Goal: Task Accomplishment & Management: Use online tool/utility

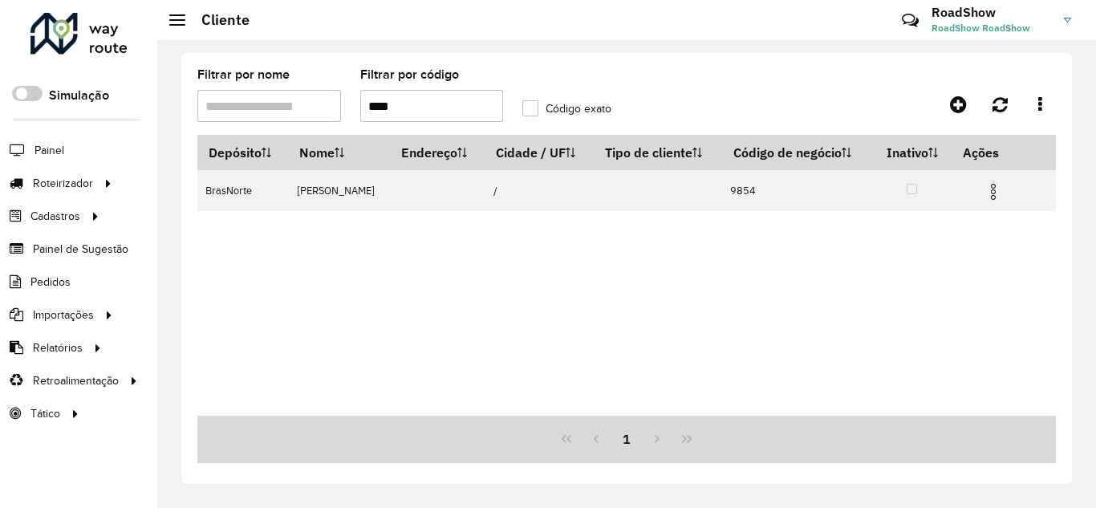
drag, startPoint x: 322, startPoint y: 96, endPoint x: 293, endPoint y: 90, distance: 29.4
click at [293, 91] on formly-group "Filtrar por nome Filtrar por código **** Código exato" at bounding box center [513, 102] width 651 height 66
paste input "****"
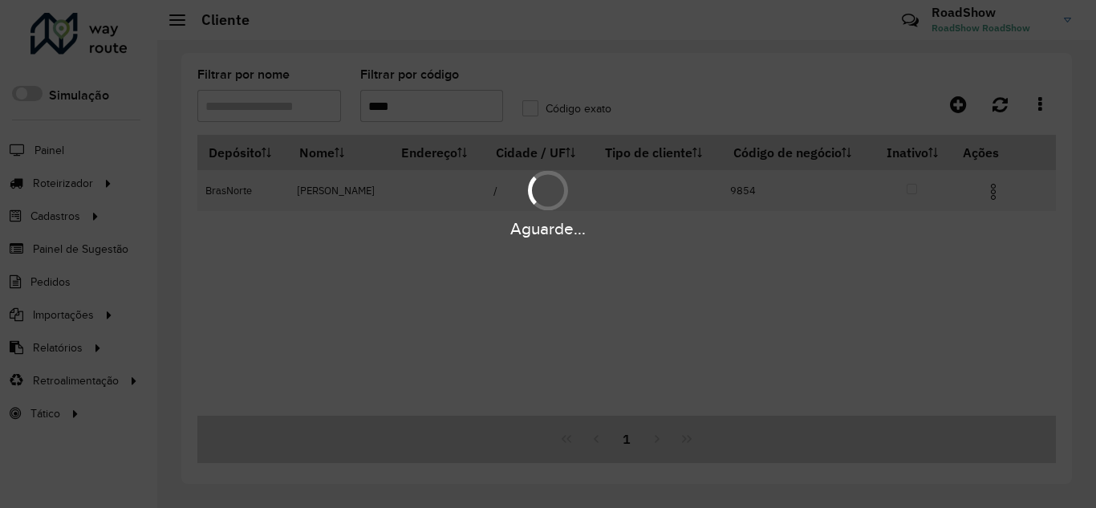
type input "****"
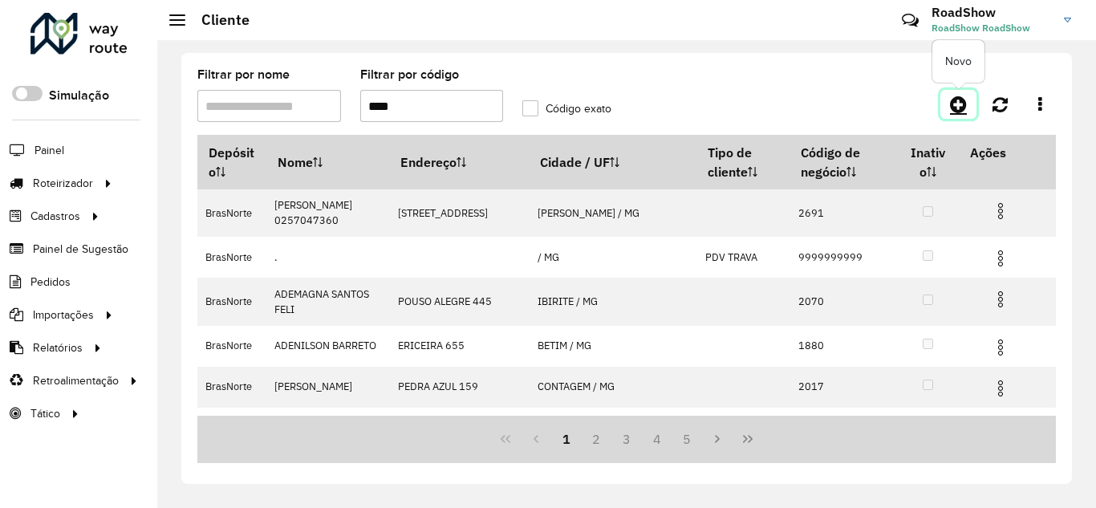
click at [964, 102] on icon at bounding box center [958, 104] width 17 height 19
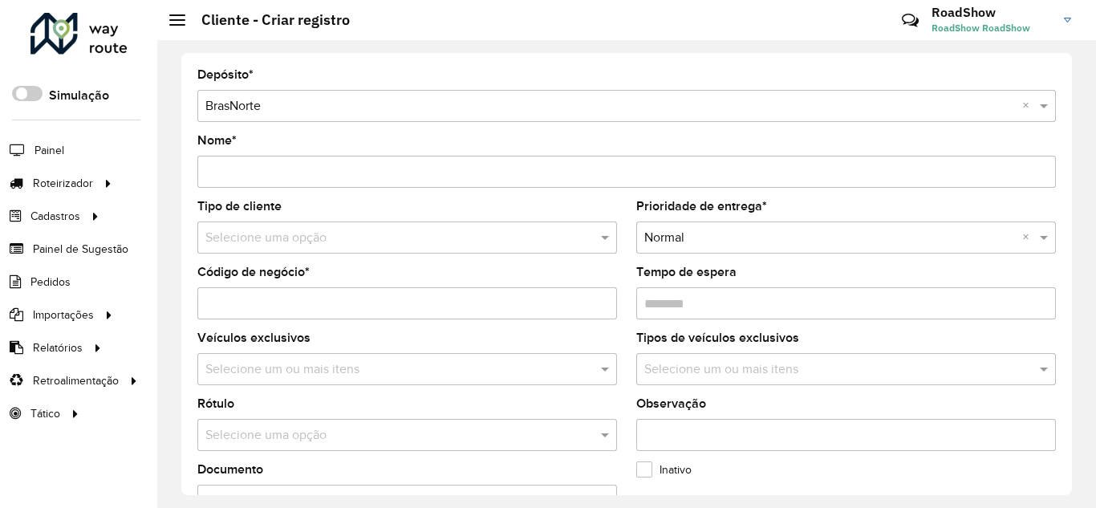
click at [299, 341] on label "Veículos exclusivos" at bounding box center [253, 337] width 113 height 19
click at [347, 292] on input "Código de negócio *" at bounding box center [407, 303] width 420 height 32
click at [348, 292] on input "Código de negócio *" at bounding box center [407, 303] width 420 height 32
paste input "****"
type input "****"
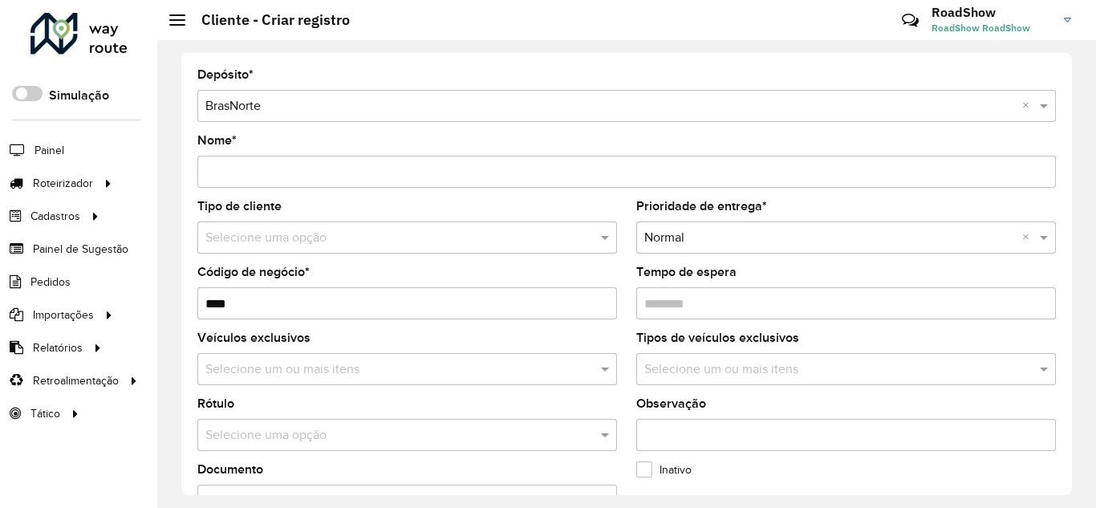
click at [268, 168] on input "Nome *" at bounding box center [626, 172] width 859 height 32
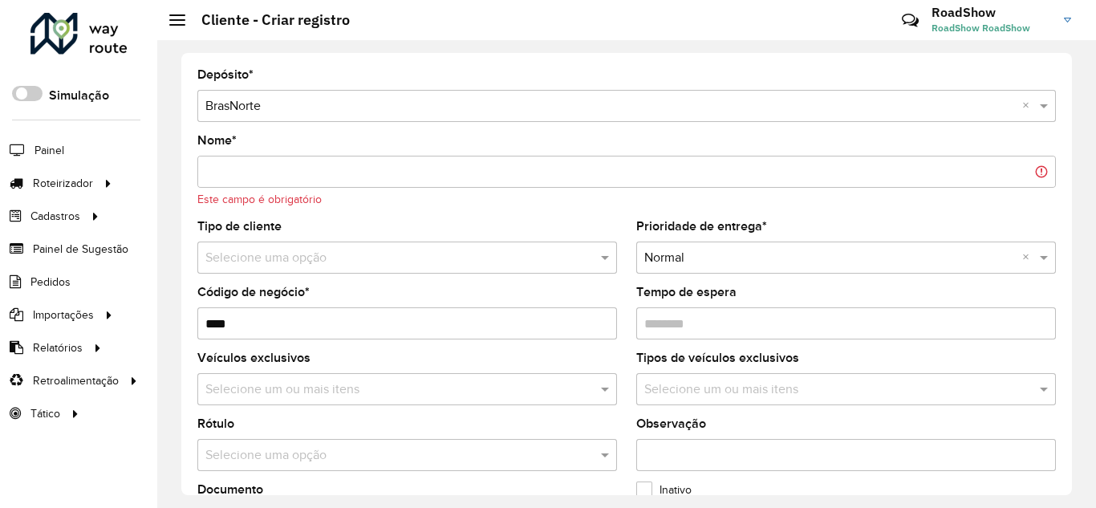
click at [267, 164] on input "Nome *" at bounding box center [626, 172] width 859 height 32
paste input "**********"
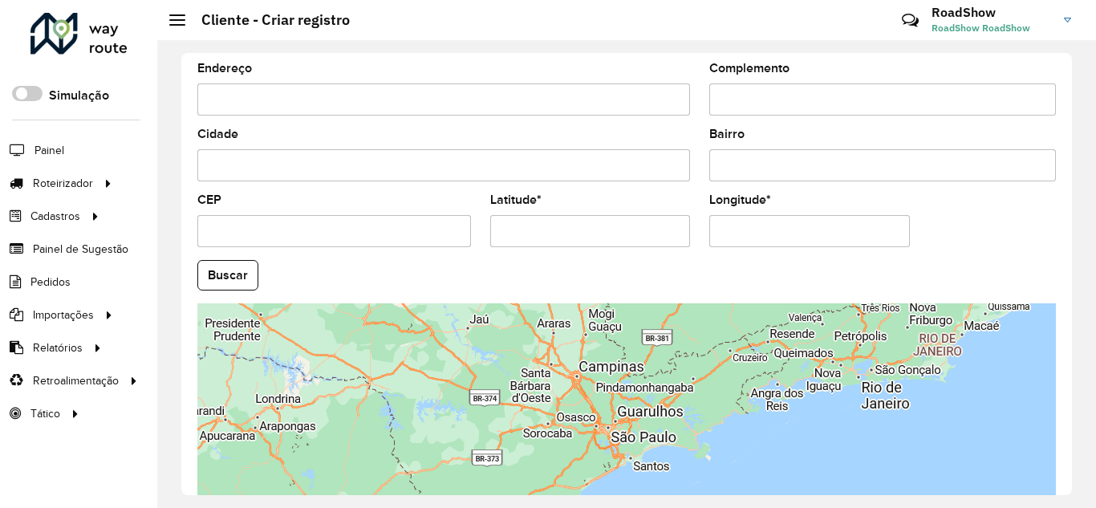
scroll to position [642, 0]
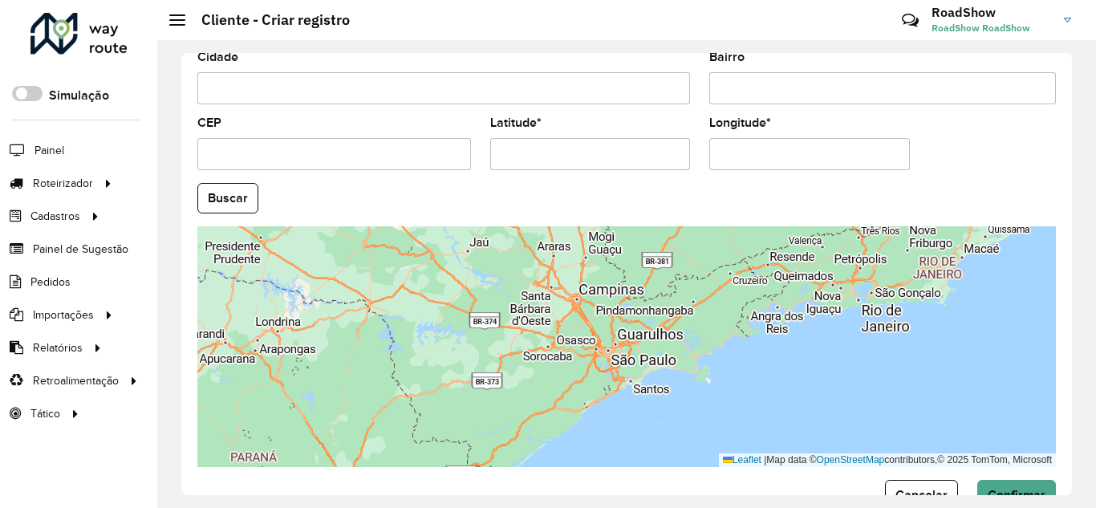
type input "**********"
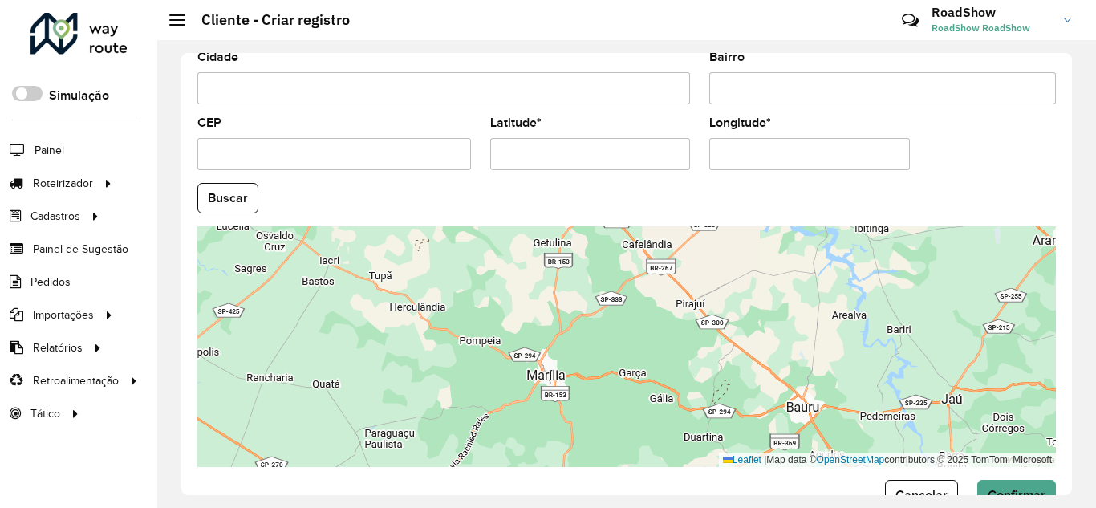
click at [559, 148] on input "Latitude *" at bounding box center [590, 154] width 201 height 32
paste input "**********"
drag, startPoint x: 559, startPoint y: 153, endPoint x: 640, endPoint y: 140, distance: 81.2
click at [652, 148] on input "**********" at bounding box center [590, 154] width 201 height 32
type input "**********"
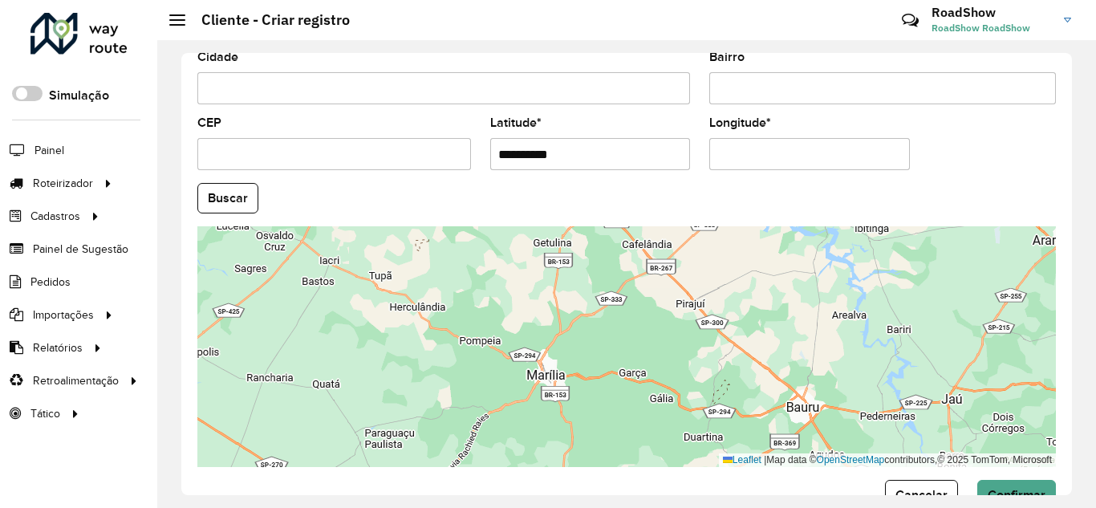
click at [743, 162] on input "Longitude *" at bounding box center [810, 154] width 201 height 32
paste input "**********"
click at [719, 153] on input "**********" at bounding box center [810, 154] width 201 height 32
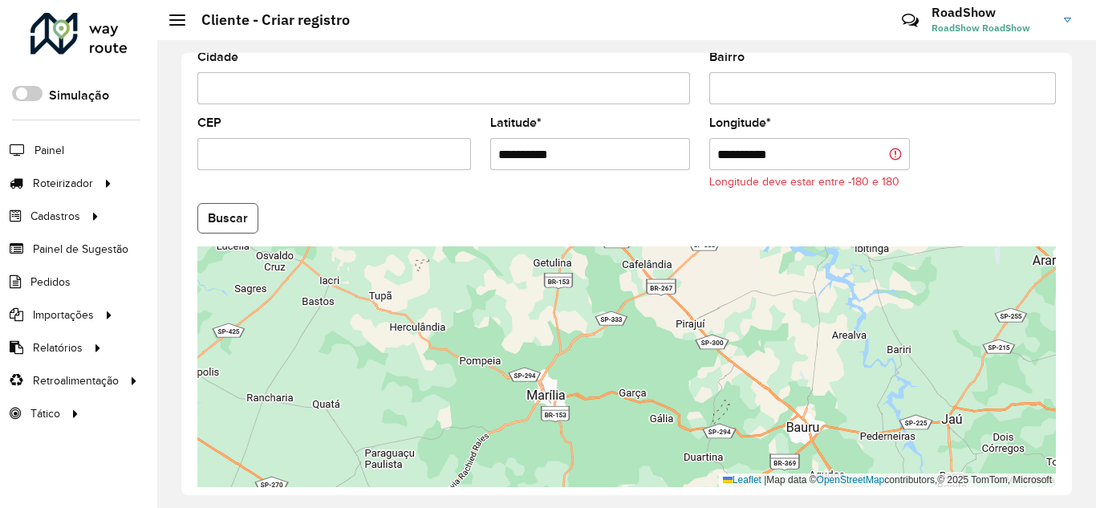
click at [228, 197] on formly-group "**********" at bounding box center [627, 204] width 878 height 568
click at [718, 153] on input "**********" at bounding box center [810, 154] width 201 height 32
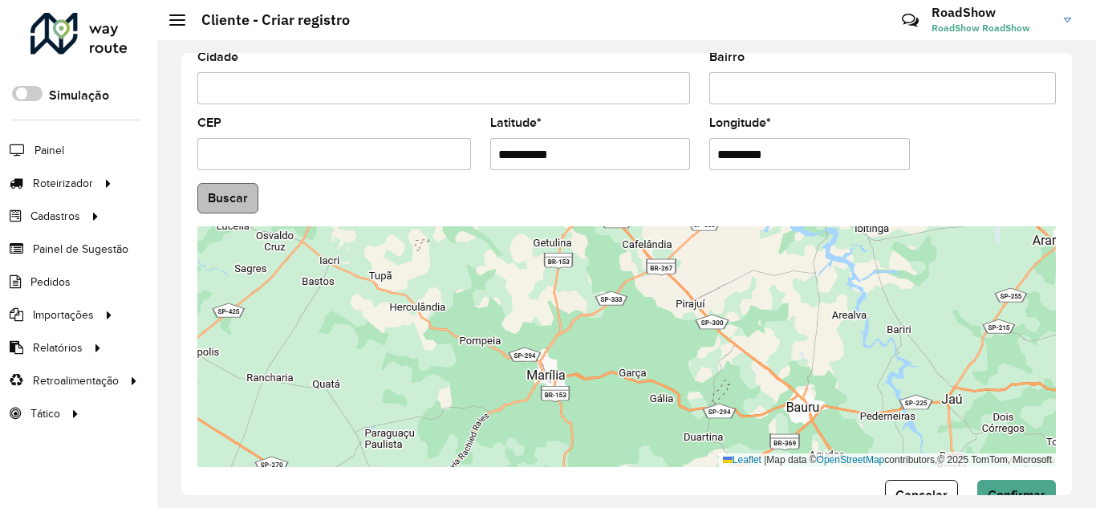
type input "*********"
click at [242, 209] on hb-app "Aguarde... Pop-up bloqueado! Seu navegador bloqueou automáticamente a abertura …" at bounding box center [548, 254] width 1096 height 508
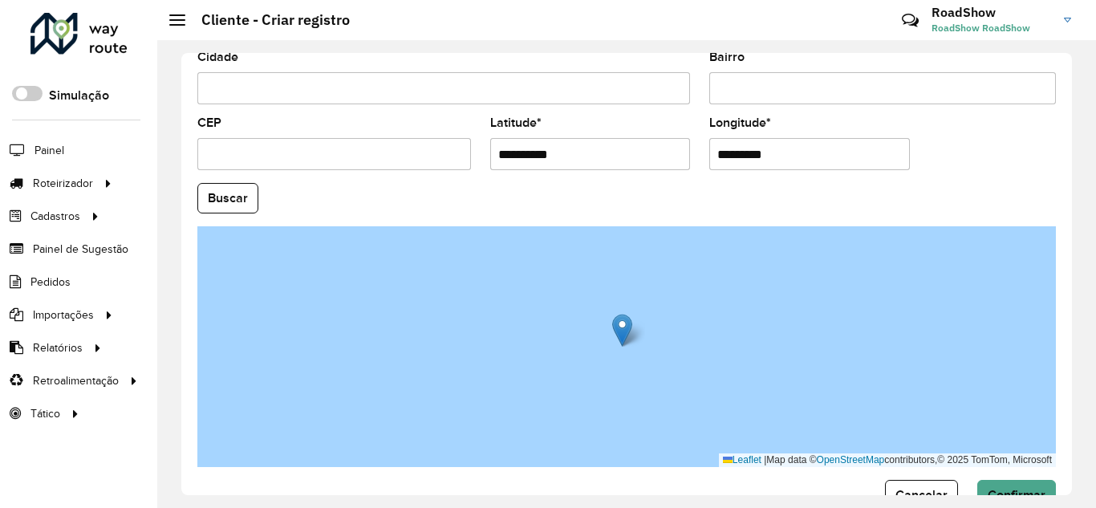
drag, startPoint x: 376, startPoint y: 149, endPoint x: 269, endPoint y: 136, distance: 107.6
click at [272, 136] on formly-group "**********" at bounding box center [627, 193] width 878 height 547
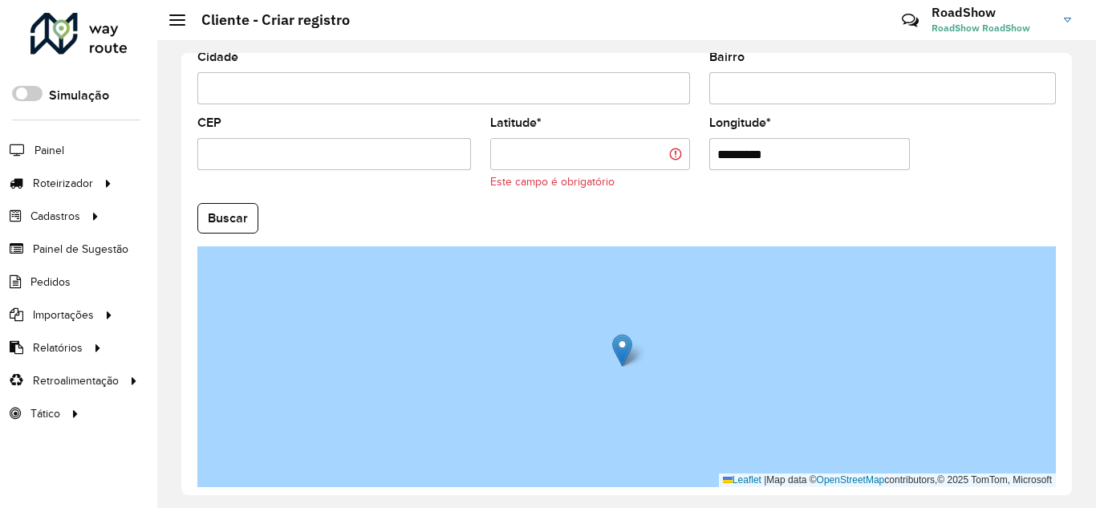
drag, startPoint x: 602, startPoint y: 146, endPoint x: 589, endPoint y: 146, distance: 12.8
click at [589, 146] on hb-app "Aguarde... Pop-up bloqueado! Seu navegador bloqueou automáticamente a abertura …" at bounding box center [548, 254] width 1096 height 508
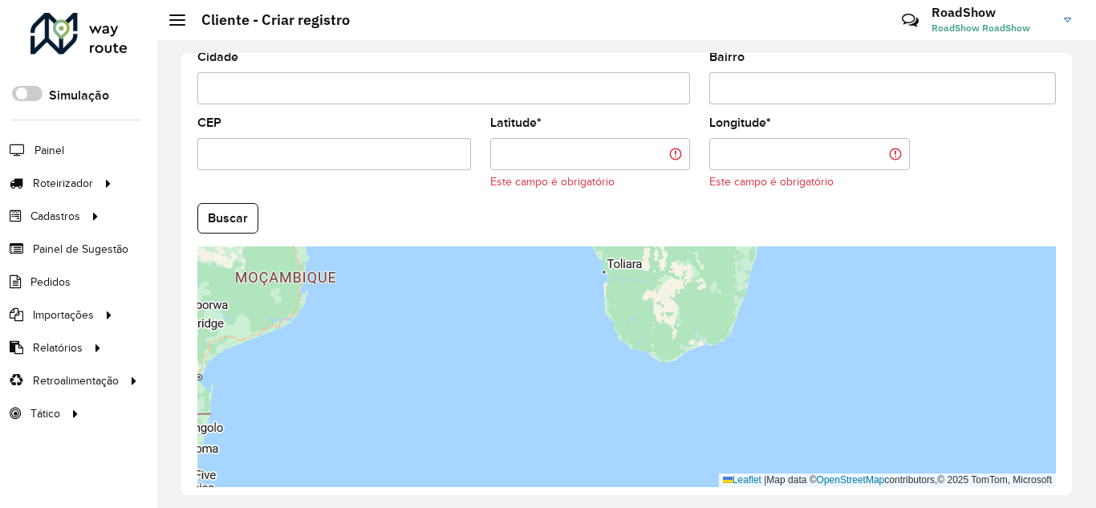
paste input "**********"
drag, startPoint x: 777, startPoint y: 151, endPoint x: 703, endPoint y: 154, distance: 73.9
click at [710, 152] on input "**********" at bounding box center [810, 154] width 201 height 32
type input "**********"
drag, startPoint x: 624, startPoint y: 157, endPoint x: 639, endPoint y: 165, distance: 16.2
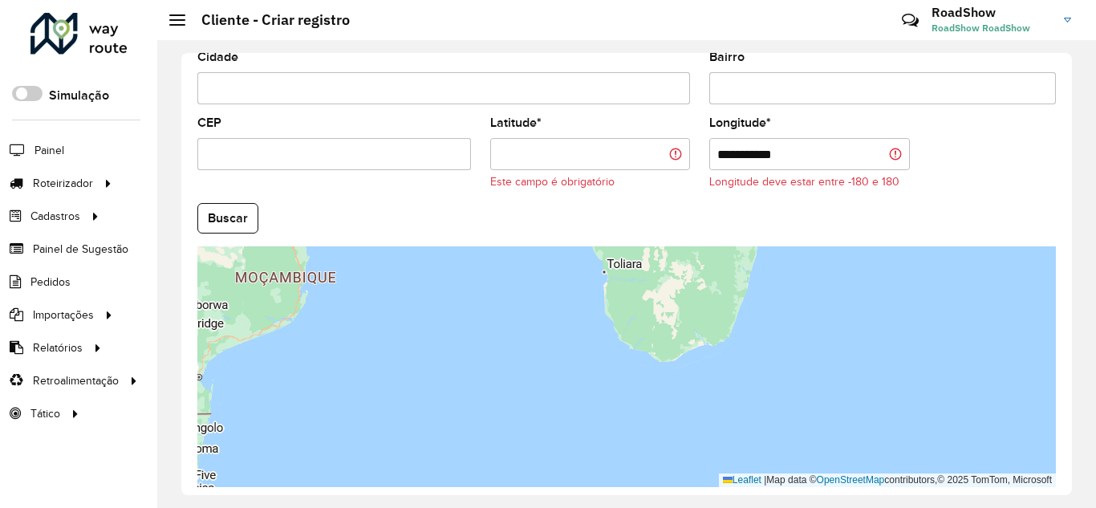
click at [624, 157] on input "Latitude *" at bounding box center [590, 154] width 201 height 32
paste input "**********"
type input "**********"
click at [718, 155] on input "**********" at bounding box center [810, 154] width 201 height 32
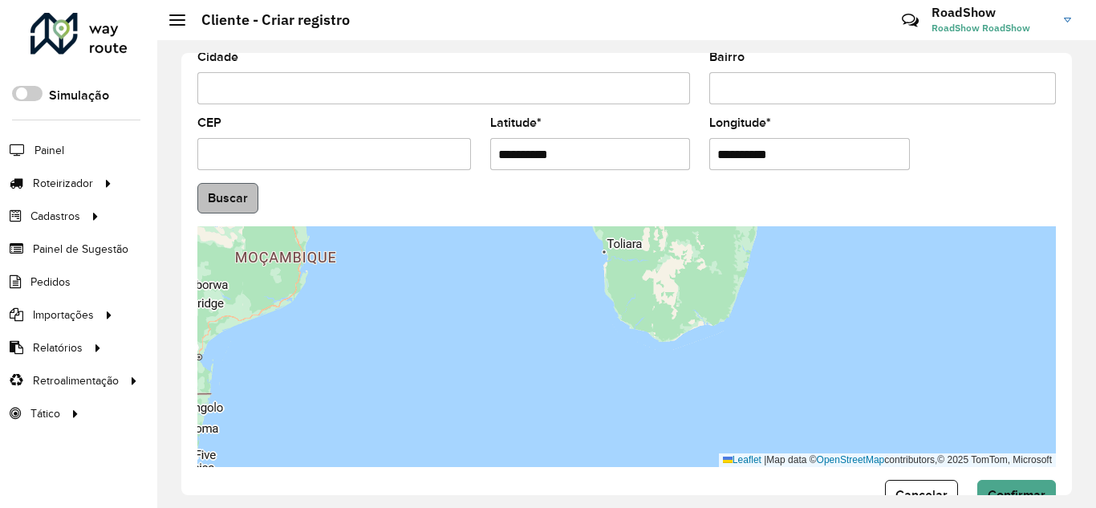
type input "**********"
click at [221, 199] on hb-app "Aguarde... Pop-up bloqueado! Seu navegador bloqueou automáticamente a abertura …" at bounding box center [548, 254] width 1096 height 508
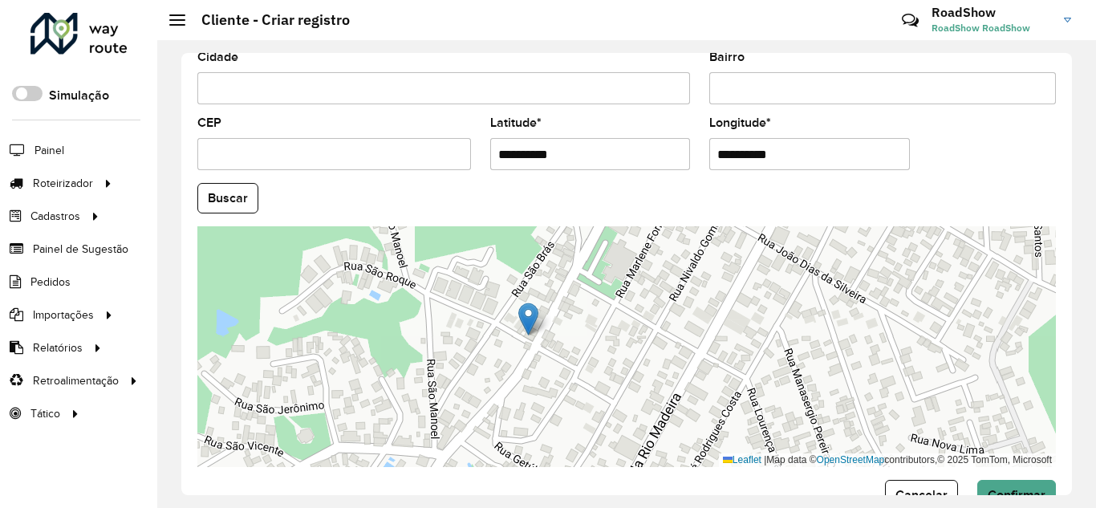
drag, startPoint x: 699, startPoint y: 360, endPoint x: 627, endPoint y: 333, distance: 77.2
click at [627, 333] on div "Leaflet | Map data © OpenStreetMap contributors,© 2025 TomTom, Microsoft" at bounding box center [626, 346] width 859 height 241
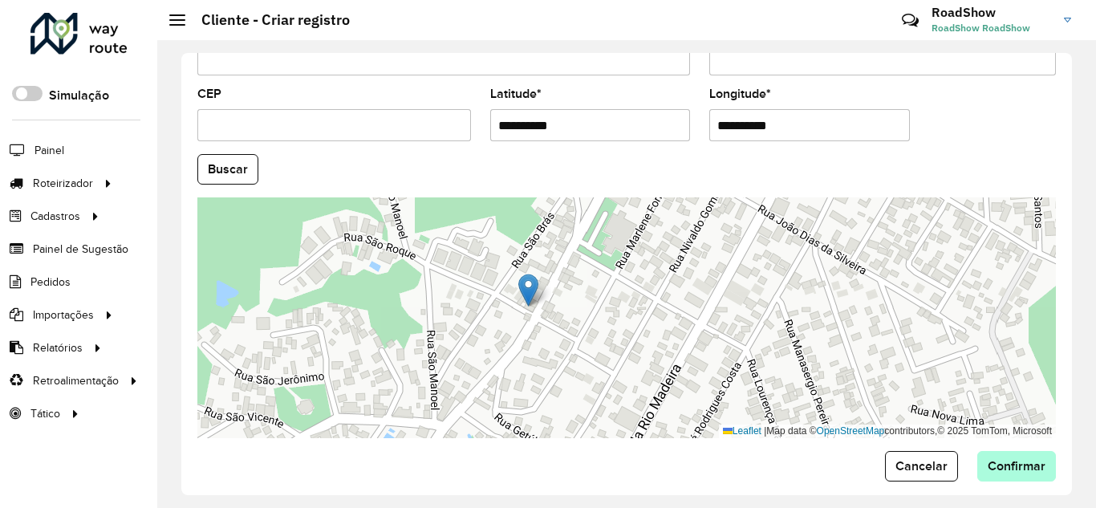
scroll to position [686, 0]
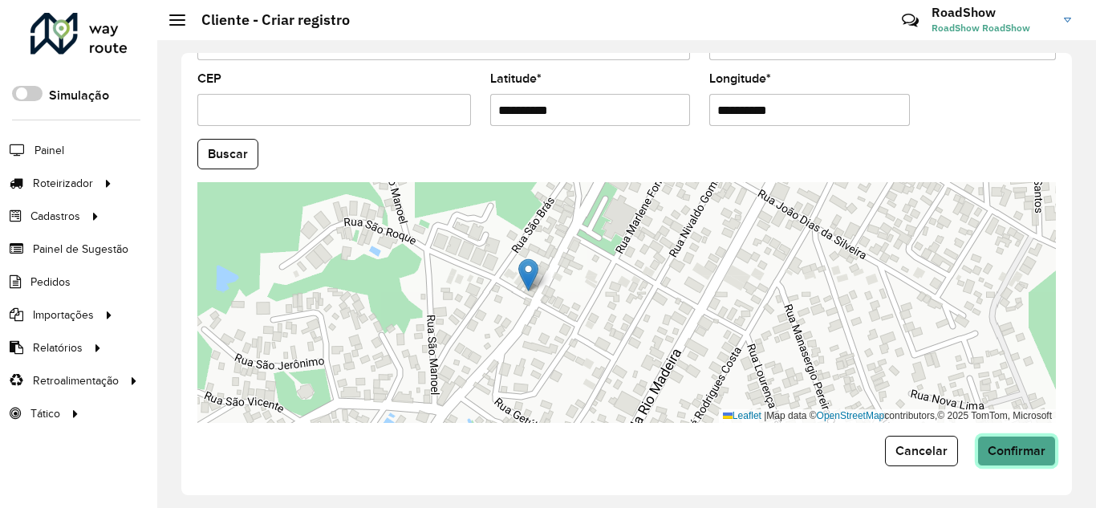
click at [1008, 442] on button "Confirmar" at bounding box center [1017, 451] width 79 height 31
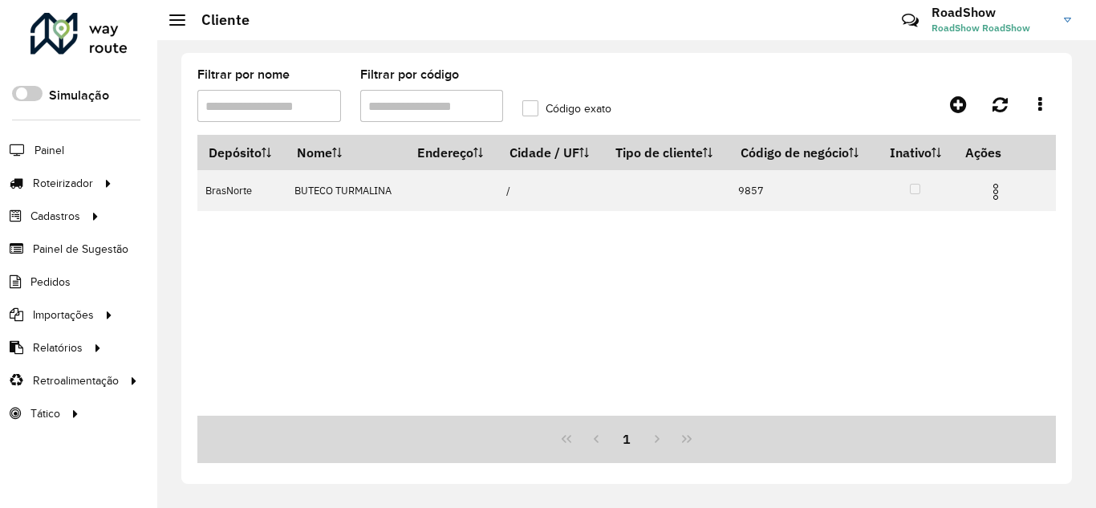
drag, startPoint x: 422, startPoint y: 104, endPoint x: 300, endPoint y: 104, distance: 122.0
click at [300, 105] on formly-group "Filtrar por nome Filtrar por código Código exato" at bounding box center [513, 102] width 651 height 66
type input "****"
paste input "****"
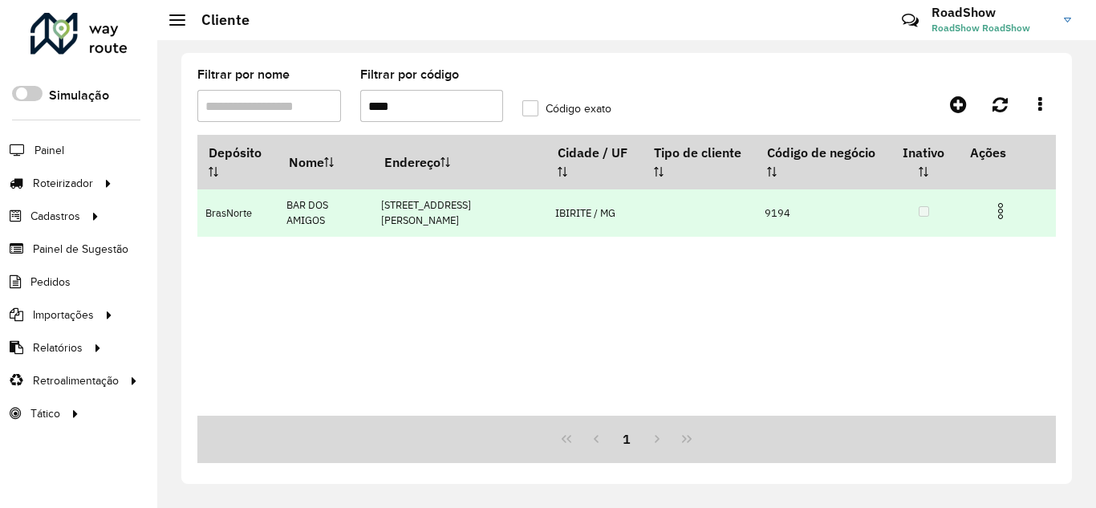
type input "****"
click at [996, 208] on img at bounding box center [1000, 210] width 19 height 19
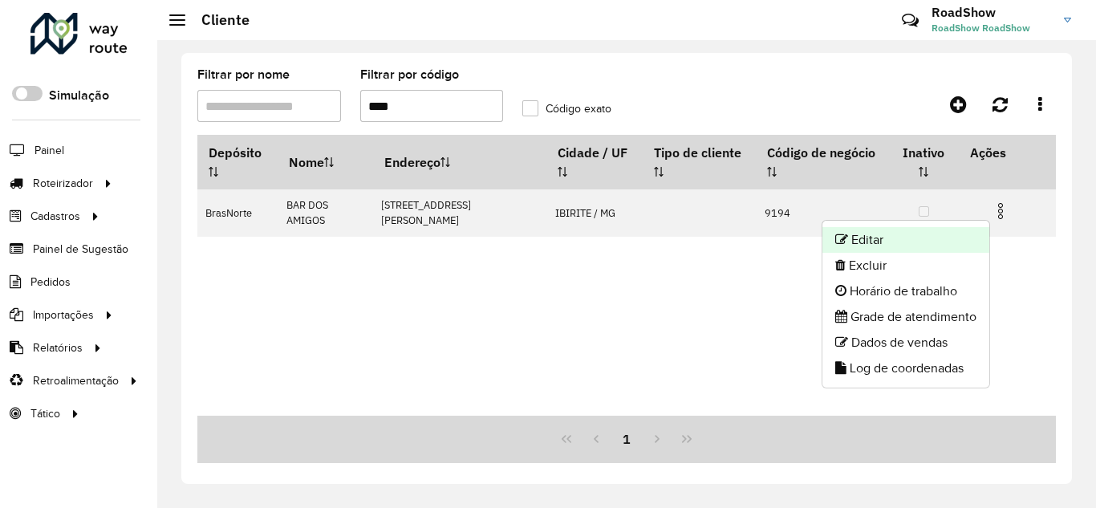
click at [920, 234] on li "Editar" at bounding box center [906, 240] width 167 height 26
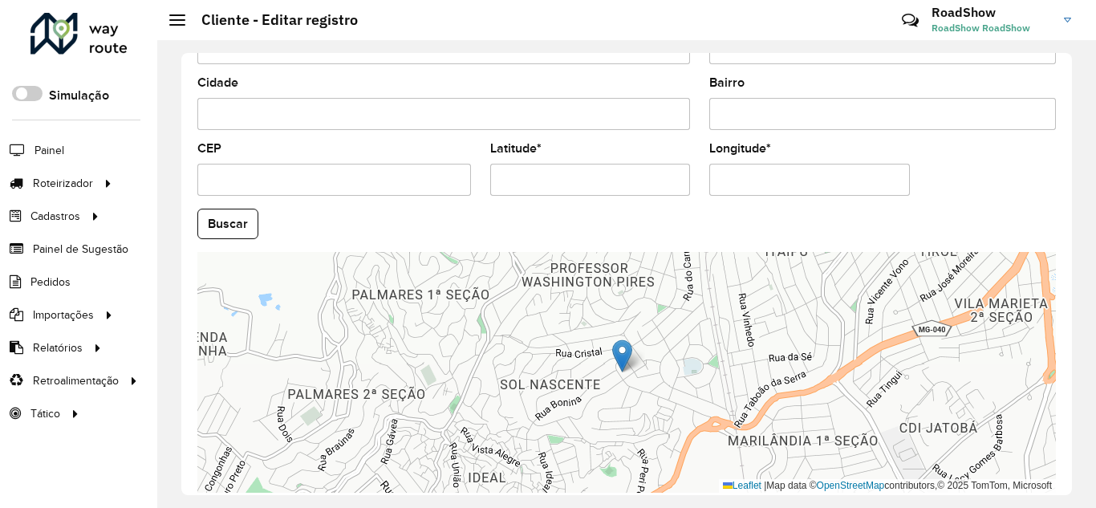
scroll to position [686, 0]
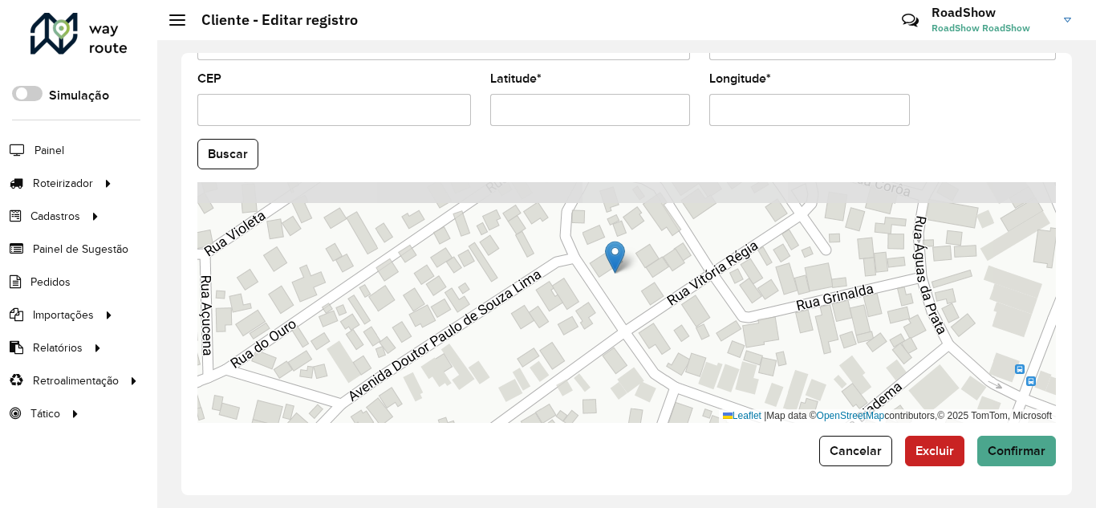
drag, startPoint x: 624, startPoint y: 290, endPoint x: 629, endPoint y: 299, distance: 10.8
click at [627, 310] on div "Leaflet | Map data © OpenStreetMap contributors,© 2025 TomTom, Microsoft" at bounding box center [626, 302] width 859 height 241
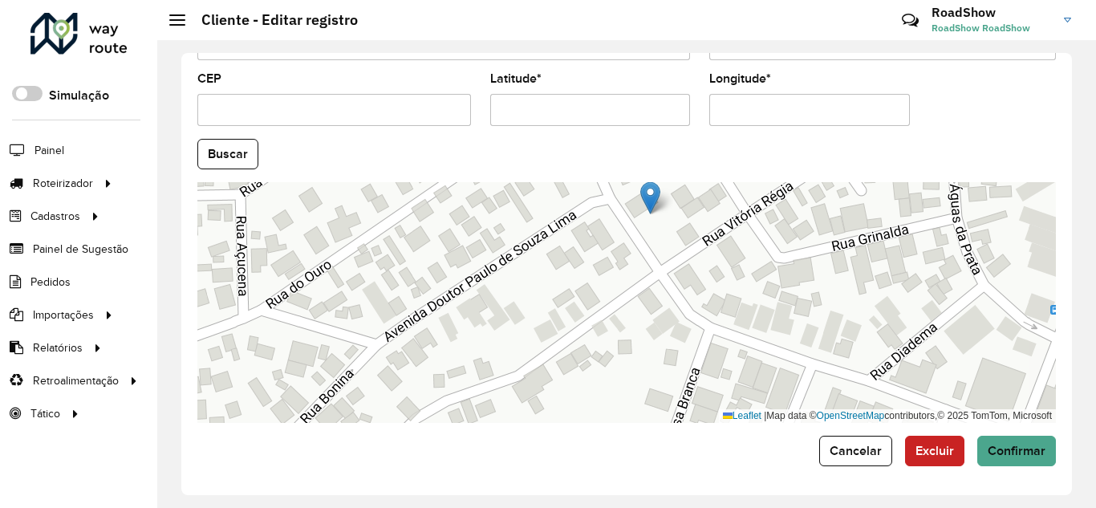
drag, startPoint x: 386, startPoint y: 347, endPoint x: 613, endPoint y: 143, distance: 305.2
click at [528, 291] on div "Leaflet | Map data © OpenStreetMap contributors,© 2025 TomTom, Microsoft" at bounding box center [626, 302] width 859 height 241
click at [1005, 444] on span "Confirmar" at bounding box center [1017, 451] width 58 height 14
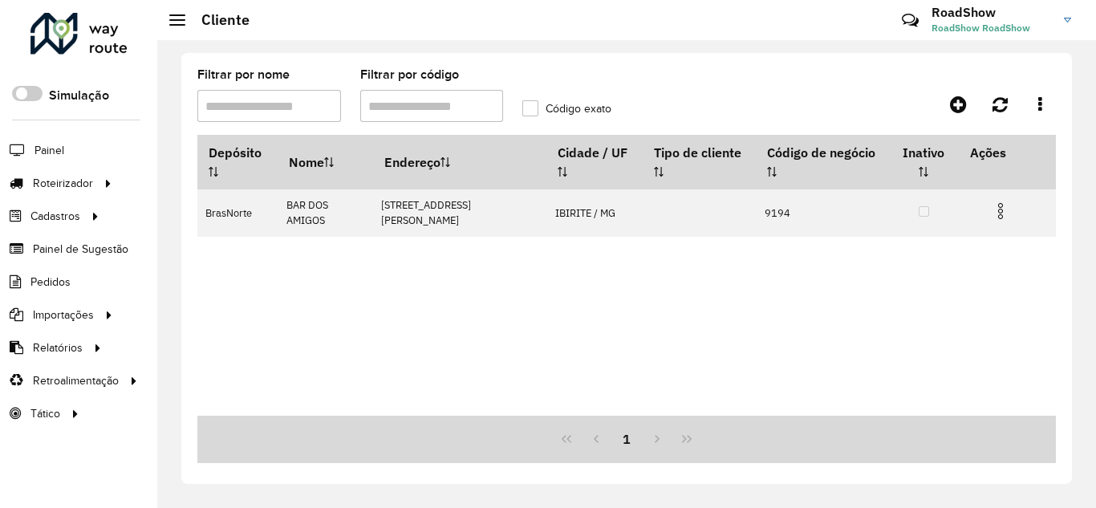
click at [116, 43] on div "Roteirizador AmbevTech Simulação Painel Roteirizador Entregas Vendas Cadastros …" at bounding box center [548, 254] width 1096 height 508
type input "****"
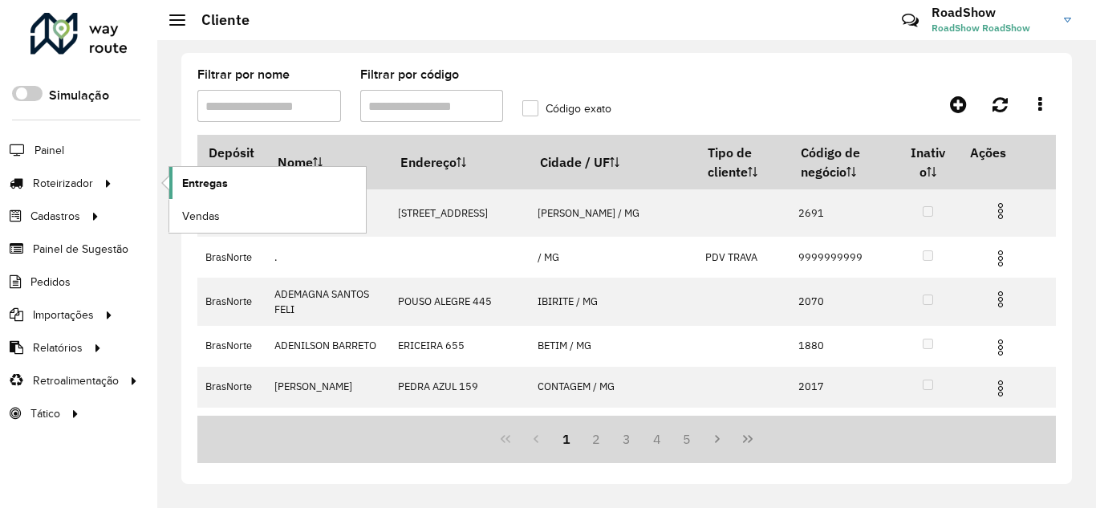
click at [218, 186] on span "Entregas" at bounding box center [205, 183] width 46 height 17
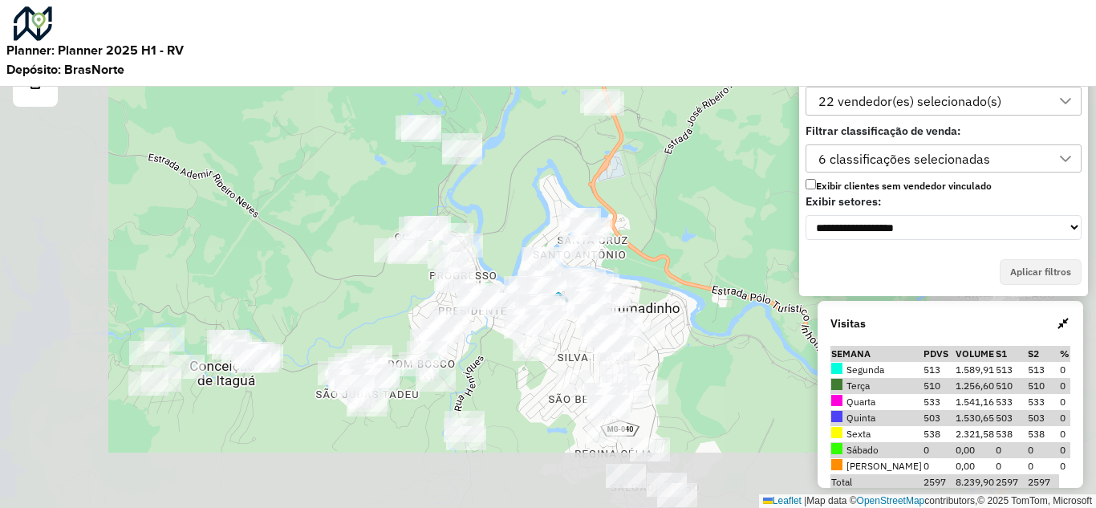
scroll to position [10, 73]
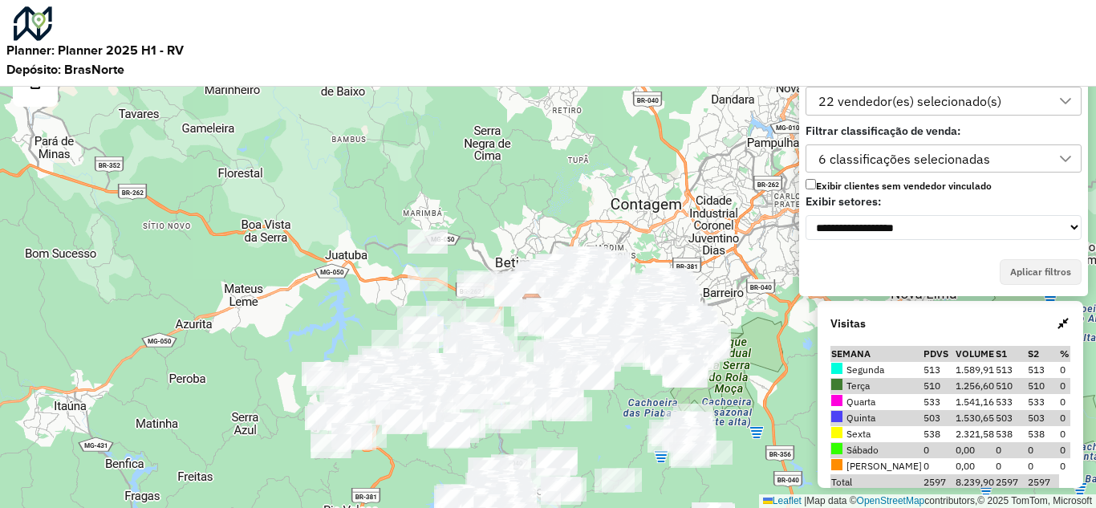
drag, startPoint x: 218, startPoint y: 408, endPoint x: 339, endPoint y: 540, distance: 179.0
click at [339, 507] on html "**********" at bounding box center [548, 254] width 1096 height 508
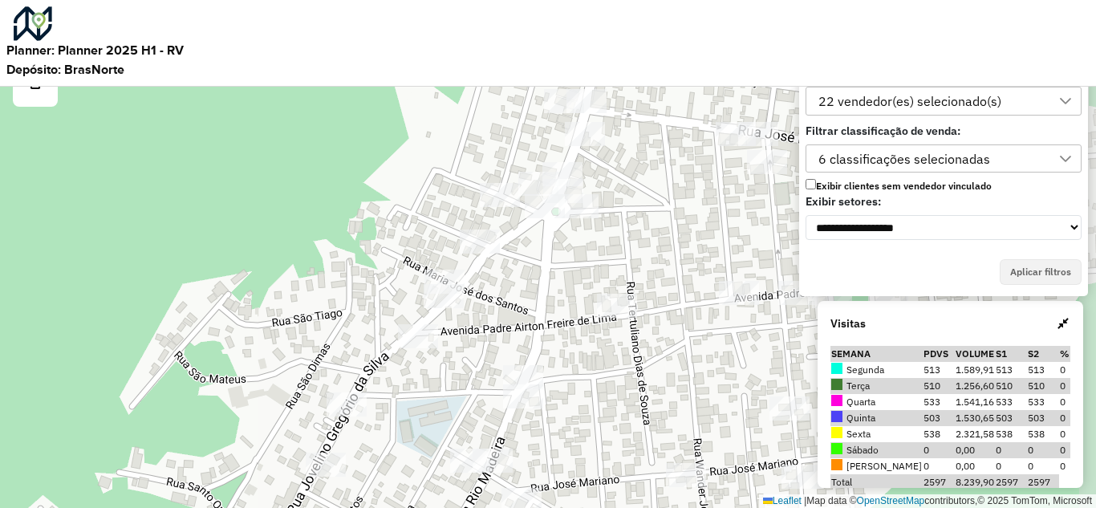
drag, startPoint x: 616, startPoint y: 349, endPoint x: 586, endPoint y: 352, distance: 29.9
click at [634, 275] on div "Leaflet | Map data © OpenStreetMap contributors,© 2025 TomTom, Microsoft" at bounding box center [548, 254] width 1096 height 508
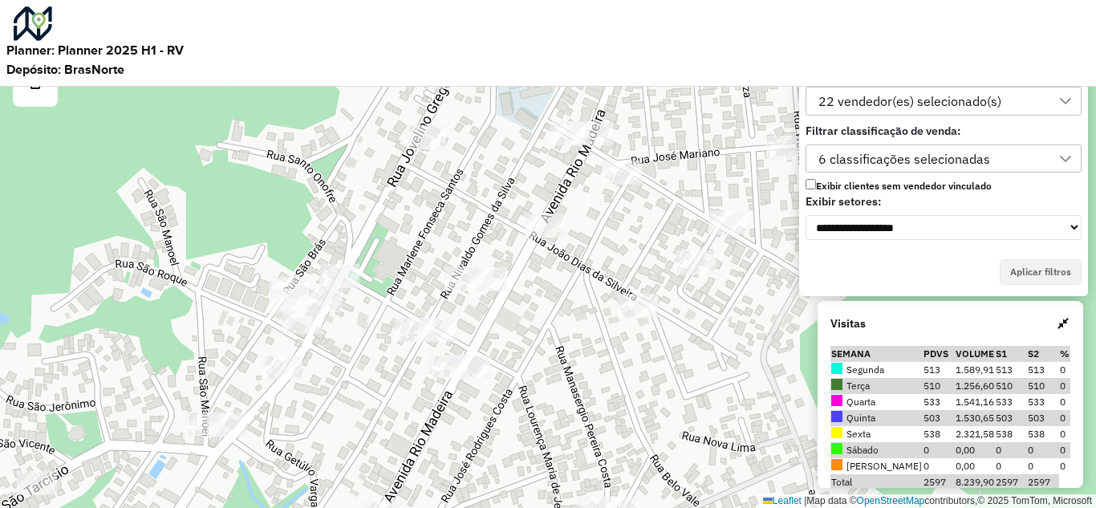
drag, startPoint x: 588, startPoint y: 312, endPoint x: 556, endPoint y: 333, distance: 38.3
click at [582, 289] on div "Leaflet | Map data © OpenStreetMap contributors,© 2025 TomTom, Microsoft" at bounding box center [548, 254] width 1096 height 508
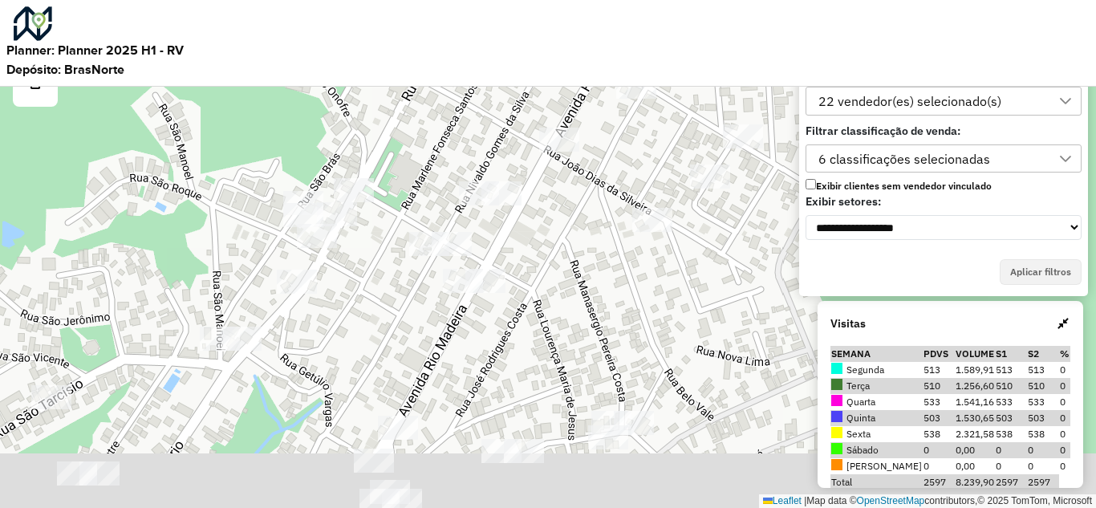
drag, startPoint x: 534, startPoint y: 396, endPoint x: 575, endPoint y: 299, distance: 104.7
click at [576, 284] on div "Leaflet | Map data © OpenStreetMap contributors,© 2025 TomTom, Microsoft" at bounding box center [548, 254] width 1096 height 508
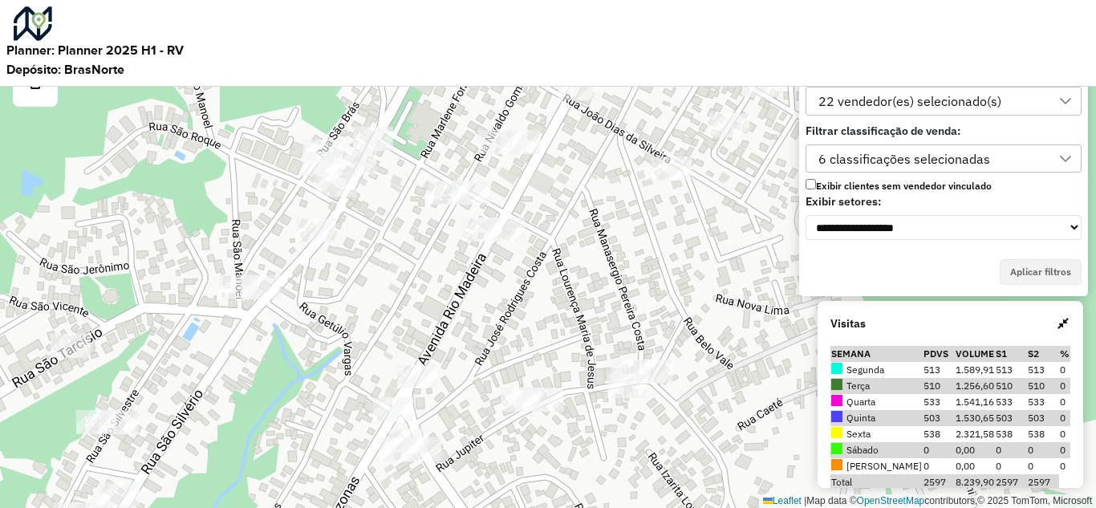
drag, startPoint x: 490, startPoint y: 451, endPoint x: 523, endPoint y: 342, distance: 113.8
click at [522, 336] on div "Leaflet | Map data © OpenStreetMap contributors,© 2025 TomTom, Microsoft" at bounding box center [548, 254] width 1096 height 508
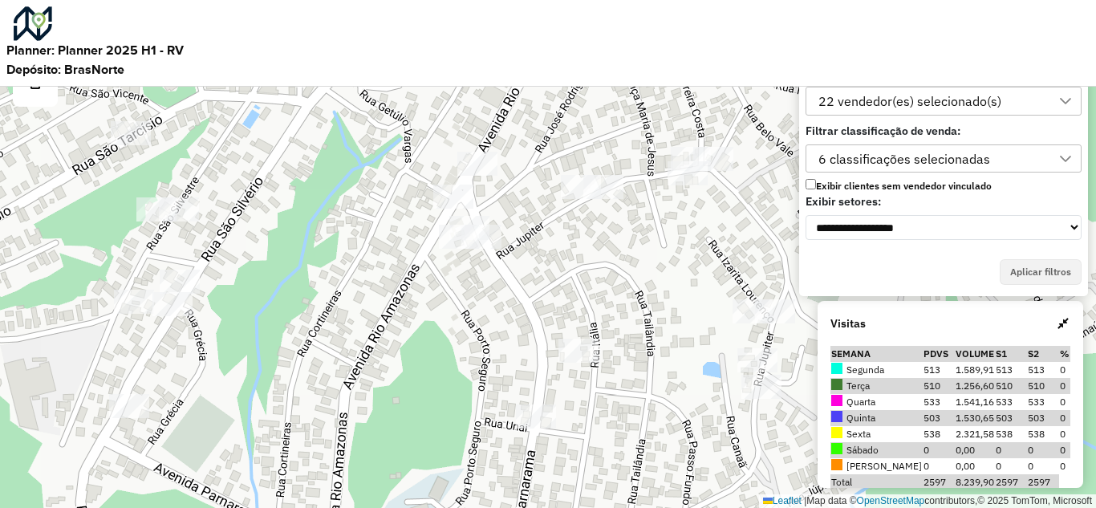
drag, startPoint x: 459, startPoint y: 436, endPoint x: 466, endPoint y: 353, distance: 83.0
click at [498, 305] on div "Leaflet | Map data © OpenStreetMap contributors,© 2025 TomTom, Microsoft" at bounding box center [548, 254] width 1096 height 508
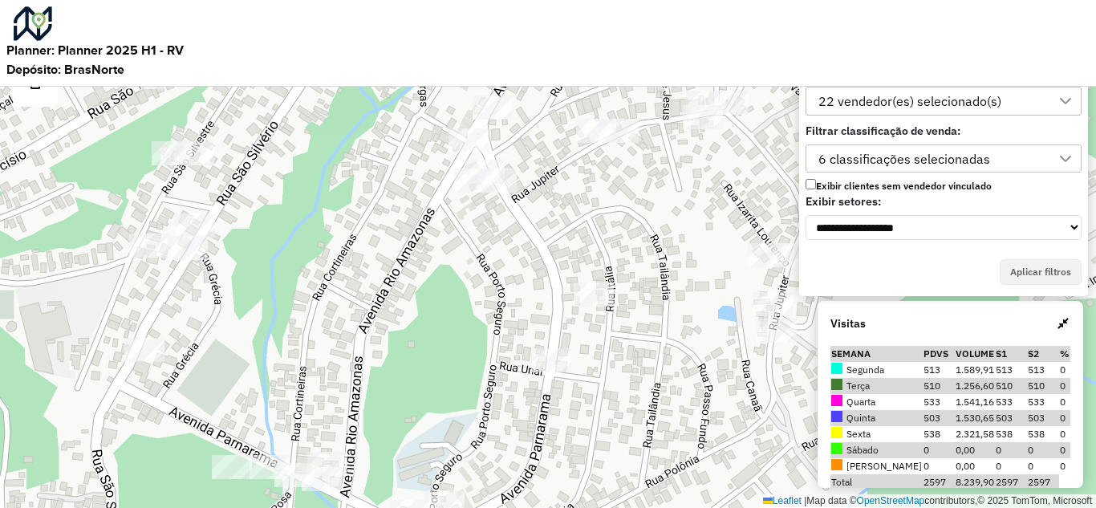
drag, startPoint x: 422, startPoint y: 410, endPoint x: 464, endPoint y: 283, distance: 133.5
click at [464, 284] on div "Leaflet | Map data © OpenStreetMap contributors,© 2025 TomTom, Microsoft" at bounding box center [548, 254] width 1096 height 508
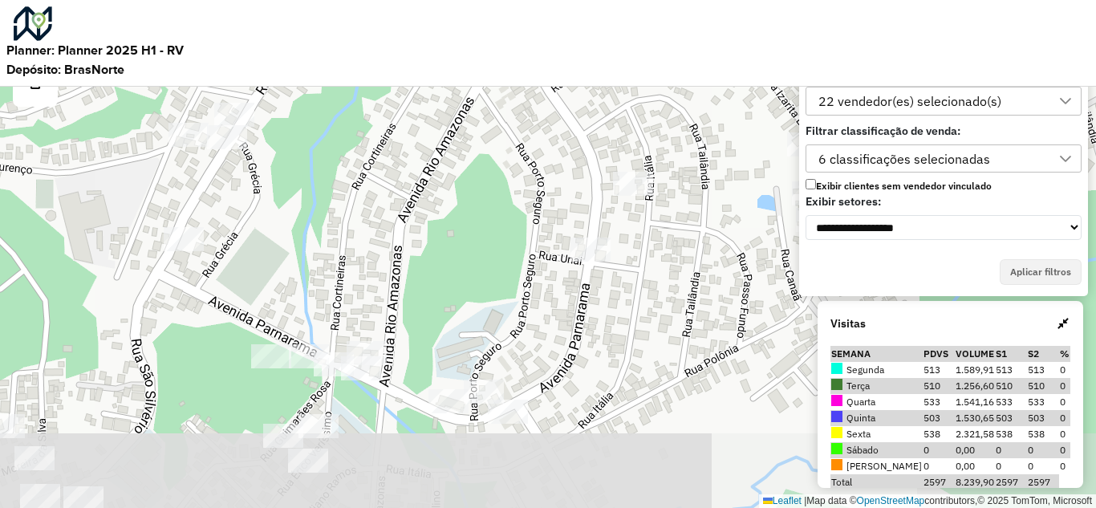
click at [462, 242] on div "Leaflet | Map data © OpenStreetMap contributors,© 2025 TomTom, Microsoft" at bounding box center [548, 254] width 1096 height 508
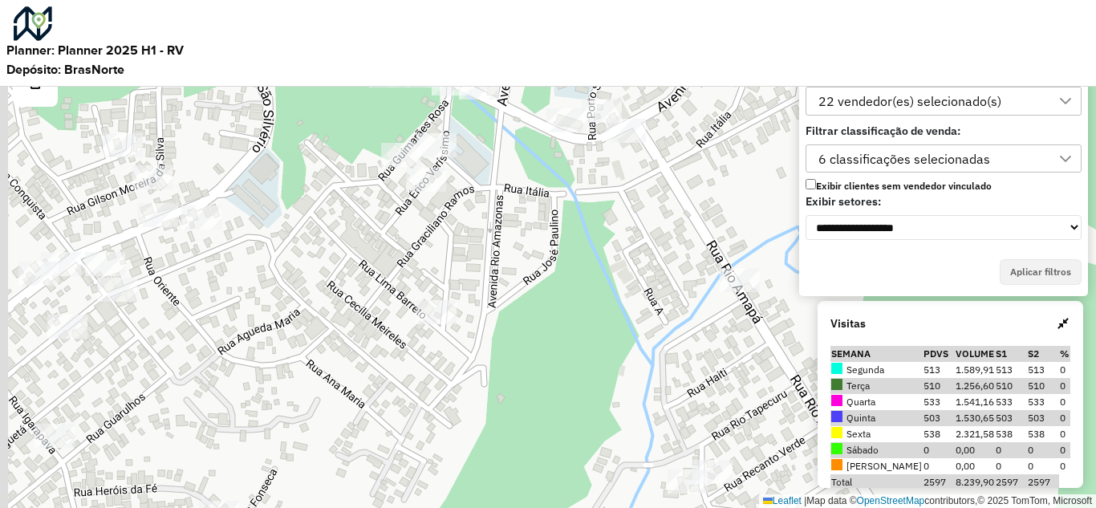
drag, startPoint x: 472, startPoint y: 340, endPoint x: 503, endPoint y: 291, distance: 57.4
click at [503, 291] on div "Leaflet | Map data © OpenStreetMap contributors,© 2025 TomTom, Microsoft" at bounding box center [548, 254] width 1096 height 508
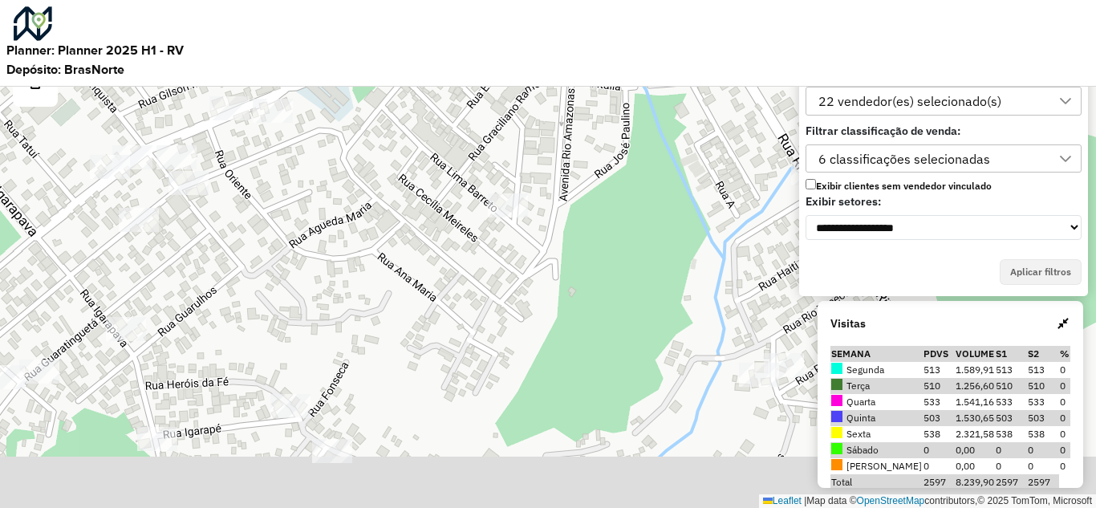
drag, startPoint x: 462, startPoint y: 275, endPoint x: 472, endPoint y: 259, distance: 18.7
click at [471, 261] on div "Leaflet | Map data © OpenStreetMap contributors,© 2025 TomTom, Microsoft" at bounding box center [548, 254] width 1096 height 508
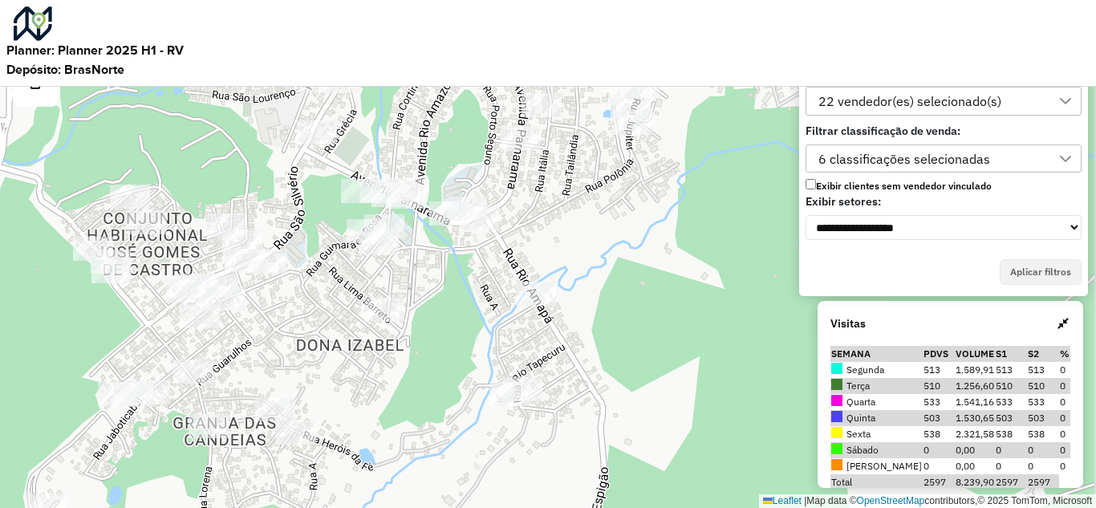
drag, startPoint x: 300, startPoint y: 388, endPoint x: 100, endPoint y: 527, distance: 243.4
click at [100, 507] on html "**********" at bounding box center [548, 254] width 1096 height 508
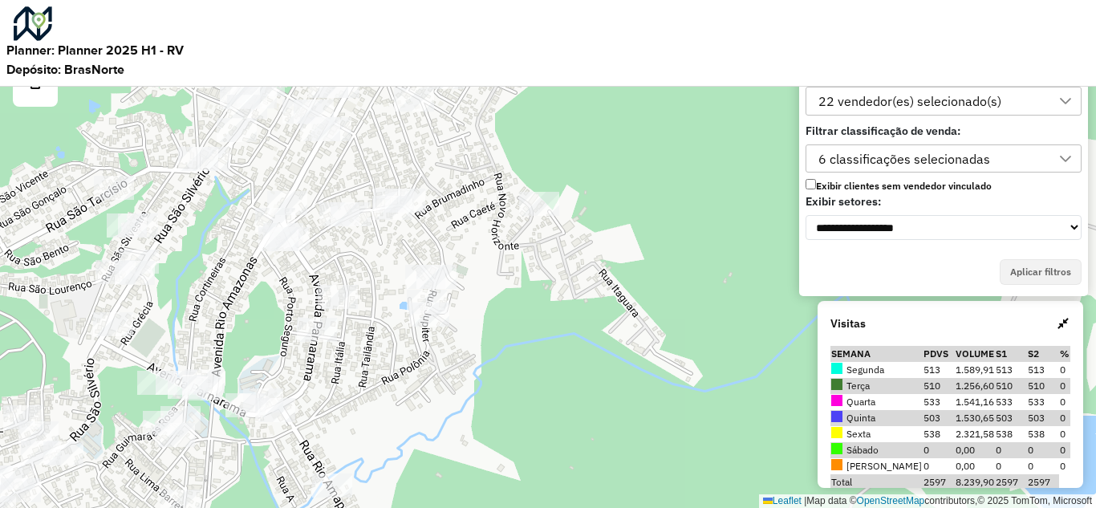
drag, startPoint x: 223, startPoint y: 536, endPoint x: 205, endPoint y: 546, distance: 20.1
click at [205, 507] on html "**********" at bounding box center [548, 254] width 1096 height 508
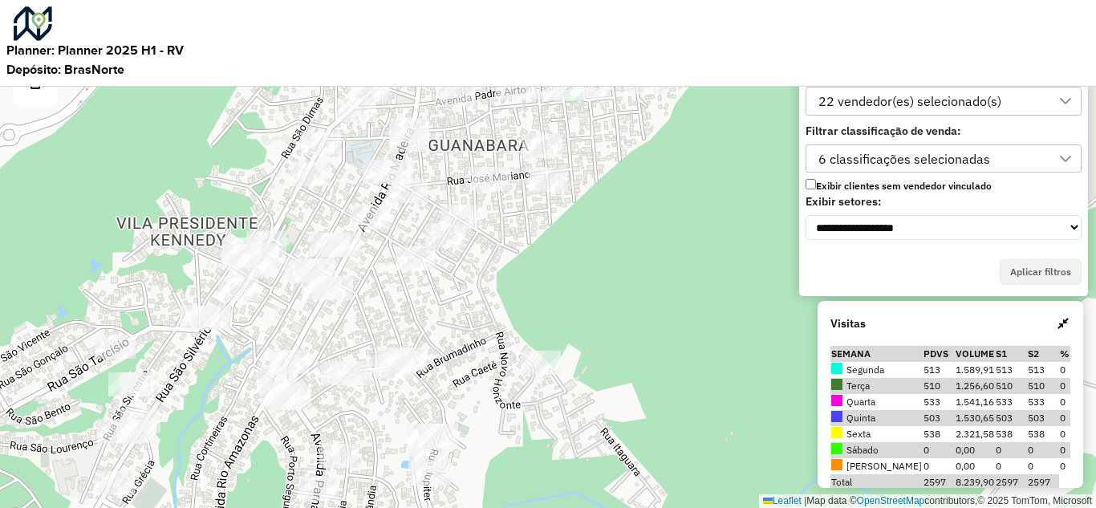
drag, startPoint x: 274, startPoint y: 389, endPoint x: 287, endPoint y: 519, distance: 130.7
click at [287, 507] on html "**********" at bounding box center [548, 254] width 1096 height 508
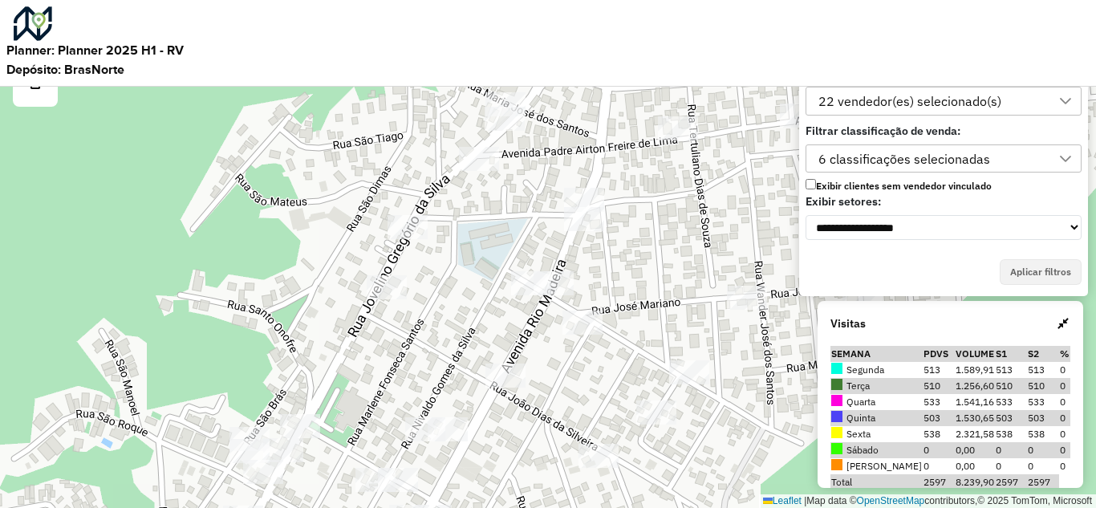
drag, startPoint x: 405, startPoint y: 393, endPoint x: 380, endPoint y: 438, distance: 52.5
click at [376, 448] on div "Leaflet | Map data © OpenStreetMap contributors,© 2025 TomTom, Microsoft" at bounding box center [548, 254] width 1096 height 508
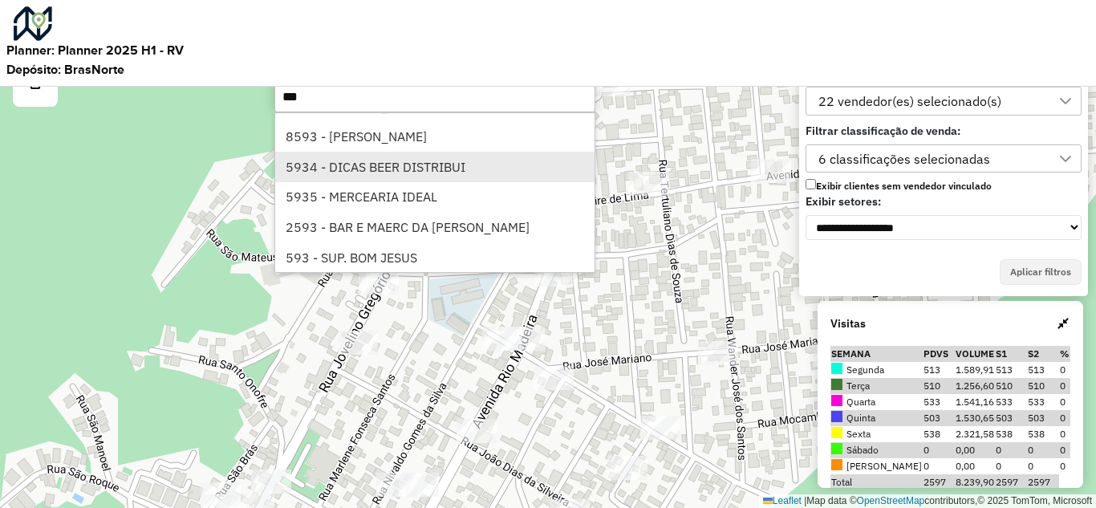
scroll to position [321, 0]
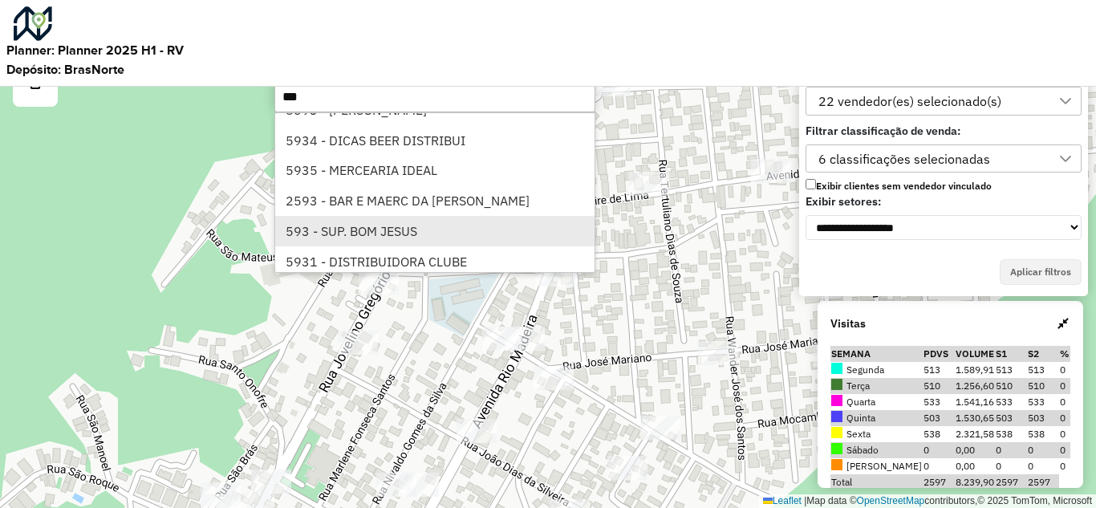
type input "***"
click at [384, 230] on li "593 - SUP. BOM JESUS" at bounding box center [434, 231] width 319 height 31
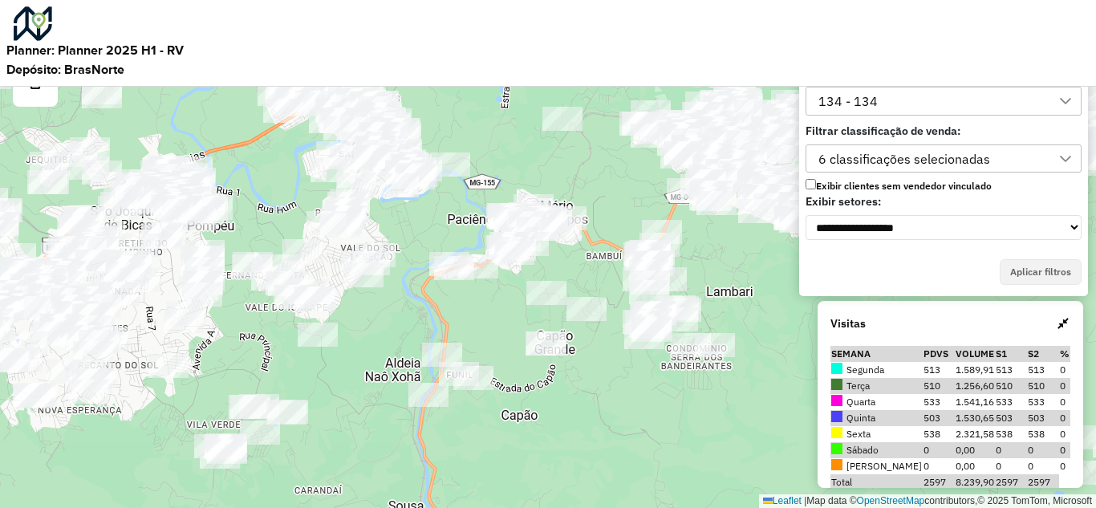
drag, startPoint x: 512, startPoint y: 370, endPoint x: 482, endPoint y: 376, distance: 31.2
click at [496, 447] on div "Leaflet | Map data © OpenStreetMap contributors,© 2025 TomTom, Microsoft" at bounding box center [548, 254] width 1096 height 508
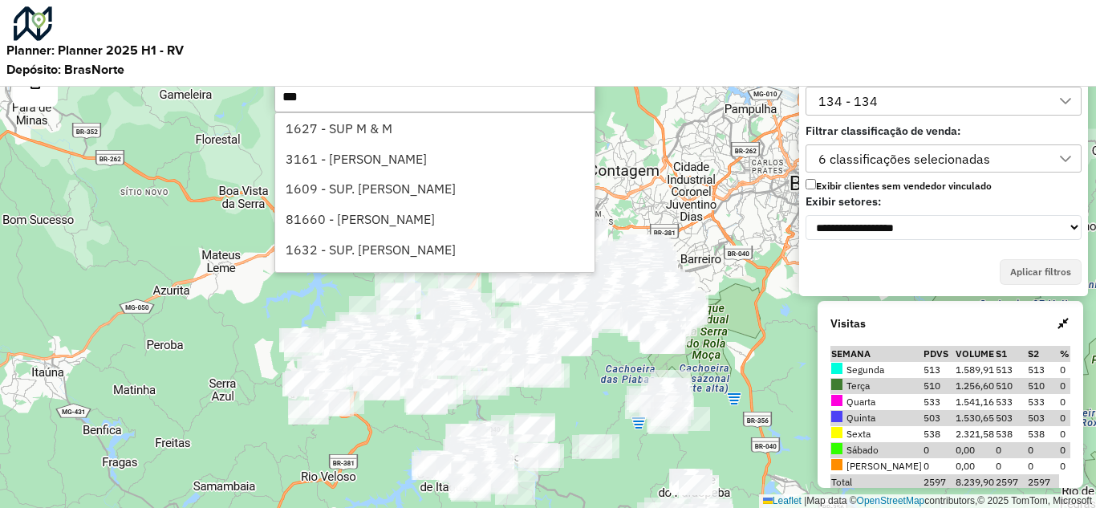
type input "****"
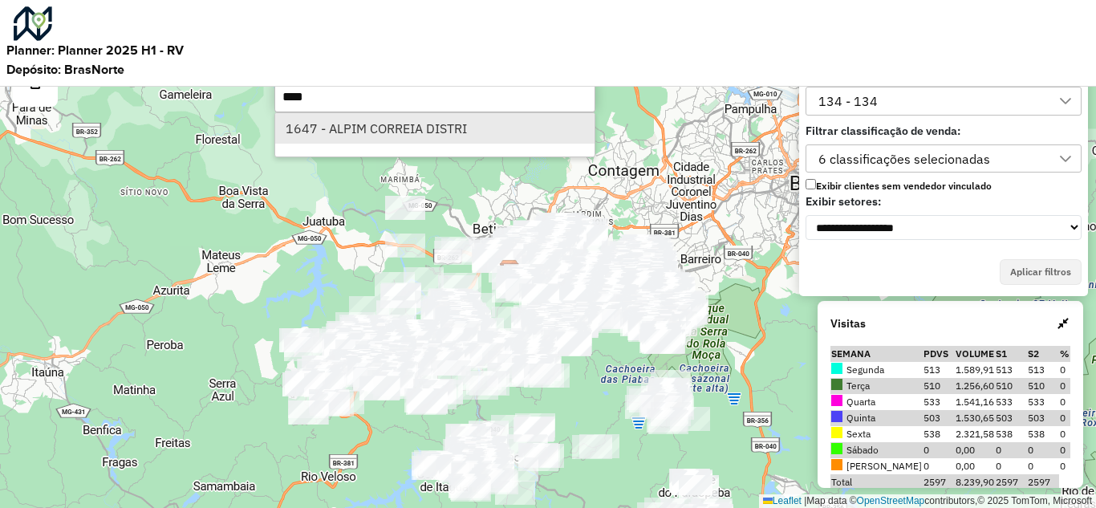
click at [433, 136] on li "1647 - ALPIM CORREIA DISTRI" at bounding box center [434, 128] width 319 height 31
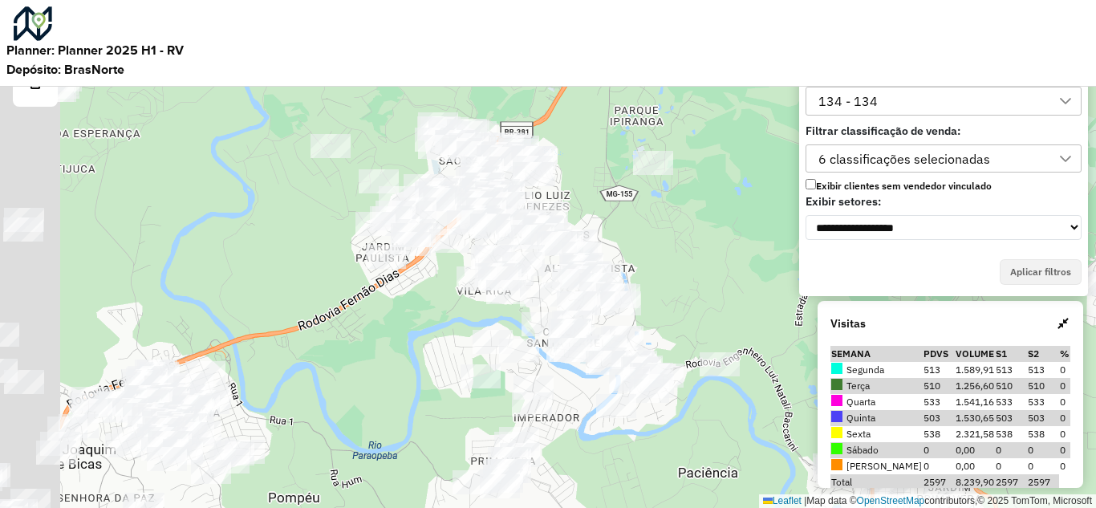
drag, startPoint x: 324, startPoint y: 385, endPoint x: 377, endPoint y: 297, distance: 103.0
click at [378, 295] on div "Leaflet | Map data © OpenStreetMap contributors,© 2025 TomTom, Microsoft" at bounding box center [548, 254] width 1096 height 508
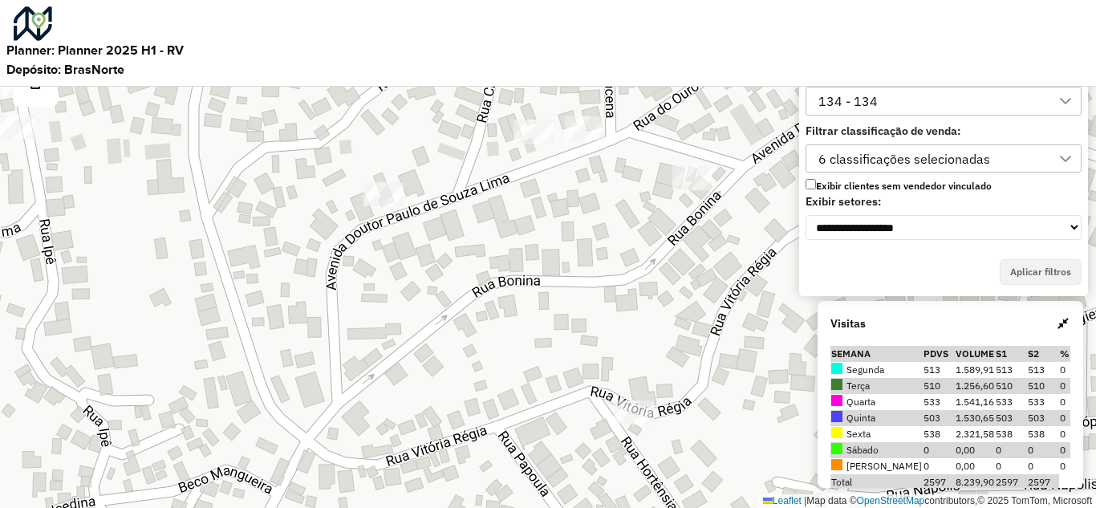
scroll to position [10, 73]
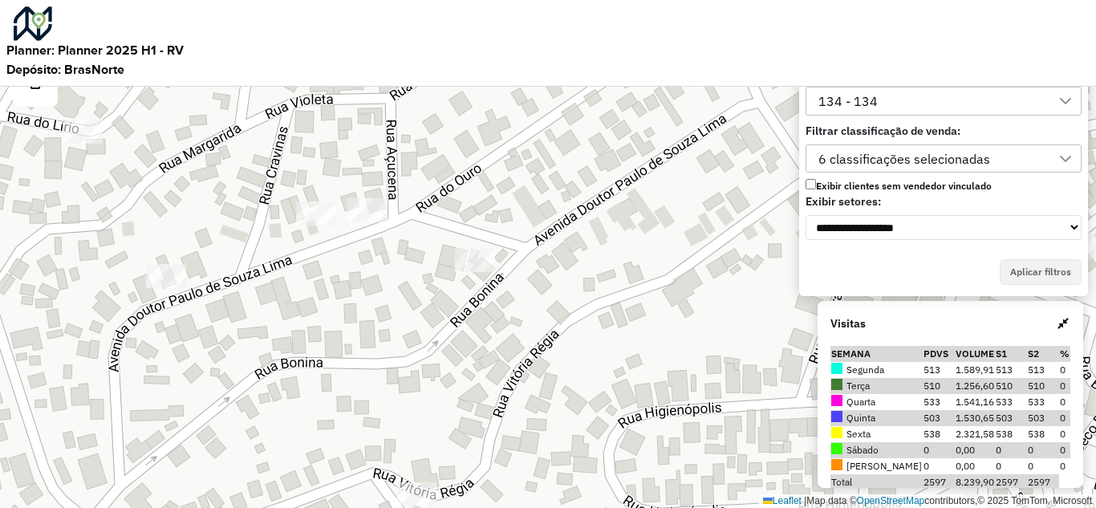
drag, startPoint x: 596, startPoint y: 216, endPoint x: 379, endPoint y: 298, distance: 232.4
click at [379, 298] on div "Leaflet | Map data © OpenStreetMap contributors,© 2025 TomTom, Microsoft" at bounding box center [548, 254] width 1096 height 508
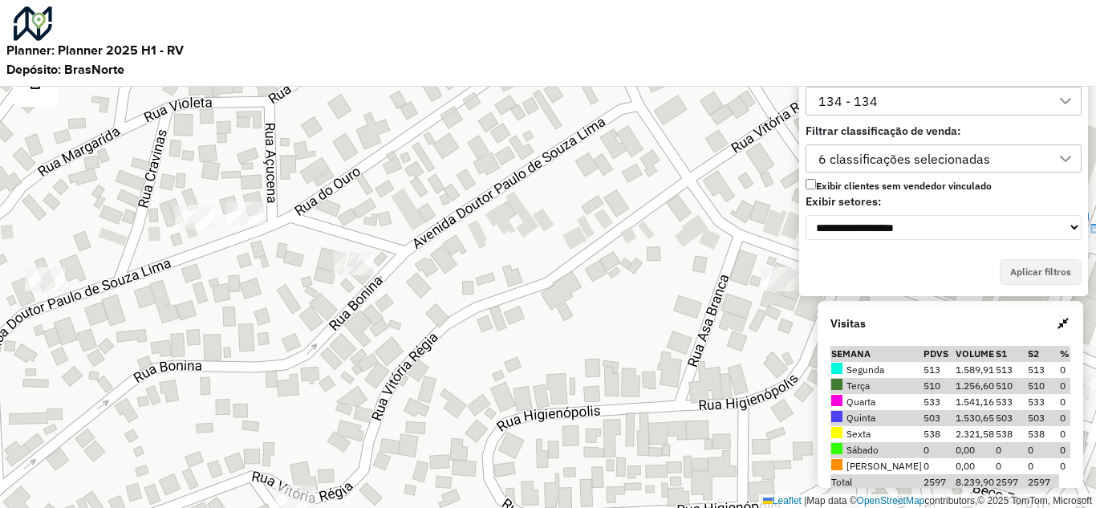
drag, startPoint x: 685, startPoint y: 188, endPoint x: 563, endPoint y: 191, distance: 121.2
click at [563, 191] on div "Leaflet | Map data © OpenStreetMap contributors,© 2025 TomTom, Microsoft" at bounding box center [548, 254] width 1096 height 508
click at [525, 336] on div "Leaflet | Map data © OpenStreetMap contributors,© 2025 TomTom, Microsoft" at bounding box center [548, 254] width 1096 height 508
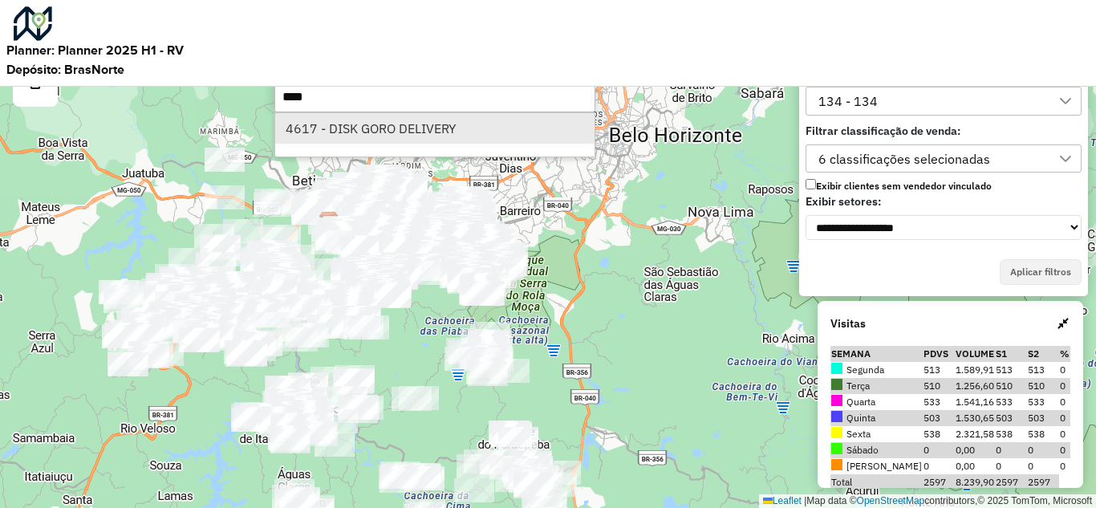
type input "****"
click at [444, 124] on li "4617 - DISK GORO DELIVERY" at bounding box center [434, 128] width 319 height 31
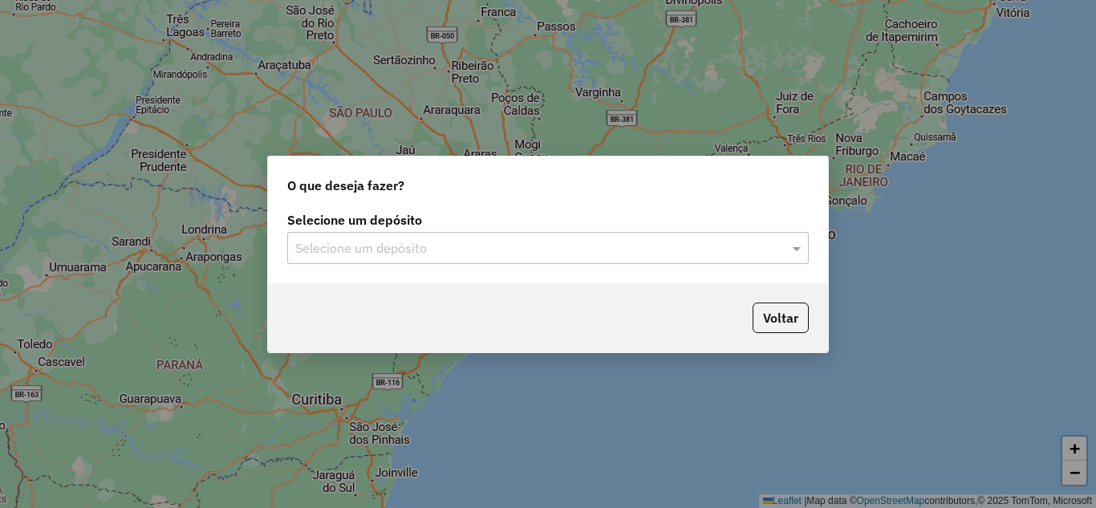
click at [556, 242] on input "text" at bounding box center [532, 248] width 474 height 19
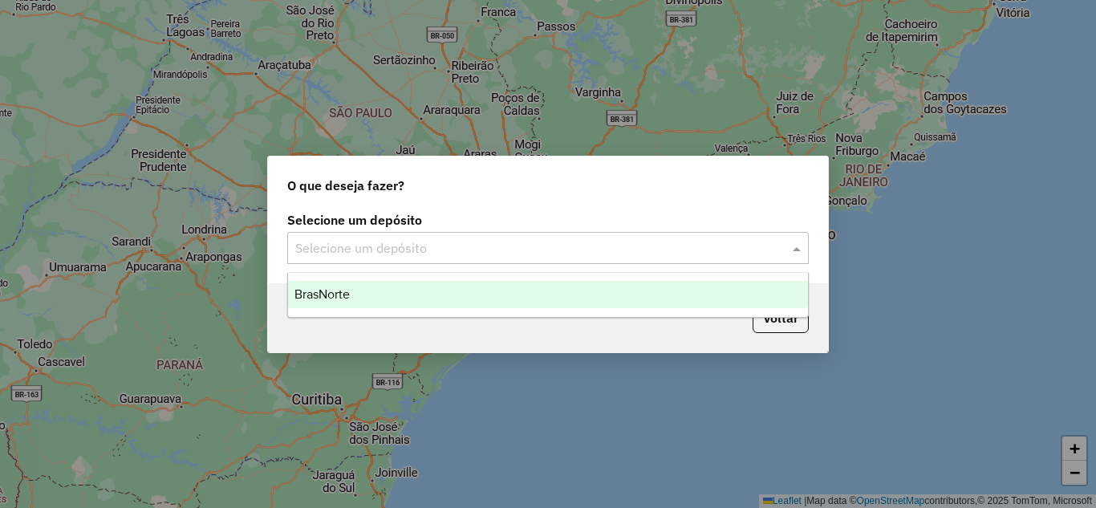
click at [399, 293] on div "BrasNorte" at bounding box center [548, 294] width 520 height 27
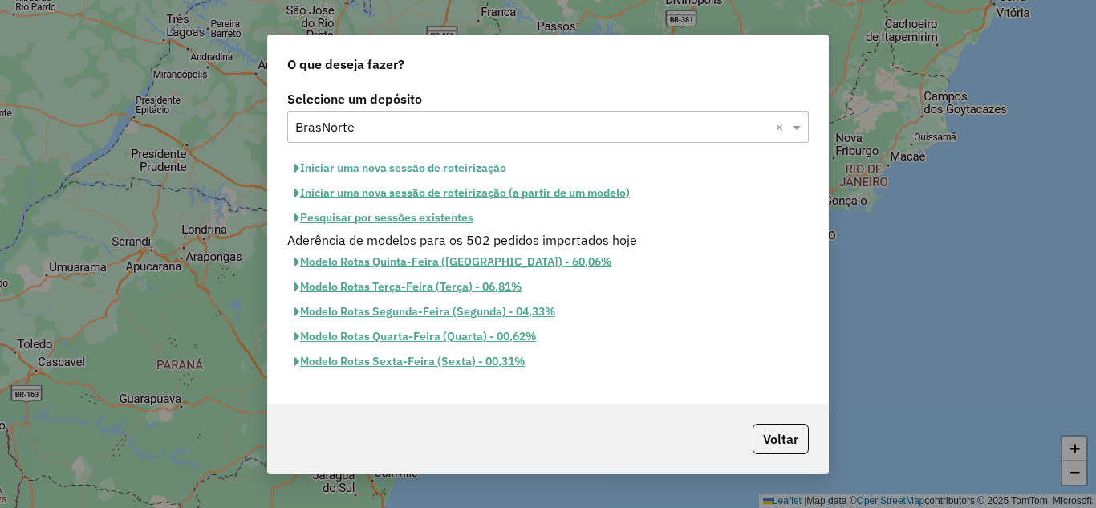
click at [376, 170] on button "Iniciar uma nova sessão de roteirização" at bounding box center [400, 168] width 226 height 25
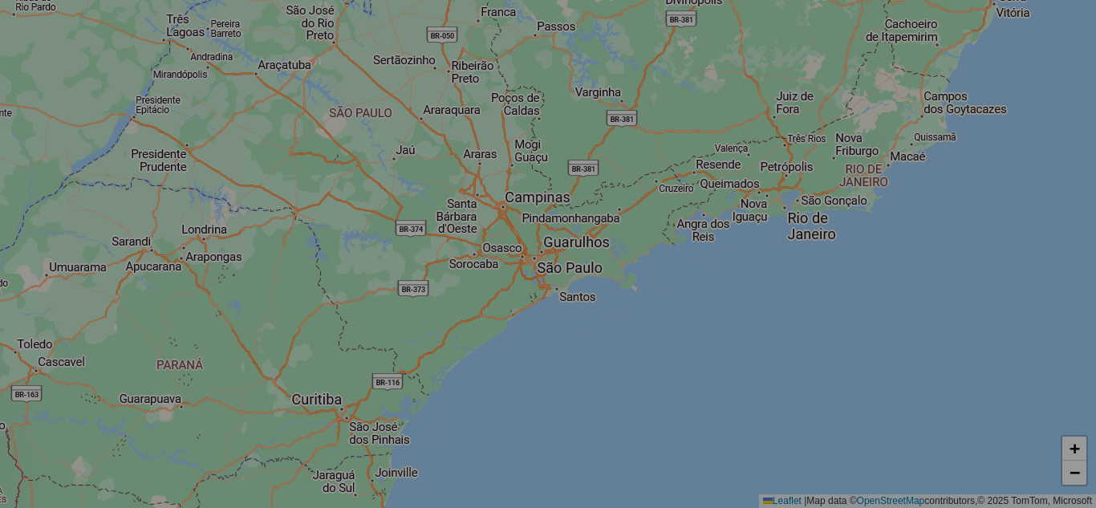
select select "*"
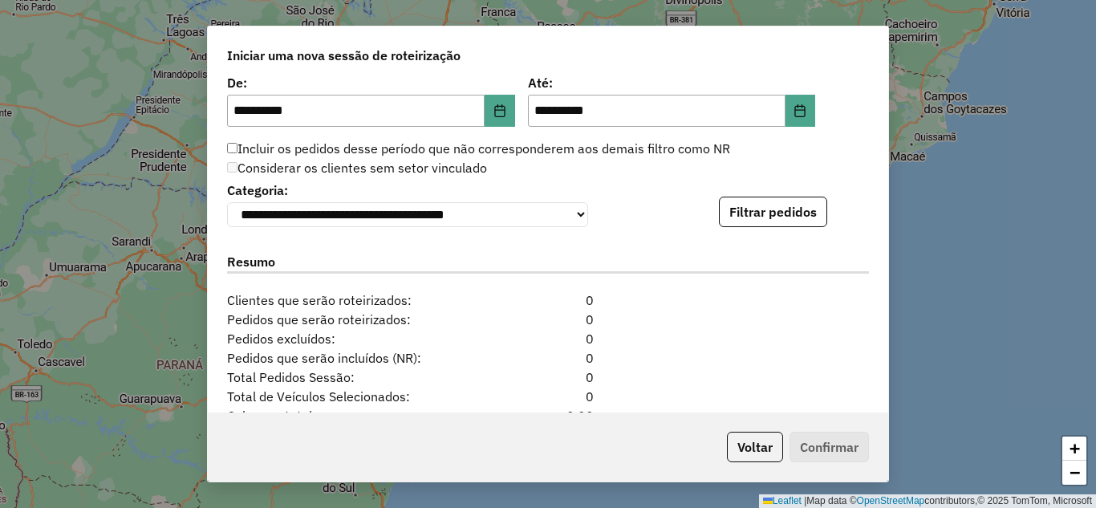
scroll to position [1539, 0]
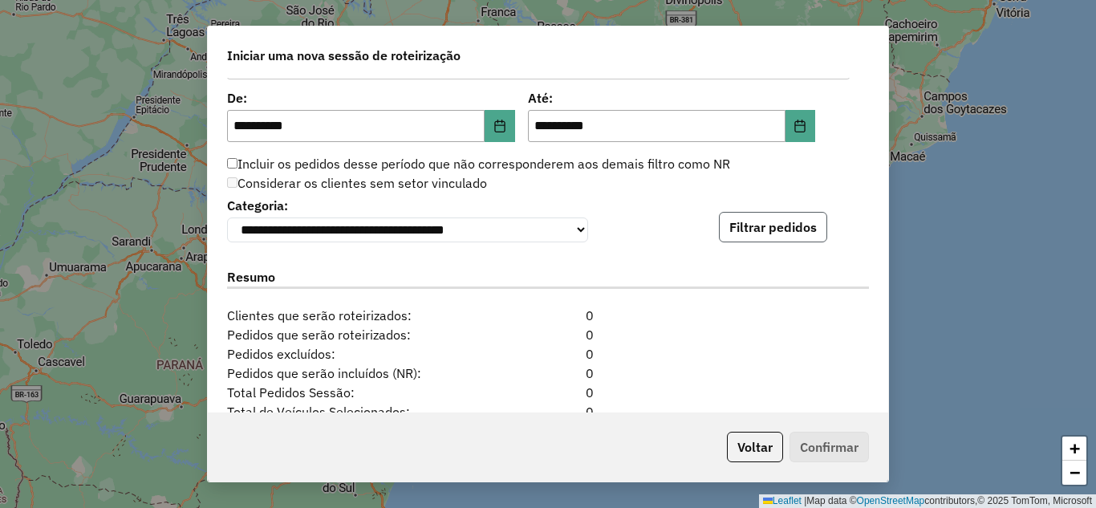
click at [773, 217] on button "Filtrar pedidos" at bounding box center [773, 227] width 108 height 31
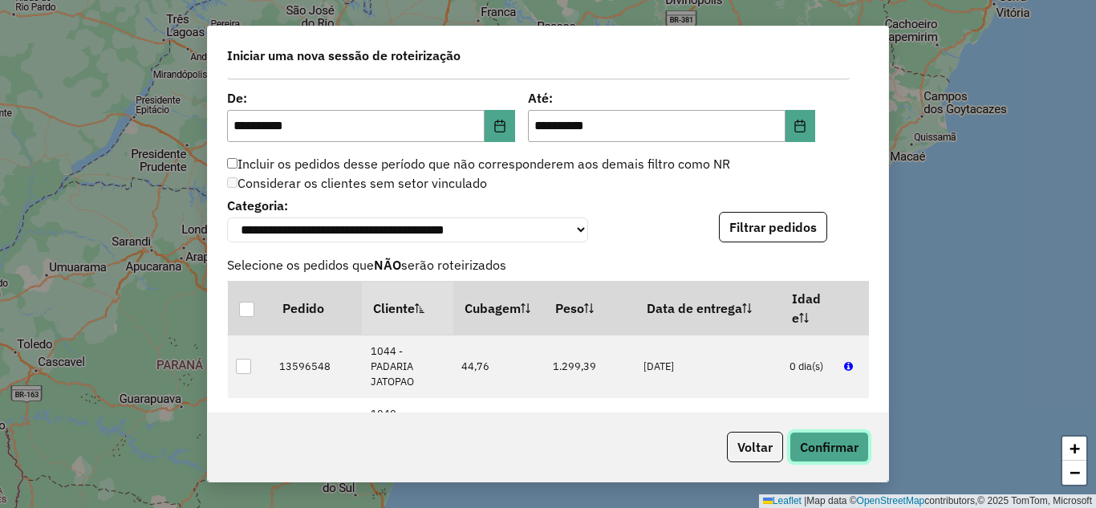
click at [829, 443] on button "Confirmar" at bounding box center [829, 447] width 79 height 31
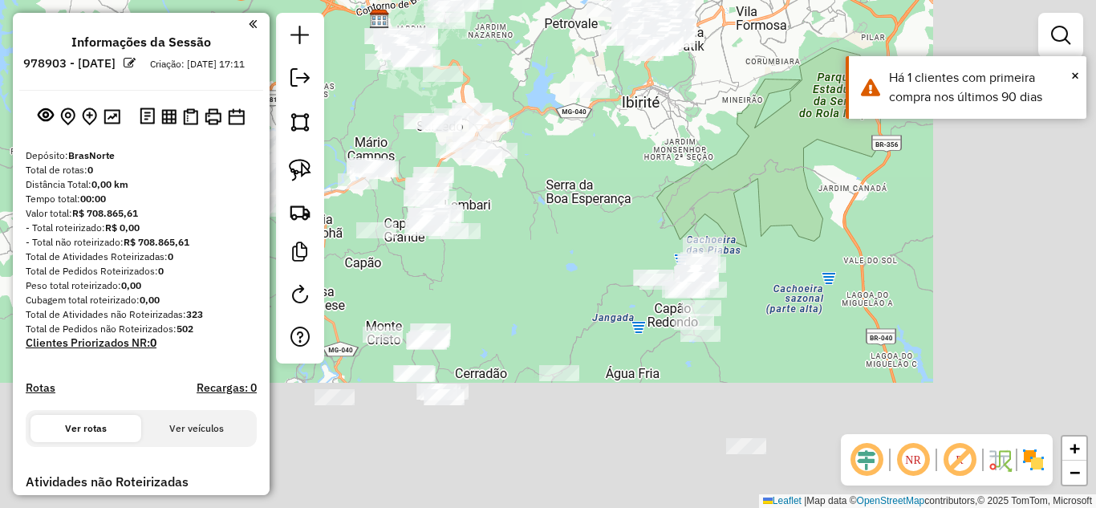
drag, startPoint x: 738, startPoint y: 296, endPoint x: 527, endPoint y: 108, distance: 282.5
click at [527, 108] on div "Janela de atendimento Grade de atendimento Capacidade Transportadoras Veículos …" at bounding box center [548, 254] width 1096 height 508
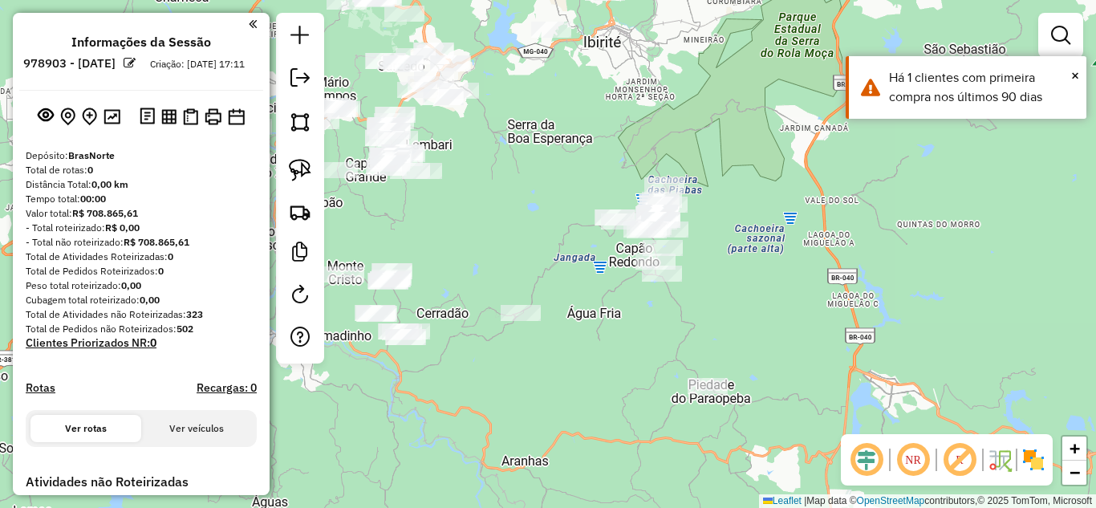
drag, startPoint x: 698, startPoint y: 225, endPoint x: 664, endPoint y: 211, distance: 37.1
click at [680, 218] on div "Janela de atendimento Grade de atendimento Capacidade Transportadoras Veículos …" at bounding box center [548, 254] width 1096 height 508
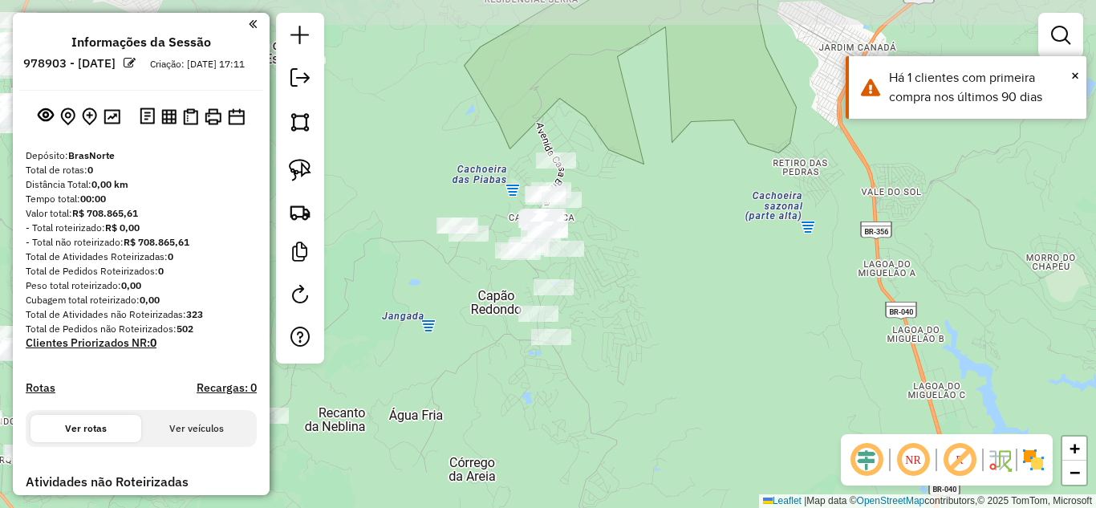
drag, startPoint x: 646, startPoint y: 254, endPoint x: 611, endPoint y: 251, distance: 35.4
click at [649, 253] on div "Janela de atendimento Grade de atendimento Capacidade Transportadoras Veículos …" at bounding box center [548, 254] width 1096 height 508
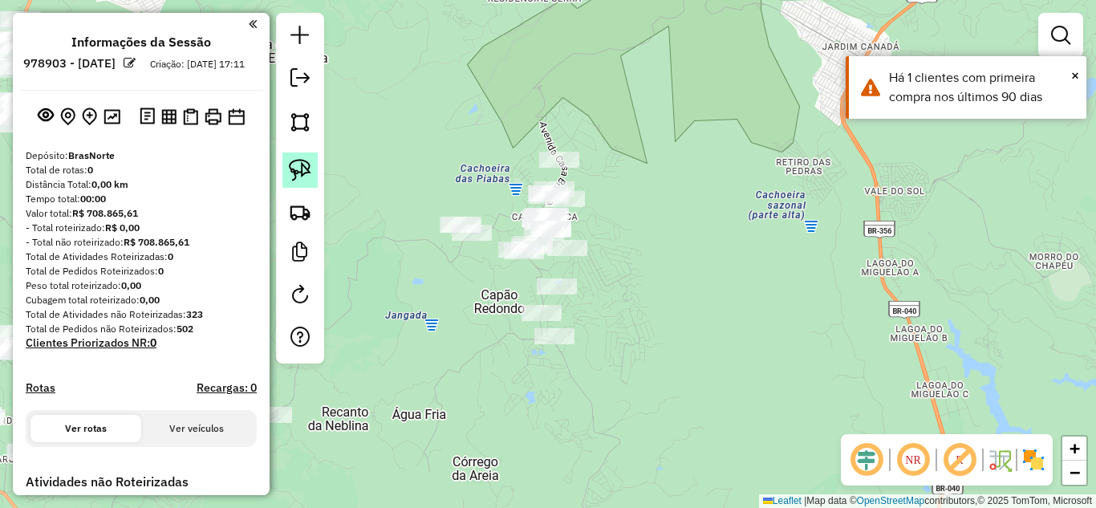
click at [296, 169] on img at bounding box center [300, 170] width 22 height 22
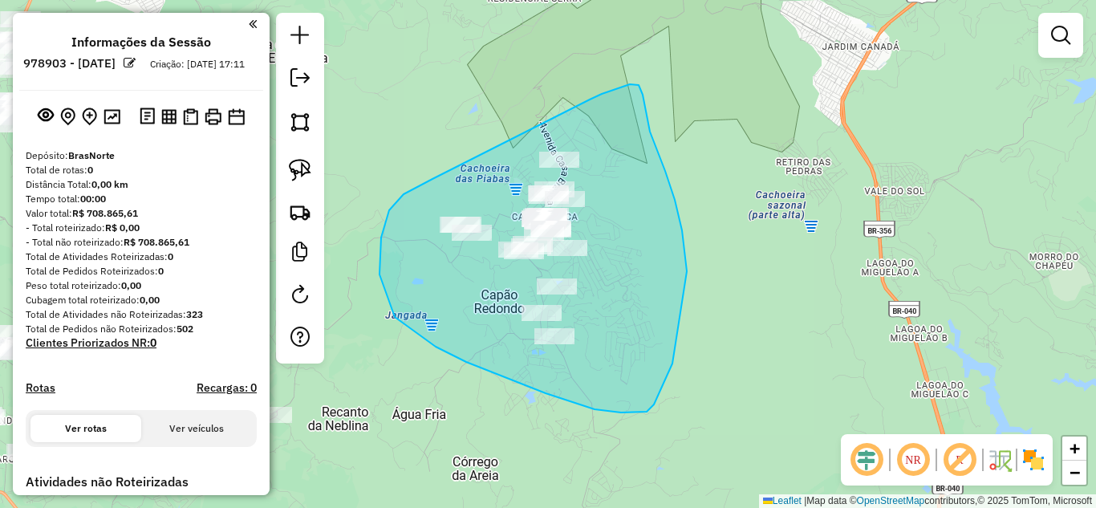
drag, startPoint x: 404, startPoint y: 194, endPoint x: 566, endPoint y: 104, distance: 185.4
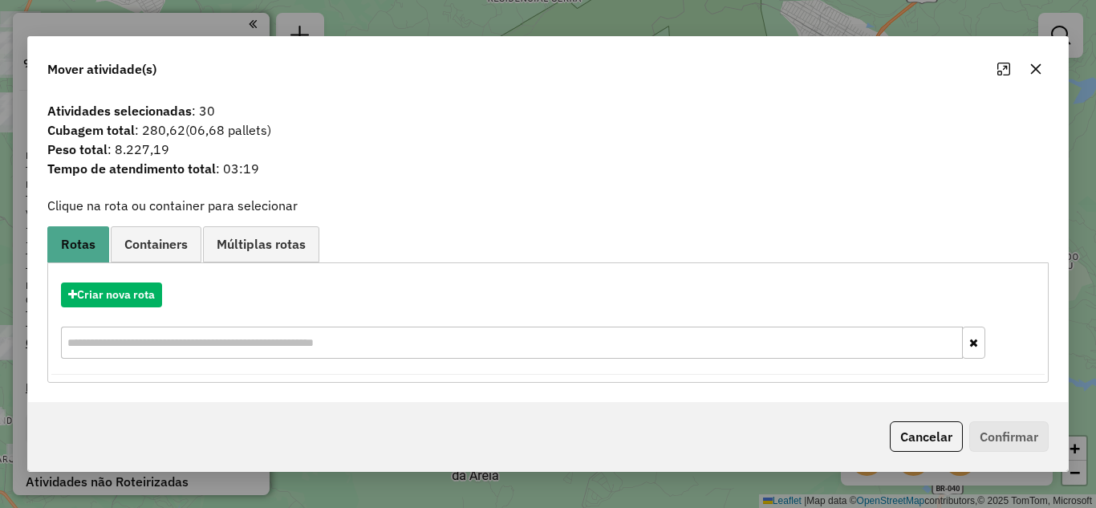
drag, startPoint x: 1031, startPoint y: 61, endPoint x: 966, endPoint y: 94, distance: 72.9
click at [1031, 61] on button "button" at bounding box center [1036, 69] width 26 height 26
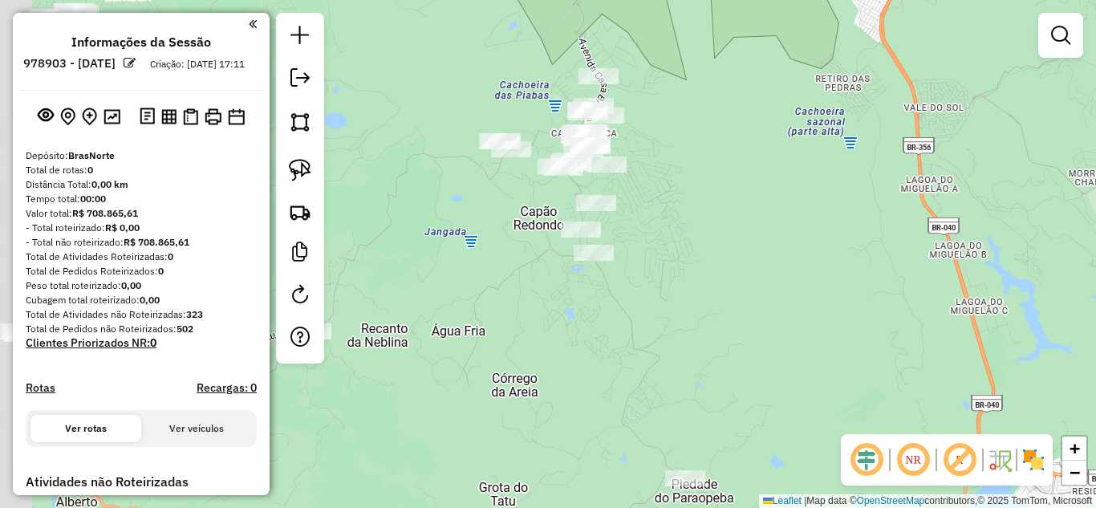
drag, startPoint x: 668, startPoint y: 271, endPoint x: 701, endPoint y: 213, distance: 66.5
click at [700, 210] on div "Janela de atendimento Grade de atendimento Capacidade Transportadoras Veículos …" at bounding box center [548, 254] width 1096 height 508
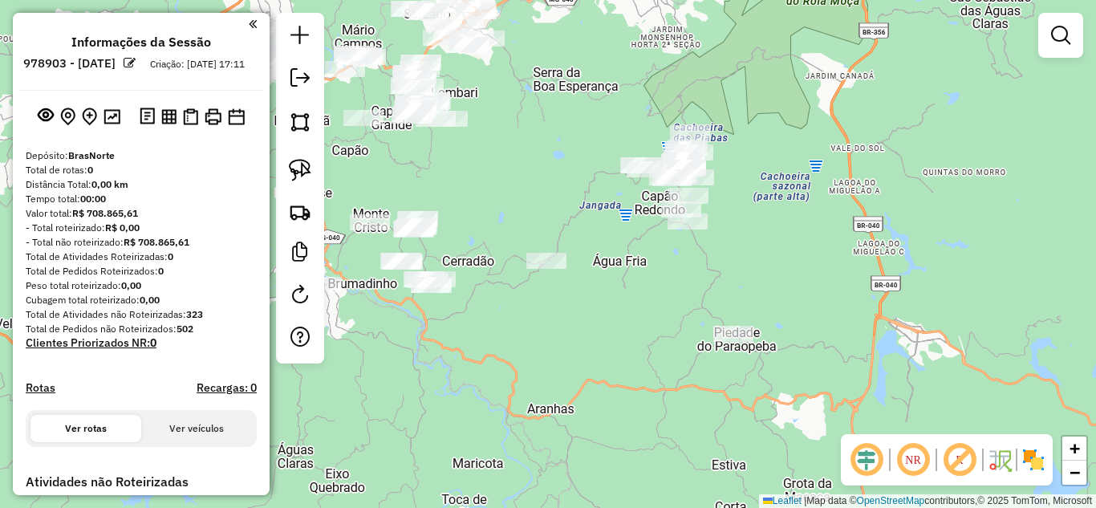
drag, startPoint x: 709, startPoint y: 295, endPoint x: 642, endPoint y: 271, distance: 70.6
click at [604, 339] on div "Janela de atendimento Grade de atendimento Capacidade Transportadoras Veículos …" at bounding box center [548, 254] width 1096 height 508
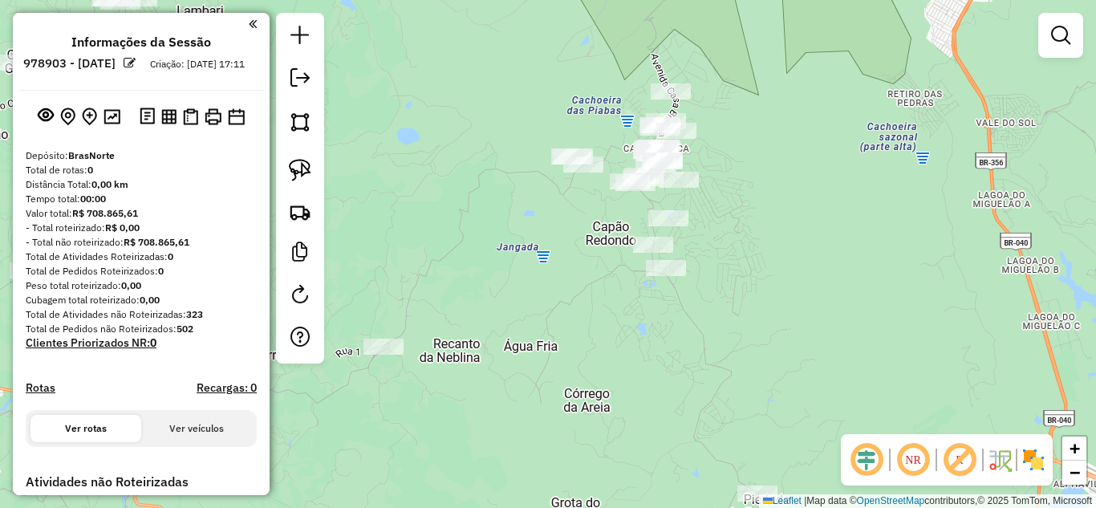
drag, startPoint x: 732, startPoint y: 232, endPoint x: 729, endPoint y: 258, distance: 25.9
click at [729, 258] on div "Janela de atendimento Grade de atendimento Capacidade Transportadoras Veículos …" at bounding box center [548, 254] width 1096 height 508
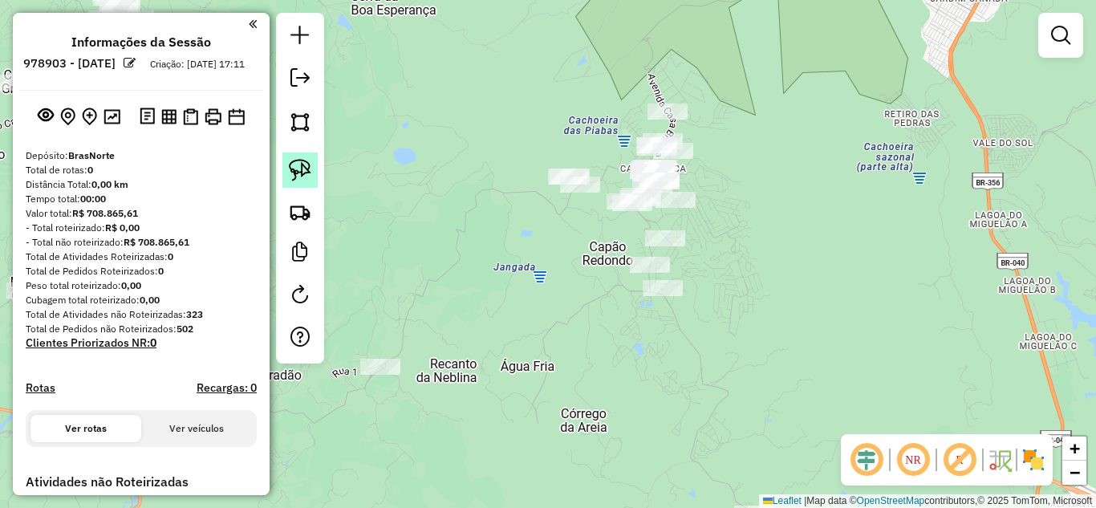
click at [288, 166] on link at bounding box center [300, 170] width 35 height 35
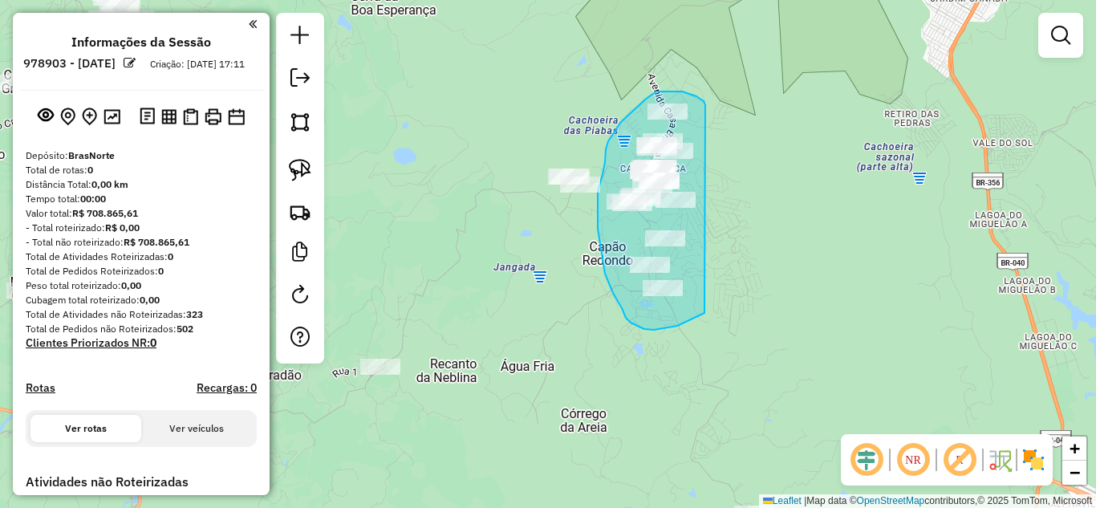
drag, startPoint x: 706, startPoint y: 105, endPoint x: 747, endPoint y: 199, distance: 102.5
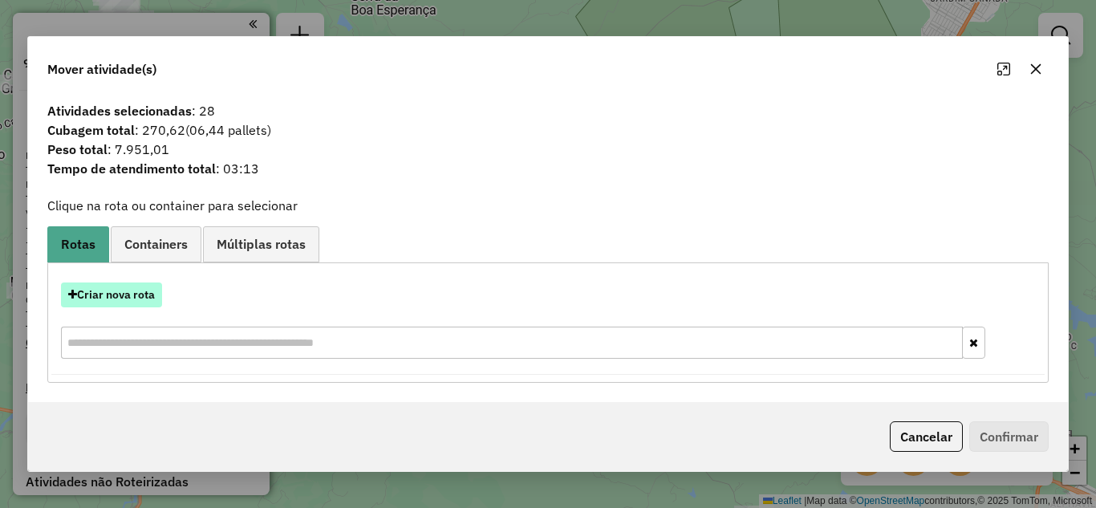
click at [128, 285] on button "Criar nova rota" at bounding box center [111, 295] width 101 height 25
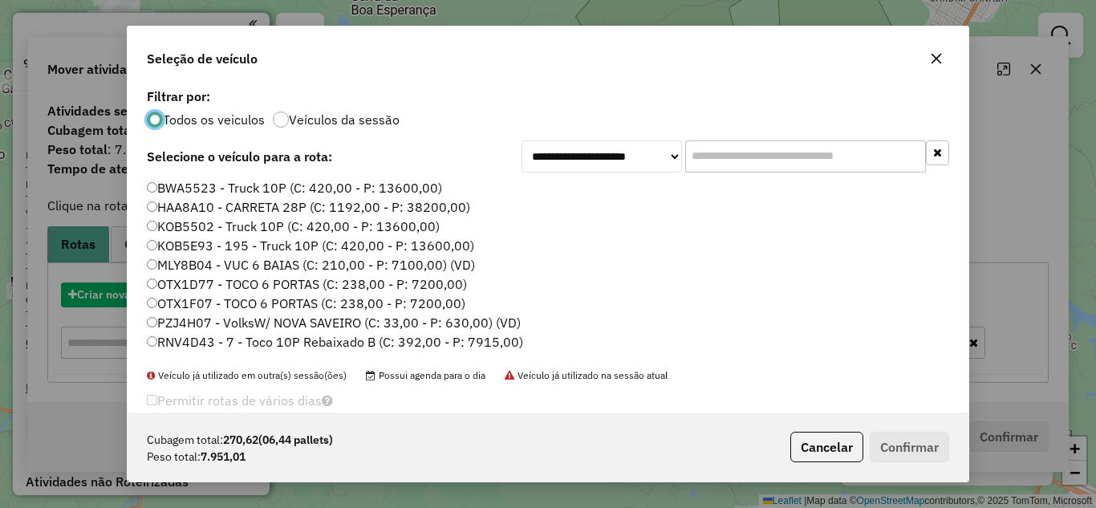
scroll to position [9, 5]
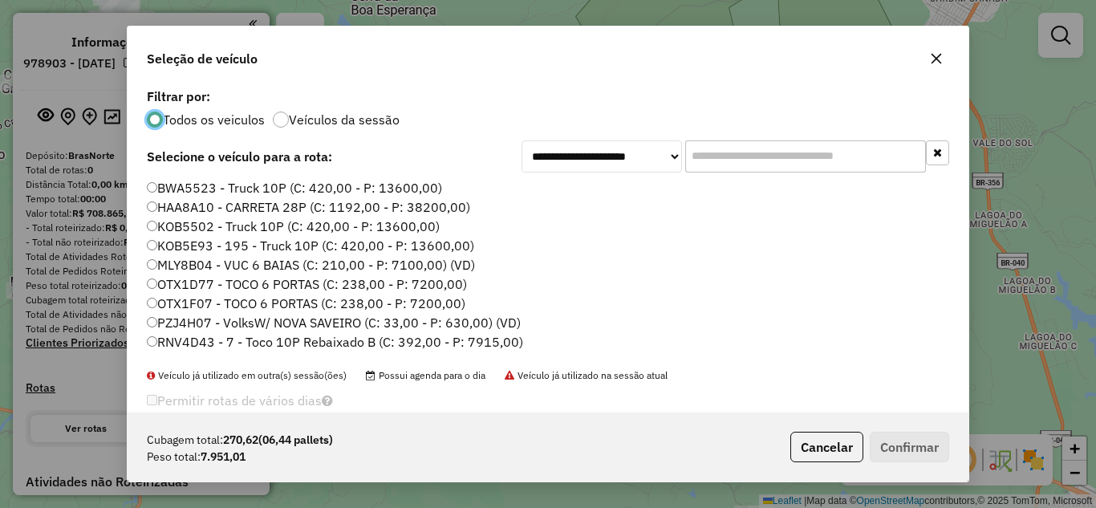
drag, startPoint x: 733, startPoint y: 141, endPoint x: 722, endPoint y: 161, distance: 22.6
click at [733, 144] on input "text" at bounding box center [806, 156] width 241 height 32
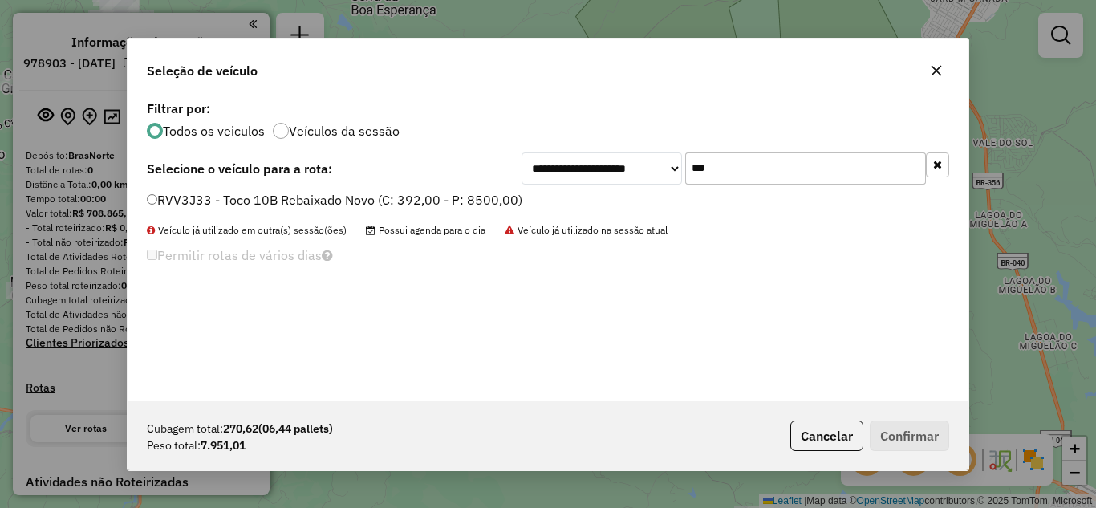
type input "***"
click at [157, 193] on label "RVV3J33 - Toco 10B Rebaixado Novo (C: 392,00 - P: 8500,00)" at bounding box center [335, 199] width 376 height 19
click at [904, 436] on button "Confirmar" at bounding box center [909, 436] width 79 height 31
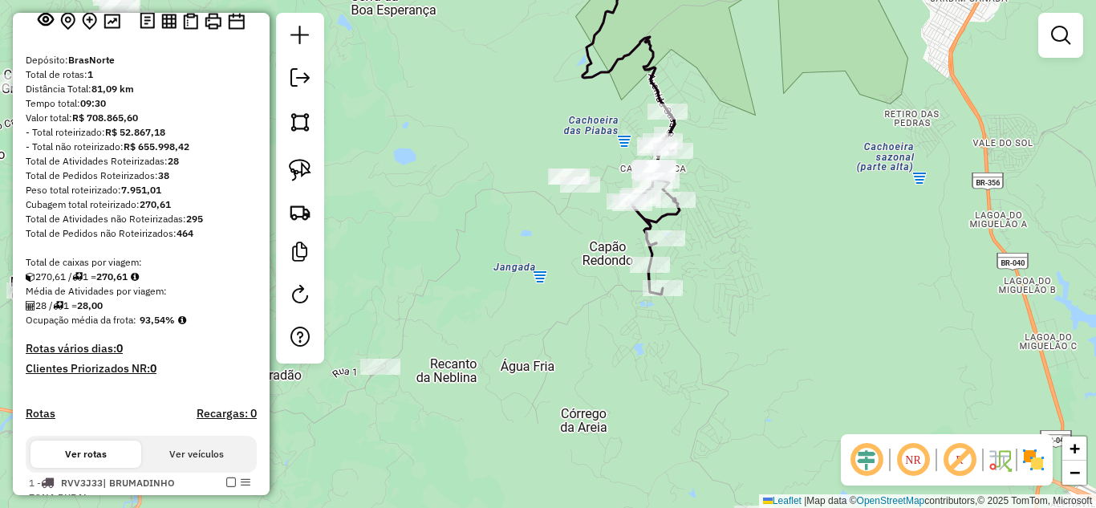
scroll to position [161, 0]
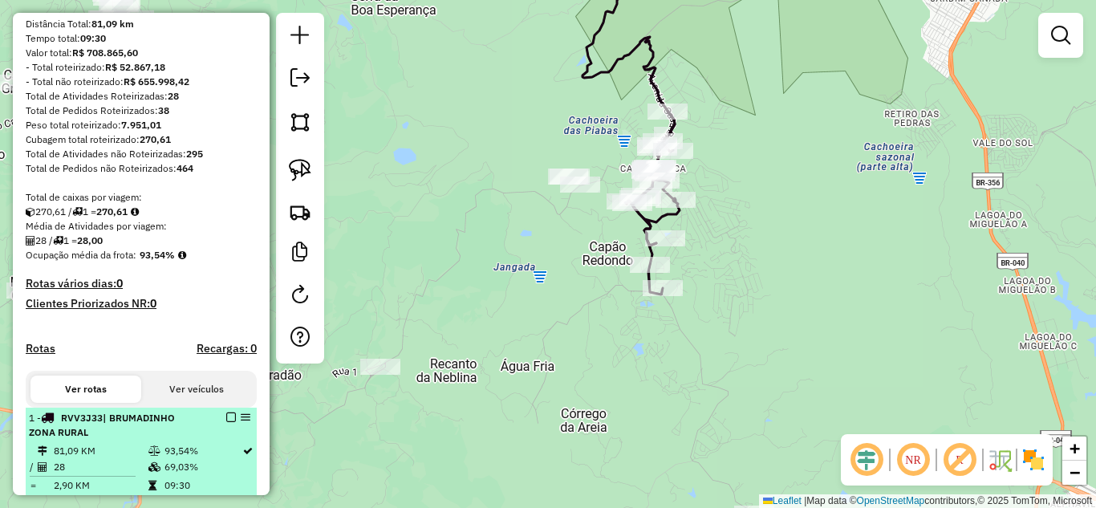
click at [226, 422] on em at bounding box center [231, 418] width 10 height 10
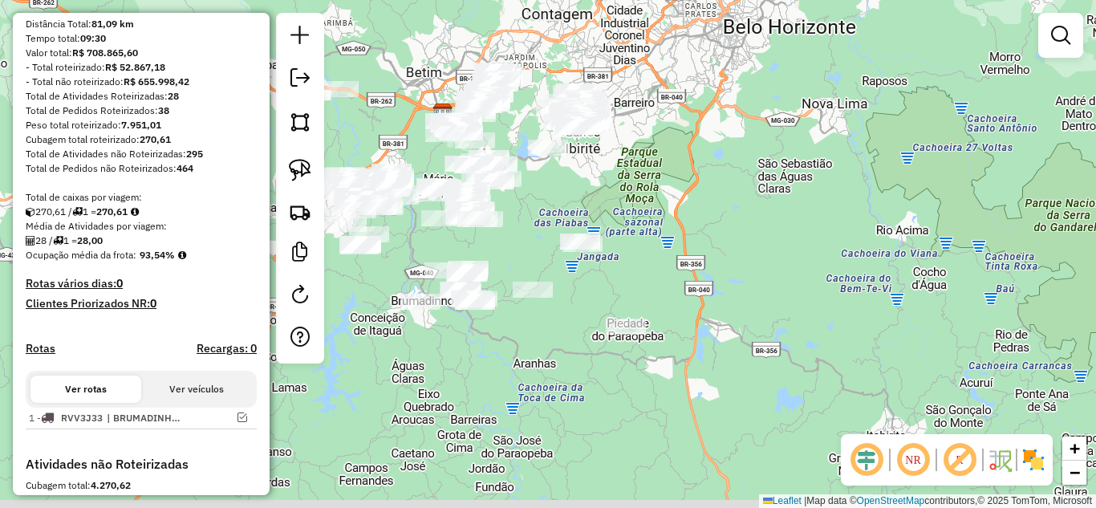
drag, startPoint x: 497, startPoint y: 391, endPoint x: 594, endPoint y: 310, distance: 126.5
click at [603, 310] on div "Janela de atendimento Grade de atendimento Capacidade Transportadoras Veículos …" at bounding box center [548, 254] width 1096 height 508
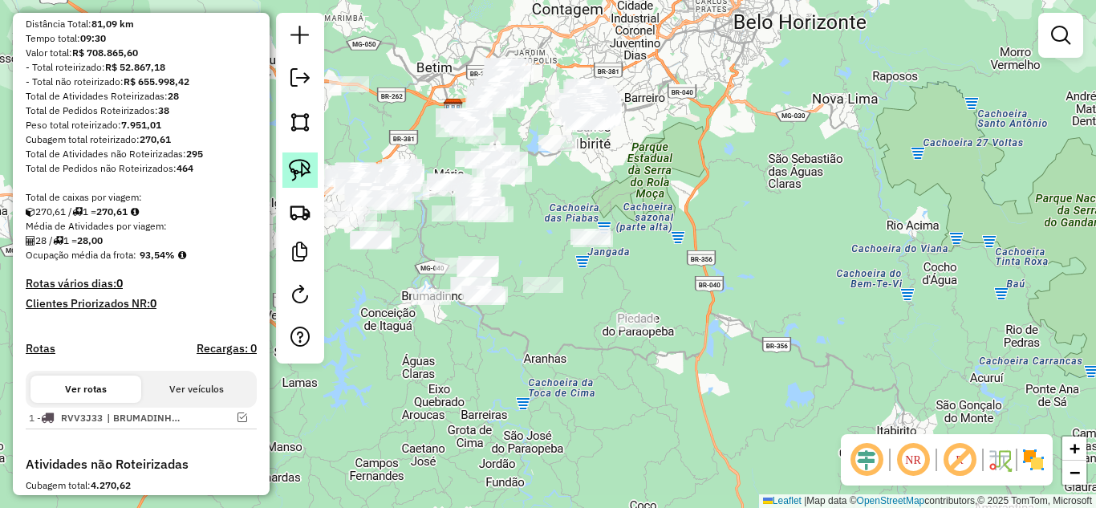
click at [299, 169] on img at bounding box center [300, 170] width 22 height 22
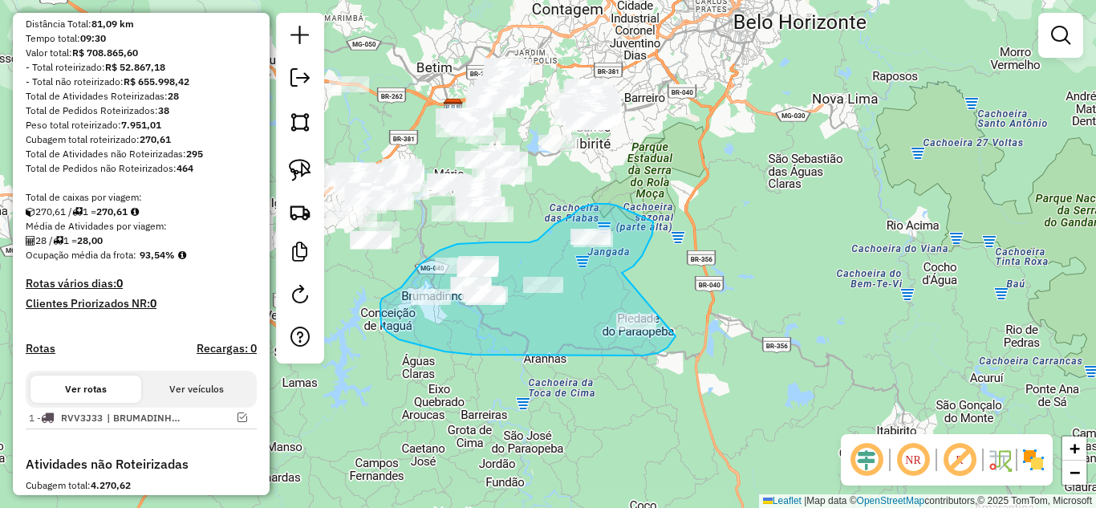
drag, startPoint x: 626, startPoint y: 271, endPoint x: 684, endPoint y: 297, distance: 63.6
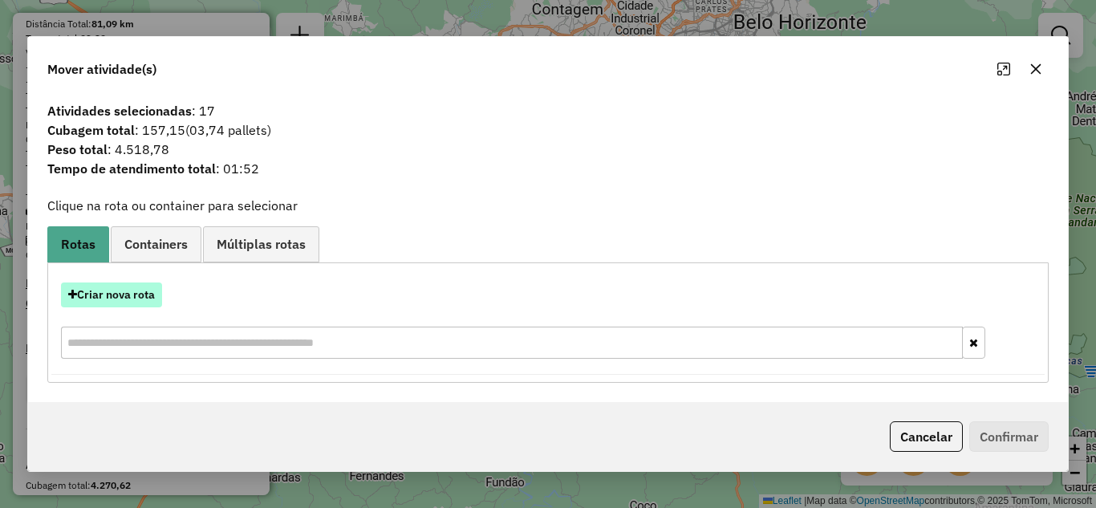
click at [120, 291] on button "Criar nova rota" at bounding box center [111, 295] width 101 height 25
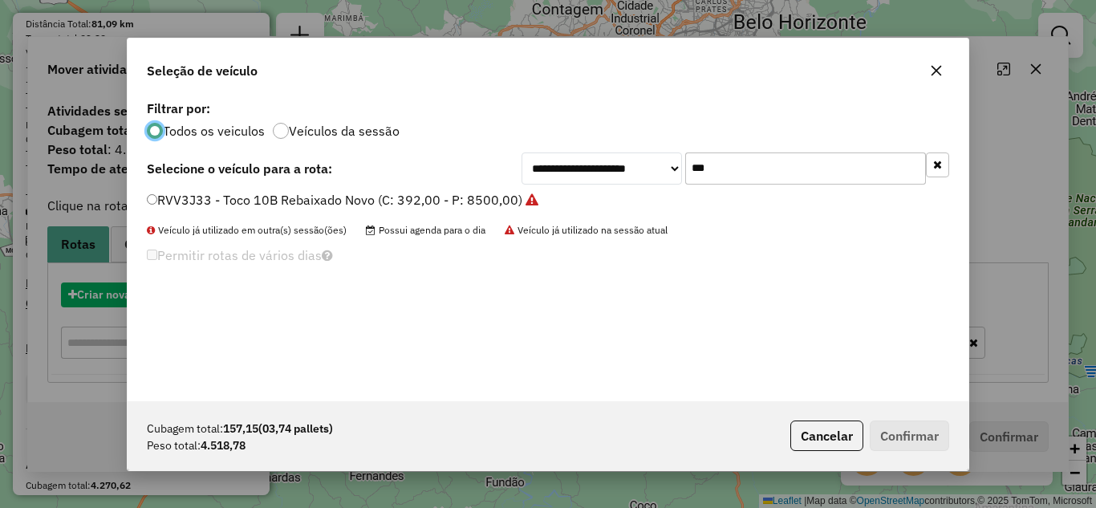
scroll to position [9, 5]
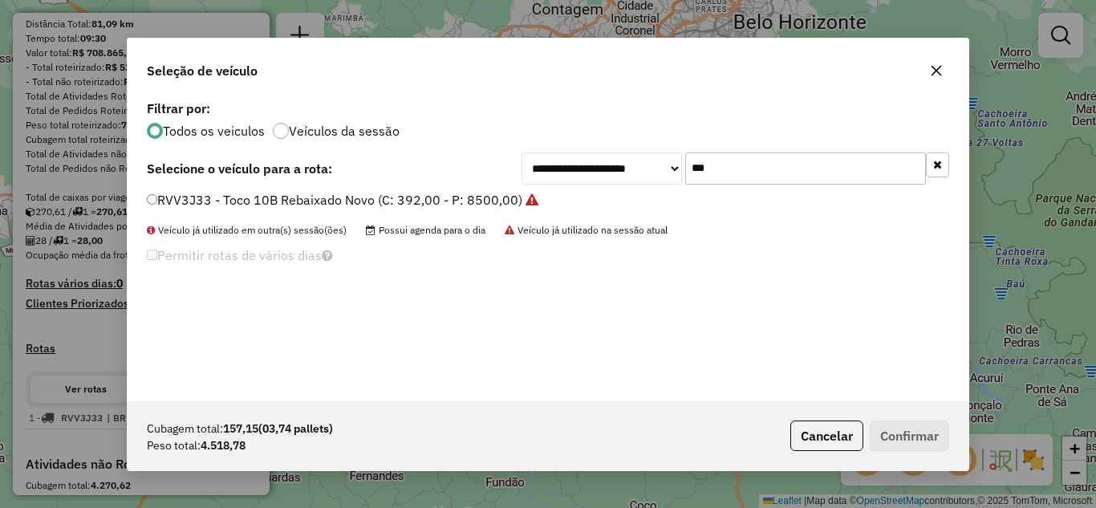
click at [778, 173] on input "***" at bounding box center [806, 169] width 241 height 32
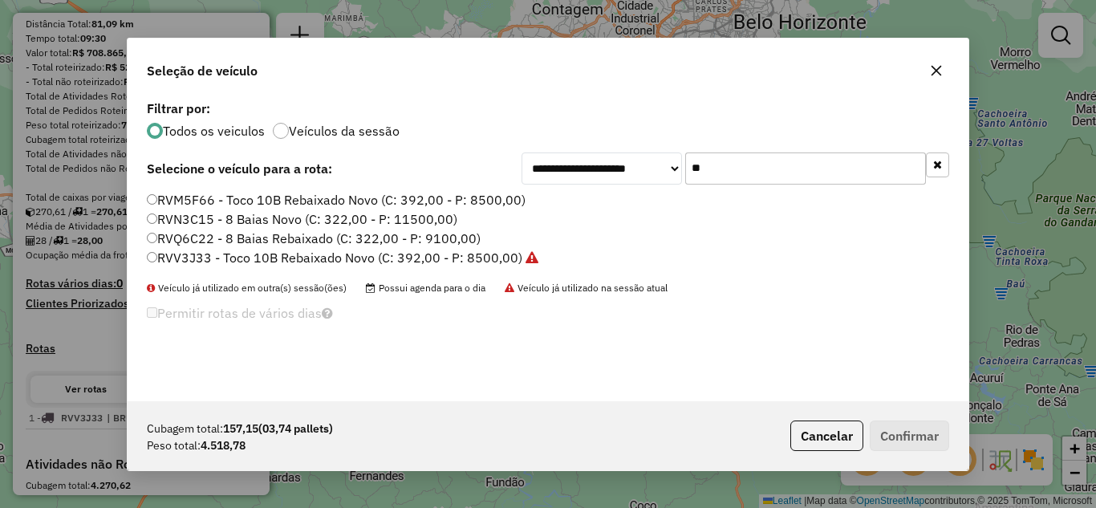
type input "*"
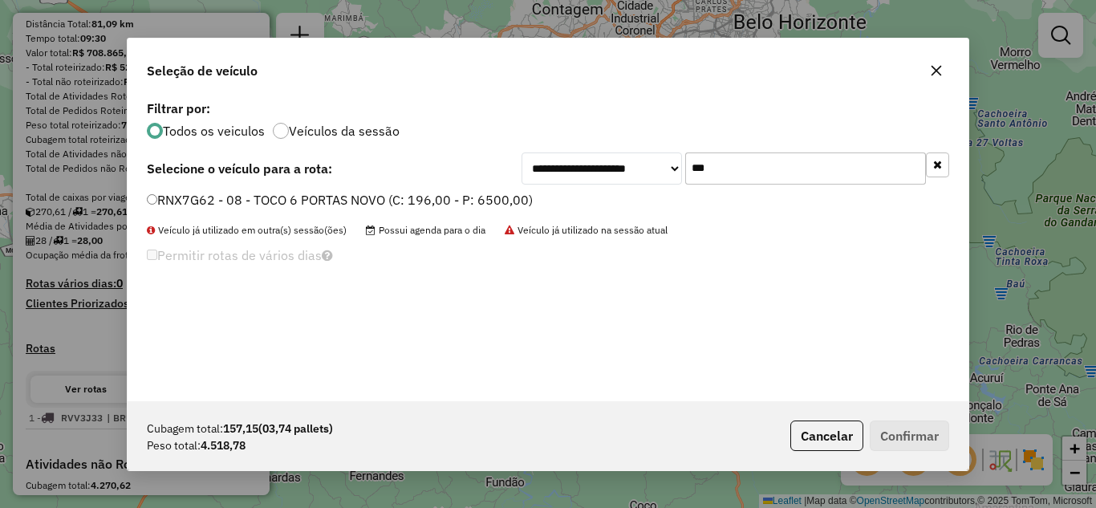
type input "***"
click at [883, 435] on button "Confirmar" at bounding box center [909, 436] width 79 height 31
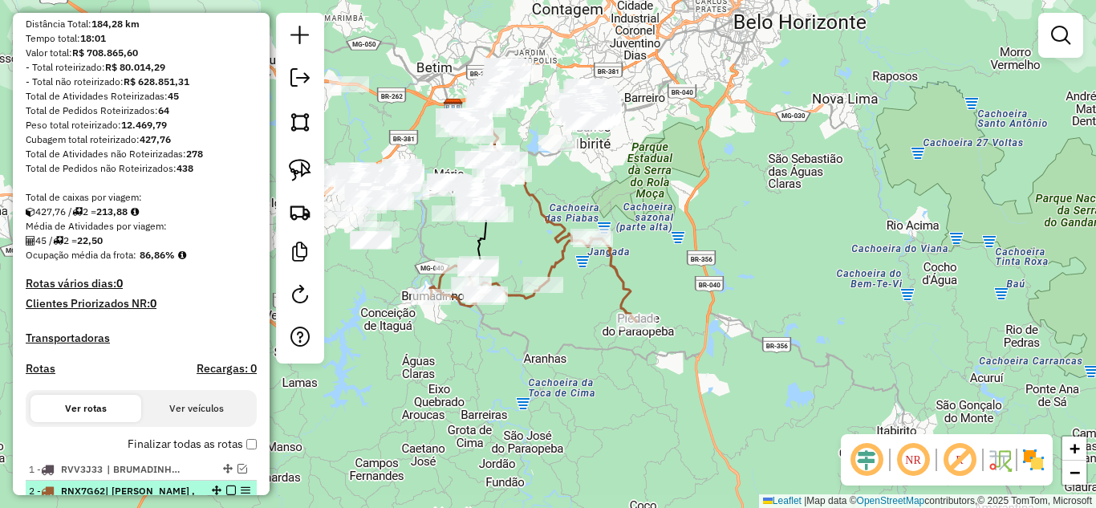
scroll to position [401, 0]
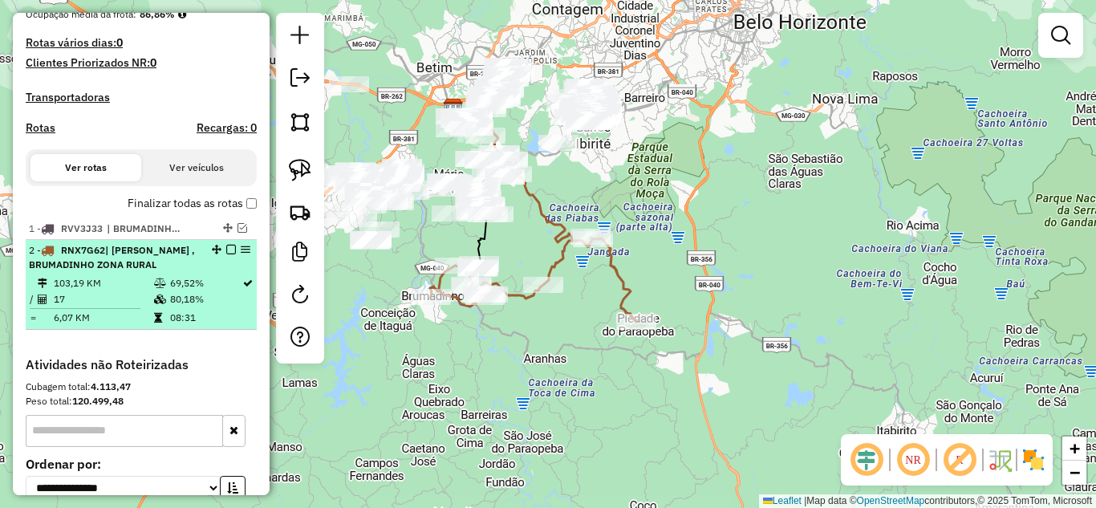
click at [227, 254] on em at bounding box center [231, 250] width 10 height 10
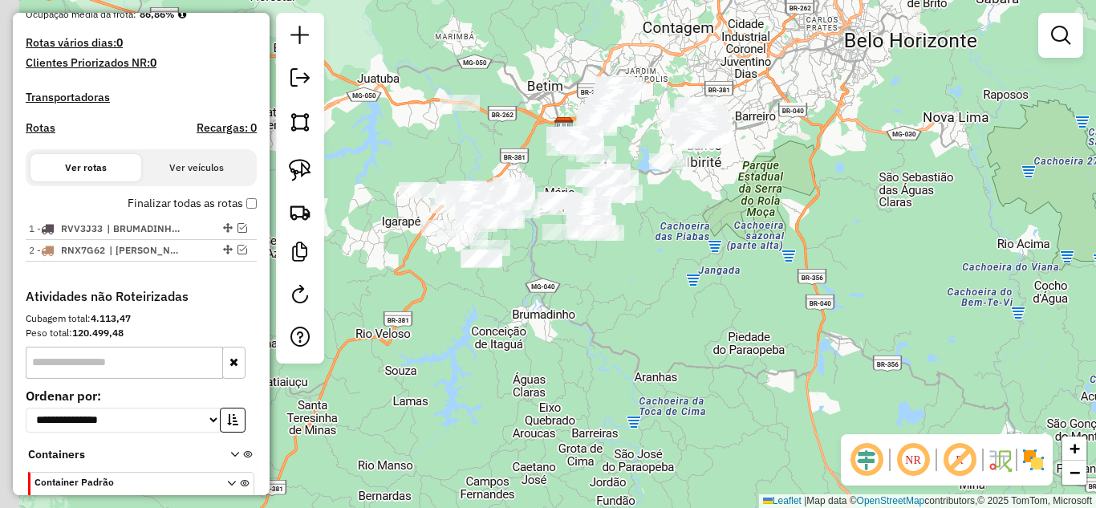
drag, startPoint x: 486, startPoint y: 311, endPoint x: 502, endPoint y: 258, distance: 55.1
click at [592, 319] on div "Janela de atendimento Grade de atendimento Capacidade Transportadoras Veículos …" at bounding box center [548, 254] width 1096 height 508
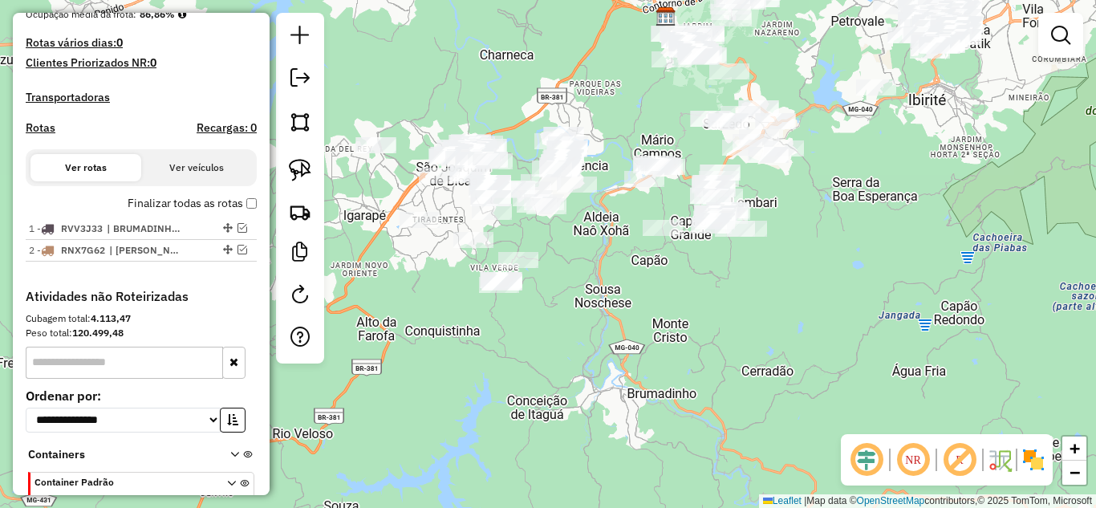
click at [563, 222] on div "Janela de atendimento Grade de atendimento Capacidade Transportadoras Veículos …" at bounding box center [548, 254] width 1096 height 508
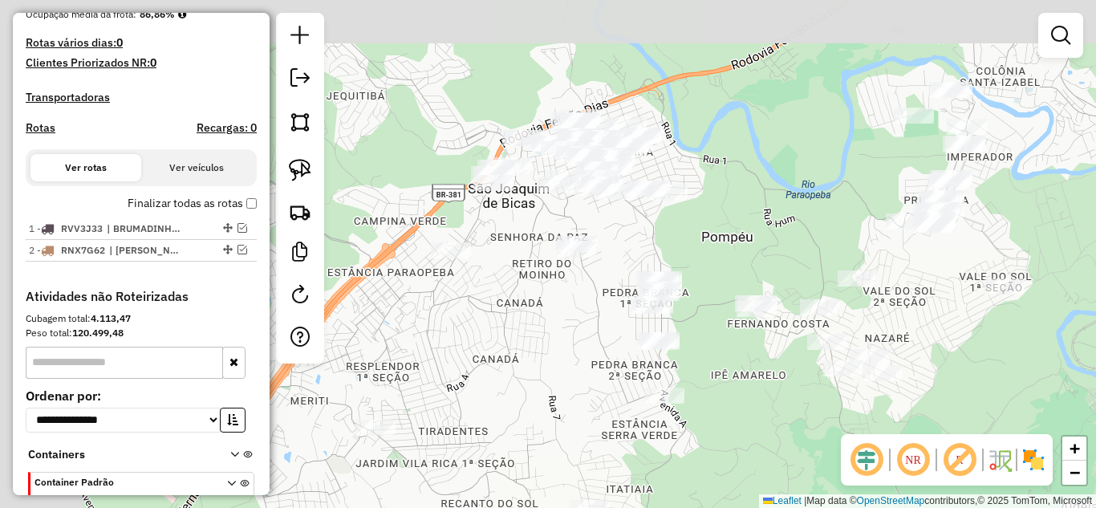
drag, startPoint x: 471, startPoint y: 258, endPoint x: 708, endPoint y: 368, distance: 261.1
click at [763, 405] on div "Janela de atendimento Grade de atendimento Capacidade Transportadoras Veículos …" at bounding box center [548, 254] width 1096 height 508
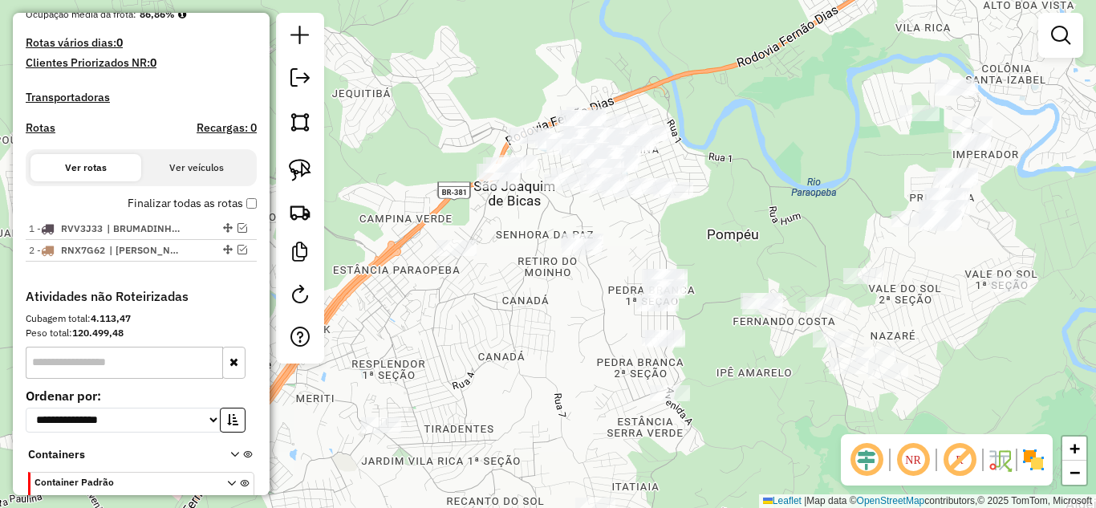
drag, startPoint x: 560, startPoint y: 328, endPoint x: 588, endPoint y: 405, distance: 81.7
click at [580, 407] on div "Janela de atendimento Grade de atendimento Capacidade Transportadoras Veículos …" at bounding box center [548, 254] width 1096 height 508
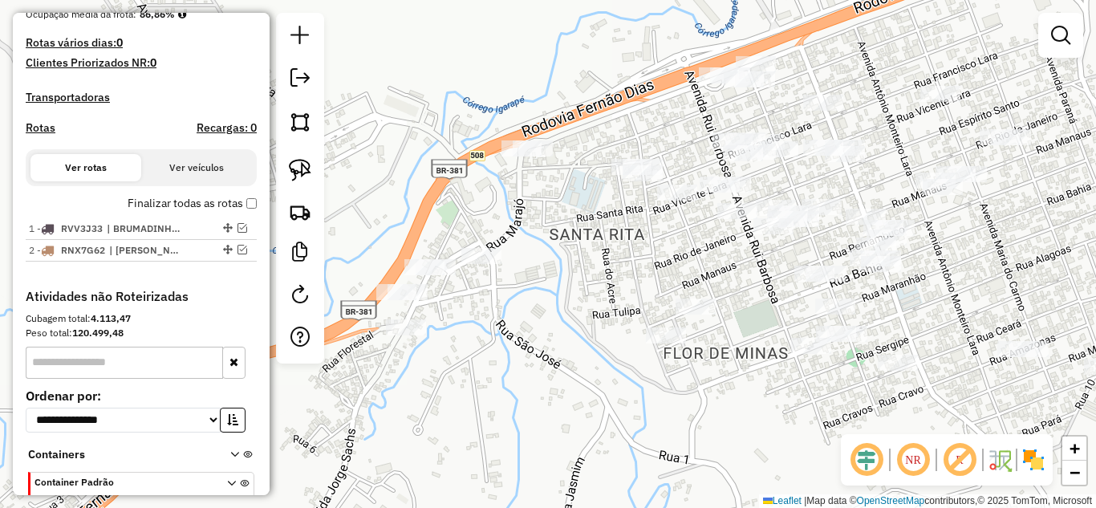
drag, startPoint x: 684, startPoint y: 258, endPoint x: 785, endPoint y: 269, distance: 101.7
click at [828, 254] on div "Janela de atendimento Grade de atendimento Capacidade Transportadoras Veículos …" at bounding box center [548, 254] width 1096 height 508
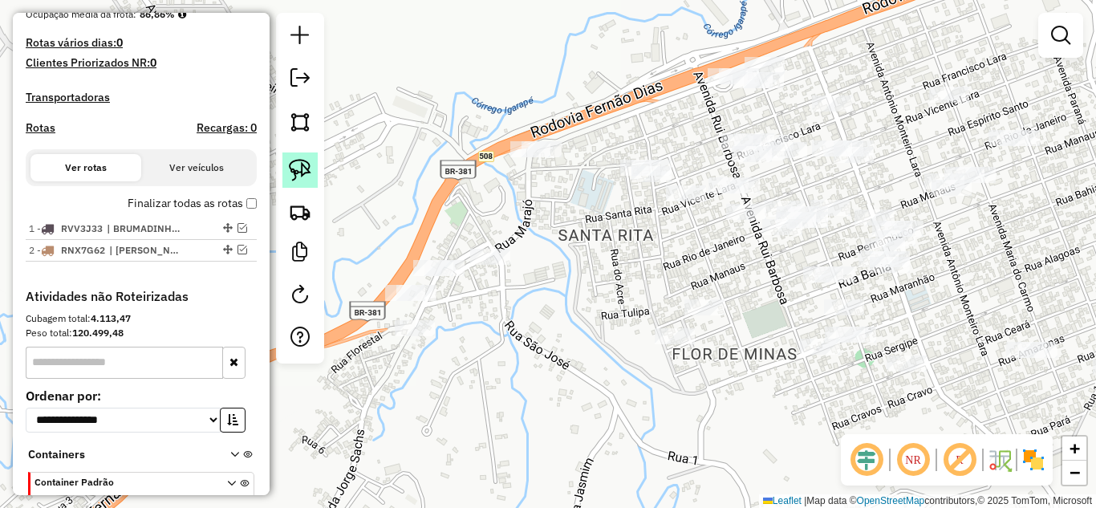
click at [296, 173] on img at bounding box center [300, 170] width 22 height 22
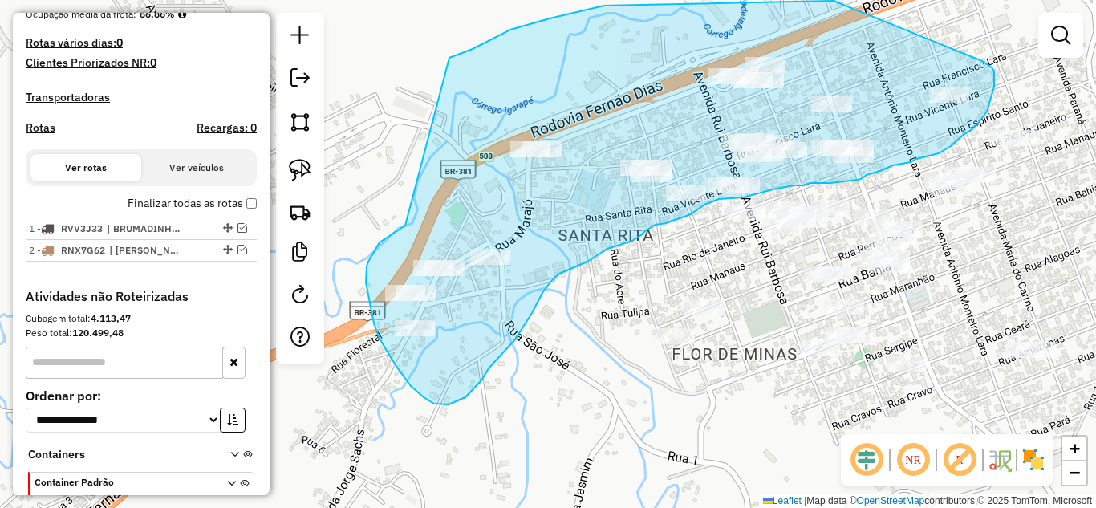
drag, startPoint x: 368, startPoint y: 298, endPoint x: 439, endPoint y: 71, distance: 237.1
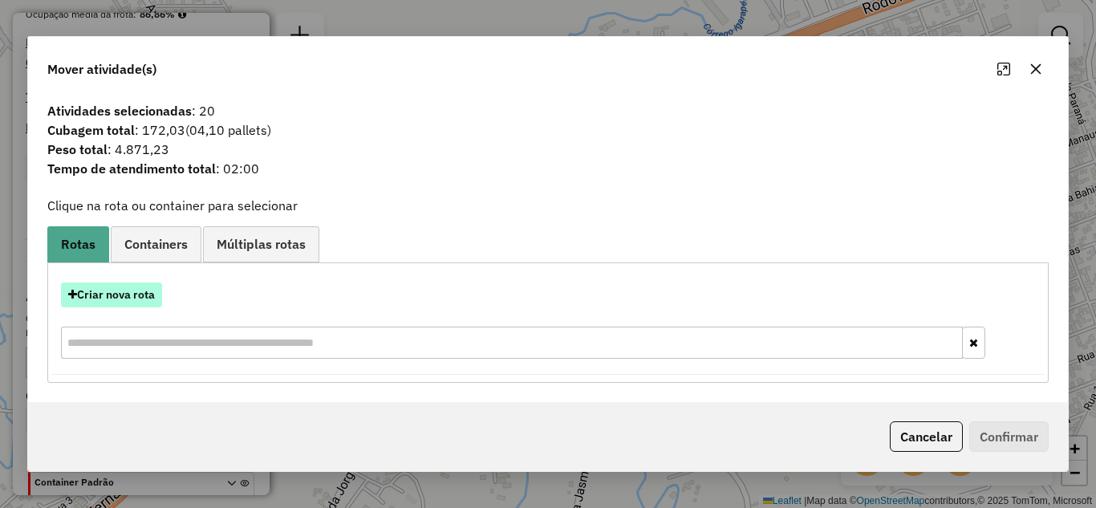
click at [128, 291] on button "Criar nova rota" at bounding box center [111, 295] width 101 height 25
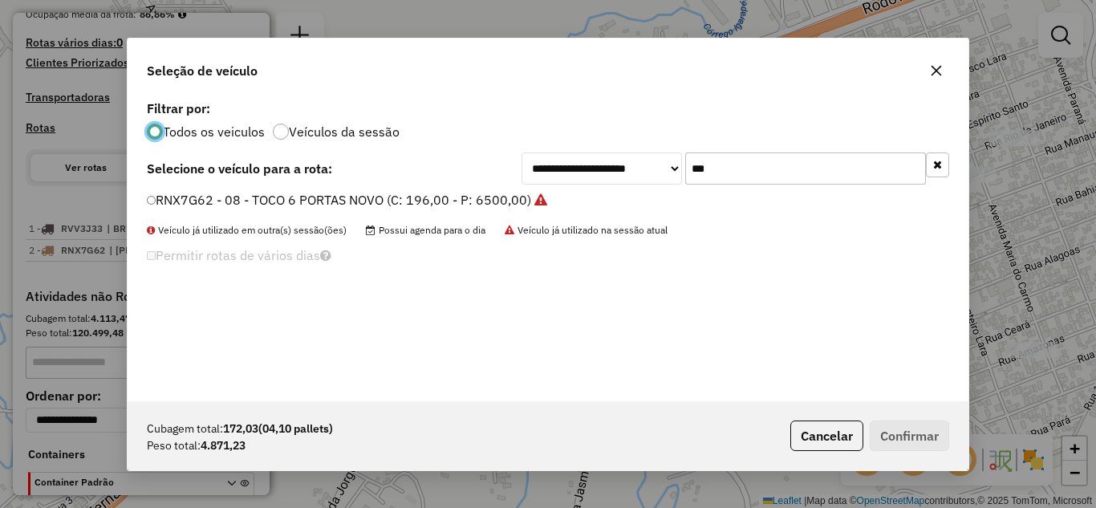
scroll to position [9, 5]
click at [734, 165] on input "***" at bounding box center [806, 169] width 241 height 32
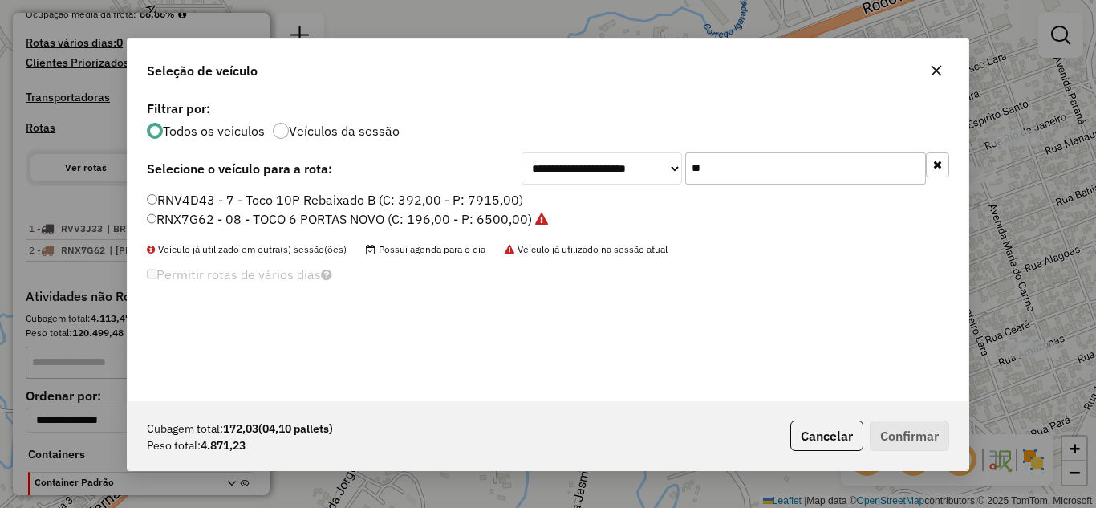
type input "*"
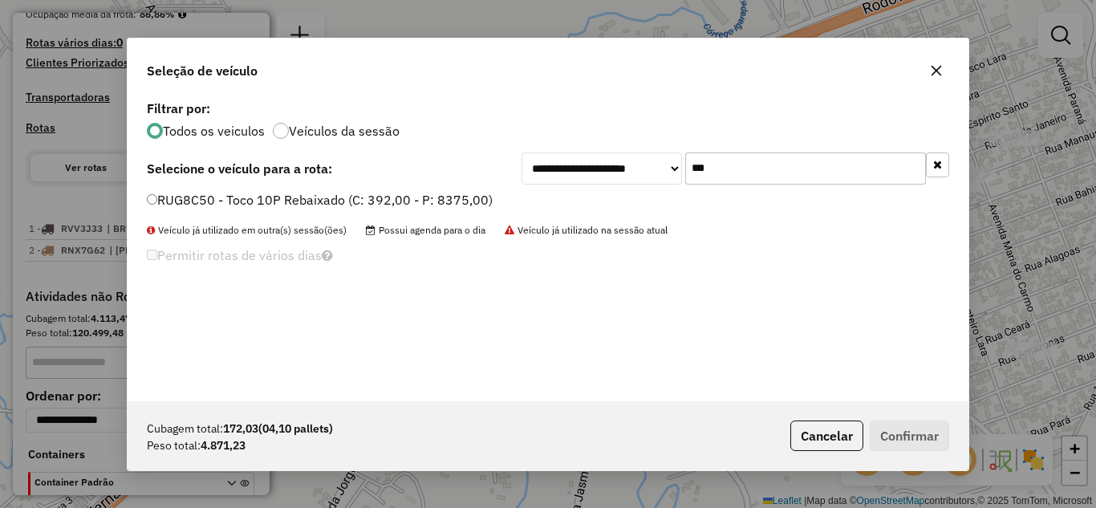
type input "***"
click at [160, 202] on label "RUG8C50 - Toco 10P Rebaixado (C: 392,00 - P: 8375,00)" at bounding box center [320, 199] width 346 height 19
drag, startPoint x: 930, startPoint y: 454, endPoint x: 930, endPoint y: 445, distance: 9.6
click at [930, 445] on div "Cubagem total: 172,03 (04,10 pallets) Peso total: 4.871,23 Cancelar Confirmar" at bounding box center [548, 435] width 841 height 69
click at [924, 434] on button "Confirmar" at bounding box center [909, 436] width 79 height 31
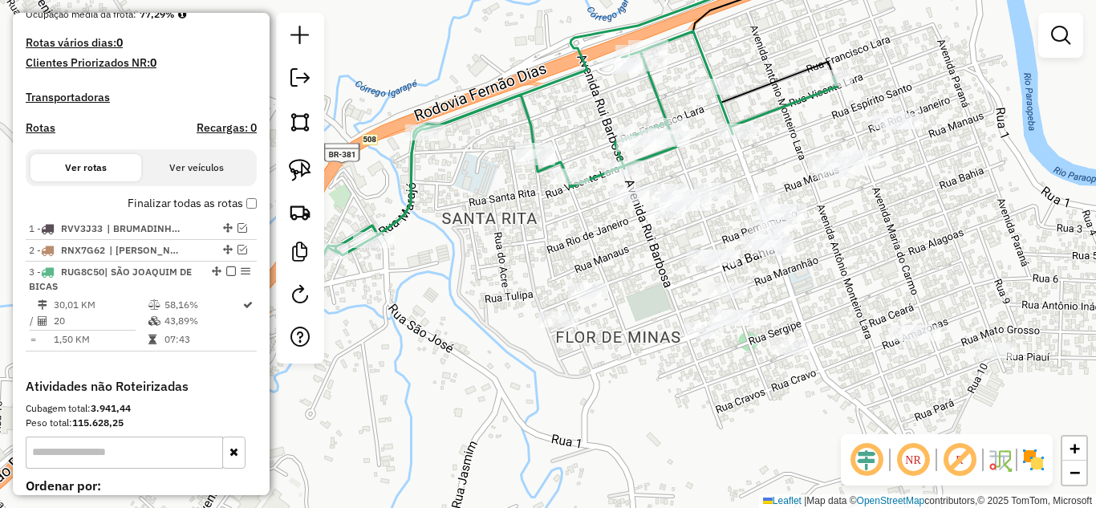
drag, startPoint x: 962, startPoint y: 344, endPoint x: 824, endPoint y: 332, distance: 137.7
click at [829, 339] on div "Janela de atendimento Grade de atendimento Capacidade Transportadoras Veículos …" at bounding box center [548, 254] width 1096 height 508
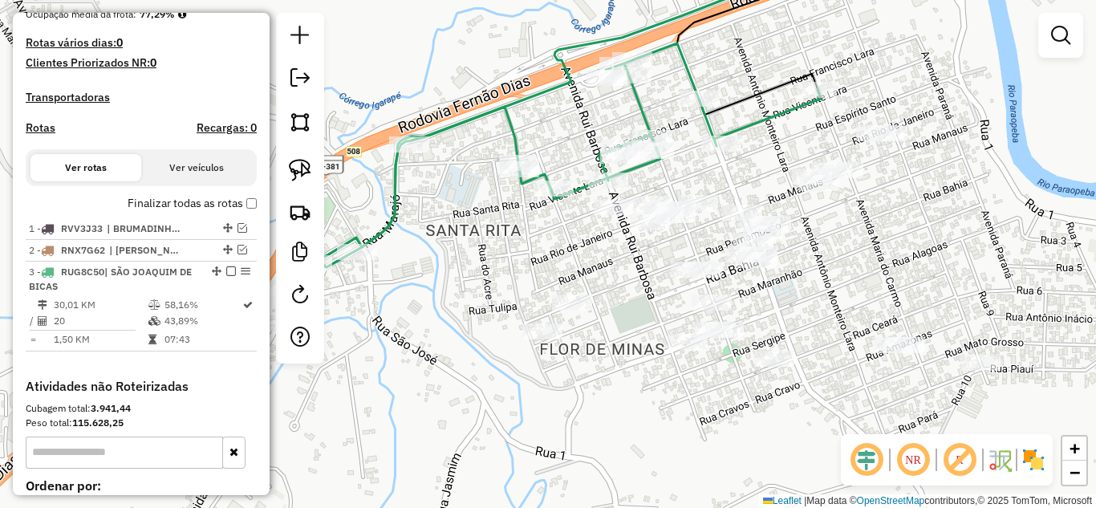
drag, startPoint x: 295, startPoint y: 166, endPoint x: 383, endPoint y: 208, distance: 97.7
click at [294, 166] on img at bounding box center [300, 170] width 22 height 22
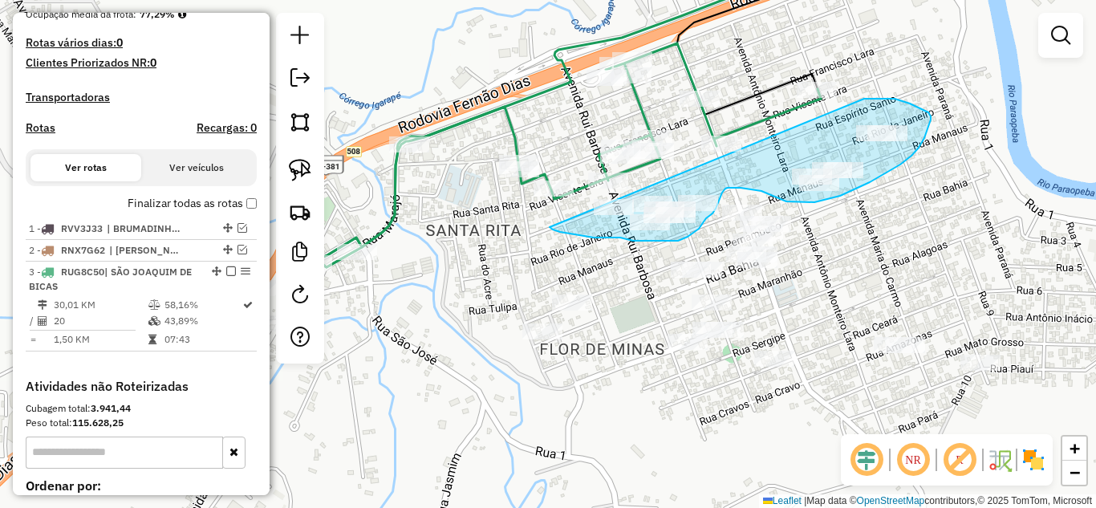
drag, startPoint x: 553, startPoint y: 230, endPoint x: 853, endPoint y: 100, distance: 327.2
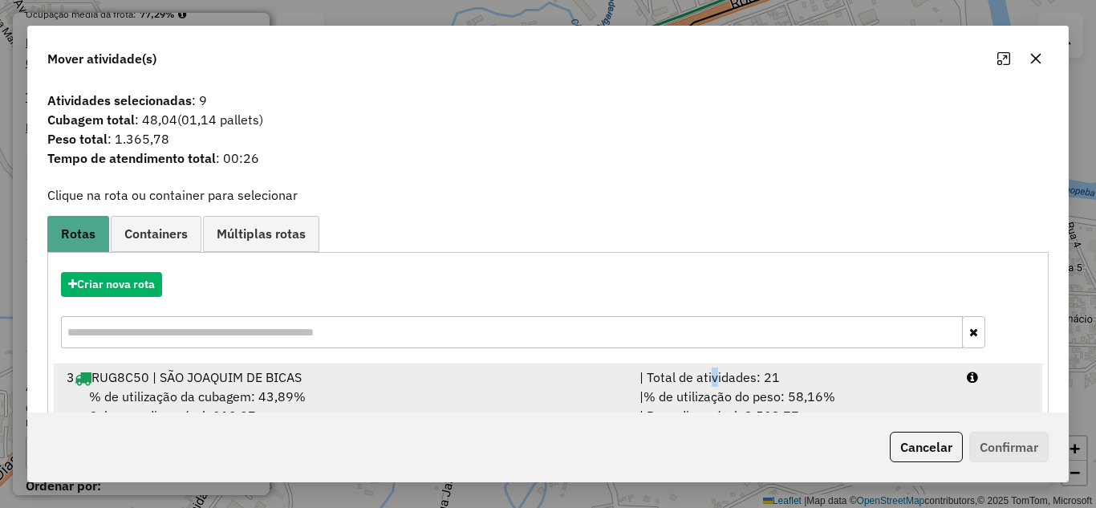
drag, startPoint x: 705, startPoint y: 386, endPoint x: 742, endPoint y: 388, distance: 37.0
click at [718, 384] on div "| Total de atividades: 21" at bounding box center [794, 377] width 328 height 19
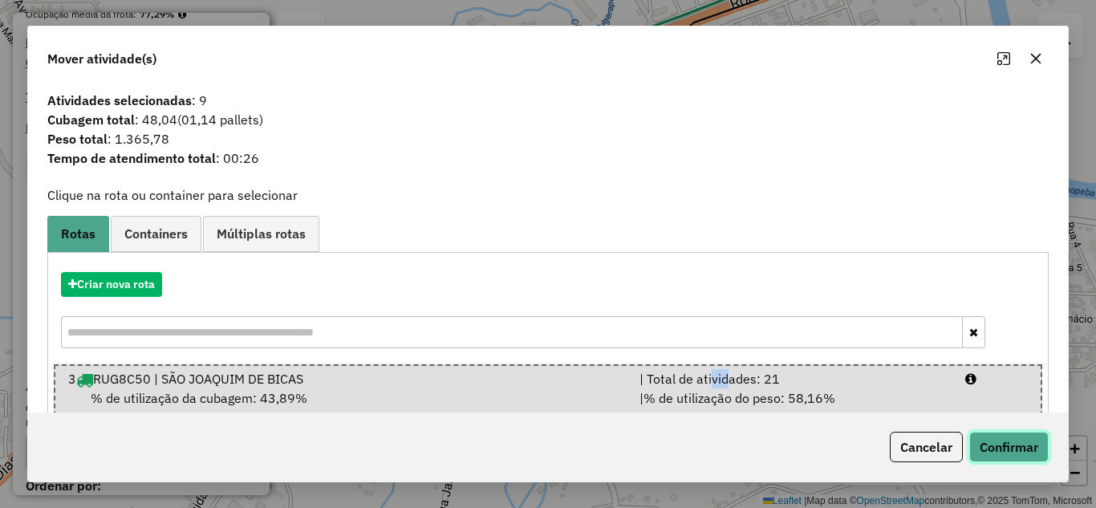
click at [992, 450] on button "Confirmar" at bounding box center [1009, 447] width 79 height 31
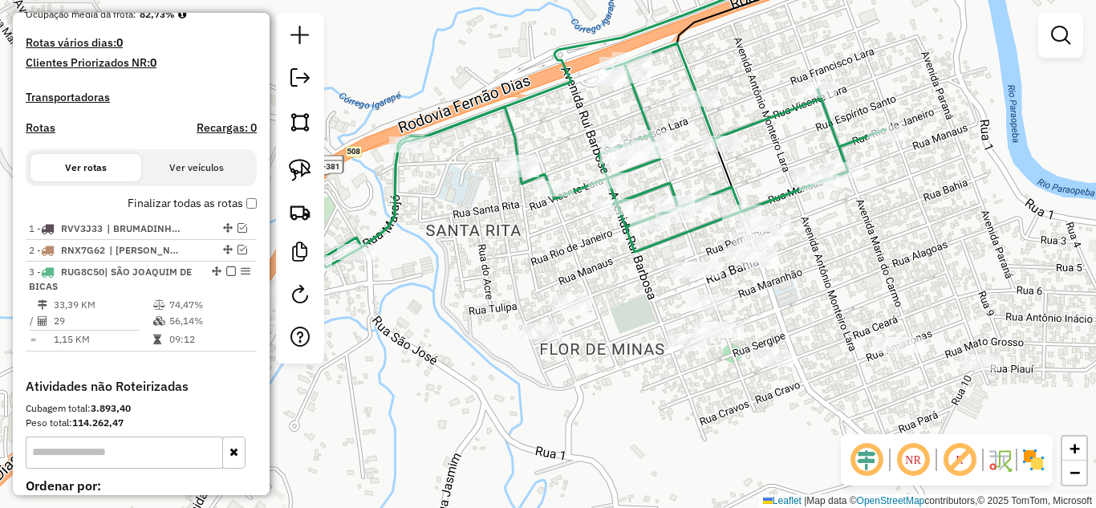
click at [514, 127] on icon at bounding box center [583, 182] width 606 height 279
select select "**********"
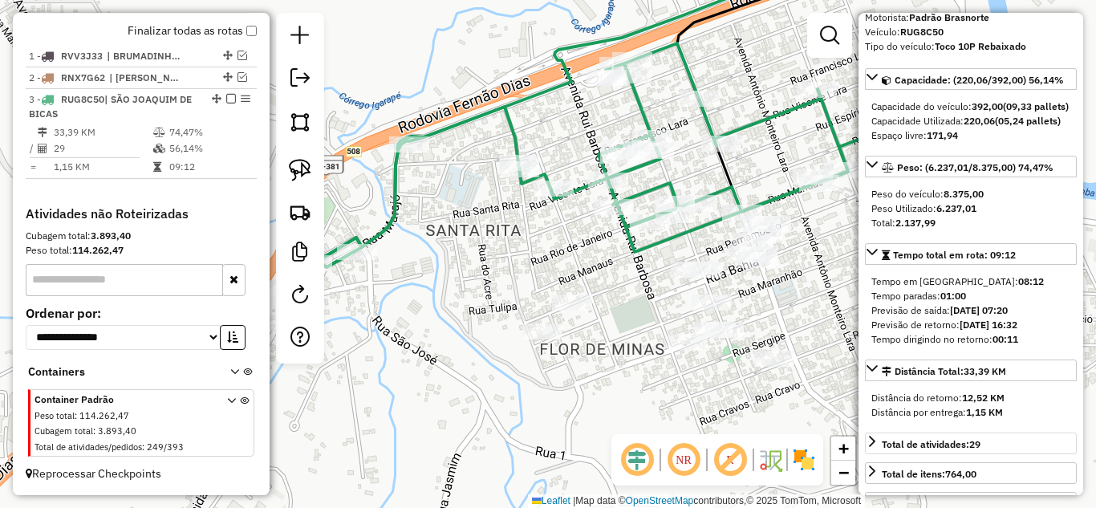
scroll to position [241, 0]
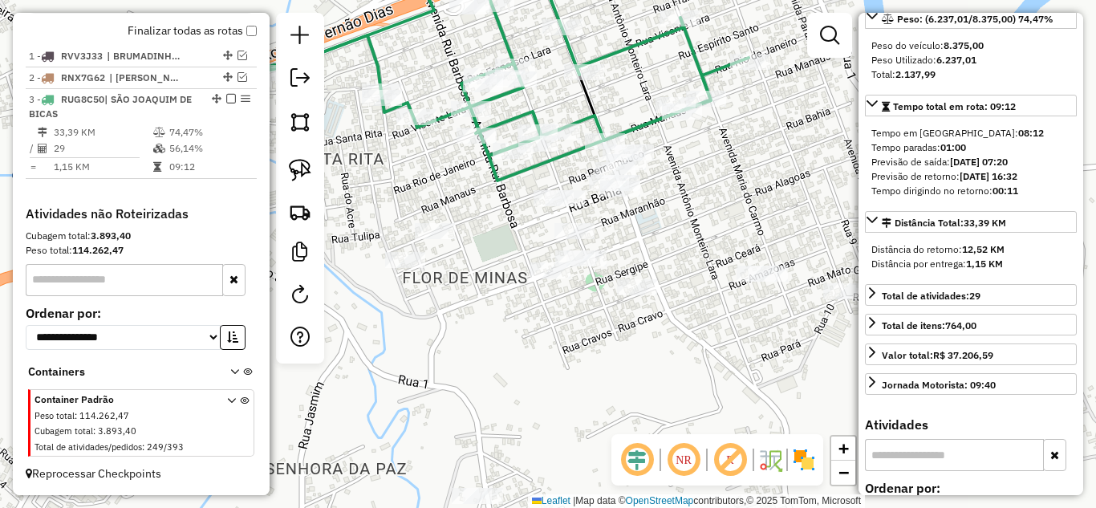
drag, startPoint x: 662, startPoint y: 299, endPoint x: 431, endPoint y: 210, distance: 247.8
click at [526, 227] on div "Janela de atendimento Grade de atendimento Capacidade Transportadoras Veículos …" at bounding box center [548, 254] width 1096 height 508
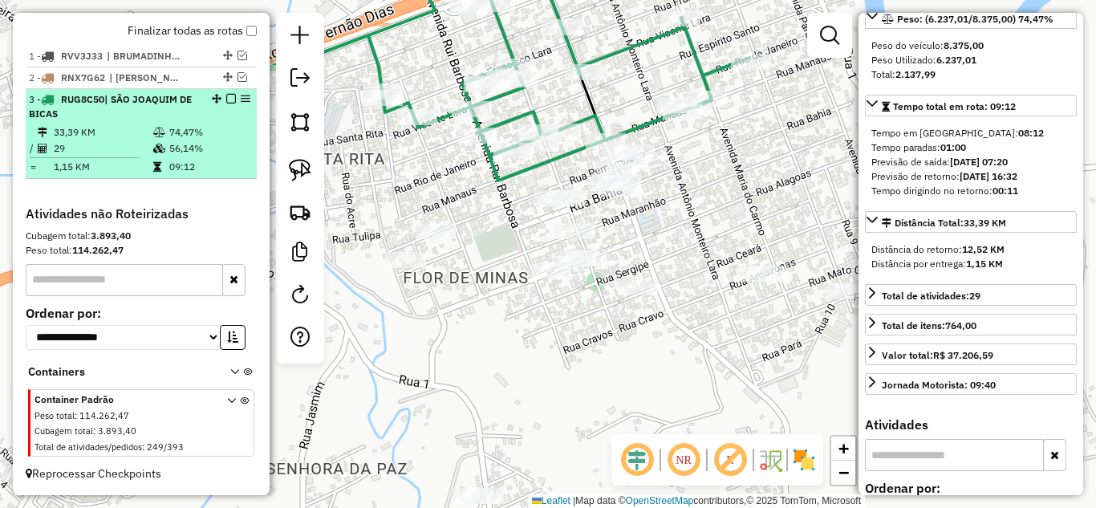
click at [228, 97] on em at bounding box center [231, 99] width 10 height 10
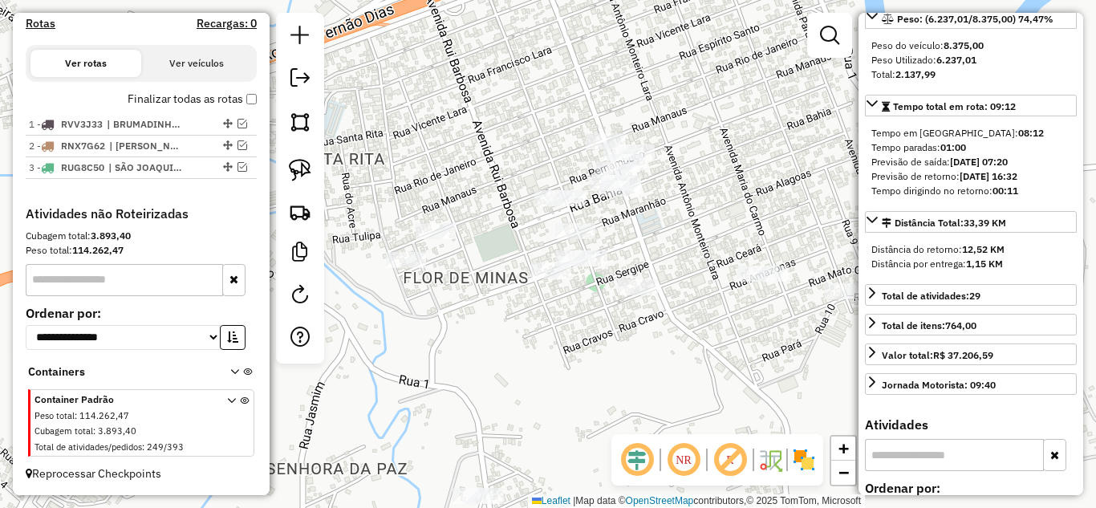
scroll to position [520, 0]
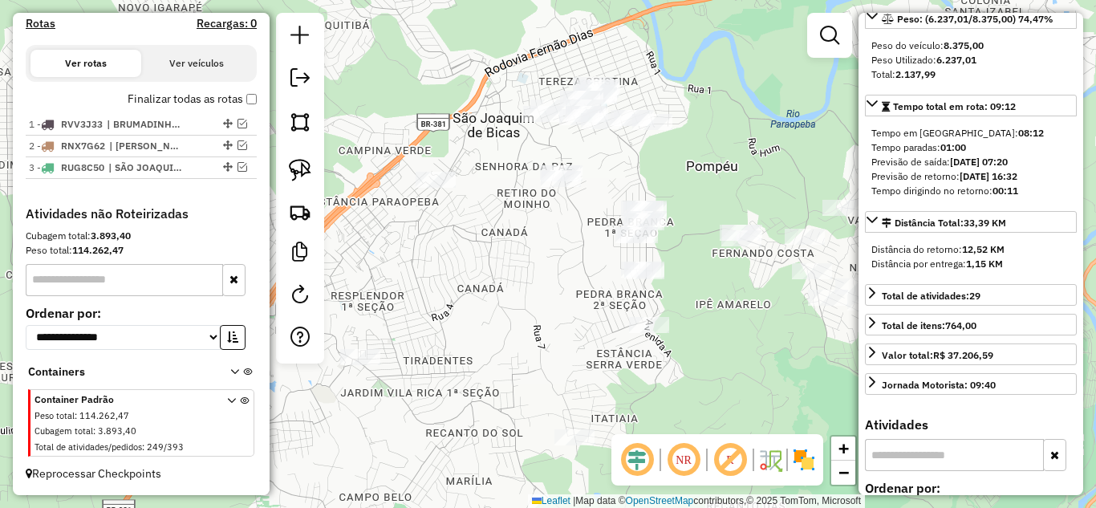
drag, startPoint x: 647, startPoint y: 277, endPoint x: 705, endPoint y: 171, distance: 120.7
click at [705, 171] on div "Janela de atendimento Grade de atendimento Capacidade Transportadoras Veículos …" at bounding box center [548, 254] width 1096 height 508
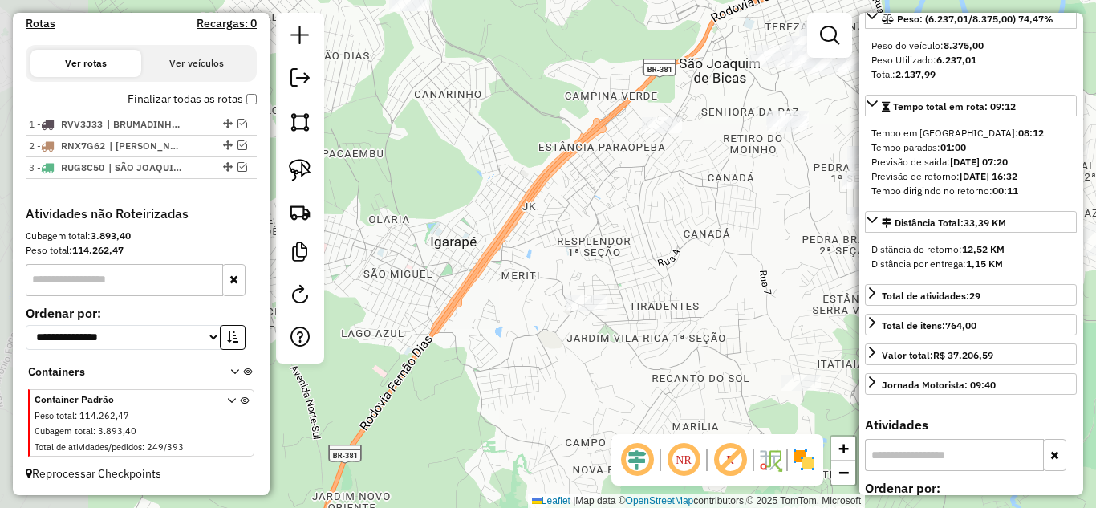
drag, startPoint x: 434, startPoint y: 218, endPoint x: 657, endPoint y: 163, distance: 229.9
click at [657, 163] on div "Janela de atendimento Grade de atendimento Capacidade Transportadoras Veículos …" at bounding box center [548, 254] width 1096 height 508
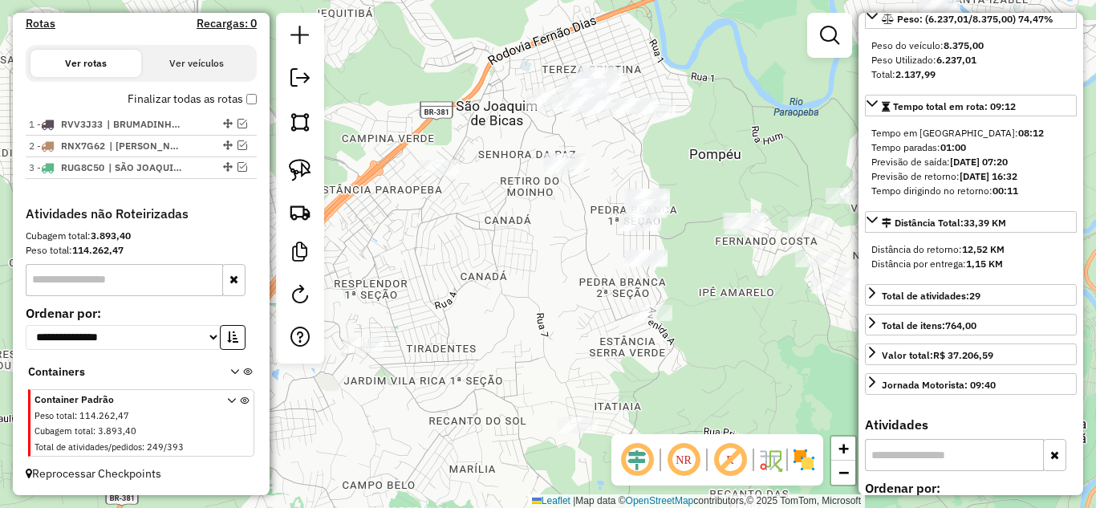
drag, startPoint x: 604, startPoint y: 255, endPoint x: 267, endPoint y: 246, distance: 336.5
click at [465, 301] on div "Janela de atendimento Grade de atendimento Capacidade Transportadoras Veículos …" at bounding box center [548, 254] width 1096 height 508
click at [299, 170] on img at bounding box center [300, 170] width 22 height 22
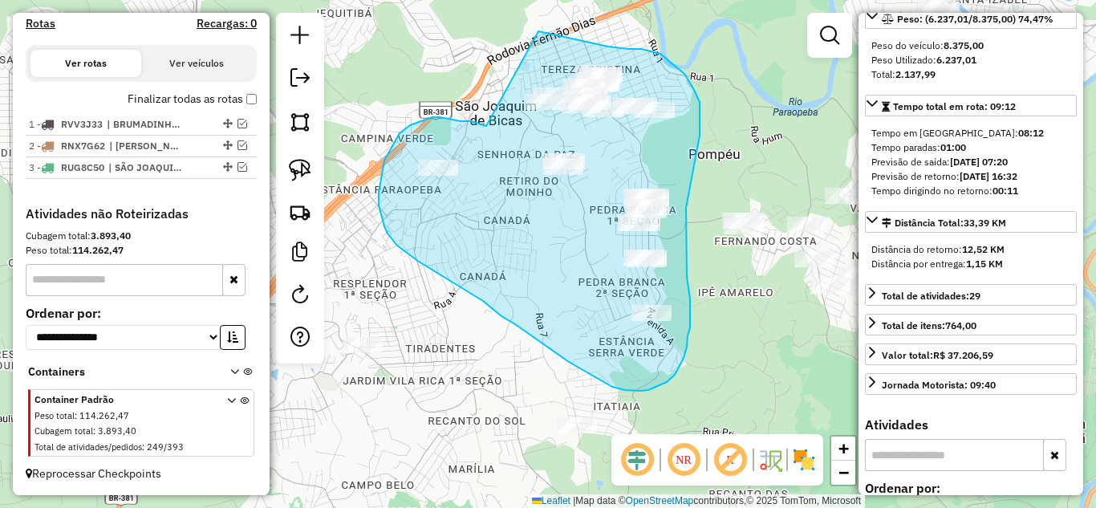
drag, startPoint x: 482, startPoint y: 125, endPoint x: 506, endPoint y: 51, distance: 78.4
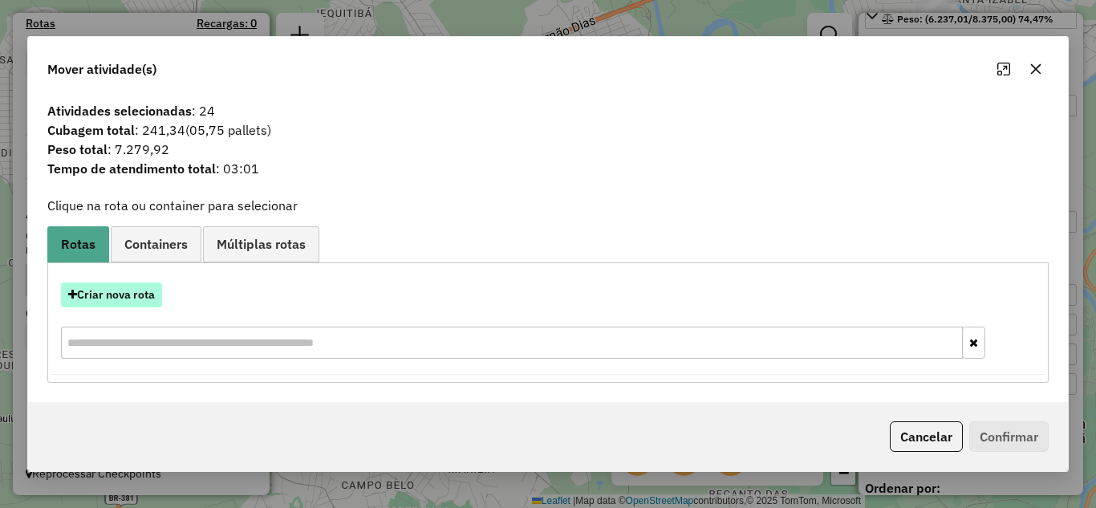
drag, startPoint x: 121, startPoint y: 294, endPoint x: 129, endPoint y: 287, distance: 10.3
click at [129, 287] on button "Criar nova rota" at bounding box center [111, 295] width 101 height 25
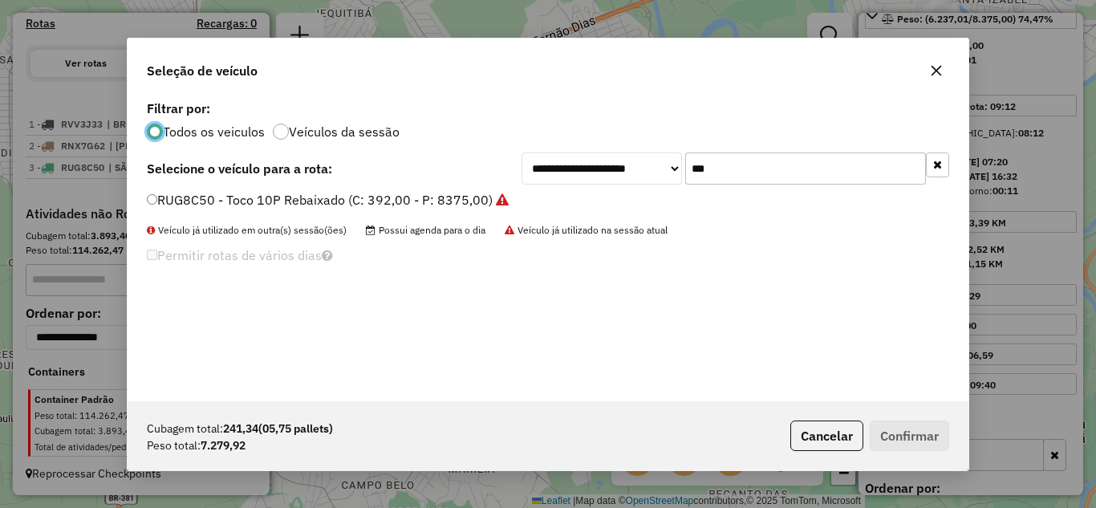
scroll to position [9, 5]
click at [761, 165] on input "***" at bounding box center [806, 169] width 241 height 32
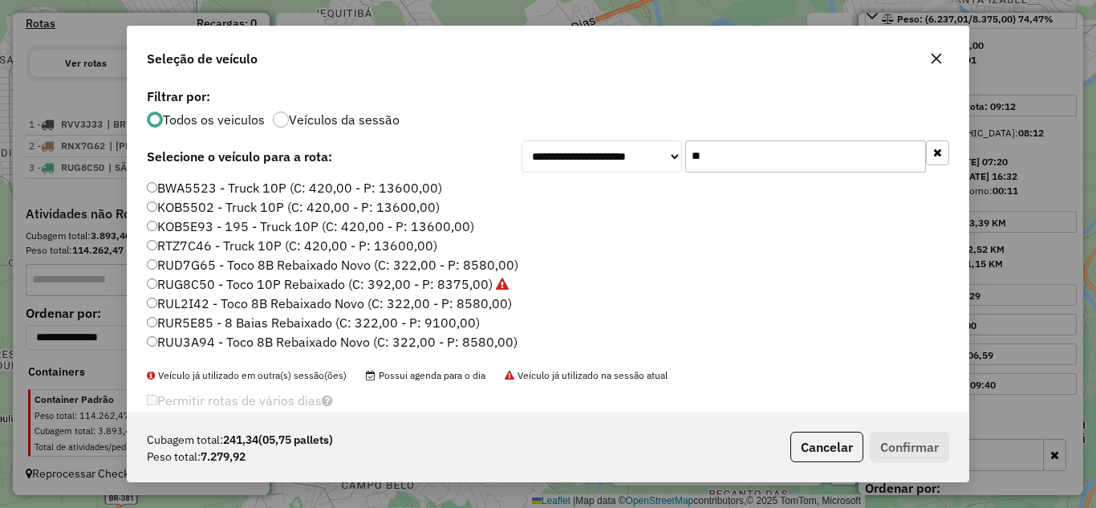
type input "*"
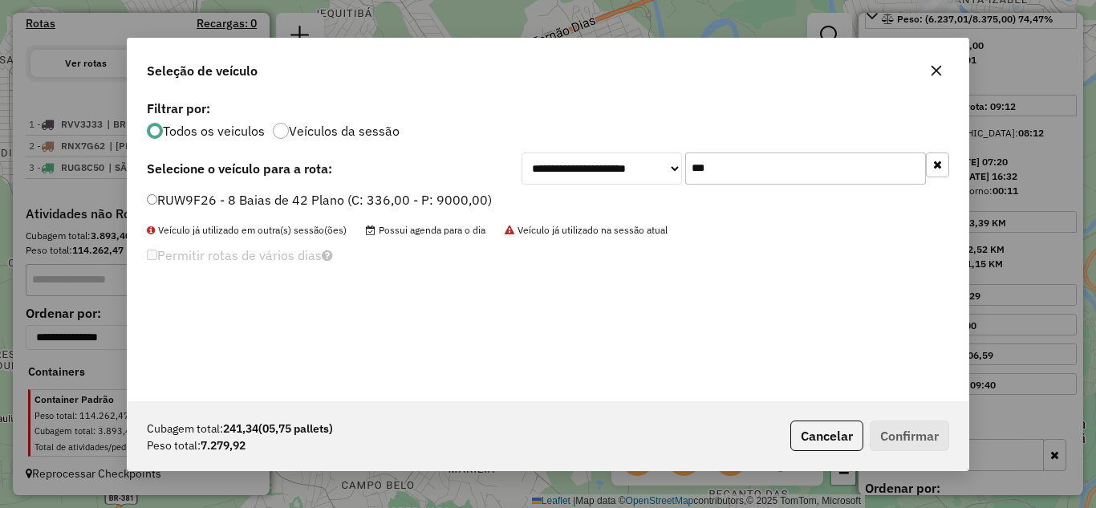
type input "***"
click at [163, 197] on label "RUW9F26 - 8 Baias de 42 Plano (C: 336,00 - P: 9000,00)" at bounding box center [319, 199] width 345 height 19
click at [908, 426] on button "Confirmar" at bounding box center [909, 436] width 79 height 31
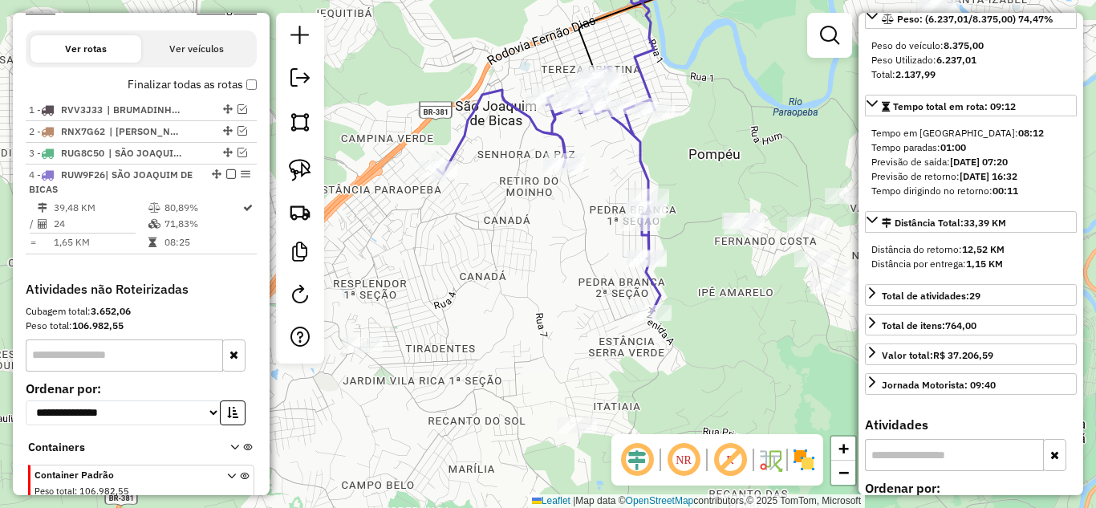
scroll to position [610, 0]
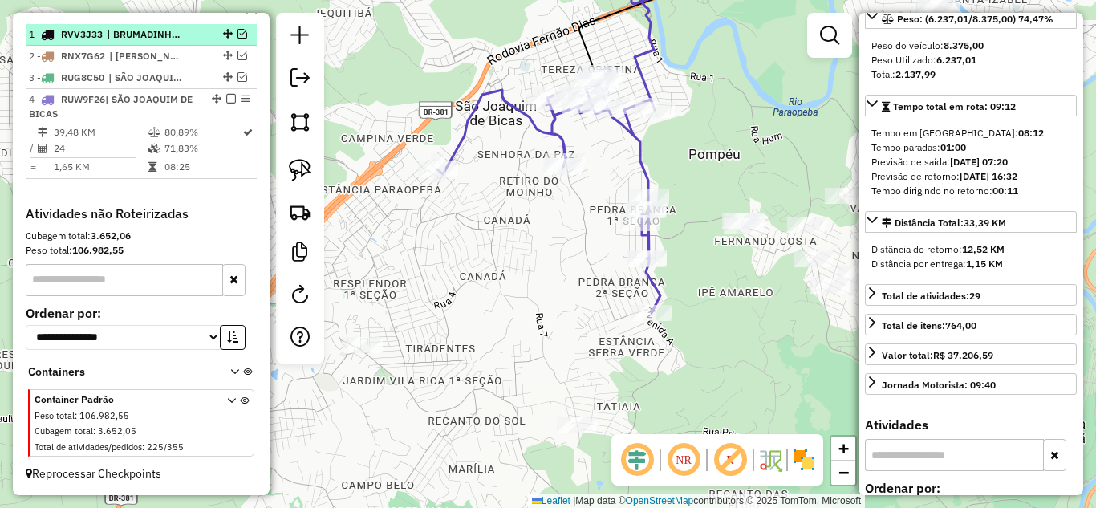
click at [226, 100] on em at bounding box center [231, 99] width 10 height 10
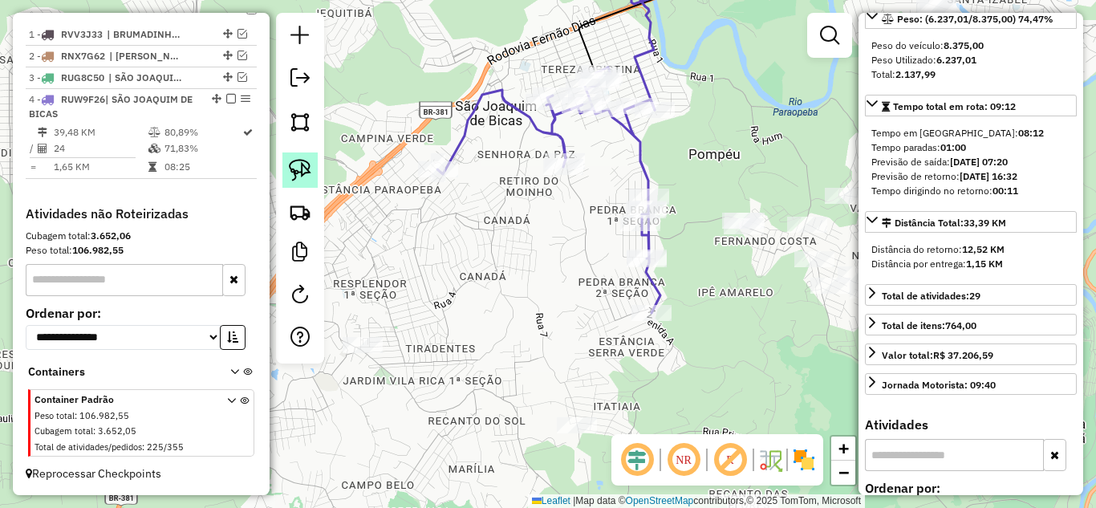
scroll to position [542, 0]
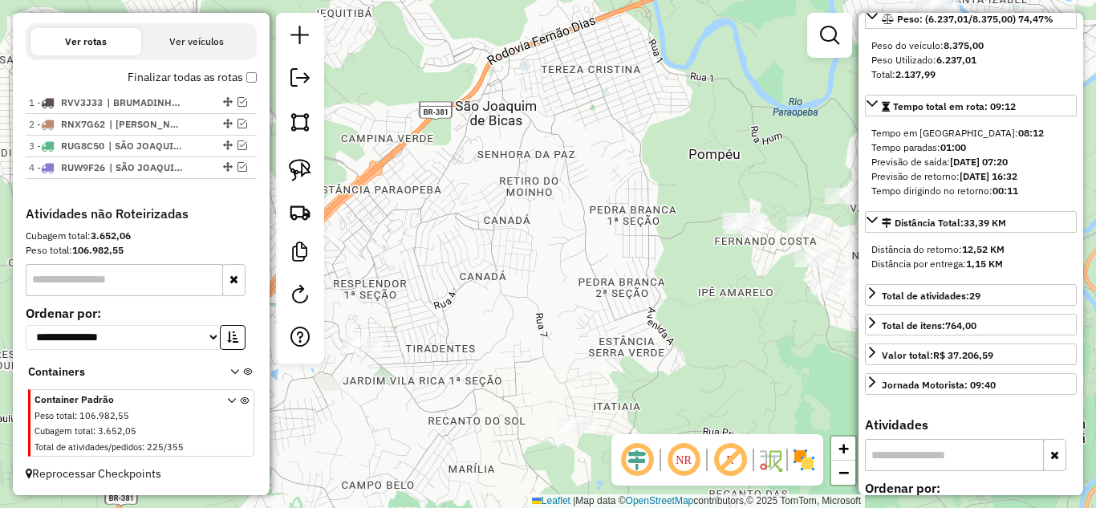
drag, startPoint x: 577, startPoint y: 230, endPoint x: 596, endPoint y: 208, distance: 29.6
click at [589, 206] on div "Janela de atendimento Grade de atendimento Capacidade Transportadoras Veículos …" at bounding box center [548, 254] width 1096 height 508
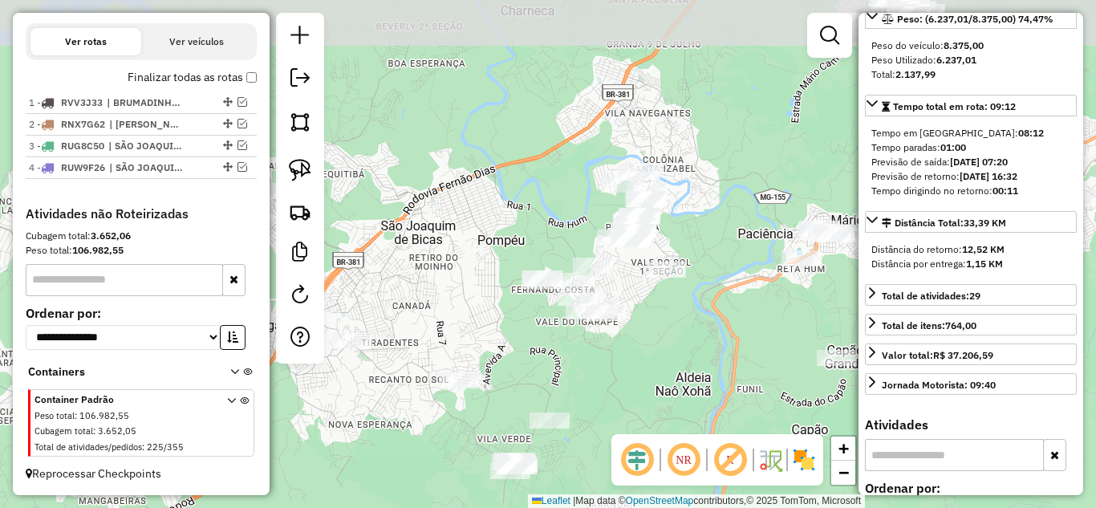
drag, startPoint x: 681, startPoint y: 262, endPoint x: 433, endPoint y: 314, distance: 253.5
click at [634, 398] on div "Janela de atendimento Grade de atendimento Capacidade Transportadoras Veículos …" at bounding box center [548, 254] width 1096 height 508
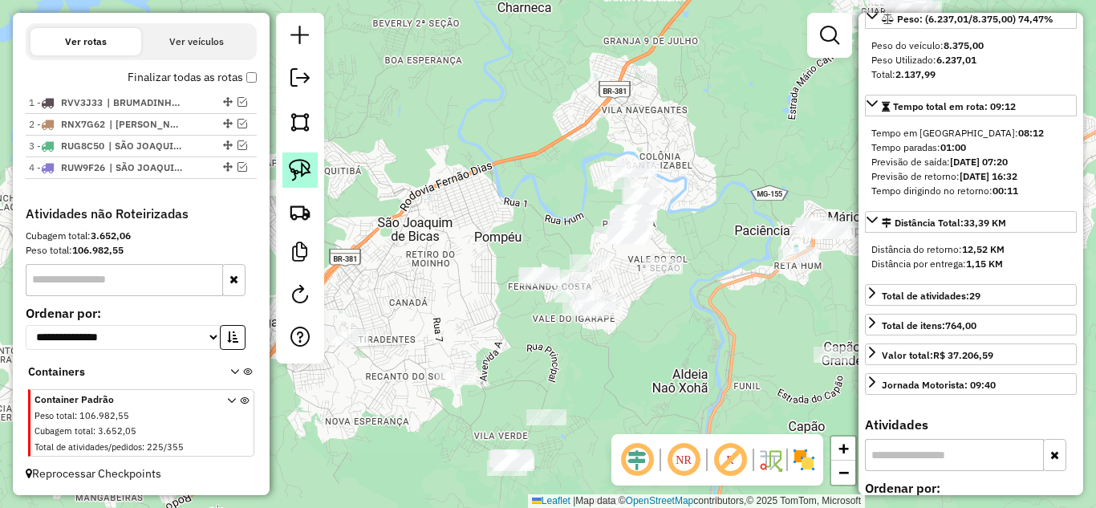
click at [302, 175] on img at bounding box center [300, 170] width 22 height 22
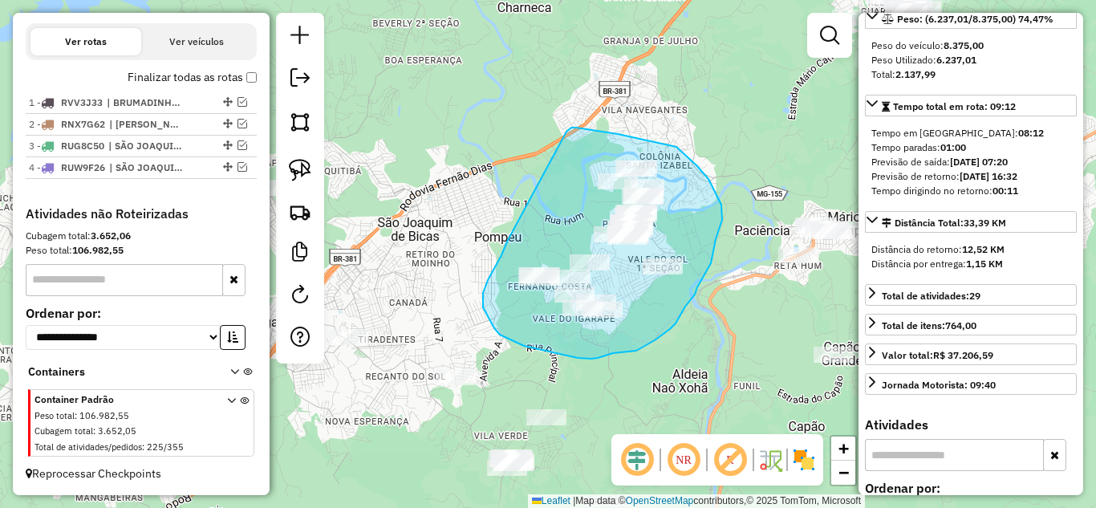
drag, startPoint x: 502, startPoint y: 255, endPoint x: 567, endPoint y: 132, distance: 139.7
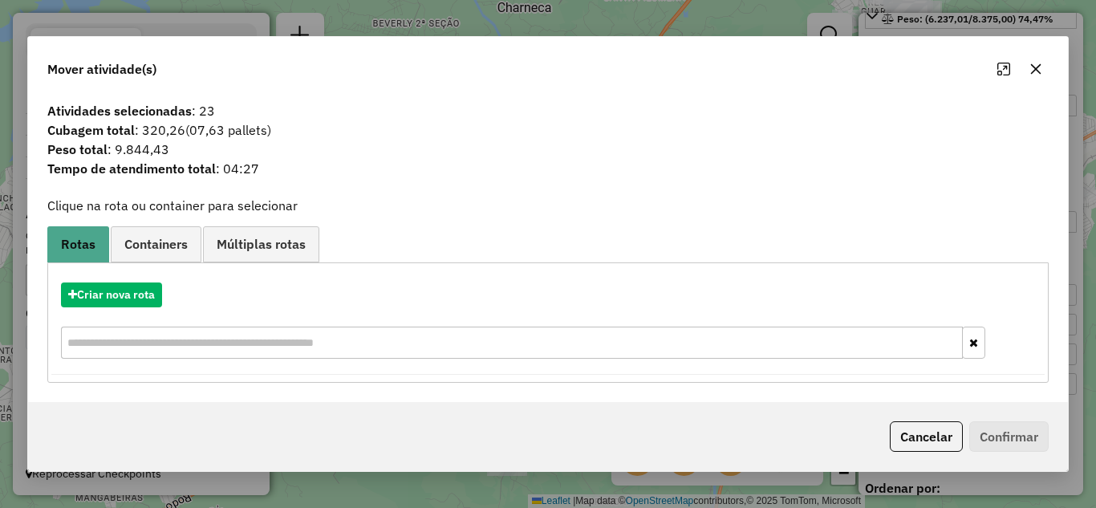
click at [1036, 67] on icon "button" at bounding box center [1036, 68] width 10 height 10
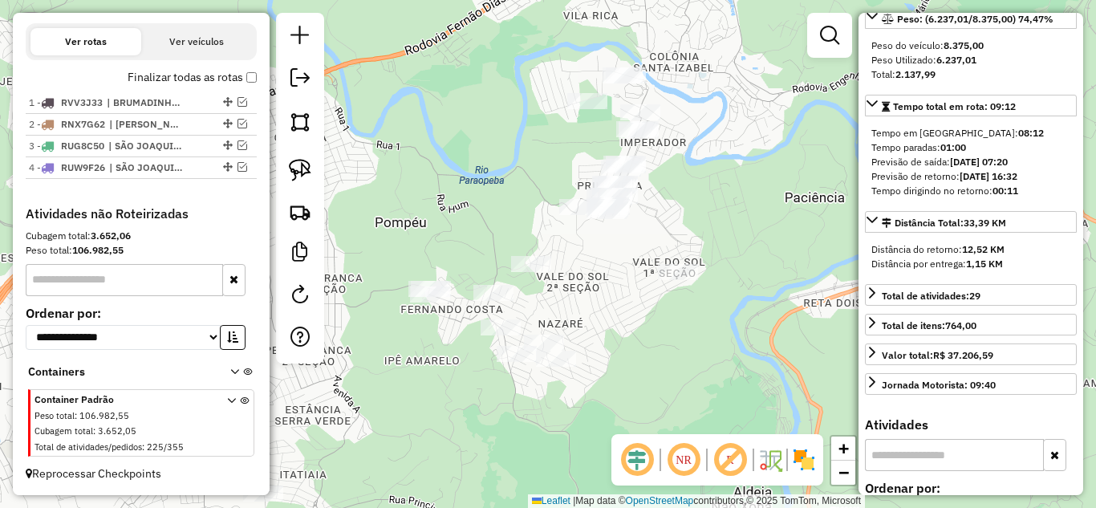
drag, startPoint x: 616, startPoint y: 274, endPoint x: 619, endPoint y: 238, distance: 36.2
click at [620, 240] on div "Janela de atendimento Grade de atendimento Capacidade Transportadoras Veículos …" at bounding box center [548, 254] width 1096 height 508
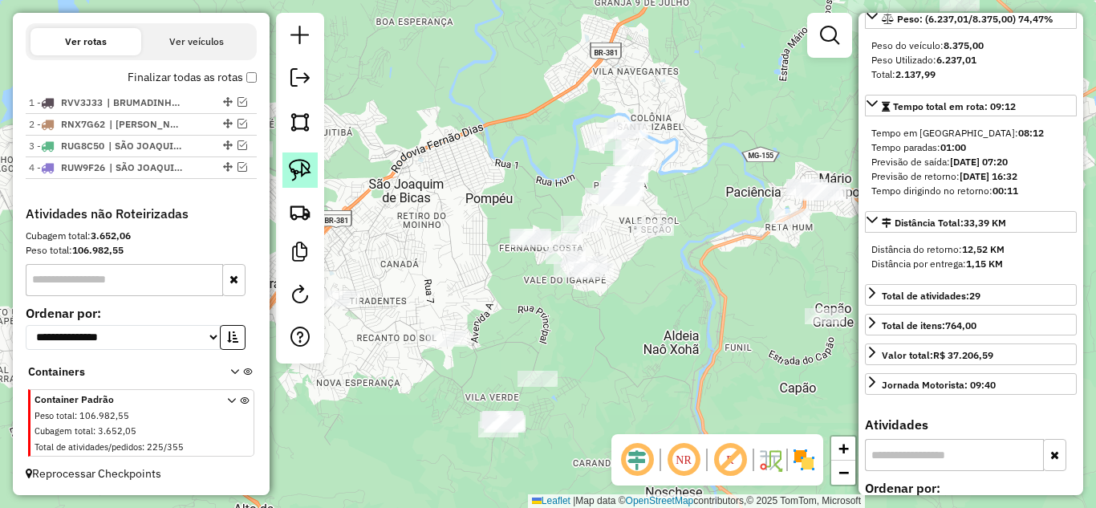
drag, startPoint x: 291, startPoint y: 168, endPoint x: 317, endPoint y: 172, distance: 26.0
click at [291, 169] on img at bounding box center [300, 170] width 22 height 22
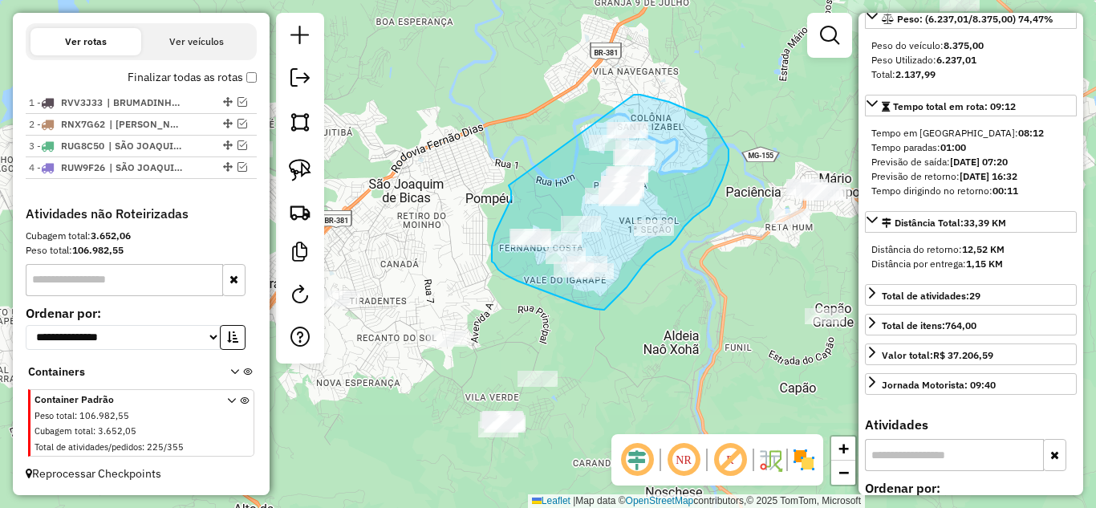
drag, startPoint x: 511, startPoint y: 191, endPoint x: 606, endPoint y: 95, distance: 135.1
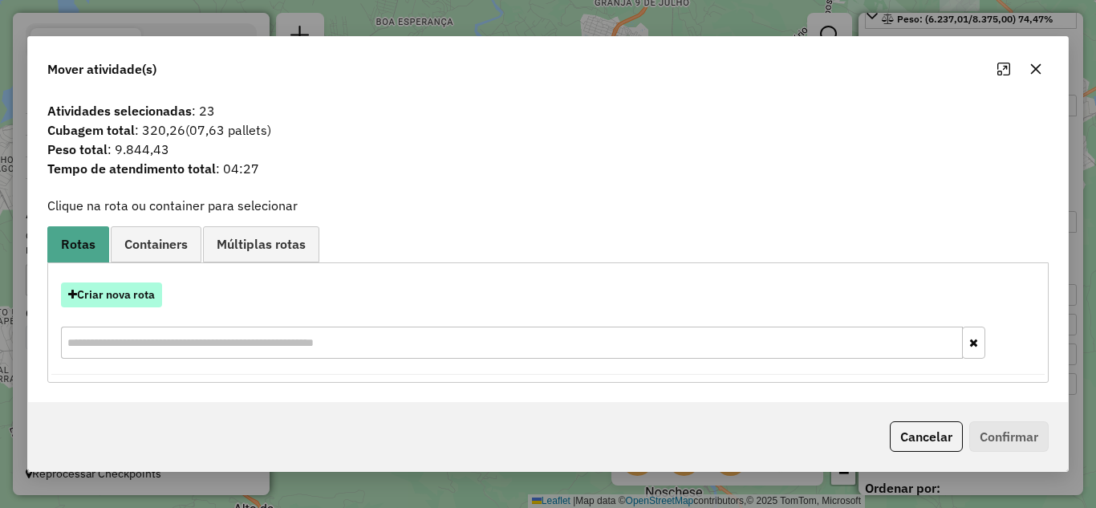
drag, startPoint x: 117, startPoint y: 293, endPoint x: 127, endPoint y: 287, distance: 11.6
click at [127, 287] on button "Criar nova rota" at bounding box center [111, 295] width 101 height 25
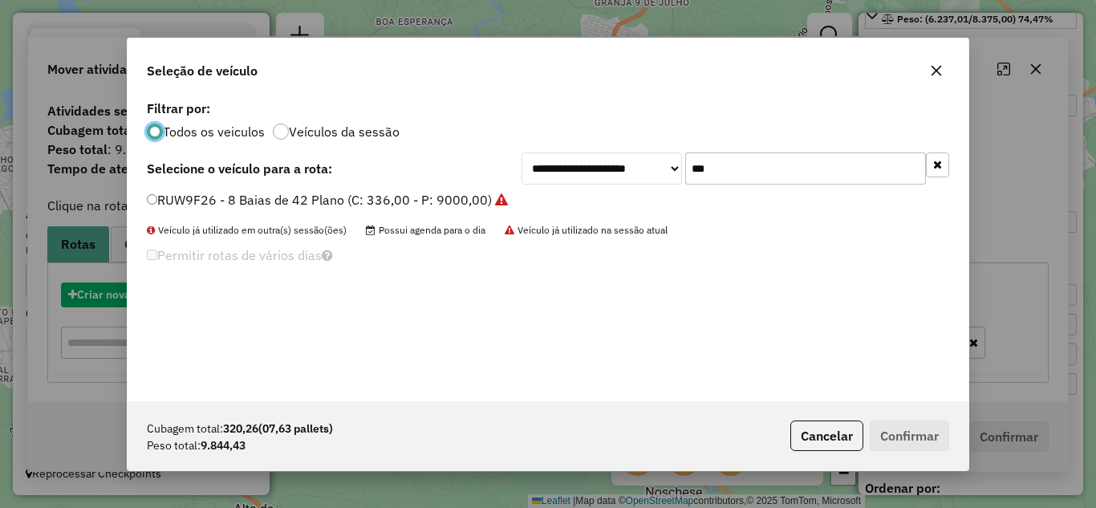
scroll to position [9, 5]
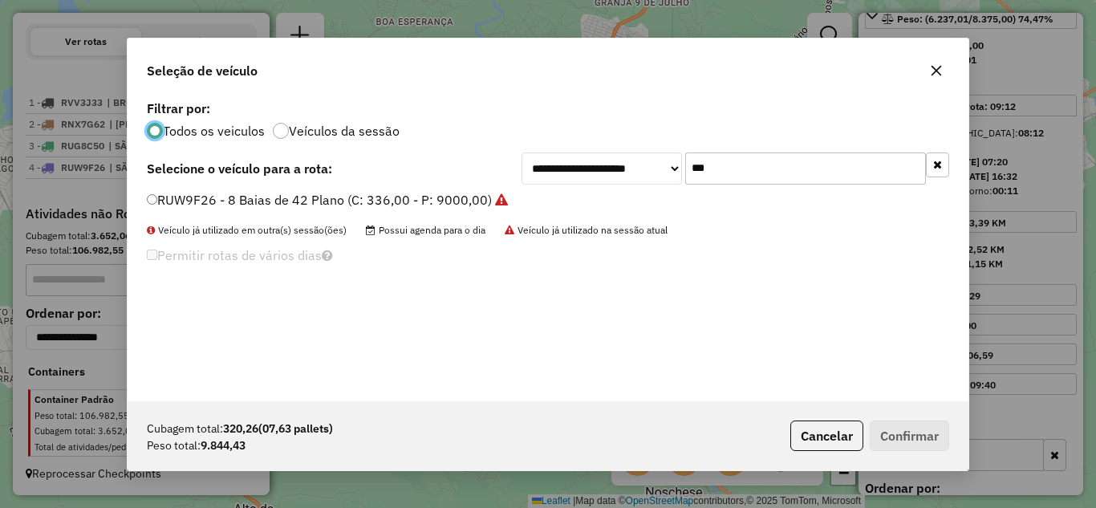
click at [752, 167] on input "***" at bounding box center [806, 169] width 241 height 32
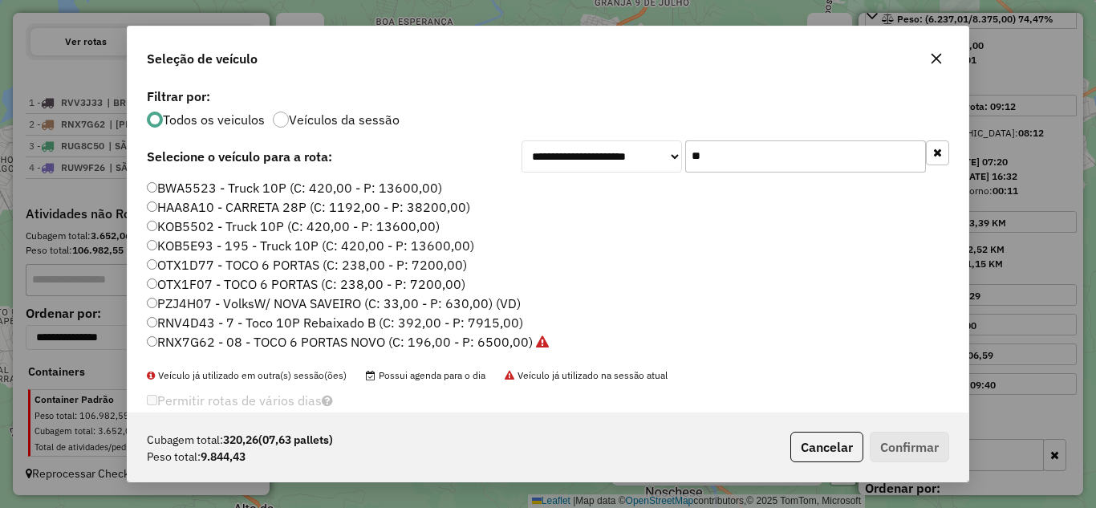
type input "*"
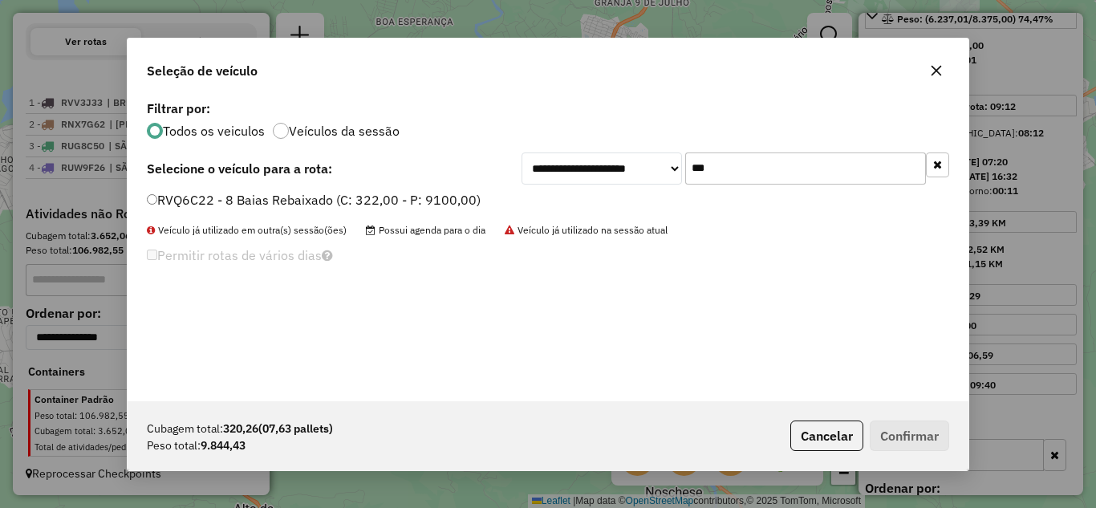
type input "***"
click at [905, 440] on button "Confirmar" at bounding box center [909, 436] width 79 height 31
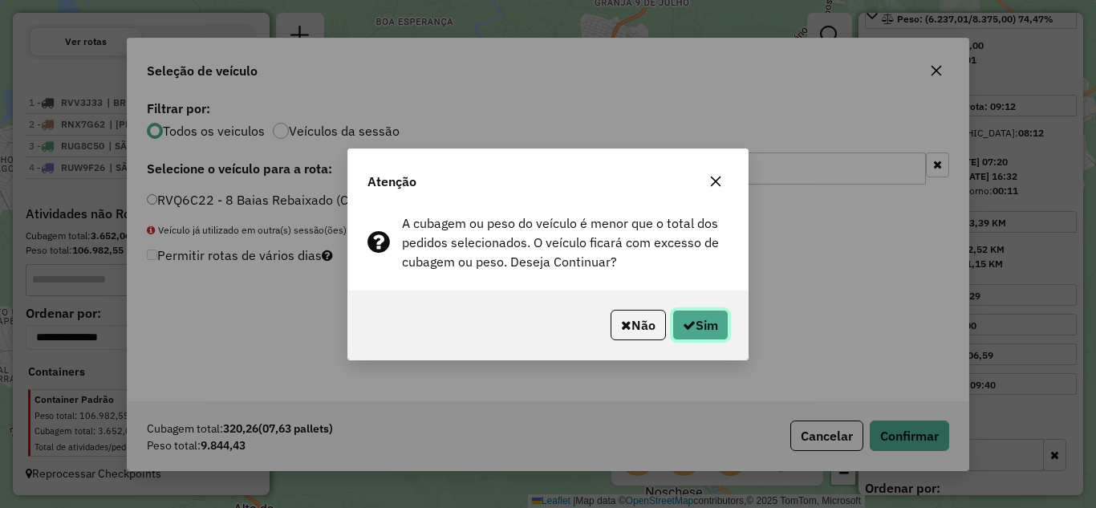
click at [689, 316] on button "Sim" at bounding box center [701, 325] width 56 height 31
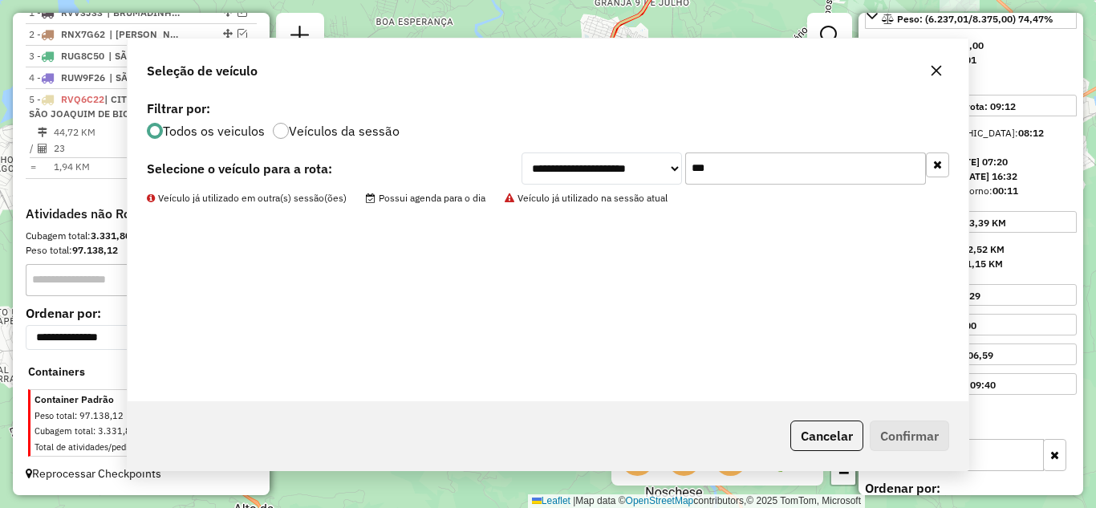
scroll to position [632, 0]
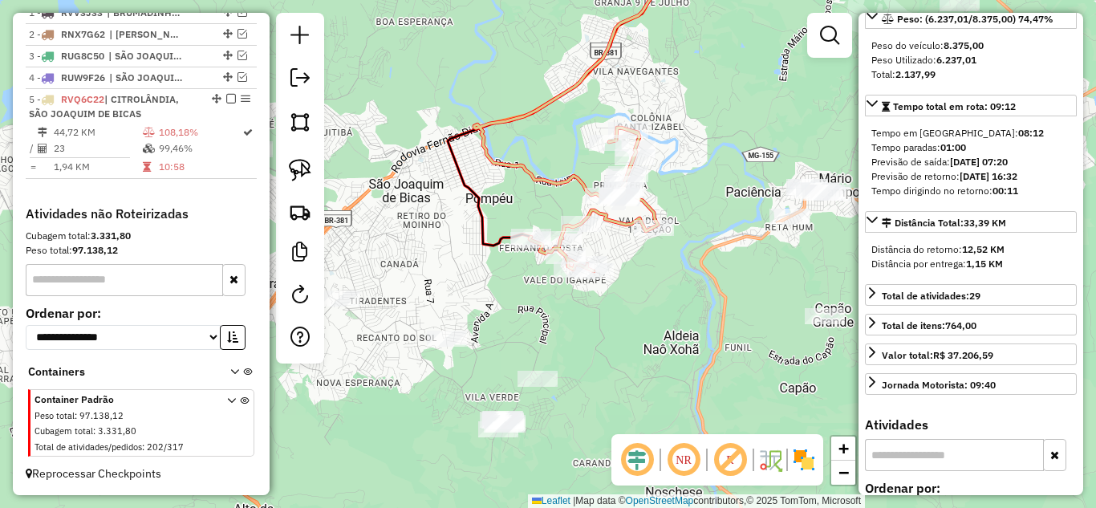
click at [572, 174] on icon at bounding box center [581, 74] width 215 height 250
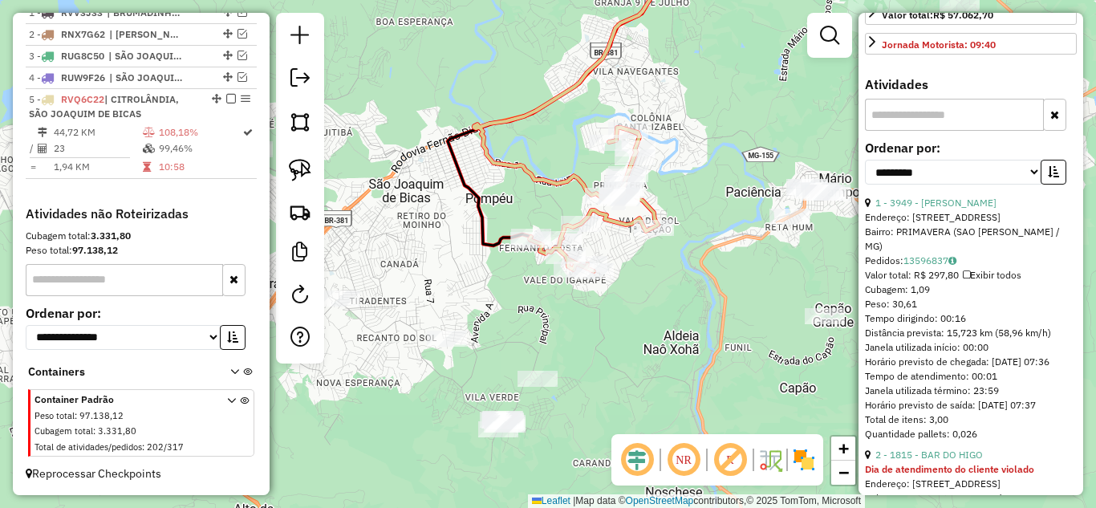
scroll to position [657, 0]
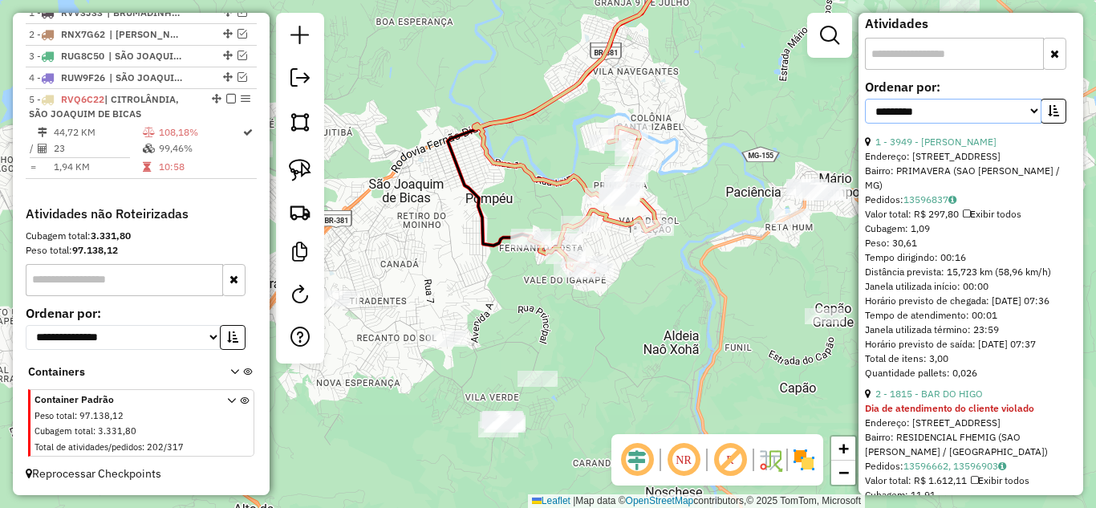
drag, startPoint x: 1021, startPoint y: 136, endPoint x: 959, endPoint y: 148, distance: 62.8
click at [1021, 124] on select "**********" at bounding box center [953, 111] width 177 height 25
select select "*********"
click at [865, 124] on select "**********" at bounding box center [953, 111] width 177 height 25
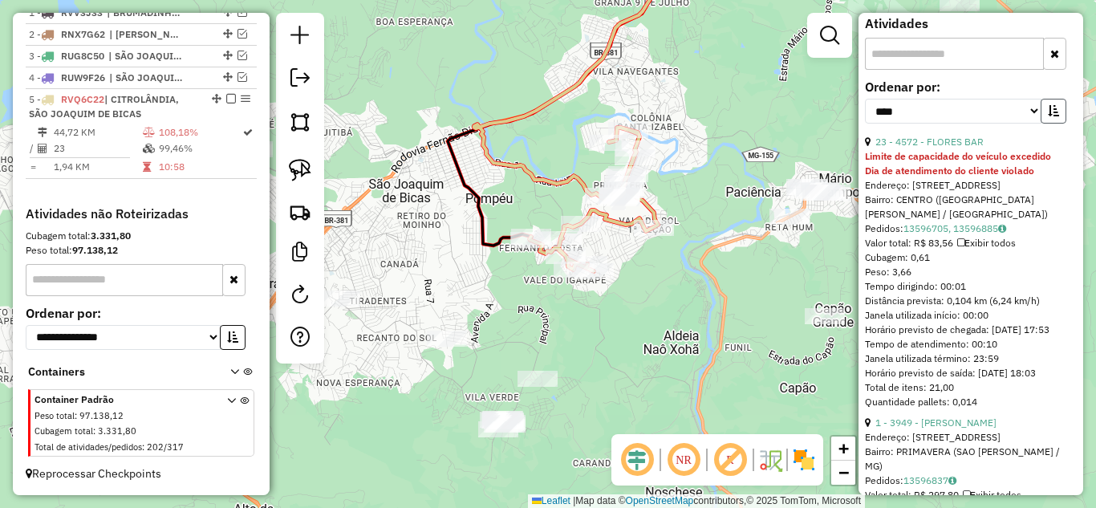
click at [1052, 116] on icon "button" at bounding box center [1053, 110] width 11 height 11
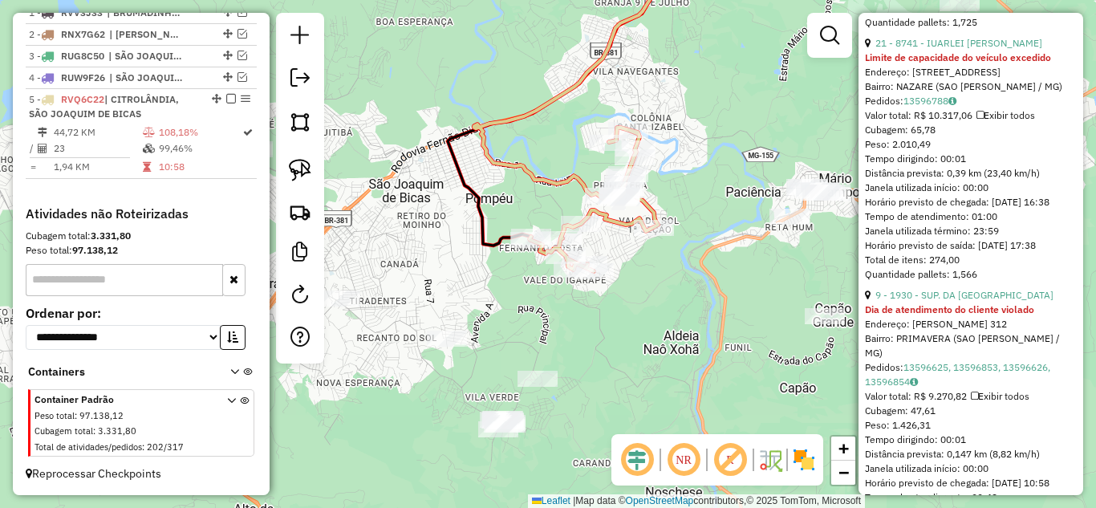
scroll to position [1058, 0]
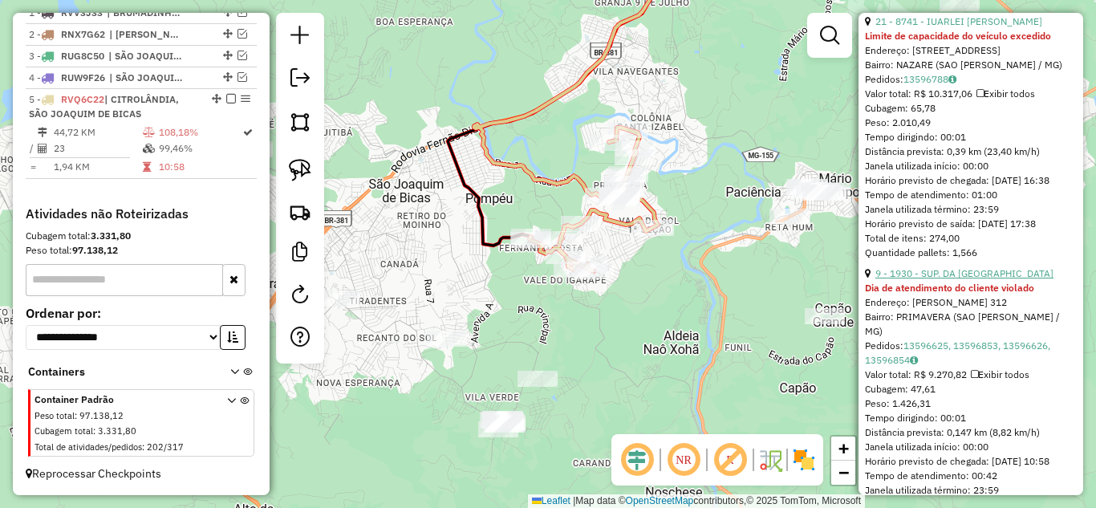
click at [971, 279] on link "9 - 1930 - SUP. DA DULCINEIA" at bounding box center [965, 273] width 178 height 12
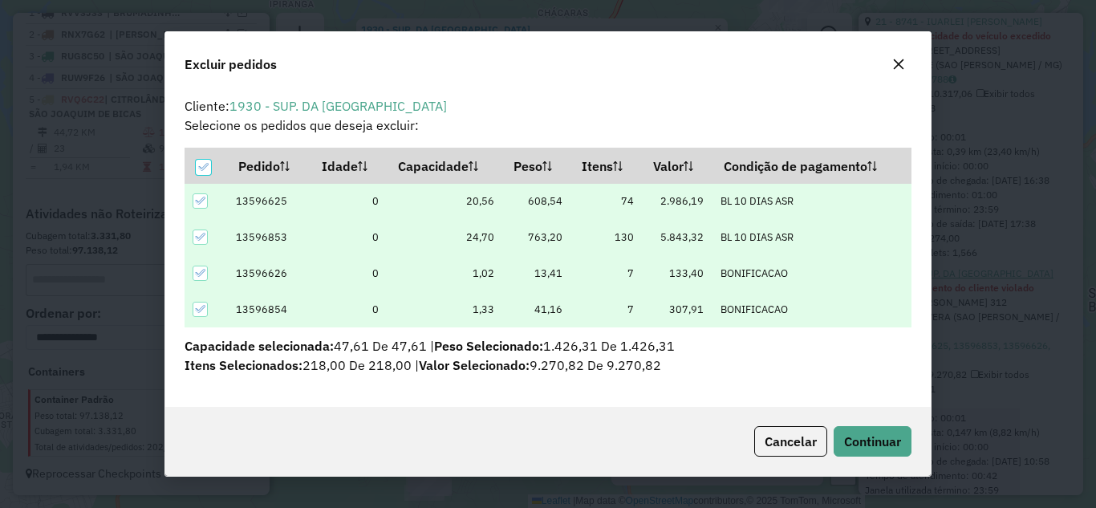
scroll to position [0, 0]
click at [877, 451] on button "Continuar" at bounding box center [873, 441] width 78 height 31
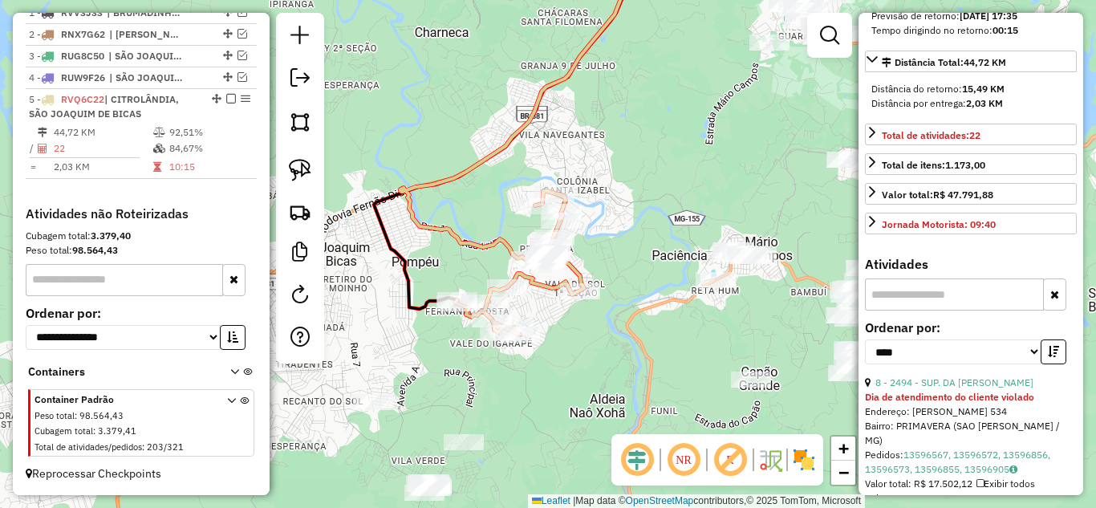
scroll to position [255, 0]
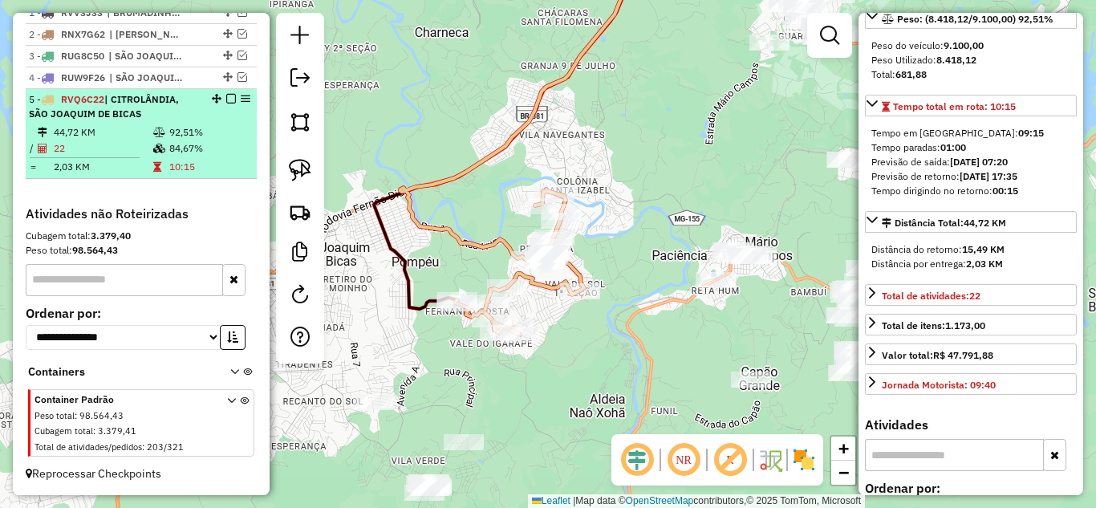
click at [228, 98] on em at bounding box center [231, 99] width 10 height 10
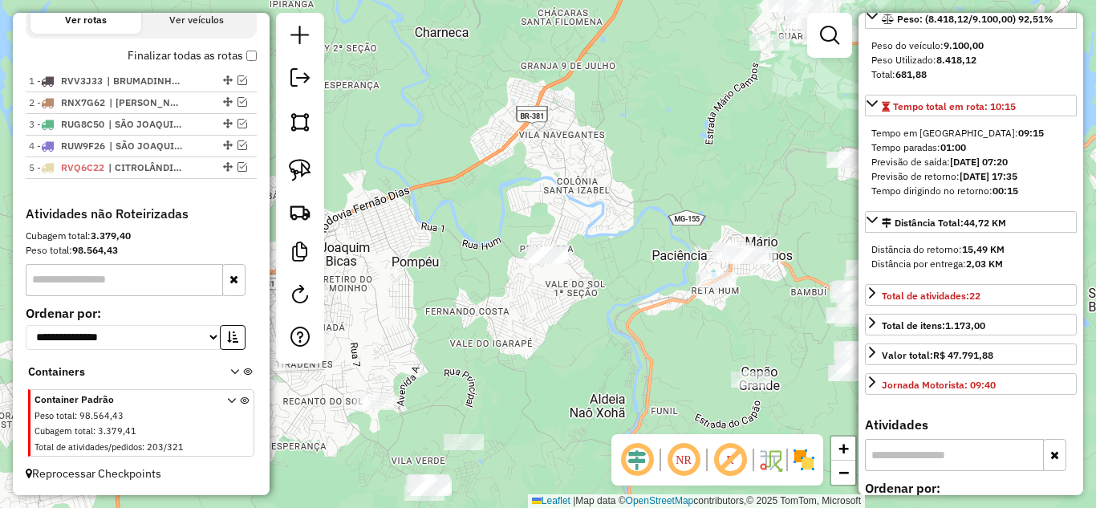
scroll to position [563, 0]
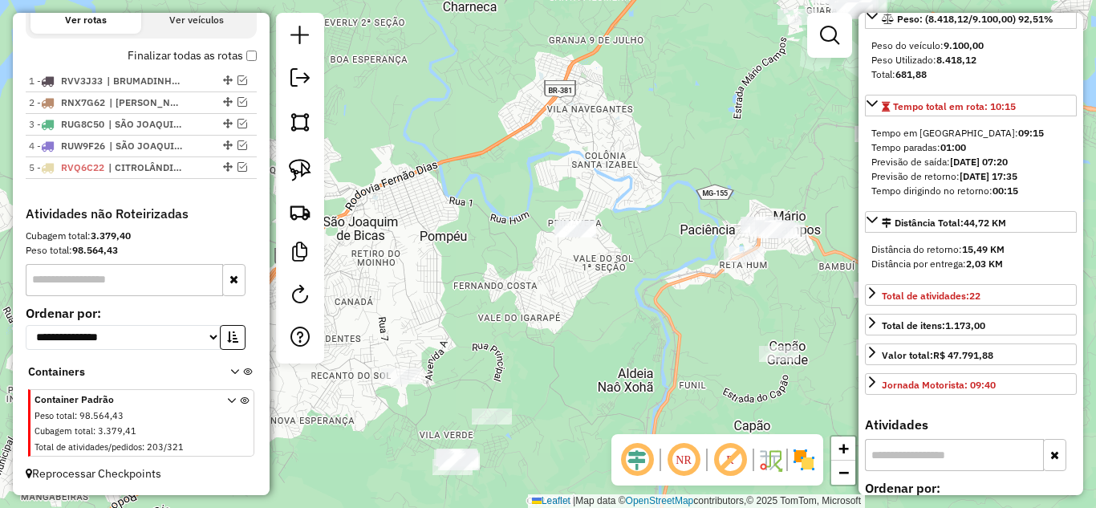
drag, startPoint x: 498, startPoint y: 197, endPoint x: 516, endPoint y: 168, distance: 34.3
click at [516, 168] on div "Janela de atendimento Grade de atendimento Capacidade Transportadoras Veículos …" at bounding box center [548, 254] width 1096 height 508
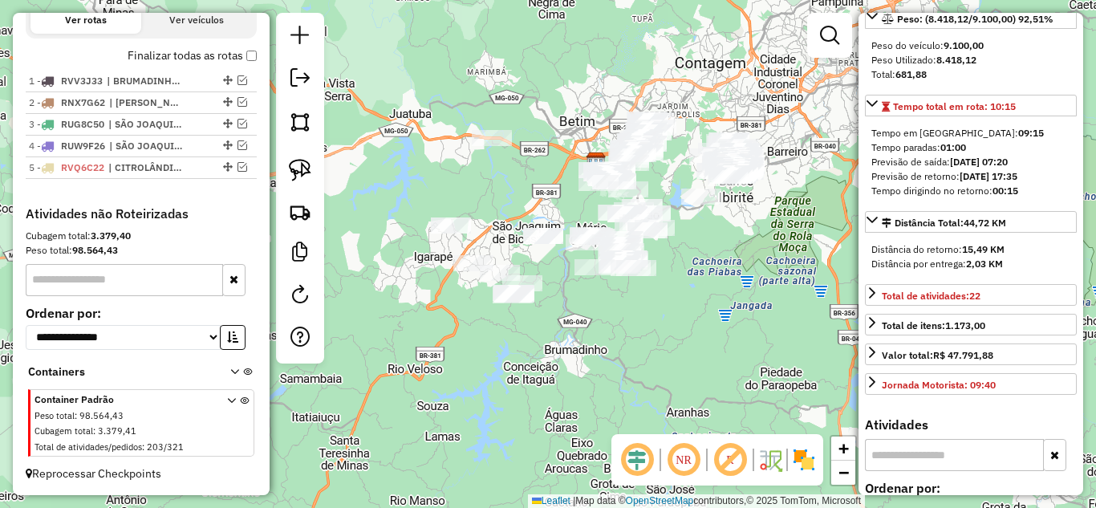
drag, startPoint x: 500, startPoint y: 315, endPoint x: 498, endPoint y: 339, distance: 24.2
click at [510, 364] on div "Janela de atendimento Grade de atendimento Capacidade Transportadoras Veículos …" at bounding box center [548, 254] width 1096 height 508
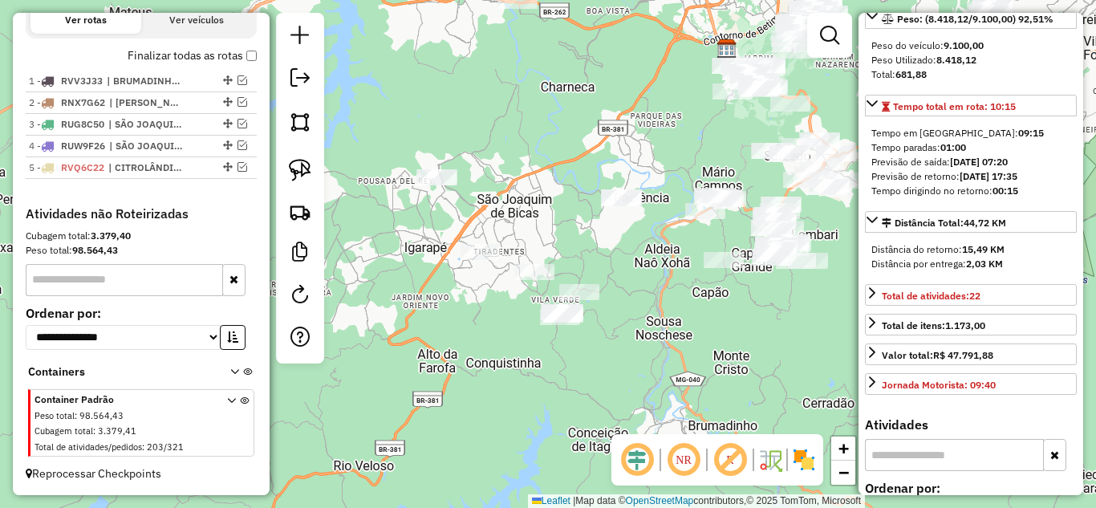
drag, startPoint x: 493, startPoint y: 212, endPoint x: 515, endPoint y: 133, distance: 81.8
click at [515, 133] on div "Janela de atendimento Grade de atendimento Capacidade Transportadoras Veículos …" at bounding box center [548, 254] width 1096 height 508
click at [303, 177] on img at bounding box center [300, 170] width 22 height 22
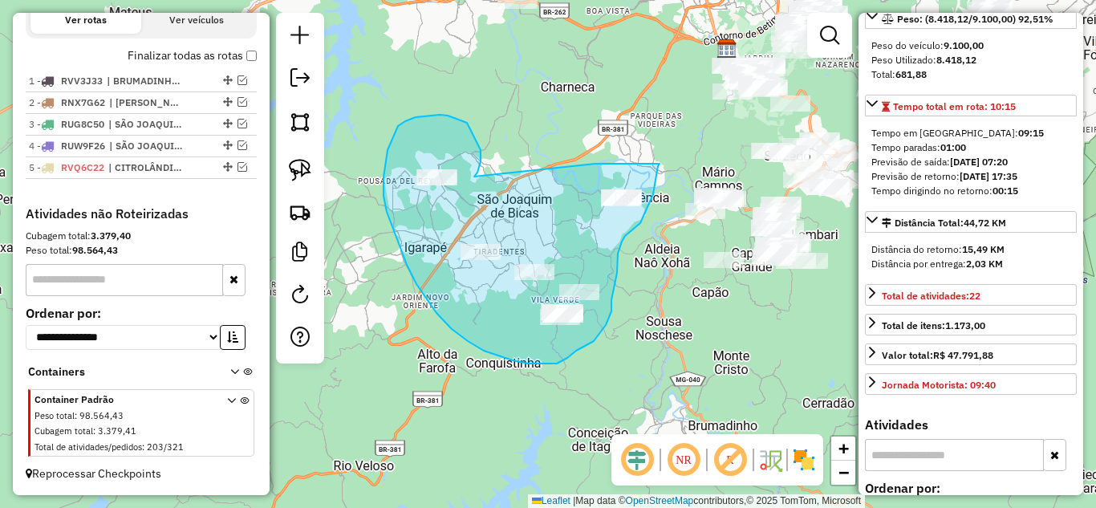
drag, startPoint x: 481, startPoint y: 150, endPoint x: 566, endPoint y: 173, distance: 88.0
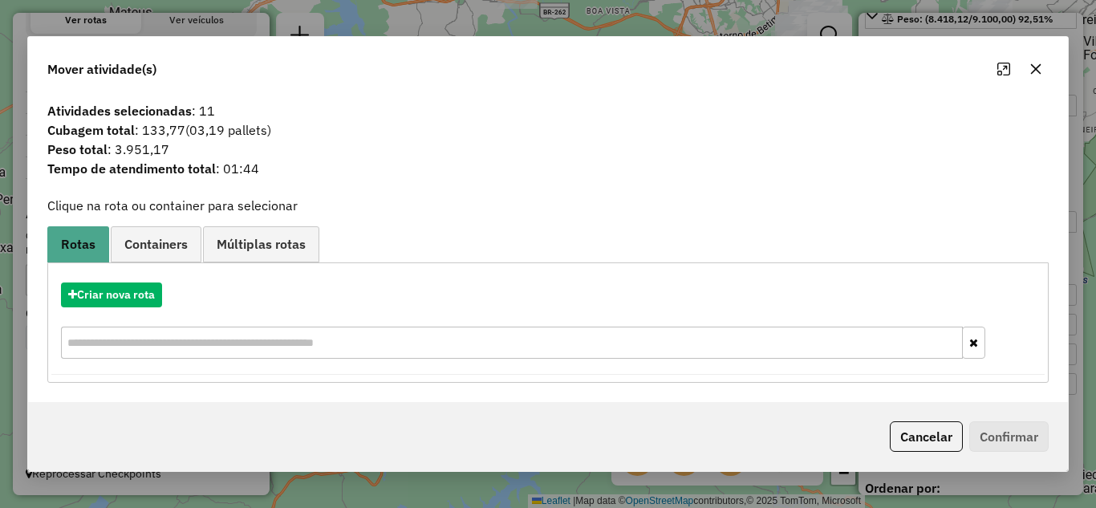
click at [1035, 68] on icon "button" at bounding box center [1036, 68] width 10 height 10
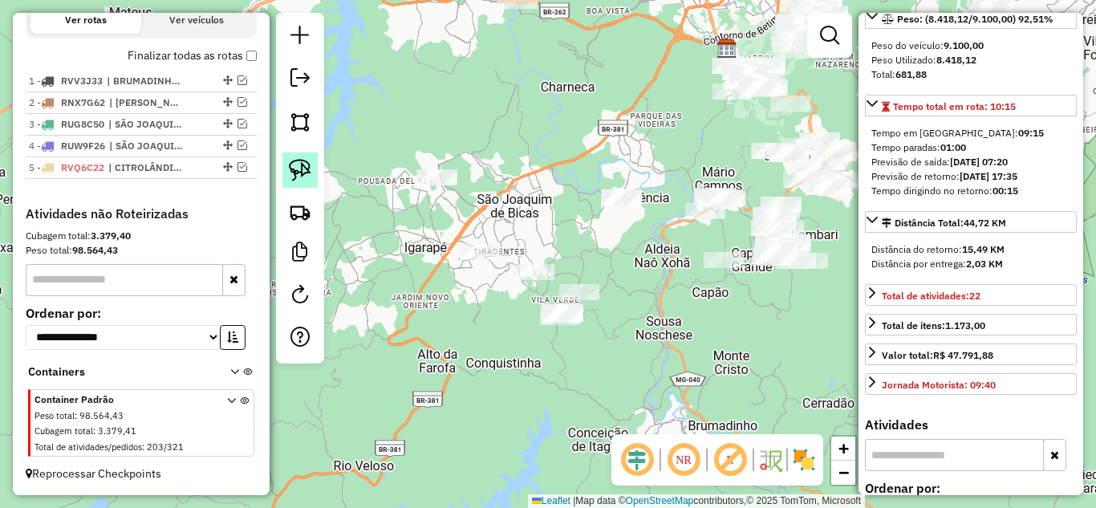
click at [301, 169] on img at bounding box center [300, 170] width 22 height 22
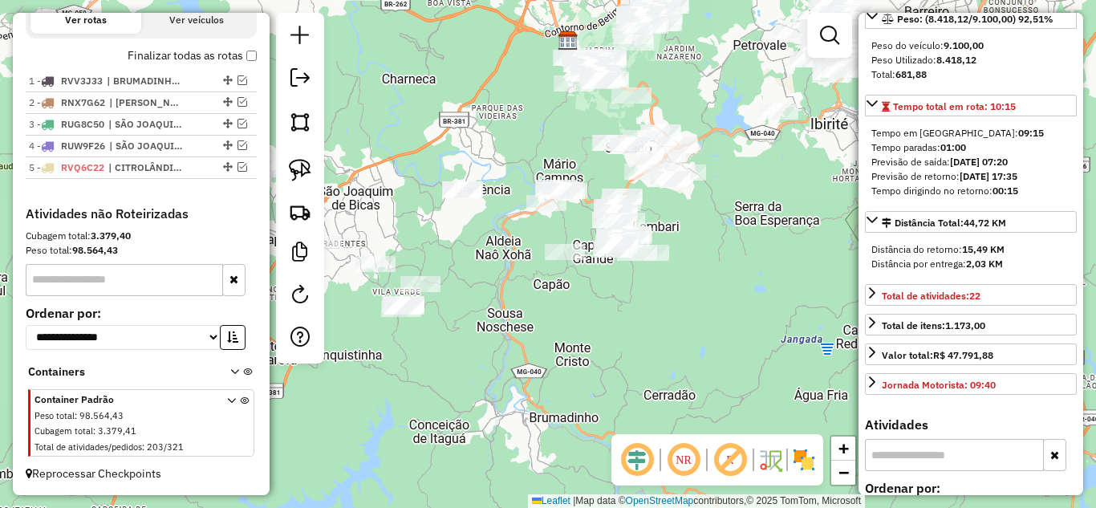
drag, startPoint x: 641, startPoint y: 300, endPoint x: 643, endPoint y: 364, distance: 63.5
click at [574, 338] on div "Janela de atendimento Grade de atendimento Capacidade Transportadoras Veículos …" at bounding box center [548, 254] width 1096 height 508
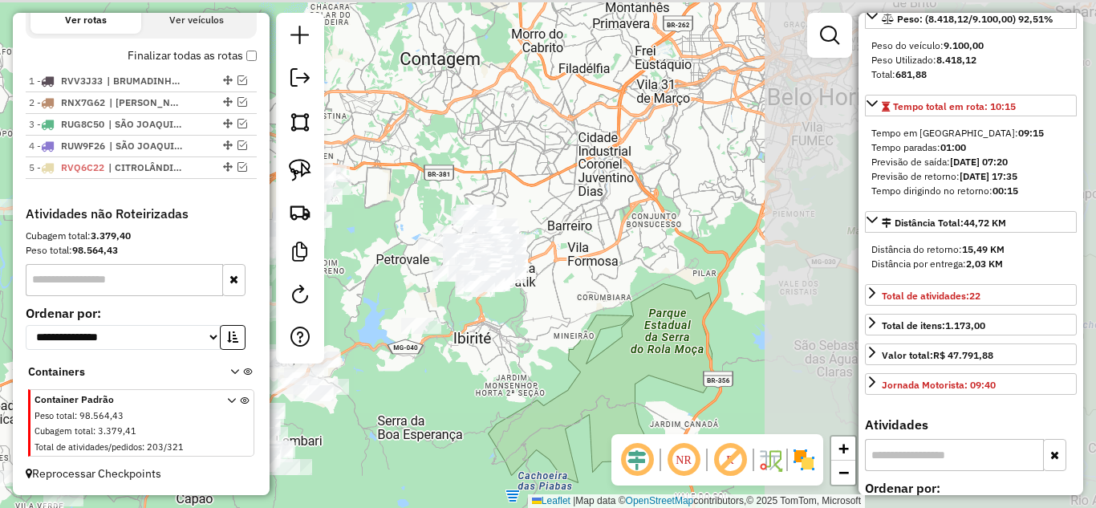
drag, startPoint x: 562, startPoint y: 328, endPoint x: 427, endPoint y: 386, distance: 146.7
click at [412, 438] on div "Janela de atendimento Grade de atendimento Capacidade Transportadoras Veículos …" at bounding box center [548, 254] width 1096 height 508
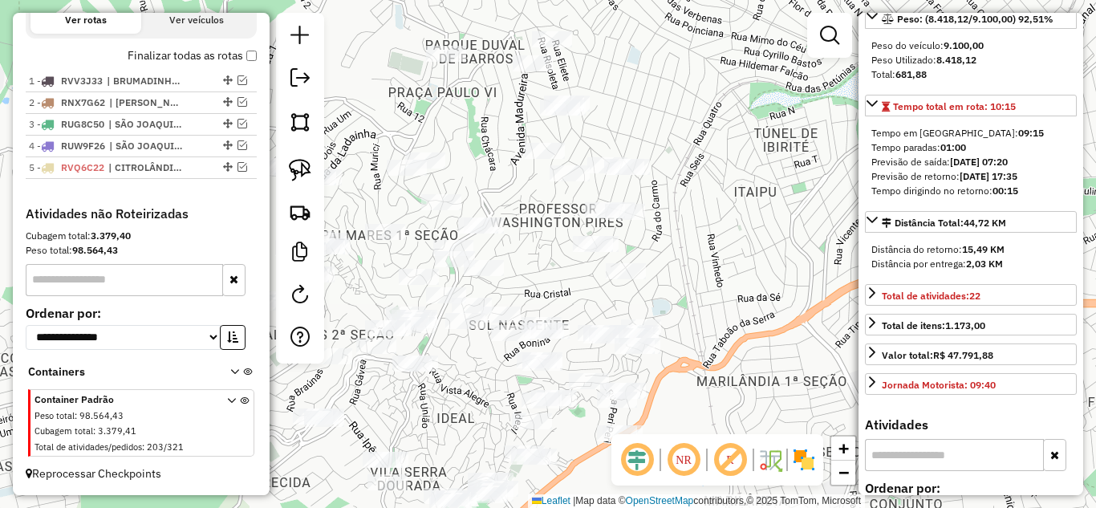
click at [539, 214] on div "Janela de atendimento Grade de atendimento Capacidade Transportadoras Veículos …" at bounding box center [548, 254] width 1096 height 508
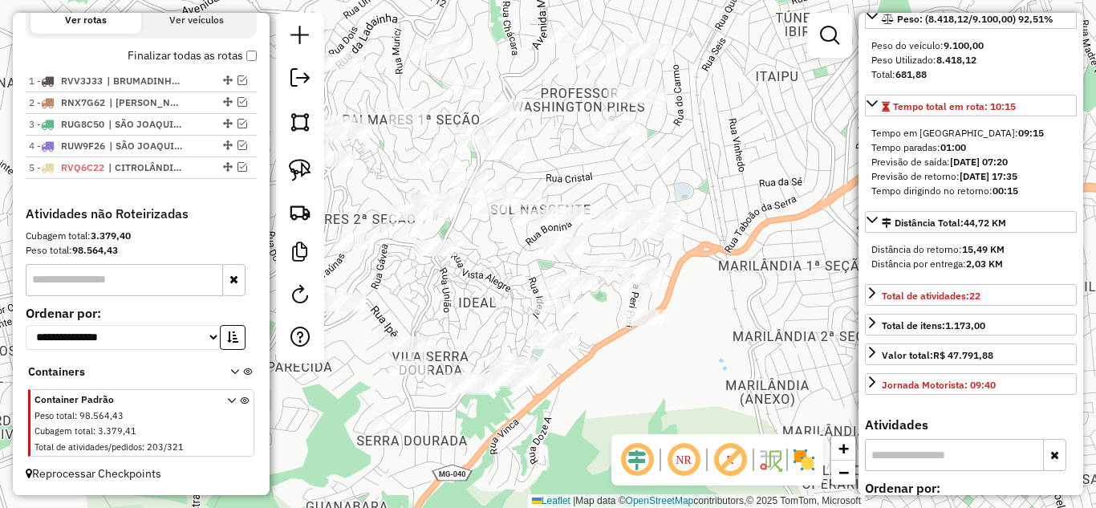
drag, startPoint x: 555, startPoint y: 272, endPoint x: 619, endPoint y: 245, distance: 69.8
click at [580, 160] on div "Janela de atendimento Grade de atendimento Capacidade Transportadoras Veículos …" at bounding box center [548, 254] width 1096 height 508
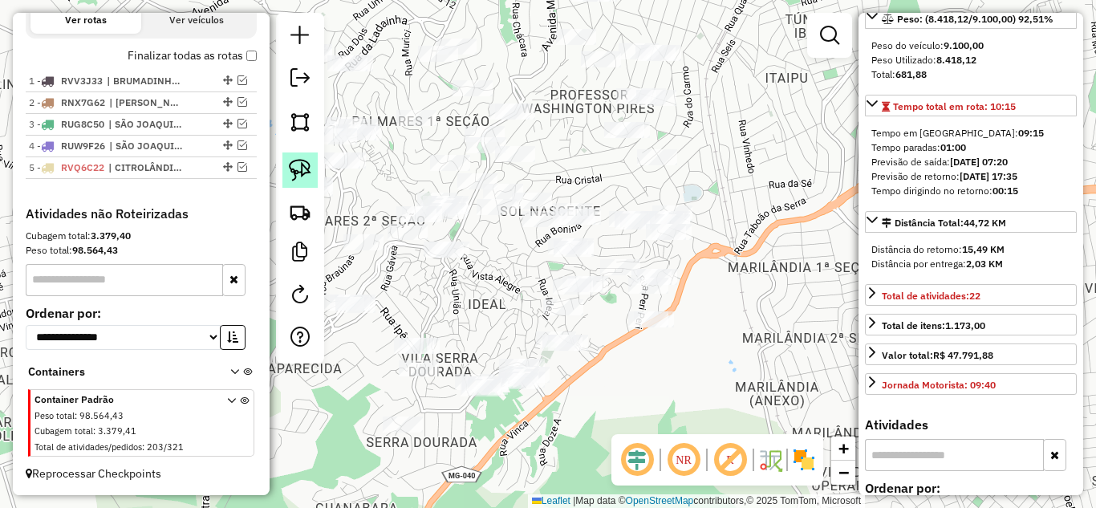
click at [299, 163] on img at bounding box center [300, 170] width 22 height 22
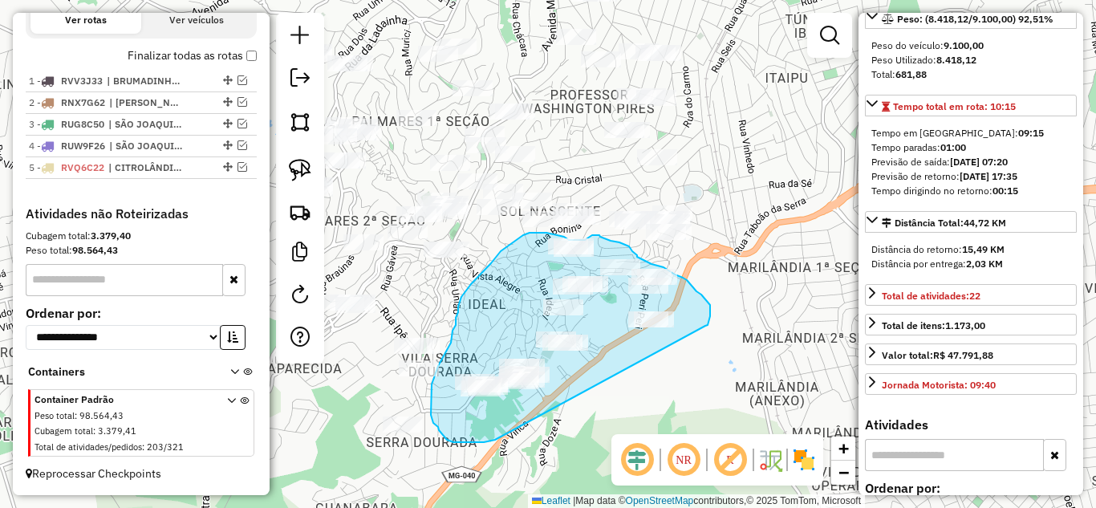
drag, startPoint x: 707, startPoint y: 326, endPoint x: 491, endPoint y: 431, distance: 240.2
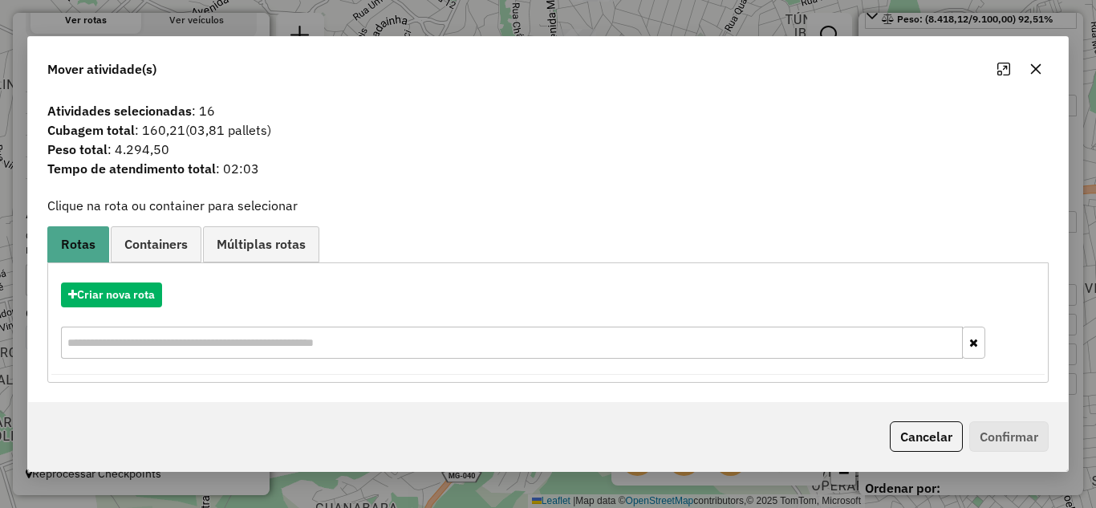
click at [1039, 56] on button "button" at bounding box center [1036, 69] width 26 height 26
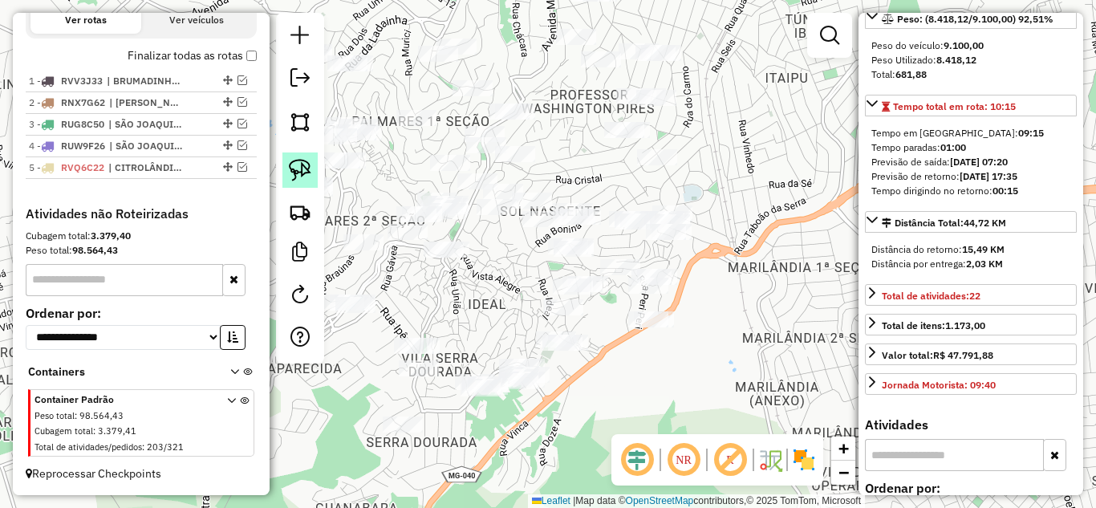
click at [291, 166] on img at bounding box center [300, 170] width 22 height 22
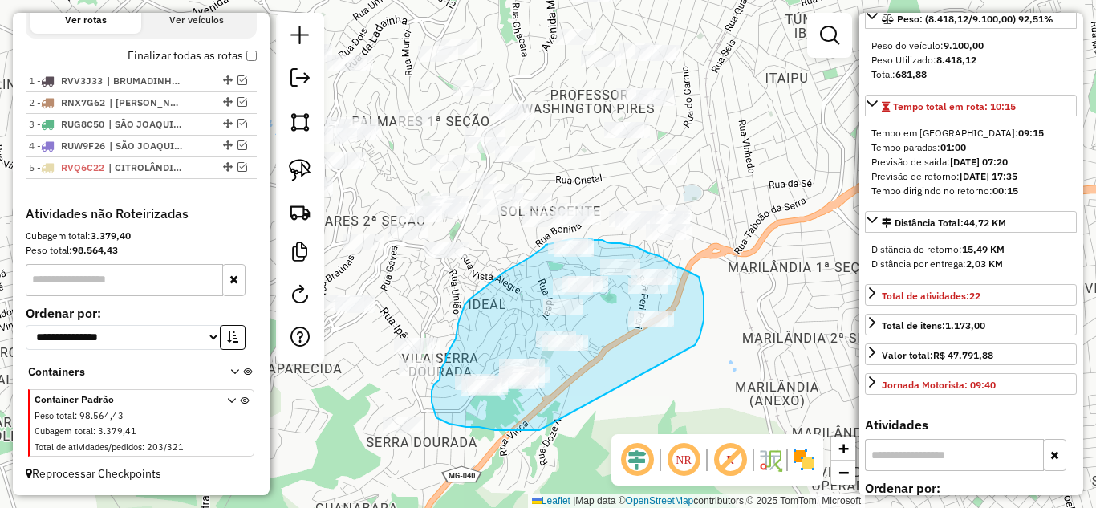
drag, startPoint x: 695, startPoint y: 345, endPoint x: 540, endPoint y: 429, distance: 176.0
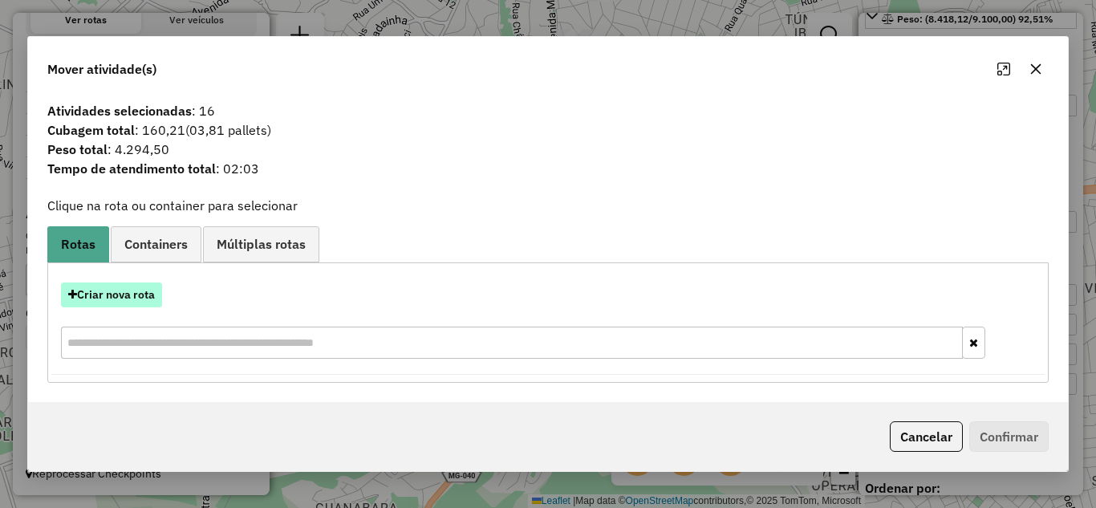
click at [128, 294] on button "Criar nova rota" at bounding box center [111, 295] width 101 height 25
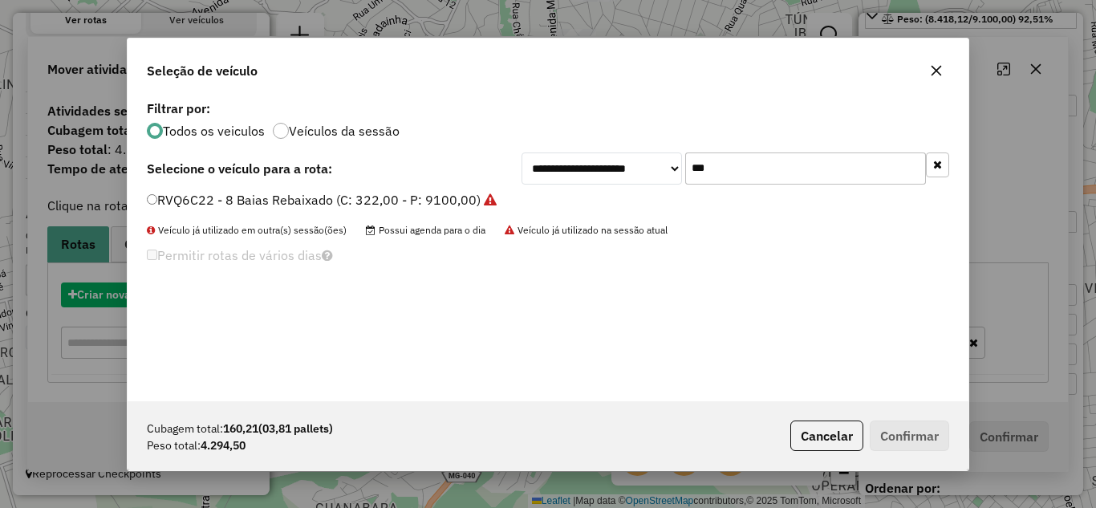
scroll to position [9, 5]
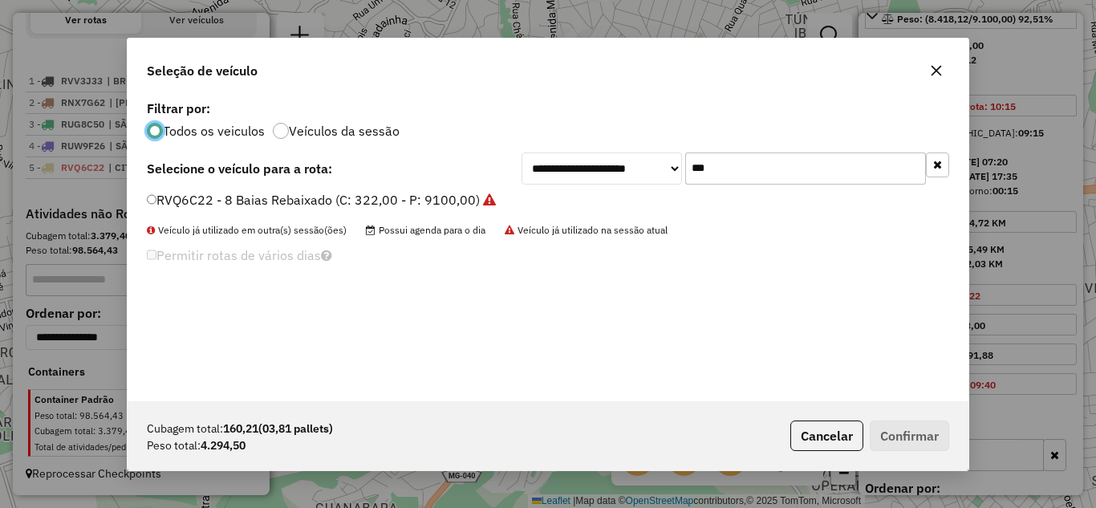
click at [747, 168] on input "***" at bounding box center [806, 169] width 241 height 32
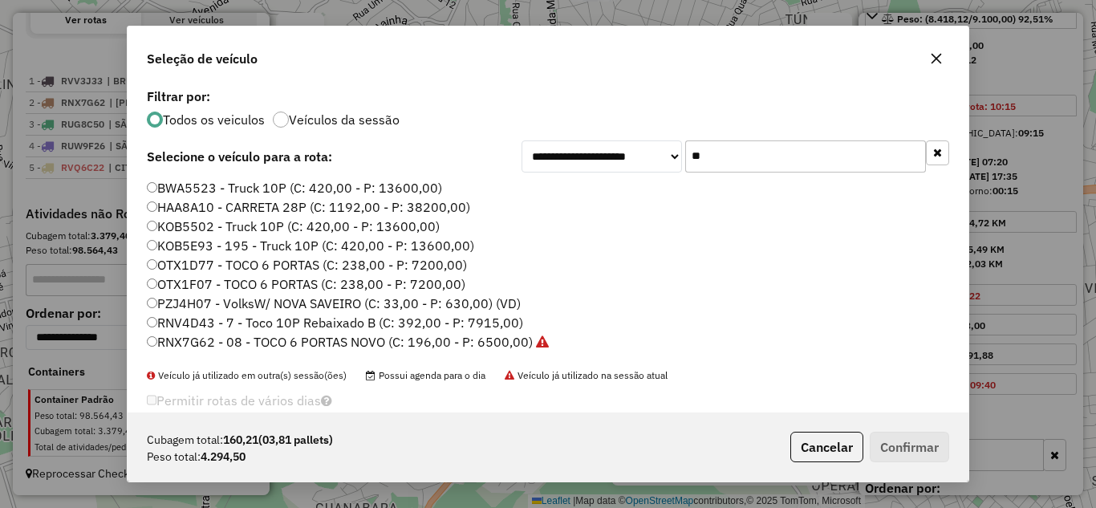
type input "*"
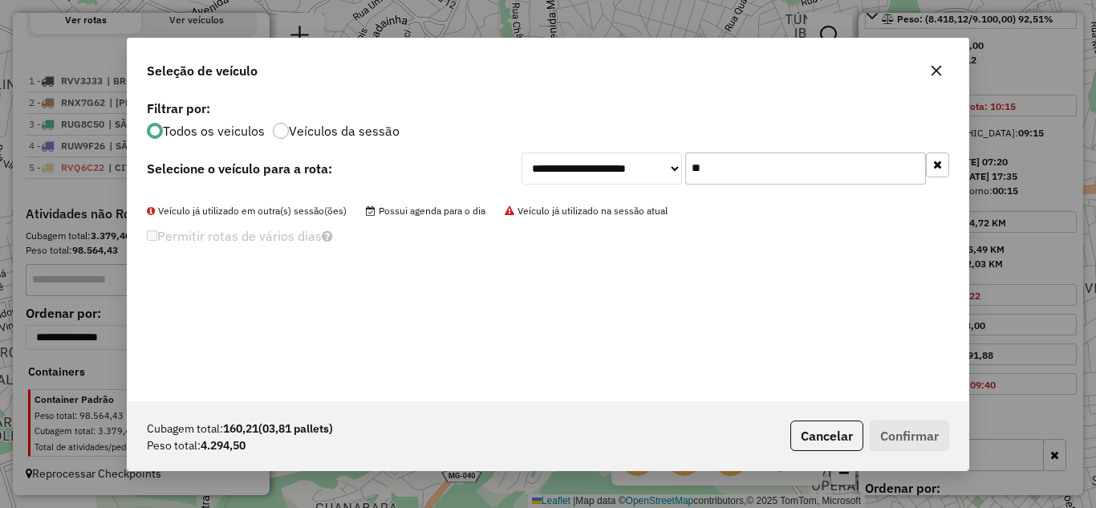
type input "*"
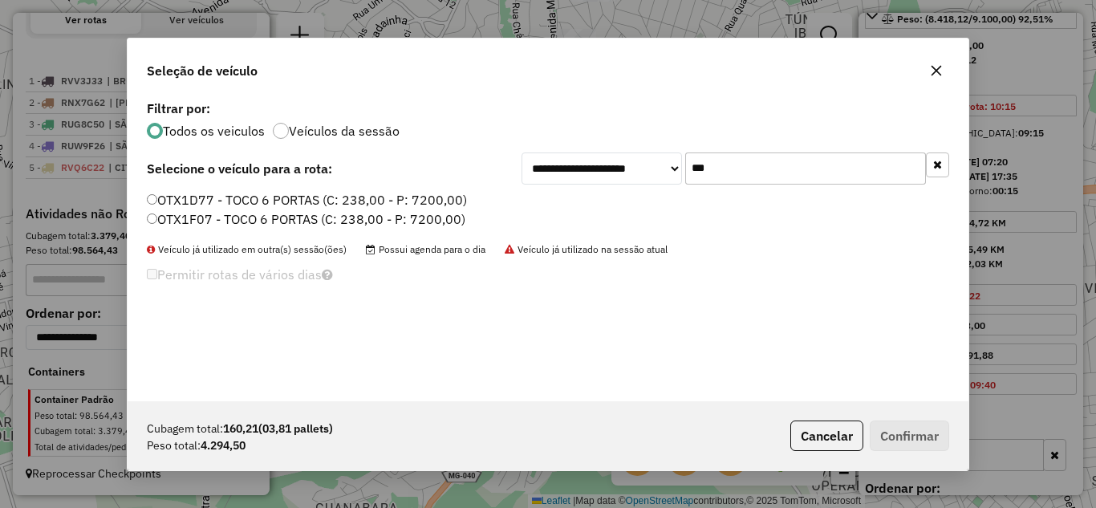
type input "***"
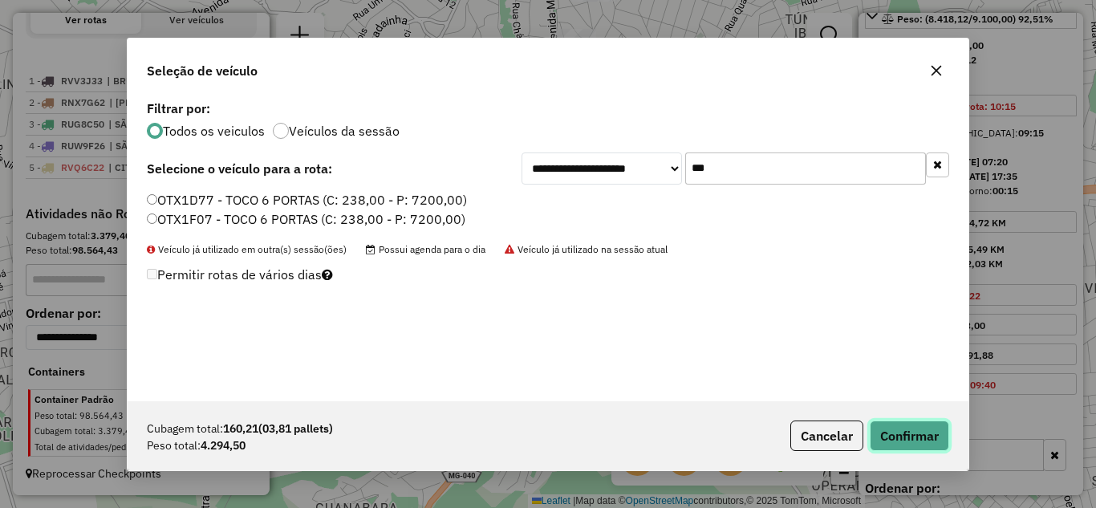
click at [914, 440] on button "Confirmar" at bounding box center [909, 436] width 79 height 31
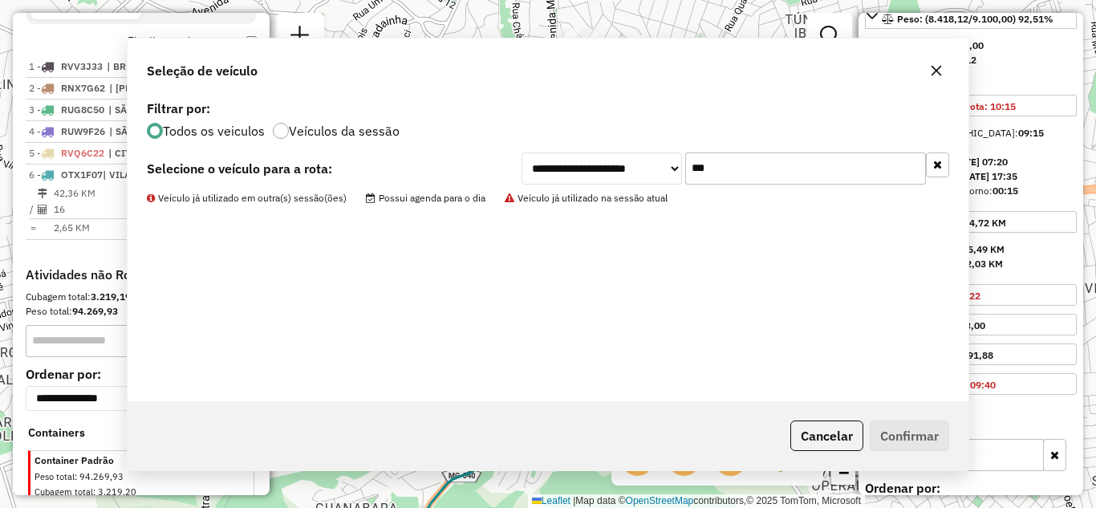
scroll to position [639, 0]
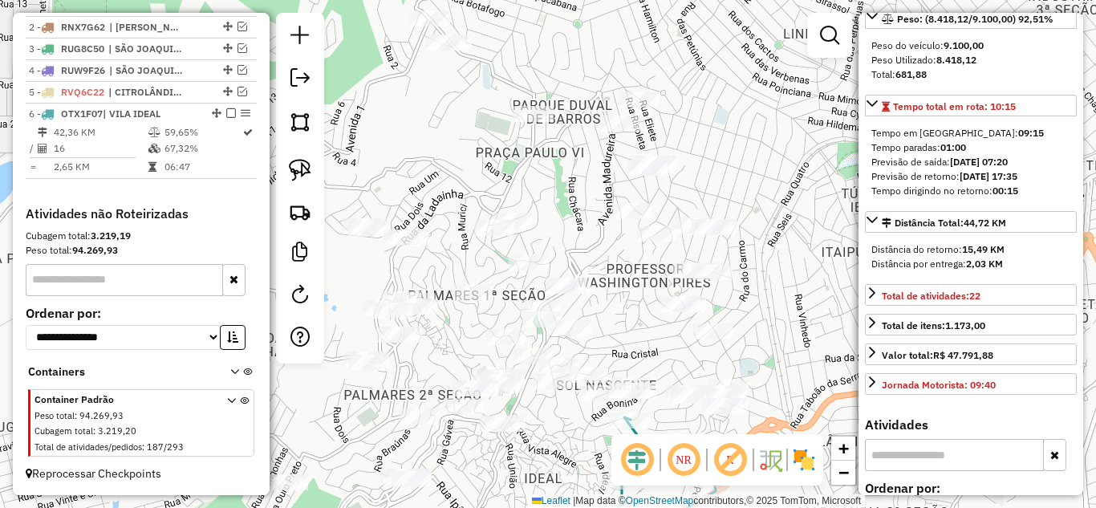
drag, startPoint x: 516, startPoint y: 340, endPoint x: 544, endPoint y: 416, distance: 81.3
click at [534, 482] on div "Janela de atendimento Grade de atendimento Capacidade Transportadoras Veículos …" at bounding box center [548, 254] width 1096 height 508
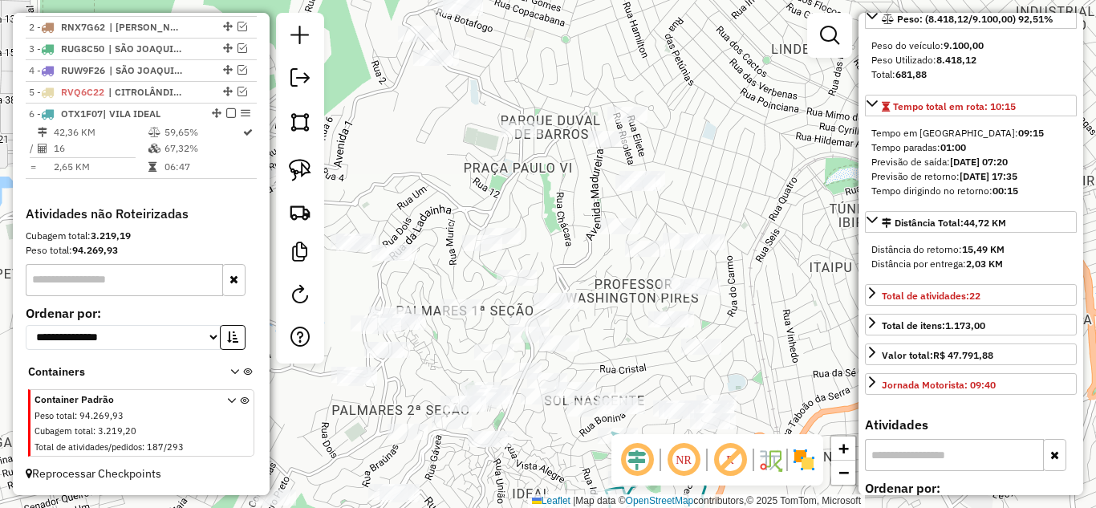
drag, startPoint x: 633, startPoint y: 270, endPoint x: 589, endPoint y: 292, distance: 49.5
click at [598, 291] on div "Janela de atendimento Grade de atendimento Capacidade Transportadoras Veículos …" at bounding box center [548, 254] width 1096 height 508
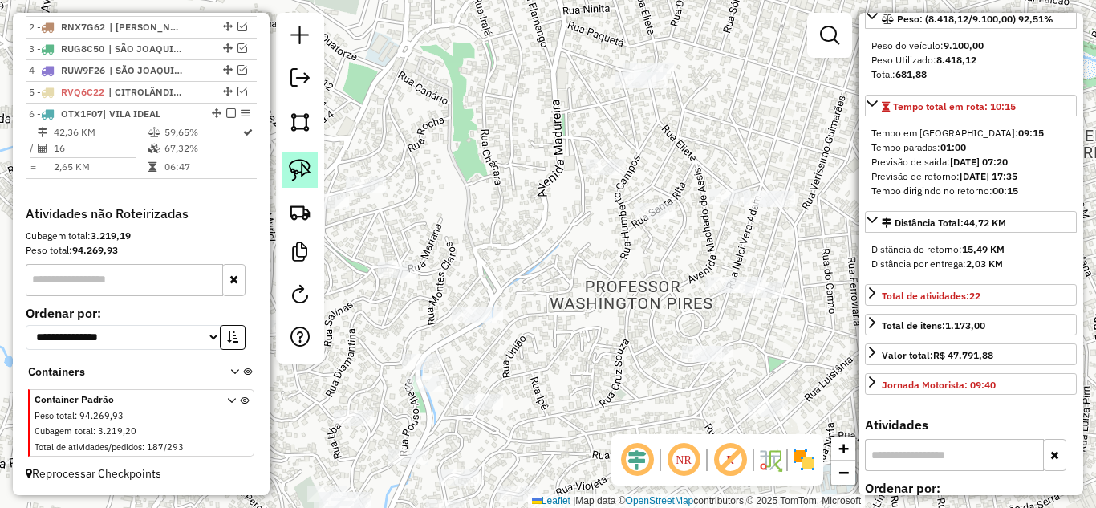
click at [293, 175] on img at bounding box center [300, 170] width 22 height 22
drag, startPoint x: 560, startPoint y: 205, endPoint x: 551, endPoint y: 138, distance: 67.3
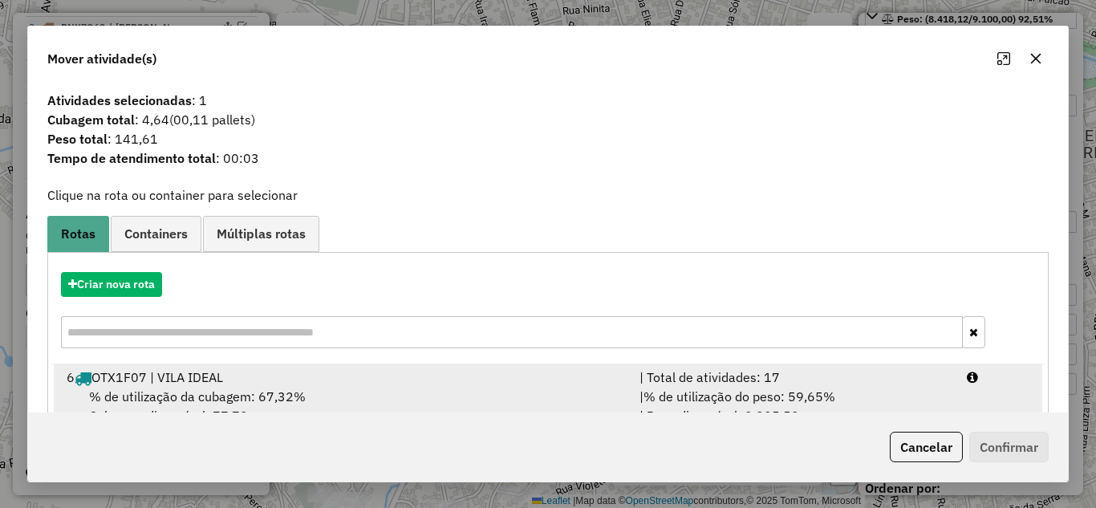
drag, startPoint x: 775, startPoint y: 380, endPoint x: 808, endPoint y: 388, distance: 32.9
click at [791, 380] on div "| Total de atividades: 17" at bounding box center [794, 377] width 328 height 19
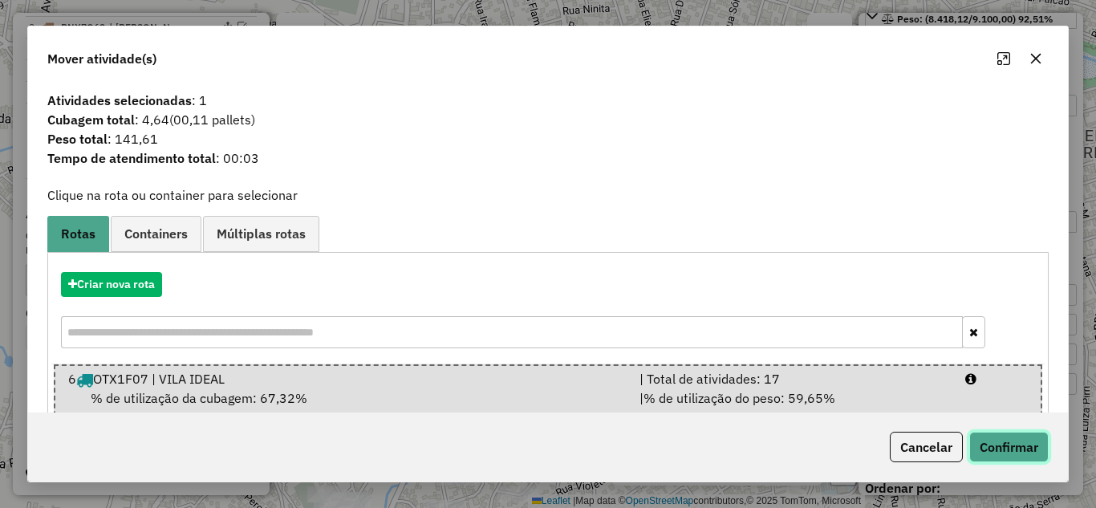
click at [978, 432] on button "Confirmar" at bounding box center [1009, 447] width 79 height 31
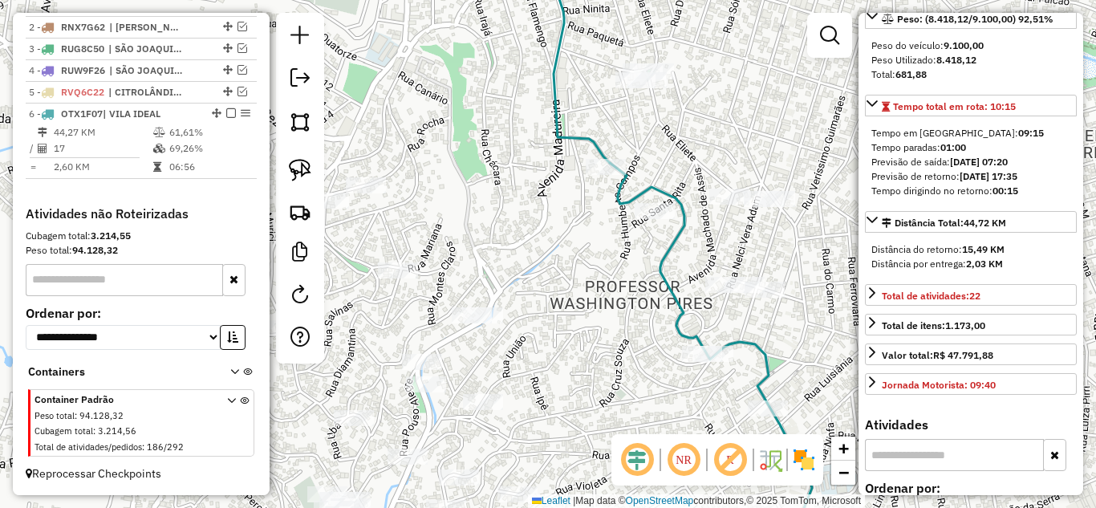
drag, startPoint x: 389, startPoint y: 297, endPoint x: 561, endPoint y: 197, distance: 199.2
click at [561, 193] on div "Janela de atendimento Grade de atendimento Capacidade Transportadoras Veículos …" at bounding box center [548, 254] width 1096 height 508
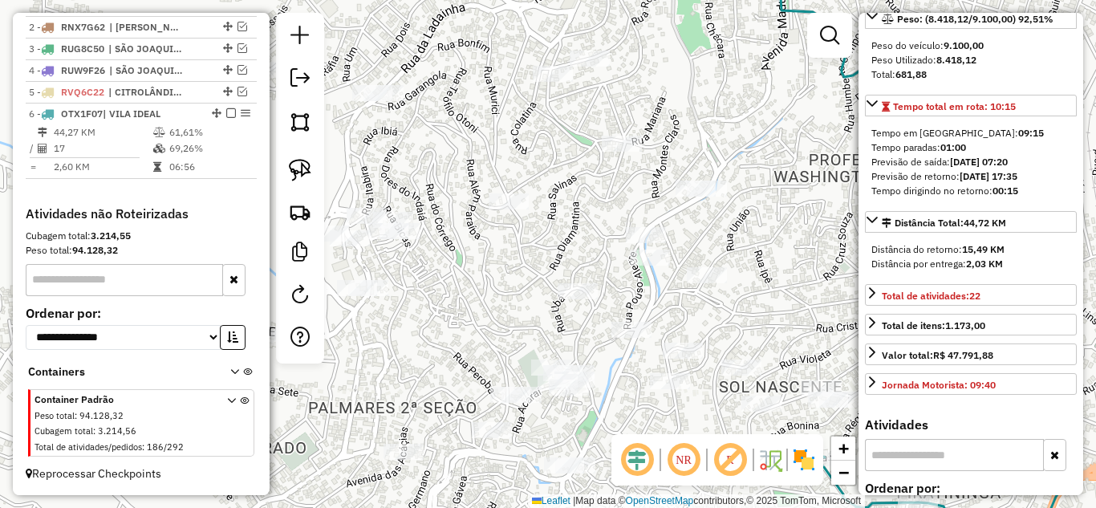
drag, startPoint x: 511, startPoint y: 238, endPoint x: 561, endPoint y: 218, distance: 53.7
click at [559, 219] on div "Janela de atendimento Grade de atendimento Capacidade Transportadoras Veículos …" at bounding box center [548, 254] width 1096 height 508
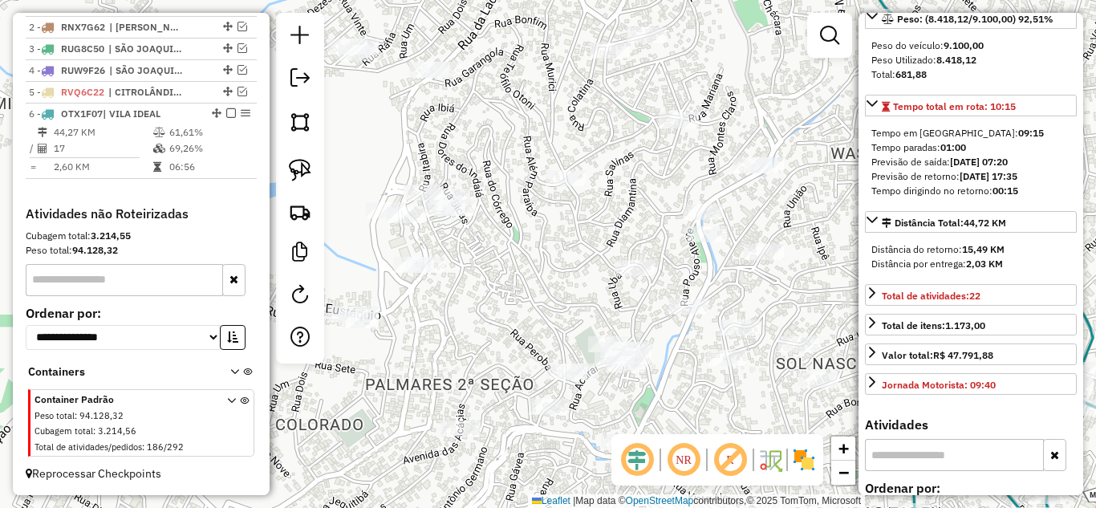
drag, startPoint x: 455, startPoint y: 271, endPoint x: 555, endPoint y: 256, distance: 101.5
click at [555, 258] on div "Janela de atendimento Grade de atendimento Capacidade Transportadoras Veículos …" at bounding box center [548, 254] width 1096 height 508
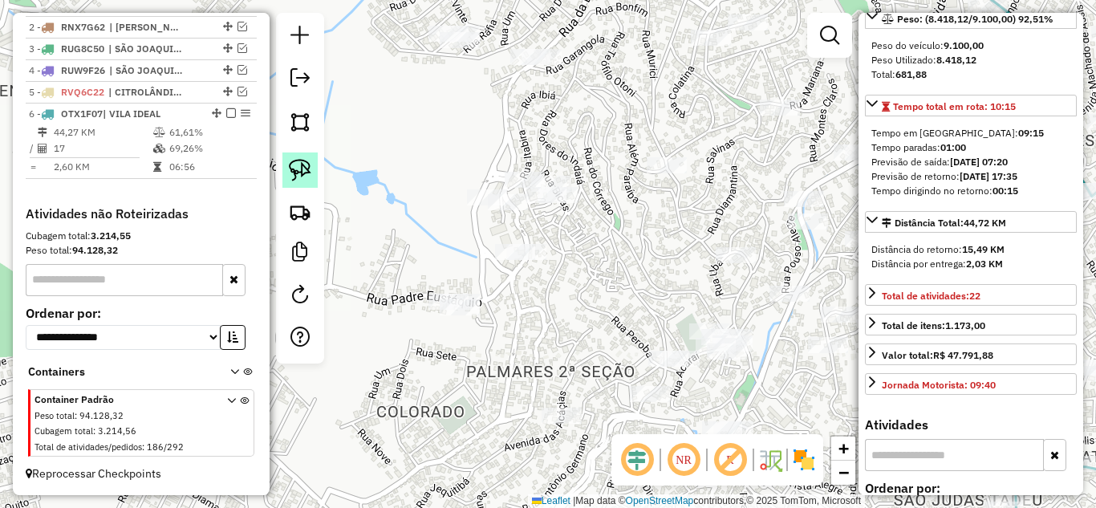
click at [298, 168] on img at bounding box center [300, 170] width 22 height 22
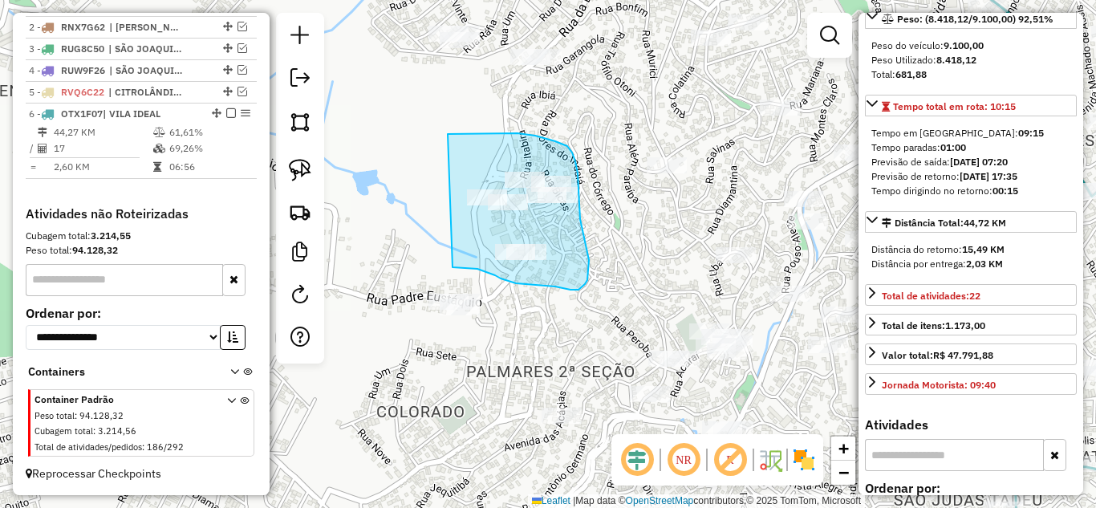
drag, startPoint x: 450, startPoint y: 134, endPoint x: 425, endPoint y: 230, distance: 99.5
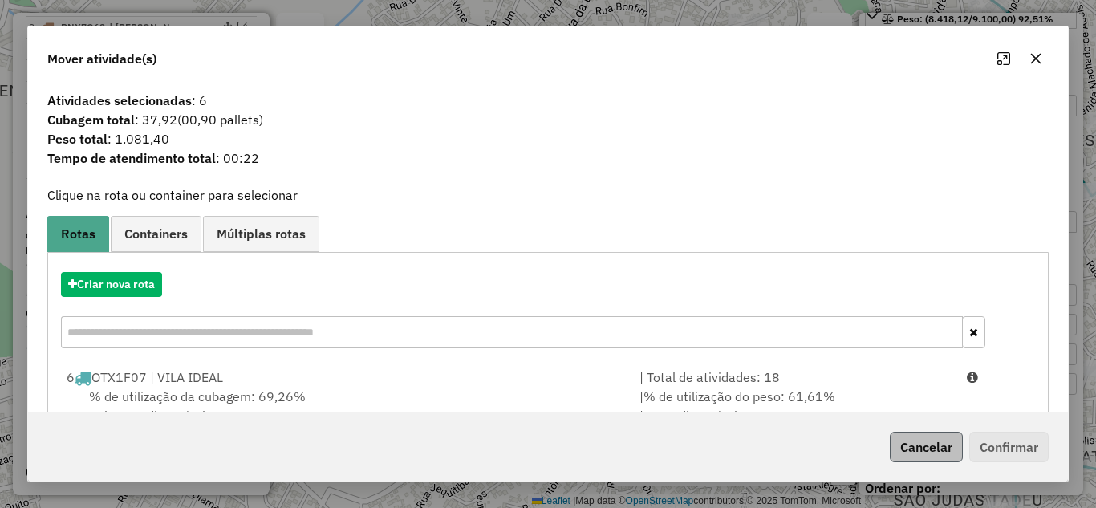
drag, startPoint x: 725, startPoint y: 380, endPoint x: 946, endPoint y: 454, distance: 233.5
click at [735, 374] on div "| Total de atividades: 18" at bounding box center [794, 377] width 328 height 19
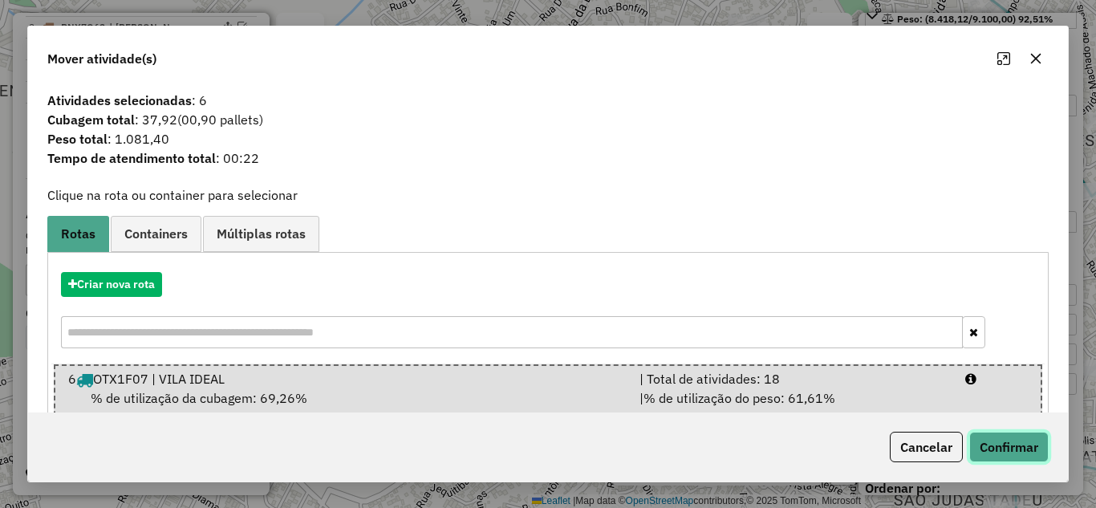
click at [1004, 450] on button "Confirmar" at bounding box center [1009, 447] width 79 height 31
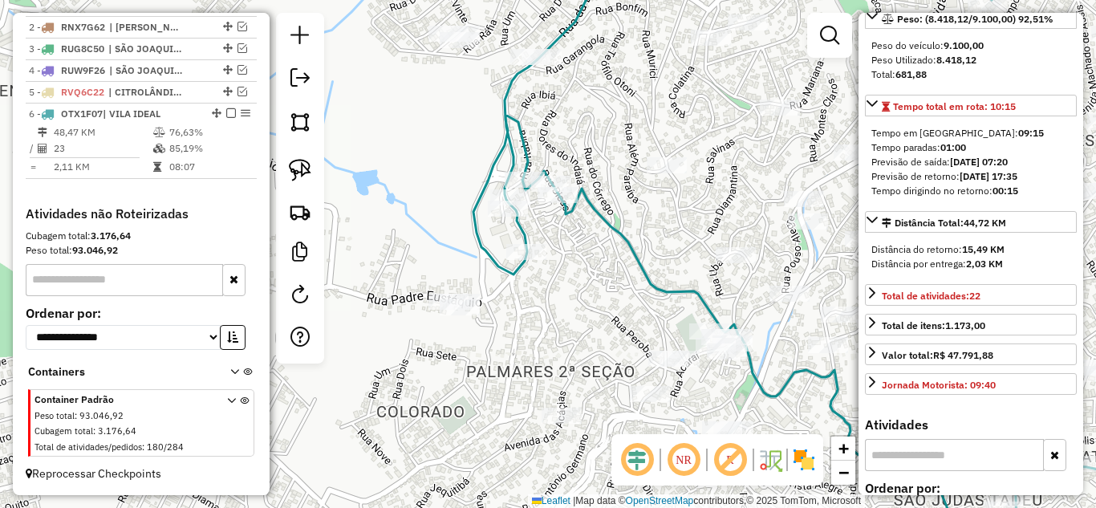
click at [621, 231] on icon at bounding box center [816, 254] width 685 height 610
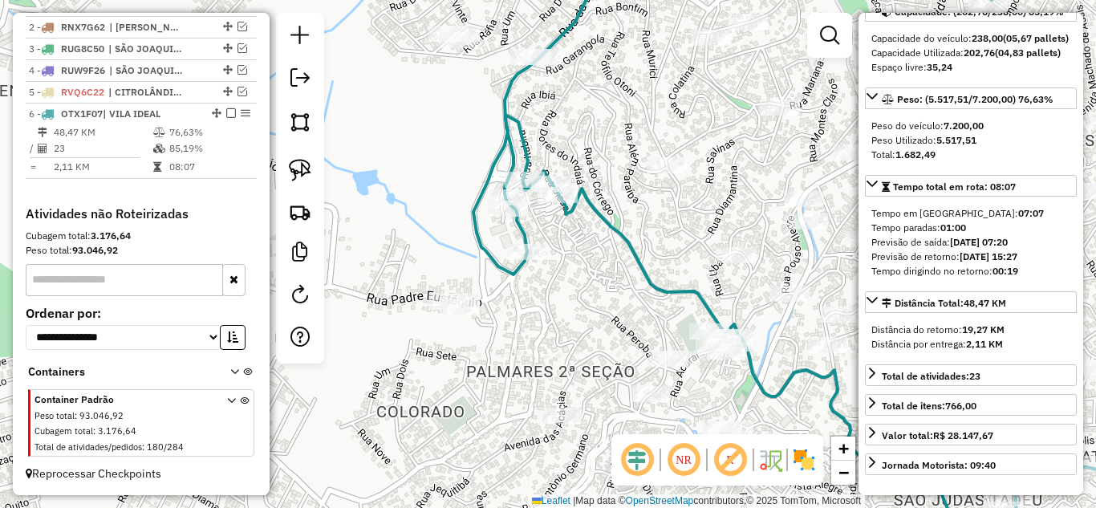
scroll to position [241, 0]
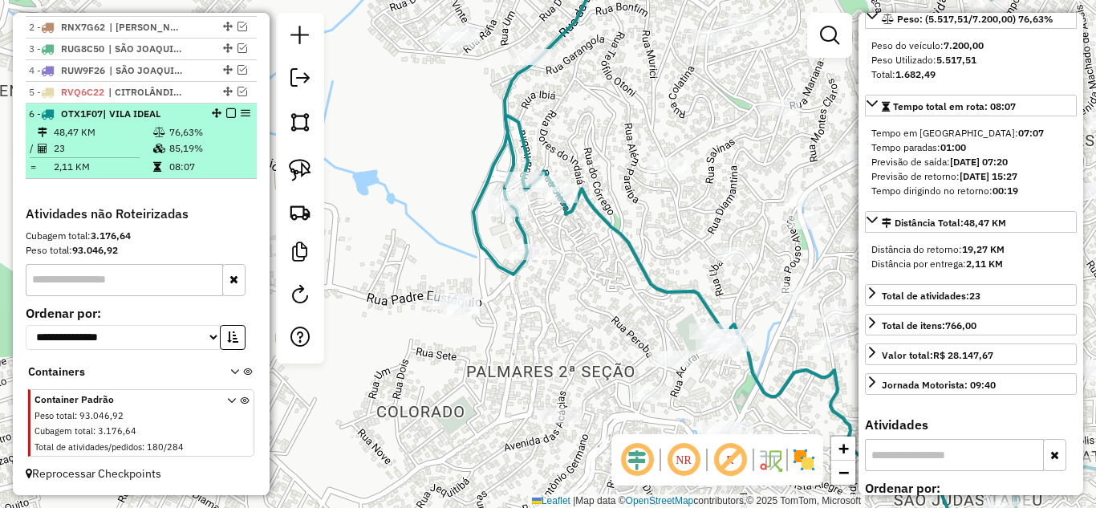
click at [228, 112] on em at bounding box center [231, 113] width 10 height 10
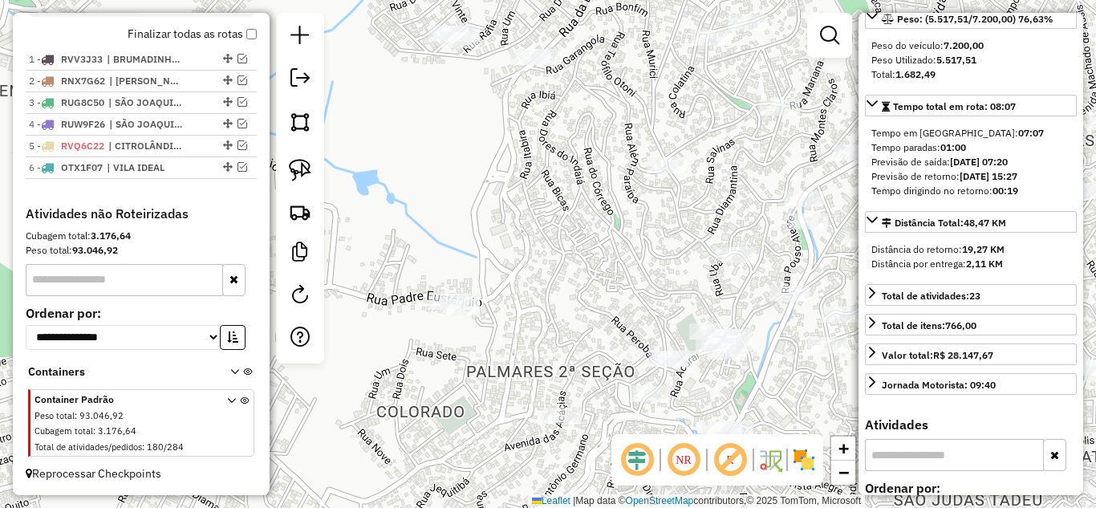
scroll to position [585, 0]
drag, startPoint x: 401, startPoint y: 209, endPoint x: 385, endPoint y: 135, distance: 75.6
click at [387, 134] on div "Janela de atendimento Grade de atendimento Capacidade Transportadoras Veículos …" at bounding box center [548, 254] width 1096 height 508
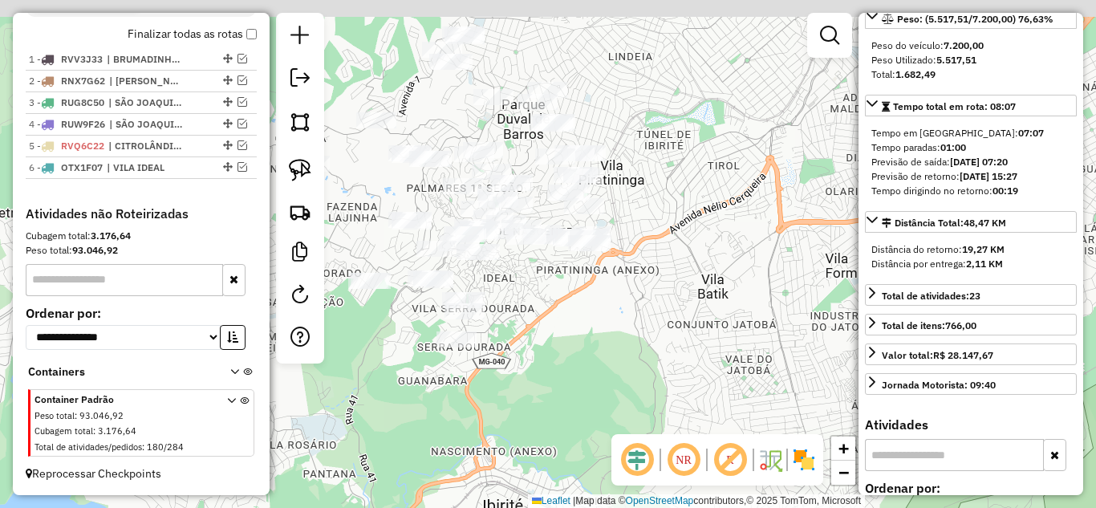
drag, startPoint x: 573, startPoint y: 315, endPoint x: 641, endPoint y: 456, distance: 155.8
click at [583, 386] on div "Janela de atendimento Grade de atendimento Capacidade Transportadoras Veículos …" at bounding box center [548, 254] width 1096 height 508
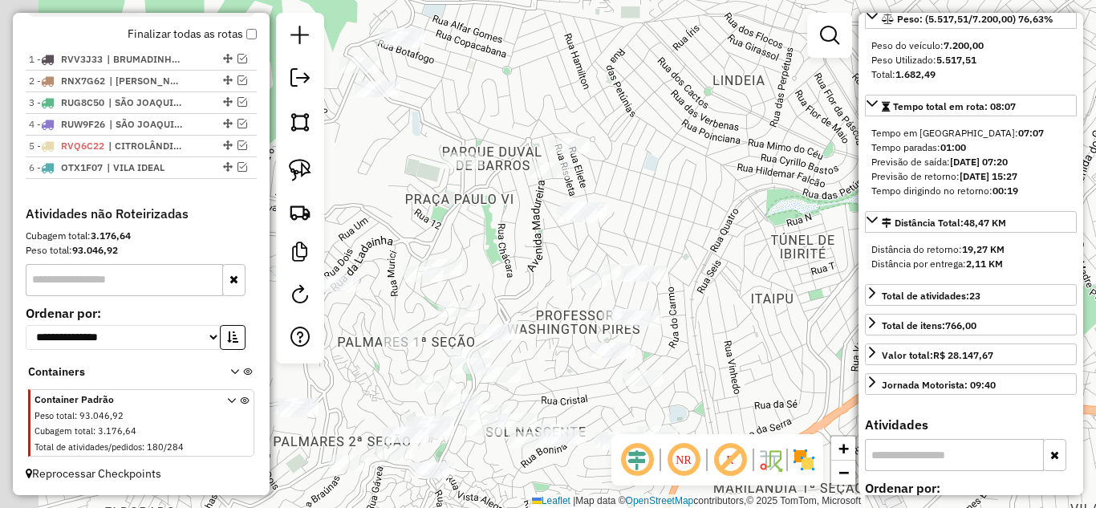
drag, startPoint x: 701, startPoint y: 172, endPoint x: 707, endPoint y: 165, distance: 9.1
click at [706, 166] on div "Janela de atendimento Grade de atendimento Capacidade Transportadoras Veículos …" at bounding box center [548, 254] width 1096 height 508
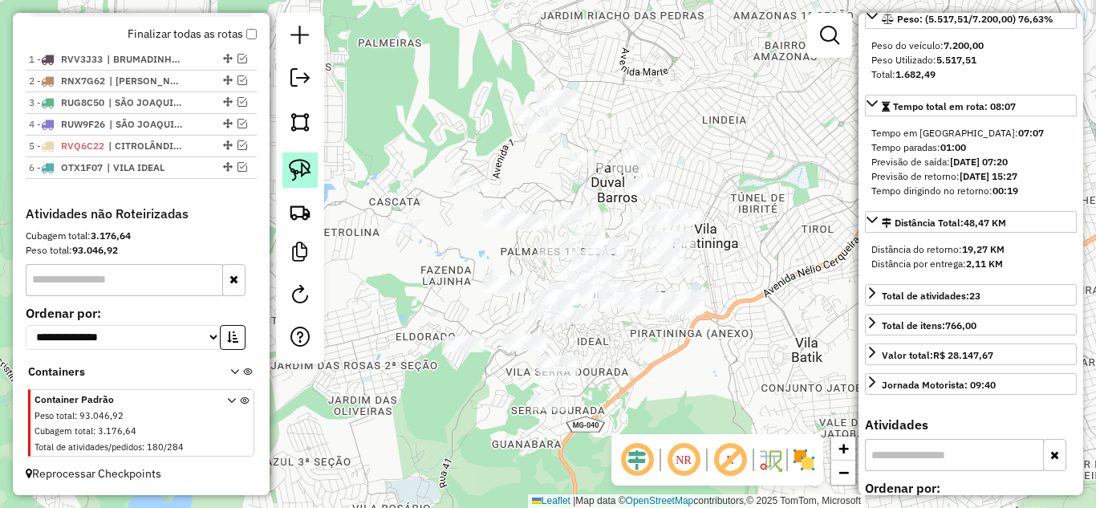
click at [299, 171] on img at bounding box center [300, 170] width 22 height 22
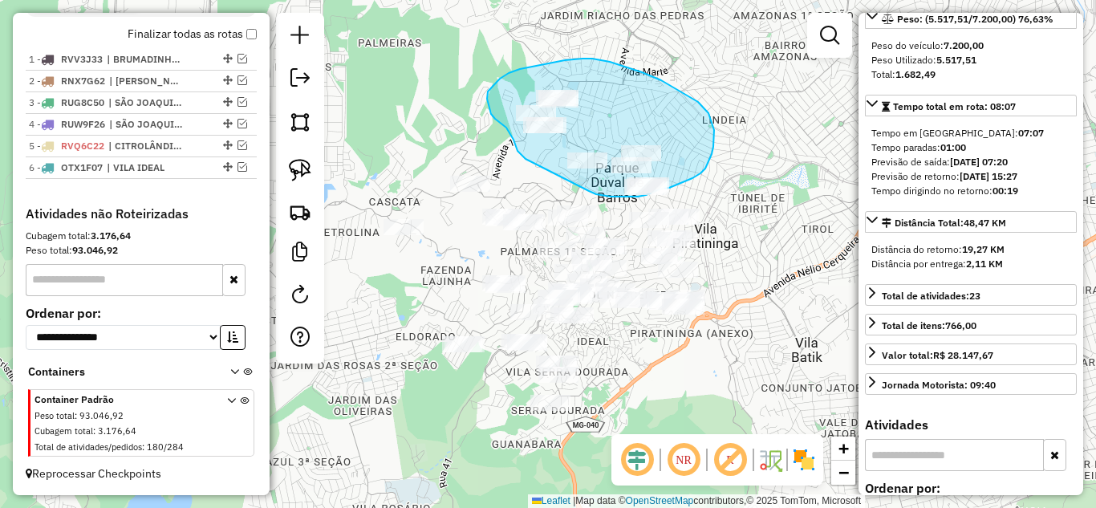
drag, startPoint x: 589, startPoint y: 191, endPoint x: 525, endPoint y: 159, distance: 71.8
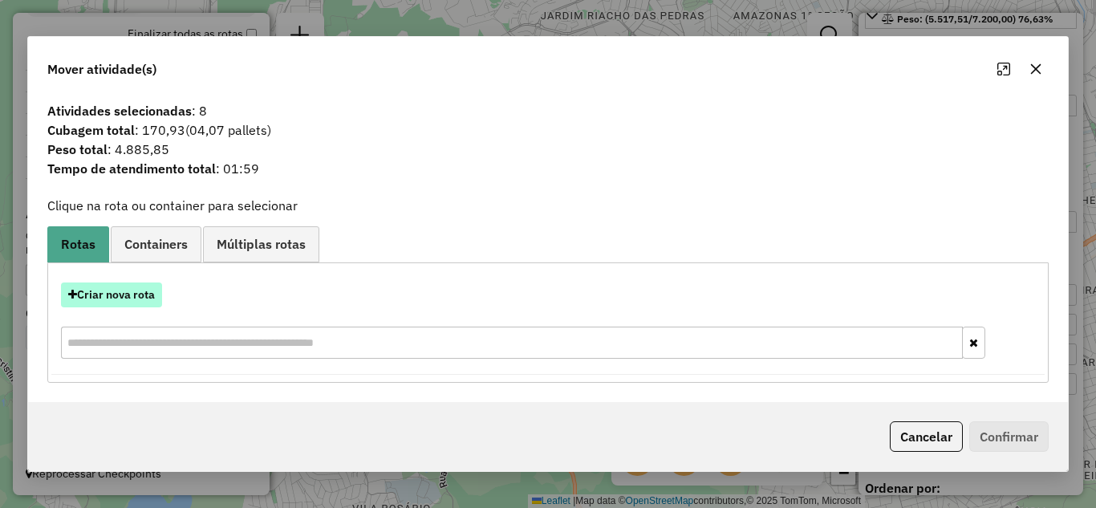
click at [144, 288] on button "Criar nova rota" at bounding box center [111, 295] width 101 height 25
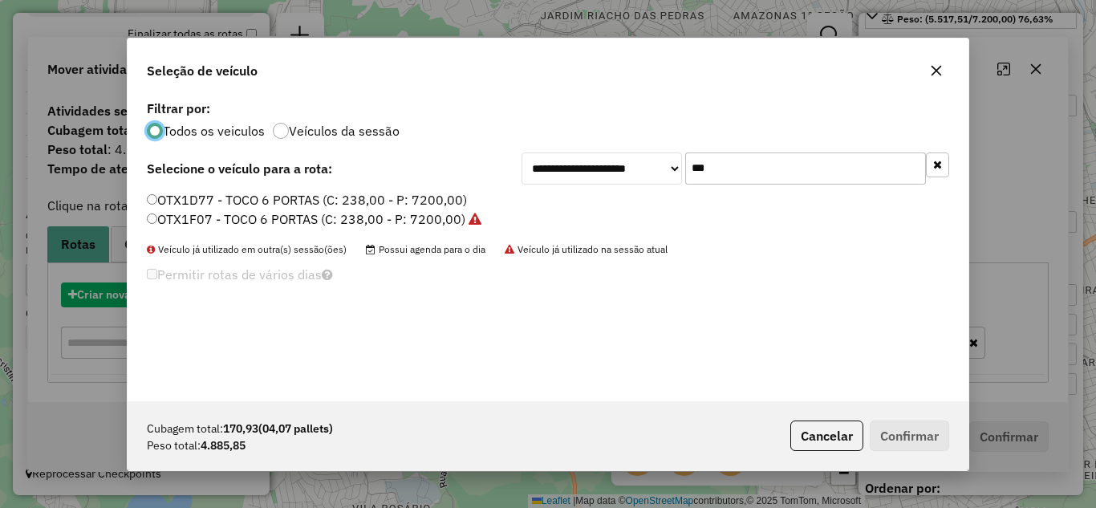
scroll to position [9, 5]
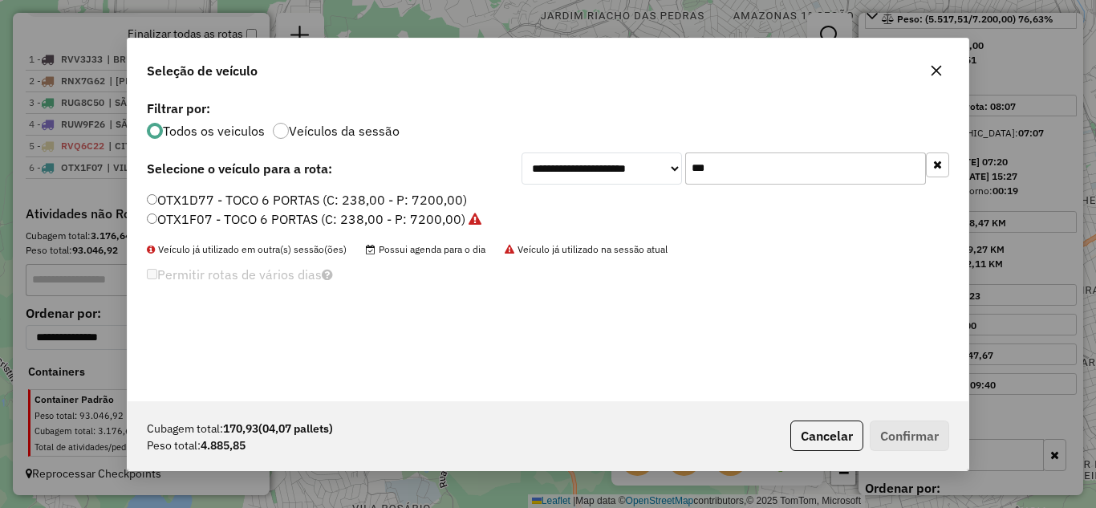
click at [763, 169] on input "***" at bounding box center [806, 169] width 241 height 32
type input "*"
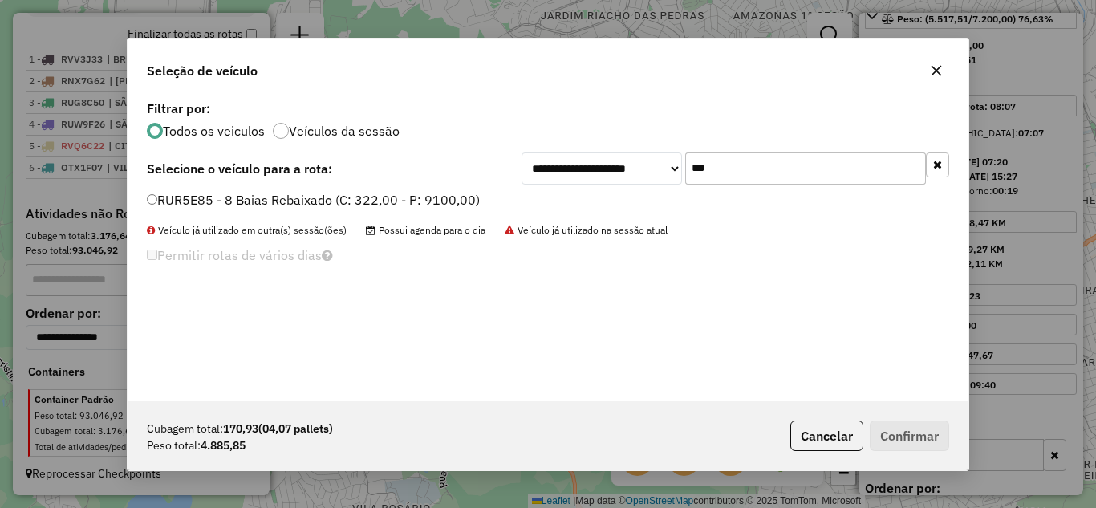
type input "***"
click at [912, 434] on button "Confirmar" at bounding box center [909, 436] width 79 height 31
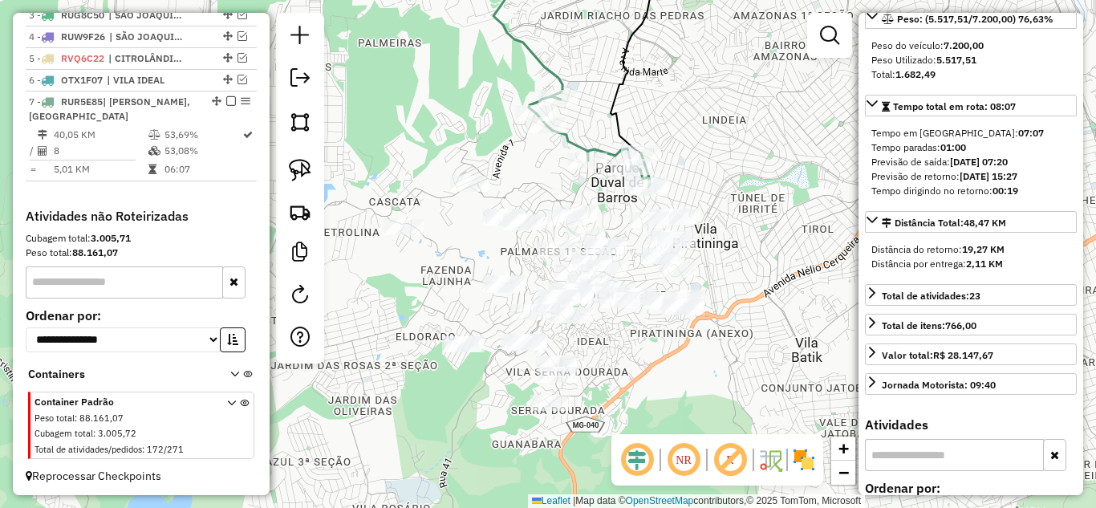
scroll to position [675, 0]
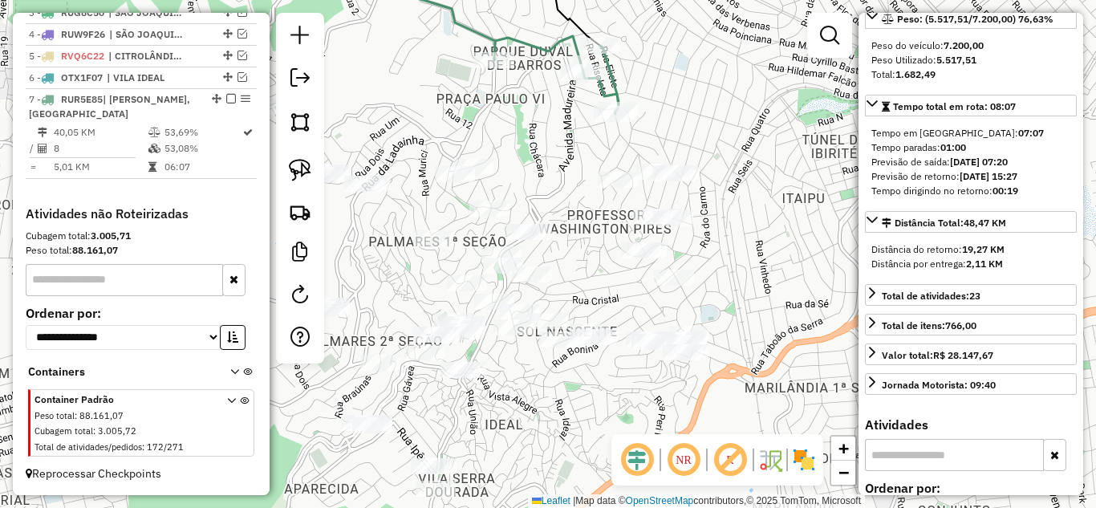
drag, startPoint x: 623, startPoint y: 224, endPoint x: 580, endPoint y: 198, distance: 49.7
click at [582, 198] on div "Janela de atendimento Grade de atendimento Capacidade Transportadoras Veículos …" at bounding box center [548, 254] width 1096 height 508
click at [291, 161] on img at bounding box center [300, 170] width 22 height 22
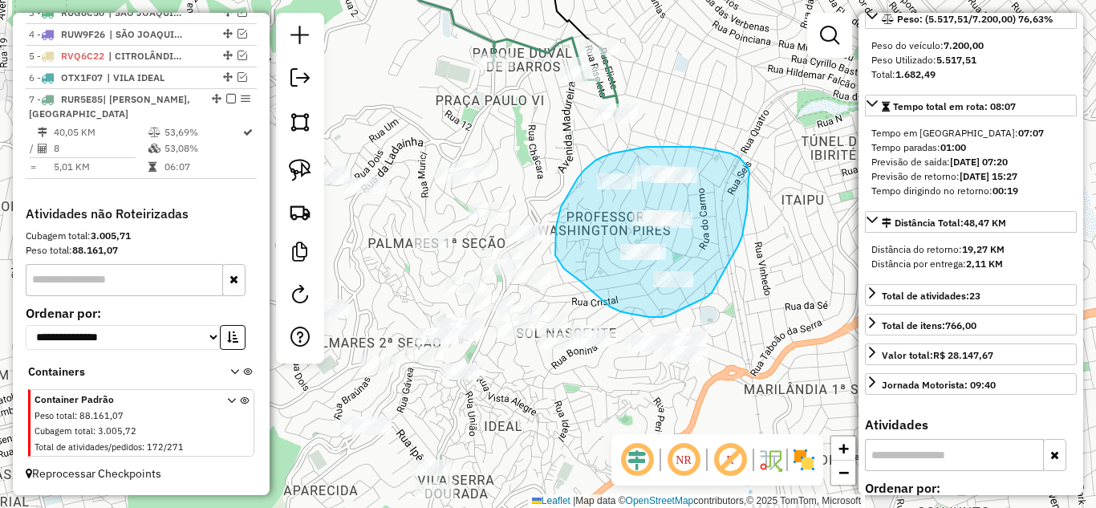
drag, startPoint x: 750, startPoint y: 178, endPoint x: 747, endPoint y: 198, distance: 20.3
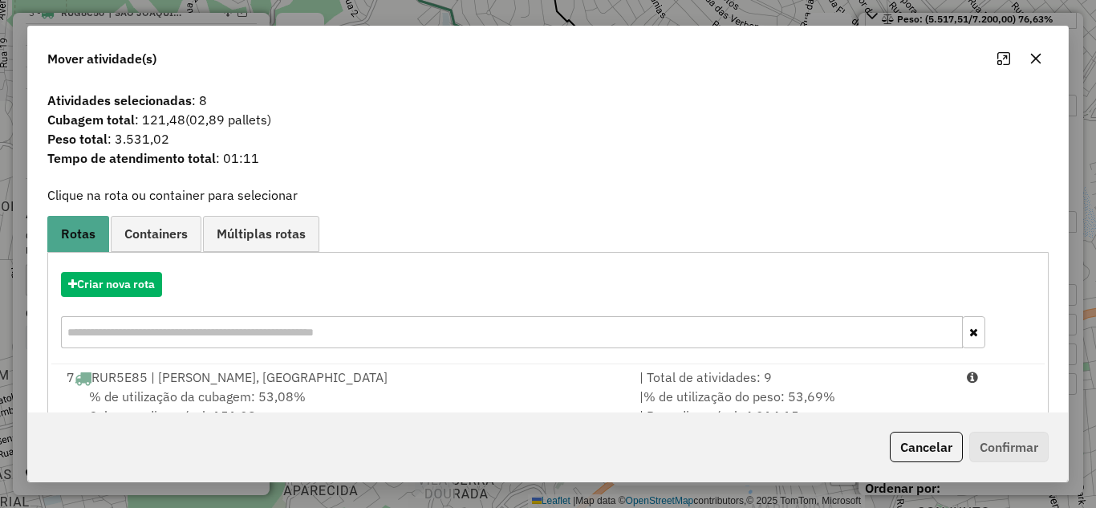
drag, startPoint x: 759, startPoint y: 378, endPoint x: 1039, endPoint y: 476, distance: 296.8
click at [803, 384] on div "| Total de atividades: 9" at bounding box center [794, 377] width 328 height 19
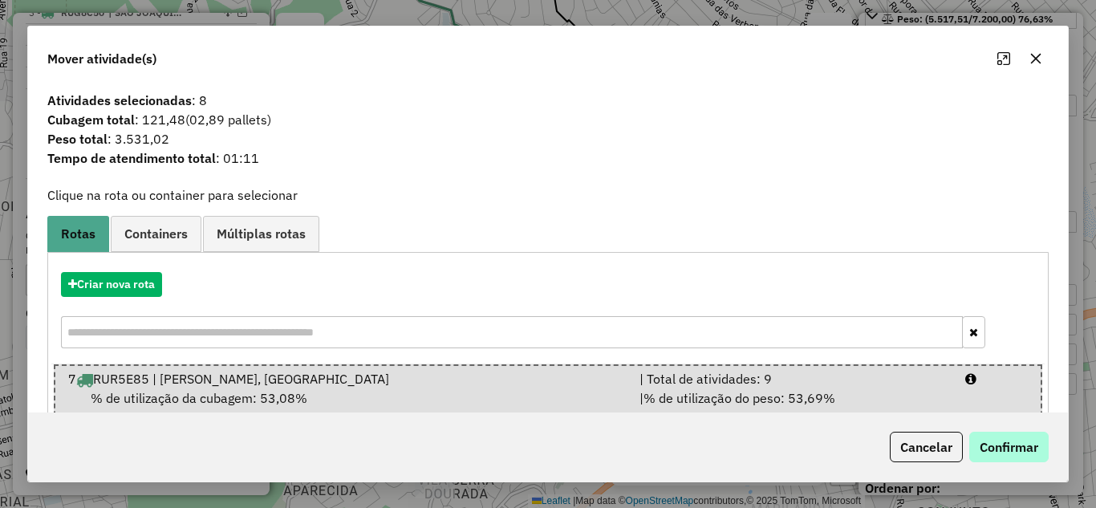
drag, startPoint x: 1048, startPoint y: 478, endPoint x: 1028, endPoint y: 458, distance: 28.4
click at [1044, 467] on div "Cancelar Confirmar" at bounding box center [548, 447] width 1040 height 69
click at [1013, 446] on button "Confirmar" at bounding box center [1009, 447] width 79 height 31
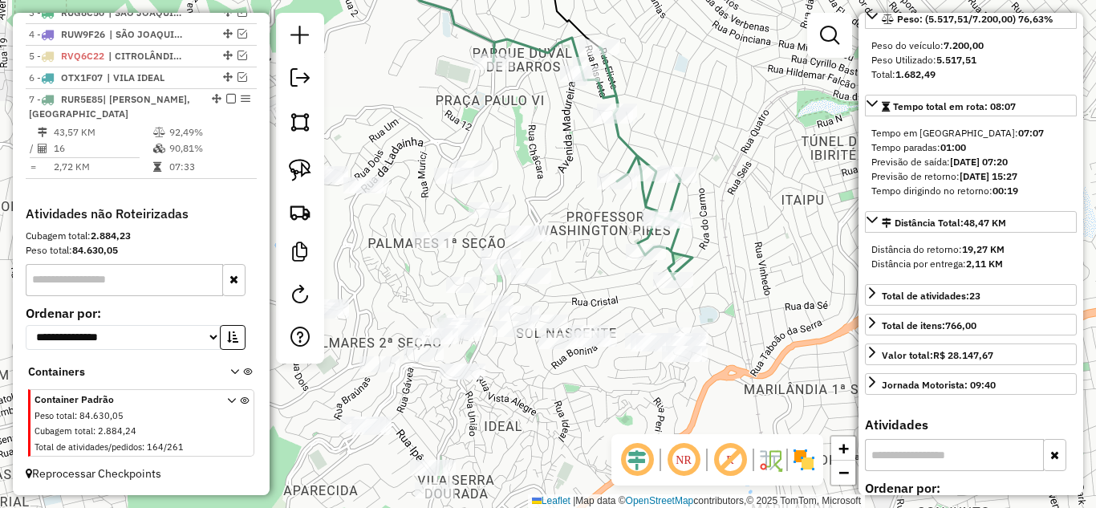
drag, startPoint x: 625, startPoint y: 141, endPoint x: 648, endPoint y: 143, distance: 22.5
click at [628, 140] on icon at bounding box center [534, 114] width 316 height 330
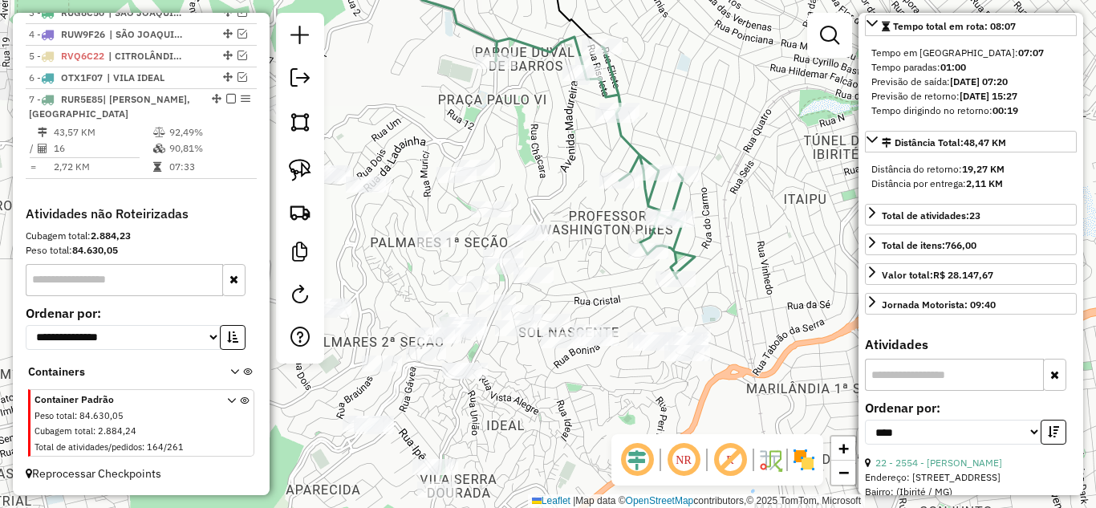
click at [636, 147] on icon at bounding box center [537, 113] width 316 height 329
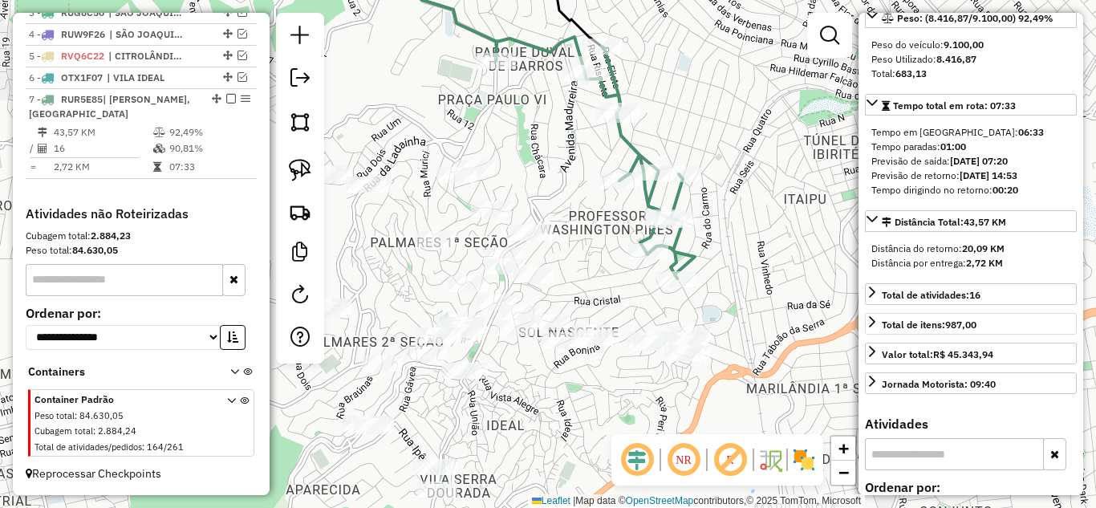
scroll to position [175, 0]
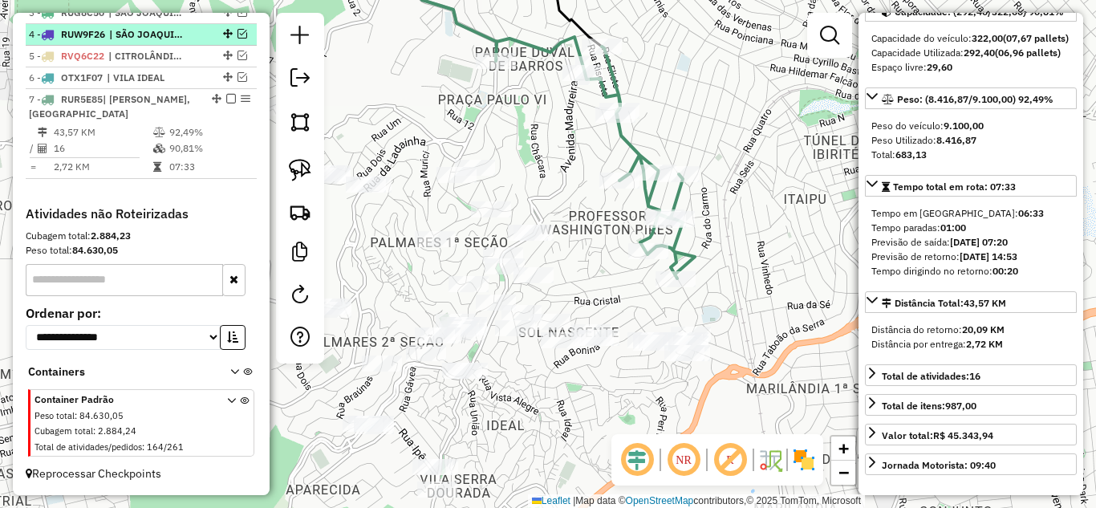
click at [226, 95] on em at bounding box center [231, 99] width 10 height 10
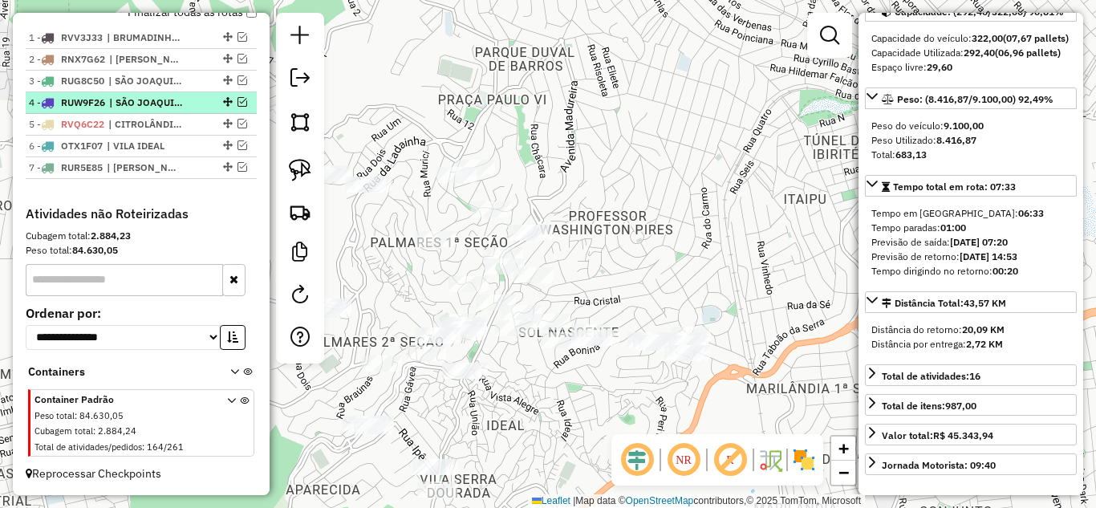
scroll to position [607, 0]
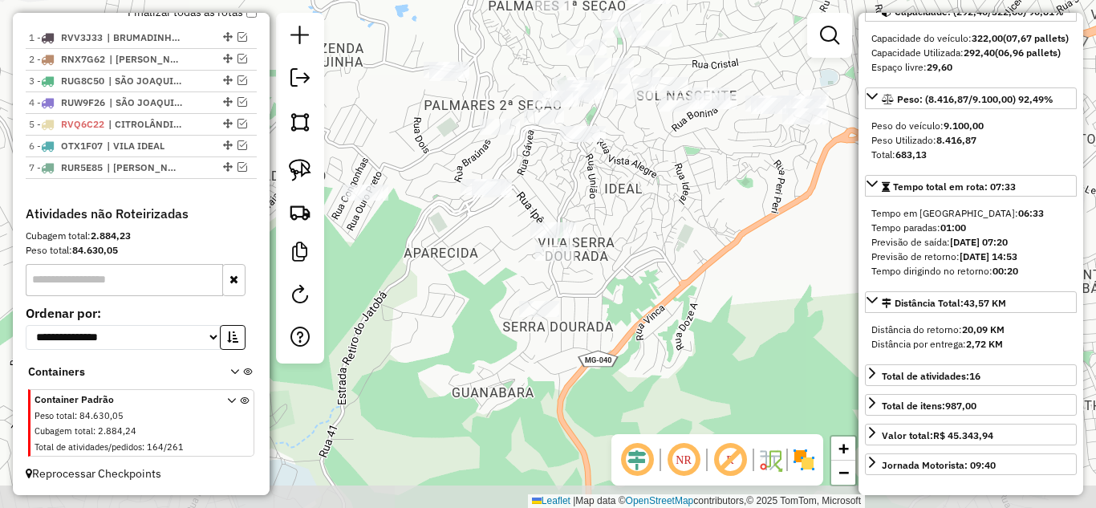
drag, startPoint x: 604, startPoint y: 279, endPoint x: 706, endPoint y: 71, distance: 231.9
click at [720, 45] on div "Janela de atendimento Grade de atendimento Capacidade Transportadoras Veículos …" at bounding box center [548, 254] width 1096 height 508
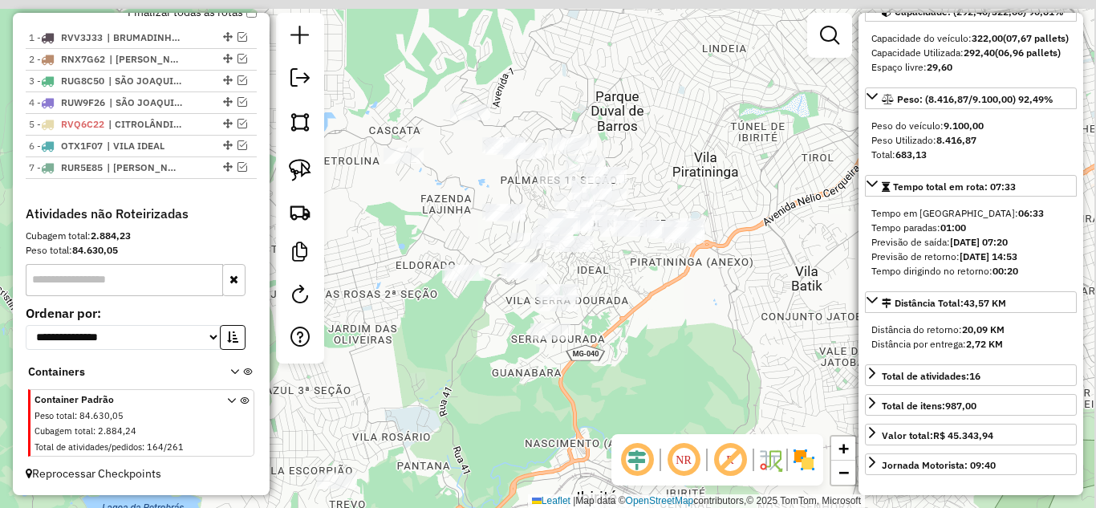
drag, startPoint x: 695, startPoint y: 225, endPoint x: 629, endPoint y: 306, distance: 104.9
click at [627, 315] on div "Janela de atendimento Grade de atendimento Capacidade Transportadoras Veículos …" at bounding box center [548, 254] width 1096 height 508
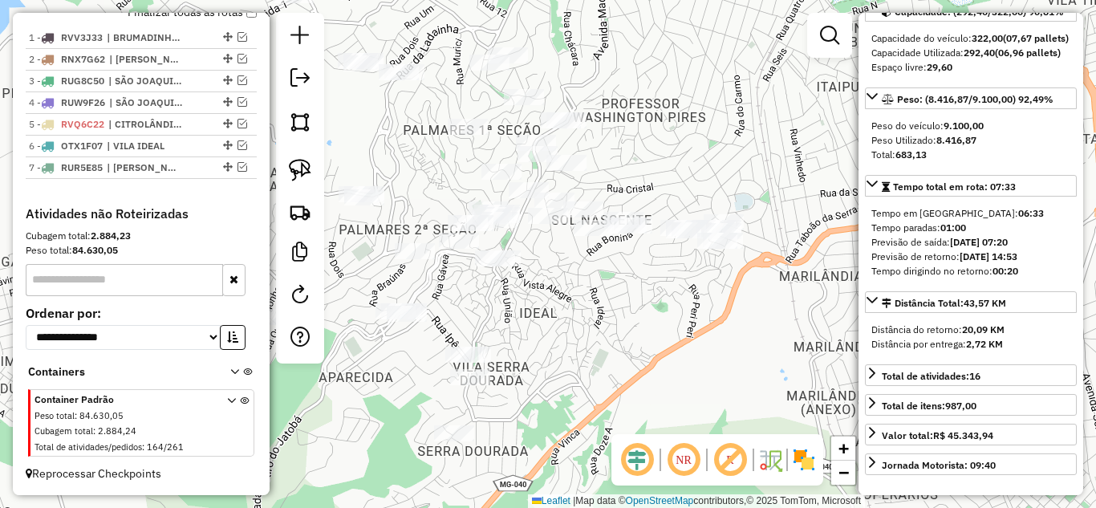
drag, startPoint x: 618, startPoint y: 319, endPoint x: 600, endPoint y: 299, distance: 27.3
click at [618, 319] on div "Janela de atendimento Grade de atendimento Capacidade Transportadoras Veículos …" at bounding box center [548, 254] width 1096 height 508
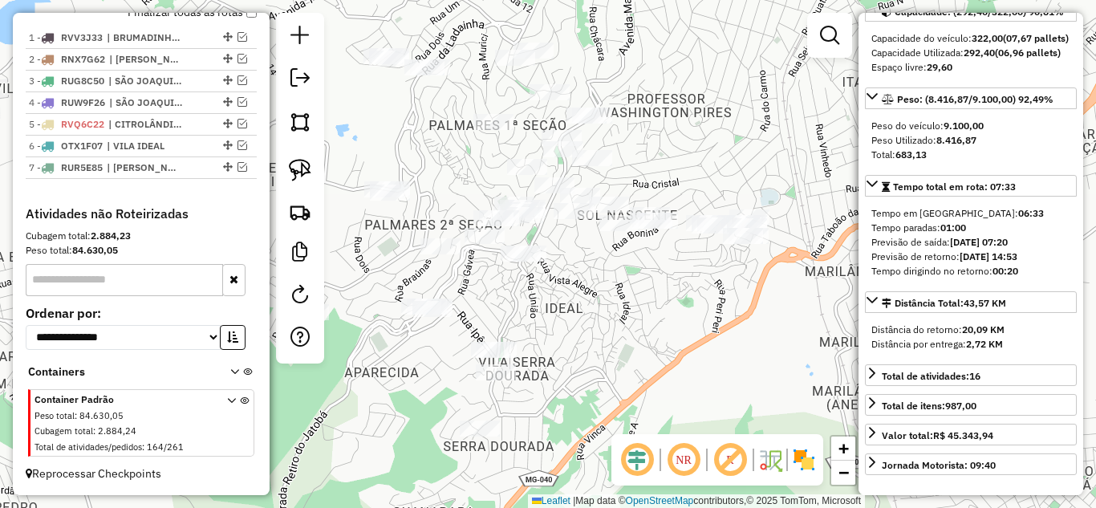
drag, startPoint x: 590, startPoint y: 287, endPoint x: 408, endPoint y: 203, distance: 200.4
click at [600, 282] on div "Janela de atendimento Grade de atendimento Capacidade Transportadoras Veículos …" at bounding box center [548, 254] width 1096 height 508
click at [292, 173] on img at bounding box center [300, 170] width 22 height 22
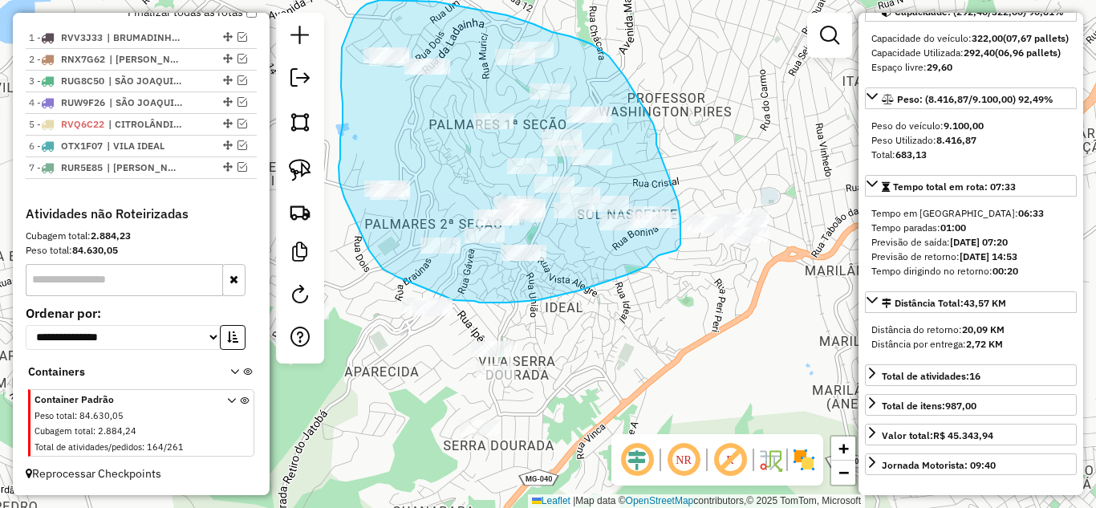
drag, startPoint x: 657, startPoint y: 144, endPoint x: 685, endPoint y: 164, distance: 34.1
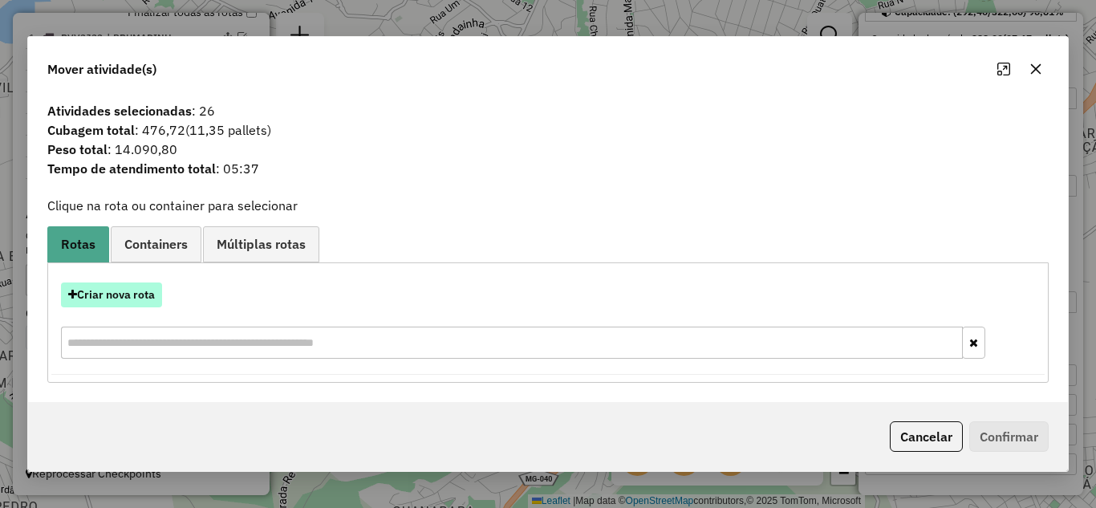
drag, startPoint x: 108, startPoint y: 295, endPoint x: 121, endPoint y: 295, distance: 13.6
click at [121, 295] on button "Criar nova rota" at bounding box center [111, 295] width 101 height 25
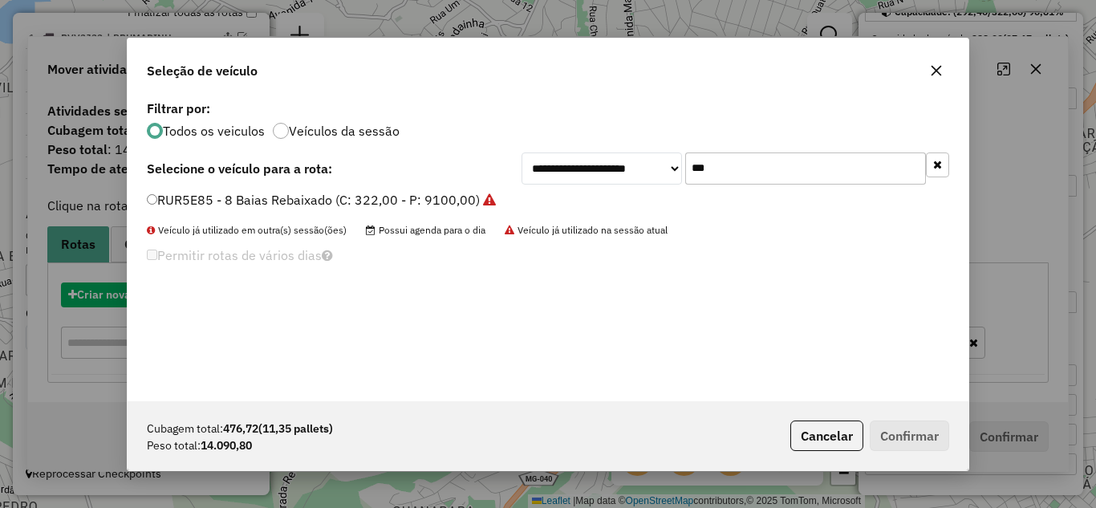
scroll to position [9, 5]
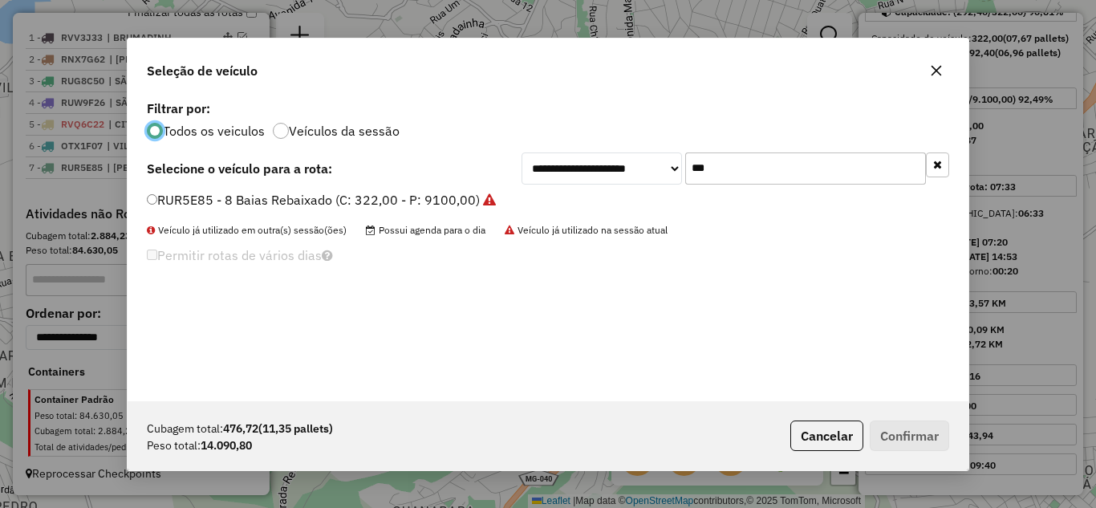
click at [730, 173] on input "***" at bounding box center [806, 169] width 241 height 32
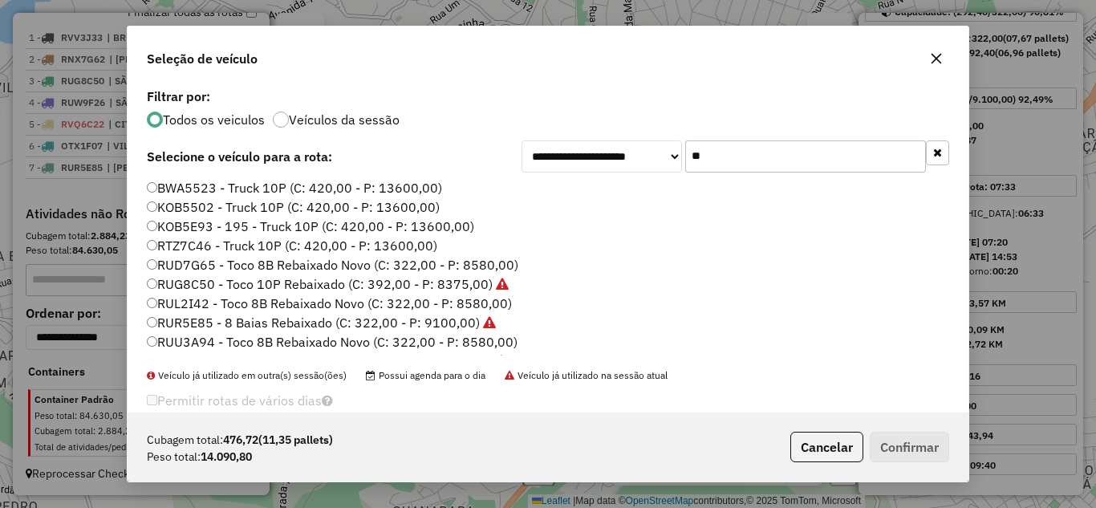
type input "*"
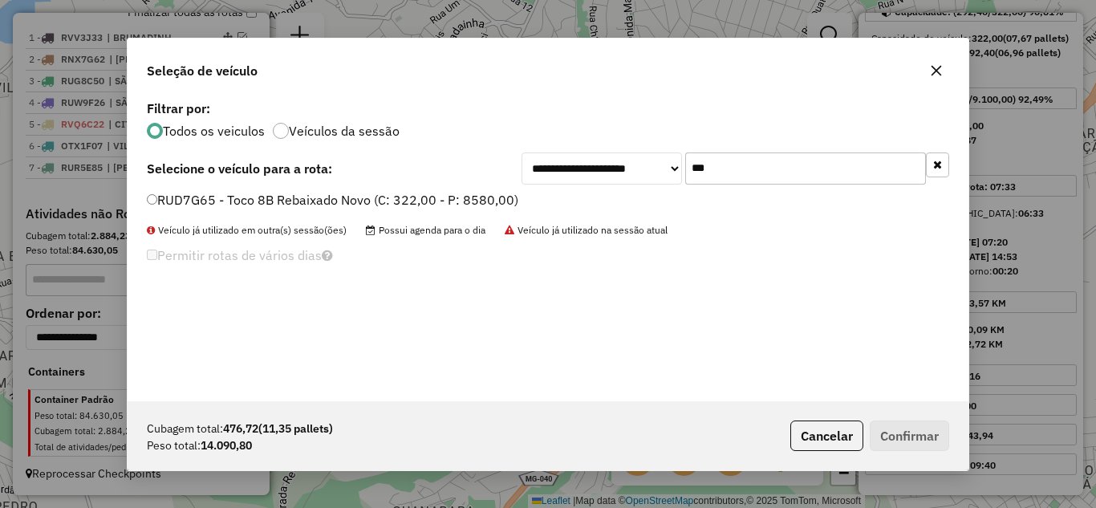
type input "***"
click at [925, 446] on button "Confirmar" at bounding box center [909, 436] width 79 height 31
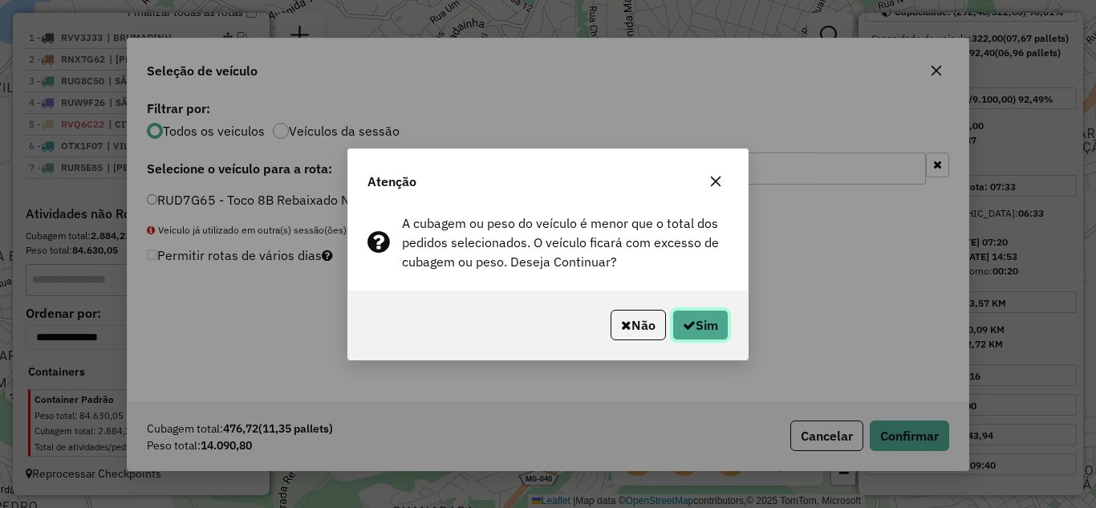
click at [694, 315] on button "Sim" at bounding box center [701, 325] width 56 height 31
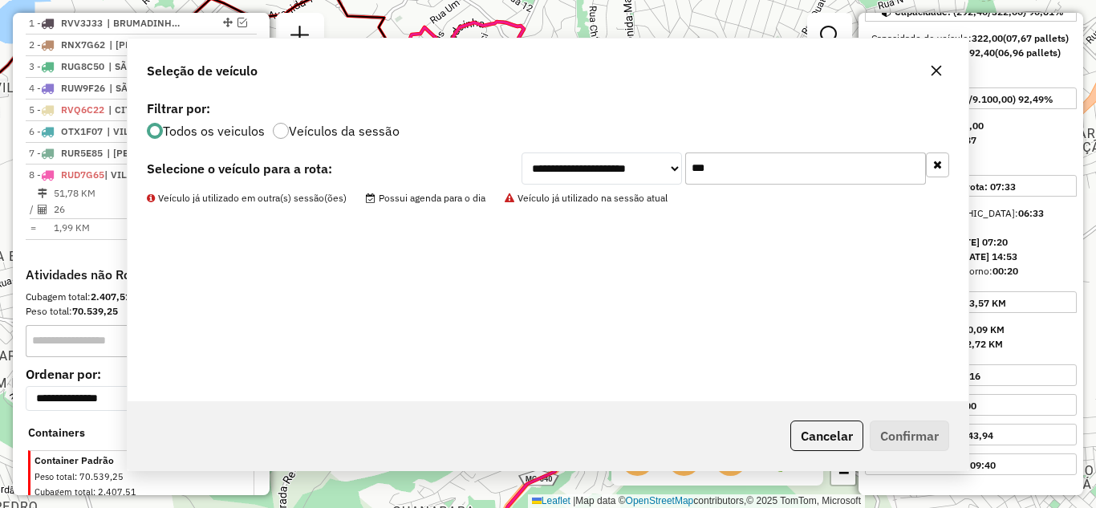
scroll to position [682, 0]
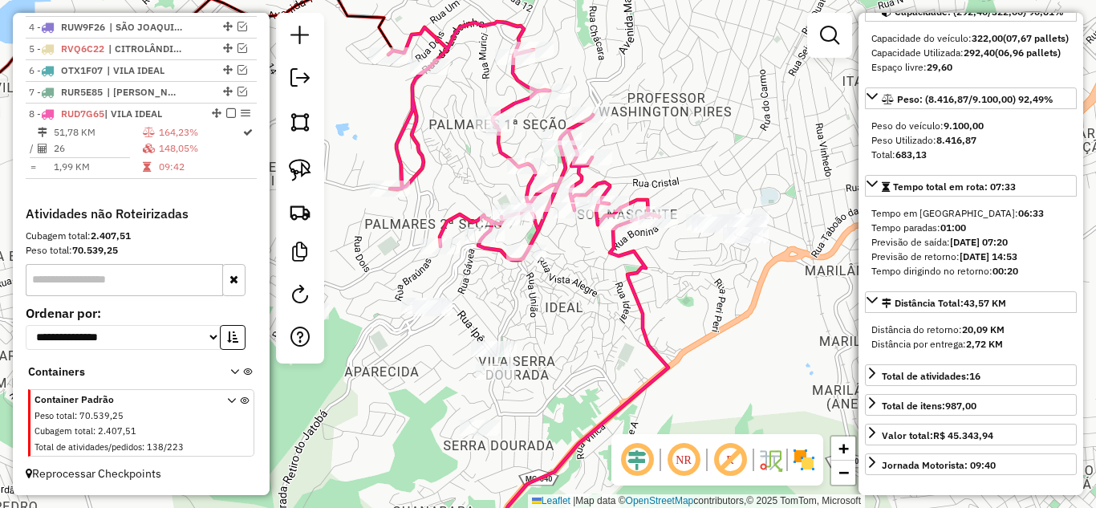
drag, startPoint x: 533, startPoint y: 230, endPoint x: 640, endPoint y: 250, distance: 108.6
click at [534, 230] on icon at bounding box center [524, 141] width 271 height 238
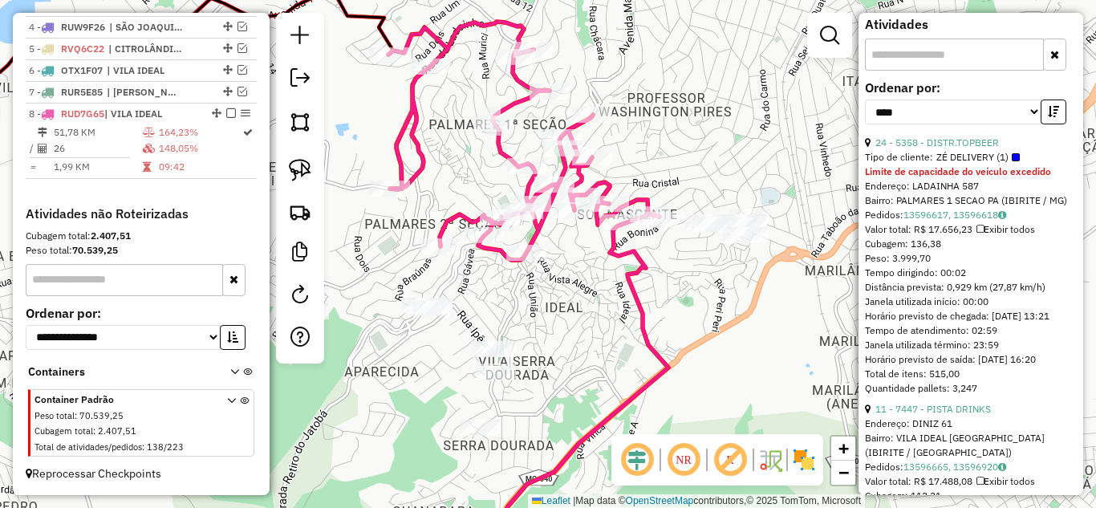
scroll to position [642, 0]
click at [957, 148] on link "24 - 5358 - DISTR.TOPBEER" at bounding box center [938, 142] width 124 height 12
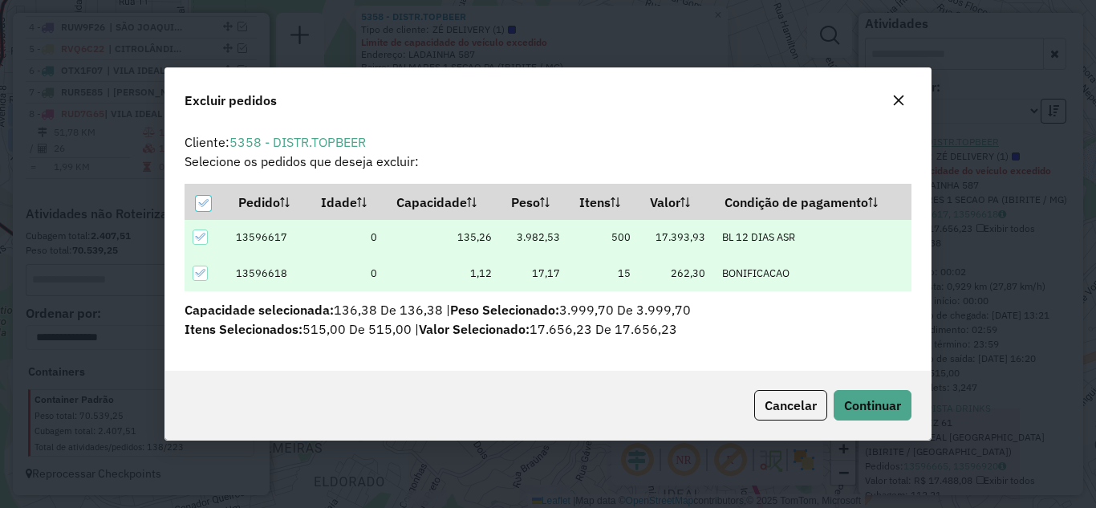
scroll to position [0, 0]
click at [881, 402] on span "Continuar" at bounding box center [872, 405] width 57 height 16
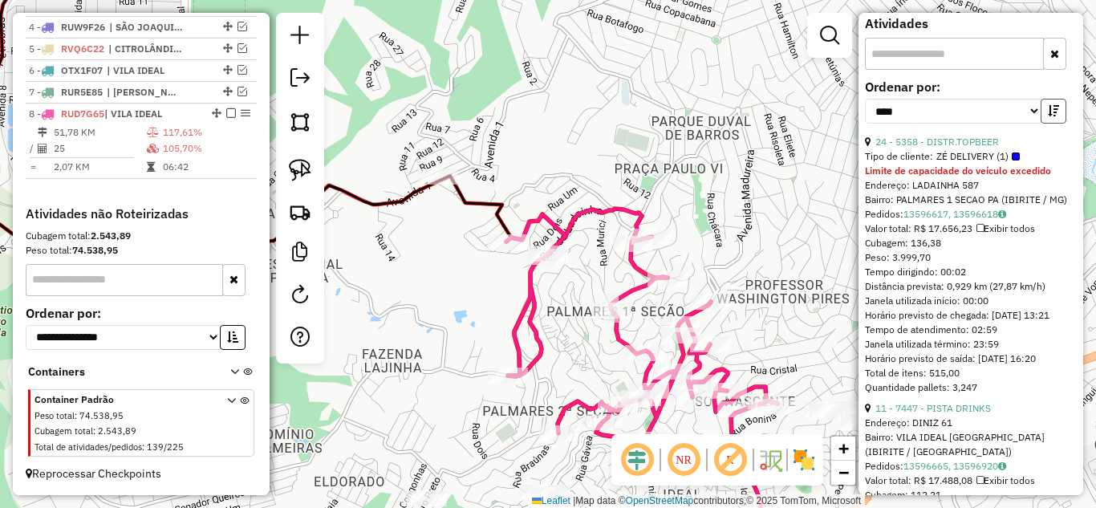
click at [1052, 116] on icon "button" at bounding box center [1053, 110] width 11 height 11
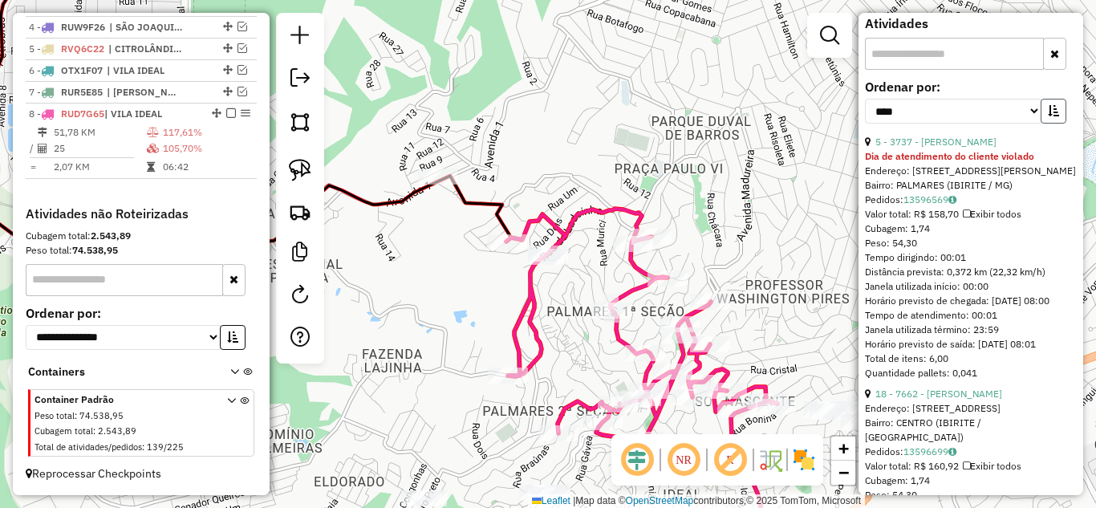
click at [1052, 116] on icon "button" at bounding box center [1053, 110] width 11 height 11
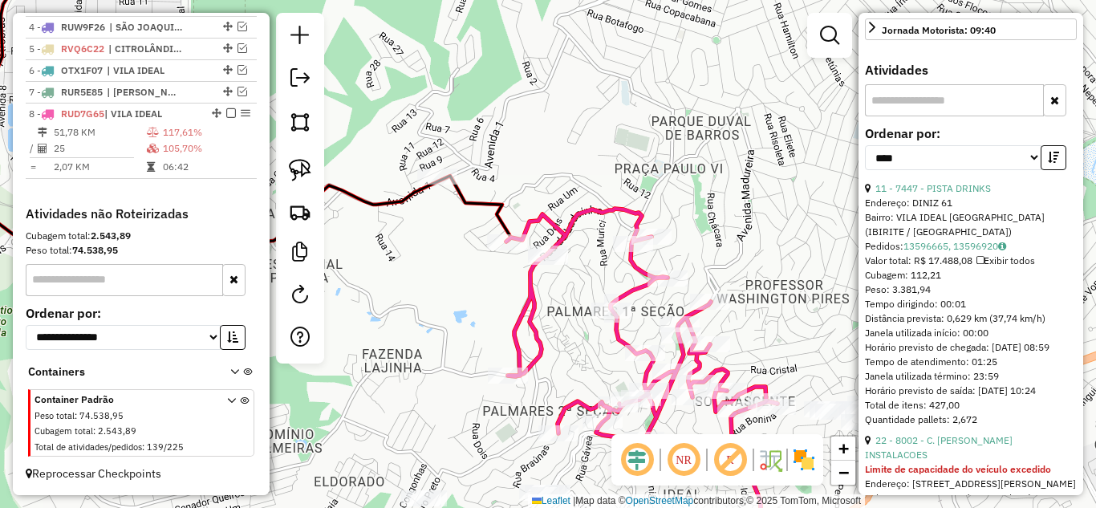
scroll to position [722, 0]
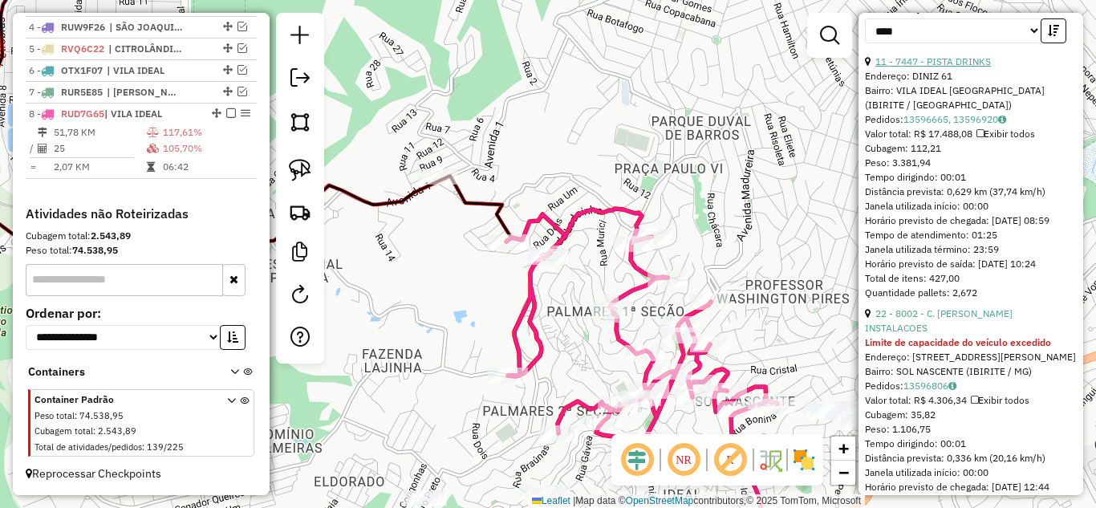
click at [959, 67] on link "11 - 7447 - PISTA DRINKS" at bounding box center [934, 61] width 116 height 12
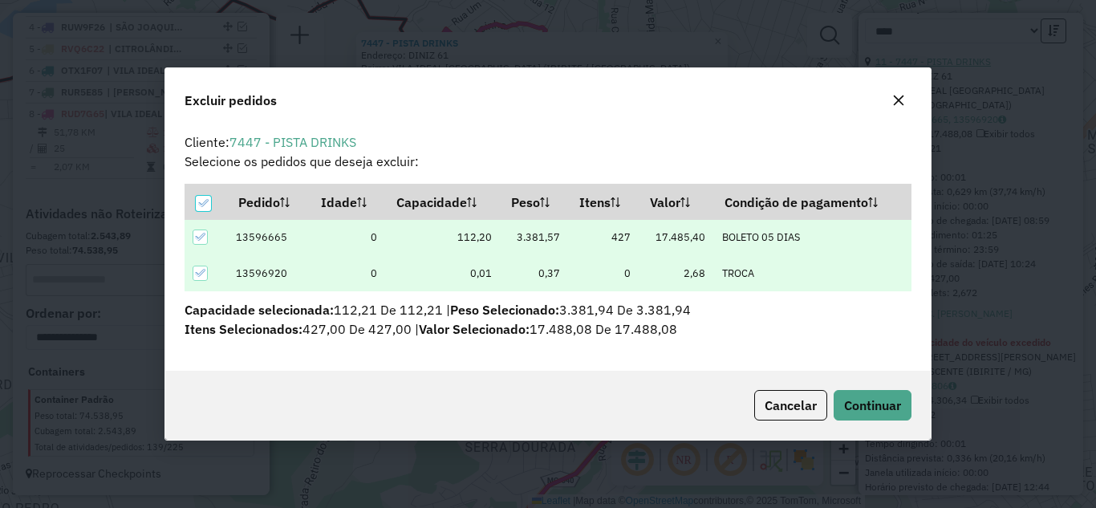
scroll to position [0, 0]
click at [885, 405] on span "Continuar" at bounding box center [872, 405] width 57 height 16
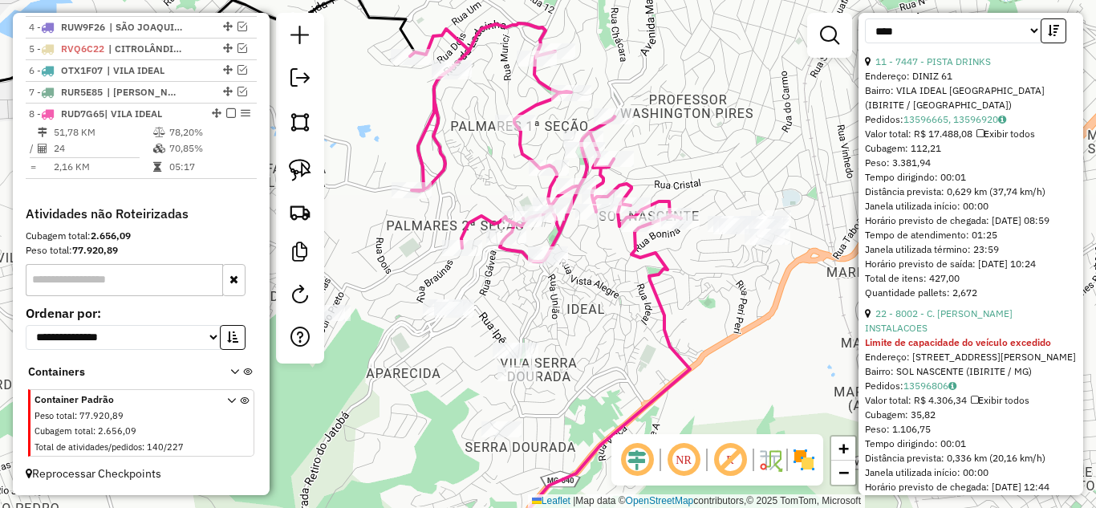
scroll to position [708, 0]
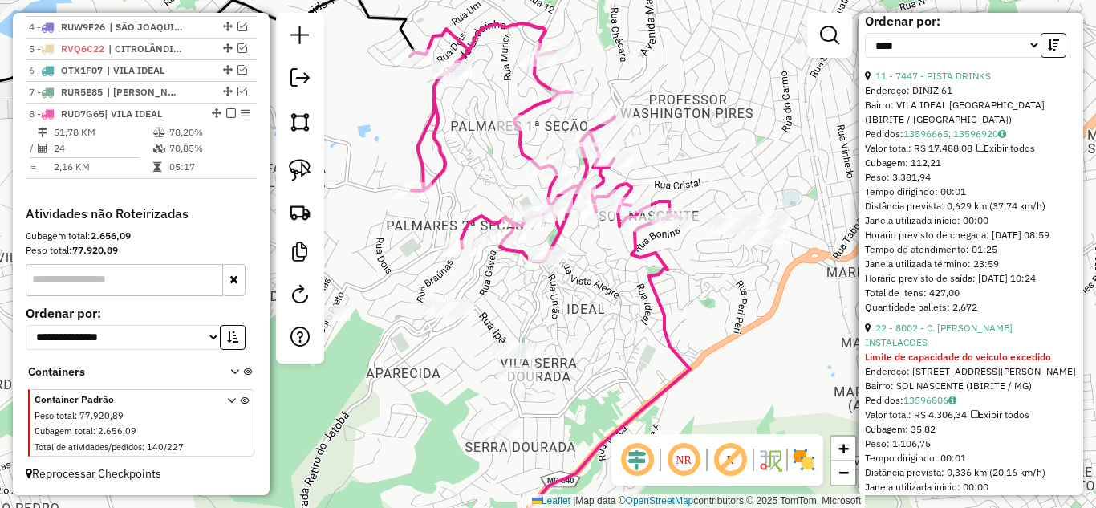
click at [563, 230] on icon at bounding box center [545, 142] width 271 height 238
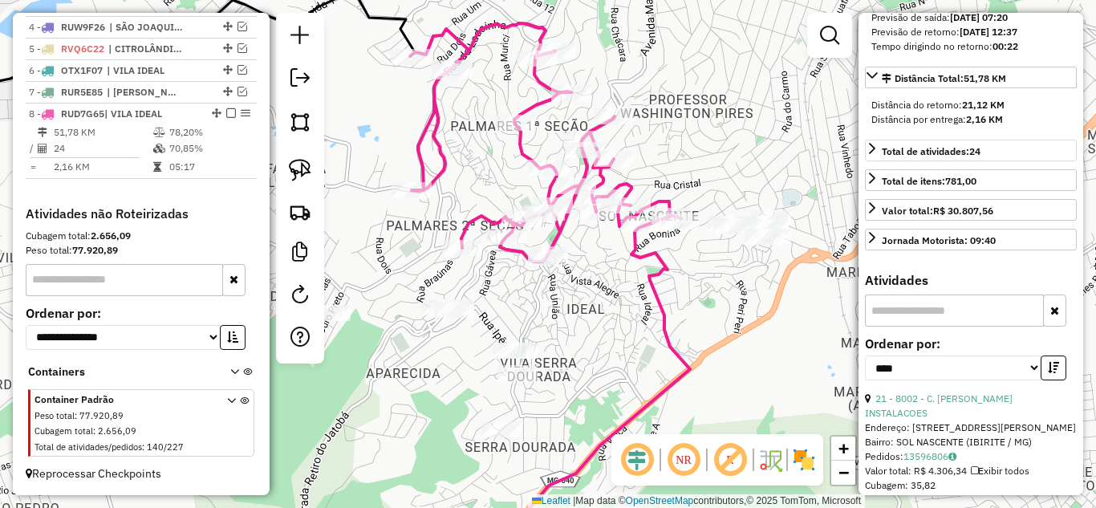
scroll to position [467, 0]
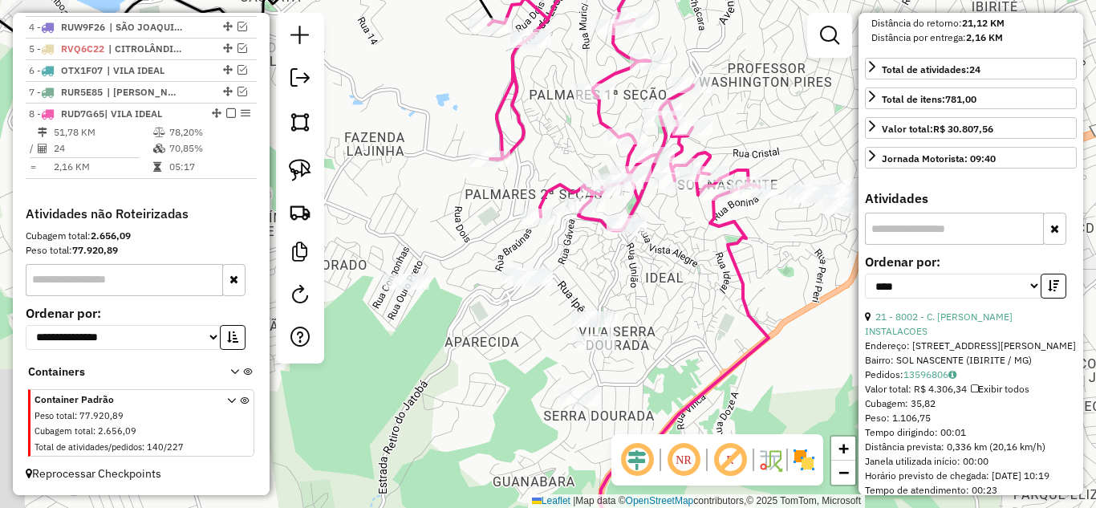
click at [655, 264] on div "Janela de atendimento Grade de atendimento Capacidade Transportadoras Veículos …" at bounding box center [548, 254] width 1096 height 508
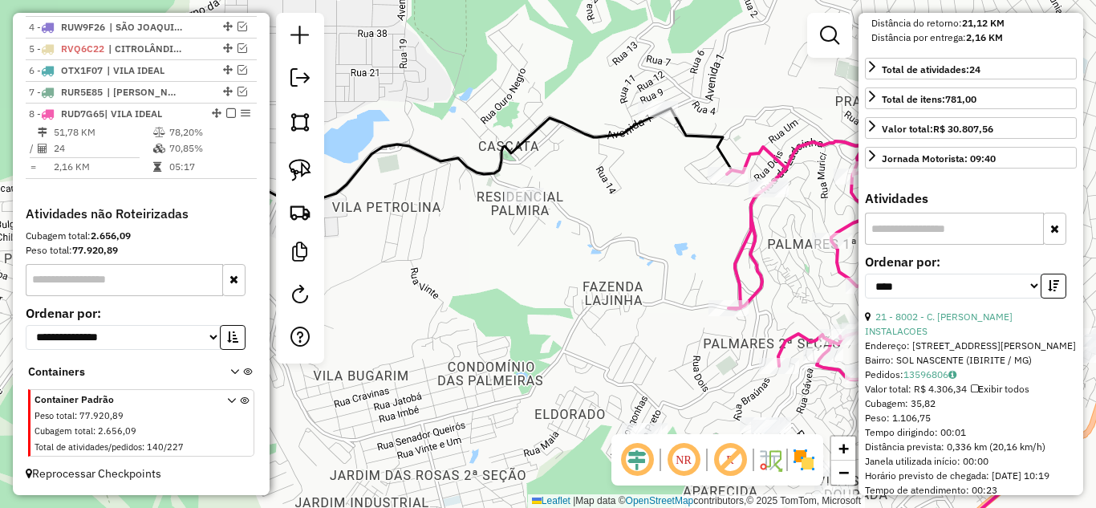
drag, startPoint x: 454, startPoint y: 185, endPoint x: 677, endPoint y: 311, distance: 257.4
click at [677, 311] on div "Janela de atendimento Grade de atendimento Capacidade Transportadoras Veículos …" at bounding box center [548, 254] width 1096 height 508
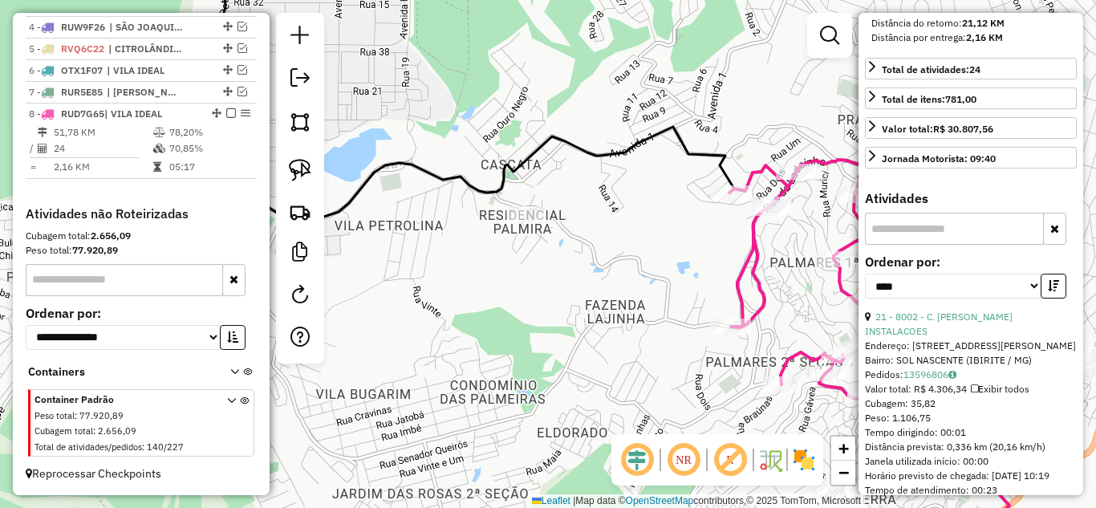
click at [803, 180] on div at bounding box center [796, 172] width 40 height 16
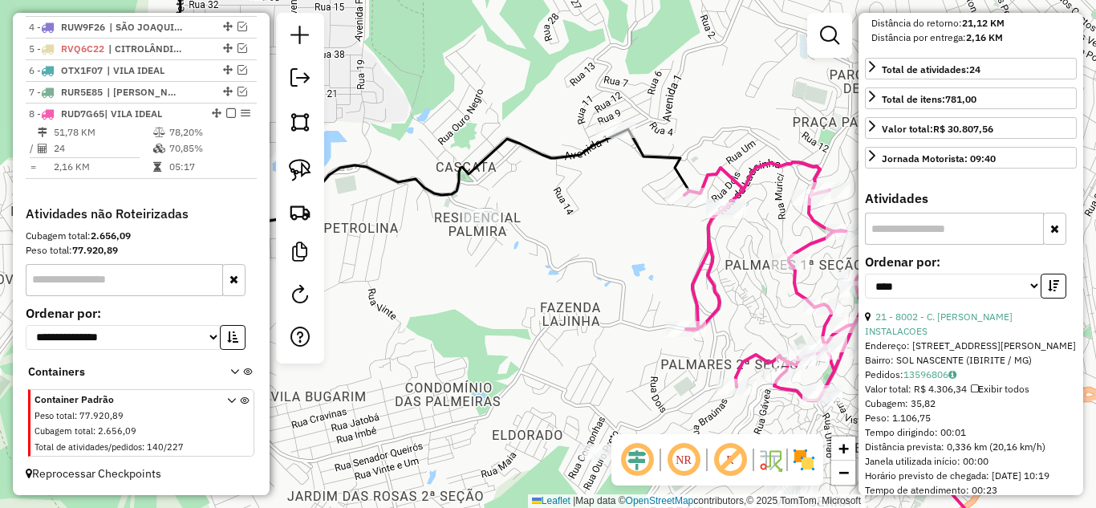
drag, startPoint x: 735, startPoint y: 289, endPoint x: 612, endPoint y: 147, distance: 188.3
click at [612, 144] on div "Janela de atendimento Grade de atendimento Capacidade Transportadoras Veículos …" at bounding box center [548, 254] width 1096 height 508
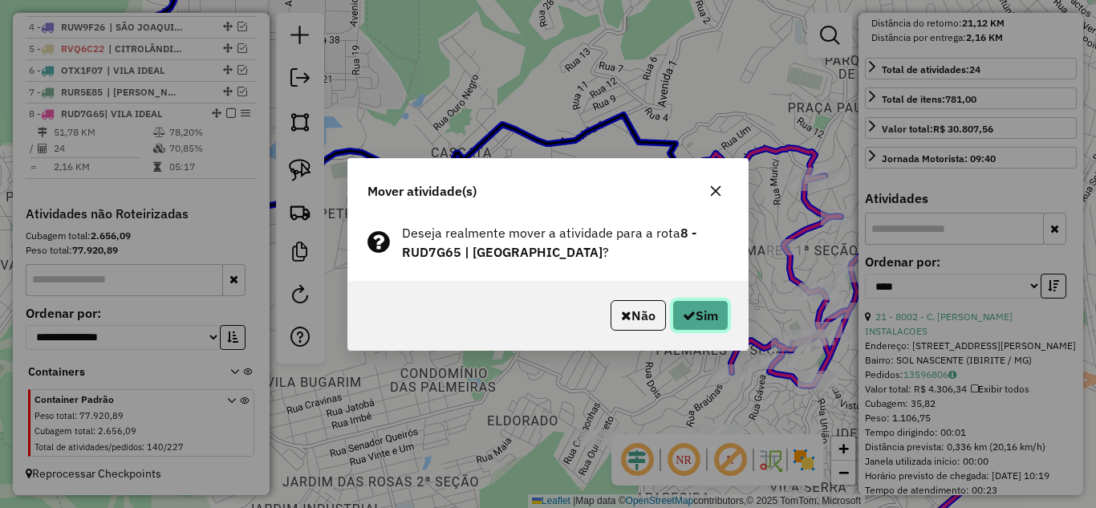
click at [716, 311] on button "Sim" at bounding box center [701, 315] width 56 height 31
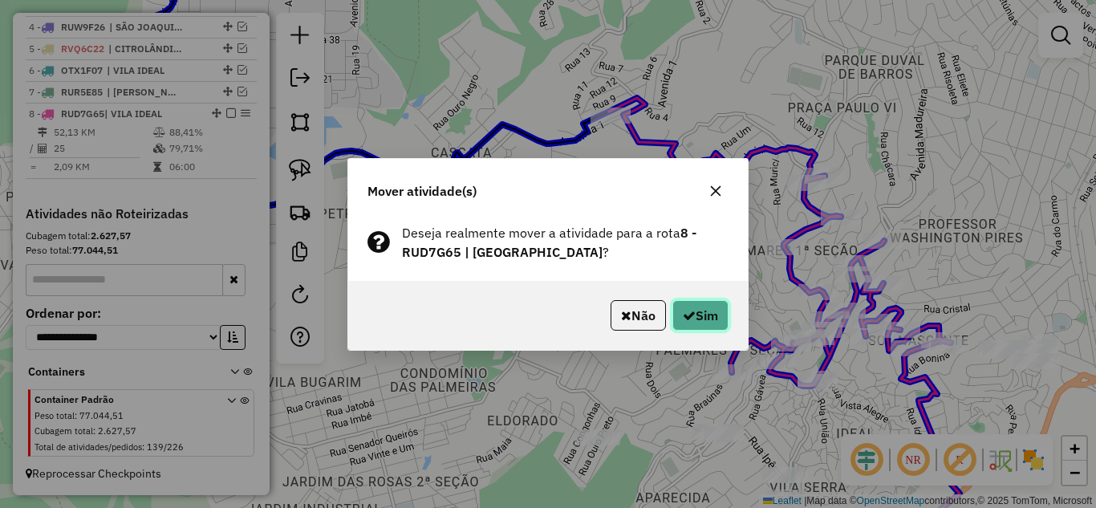
click at [714, 313] on button "Sim" at bounding box center [701, 315] width 56 height 31
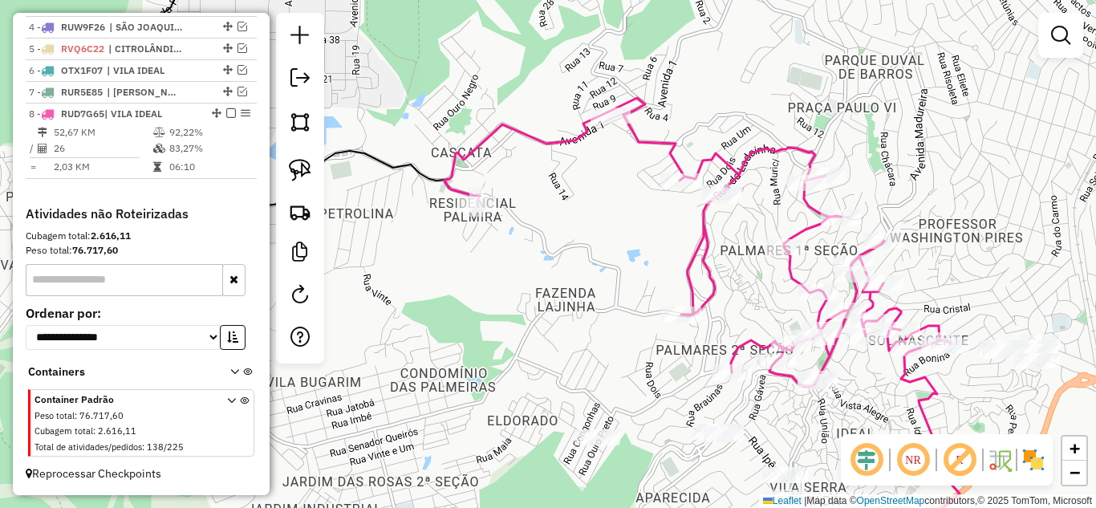
click at [707, 252] on icon at bounding box center [698, 242] width 507 height 288
select select "*********"
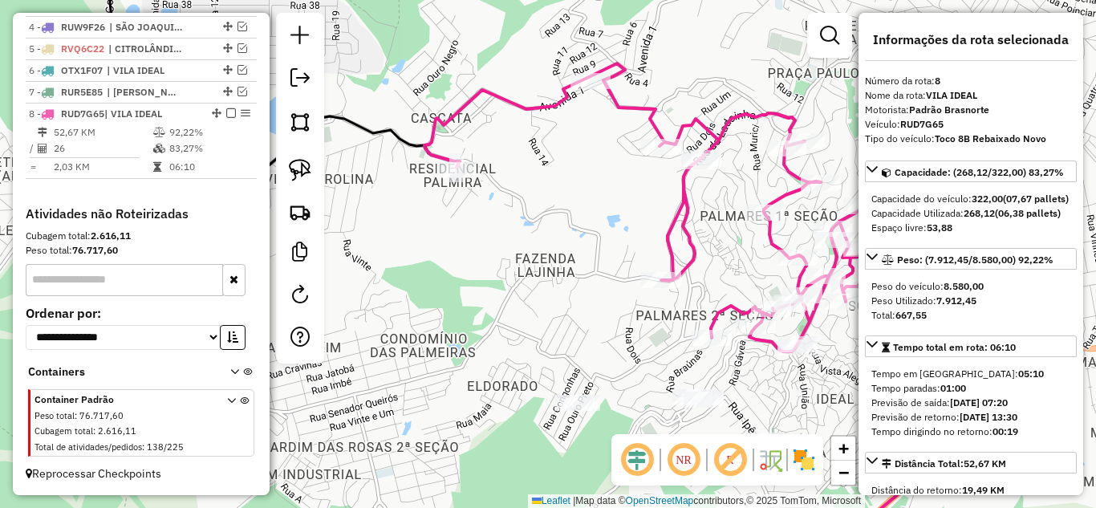
drag, startPoint x: 677, startPoint y: 238, endPoint x: 588, endPoint y: 145, distance: 128.3
click at [589, 145] on icon at bounding box center [678, 207] width 507 height 288
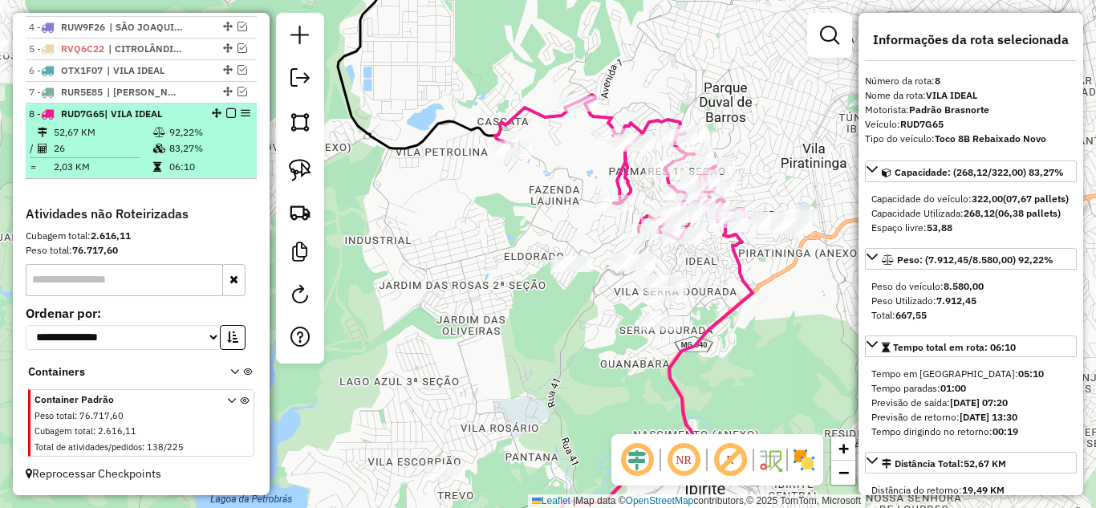
click at [228, 114] on em at bounding box center [231, 113] width 10 height 10
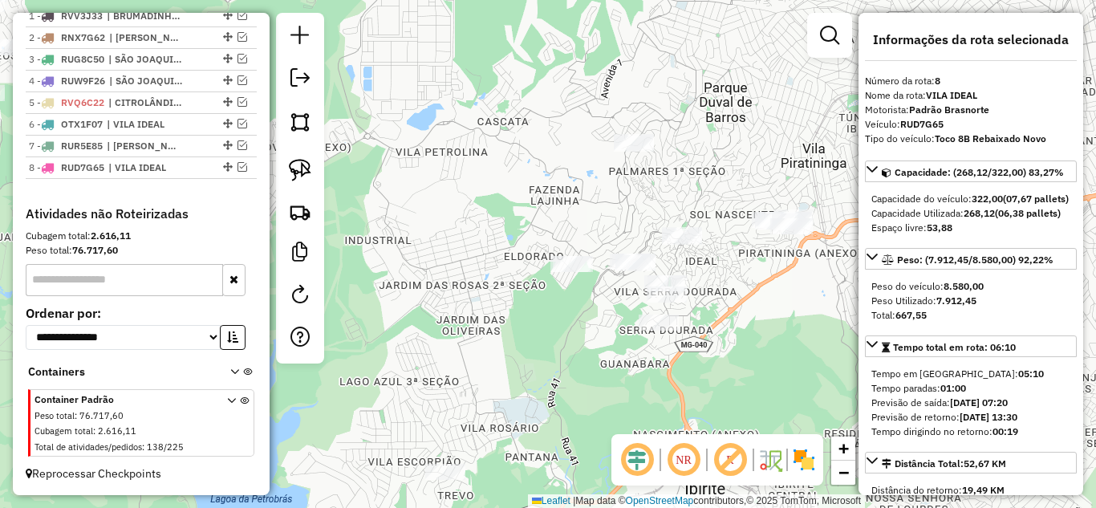
scroll to position [629, 0]
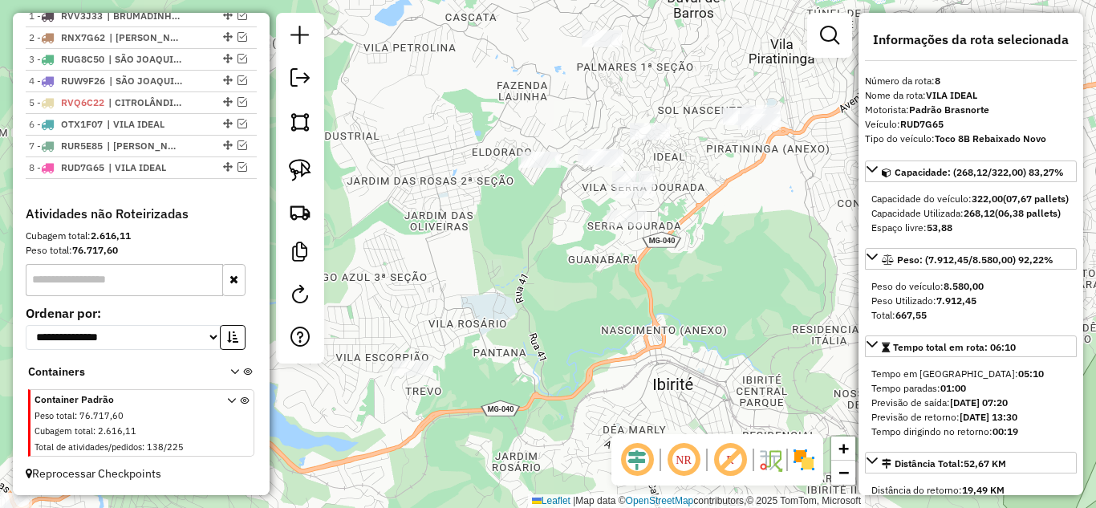
drag, startPoint x: 515, startPoint y: 231, endPoint x: 412, endPoint y: 206, distance: 105.7
click at [412, 206] on div "Janela de atendimento Grade de atendimento Capacidade Transportadoras Veículos …" at bounding box center [548, 254] width 1096 height 508
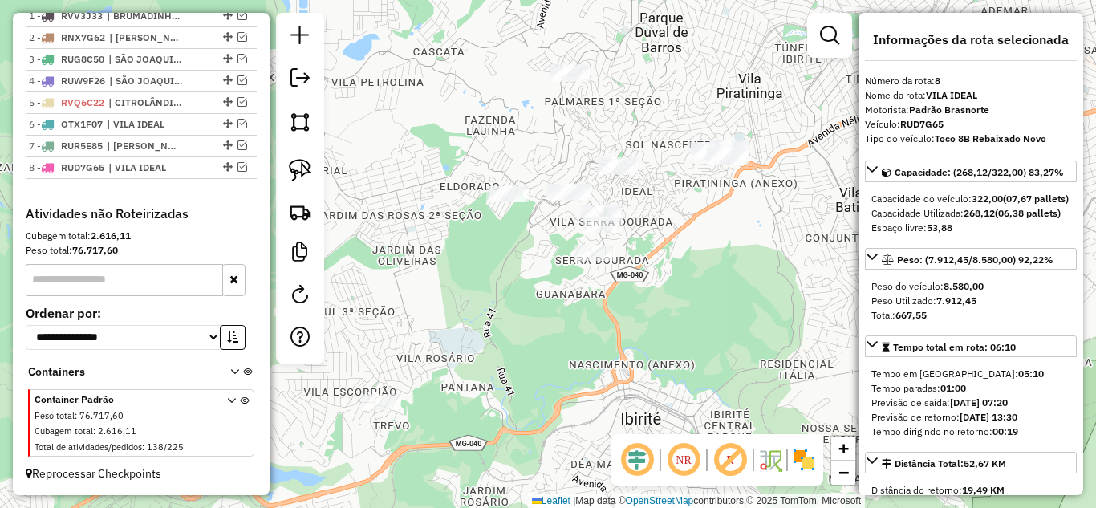
drag, startPoint x: 486, startPoint y: 294, endPoint x: 471, endPoint y: 305, distance: 18.3
click at [472, 305] on div "Janela de atendimento Grade de atendimento Capacidade Transportadoras Veículos …" at bounding box center [548, 254] width 1096 height 508
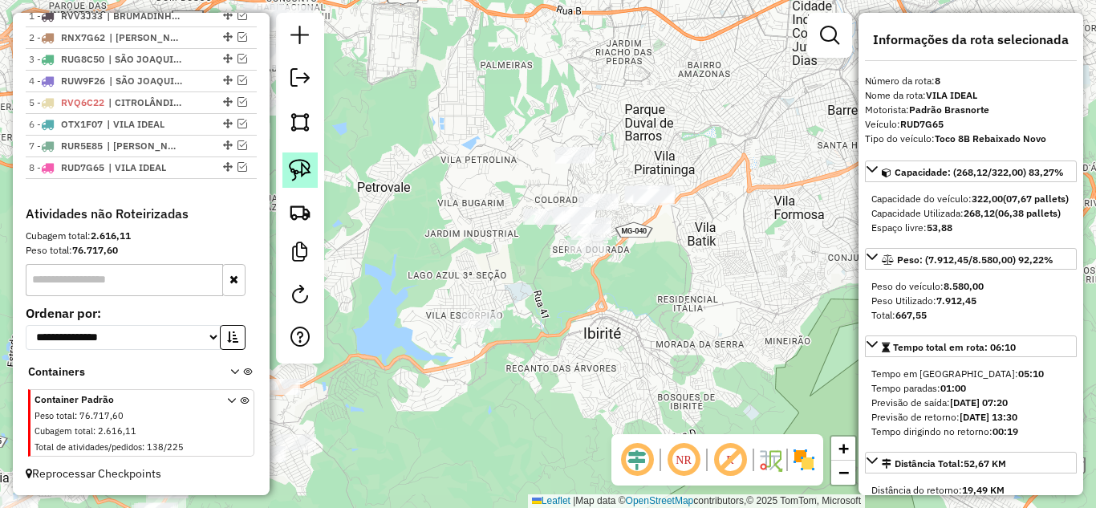
click at [303, 174] on img at bounding box center [300, 170] width 22 height 22
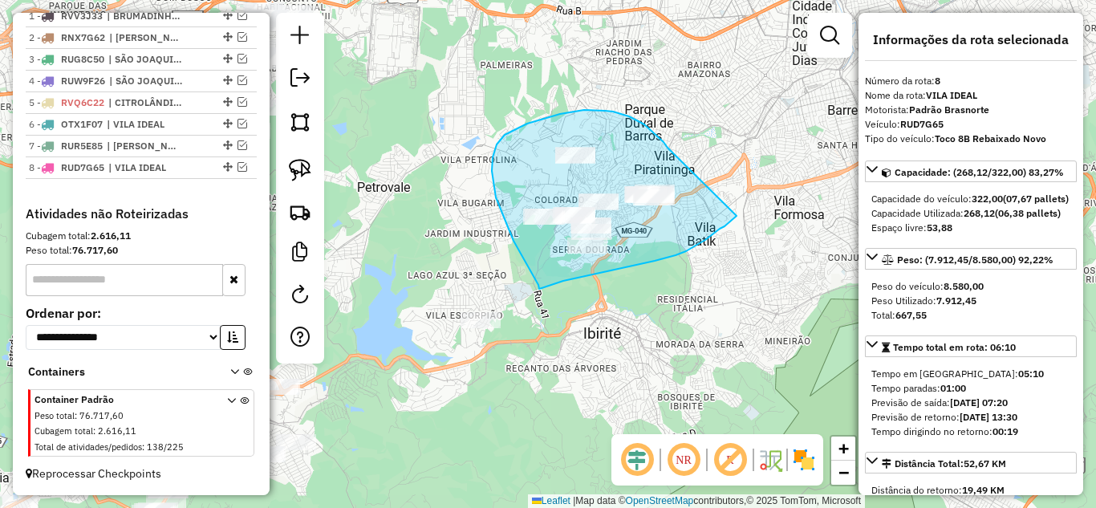
drag, startPoint x: 664, startPoint y: 142, endPoint x: 736, endPoint y: 198, distance: 91.5
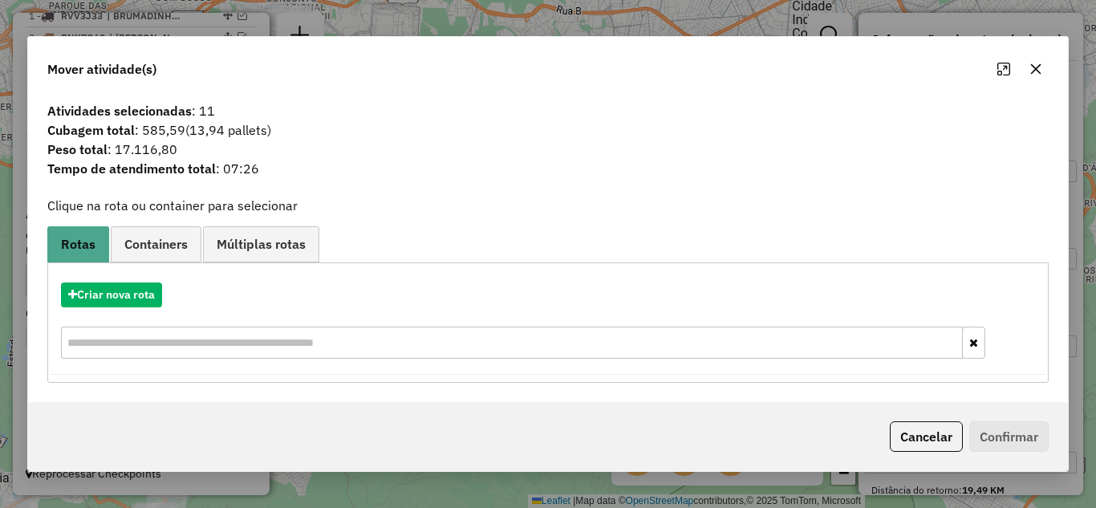
click at [1035, 71] on icon "button" at bounding box center [1036, 69] width 13 height 13
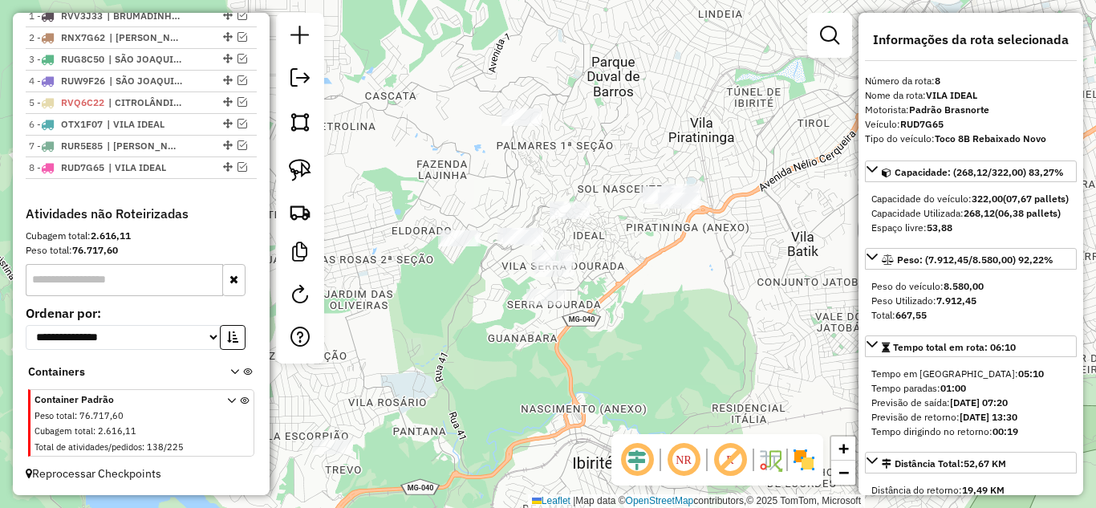
drag, startPoint x: 608, startPoint y: 180, endPoint x: 650, endPoint y: 146, distance: 54.3
click at [650, 147] on div "Janela de atendimento Grade de atendimento Capacidade Transportadoras Veículos …" at bounding box center [548, 254] width 1096 height 508
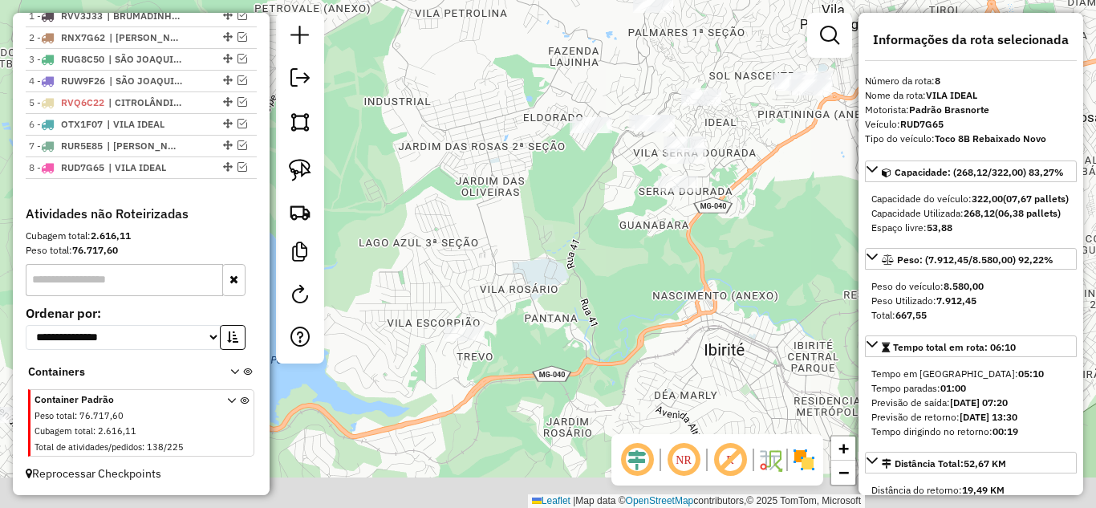
drag, startPoint x: 594, startPoint y: 373, endPoint x: 683, endPoint y: 293, distance: 119.9
click at [683, 293] on div "Janela de atendimento Grade de atendimento Capacidade Transportadoras Veículos …" at bounding box center [548, 254] width 1096 height 508
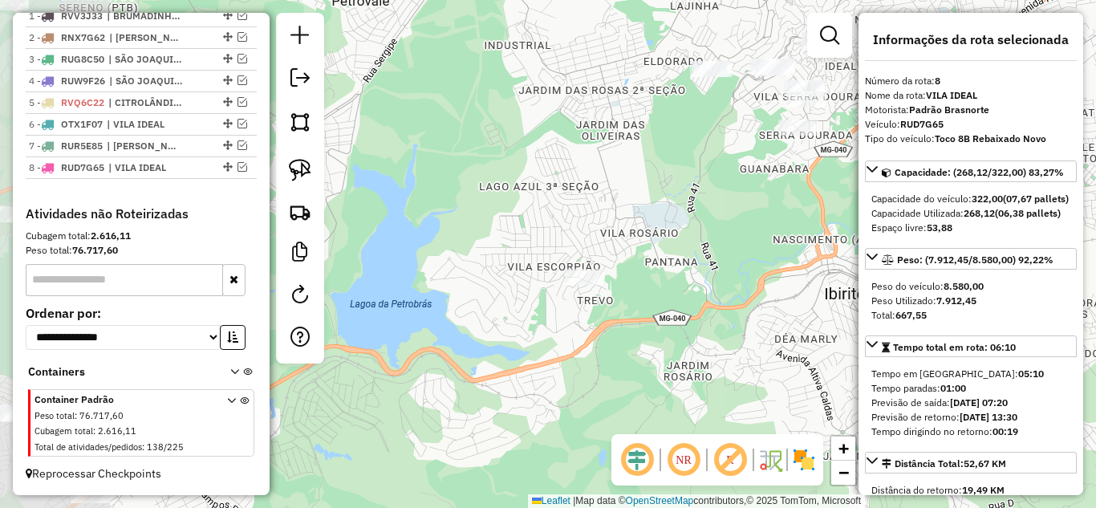
drag, startPoint x: 582, startPoint y: 314, endPoint x: 604, endPoint y: 300, distance: 26.3
click at [604, 300] on div "Janela de atendimento Grade de atendimento Capacidade Transportadoras Veículos …" at bounding box center [548, 254] width 1096 height 508
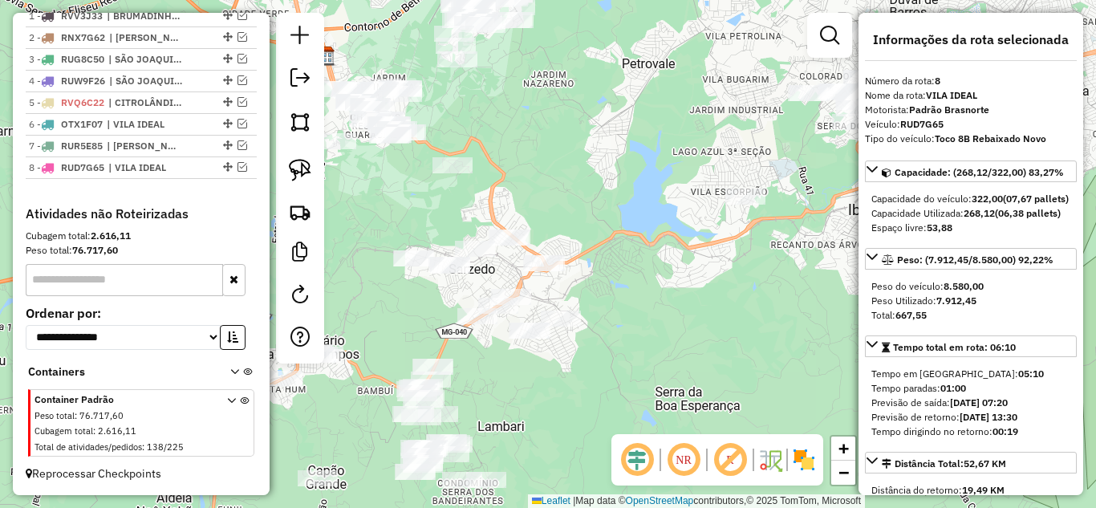
drag, startPoint x: 560, startPoint y: 350, endPoint x: 695, endPoint y: 266, distance: 159.0
click at [695, 266] on div "Janela de atendimento Grade de atendimento Capacidade Transportadoras Veículos …" at bounding box center [548, 254] width 1096 height 508
click at [298, 170] on img at bounding box center [300, 170] width 22 height 22
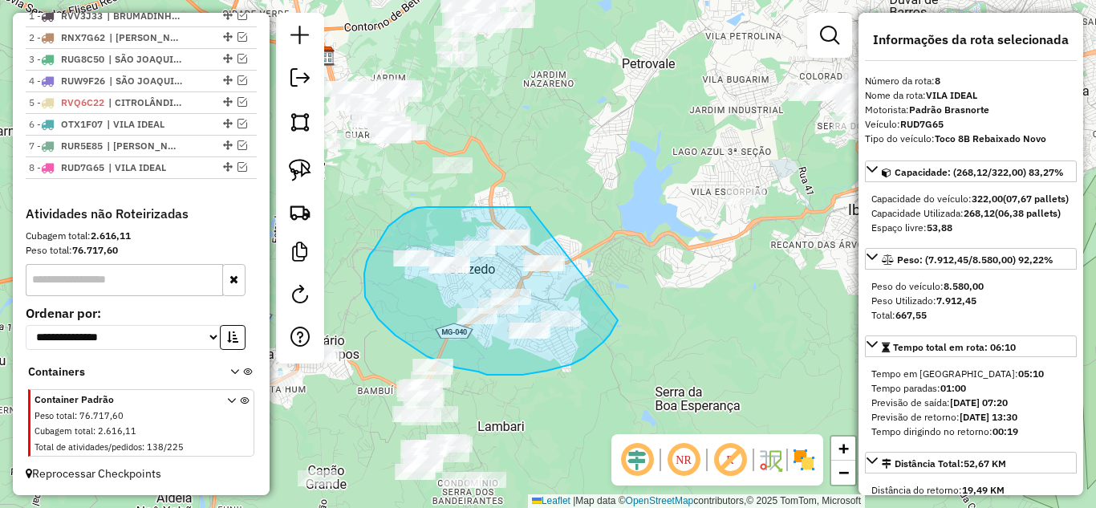
drag, startPoint x: 531, startPoint y: 208, endPoint x: 621, endPoint y: 273, distance: 110.9
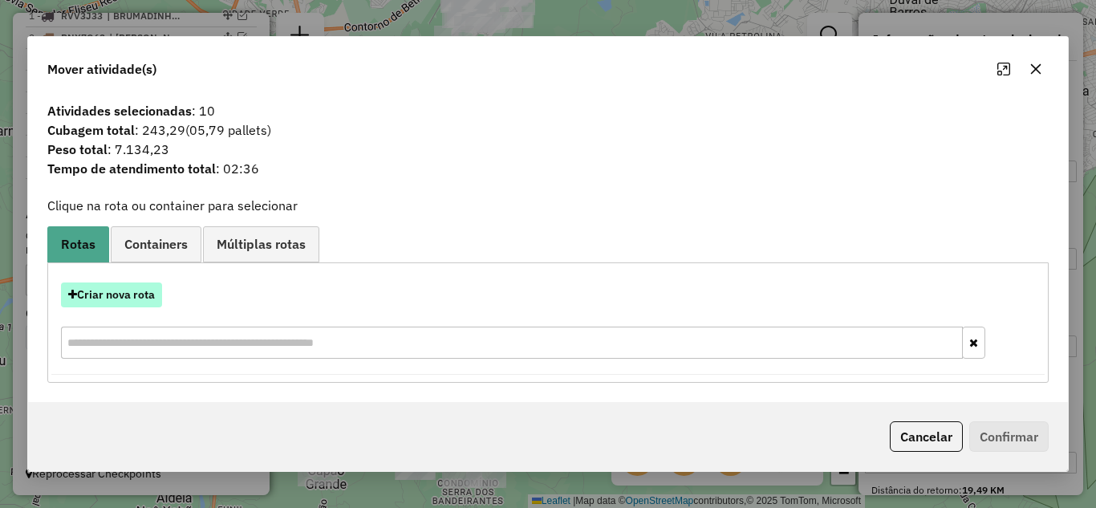
click at [128, 291] on button "Criar nova rota" at bounding box center [111, 295] width 101 height 25
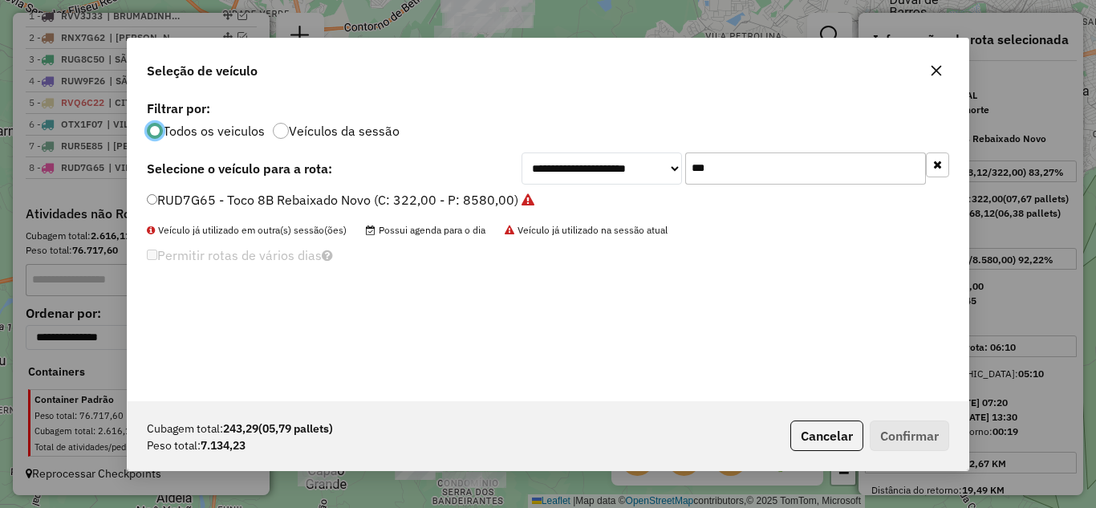
scroll to position [9, 5]
click at [779, 166] on input "***" at bounding box center [806, 169] width 241 height 32
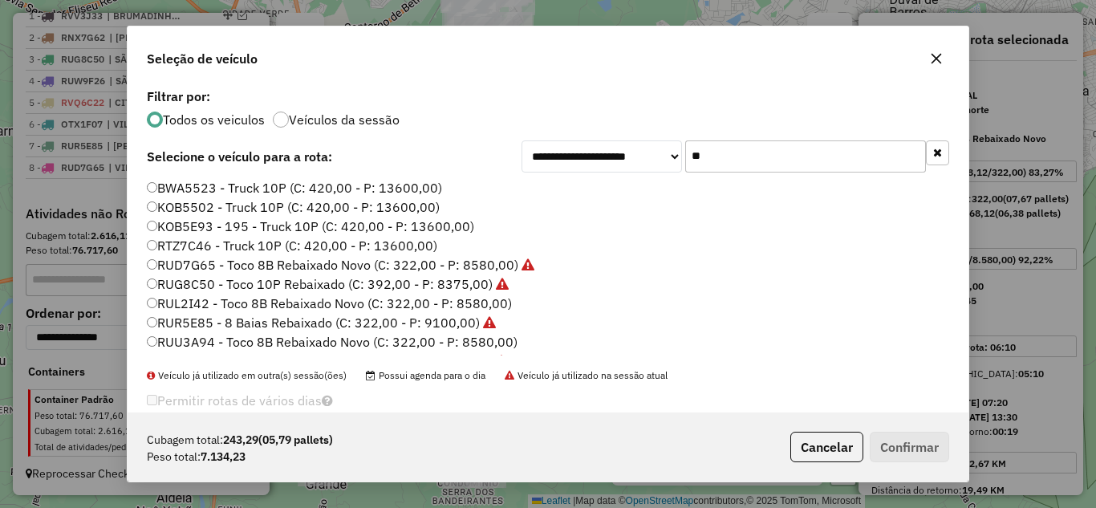
type input "*"
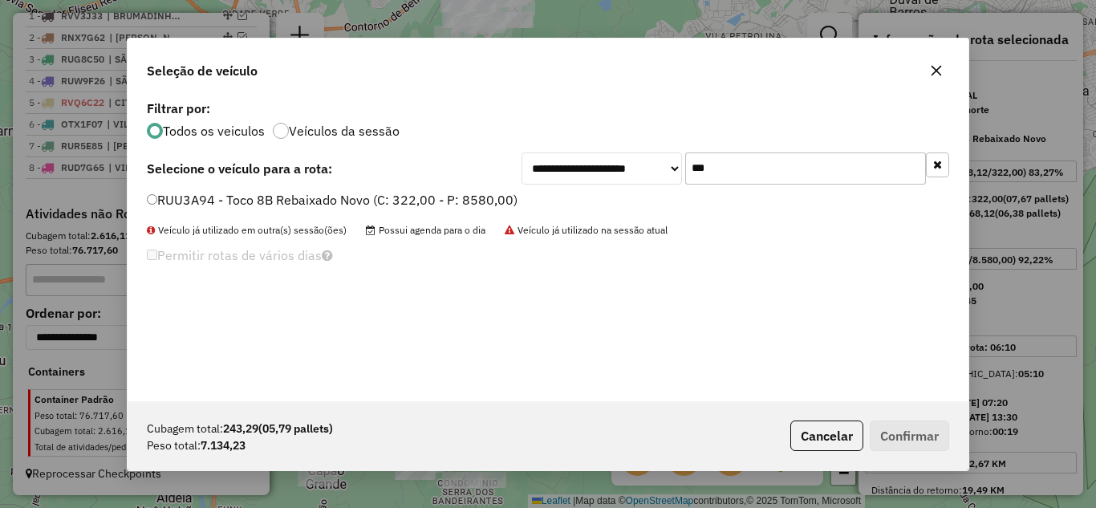
type input "***"
click at [893, 427] on button "Confirmar" at bounding box center [909, 436] width 79 height 31
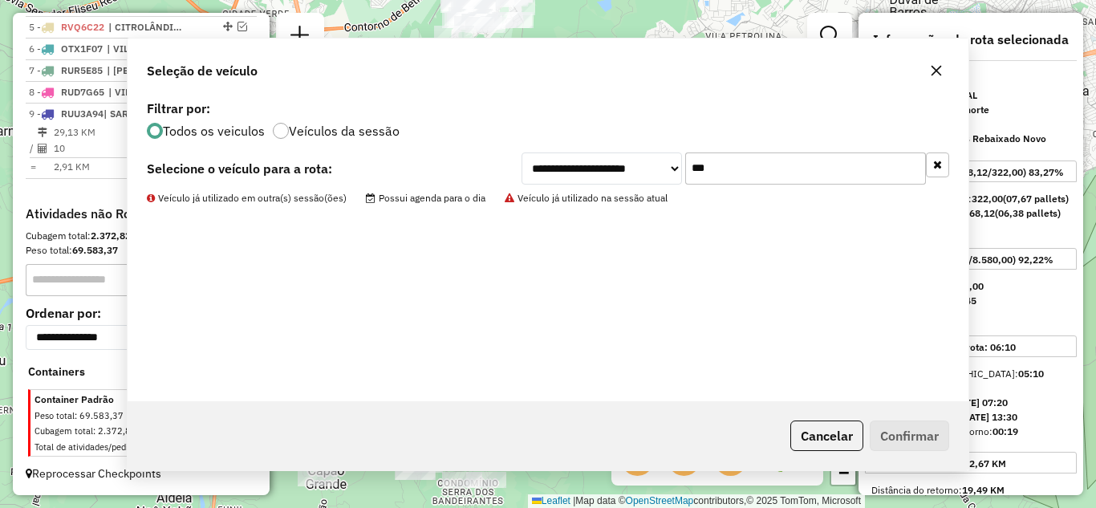
scroll to position [704, 0]
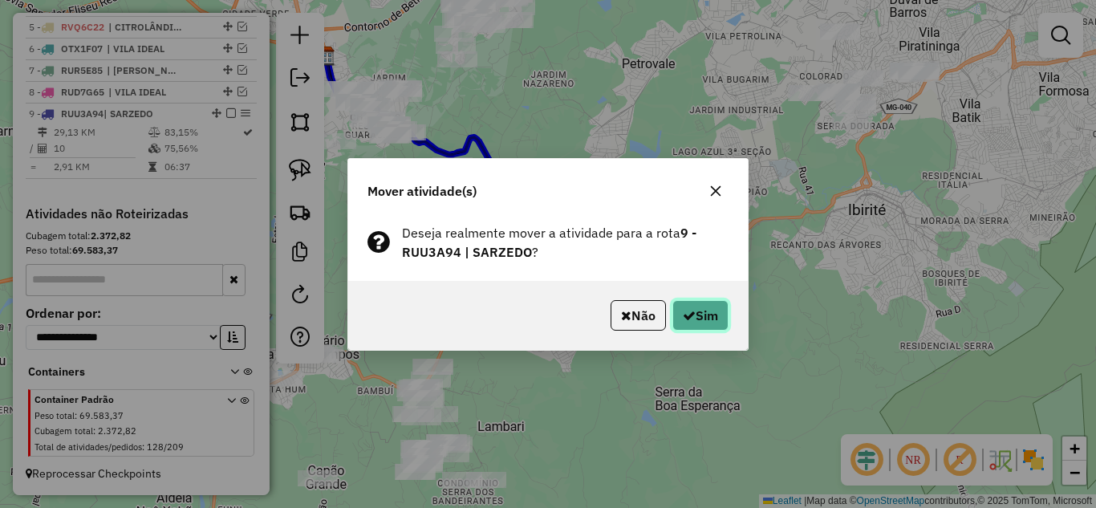
click at [686, 310] on icon "button" at bounding box center [689, 315] width 13 height 13
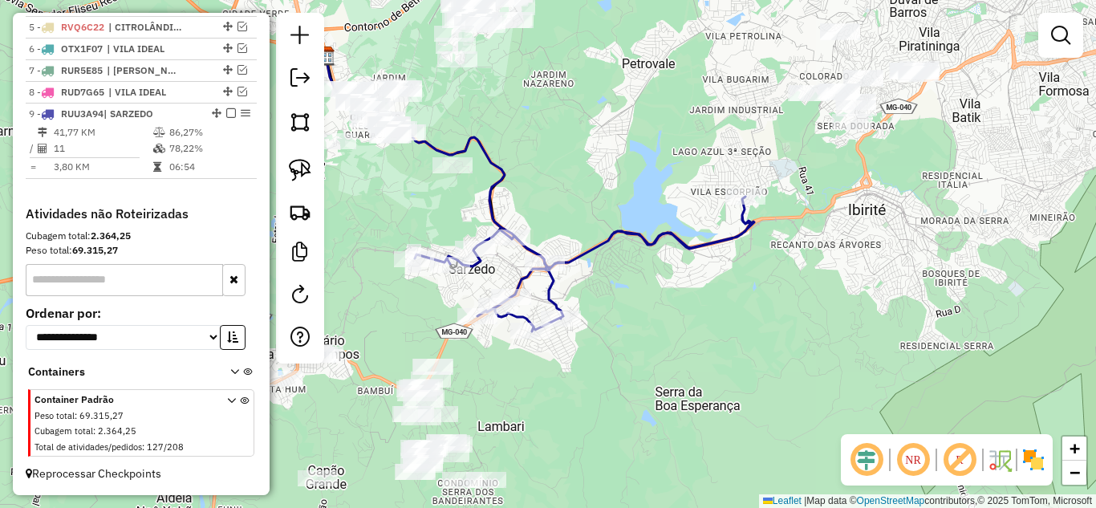
click at [494, 200] on icon at bounding box center [435, 159] width 219 height 207
select select "*********"
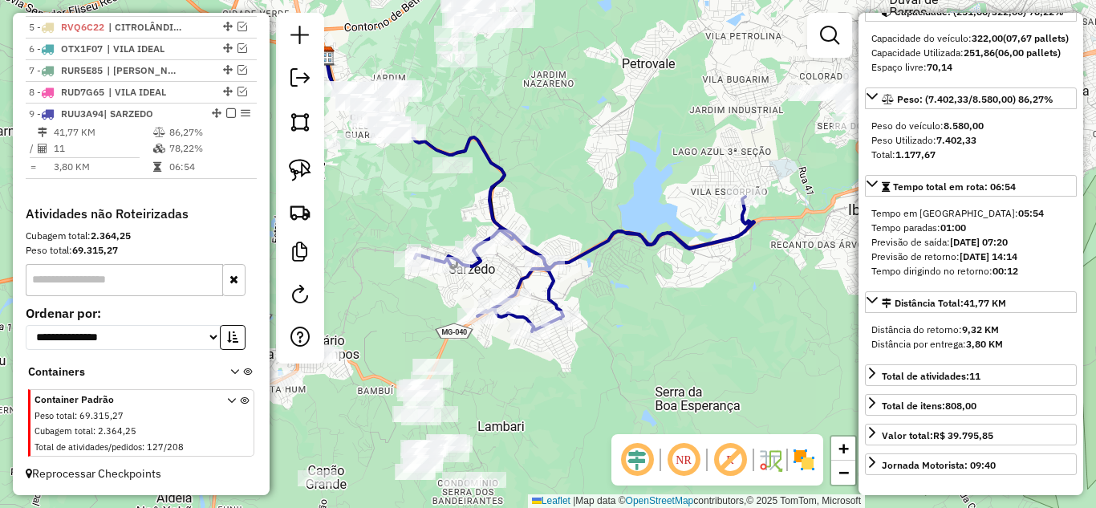
scroll to position [80, 0]
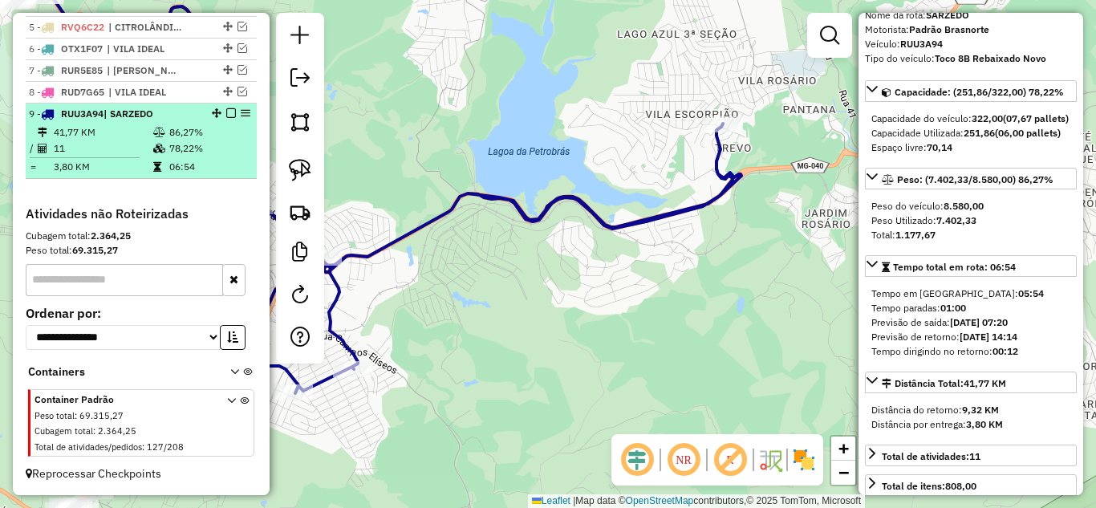
click at [226, 113] on em at bounding box center [231, 113] width 10 height 10
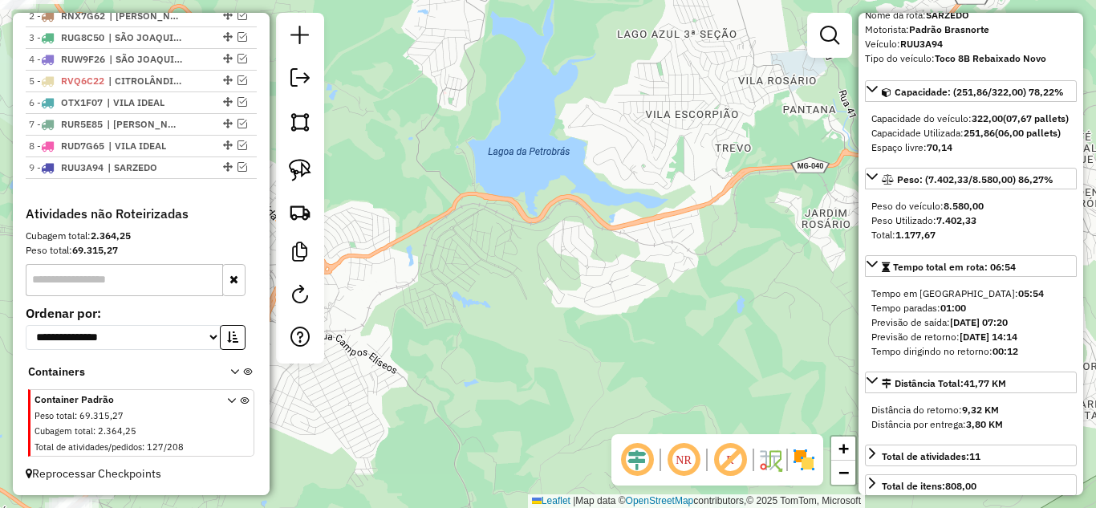
scroll to position [650, 0]
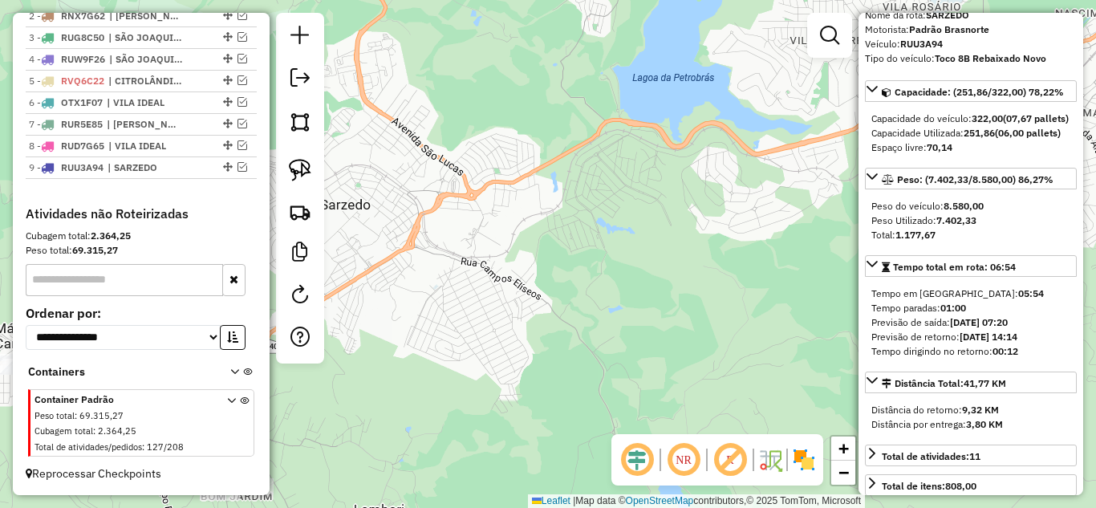
drag, startPoint x: 519, startPoint y: 264, endPoint x: 619, endPoint y: 194, distance: 122.2
click at [619, 192] on div "Janela de atendimento Grade de atendimento Capacidade Transportadoras Veículos …" at bounding box center [548, 254] width 1096 height 508
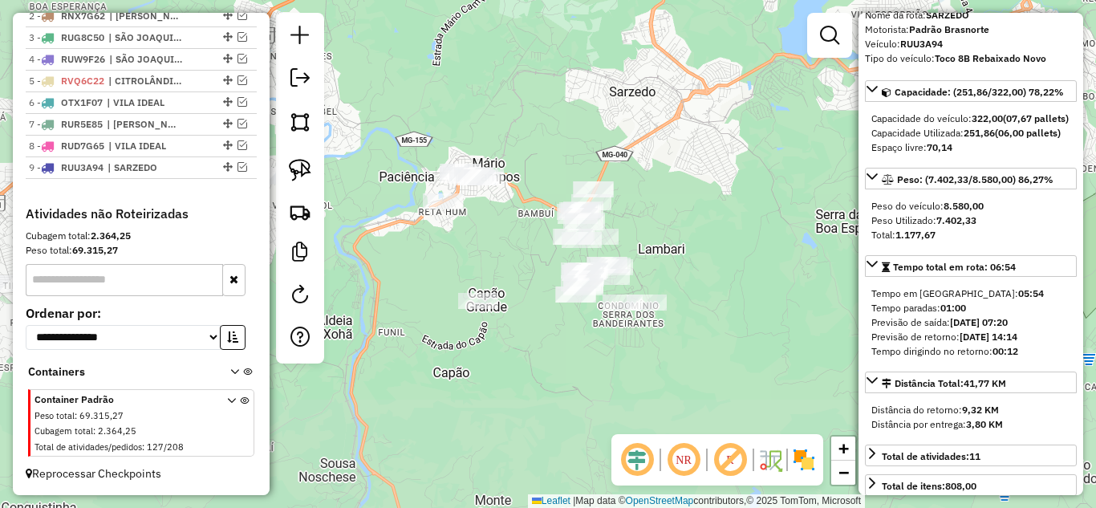
drag, startPoint x: 629, startPoint y: 299, endPoint x: 727, endPoint y: 194, distance: 143.1
click at [727, 194] on div "Janela de atendimento Grade de atendimento Capacidade Transportadoras Veículos …" at bounding box center [548, 254] width 1096 height 508
drag, startPoint x: 295, startPoint y: 170, endPoint x: 317, endPoint y: 173, distance: 22.6
click at [295, 169] on img at bounding box center [300, 170] width 22 height 22
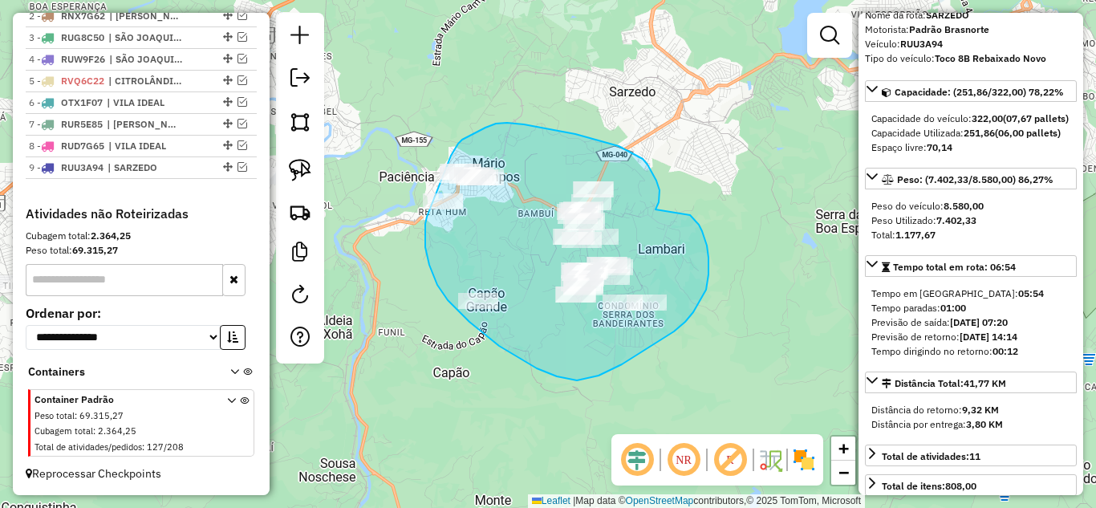
drag, startPoint x: 659, startPoint y: 202, endPoint x: 691, endPoint y: 214, distance: 34.0
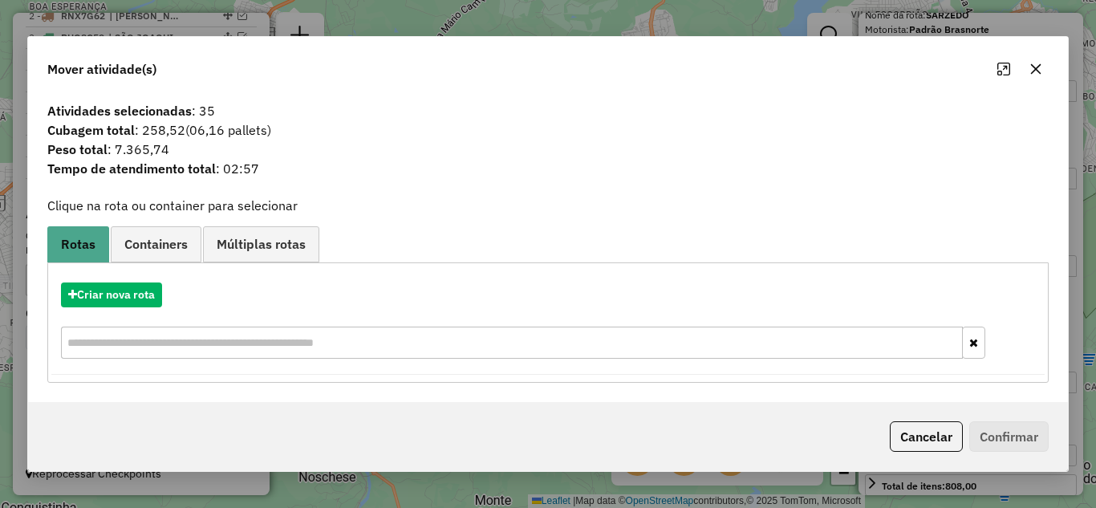
click at [1037, 65] on icon "button" at bounding box center [1036, 69] width 13 height 13
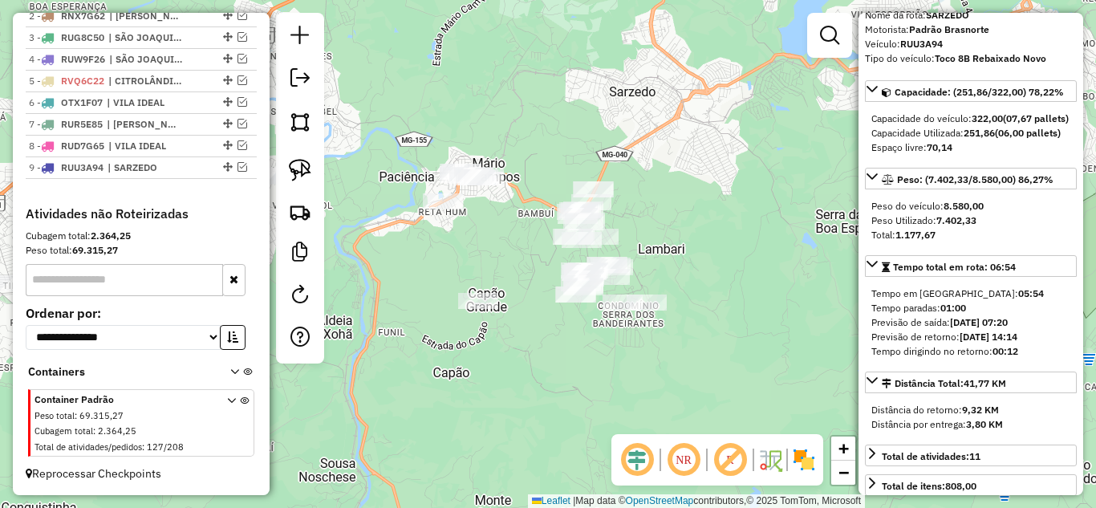
drag, startPoint x: 307, startPoint y: 174, endPoint x: 474, endPoint y: 212, distance: 171.2
click at [307, 175] on img at bounding box center [300, 170] width 22 height 22
drag, startPoint x: 415, startPoint y: 268, endPoint x: 451, endPoint y: 256, distance: 38.1
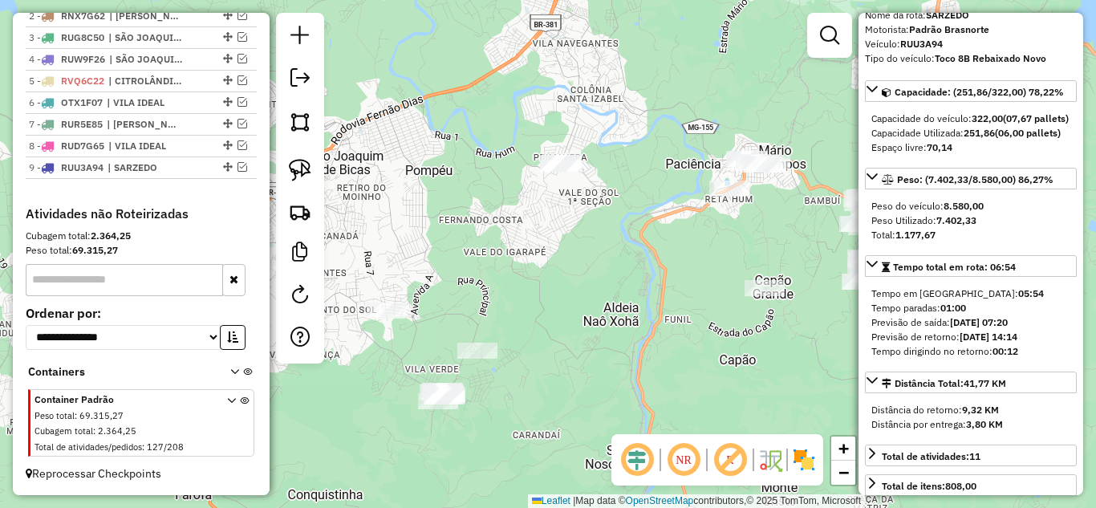
drag, startPoint x: 350, startPoint y: 281, endPoint x: 617, endPoint y: 234, distance: 271.3
click at [637, 267] on div "Janela de atendimento Grade de atendimento Capacidade Transportadoras Veículos …" at bounding box center [548, 254] width 1096 height 508
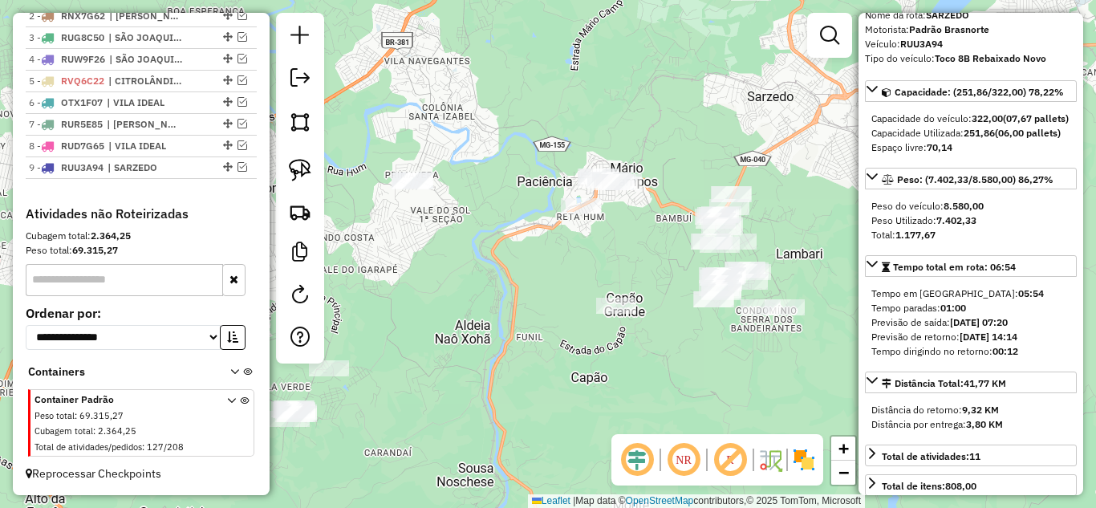
drag, startPoint x: 651, startPoint y: 237, endPoint x: 563, endPoint y: 304, distance: 111.1
click at [470, 266] on div "Janela de atendimento Grade de atendimento Capacidade Transportadoras Veículos …" at bounding box center [548, 254] width 1096 height 508
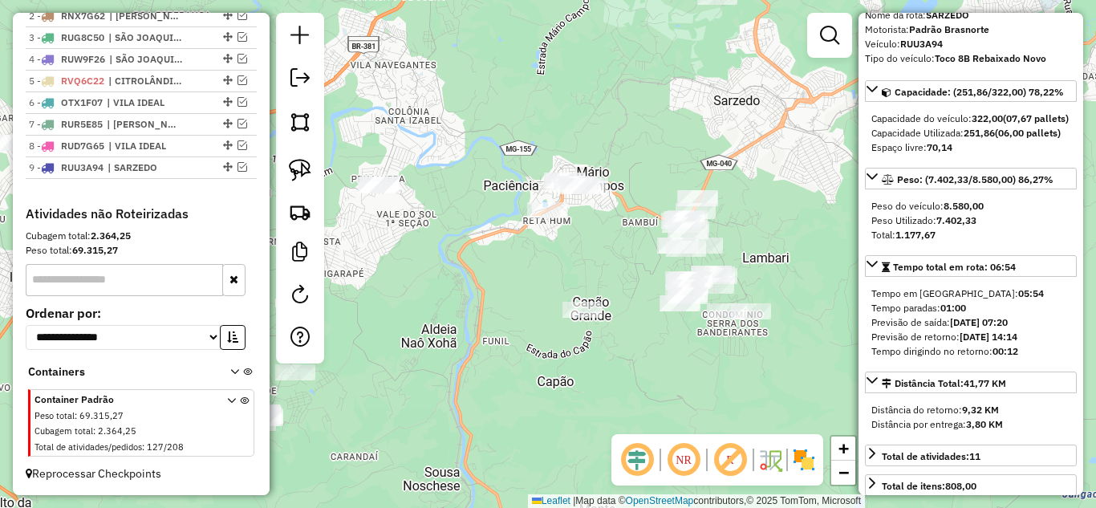
drag, startPoint x: 642, startPoint y: 290, endPoint x: 550, endPoint y: 275, distance: 93.6
click at [555, 275] on div "Janela de atendimento Grade de atendimento Capacidade Transportadoras Veículos …" at bounding box center [548, 254] width 1096 height 508
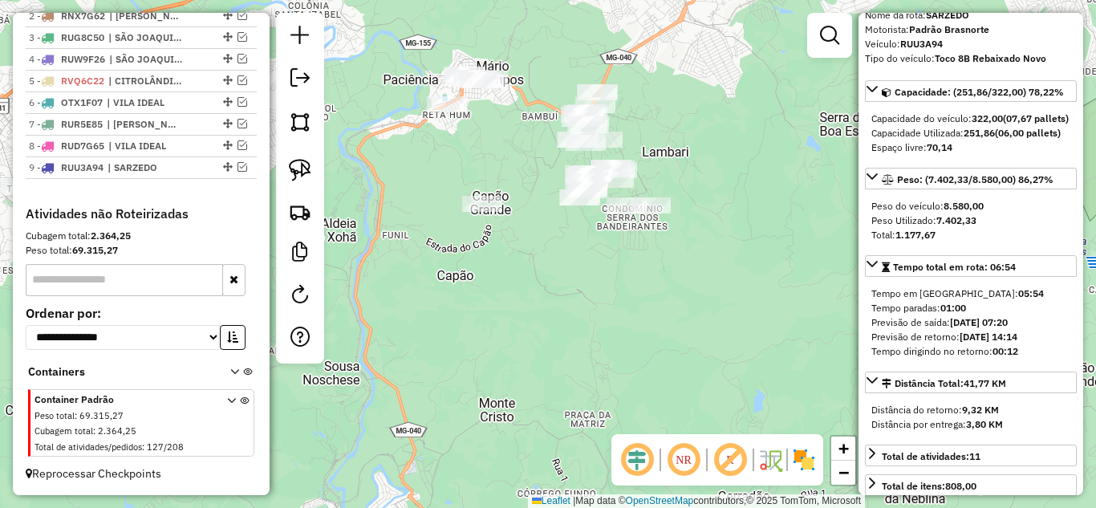
drag, startPoint x: 677, startPoint y: 234, endPoint x: 634, endPoint y: 168, distance: 79.0
click at [634, 168] on div "Janela de atendimento Grade de atendimento Capacidade Transportadoras Veículos …" at bounding box center [548, 254] width 1096 height 508
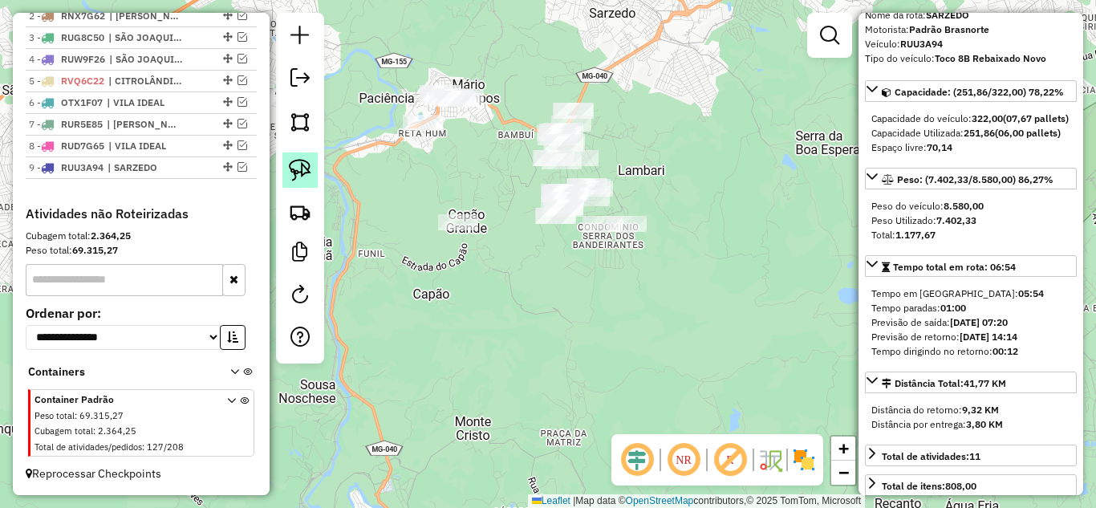
click at [305, 171] on img at bounding box center [300, 170] width 22 height 22
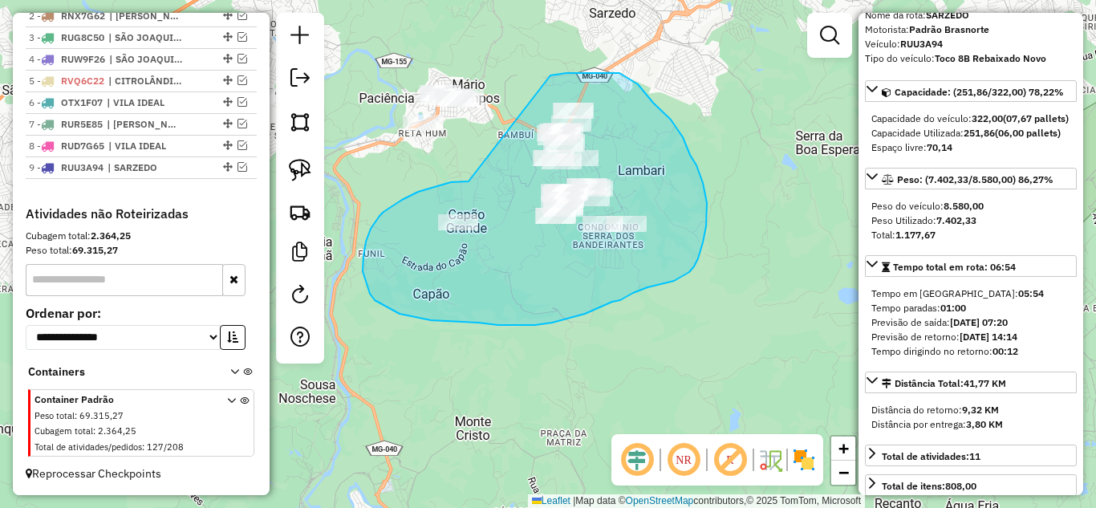
drag, startPoint x: 466, startPoint y: 181, endPoint x: 543, endPoint y: 75, distance: 130.5
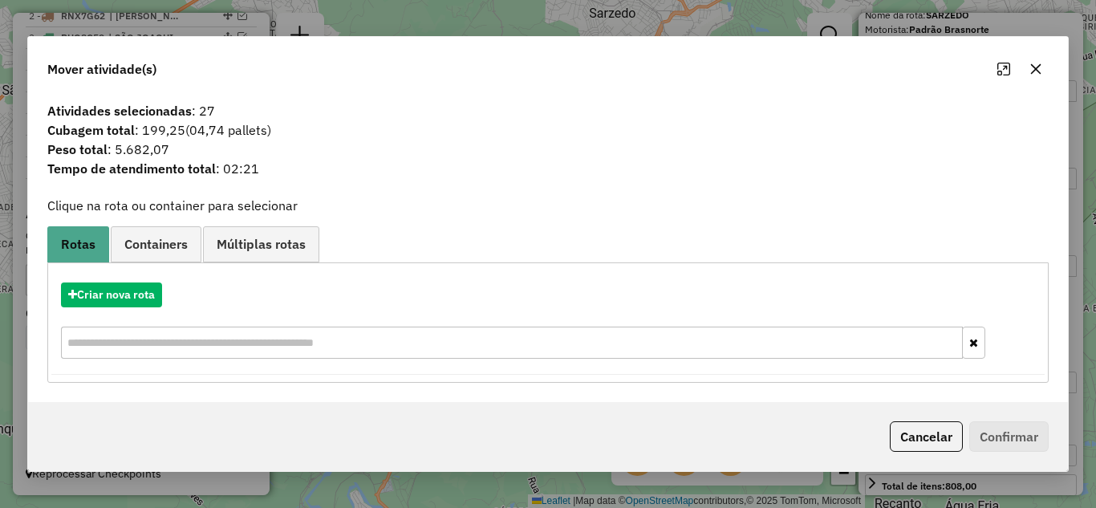
click at [1038, 71] on icon "button" at bounding box center [1036, 68] width 10 height 10
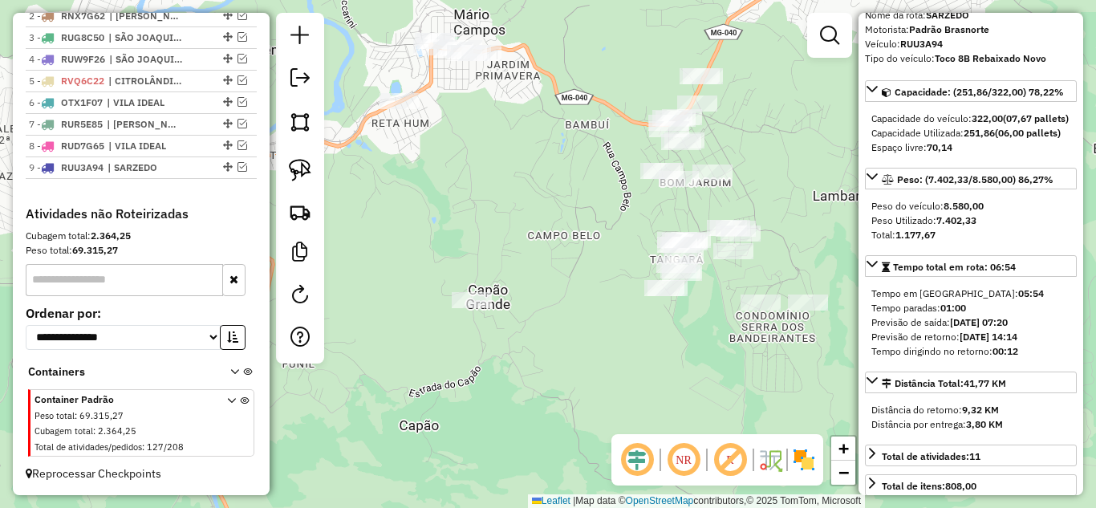
drag, startPoint x: 297, startPoint y: 172, endPoint x: 324, endPoint y: 181, distance: 28.9
click at [297, 173] on img at bounding box center [300, 170] width 22 height 22
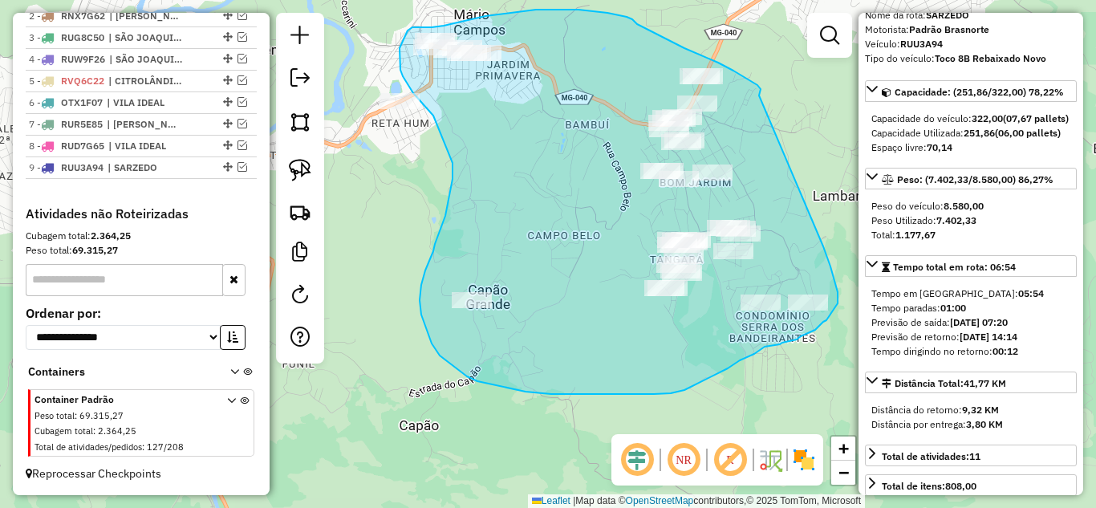
drag, startPoint x: 748, startPoint y: 79, endPoint x: 821, endPoint y: 244, distance: 180.8
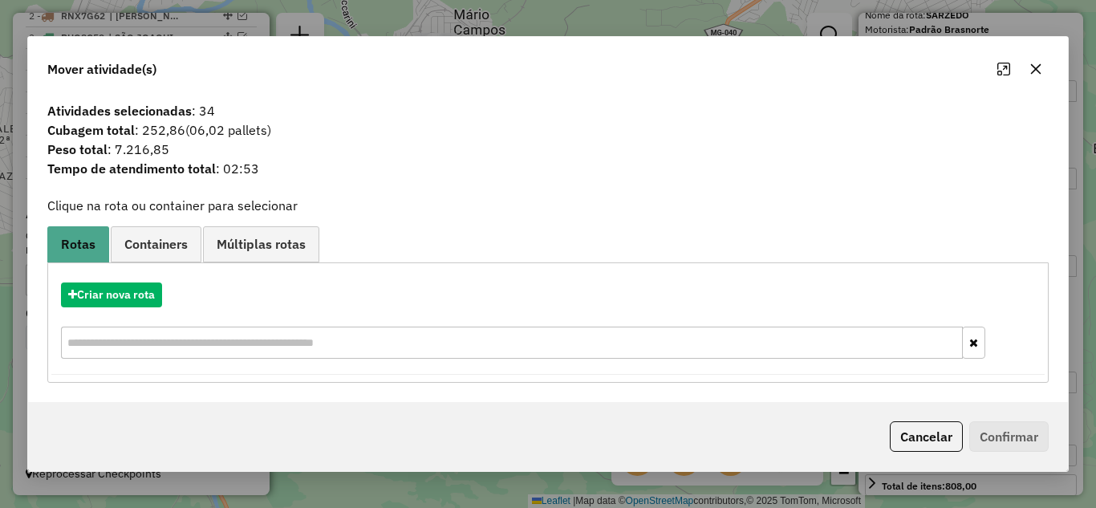
drag, startPoint x: 1033, startPoint y: 71, endPoint x: 804, endPoint y: 90, distance: 229.6
click at [1034, 70] on icon "button" at bounding box center [1036, 69] width 13 height 13
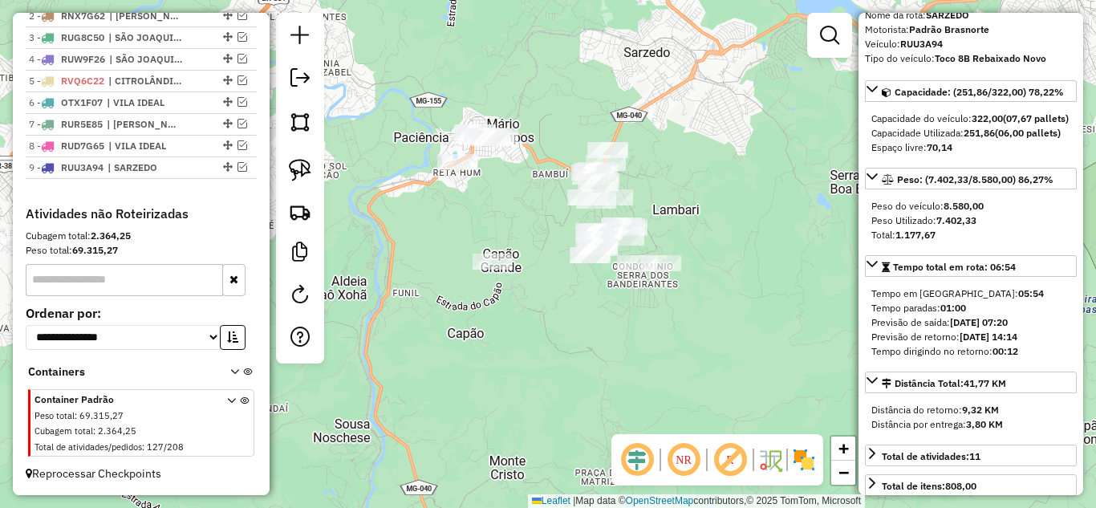
drag, startPoint x: 297, startPoint y: 171, endPoint x: 414, endPoint y: 218, distance: 126.1
click at [299, 171] on img at bounding box center [300, 170] width 22 height 22
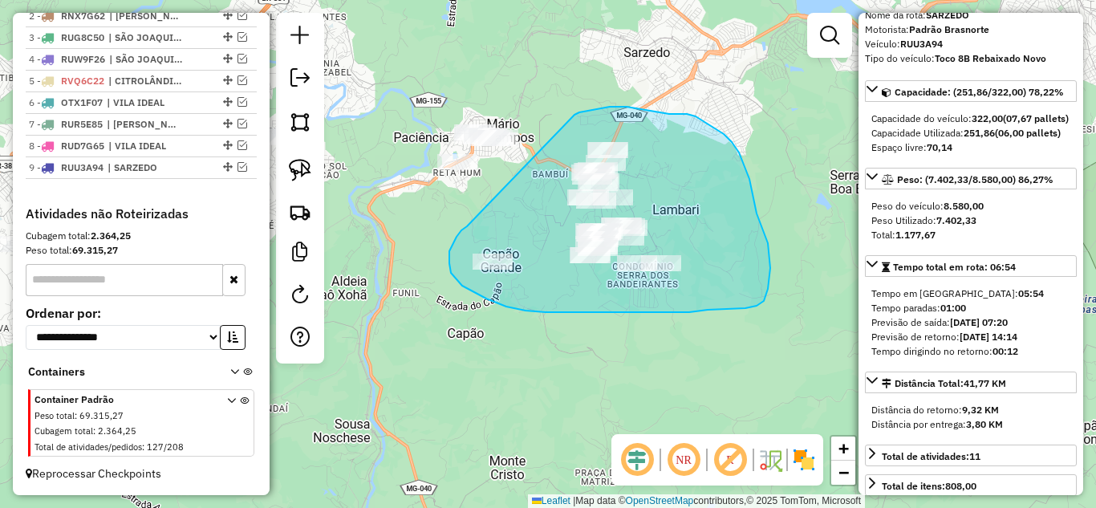
drag, startPoint x: 450, startPoint y: 263, endPoint x: 571, endPoint y: 119, distance: 188.6
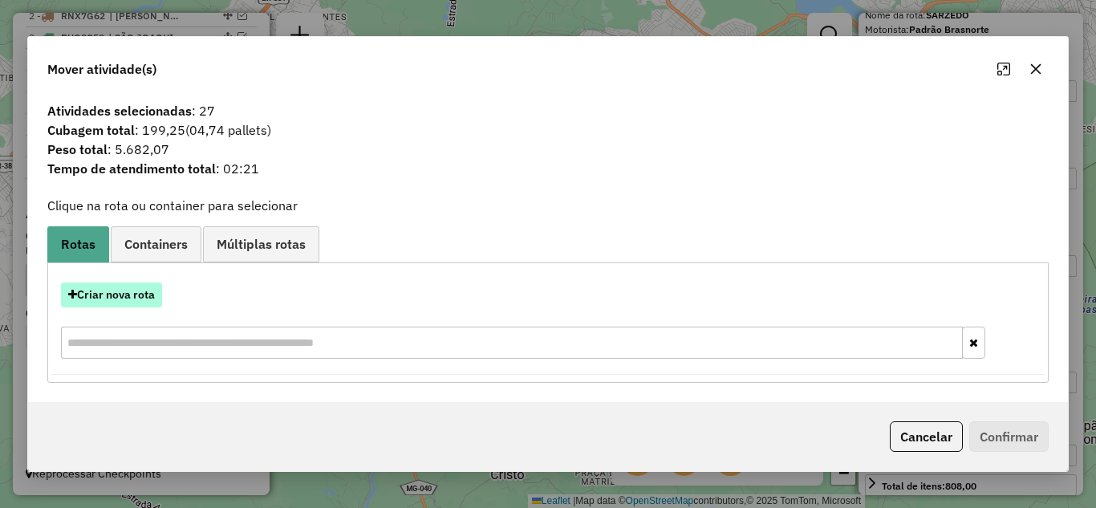
click at [137, 293] on button "Criar nova rota" at bounding box center [111, 295] width 101 height 25
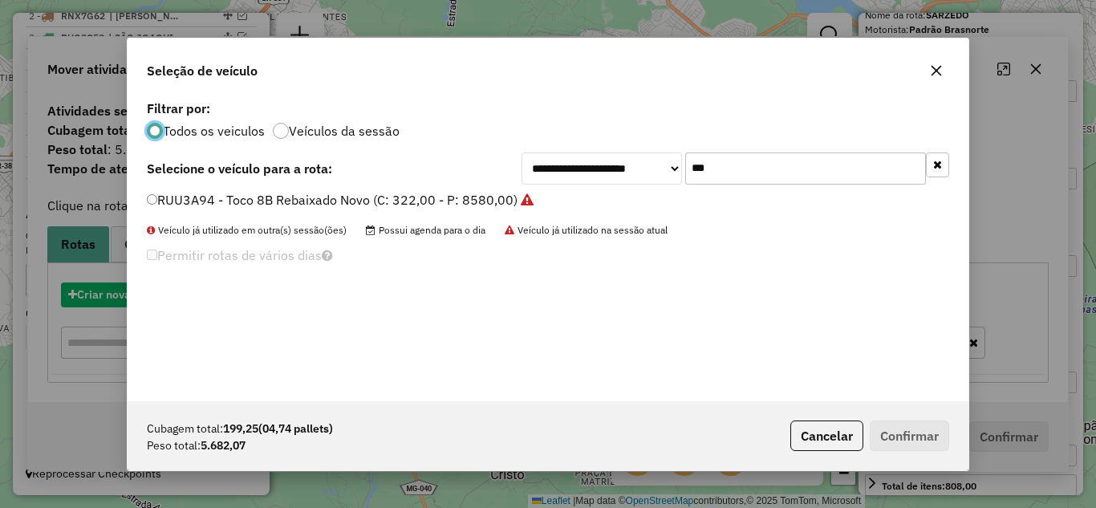
scroll to position [9, 5]
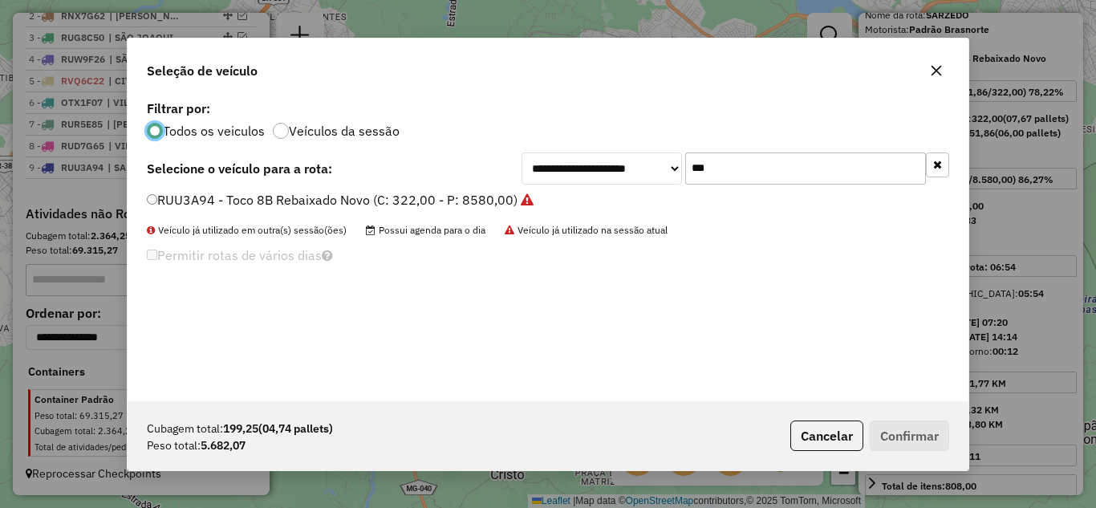
click at [756, 177] on input "***" at bounding box center [806, 169] width 241 height 32
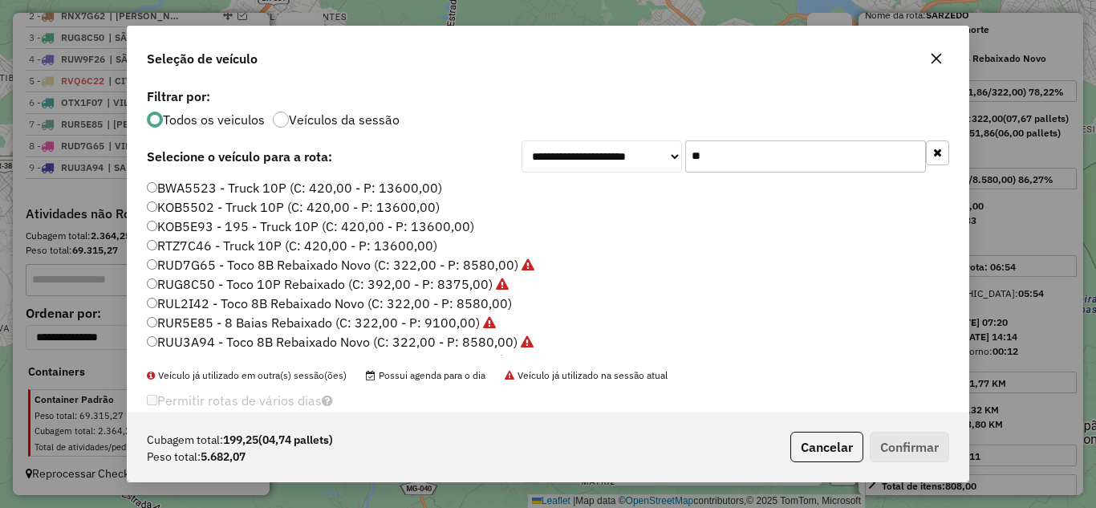
type input "*"
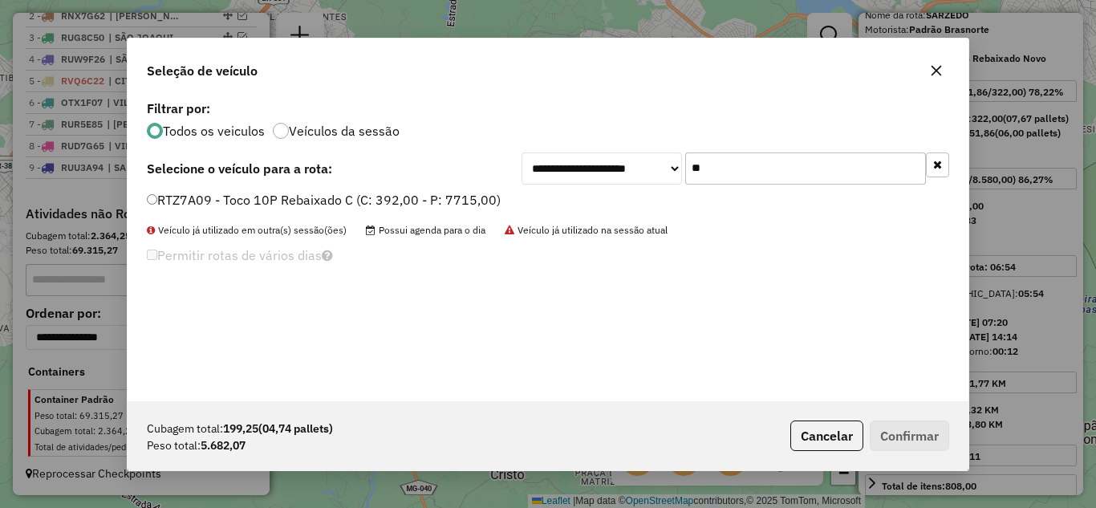
type input "**"
click at [889, 429] on button "Confirmar" at bounding box center [909, 436] width 79 height 31
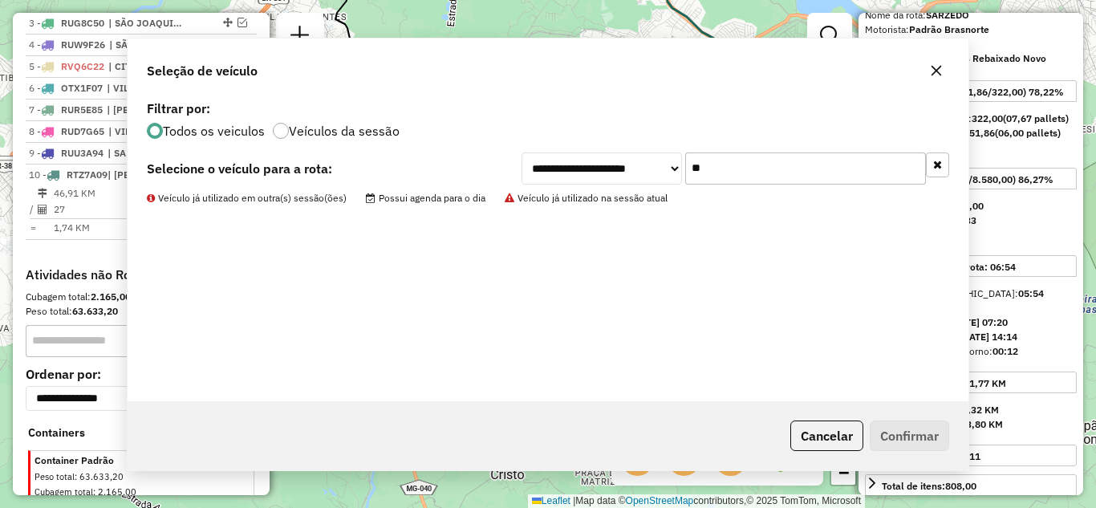
scroll to position [726, 0]
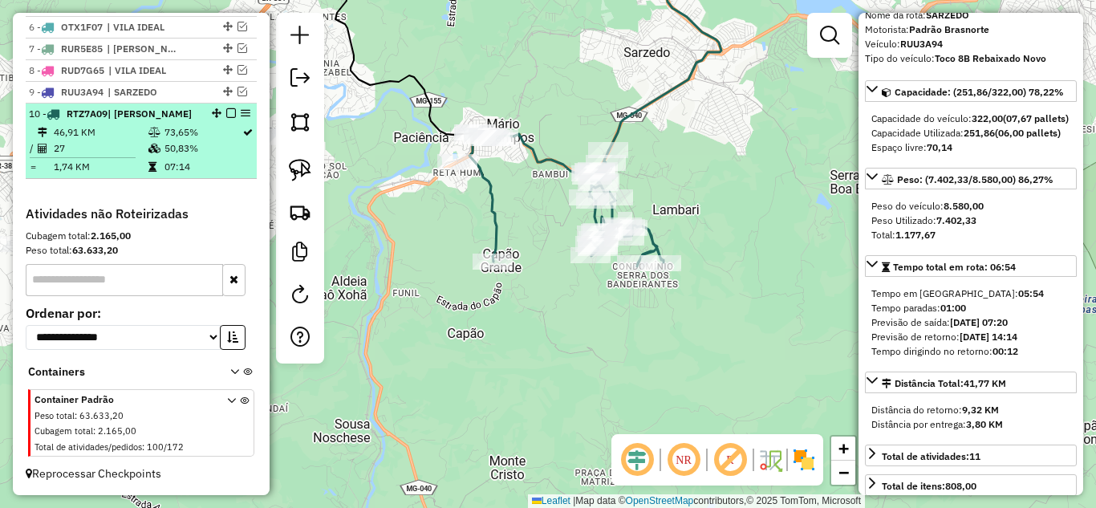
click at [226, 113] on em at bounding box center [231, 113] width 10 height 10
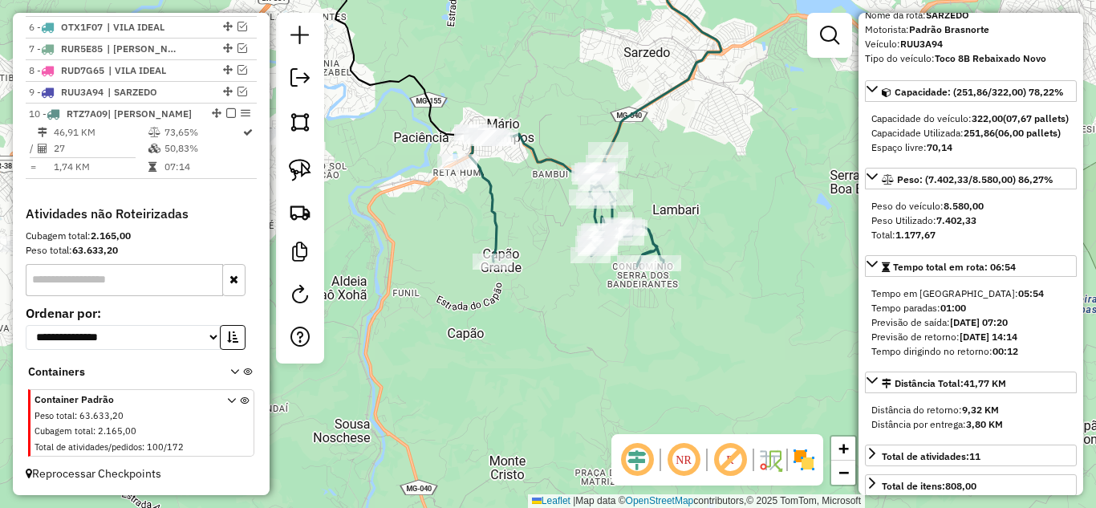
scroll to position [672, 0]
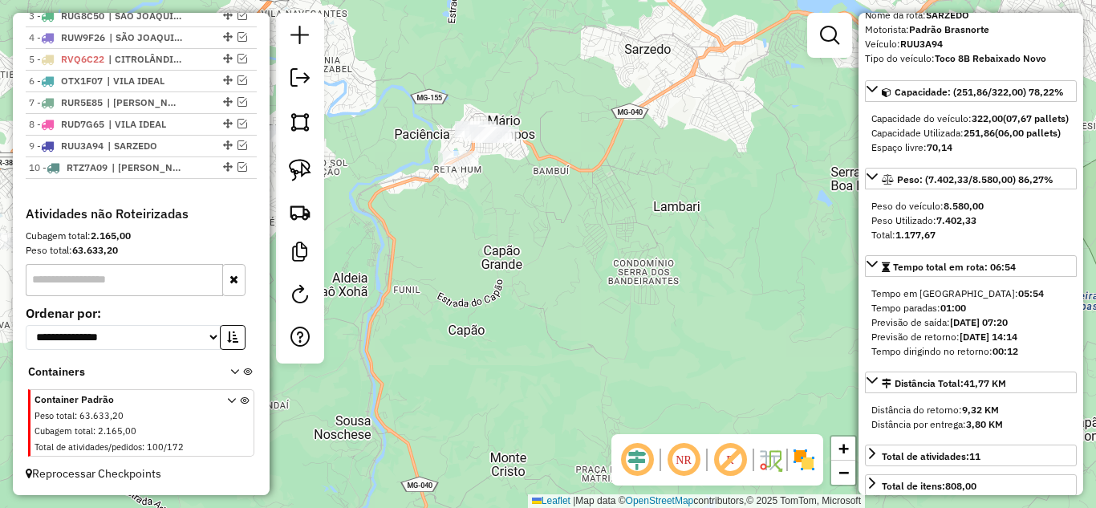
drag, startPoint x: 467, startPoint y: 256, endPoint x: 603, endPoint y: 373, distance: 179.3
click at [448, 210] on div "Janela de atendimento Grade de atendimento Capacidade Transportadoras Veículos …" at bounding box center [548, 254] width 1096 height 508
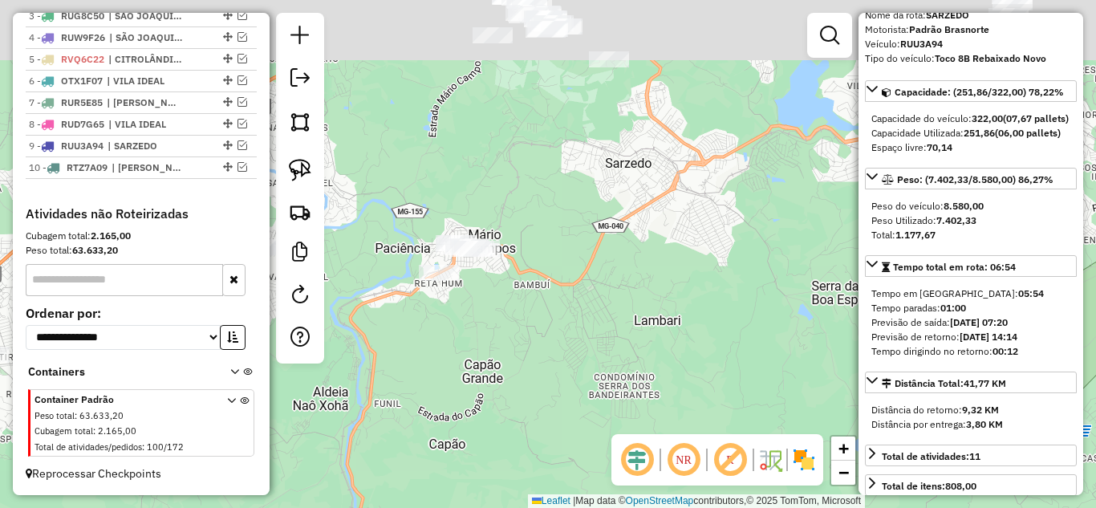
drag, startPoint x: 580, startPoint y: 401, endPoint x: 628, endPoint y: 333, distance: 82.9
click at [619, 392] on div "Janela de atendimento Grade de atendimento Capacidade Transportadoras Veículos …" at bounding box center [548, 254] width 1096 height 508
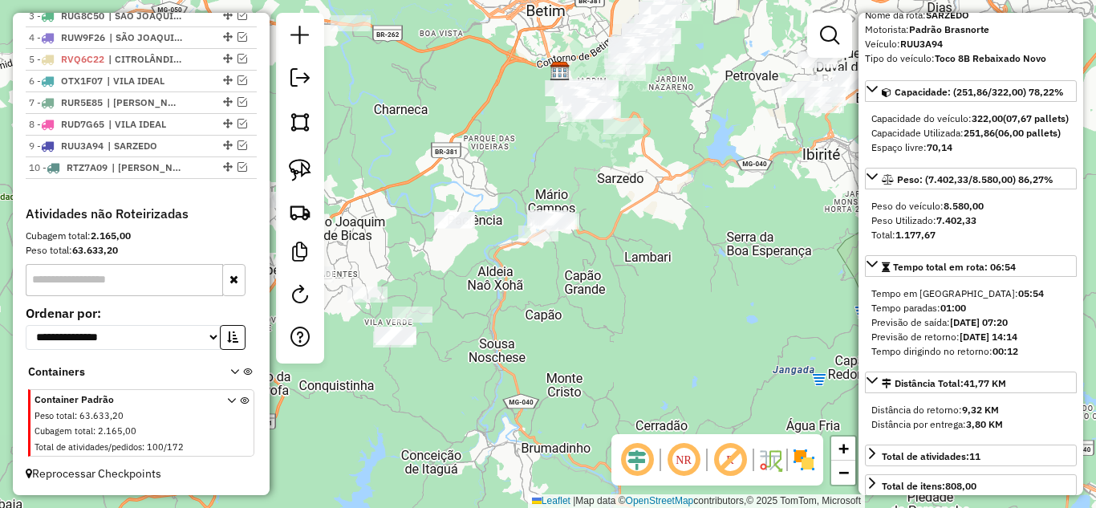
drag, startPoint x: 674, startPoint y: 240, endPoint x: 653, endPoint y: 181, distance: 63.2
click at [658, 175] on div "Janela de atendimento Grade de atendimento Capacidade Transportadoras Veículos …" at bounding box center [548, 254] width 1096 height 508
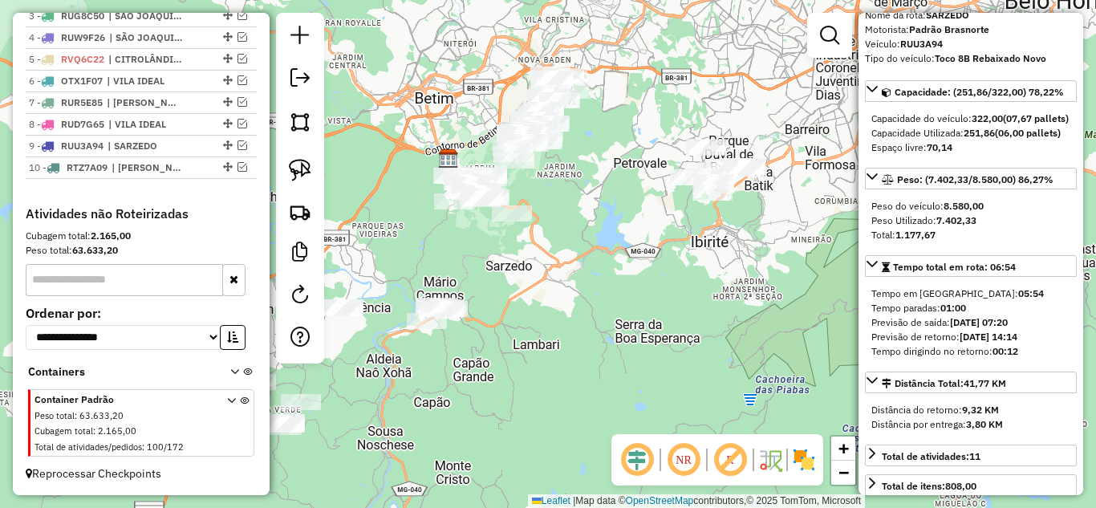
drag, startPoint x: 628, startPoint y: 309, endPoint x: 392, endPoint y: 461, distance: 280.6
click at [387, 461] on div "Janela de atendimento Grade de atendimento Capacidade Transportadoras Veículos …" at bounding box center [548, 254] width 1096 height 508
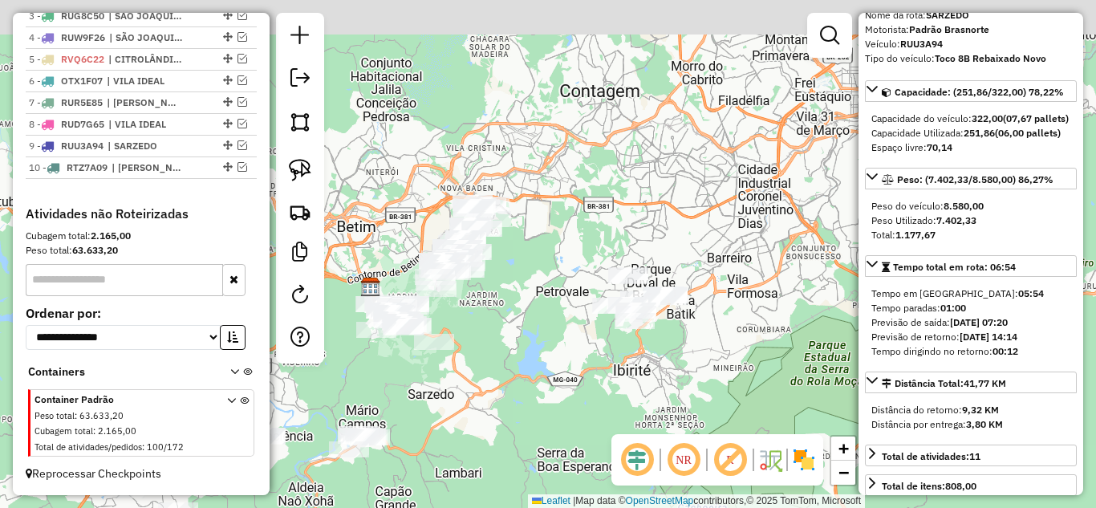
drag, startPoint x: 534, startPoint y: 426, endPoint x: 541, endPoint y: 413, distance: 14.7
click at [543, 434] on div "Janela de atendimento Grade de atendimento Capacidade Transportadoras Veículos …" at bounding box center [548, 254] width 1096 height 508
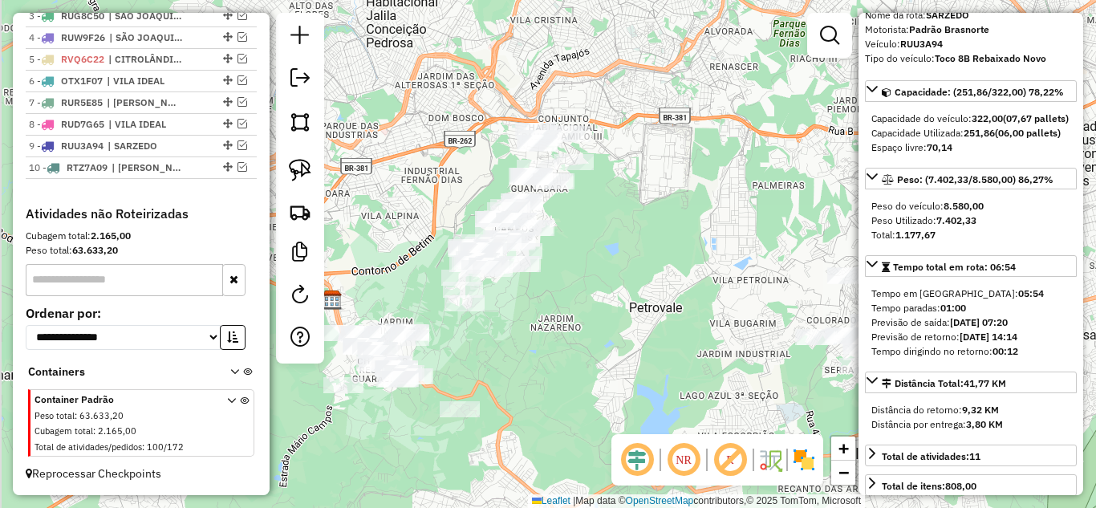
drag, startPoint x: 544, startPoint y: 306, endPoint x: 624, endPoint y: 333, distance: 84.8
click at [613, 338] on div "Janela de atendimento Grade de atendimento Capacidade Transportadoras Veículos …" at bounding box center [548, 254] width 1096 height 508
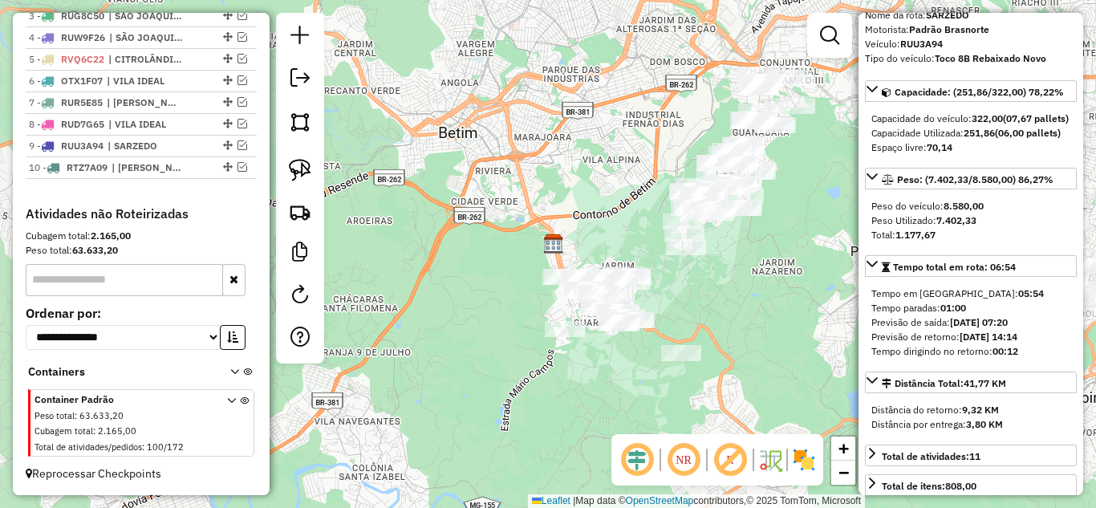
drag, startPoint x: 707, startPoint y: 292, endPoint x: 730, endPoint y: 291, distance: 22.5
click at [732, 291] on div "Janela de atendimento Grade de atendimento Capacidade Transportadoras Veículos …" at bounding box center [548, 254] width 1096 height 508
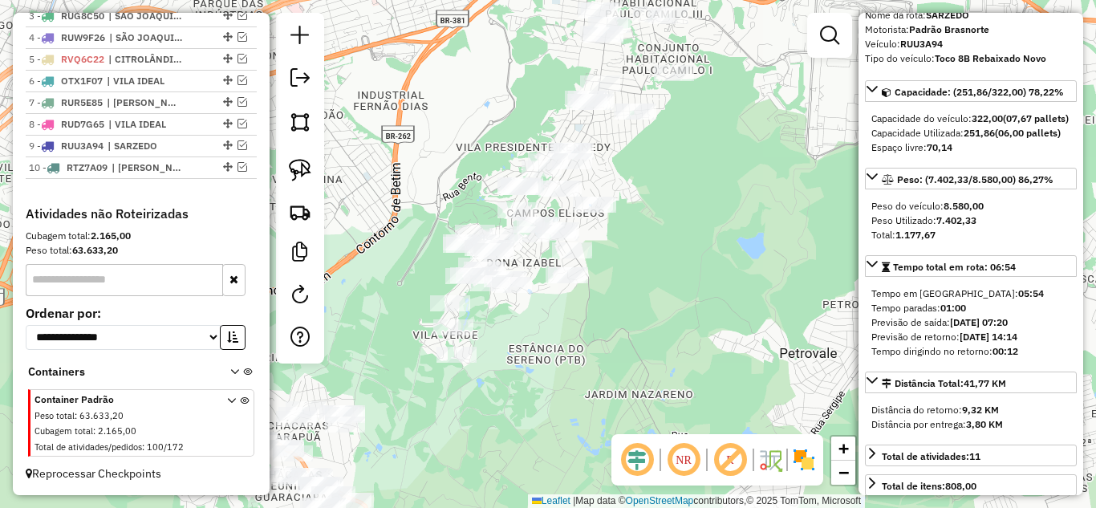
drag, startPoint x: 748, startPoint y: 246, endPoint x: 547, endPoint y: 322, distance: 214.4
click at [525, 380] on div "Janela de atendimento Grade de atendimento Capacidade Transportadoras Veículos …" at bounding box center [548, 254] width 1096 height 508
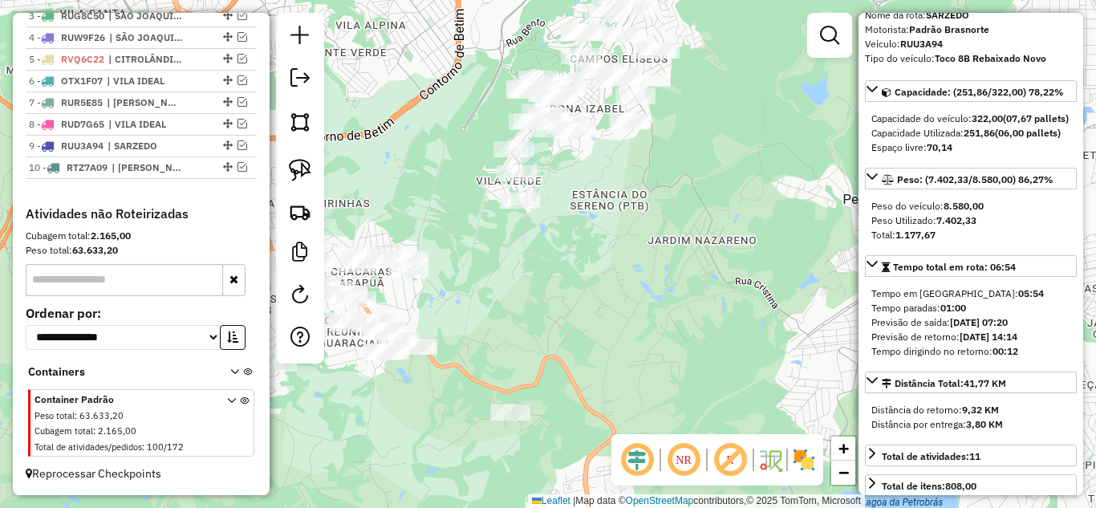
drag, startPoint x: 577, startPoint y: 308, endPoint x: 574, endPoint y: 281, distance: 27.5
click at [584, 272] on div "Janela de atendimento Grade de atendimento Capacidade Transportadoras Veículos …" at bounding box center [548, 254] width 1096 height 508
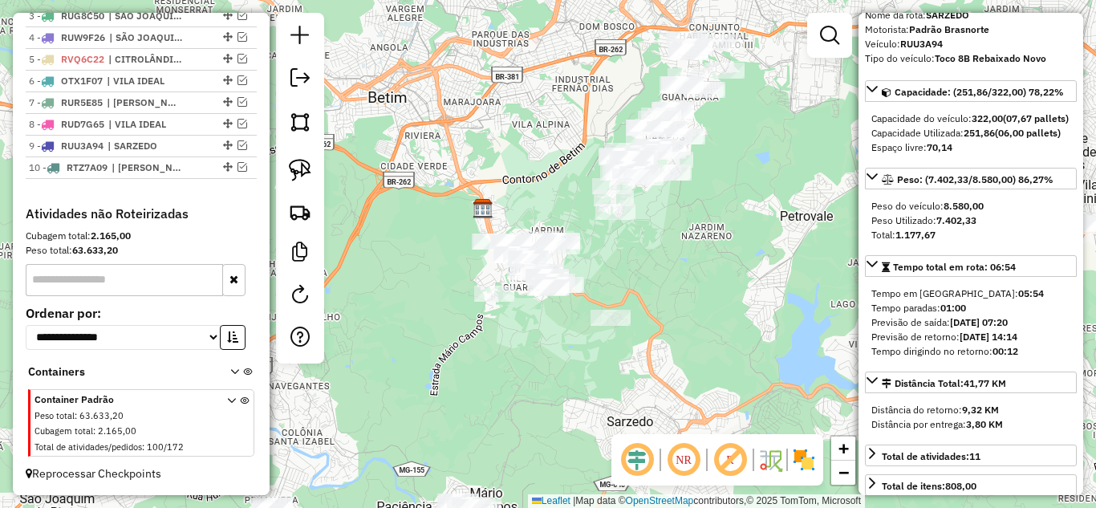
drag, startPoint x: 470, startPoint y: 384, endPoint x: 336, endPoint y: 234, distance: 200.7
click at [545, 362] on div "Janela de atendimento Grade de atendimento Capacidade Transportadoras Veículos …" at bounding box center [548, 254] width 1096 height 508
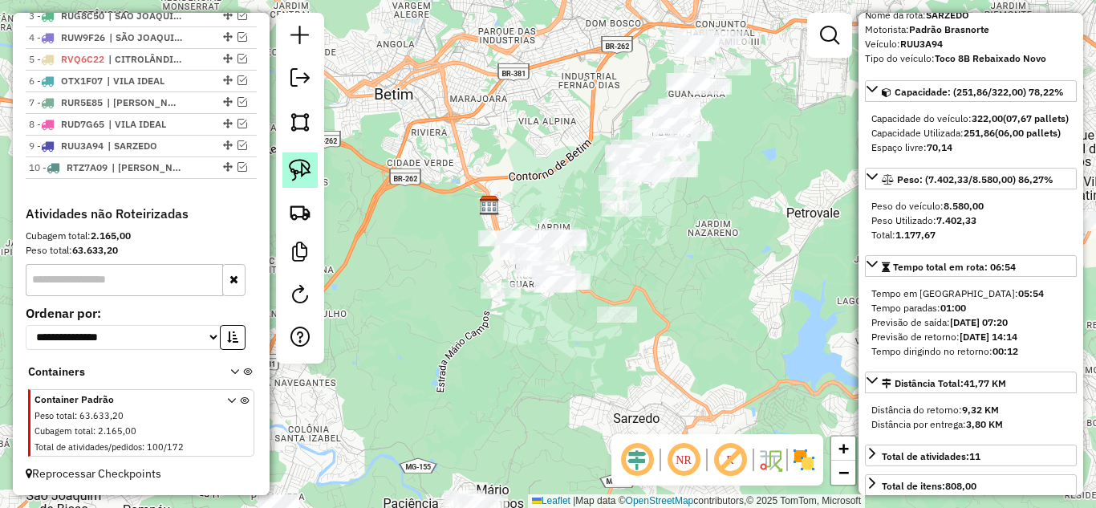
click at [299, 160] on img at bounding box center [300, 170] width 22 height 22
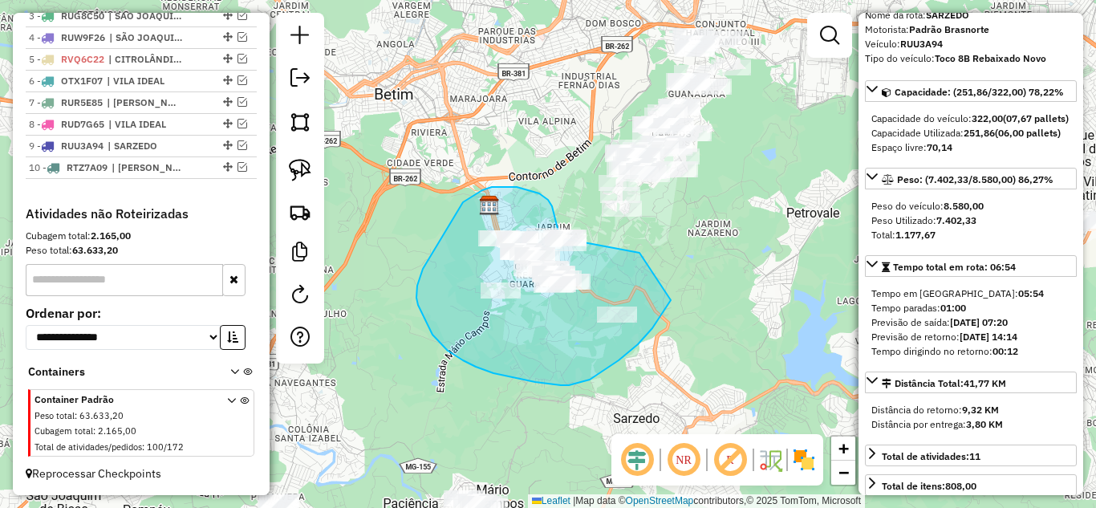
drag, startPoint x: 640, startPoint y: 253, endPoint x: 672, endPoint y: 299, distance: 56.6
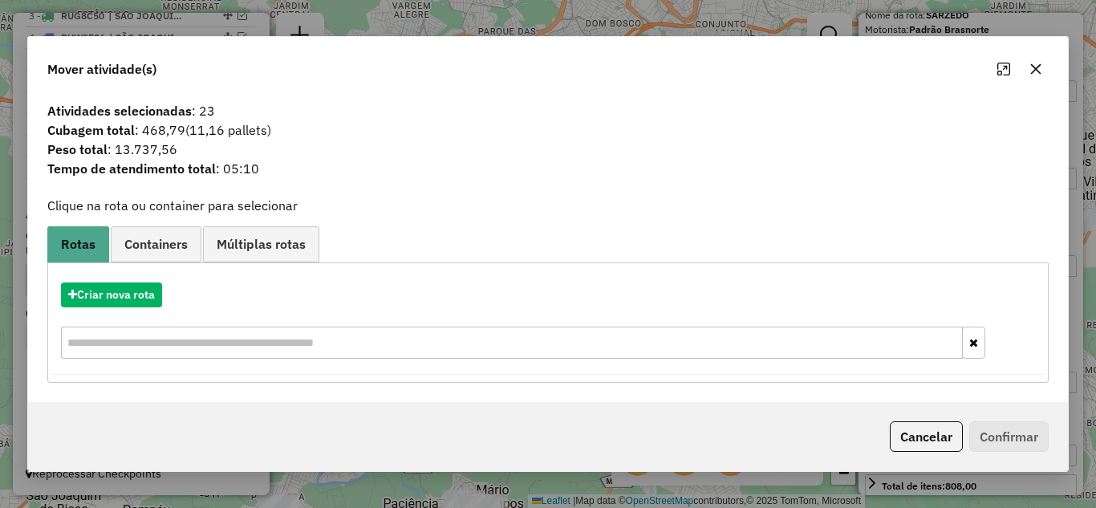
click at [1040, 67] on icon "button" at bounding box center [1036, 69] width 13 height 13
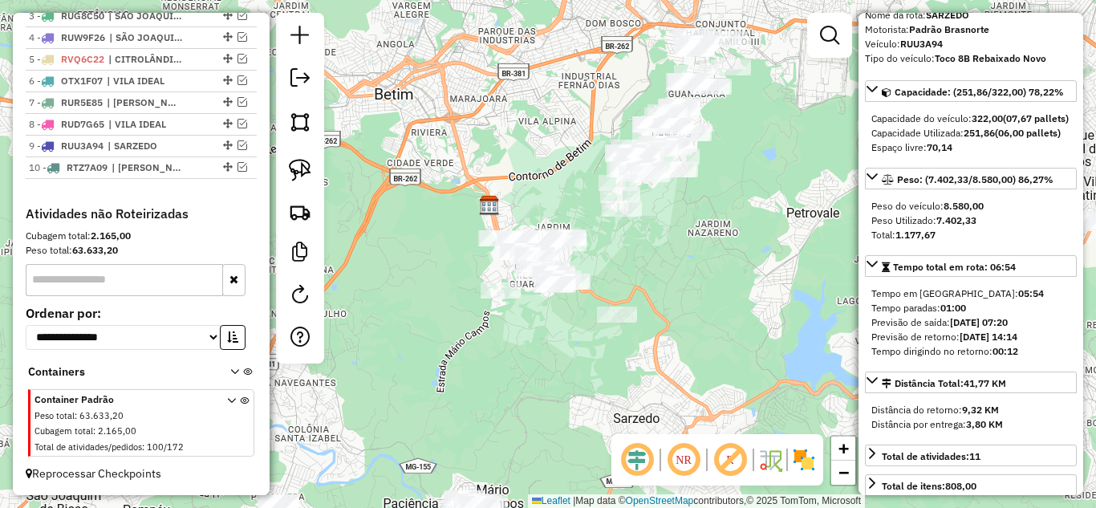
drag, startPoint x: 812, startPoint y: 210, endPoint x: 734, endPoint y: 279, distance: 104.6
click at [736, 285] on hb-router-mapa "Informações da Sessão 978903 - 14/08/2025 Criação: 13/08/2025 17:11 Depósito: B…" at bounding box center [548, 254] width 1096 height 508
drag, startPoint x: 771, startPoint y: 213, endPoint x: 752, endPoint y: 210, distance: 18.6
click at [769, 210] on div "Janela de atendimento Grade de atendimento Capacidade Transportadoras Veículos …" at bounding box center [548, 254] width 1096 height 508
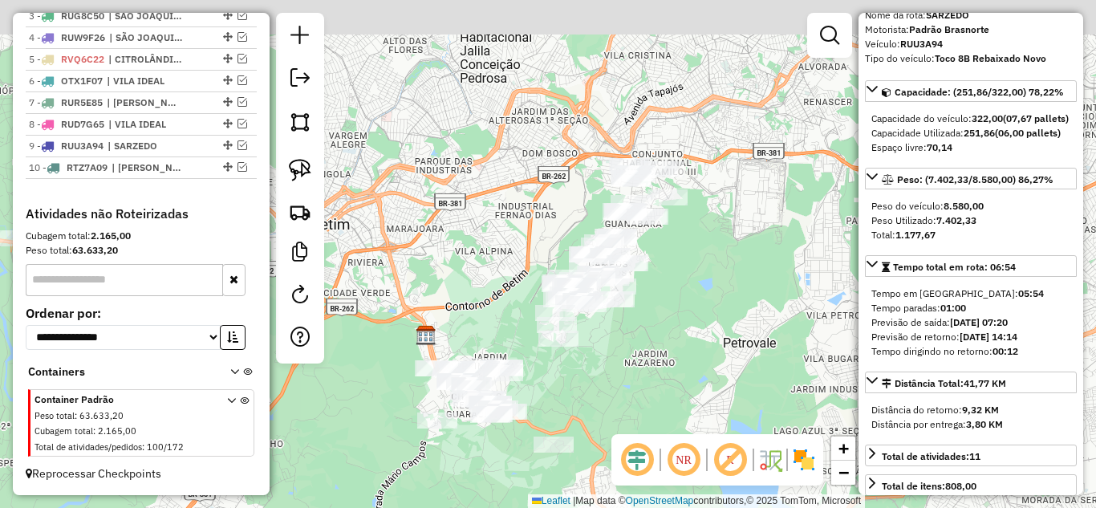
drag, startPoint x: 743, startPoint y: 194, endPoint x: 673, endPoint y: 295, distance: 122.9
click at [681, 326] on div "Janela de atendimento Grade de atendimento Capacidade Transportadoras Veículos …" at bounding box center [548, 254] width 1096 height 508
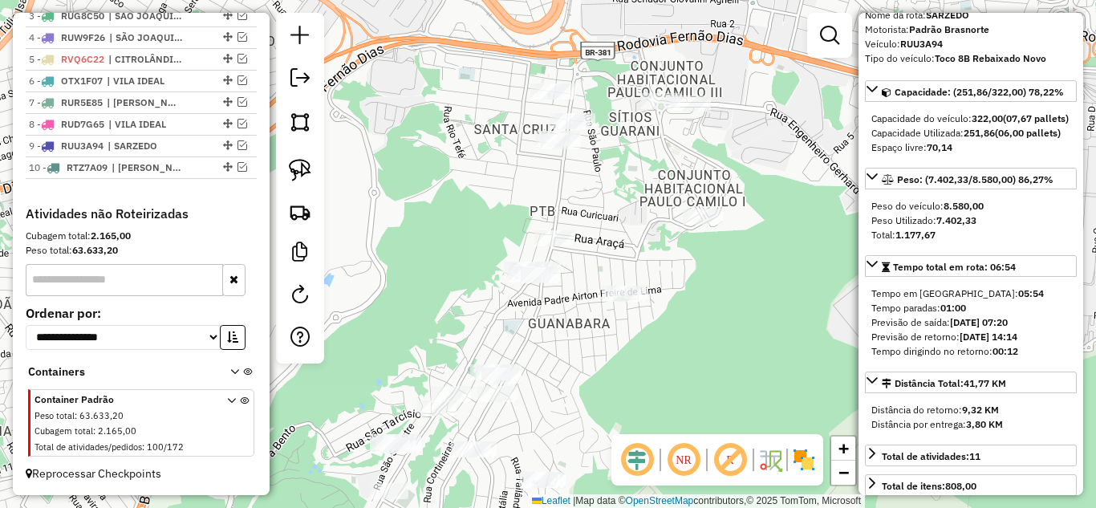
drag, startPoint x: 697, startPoint y: 319, endPoint x: 690, endPoint y: 352, distance: 32.7
click at [698, 385] on div "Janela de atendimento Grade de atendimento Capacidade Transportadoras Veículos …" at bounding box center [548, 254] width 1096 height 508
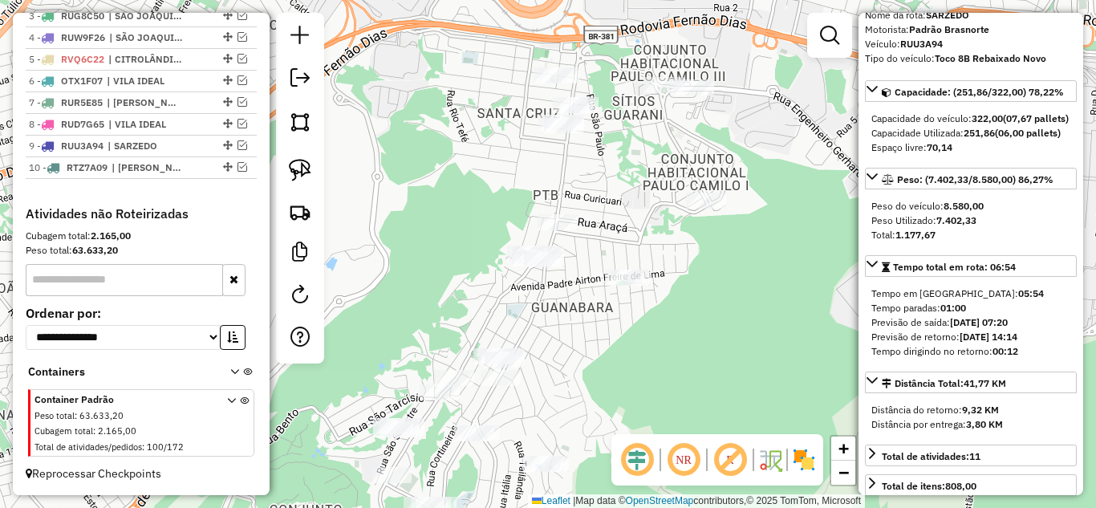
drag, startPoint x: 713, startPoint y: 232, endPoint x: 732, endPoint y: 125, distance: 108.5
click at [734, 125] on div "Janela de atendimento Grade de atendimento Capacidade Transportadoras Veículos …" at bounding box center [548, 254] width 1096 height 508
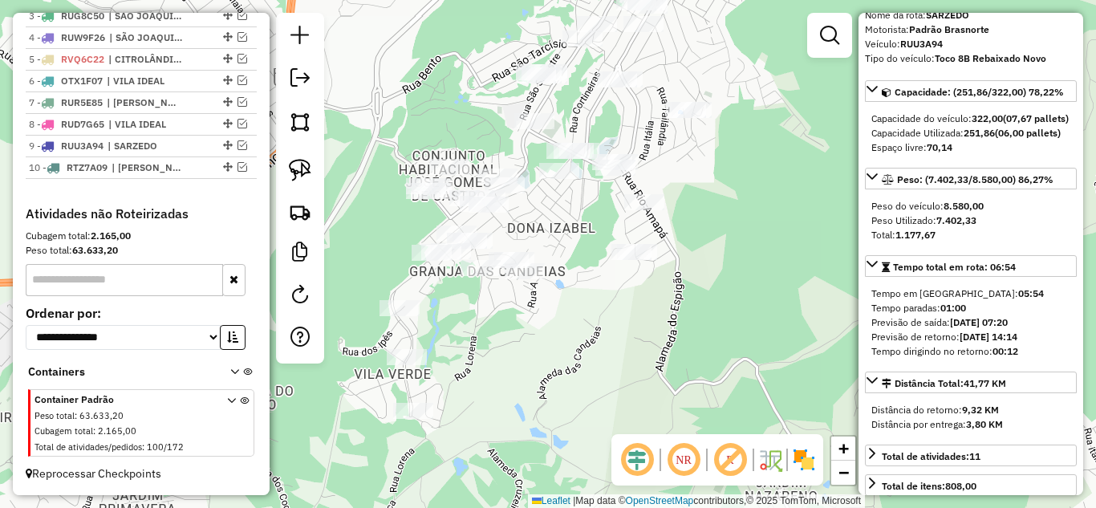
drag, startPoint x: 753, startPoint y: 229, endPoint x: 744, endPoint y: 171, distance: 58.5
click at [744, 171] on div "Janela de atendimento Grade de atendimento Capacidade Transportadoras Veículos …" at bounding box center [548, 254] width 1096 height 508
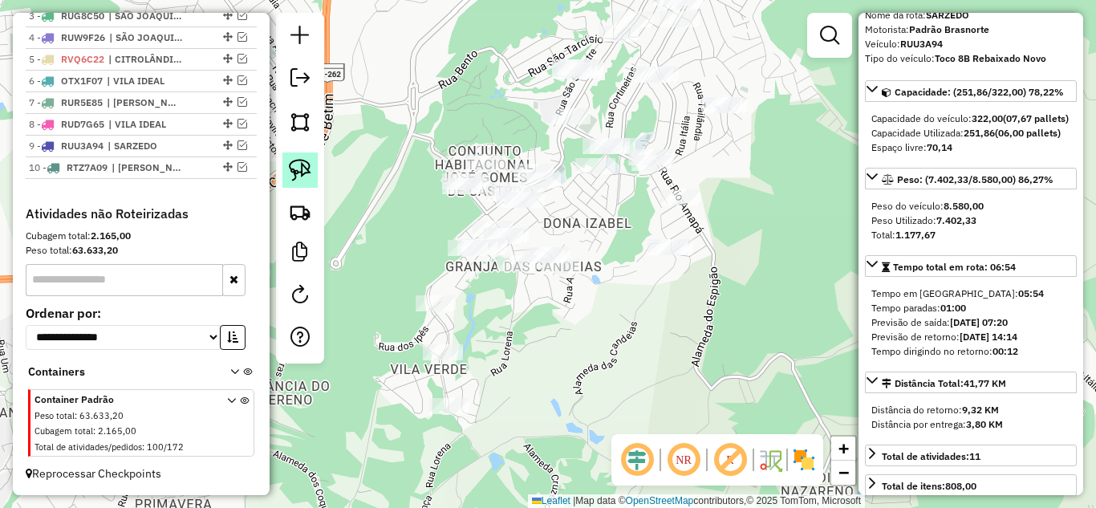
click at [295, 172] on img at bounding box center [300, 170] width 22 height 22
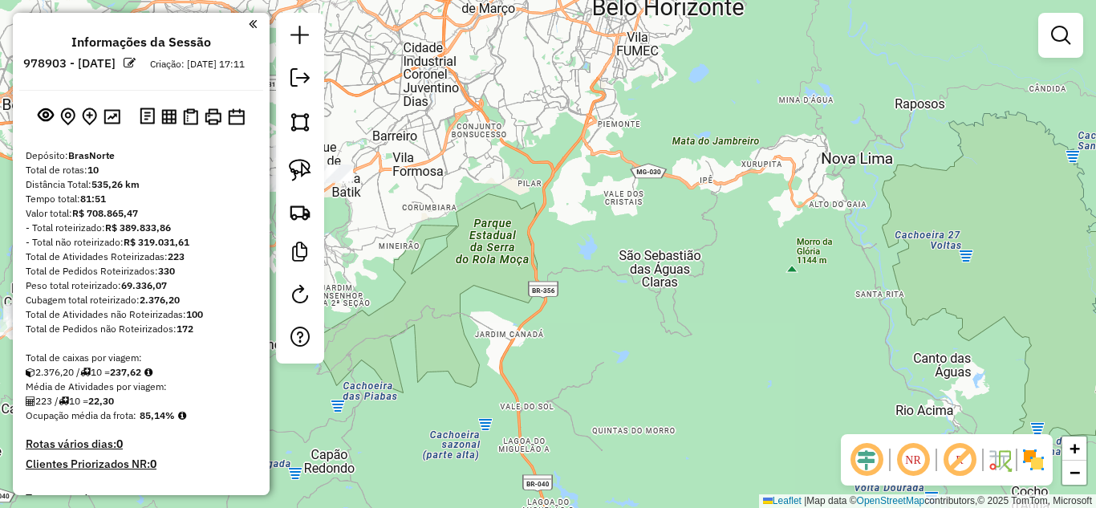
drag, startPoint x: 496, startPoint y: 230, endPoint x: 658, endPoint y: 232, distance: 162.2
click at [681, 234] on div "Janela de atendimento Grade de atendimento Capacidade Transportadoras Veículos …" at bounding box center [548, 254] width 1096 height 508
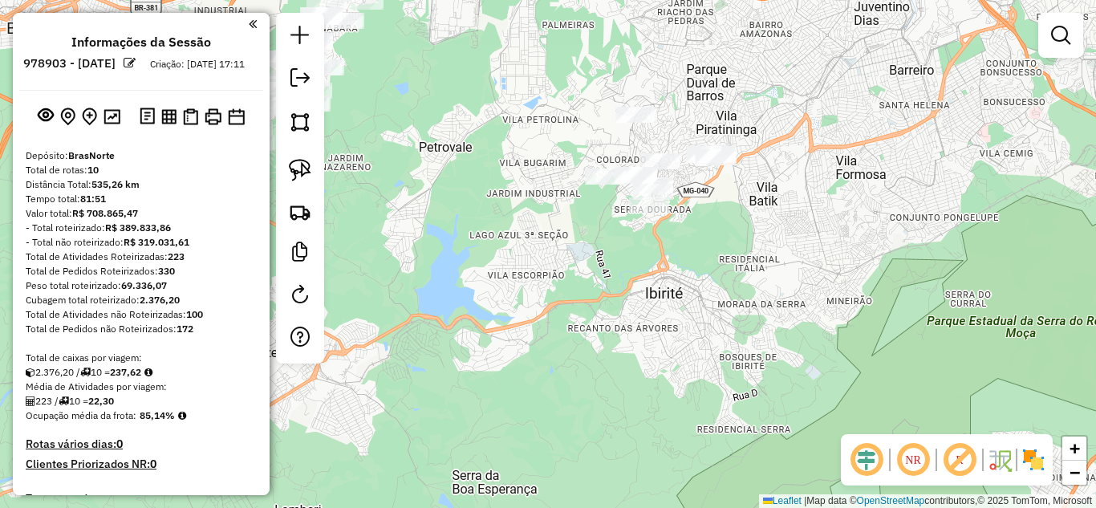
drag, startPoint x: 401, startPoint y: 242, endPoint x: 616, endPoint y: 238, distance: 215.1
click at [725, 238] on div "Janela de atendimento Grade de atendimento Capacidade Transportadoras Veículos …" at bounding box center [548, 254] width 1096 height 508
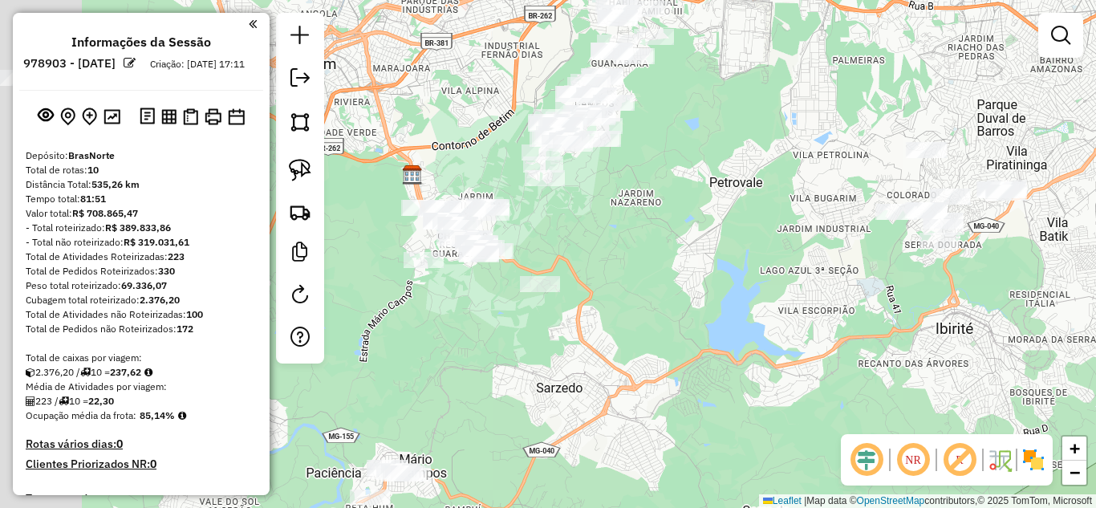
drag, startPoint x: 628, startPoint y: 250, endPoint x: 683, endPoint y: 261, distance: 56.5
click at [683, 261] on div "Janela de atendimento Grade de atendimento Capacidade Transportadoras Veículos …" at bounding box center [548, 254] width 1096 height 508
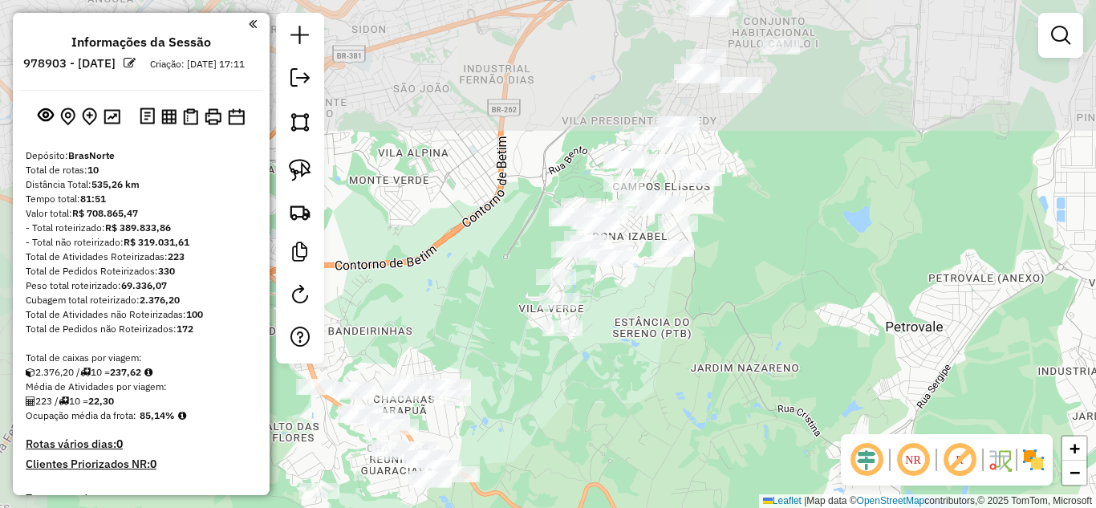
drag, startPoint x: 665, startPoint y: 299, endPoint x: 670, endPoint y: 258, distance: 41.2
click at [693, 325] on div "Janela de atendimento Grade de atendimento Capacidade Transportadoras Veículos …" at bounding box center [548, 254] width 1096 height 508
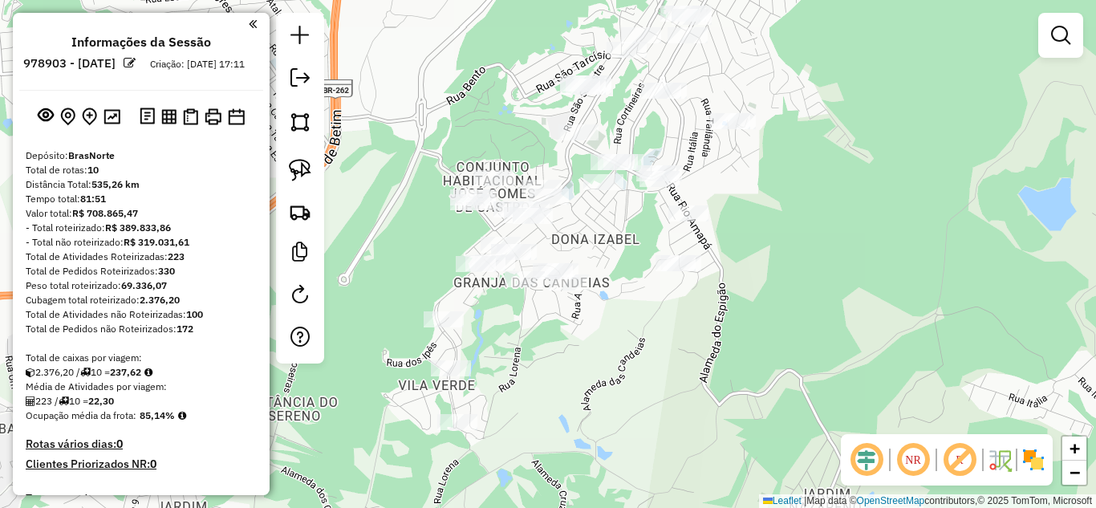
drag, startPoint x: 656, startPoint y: 326, endPoint x: 526, endPoint y: 291, distance: 134.7
click at [646, 319] on div "Janela de atendimento Grade de atendimento Capacidade Transportadoras Veículos …" at bounding box center [548, 254] width 1096 height 508
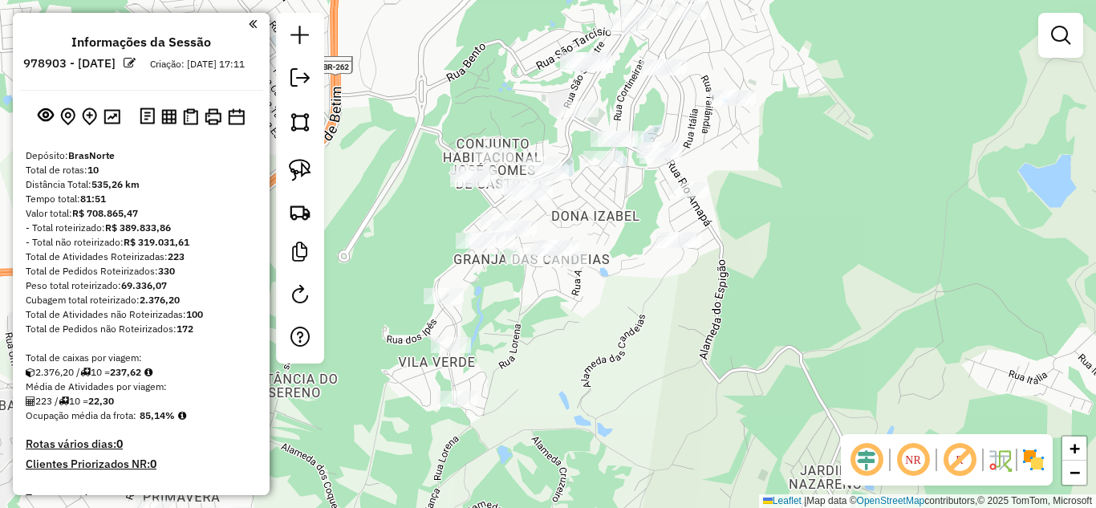
drag, startPoint x: 300, startPoint y: 174, endPoint x: 352, endPoint y: 178, distance: 51.5
click at [300, 173] on img at bounding box center [300, 170] width 22 height 22
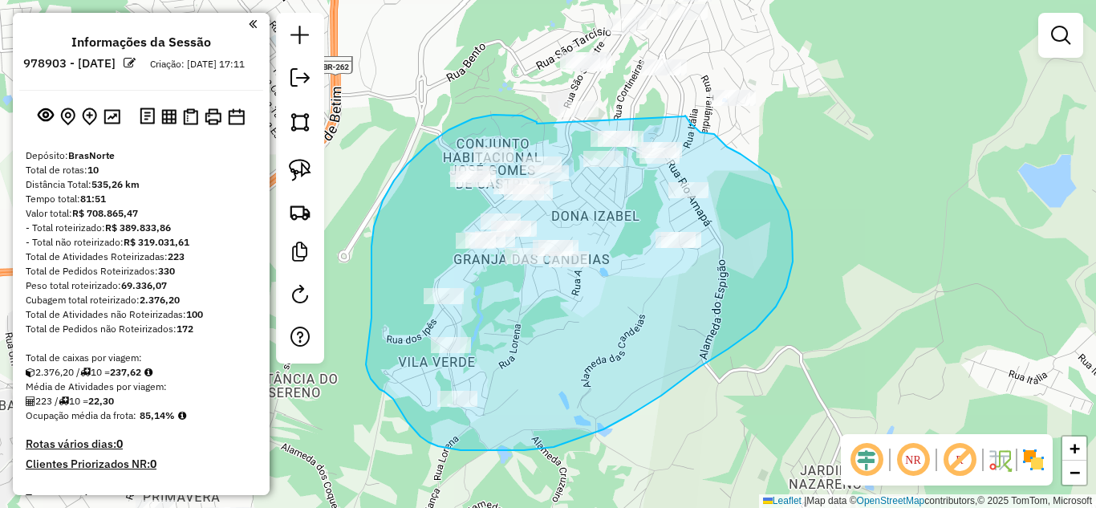
drag, startPoint x: 537, startPoint y: 122, endPoint x: 670, endPoint y: 133, distance: 133.7
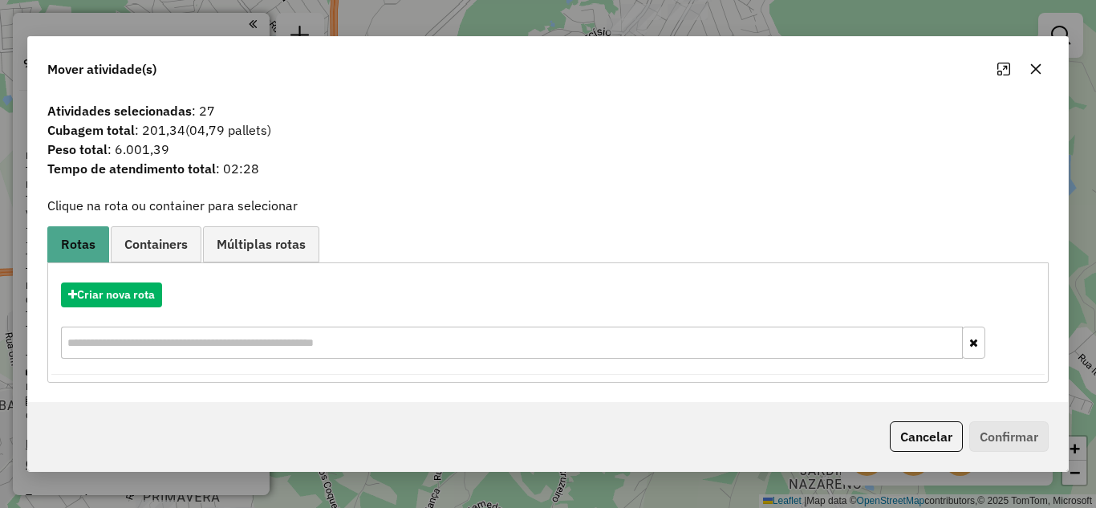
click at [1035, 65] on icon "button" at bounding box center [1036, 69] width 13 height 13
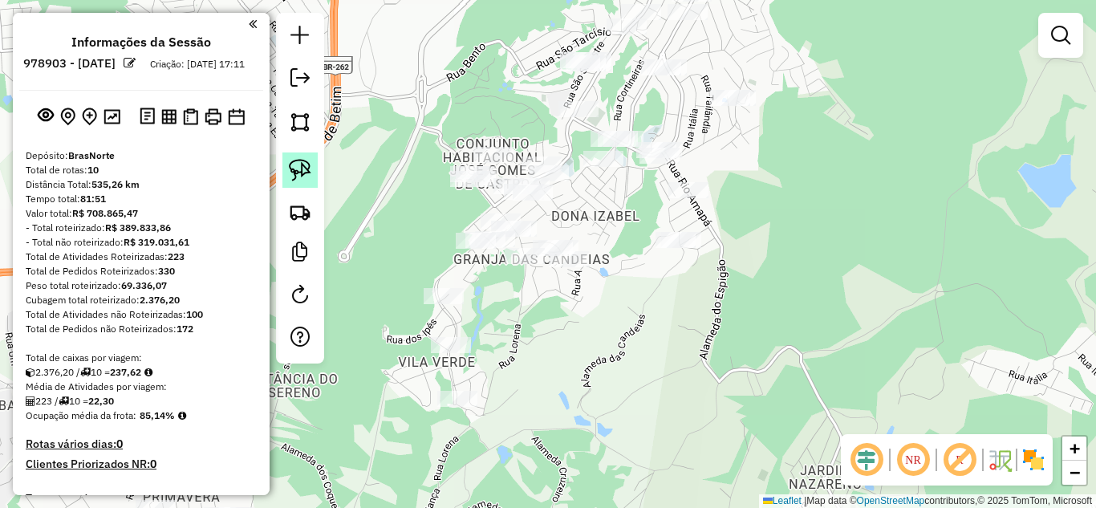
click at [294, 165] on img at bounding box center [300, 170] width 22 height 22
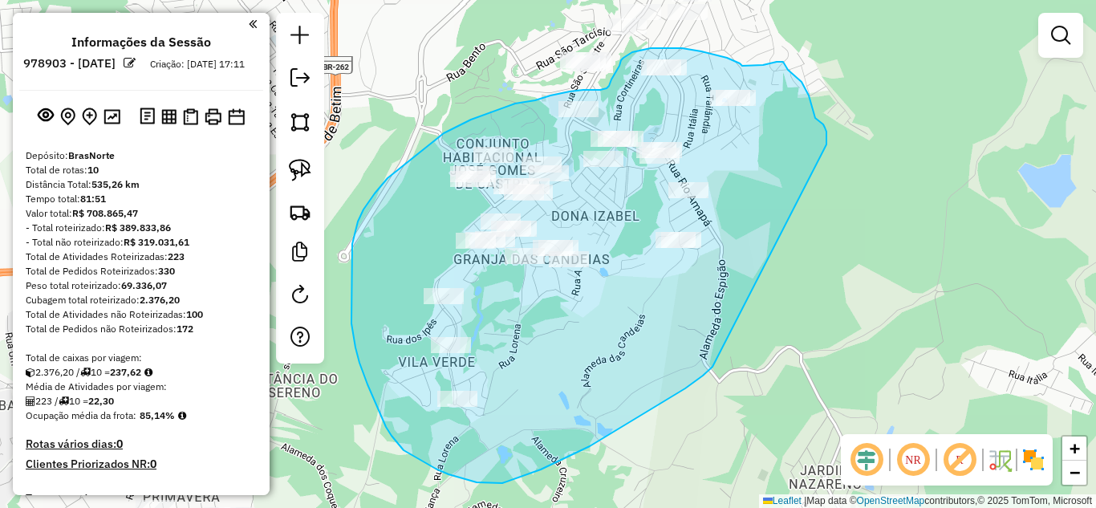
drag, startPoint x: 825, startPoint y: 148, endPoint x: 722, endPoint y: 350, distance: 226.2
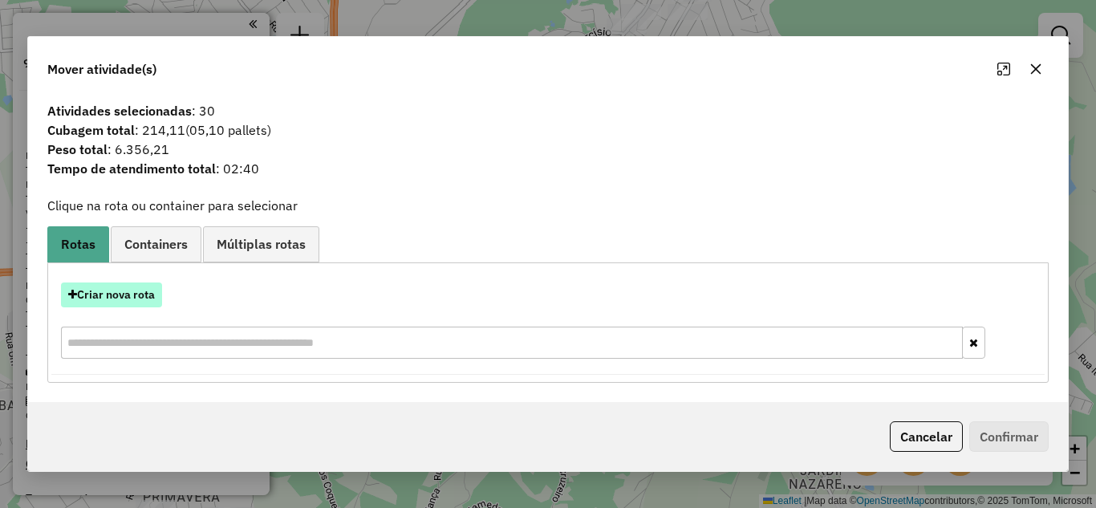
drag, startPoint x: 103, startPoint y: 296, endPoint x: 108, endPoint y: 290, distance: 8.5
click at [108, 290] on button "Criar nova rota" at bounding box center [111, 295] width 101 height 25
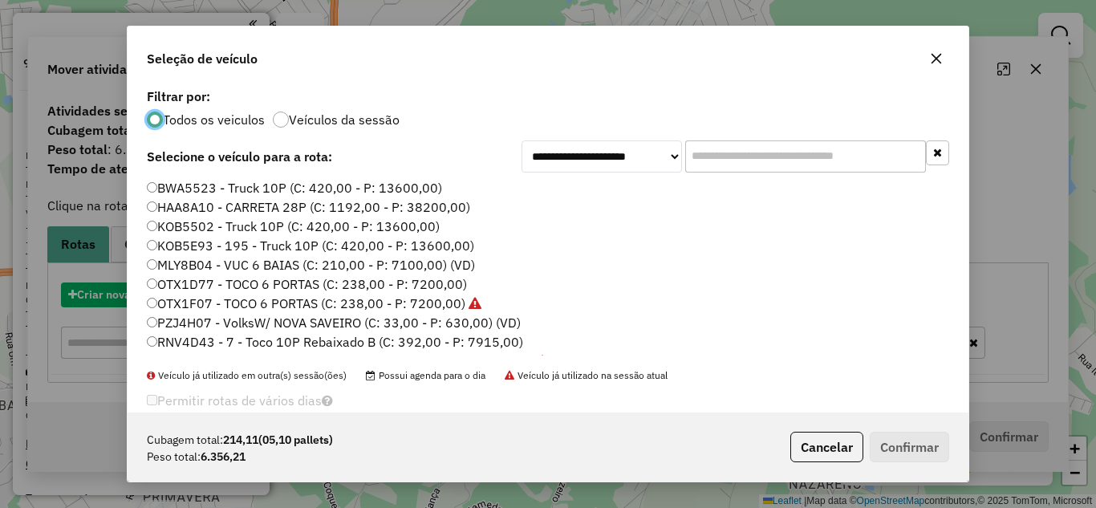
scroll to position [9, 5]
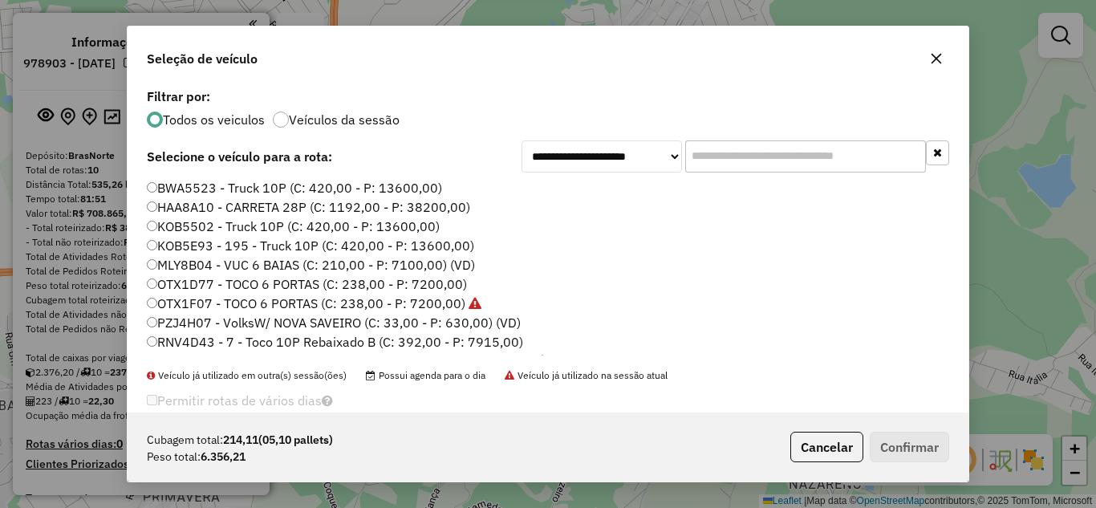
click at [829, 165] on input "text" at bounding box center [806, 156] width 241 height 32
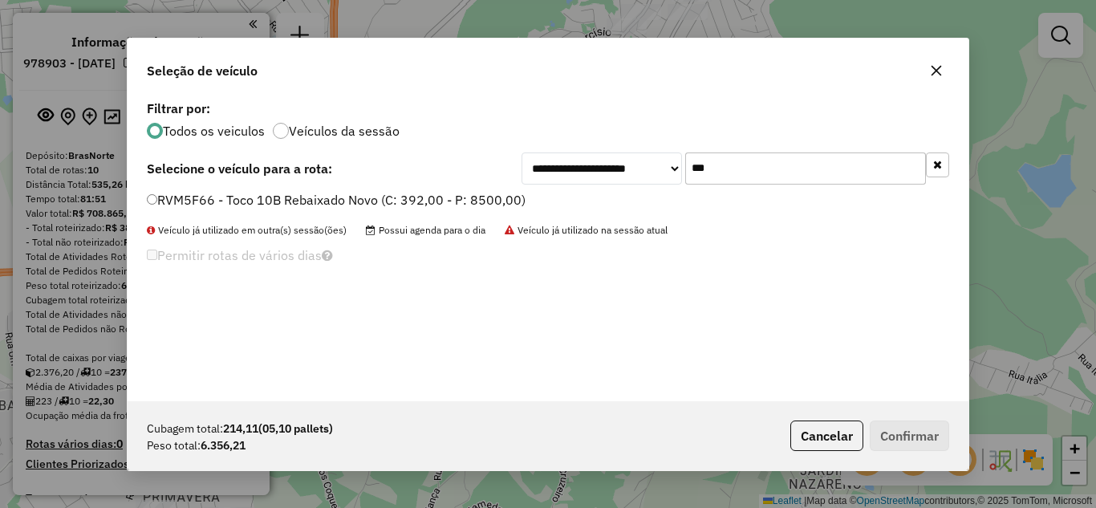
type input "***"
click at [931, 441] on button "Confirmar" at bounding box center [909, 436] width 79 height 31
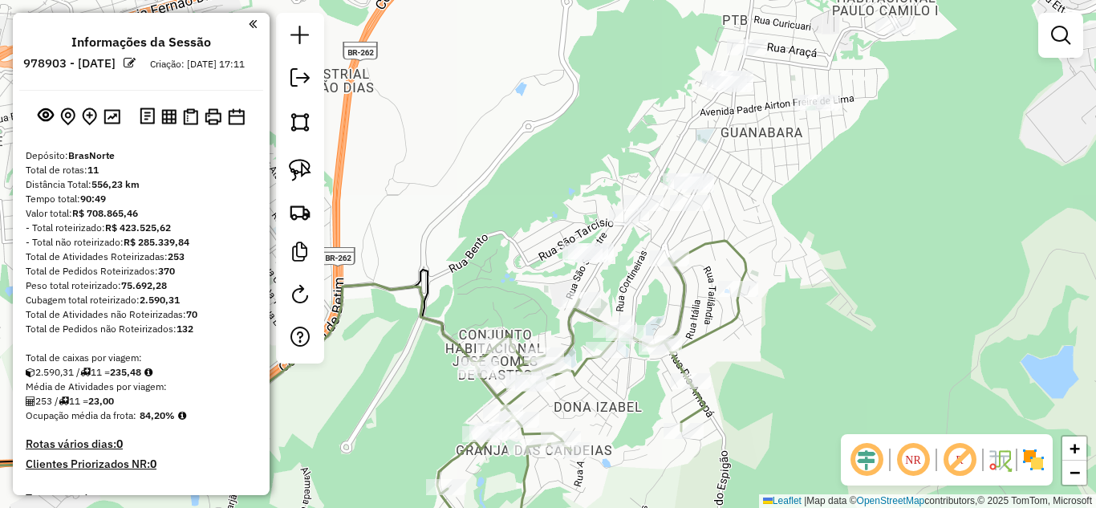
drag, startPoint x: 626, startPoint y: 298, endPoint x: 624, endPoint y: 445, distance: 147.7
click at [624, 445] on div "Janela de atendimento Grade de atendimento Capacidade Transportadoras Veículos …" at bounding box center [548, 254] width 1096 height 508
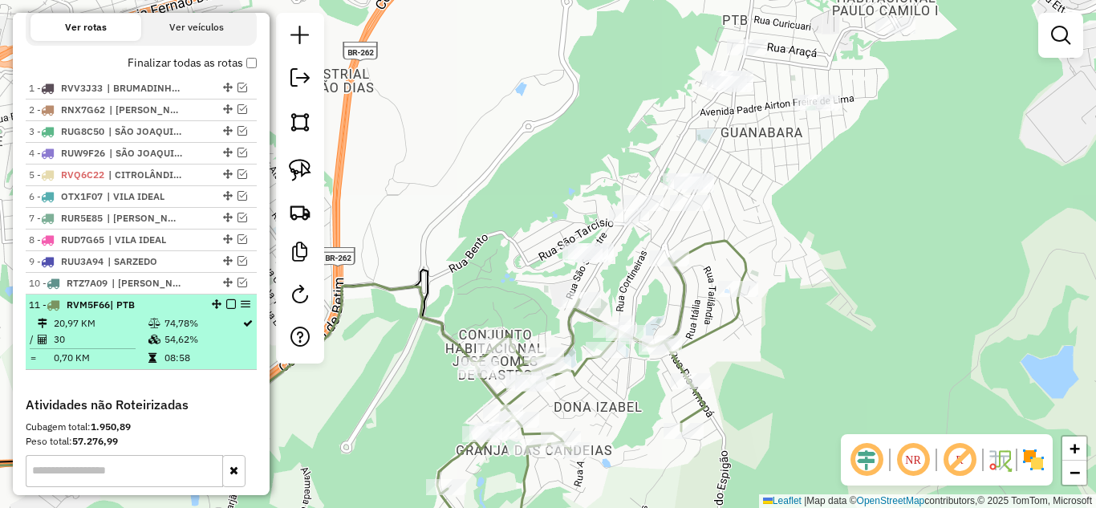
scroll to position [562, 0]
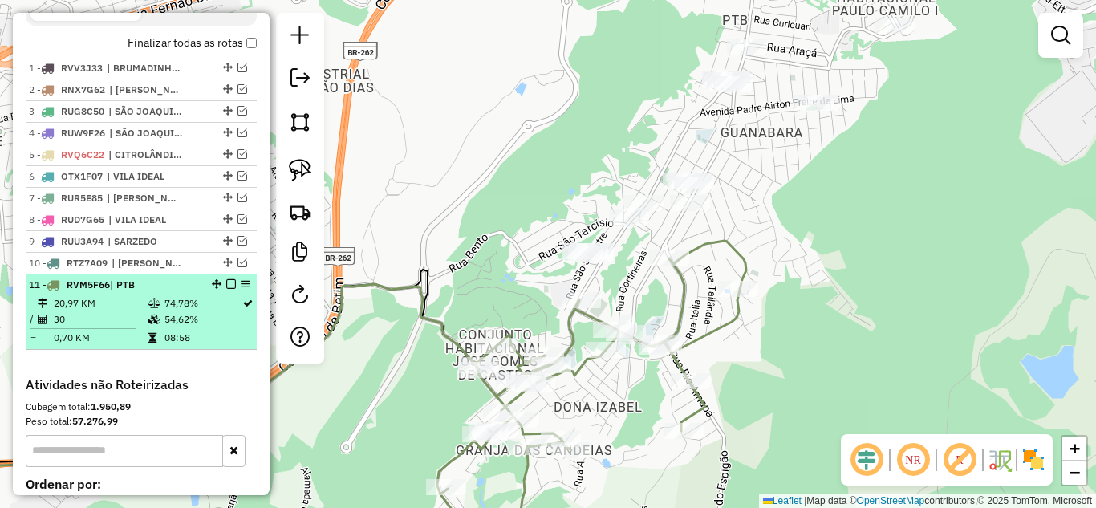
drag, startPoint x: 225, startPoint y: 300, endPoint x: 251, endPoint y: 308, distance: 27.7
click at [226, 289] on em at bounding box center [231, 284] width 10 height 10
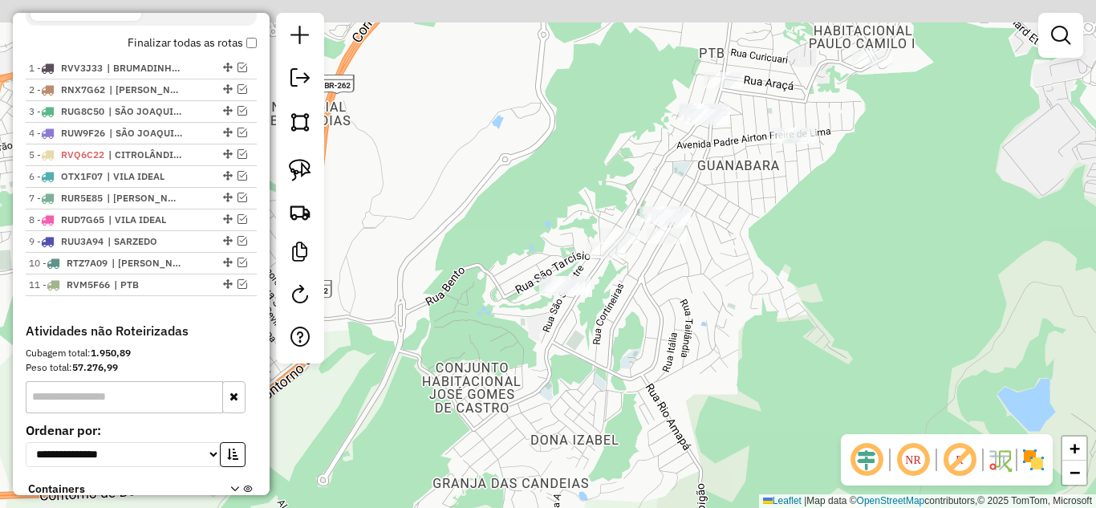
drag, startPoint x: 709, startPoint y: 329, endPoint x: 541, endPoint y: 462, distance: 214.2
click at [541, 462] on div "Janela de atendimento Grade de atendimento Capacidade Transportadoras Veículos …" at bounding box center [548, 254] width 1096 height 508
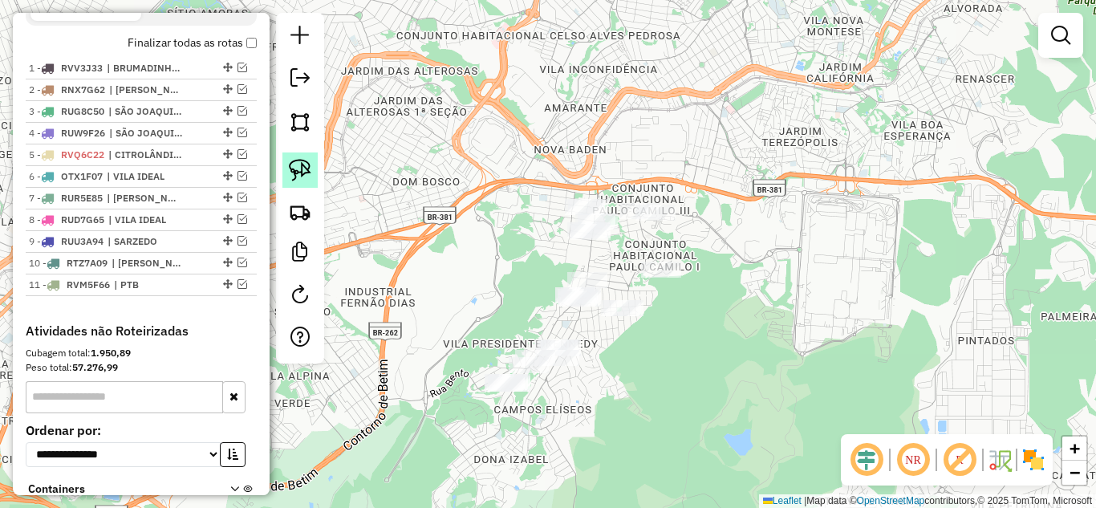
click at [295, 173] on img at bounding box center [300, 170] width 22 height 22
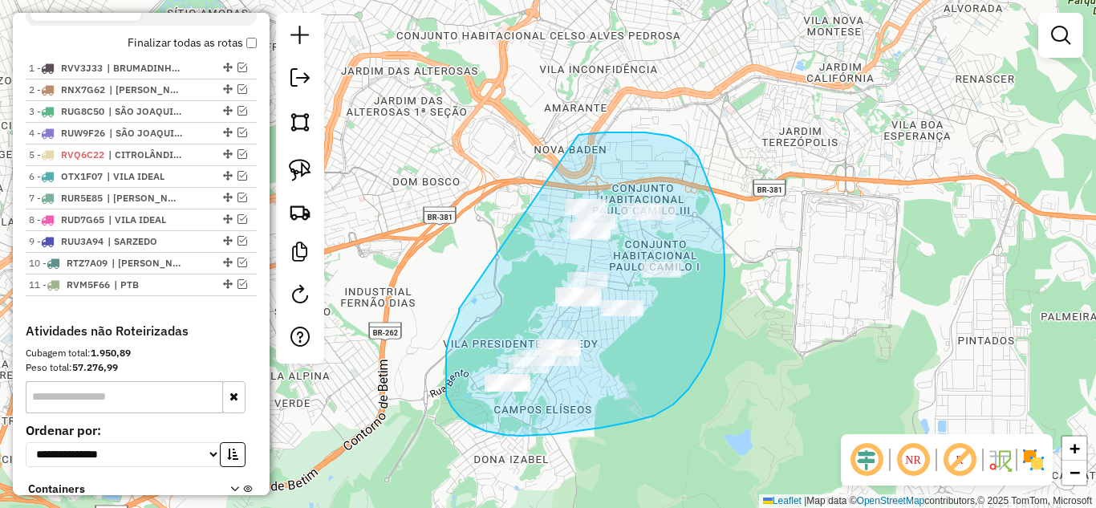
drag, startPoint x: 459, startPoint y: 312, endPoint x: 547, endPoint y: 148, distance: 185.7
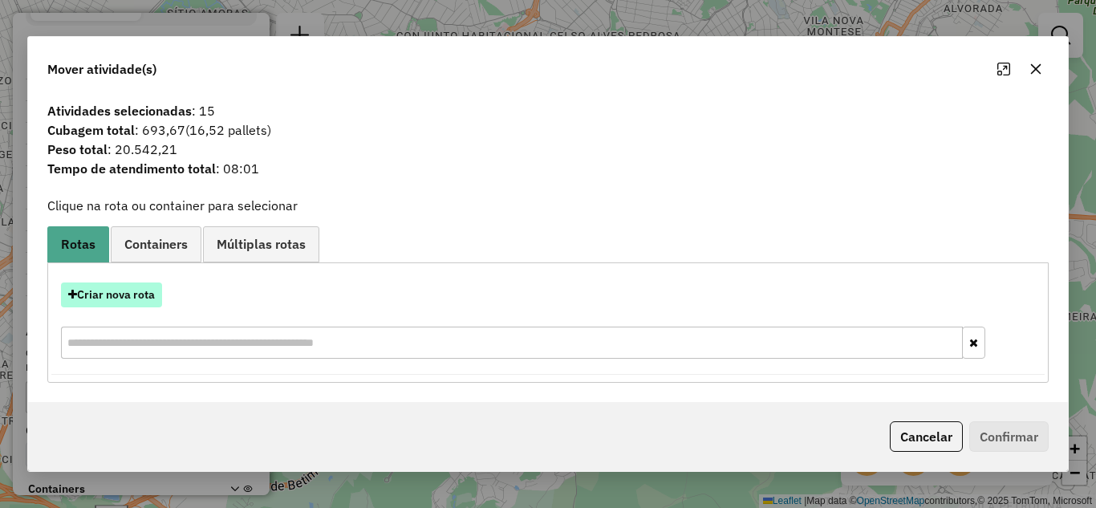
click at [132, 286] on button "Criar nova rota" at bounding box center [111, 295] width 101 height 25
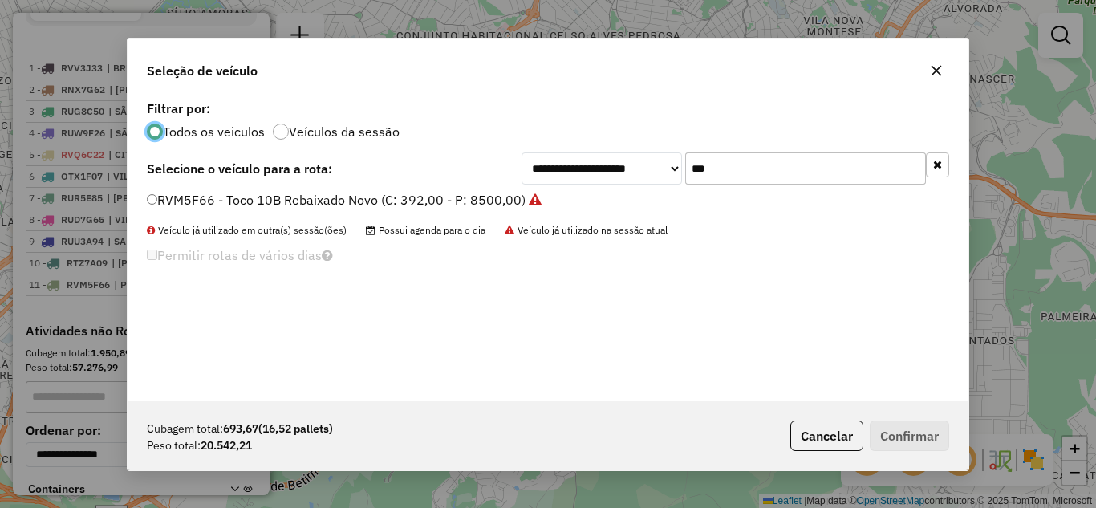
scroll to position [9, 5]
click at [789, 166] on input "***" at bounding box center [806, 169] width 241 height 32
type input "*"
type input "***"
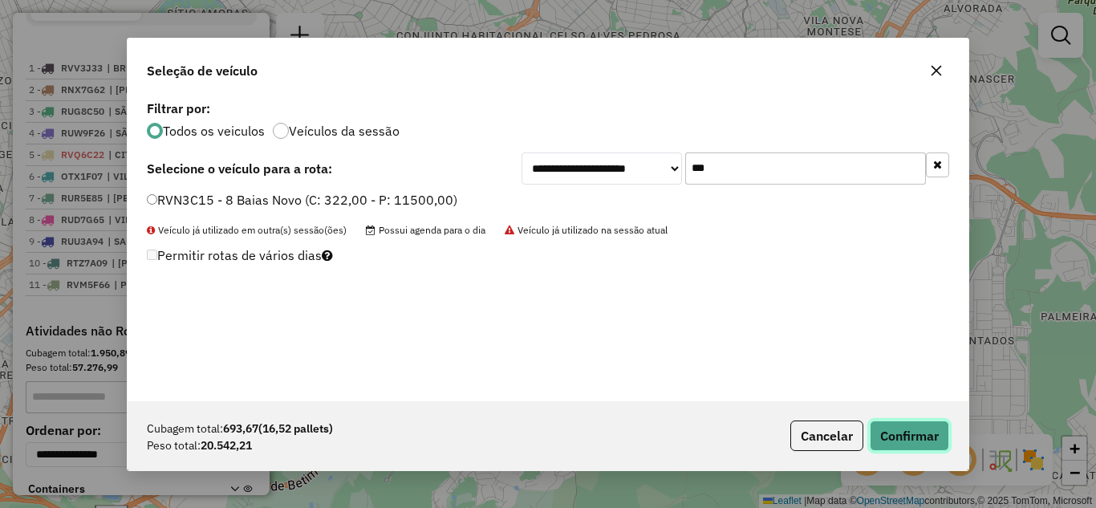
click at [898, 435] on button "Confirmar" at bounding box center [909, 436] width 79 height 31
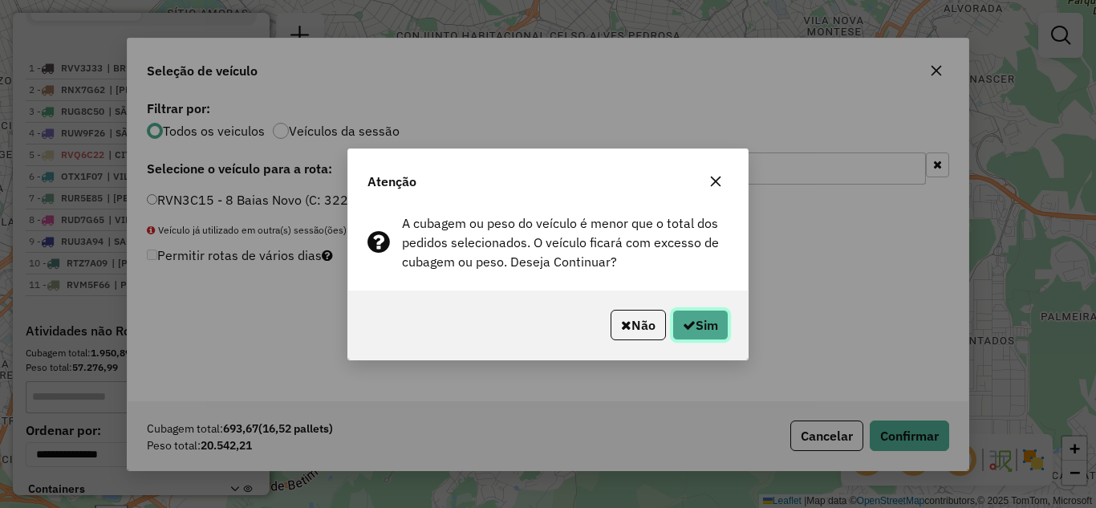
click at [700, 319] on button "Sim" at bounding box center [701, 325] width 56 height 31
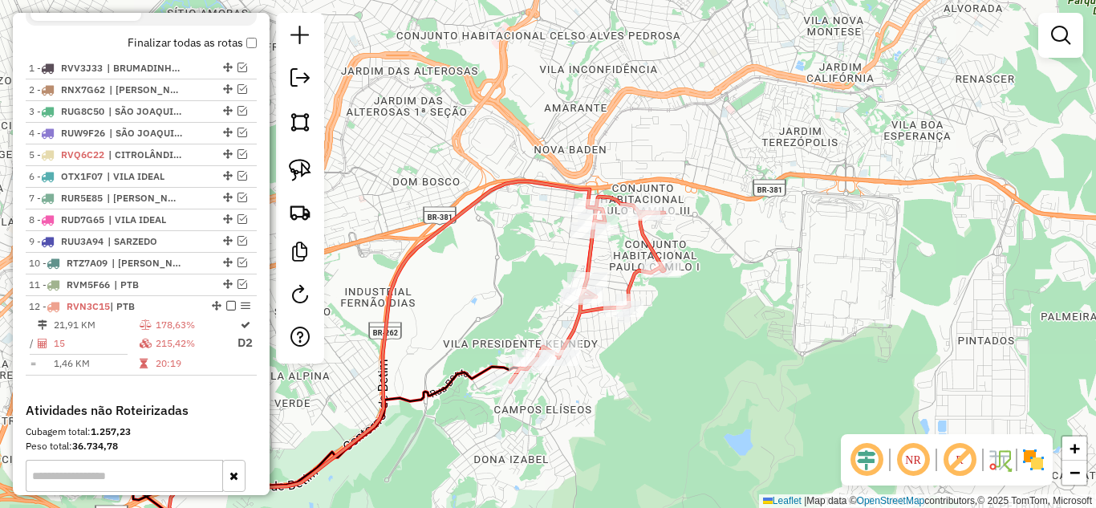
click at [589, 247] on icon at bounding box center [588, 289] width 154 height 185
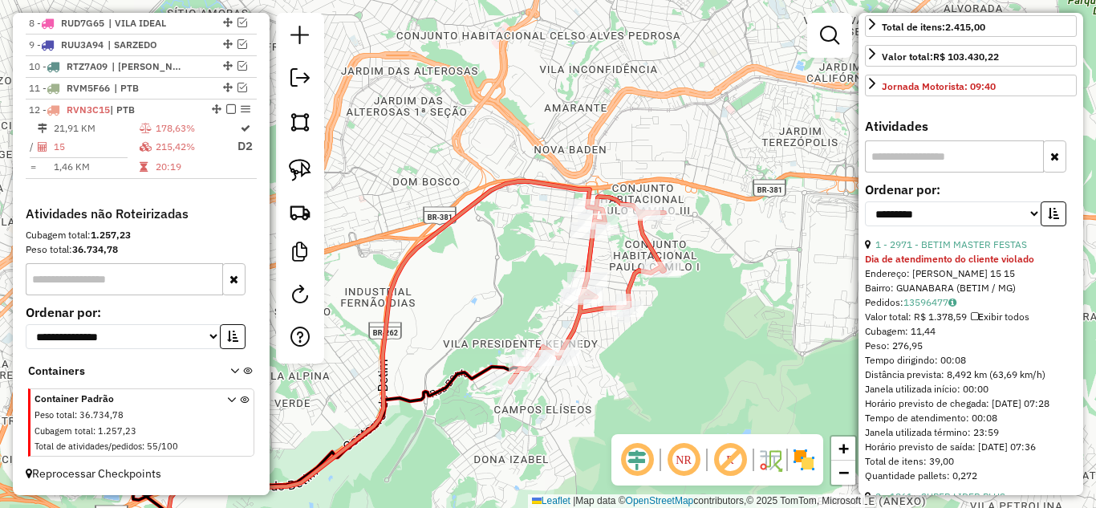
scroll to position [562, 0]
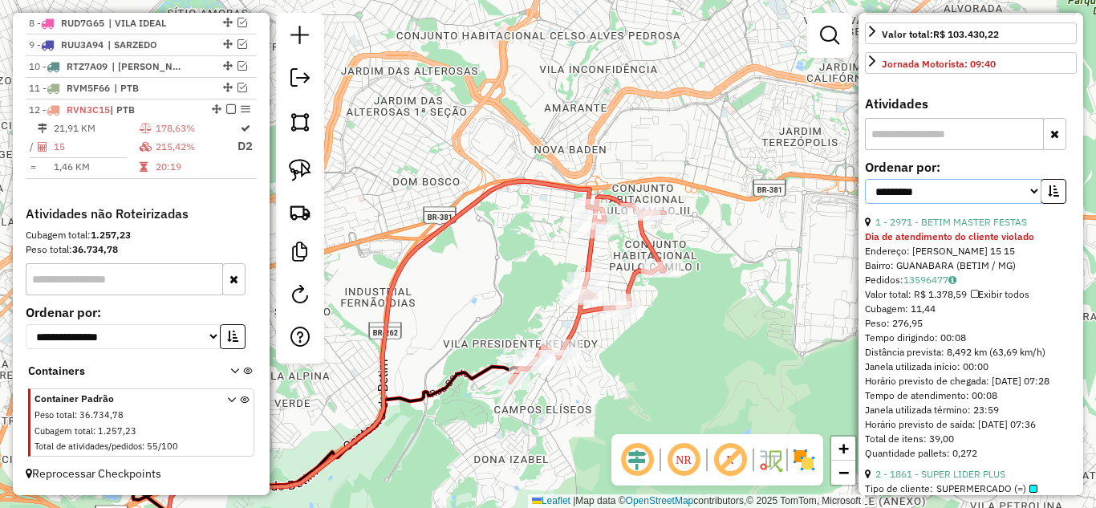
drag, startPoint x: 1023, startPoint y: 250, endPoint x: 1004, endPoint y: 251, distance: 18.5
click at [1023, 204] on select "**********" at bounding box center [953, 191] width 177 height 25
select select "*********"
click at [865, 204] on select "**********" at bounding box center [953, 191] width 177 height 25
click at [1045, 204] on button "button" at bounding box center [1054, 191] width 26 height 25
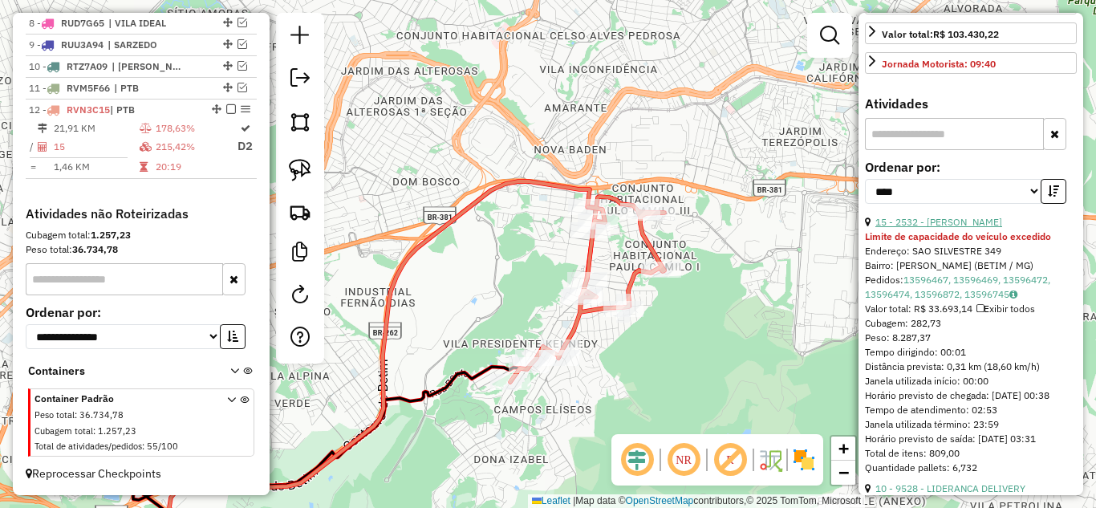
click at [991, 228] on link "15 - 2532 - [PERSON_NAME]" at bounding box center [939, 222] width 127 height 12
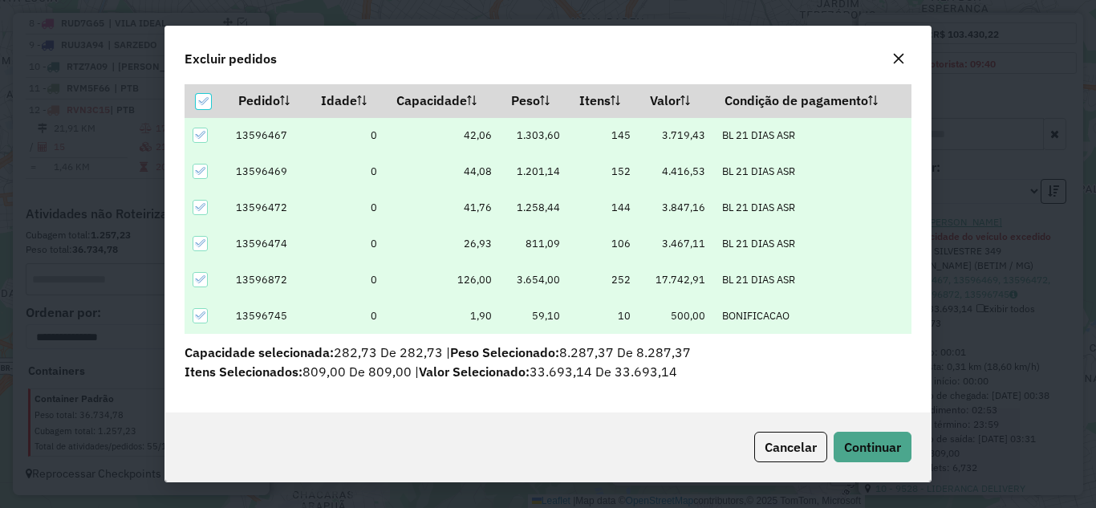
scroll to position [56, 0]
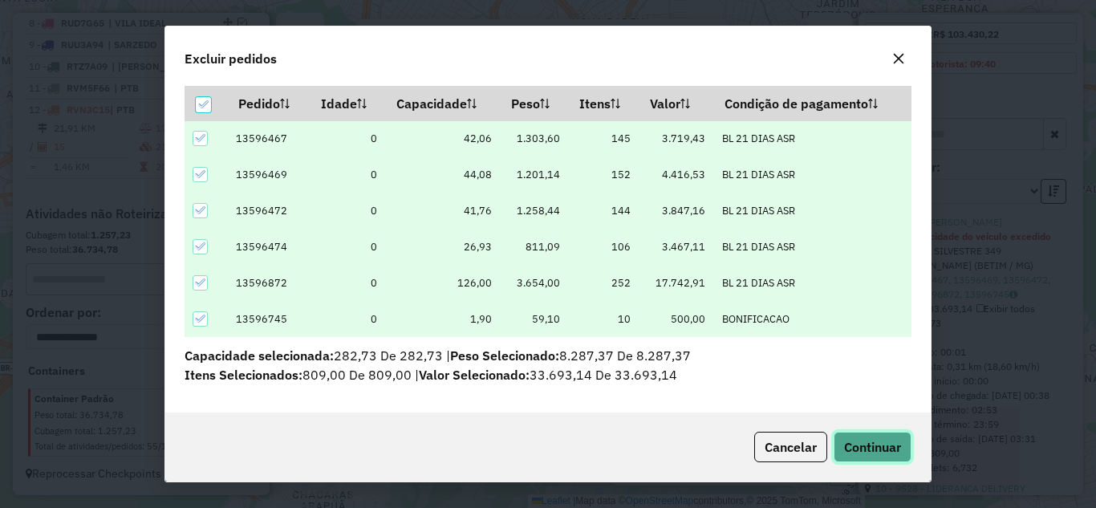
drag, startPoint x: 865, startPoint y: 458, endPoint x: 868, endPoint y: 442, distance: 16.4
click at [867, 447] on button "Continuar" at bounding box center [873, 447] width 78 height 31
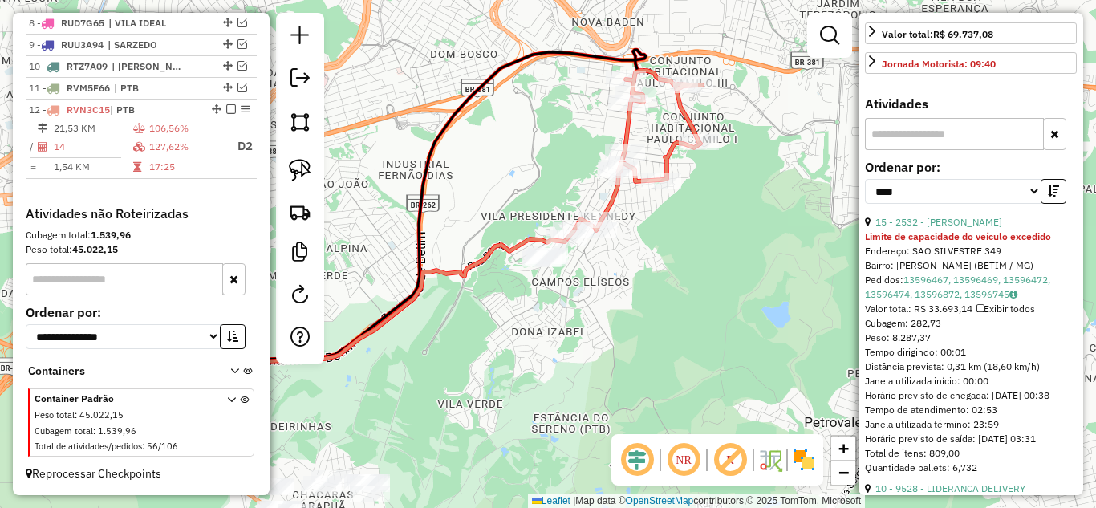
drag, startPoint x: 615, startPoint y: 193, endPoint x: 783, endPoint y: 230, distance: 171.8
click at [616, 193] on icon at bounding box center [635, 155] width 135 height 168
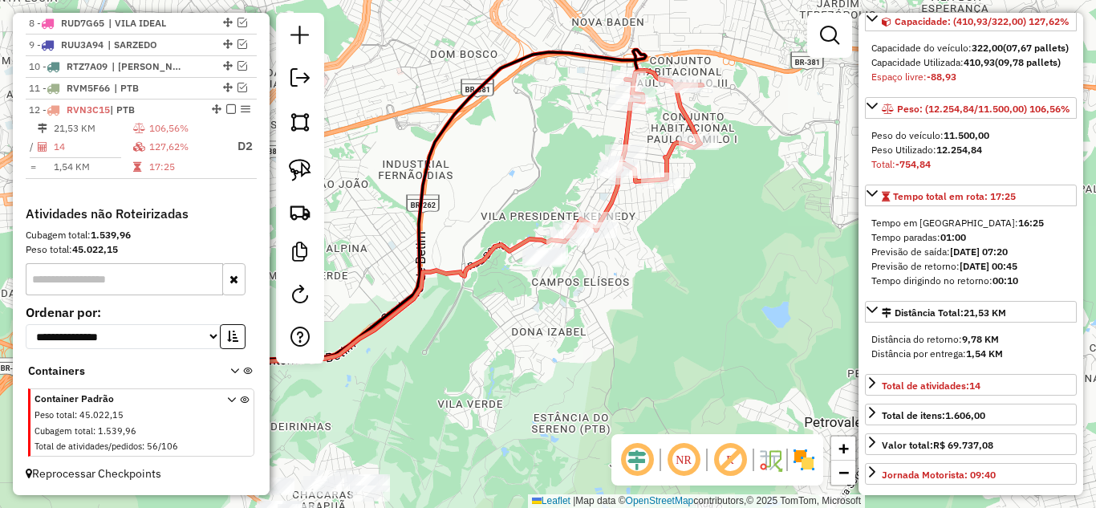
scroll to position [161, 0]
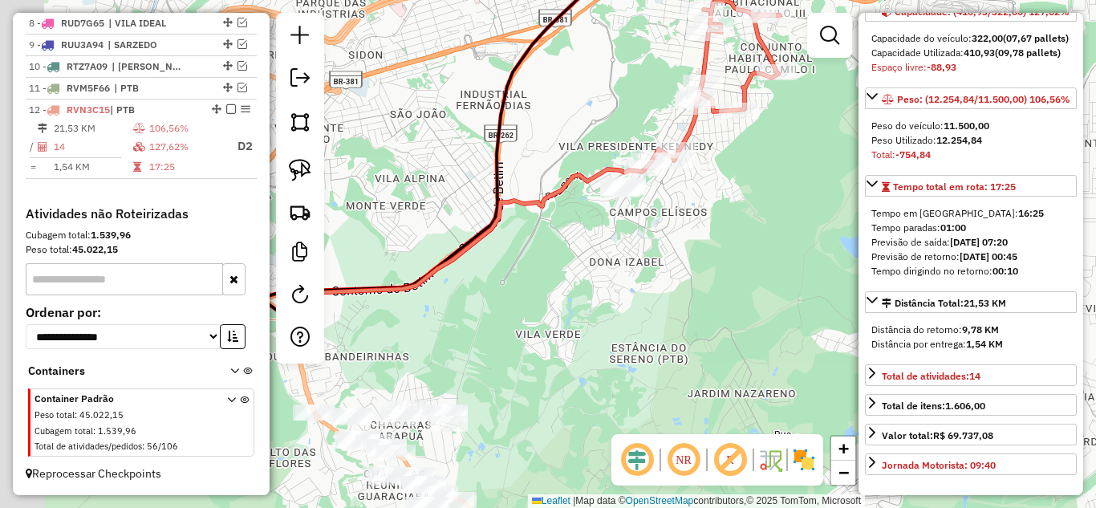
drag, startPoint x: 689, startPoint y: 281, endPoint x: 694, endPoint y: 247, distance: 34.1
click at [713, 246] on div "Janela de atendimento Grade de atendimento Capacidade Transportadoras Veículos …" at bounding box center [548, 254] width 1096 height 508
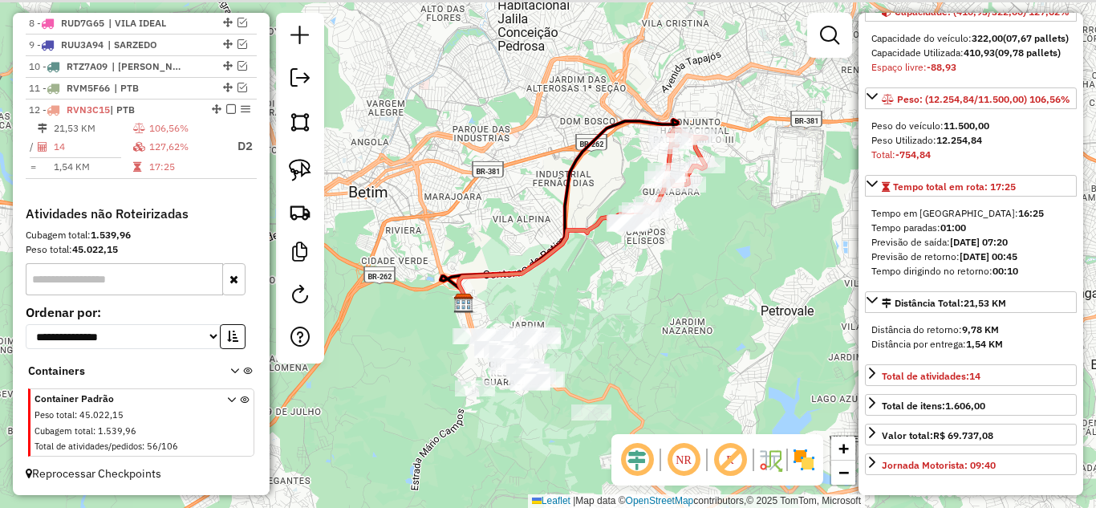
drag, startPoint x: 637, startPoint y: 309, endPoint x: 622, endPoint y: 321, distance: 18.8
click at [622, 321] on div "Janela de atendimento Grade de atendimento Capacidade Transportadoras Veículos …" at bounding box center [548, 254] width 1096 height 508
drag, startPoint x: 730, startPoint y: 262, endPoint x: 714, endPoint y: 250, distance: 19.4
click at [728, 250] on div "Janela de atendimento Grade de atendimento Capacidade Transportadoras Veículos …" at bounding box center [548, 254] width 1096 height 508
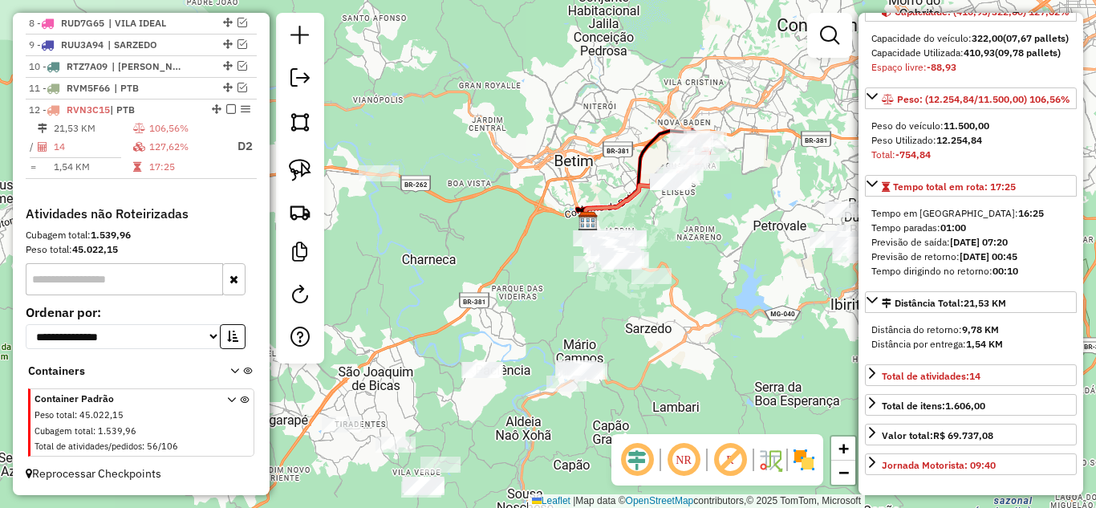
drag, startPoint x: 652, startPoint y: 331, endPoint x: 736, endPoint y: 250, distance: 116.4
click at [736, 250] on div "Janela de atendimento Grade de atendimento Capacidade Transportadoras Veículos …" at bounding box center [548, 254] width 1096 height 508
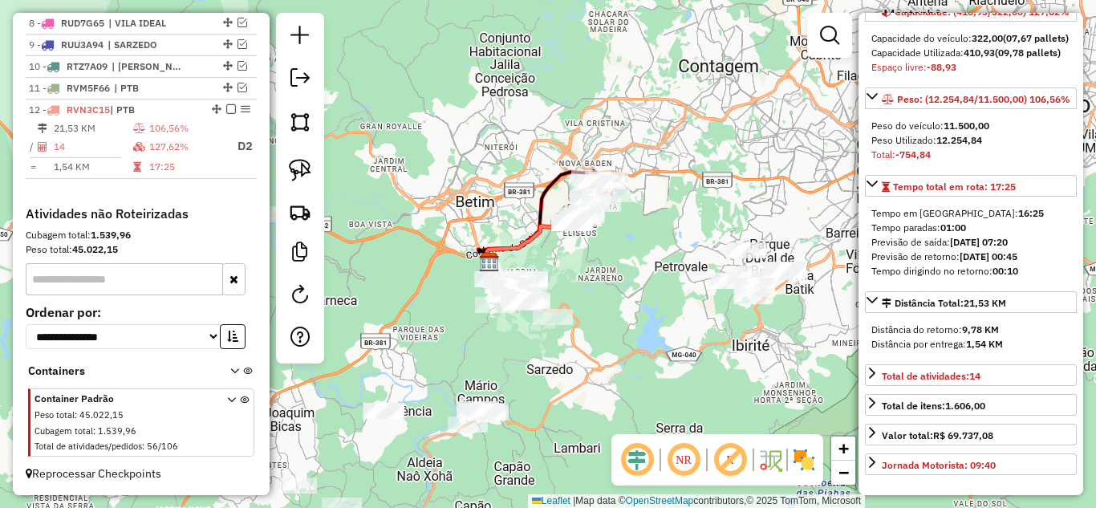
drag, startPoint x: 701, startPoint y: 368, endPoint x: 580, endPoint y: 413, distance: 128.8
click at [578, 427] on div "Janela de atendimento Grade de atendimento Capacidade Transportadoras Veículos …" at bounding box center [548, 254] width 1096 height 508
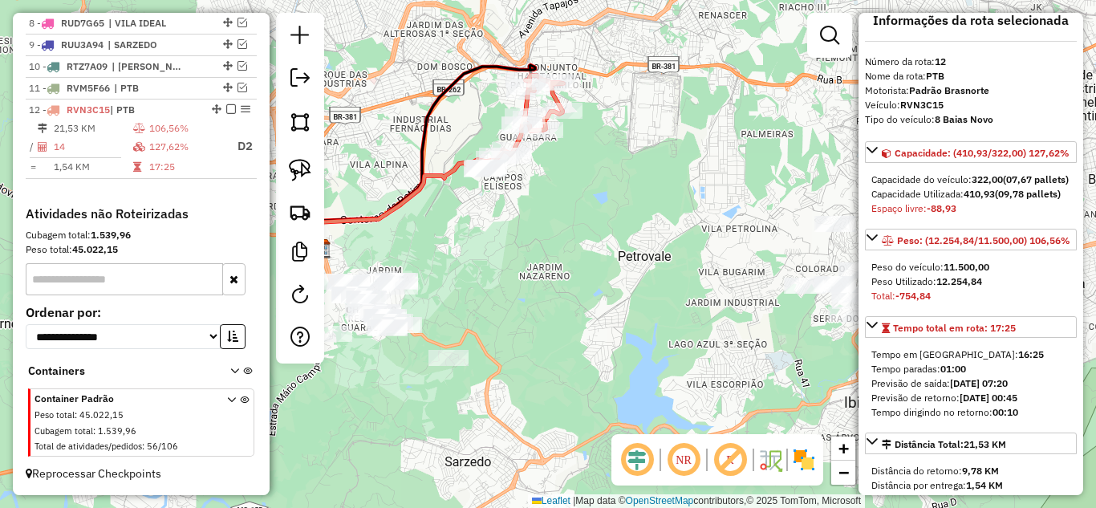
scroll to position [0, 0]
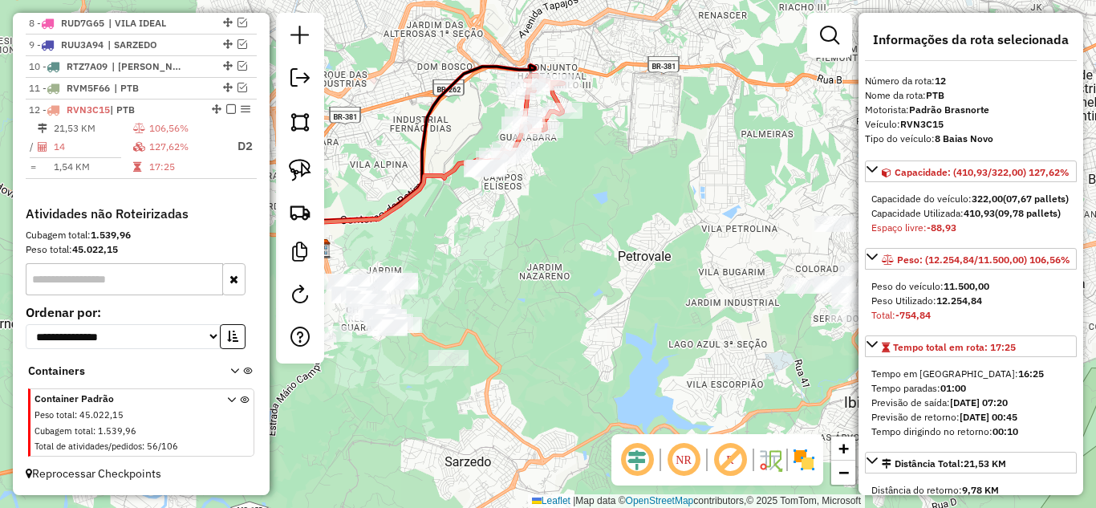
drag, startPoint x: 449, startPoint y: 167, endPoint x: 462, endPoint y: 167, distance: 12.8
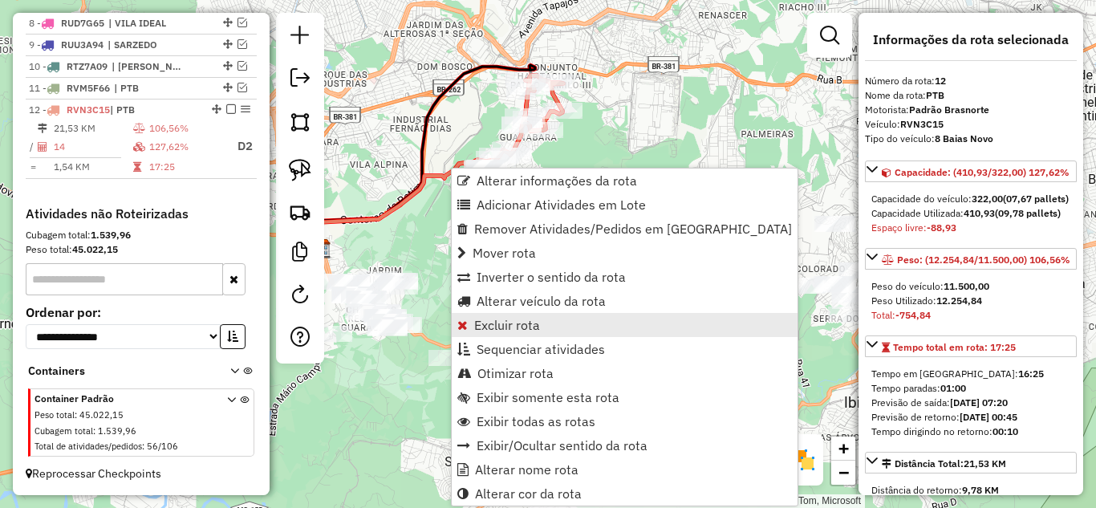
click at [502, 324] on span "Excluir rota" at bounding box center [507, 325] width 66 height 13
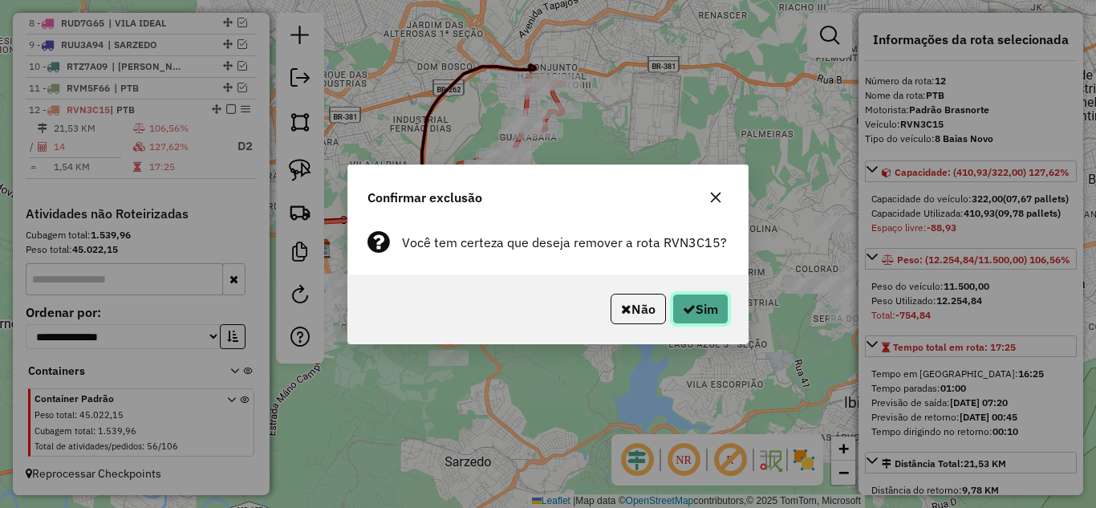
click at [703, 311] on button "Sim" at bounding box center [701, 309] width 56 height 31
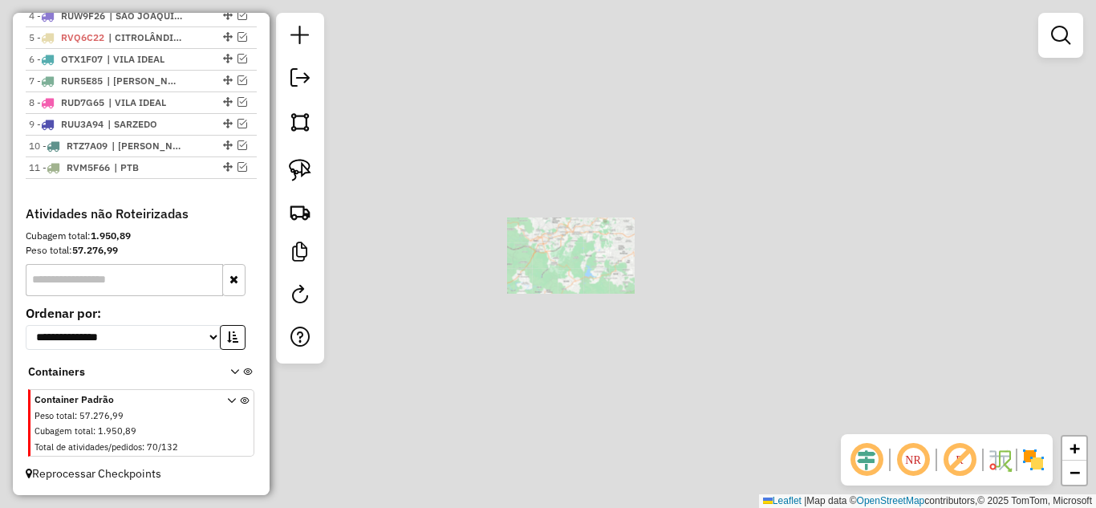
scroll to position [694, 0]
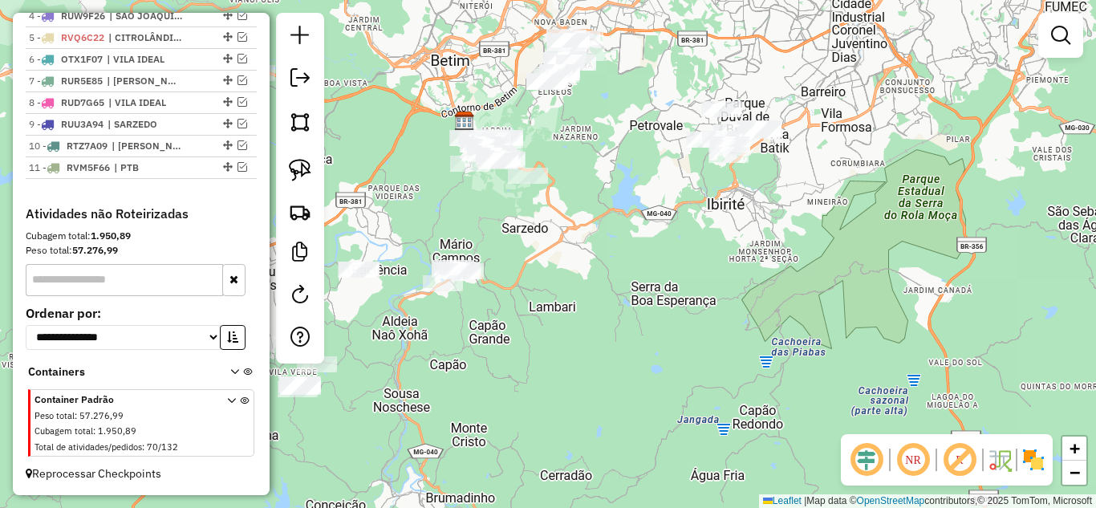
drag, startPoint x: 612, startPoint y: 309, endPoint x: 616, endPoint y: 322, distance: 13.5
click at [616, 322] on div "Janela de atendimento Grade de atendimento Capacidade Transportadoras Veículos …" at bounding box center [548, 254] width 1096 height 508
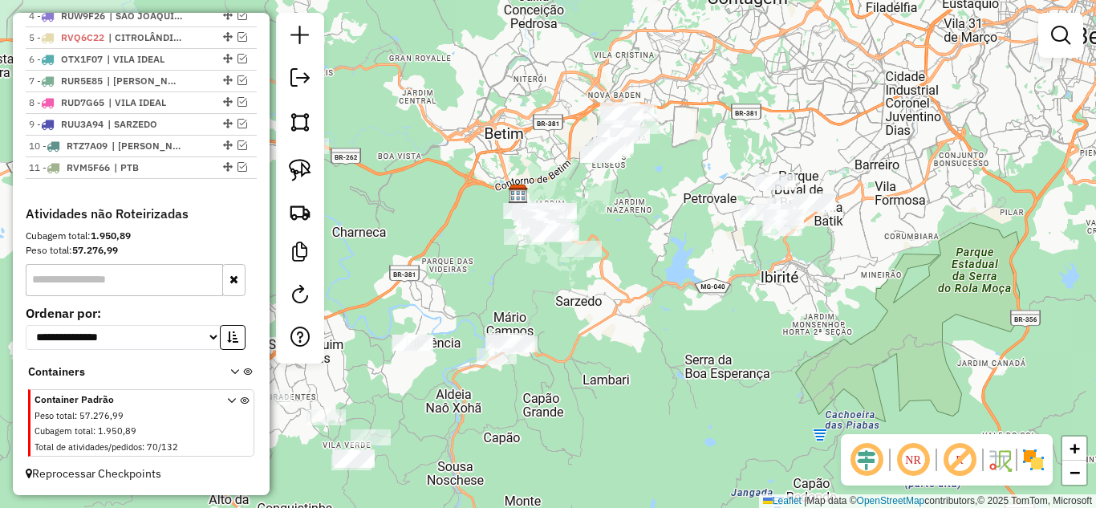
click at [588, 324] on div "Janela de atendimento Grade de atendimento Capacidade Transportadoras Veículos …" at bounding box center [548, 254] width 1096 height 508
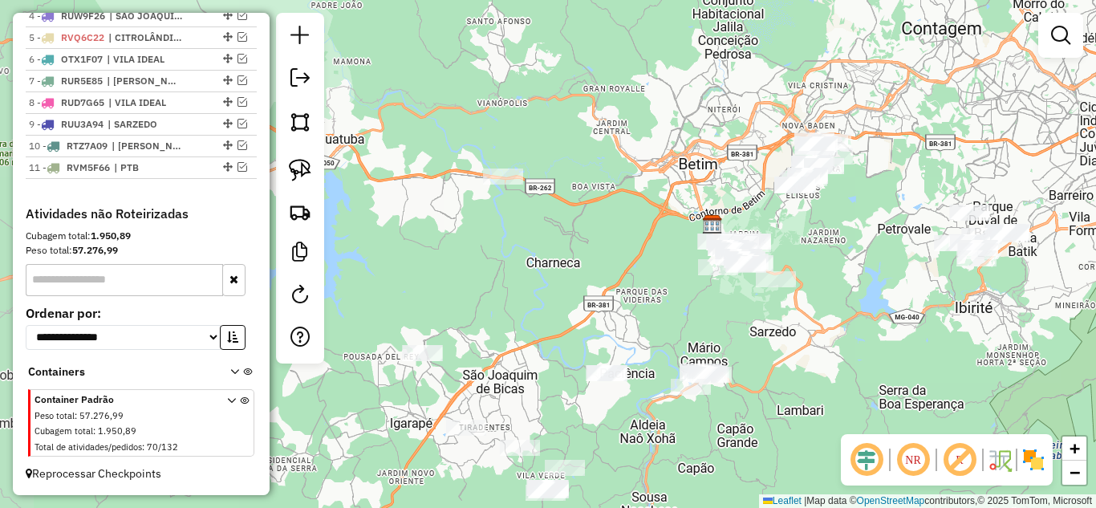
drag, startPoint x: 554, startPoint y: 305, endPoint x: 683, endPoint y: 334, distance: 132.4
click at [683, 334] on div "Janela de atendimento Grade de atendimento Capacidade Transportadoras Veículos …" at bounding box center [548, 254] width 1096 height 508
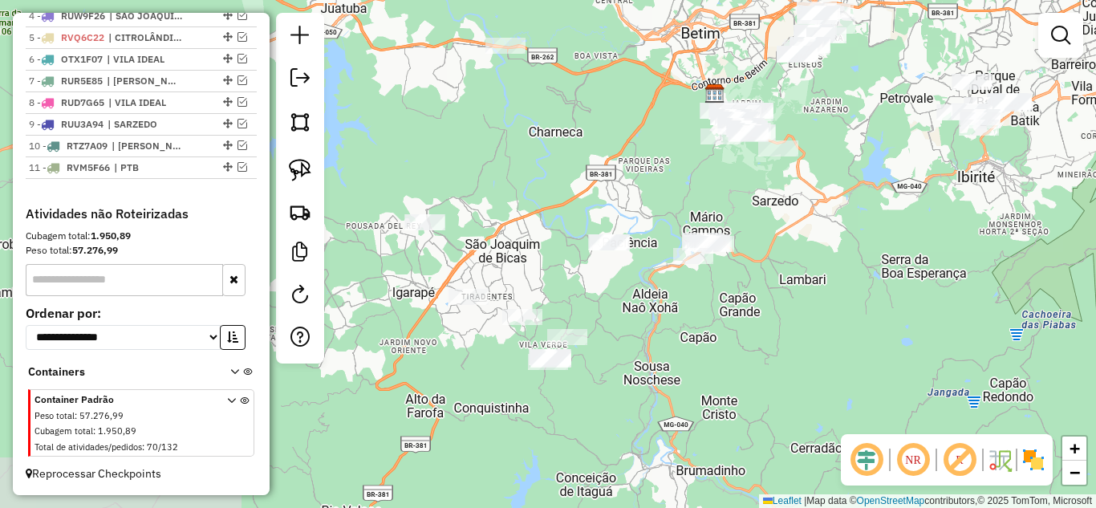
drag, startPoint x: 650, startPoint y: 409, endPoint x: 648, endPoint y: 316, distance: 93.1
click at [648, 316] on div "Janela de atendimento Grade de atendimento Capacidade Transportadoras Veículos …" at bounding box center [548, 254] width 1096 height 508
click at [307, 180] on img at bounding box center [300, 170] width 22 height 22
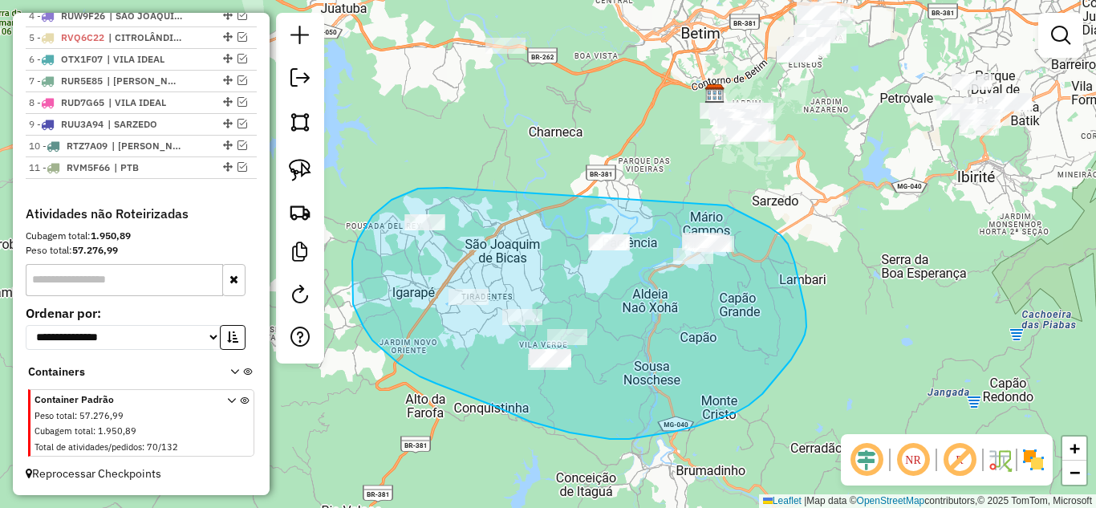
drag, startPoint x: 441, startPoint y: 188, endPoint x: 653, endPoint y: 191, distance: 211.9
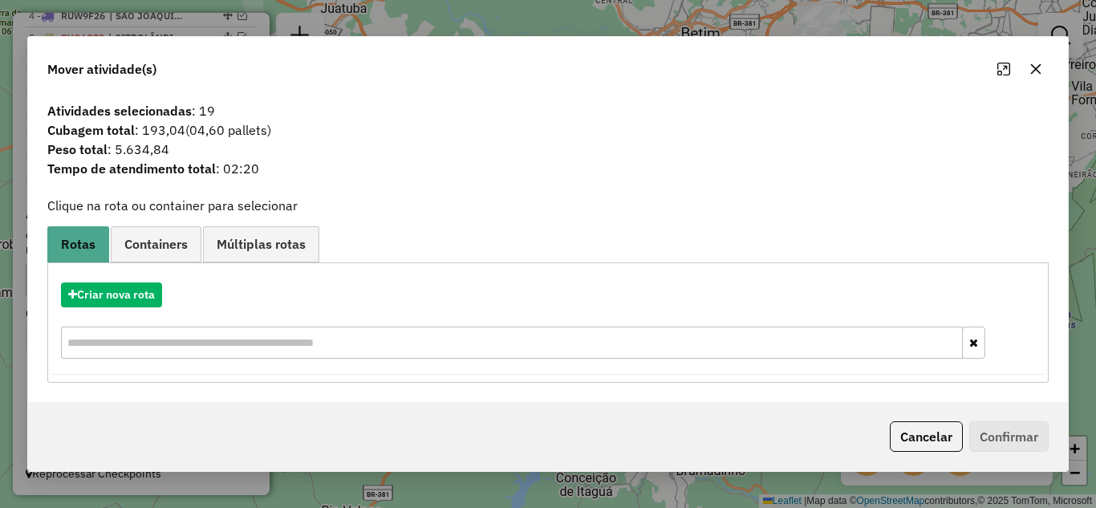
click at [1036, 68] on icon "button" at bounding box center [1036, 68] width 10 height 10
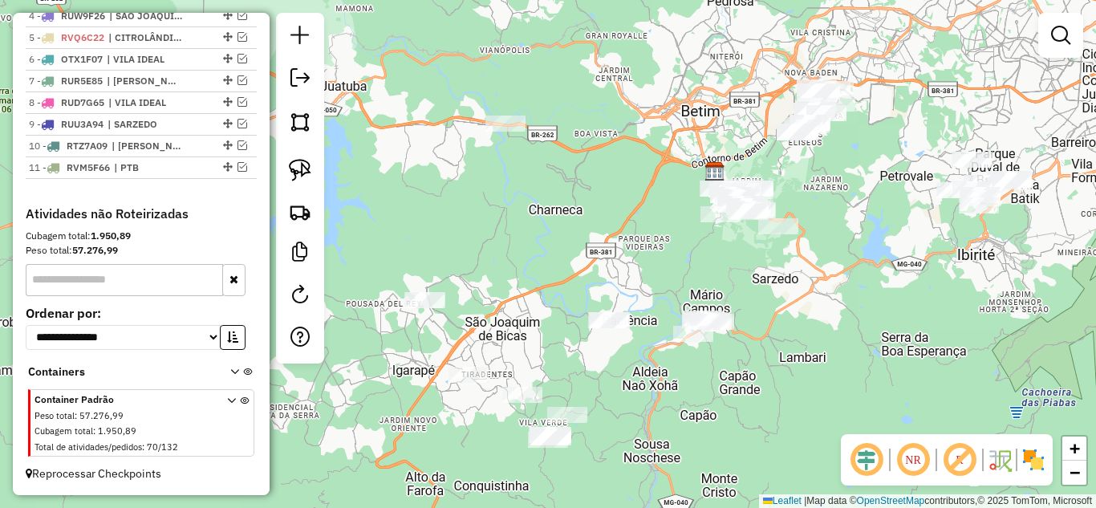
drag, startPoint x: 561, startPoint y: 193, endPoint x: 566, endPoint y: 215, distance: 23.0
click at [566, 215] on div "Janela de atendimento Grade de atendimento Capacidade Transportadoras Veículos …" at bounding box center [548, 254] width 1096 height 508
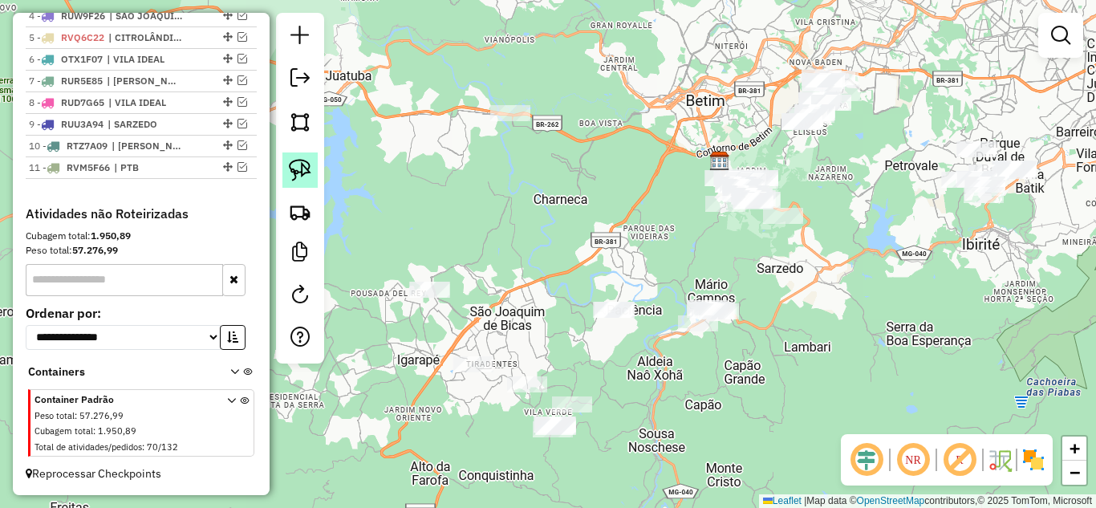
click at [312, 173] on link at bounding box center [300, 170] width 35 height 35
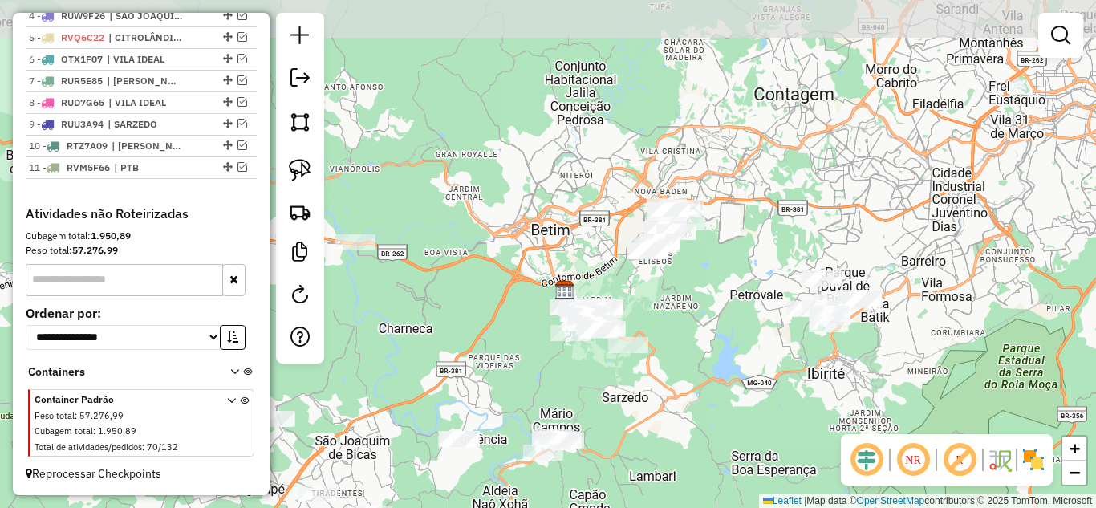
drag, startPoint x: 892, startPoint y: 252, endPoint x: 738, endPoint y: 378, distance: 198.5
click at [738, 378] on div "Janela de atendimento Grade de atendimento Capacidade Transportadoras Veículos …" at bounding box center [548, 254] width 1096 height 508
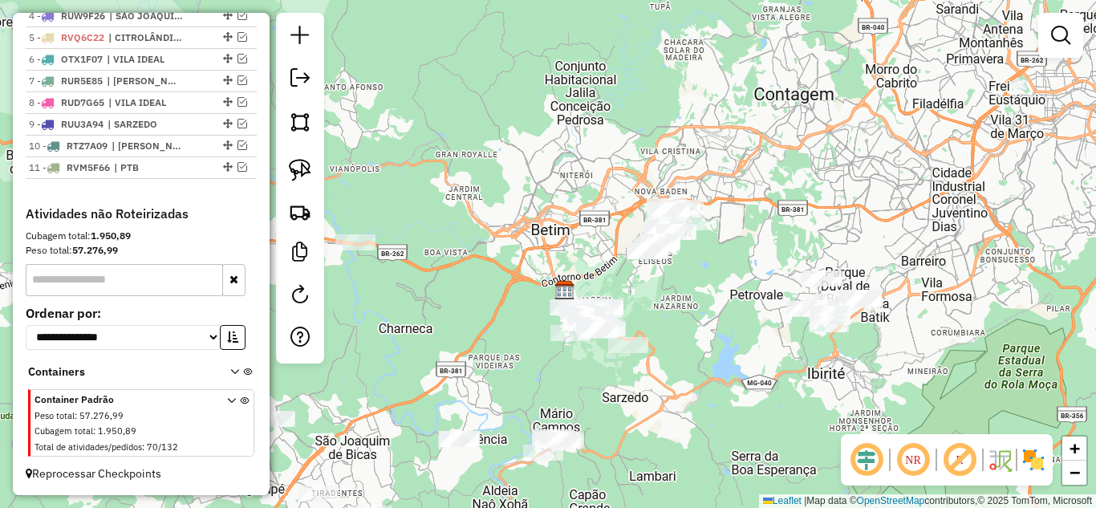
drag, startPoint x: 300, startPoint y: 173, endPoint x: 470, endPoint y: 204, distance: 172.1
click at [303, 173] on img at bounding box center [300, 170] width 22 height 22
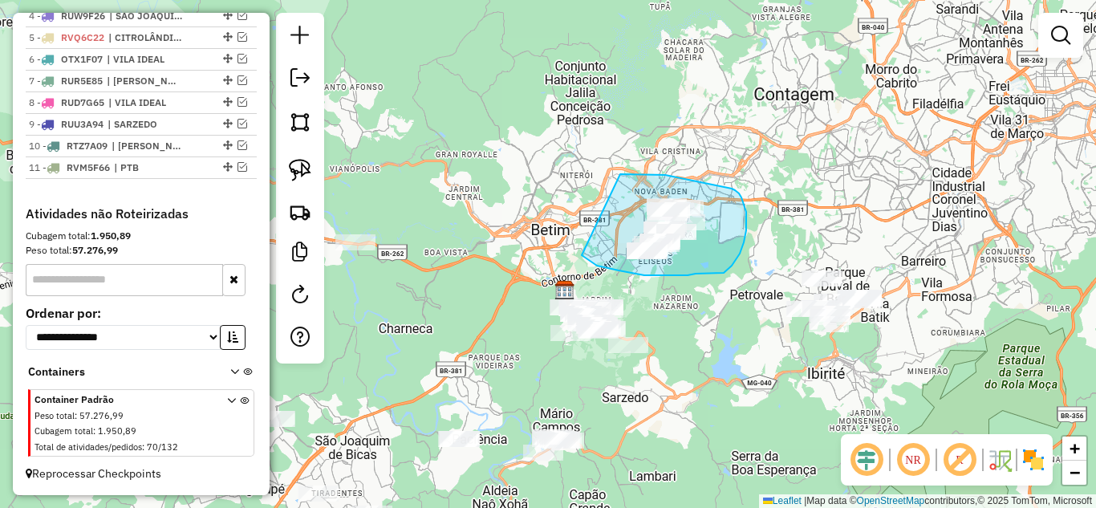
drag, startPoint x: 585, startPoint y: 258, endPoint x: 603, endPoint y: 173, distance: 86.9
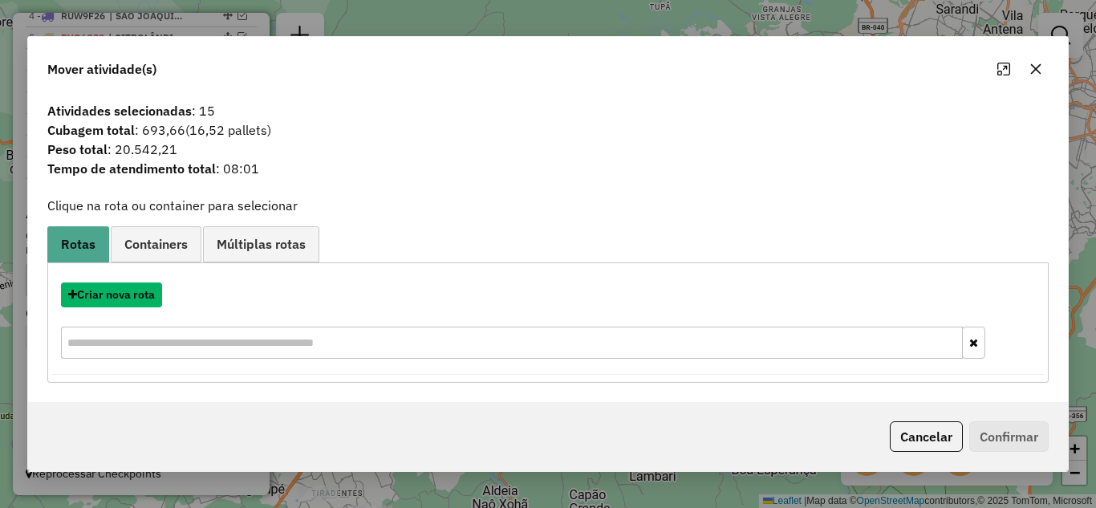
click at [127, 296] on button "Criar nova rota" at bounding box center [111, 295] width 101 height 25
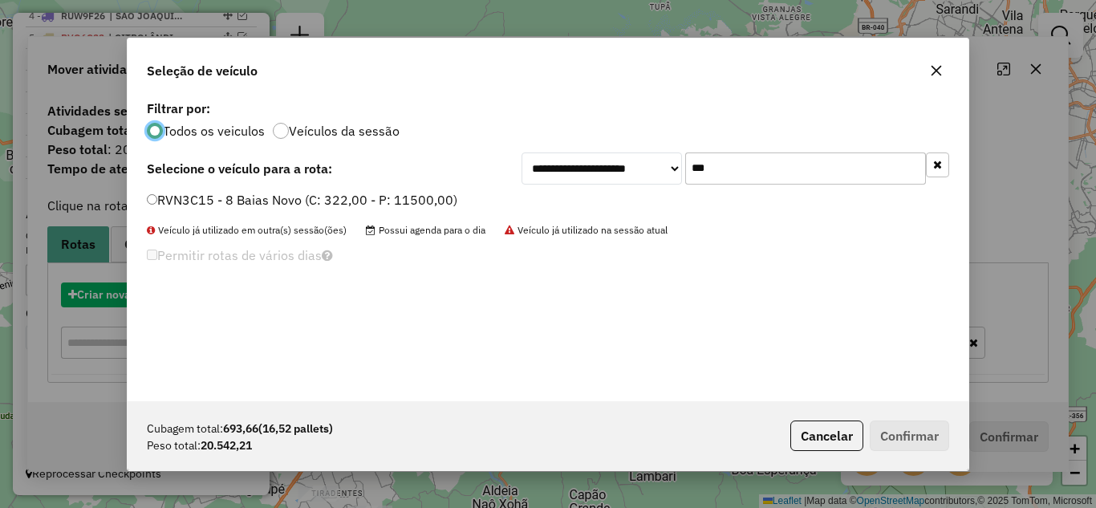
scroll to position [9, 5]
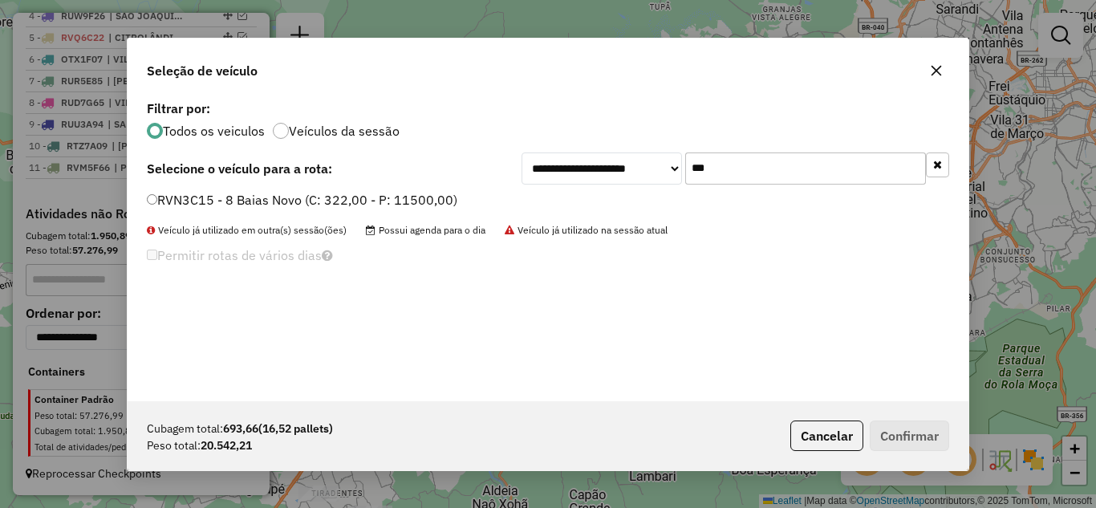
click at [748, 166] on input "***" at bounding box center [806, 169] width 241 height 32
type input "*"
type input "**"
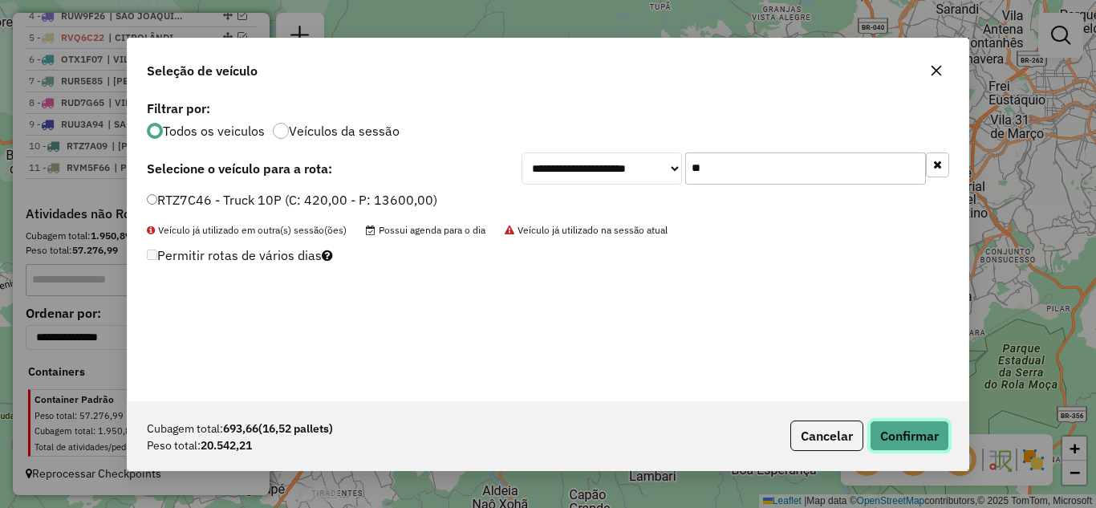
click at [907, 436] on button "Confirmar" at bounding box center [909, 436] width 79 height 31
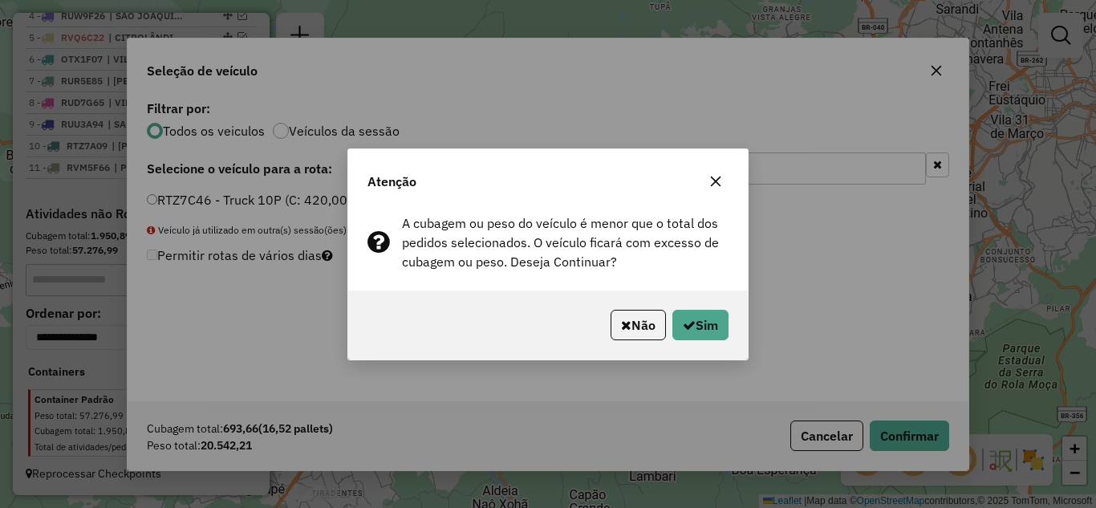
click at [720, 180] on icon "button" at bounding box center [716, 181] width 13 height 13
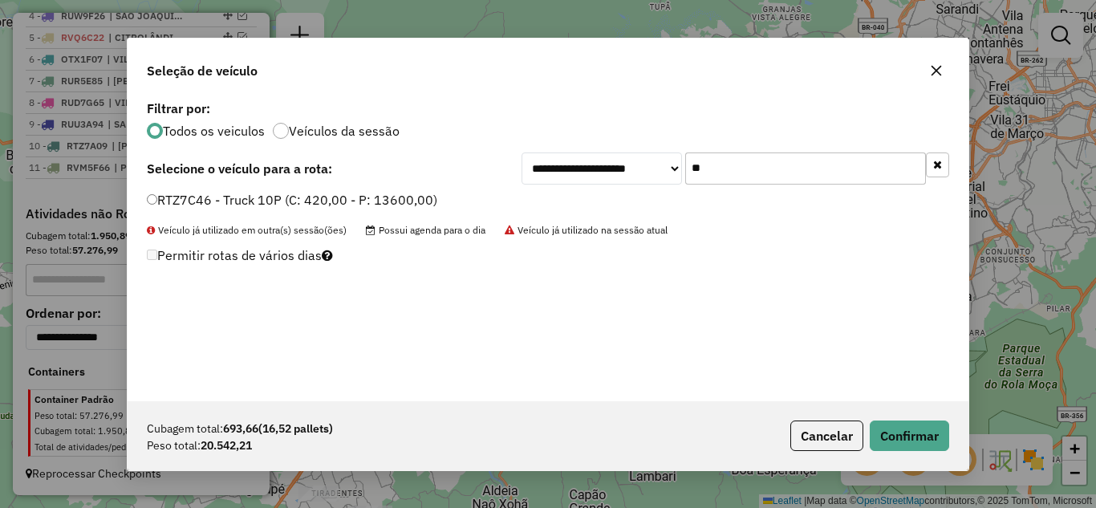
click at [938, 73] on icon "button" at bounding box center [936, 70] width 13 height 13
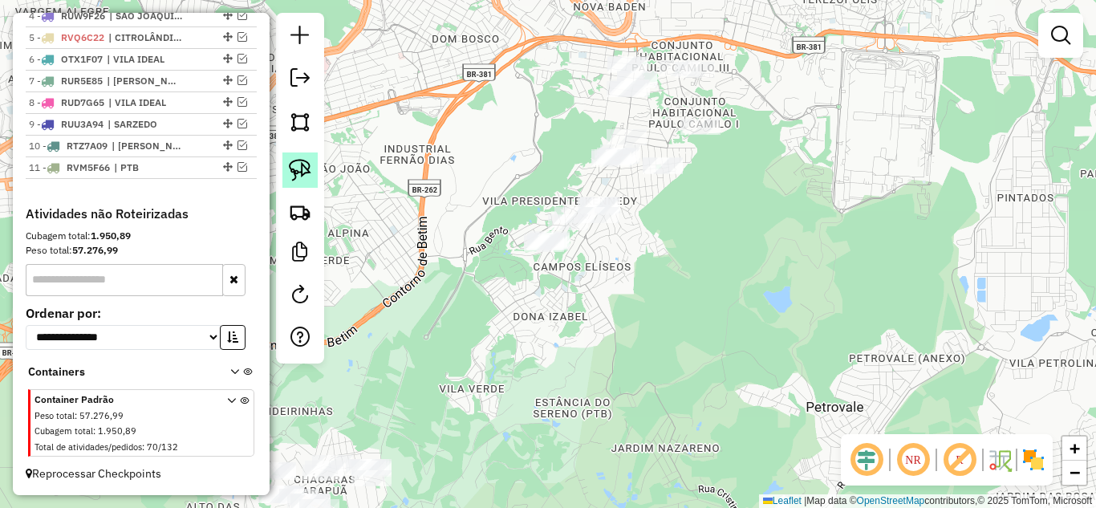
click at [300, 172] on img at bounding box center [300, 170] width 22 height 22
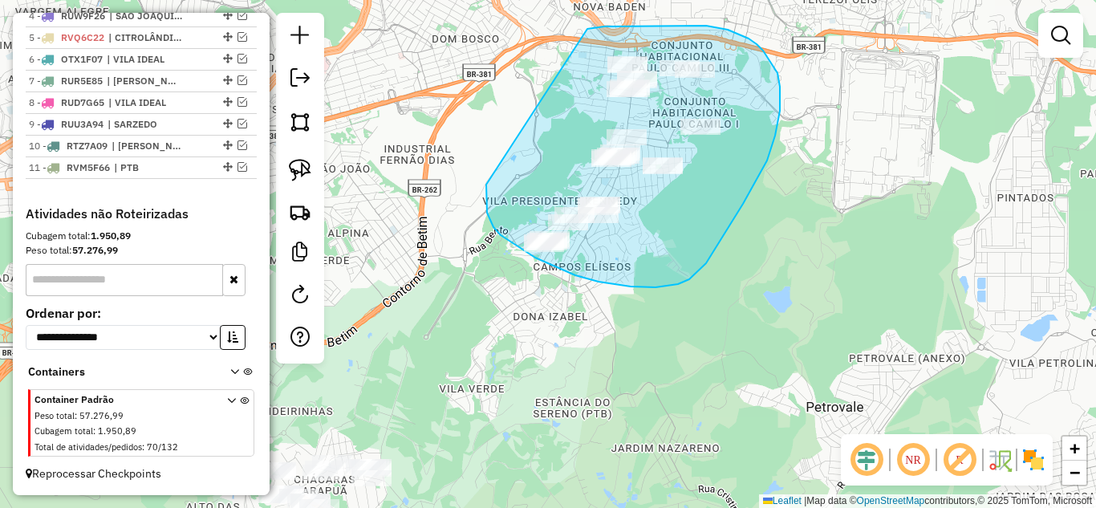
drag, startPoint x: 486, startPoint y: 201, endPoint x: 559, endPoint y: 35, distance: 182.2
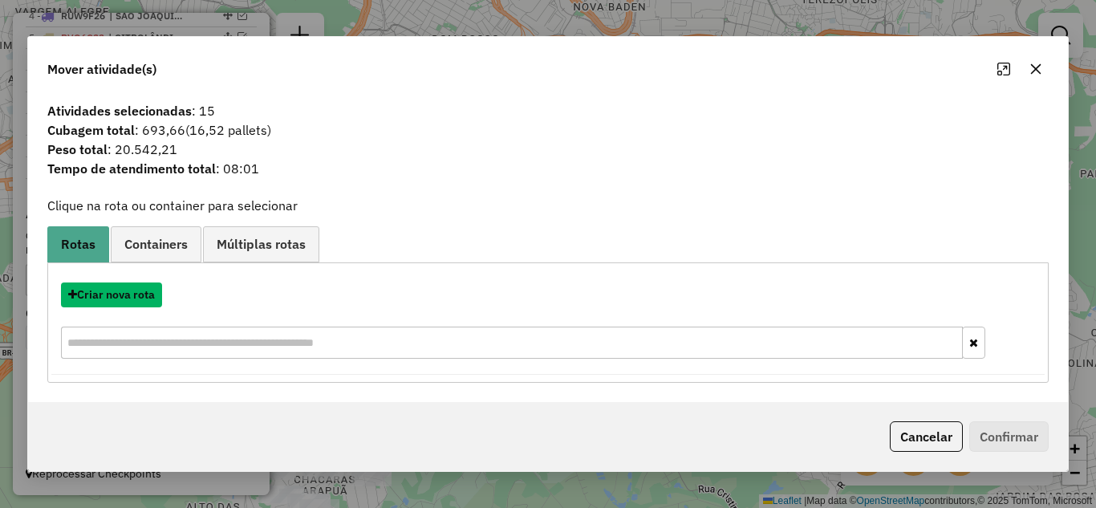
click at [128, 297] on button "Criar nova rota" at bounding box center [111, 295] width 101 height 25
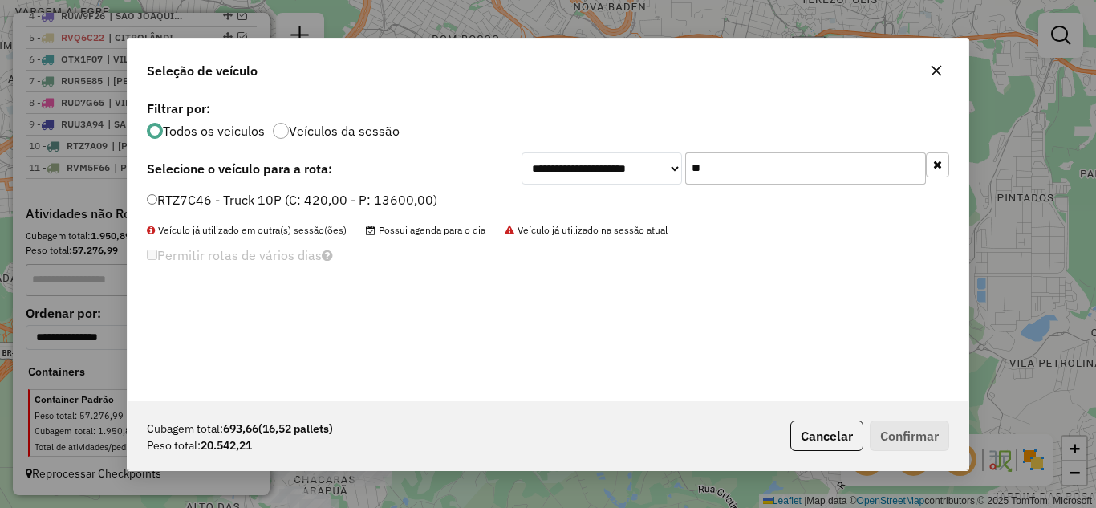
click at [766, 167] on input "**" at bounding box center [806, 169] width 241 height 32
type input "*"
type input "****"
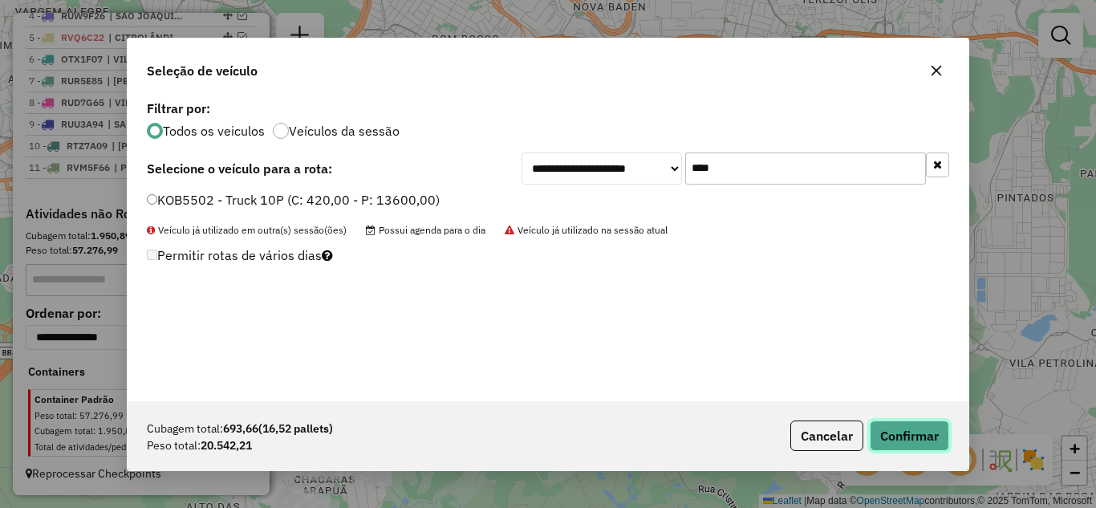
click at [895, 427] on button "Confirmar" at bounding box center [909, 436] width 79 height 31
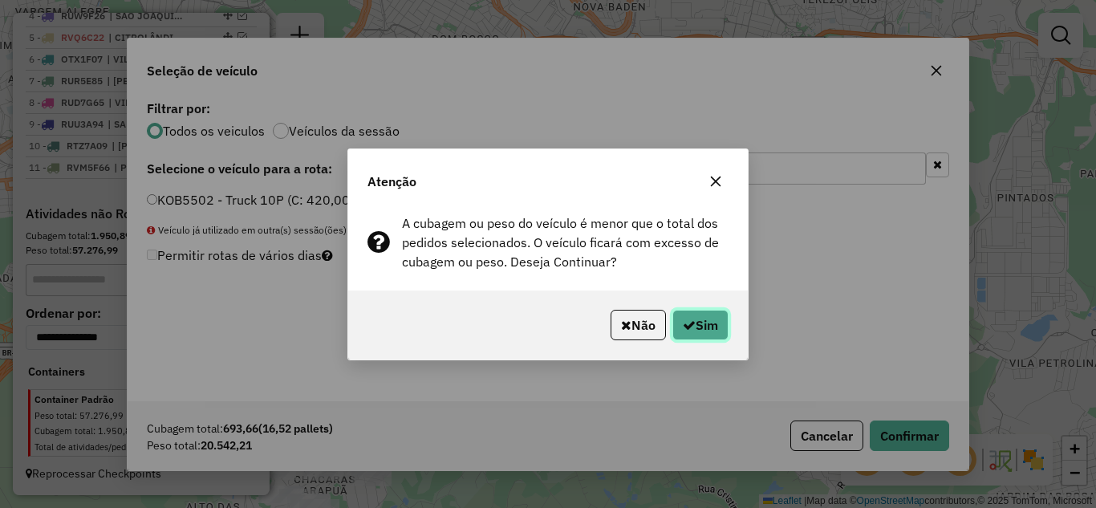
click at [690, 323] on icon "button" at bounding box center [689, 325] width 13 height 13
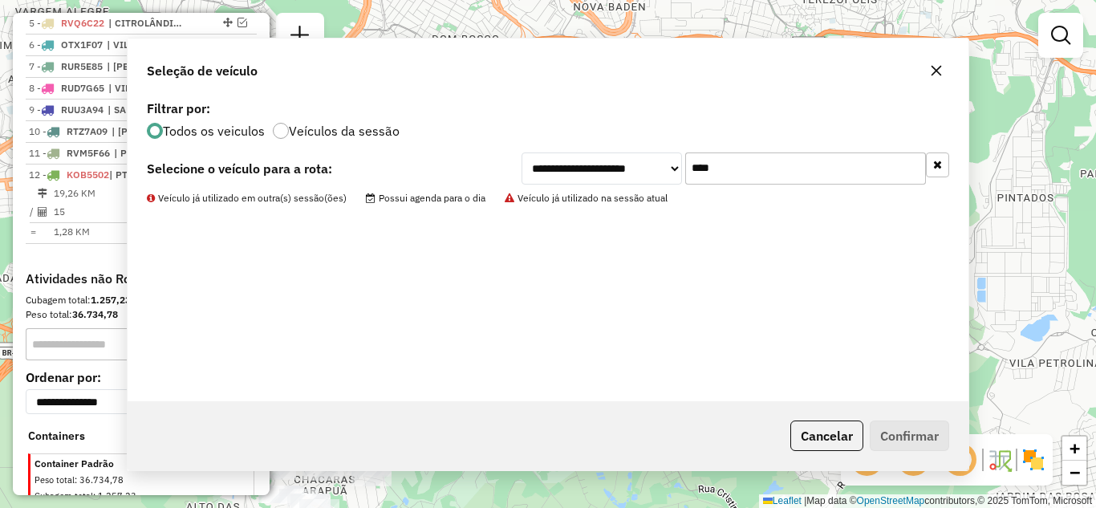
scroll to position [773, 0]
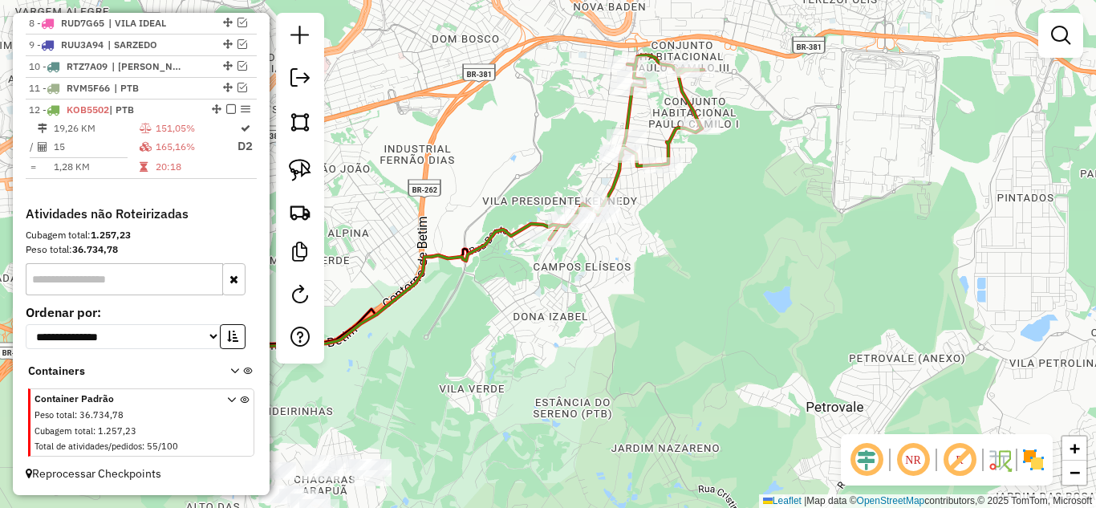
click at [619, 177] on icon at bounding box center [627, 147] width 154 height 184
select select "*********"
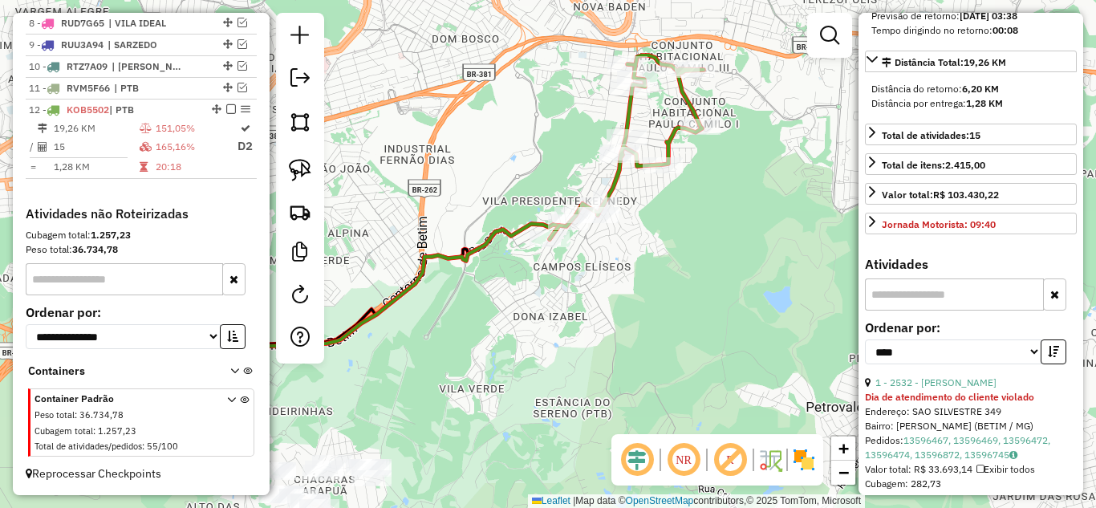
scroll to position [562, 0]
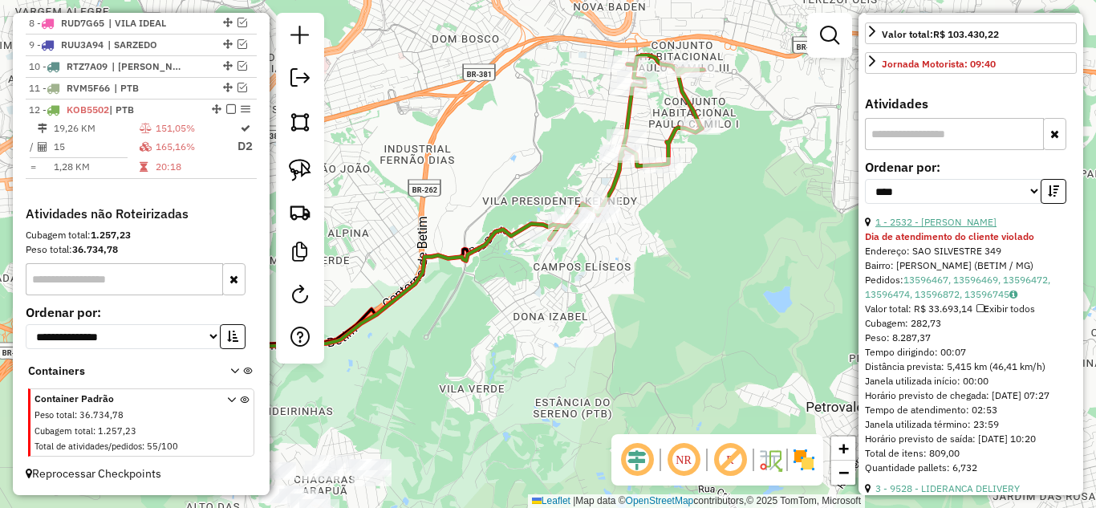
click at [997, 228] on link "1 - 2532 - [PERSON_NAME]" at bounding box center [936, 222] width 121 height 12
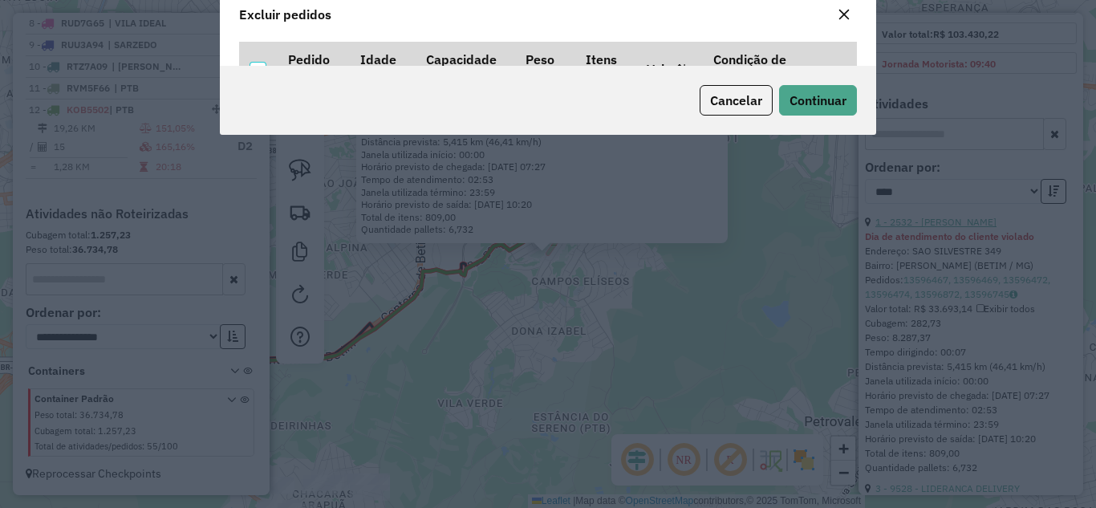
scroll to position [10, 5]
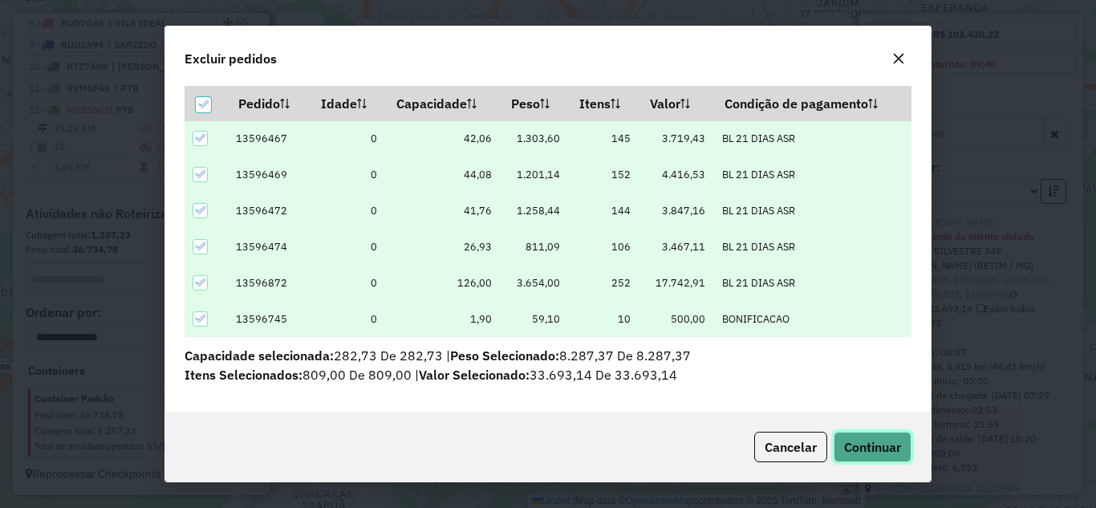
click at [876, 450] on span "Continuar" at bounding box center [872, 447] width 57 height 16
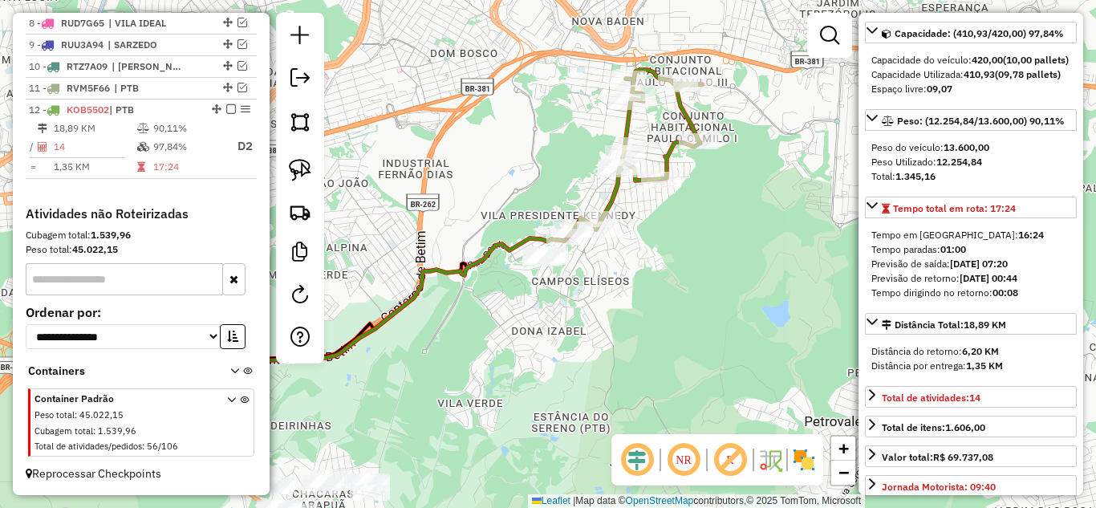
scroll to position [132, 0]
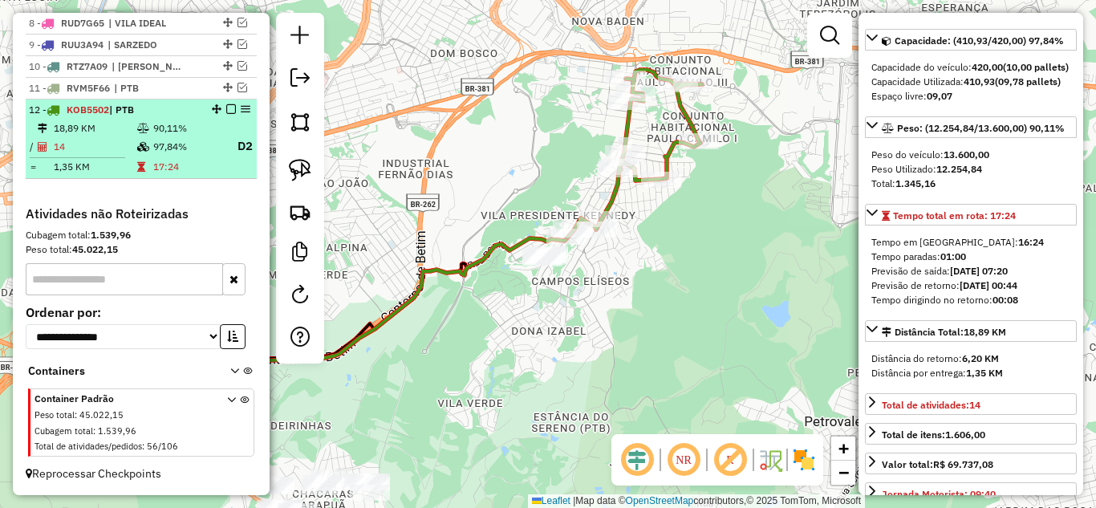
click at [226, 110] on em at bounding box center [231, 109] width 10 height 10
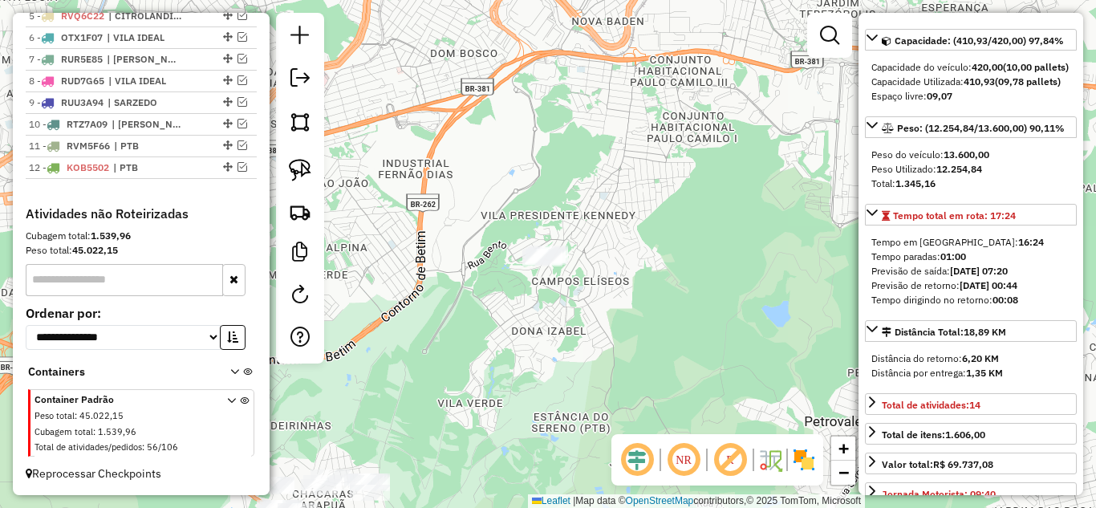
scroll to position [715, 0]
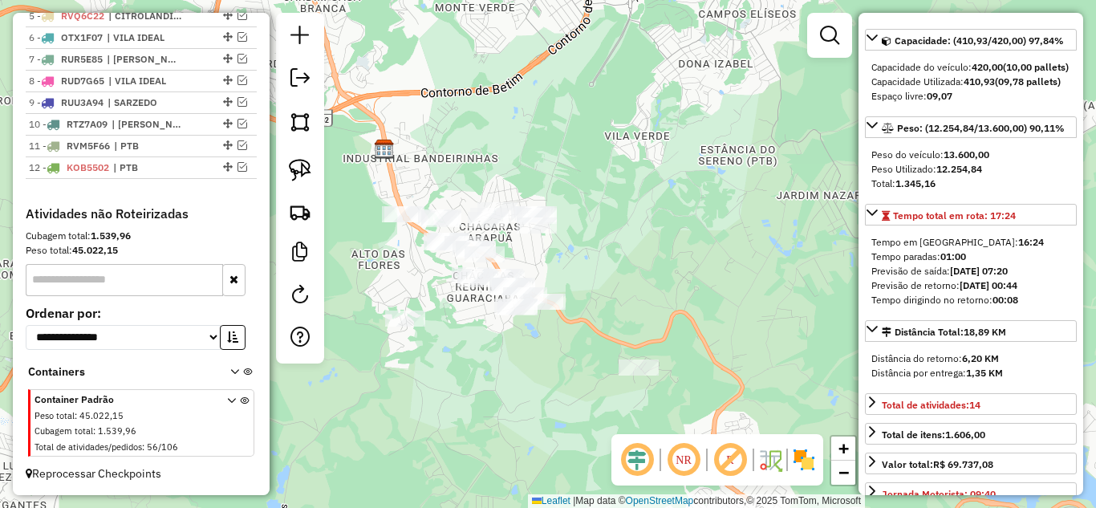
drag, startPoint x: 549, startPoint y: 319, endPoint x: 710, endPoint y: 78, distance: 289.4
click at [709, 77] on div "Janela de atendimento Grade de atendimento Capacidade Transportadoras Veículos …" at bounding box center [548, 254] width 1096 height 508
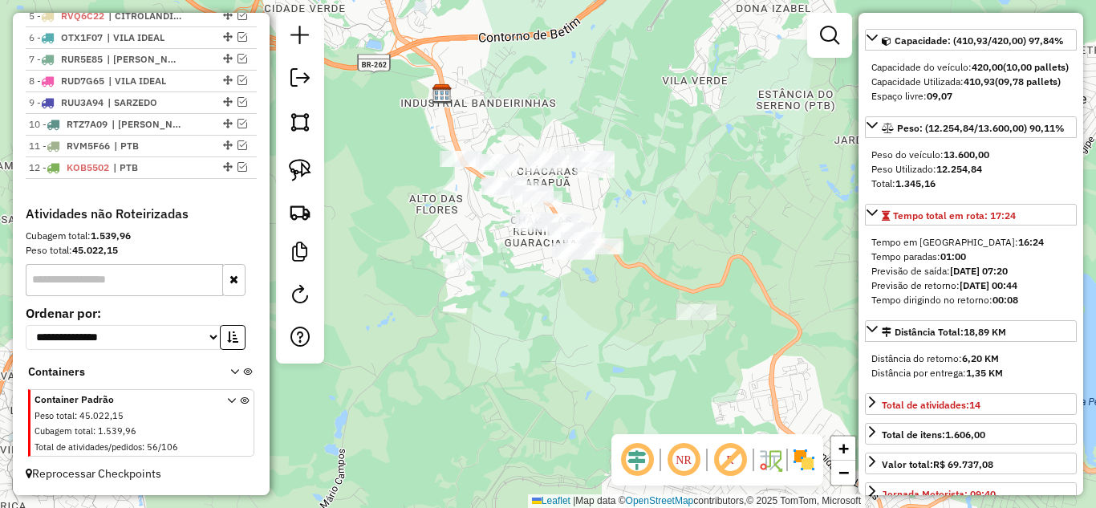
drag, startPoint x: 641, startPoint y: 252, endPoint x: 694, endPoint y: 210, distance: 67.9
click at [694, 210] on div "Janela de atendimento Grade de atendimento Capacidade Transportadoras Veículos …" at bounding box center [548, 254] width 1096 height 508
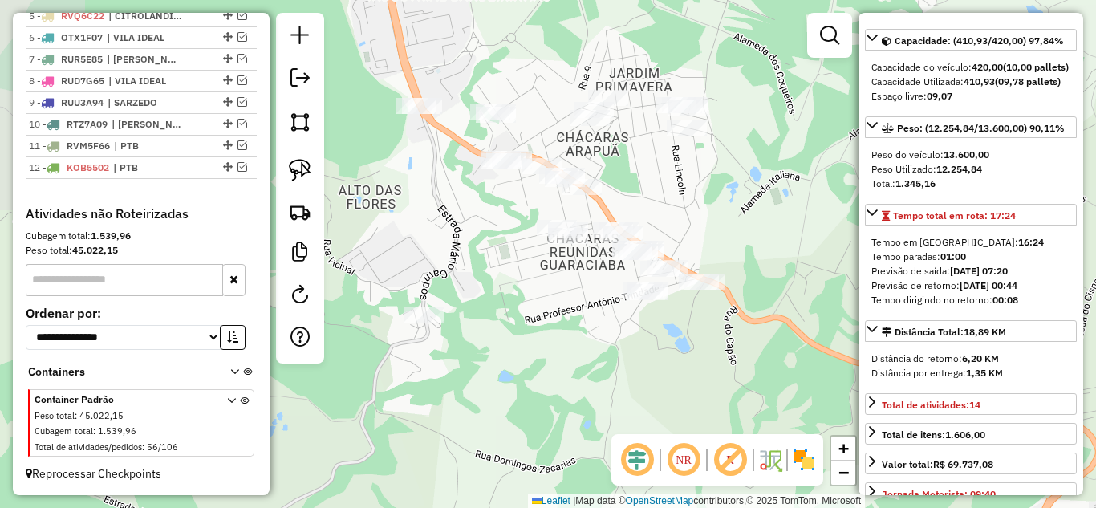
drag, startPoint x: 566, startPoint y: 201, endPoint x: 669, endPoint y: 181, distance: 105.5
click at [669, 181] on div "Janela de atendimento Grade de atendimento Capacidade Transportadoras Veículos …" at bounding box center [548, 254] width 1096 height 508
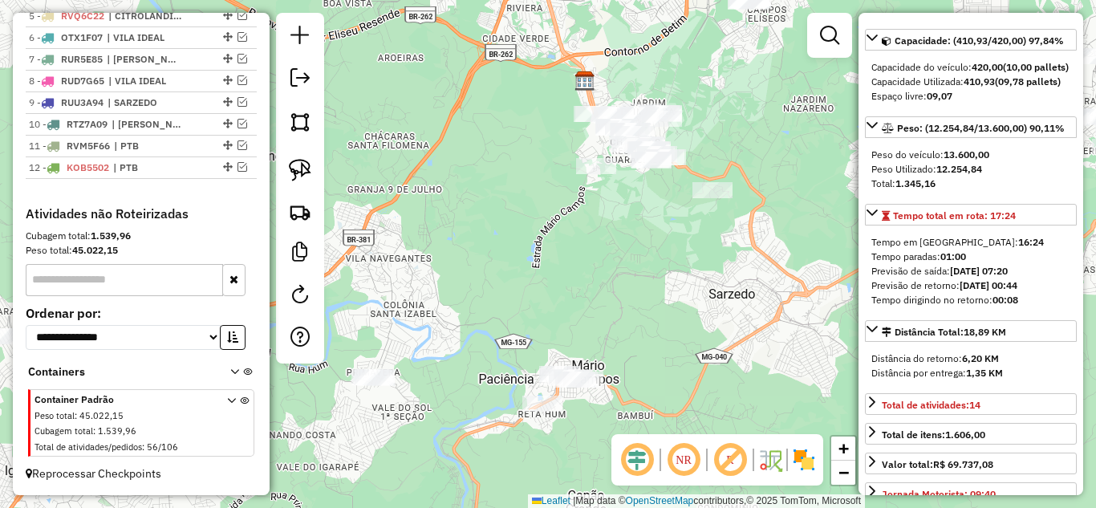
drag, startPoint x: 648, startPoint y: 274, endPoint x: 607, endPoint y: 246, distance: 49.7
click at [607, 246] on div "Janela de atendimento Grade de atendimento Capacidade Transportadoras Veículos …" at bounding box center [548, 254] width 1096 height 508
drag, startPoint x: 563, startPoint y: 266, endPoint x: 726, endPoint y: 182, distance: 182.7
click at [724, 183] on div "Janela de atendimento Grade de atendimento Capacidade Transportadoras Veículos …" at bounding box center [548, 254] width 1096 height 508
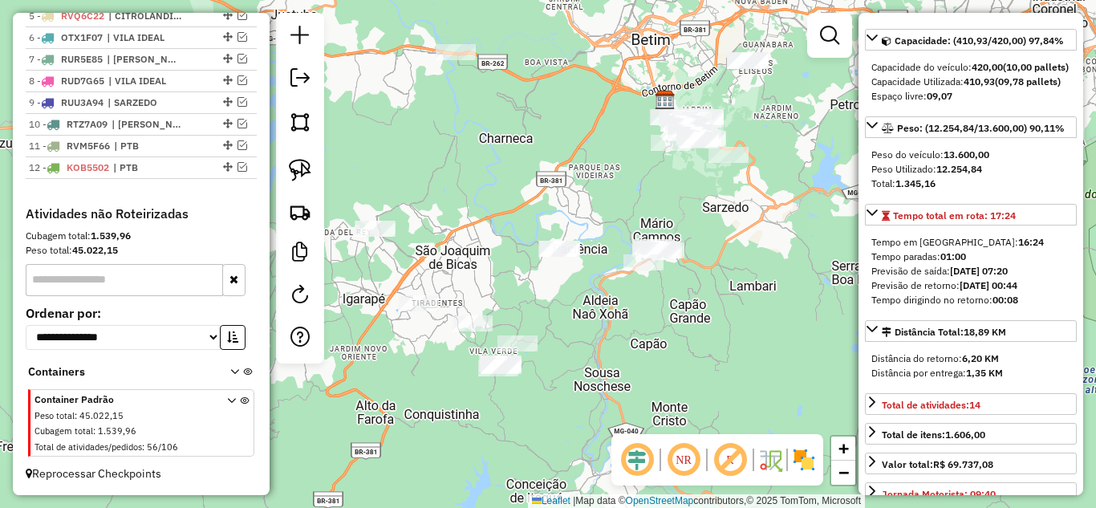
drag, startPoint x: 661, startPoint y: 346, endPoint x: 468, endPoint y: 291, distance: 200.2
click at [653, 347] on div "Janela de atendimento Grade de atendimento Capacidade Transportadoras Veículos …" at bounding box center [548, 254] width 1096 height 508
click at [295, 172] on img at bounding box center [300, 170] width 22 height 22
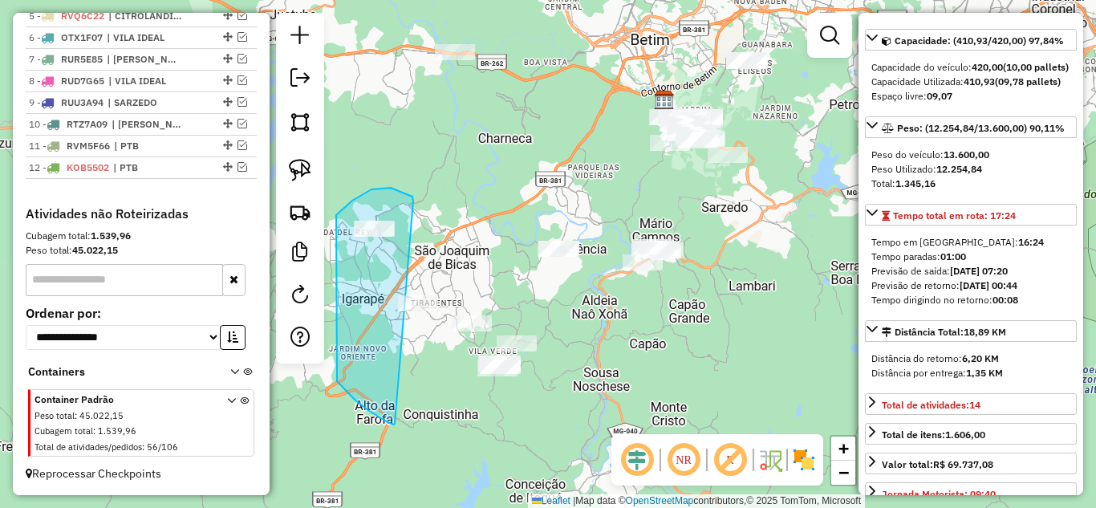
drag, startPoint x: 413, startPoint y: 201, endPoint x: 493, endPoint y: 449, distance: 260.5
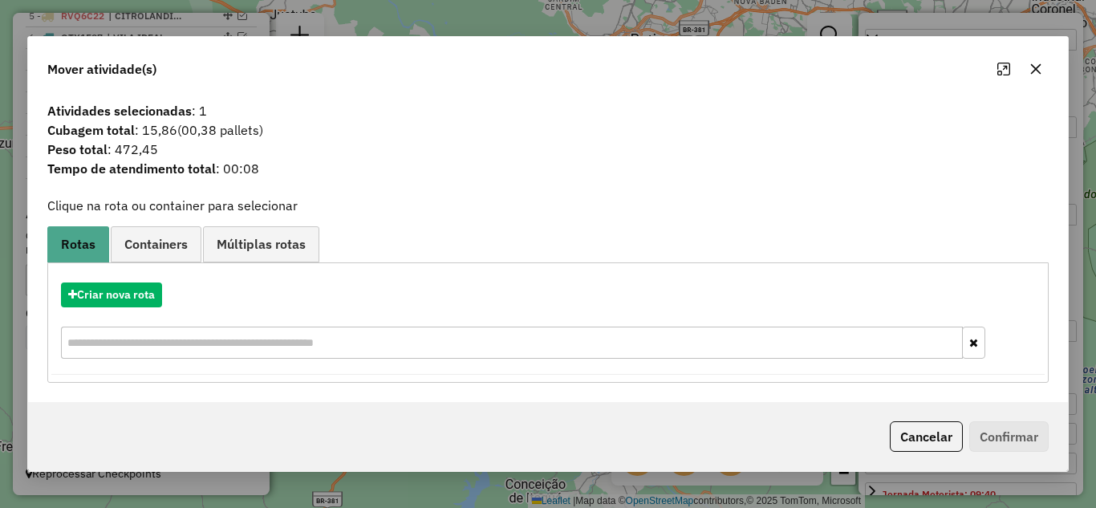
click at [1037, 71] on icon "button" at bounding box center [1036, 68] width 10 height 10
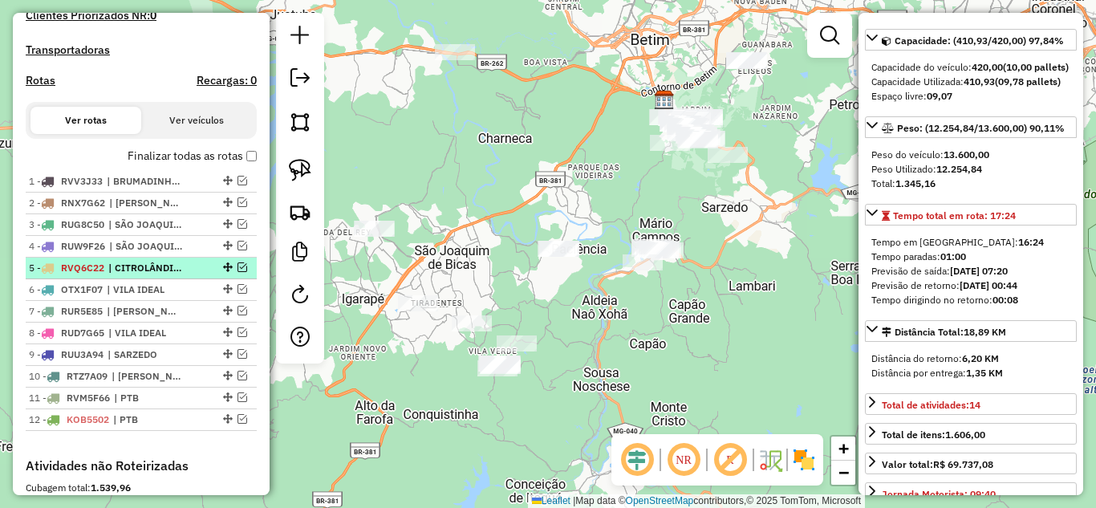
scroll to position [474, 0]
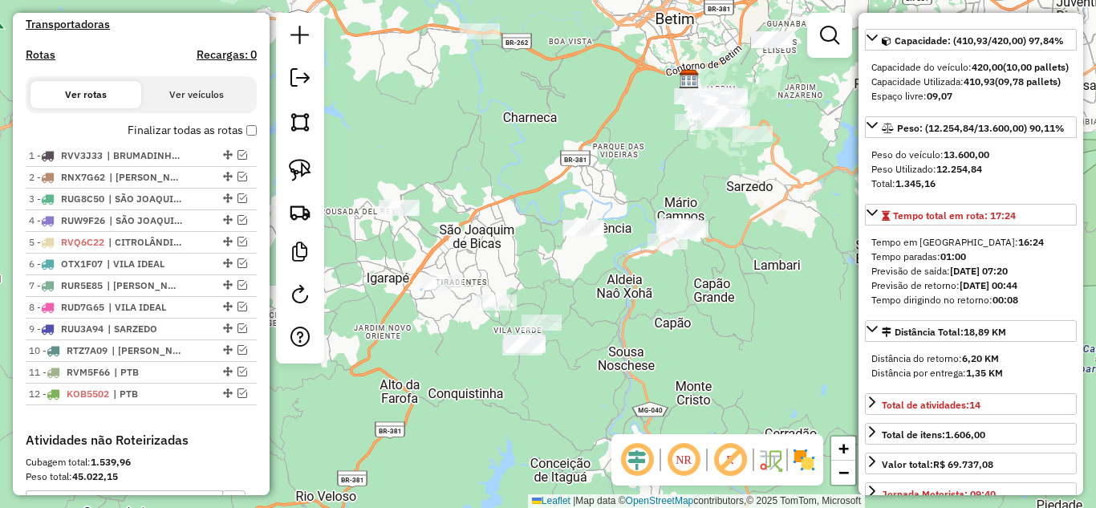
drag, startPoint x: 627, startPoint y: 326, endPoint x: 649, endPoint y: 297, distance: 36.6
click at [651, 300] on div "Janela de atendimento Grade de atendimento Capacidade Transportadoras Veículos …" at bounding box center [548, 254] width 1096 height 508
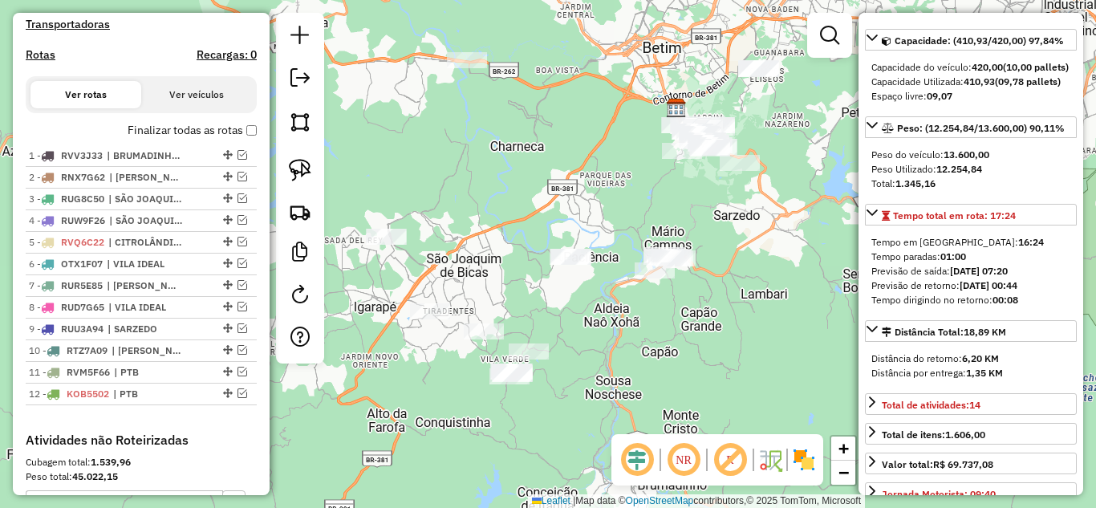
drag, startPoint x: 616, startPoint y: 311, endPoint x: 602, endPoint y: 347, distance: 38.2
click at [602, 347] on div "Janela de atendimento Grade de atendimento Capacidade Transportadoras Veículos …" at bounding box center [548, 254] width 1096 height 508
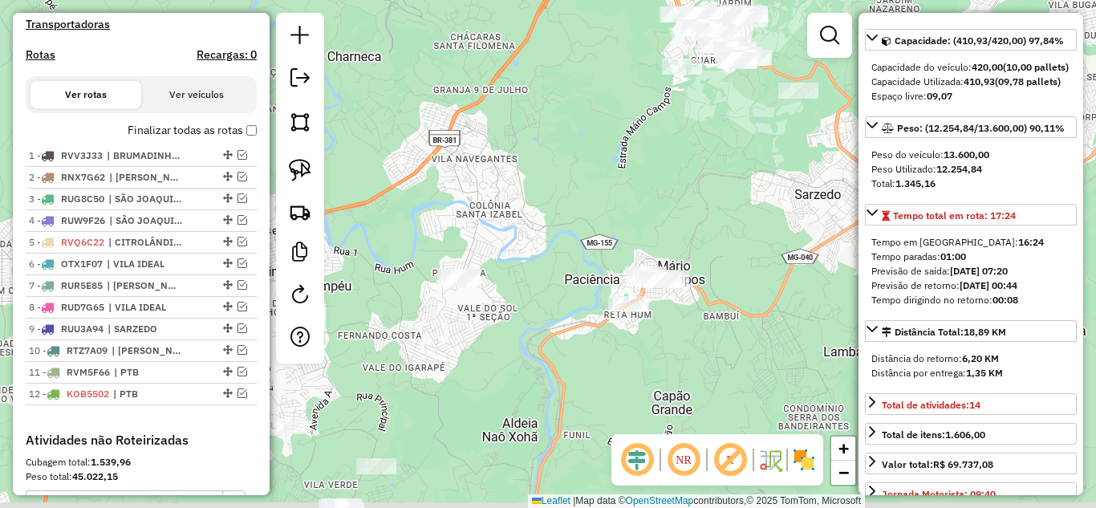
drag, startPoint x: 661, startPoint y: 199, endPoint x: 711, endPoint y: 137, distance: 79.4
click at [711, 137] on div "Janela de atendimento Grade de atendimento Capacidade Transportadoras Veículos …" at bounding box center [548, 254] width 1096 height 508
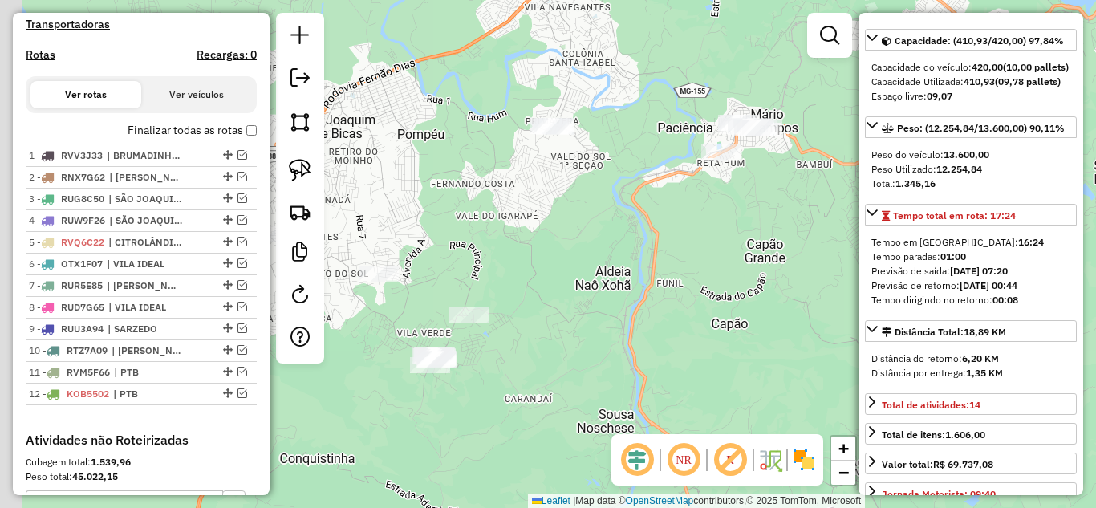
drag, startPoint x: 612, startPoint y: 114, endPoint x: 636, endPoint y: 85, distance: 37.1
click at [642, 71] on div "Janela de atendimento Grade de atendimento Capacidade Transportadoras Veículos …" at bounding box center [548, 254] width 1096 height 508
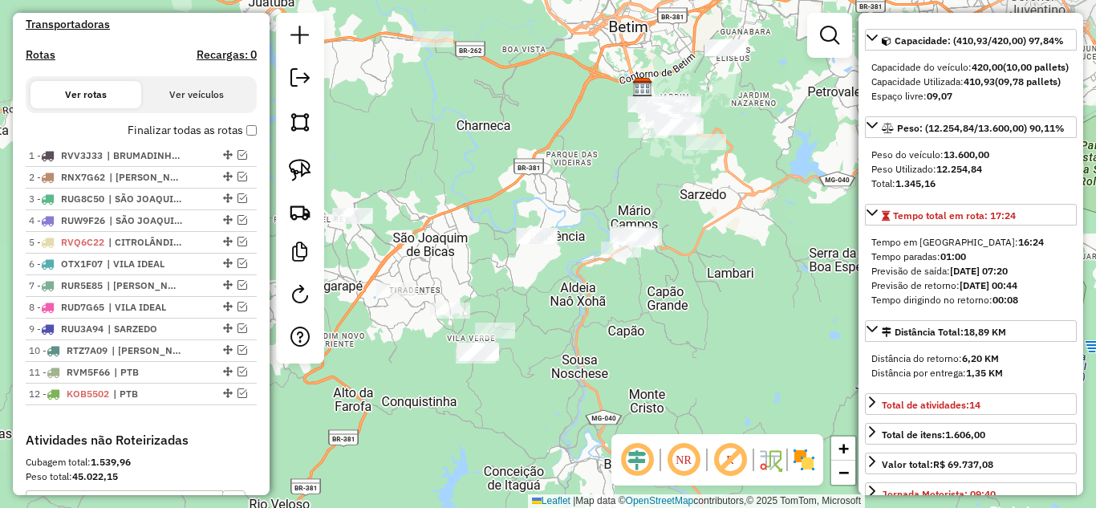
drag, startPoint x: 556, startPoint y: 196, endPoint x: 510, endPoint y: 251, distance: 72.4
click at [482, 296] on div "Janela de atendimento Grade de atendimento Capacidade Transportadoras Veículos …" at bounding box center [548, 254] width 1096 height 508
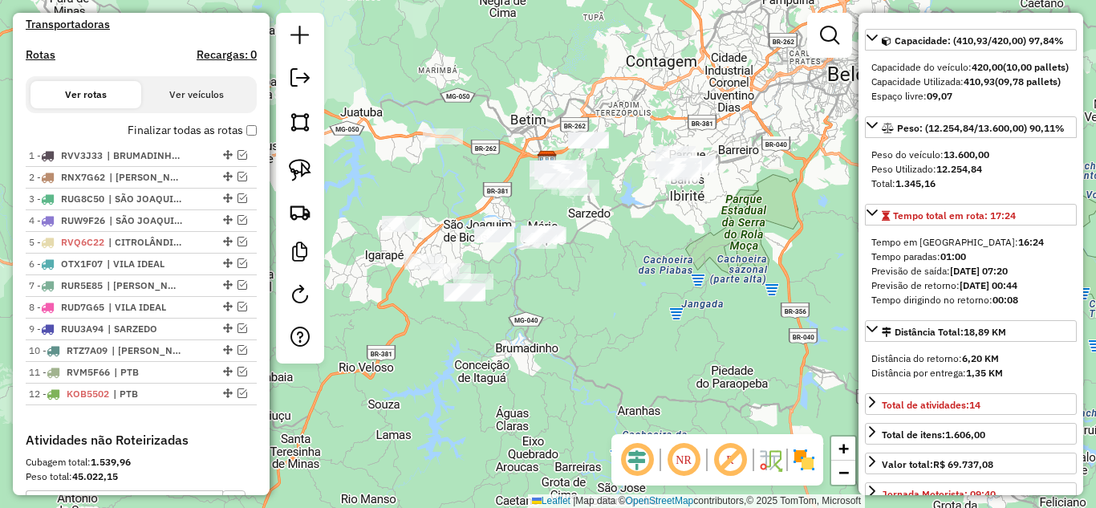
drag, startPoint x: 644, startPoint y: 234, endPoint x: 531, endPoint y: 243, distance: 113.5
click at [527, 257] on div "Janela de atendimento Grade de atendimento Capacidade Transportadoras Veículos …" at bounding box center [548, 254] width 1096 height 508
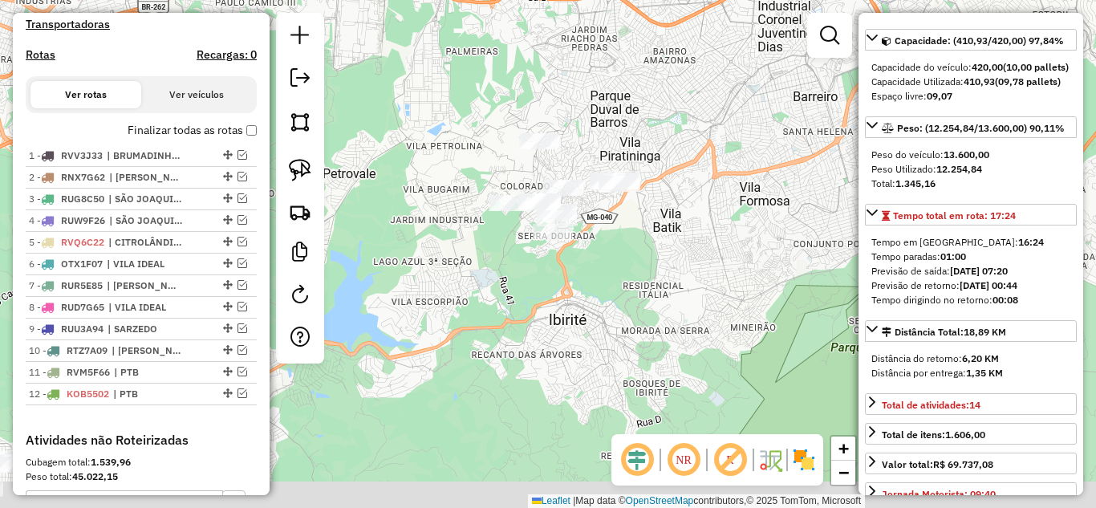
drag, startPoint x: 572, startPoint y: 210, endPoint x: 630, endPoint y: 144, distance: 88.1
click at [648, 126] on div "Janela de atendimento Grade de atendimento Capacidade Transportadoras Veículos …" at bounding box center [548, 254] width 1096 height 508
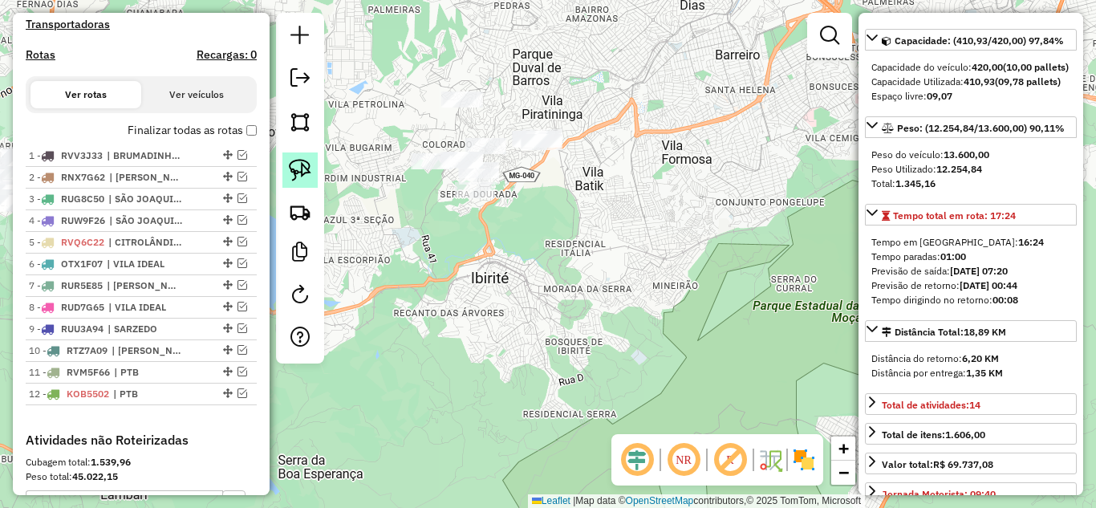
click at [297, 176] on img at bounding box center [300, 170] width 22 height 22
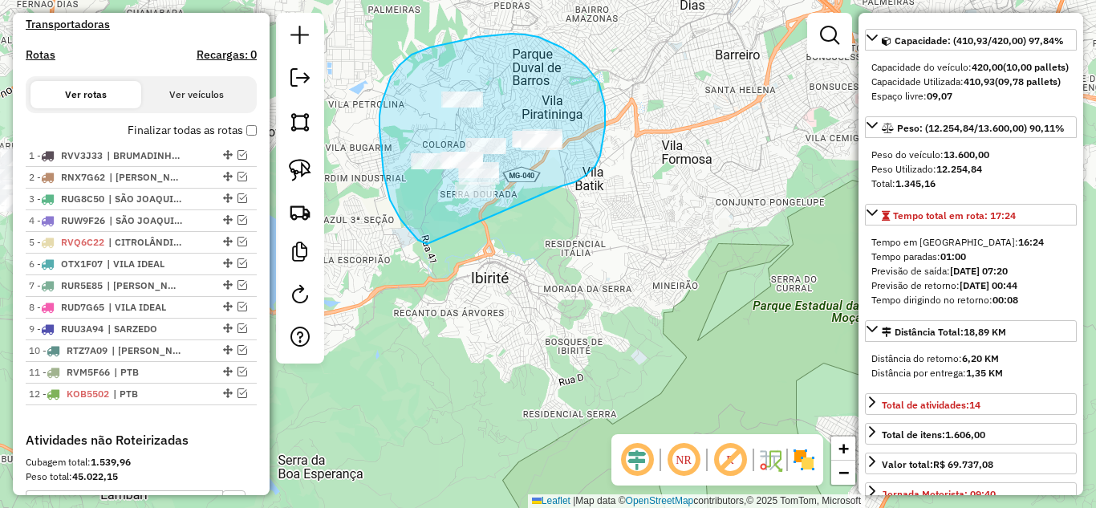
drag, startPoint x: 592, startPoint y: 170, endPoint x: 569, endPoint y: 233, distance: 66.8
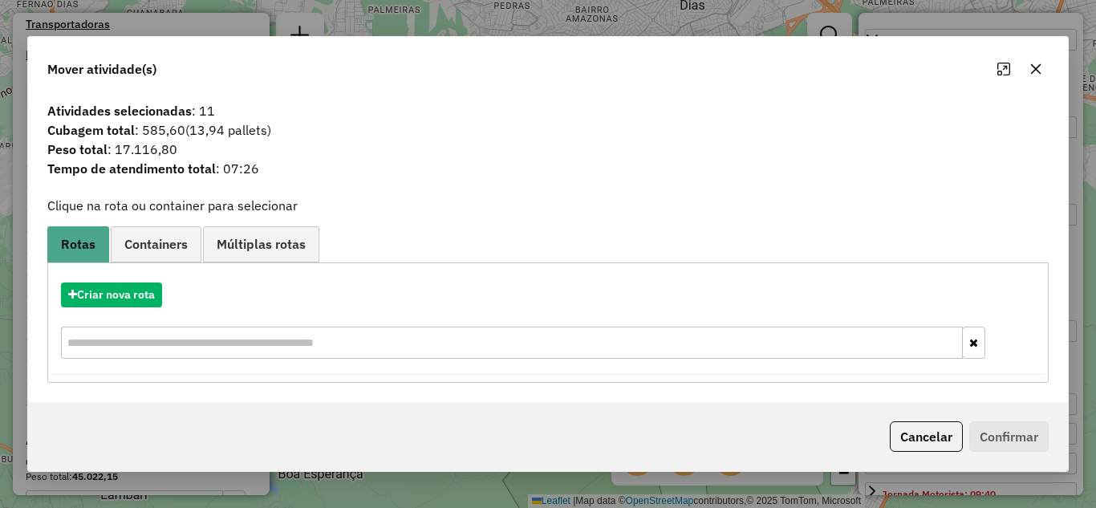
click at [1042, 63] on icon "button" at bounding box center [1036, 69] width 13 height 13
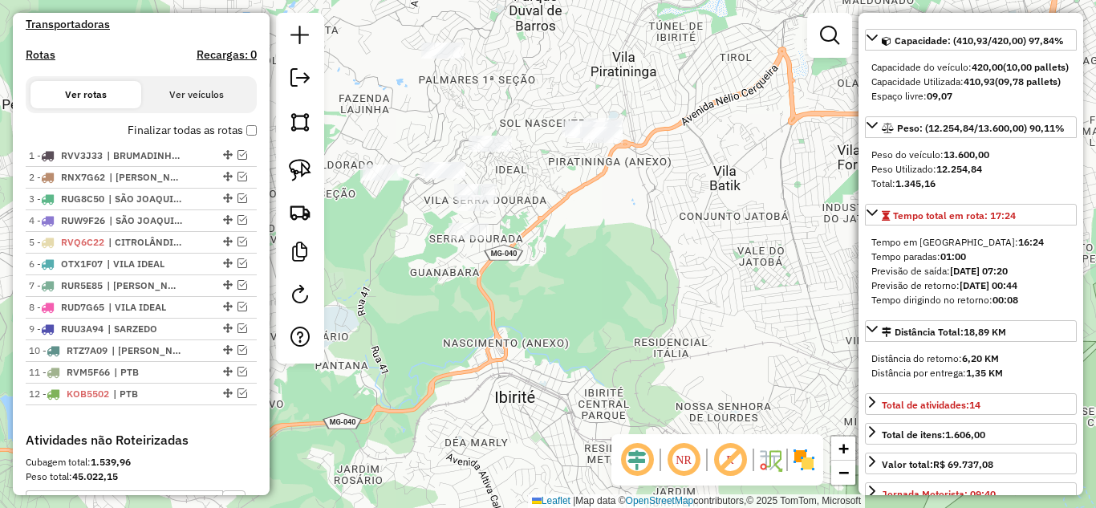
drag, startPoint x: 295, startPoint y: 174, endPoint x: 388, endPoint y: 156, distance: 94.9
click at [297, 172] on img at bounding box center [300, 170] width 22 height 22
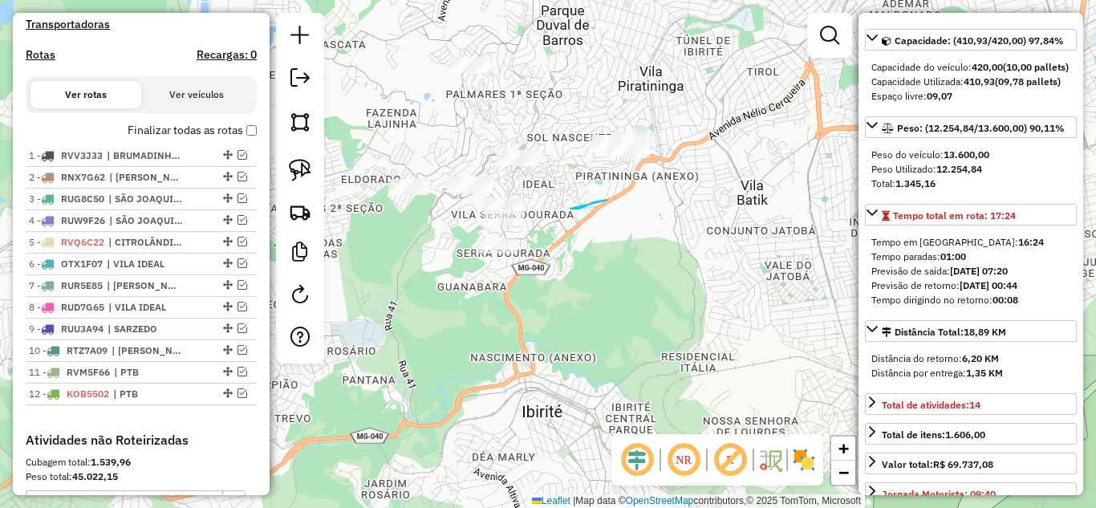
drag, startPoint x: 571, startPoint y: 209, endPoint x: 609, endPoint y: 199, distance: 39.7
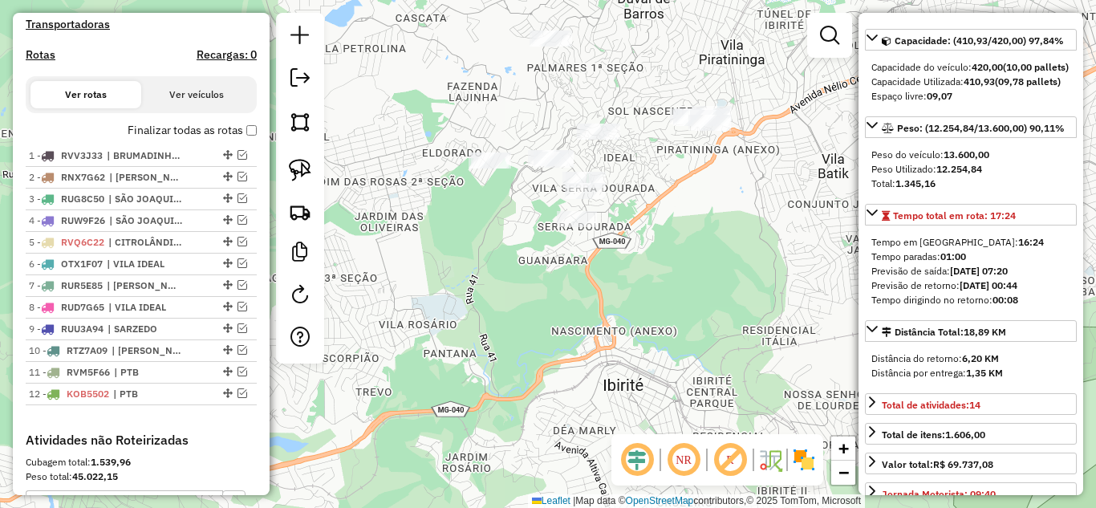
drag, startPoint x: 583, startPoint y: 188, endPoint x: 683, endPoint y: 147, distance: 108.4
click at [683, 146] on div "Janela de atendimento Grade de atendimento Capacidade Transportadoras Veículos …" at bounding box center [548, 254] width 1096 height 508
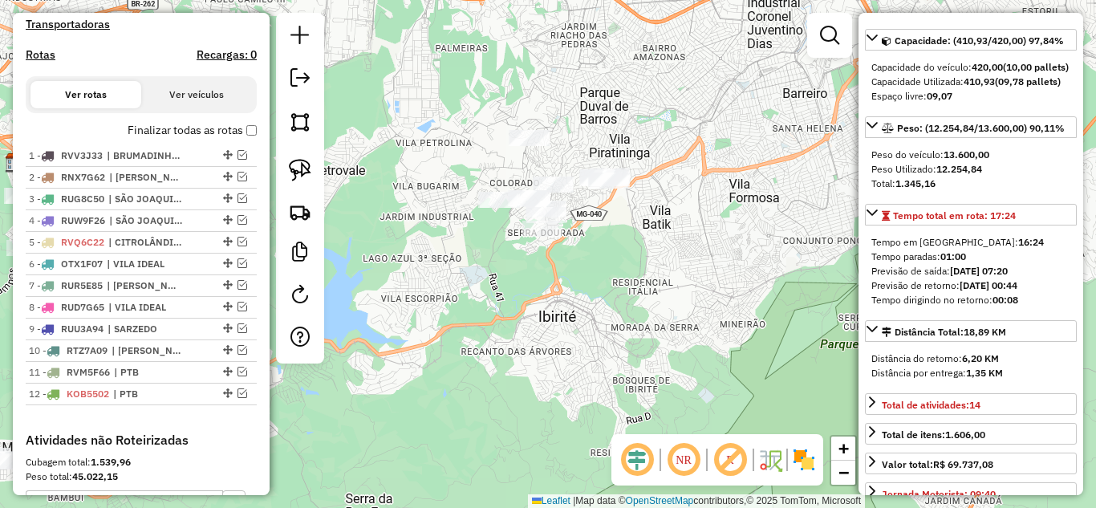
drag, startPoint x: 470, startPoint y: 275, endPoint x: 588, endPoint y: 228, distance: 126.4
click at [590, 226] on div "Janela de atendimento Grade de atendimento Capacidade Transportadoras Veículos …" at bounding box center [548, 254] width 1096 height 508
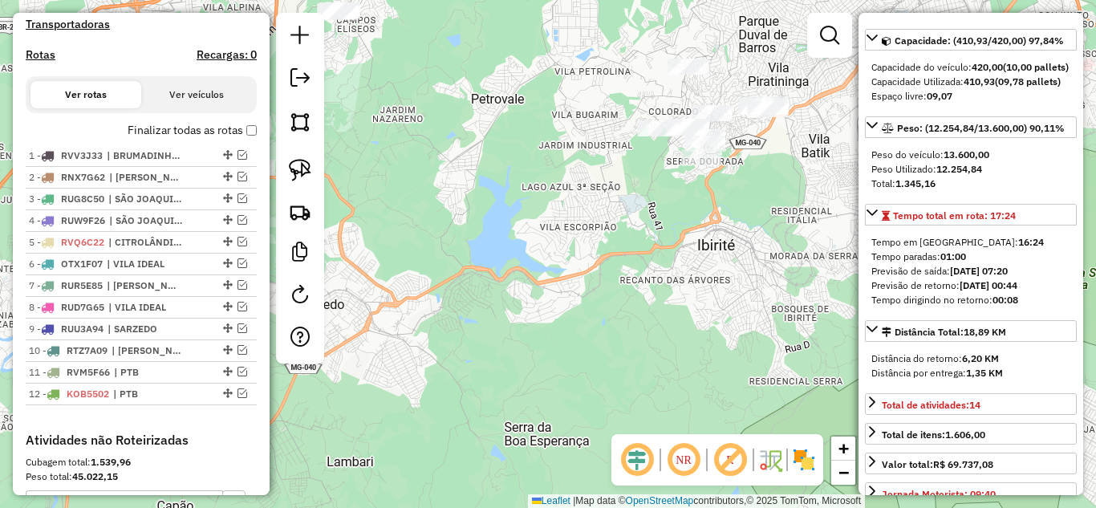
drag, startPoint x: 539, startPoint y: 236, endPoint x: 569, endPoint y: 212, distance: 38.9
click at [568, 214] on div "Janela de atendimento Grade de atendimento Capacidade Transportadoras Veículos …" at bounding box center [548, 254] width 1096 height 508
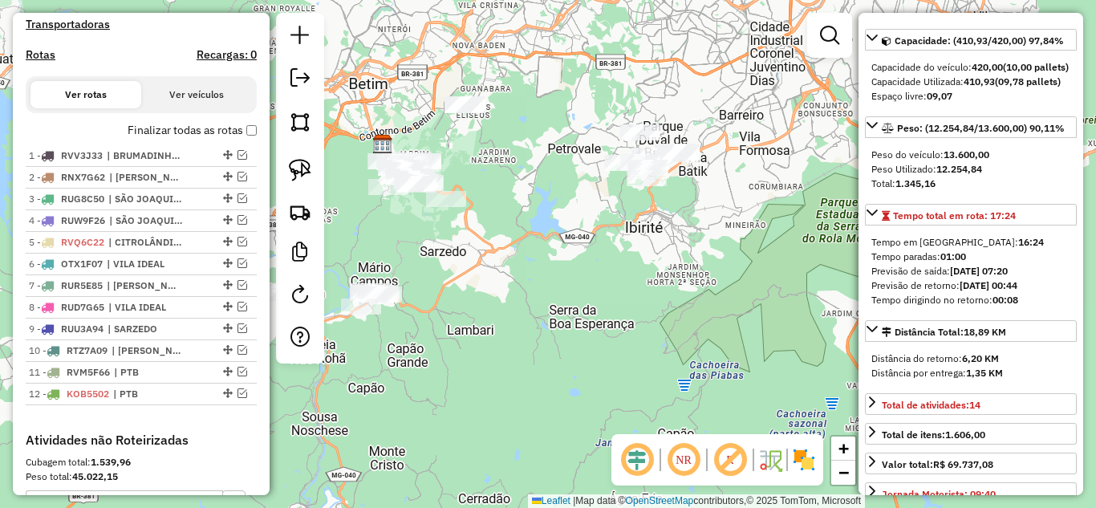
drag, startPoint x: 501, startPoint y: 172, endPoint x: 516, endPoint y: 175, distance: 15.6
click at [512, 180] on div "Janela de atendimento Grade de atendimento Capacidade Transportadoras Veículos …" at bounding box center [548, 254] width 1096 height 508
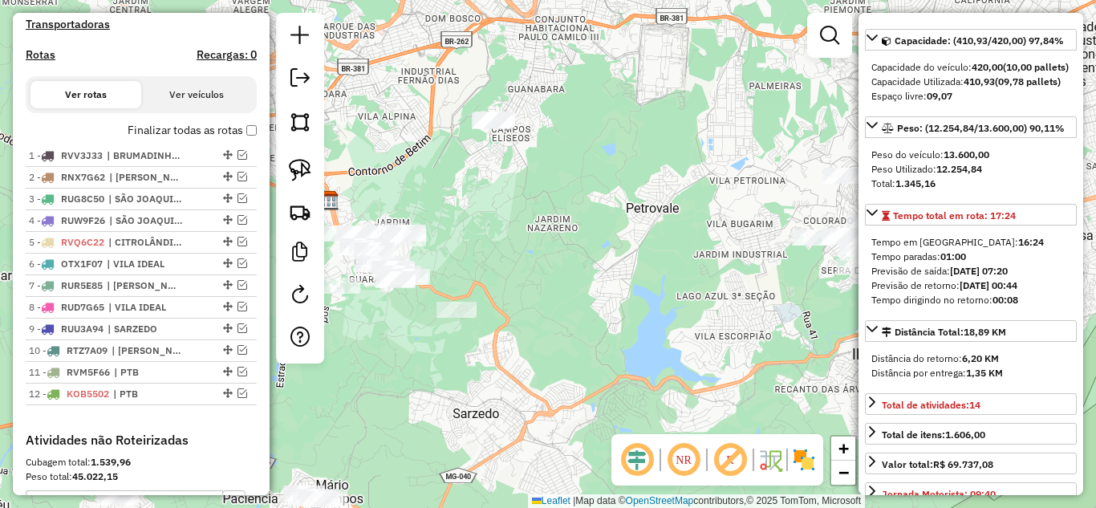
drag, startPoint x: 498, startPoint y: 169, endPoint x: 535, endPoint y: 163, distance: 36.7
click at [546, 153] on div "Janela de atendimento Grade de atendimento Capacidade Transportadoras Veículos …" at bounding box center [548, 254] width 1096 height 508
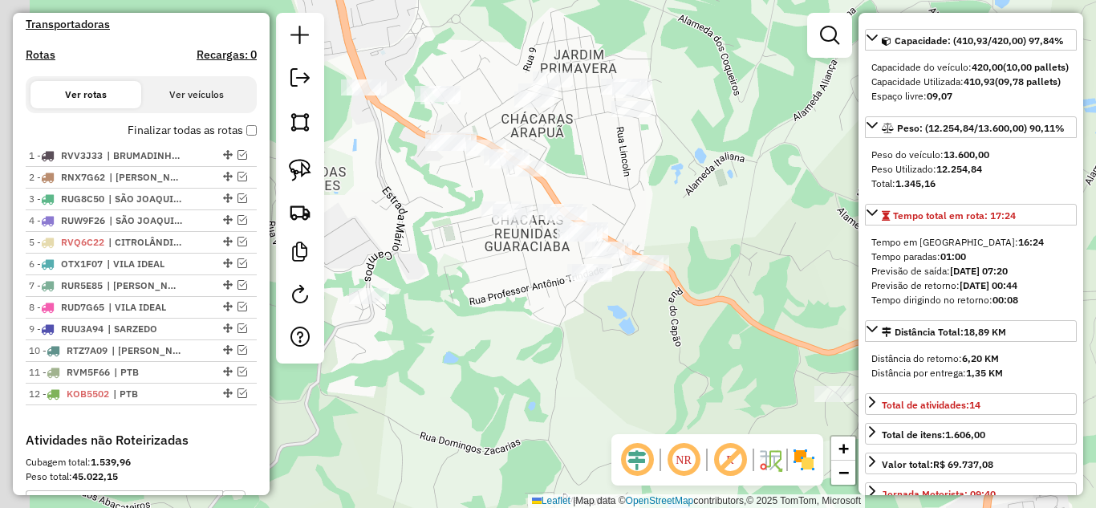
drag, startPoint x: 509, startPoint y: 272, endPoint x: 529, endPoint y: 270, distance: 20.2
click at [527, 272] on div "Janela de atendimento Grade de atendimento Capacidade Transportadoras Veículos …" at bounding box center [548, 254] width 1096 height 508
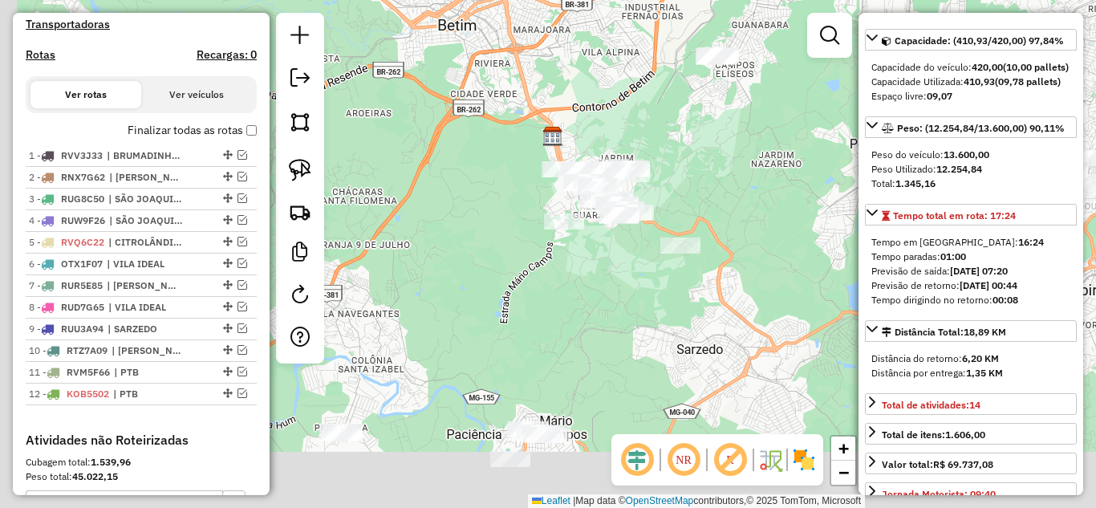
drag, startPoint x: 588, startPoint y: 311, endPoint x: 572, endPoint y: 283, distance: 32.7
click at [610, 279] on div "Janela de atendimento Grade de atendimento Capacidade Transportadoras Veículos …" at bounding box center [548, 254] width 1096 height 508
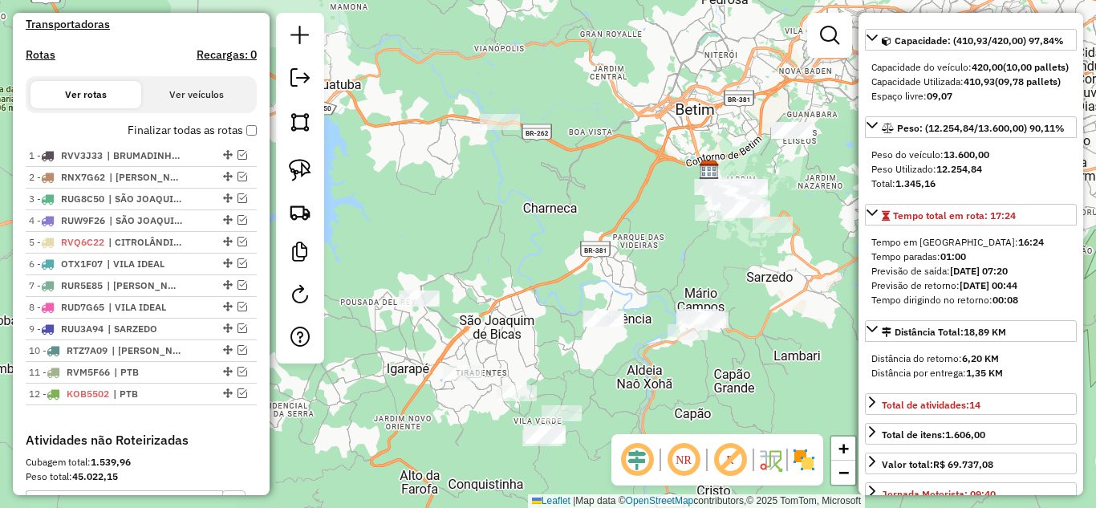
drag, startPoint x: 503, startPoint y: 399, endPoint x: 653, endPoint y: 369, distance: 152.2
click at [653, 371] on div "Janela de atendimento Grade de atendimento Capacidade Transportadoras Veículos …" at bounding box center [548, 254] width 1096 height 508
click at [303, 175] on img at bounding box center [300, 170] width 22 height 22
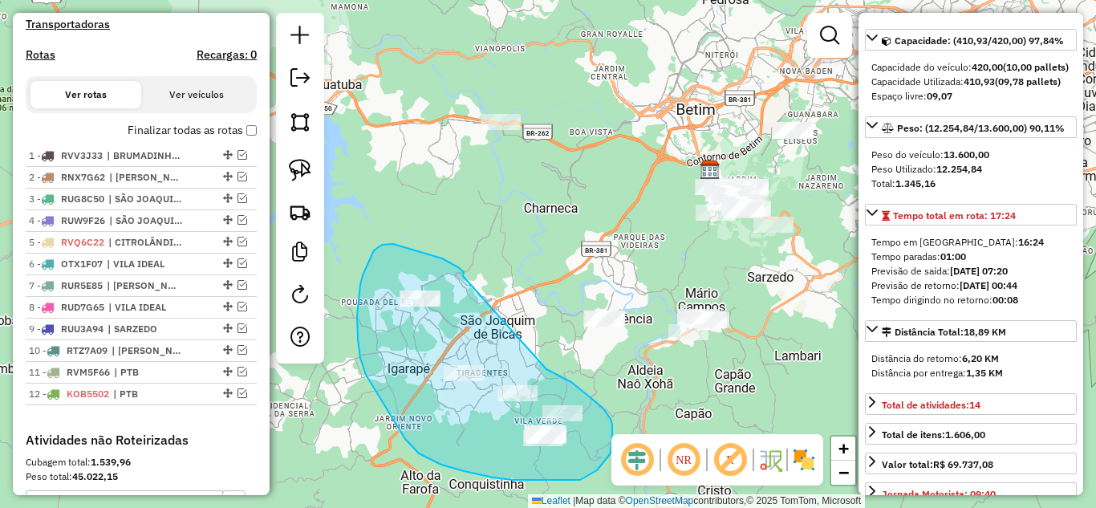
drag, startPoint x: 463, startPoint y: 276, endPoint x: 531, endPoint y: 356, distance: 104.7
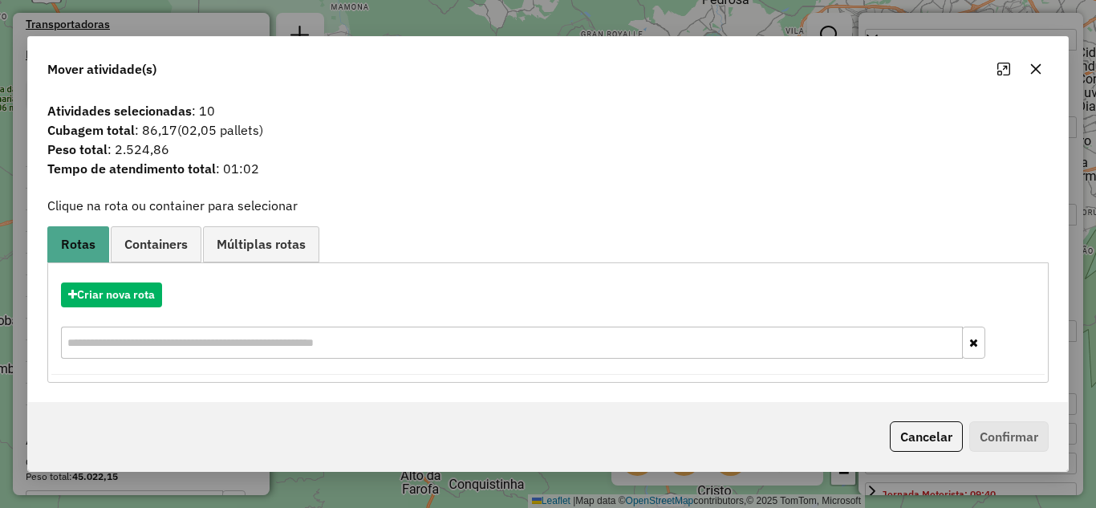
click at [1031, 67] on icon "button" at bounding box center [1036, 69] width 13 height 13
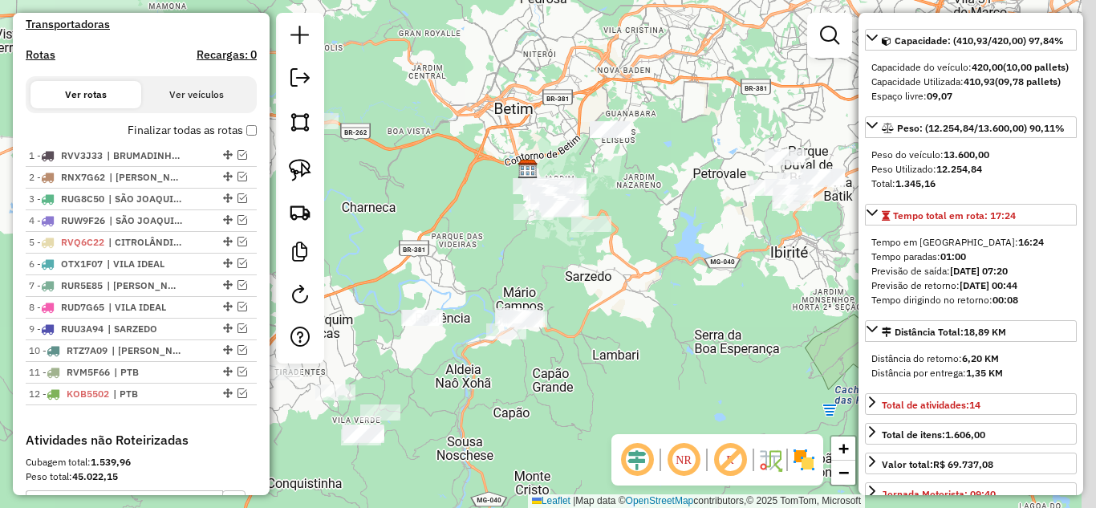
drag, startPoint x: 566, startPoint y: 257, endPoint x: 497, endPoint y: 224, distance: 76.5
click at [405, 252] on div "Janela de atendimento Grade de atendimento Capacidade Transportadoras Veículos …" at bounding box center [548, 254] width 1096 height 508
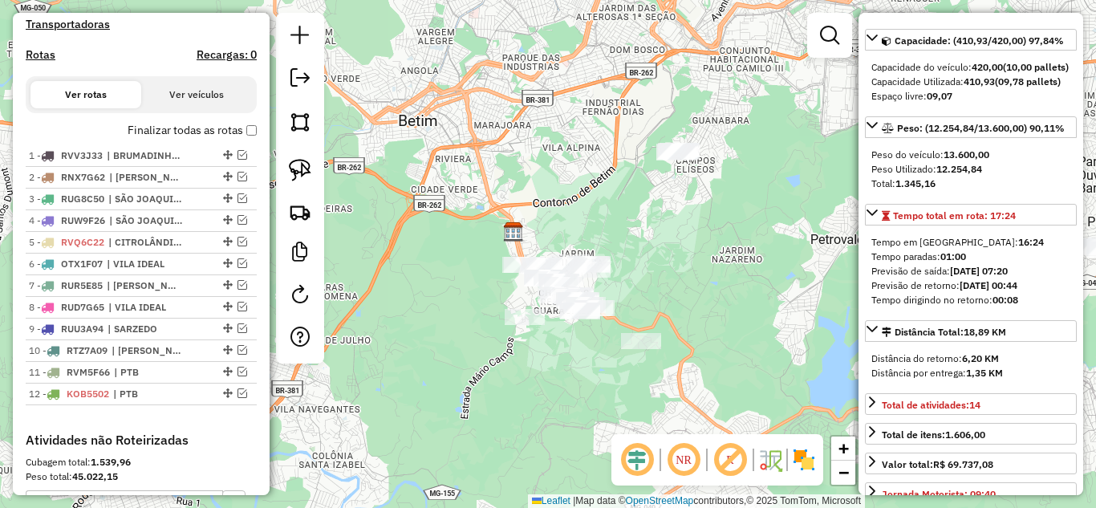
drag, startPoint x: 478, startPoint y: 249, endPoint x: 445, endPoint y: 376, distance: 130.8
click at [445, 376] on div "Janela de atendimento Grade de atendimento Capacidade Transportadoras Veículos …" at bounding box center [548, 254] width 1096 height 508
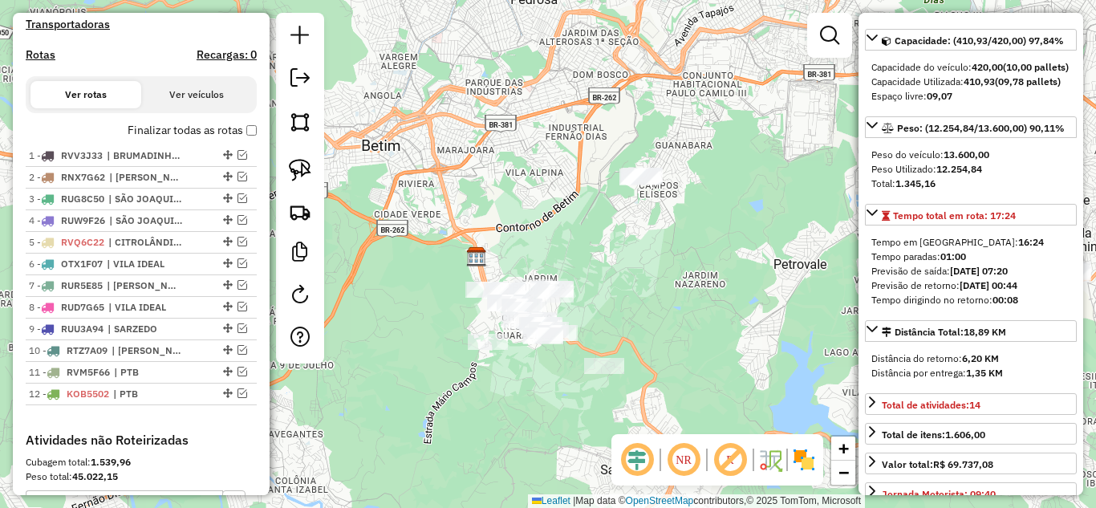
drag, startPoint x: 555, startPoint y: 258, endPoint x: 592, endPoint y: 215, distance: 56.3
click at [592, 215] on div "Janela de atendimento Grade de atendimento Capacidade Transportadoras Veículos …" at bounding box center [548, 254] width 1096 height 508
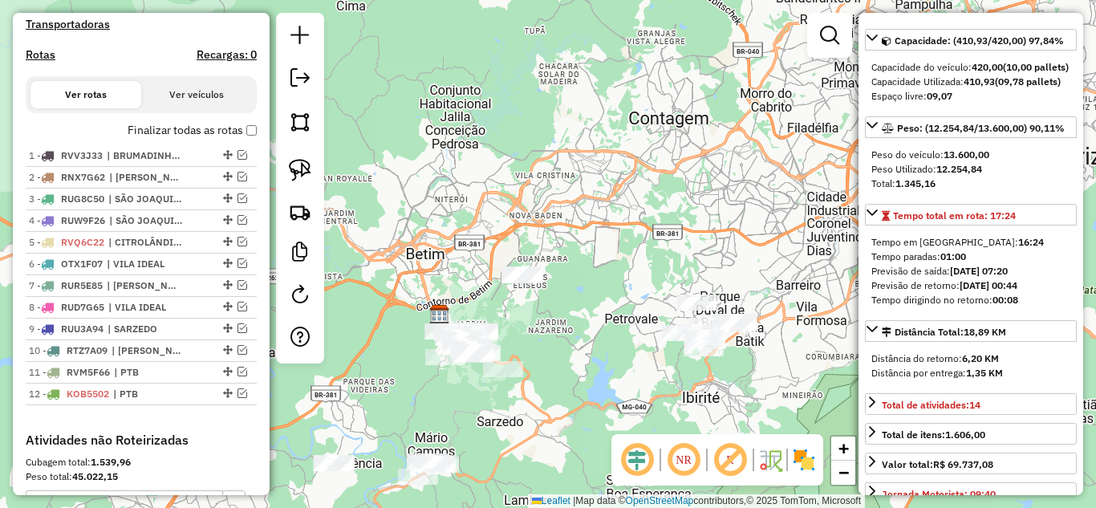
click at [669, 251] on div "Janela de atendimento Grade de atendimento Capacidade Transportadoras Veículos …" at bounding box center [548, 254] width 1096 height 508
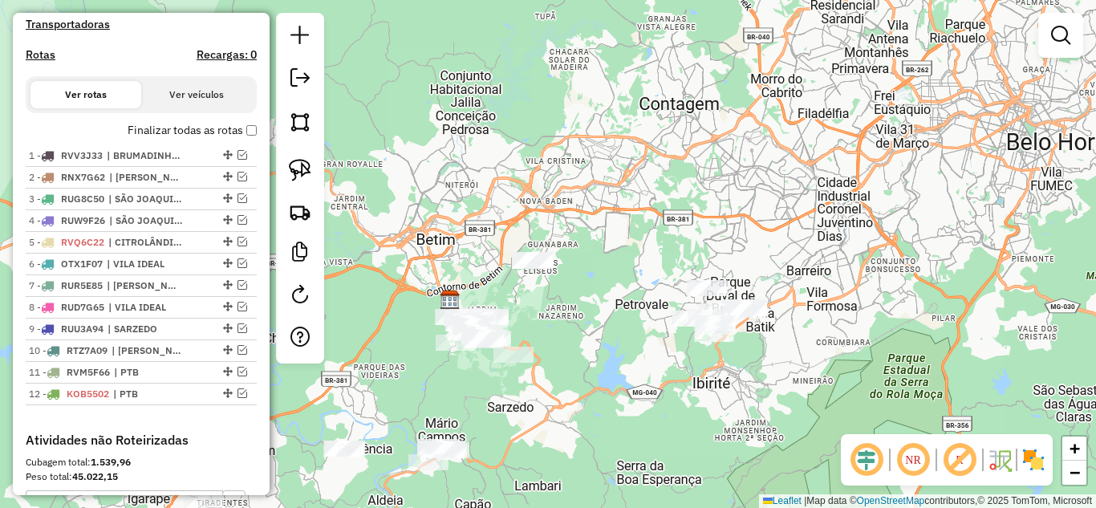
drag, startPoint x: 546, startPoint y: 380, endPoint x: 607, endPoint y: 298, distance: 102.7
click at [606, 299] on div "Janela de atendimento Grade de atendimento Capacidade Transportadoras Veículos …" at bounding box center [548, 254] width 1096 height 508
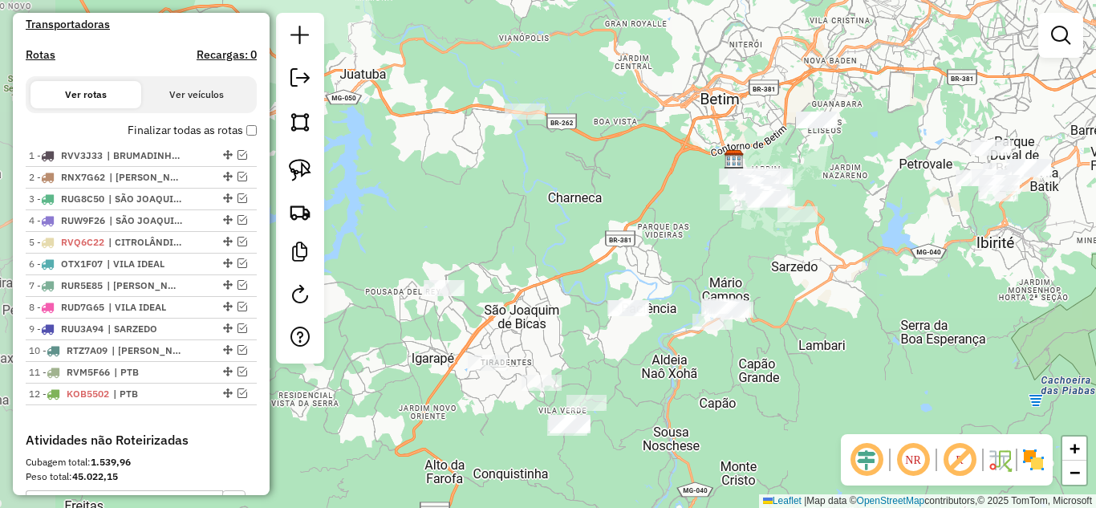
drag, startPoint x: 542, startPoint y: 393, endPoint x: 639, endPoint y: 361, distance: 102.0
click at [638, 361] on div "Janela de atendimento Grade de atendimento Capacidade Transportadoras Veículos …" at bounding box center [548, 254] width 1096 height 508
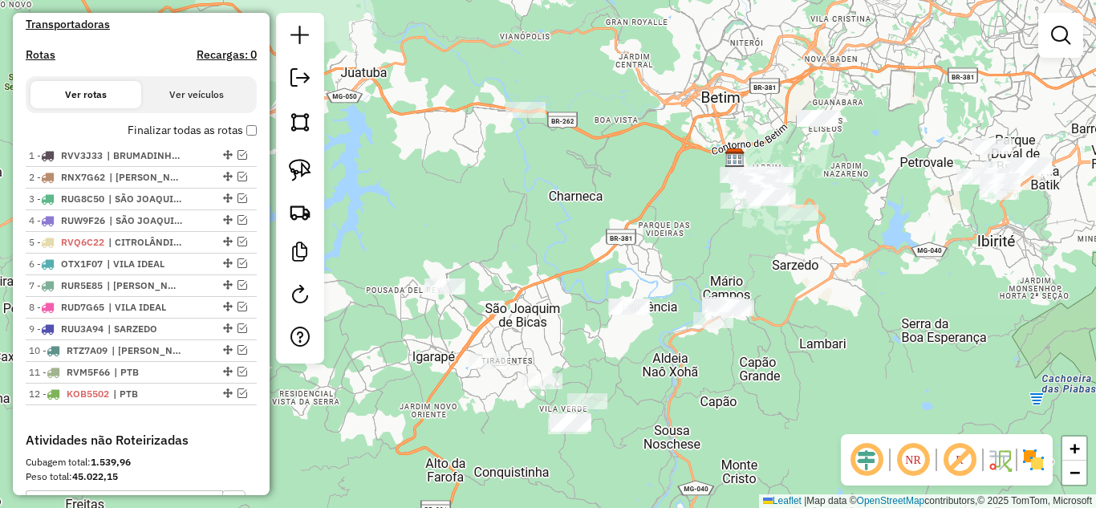
drag, startPoint x: 299, startPoint y: 170, endPoint x: 486, endPoint y: 272, distance: 213.0
click at [301, 172] on img at bounding box center [300, 170] width 22 height 22
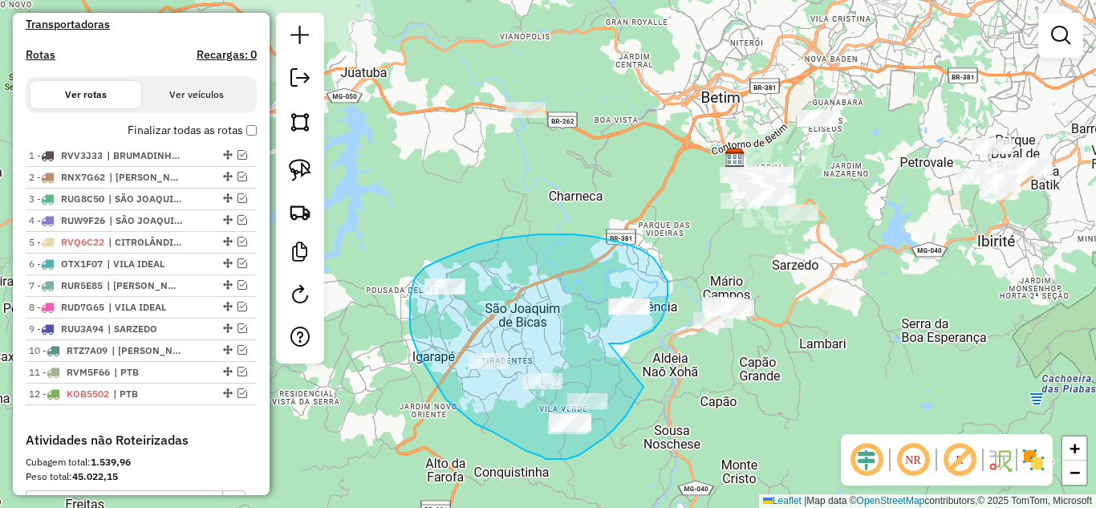
drag, startPoint x: 627, startPoint y: 342, endPoint x: 644, endPoint y: 387, distance: 48.0
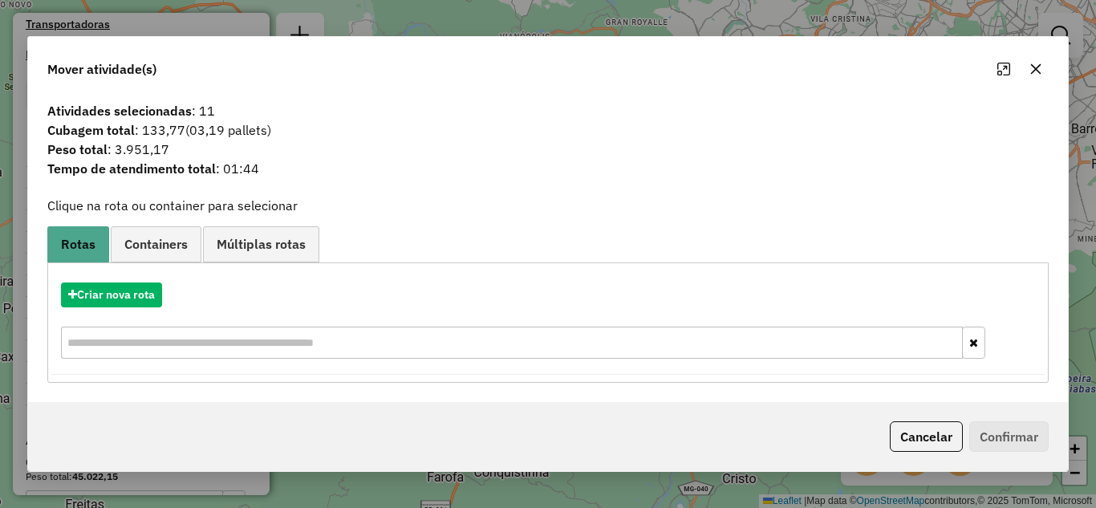
click at [1036, 71] on icon "button" at bounding box center [1036, 69] width 13 height 13
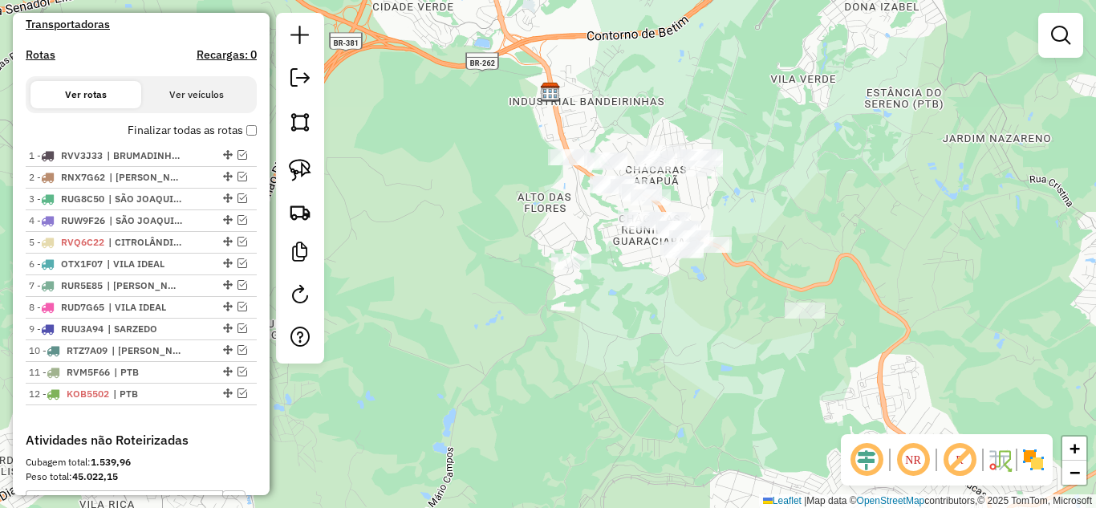
drag, startPoint x: 730, startPoint y: 314, endPoint x: 696, endPoint y: 409, distance: 100.5
click at [696, 409] on div "Janela de atendimento Grade de atendimento Capacidade Transportadoras Veículos …" at bounding box center [548, 254] width 1096 height 508
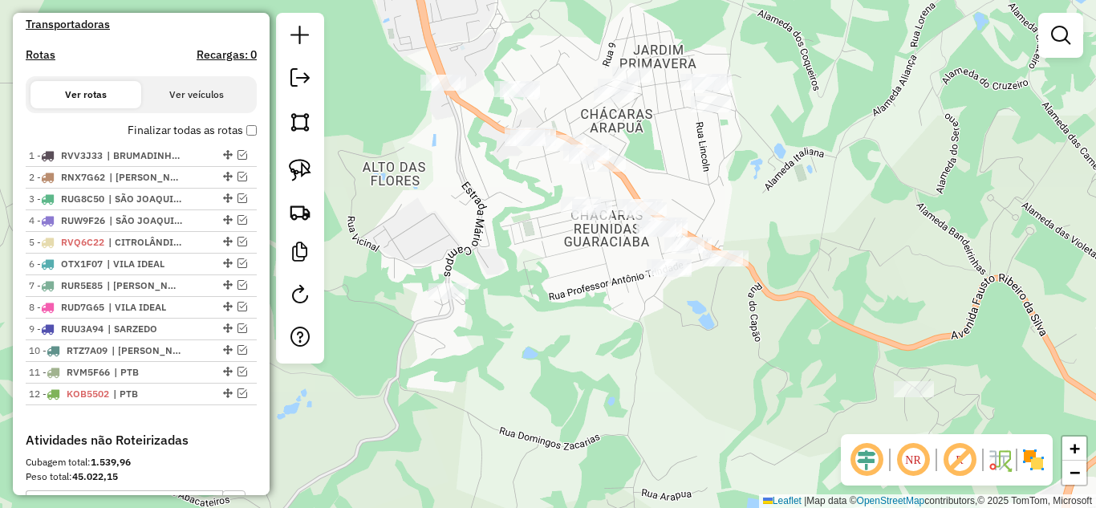
drag, startPoint x: 678, startPoint y: 383, endPoint x: 683, endPoint y: 376, distance: 8.7
click at [684, 384] on div "Janela de atendimento Grade de atendimento Capacidade Transportadoras Veículos …" at bounding box center [548, 254] width 1096 height 508
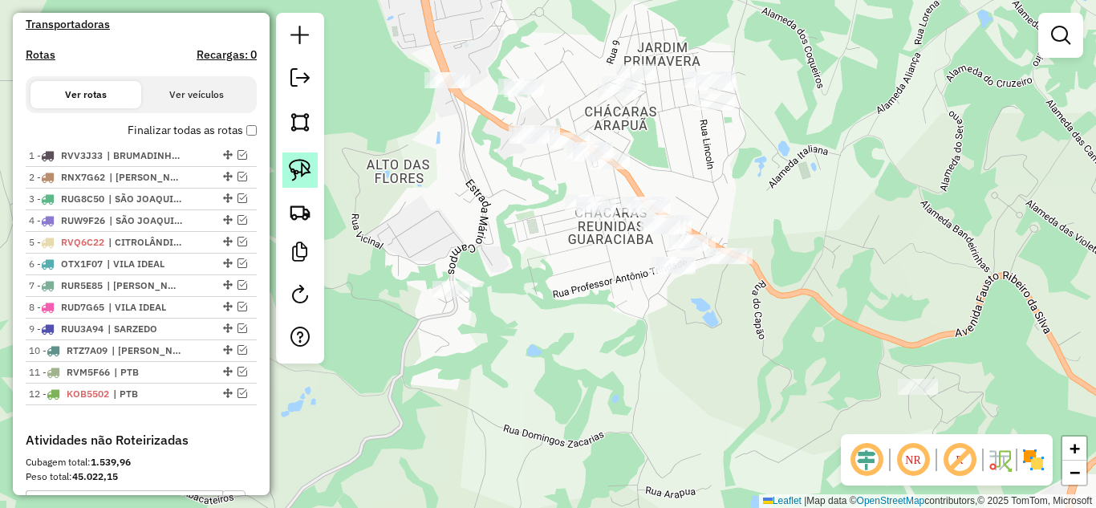
click at [311, 167] on img at bounding box center [300, 170] width 22 height 22
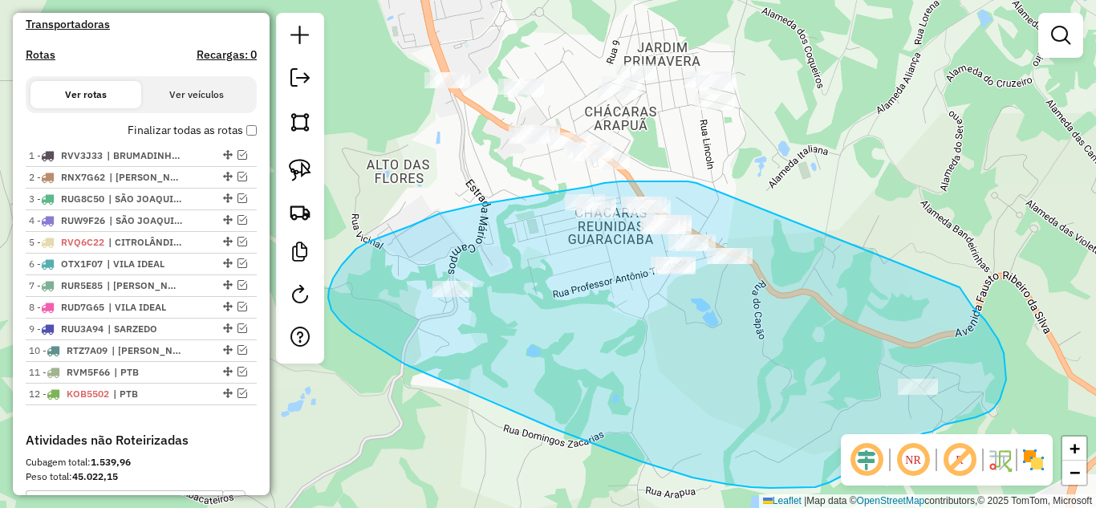
drag, startPoint x: 663, startPoint y: 181, endPoint x: 958, endPoint y: 284, distance: 312.0
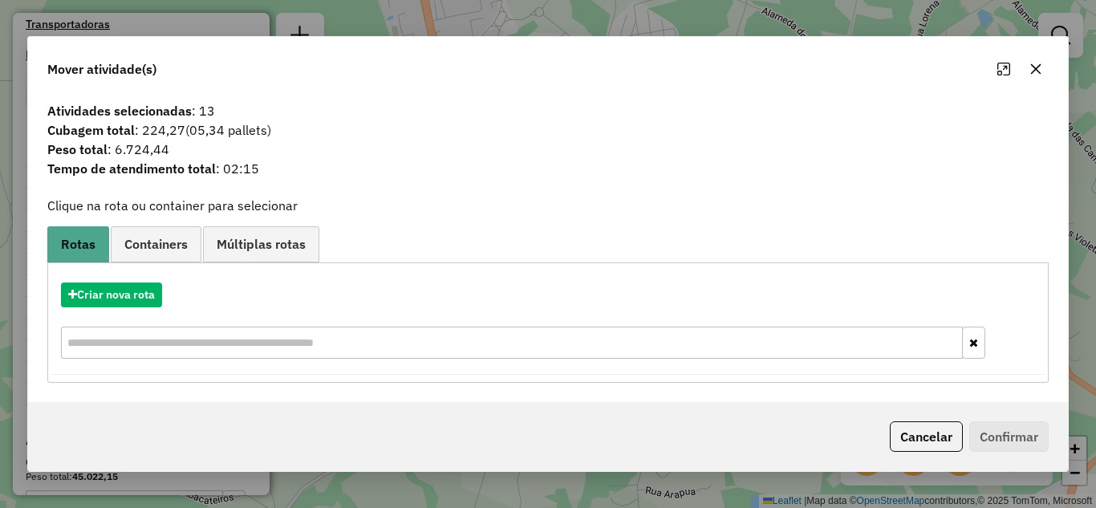
drag, startPoint x: 1035, startPoint y: 71, endPoint x: 1020, endPoint y: 87, distance: 22.7
click at [1035, 71] on icon "button" at bounding box center [1036, 69] width 13 height 13
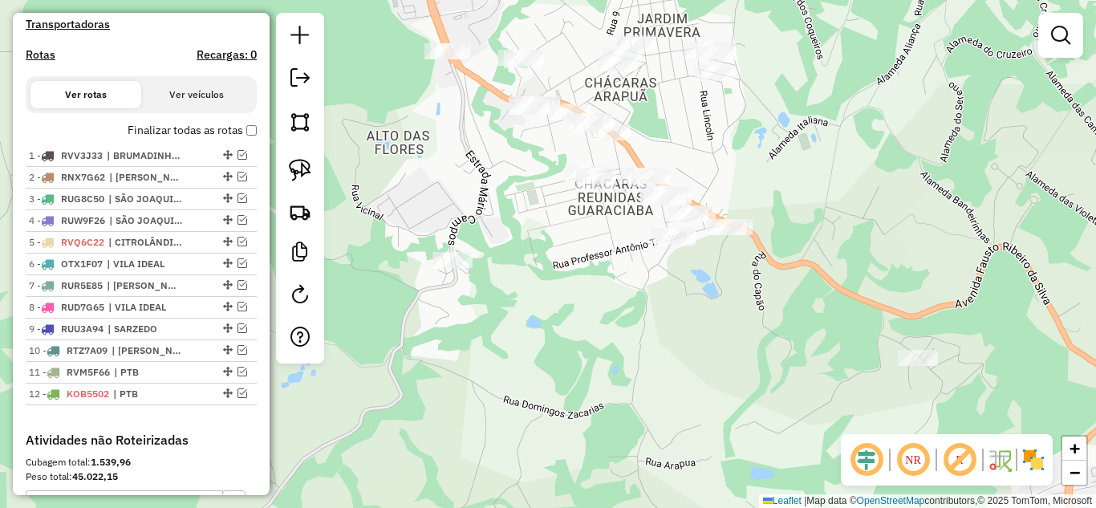
drag, startPoint x: 697, startPoint y: 364, endPoint x: 736, endPoint y: 203, distance: 165.3
click at [732, 210] on div "Janela de atendimento Grade de atendimento Capacidade Transportadoras Veículos …" at bounding box center [548, 254] width 1096 height 508
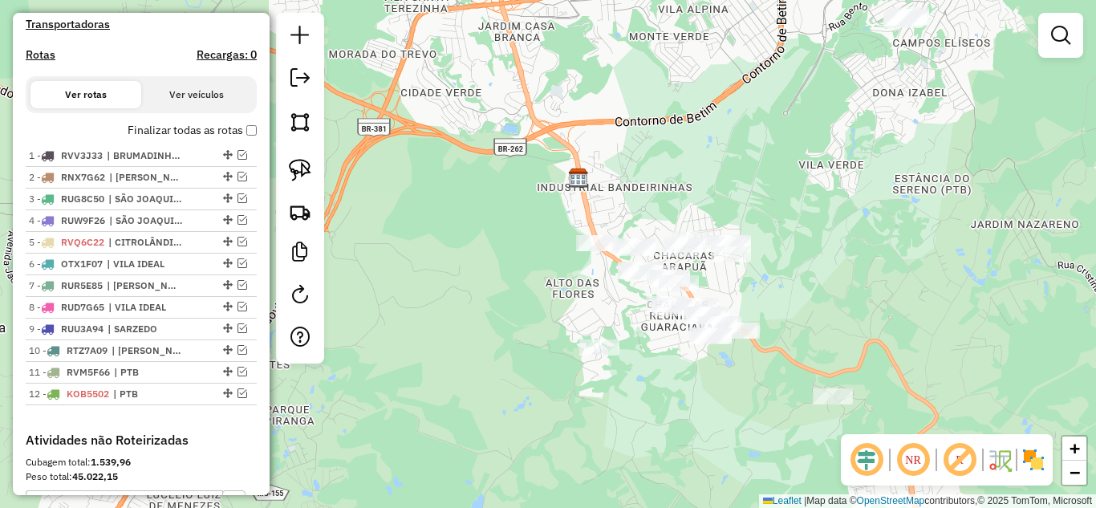
drag, startPoint x: 674, startPoint y: 237, endPoint x: 722, endPoint y: 366, distance: 137.9
click at [706, 405] on div "Janela de atendimento Grade de atendimento Capacidade Transportadoras Veículos …" at bounding box center [548, 254] width 1096 height 508
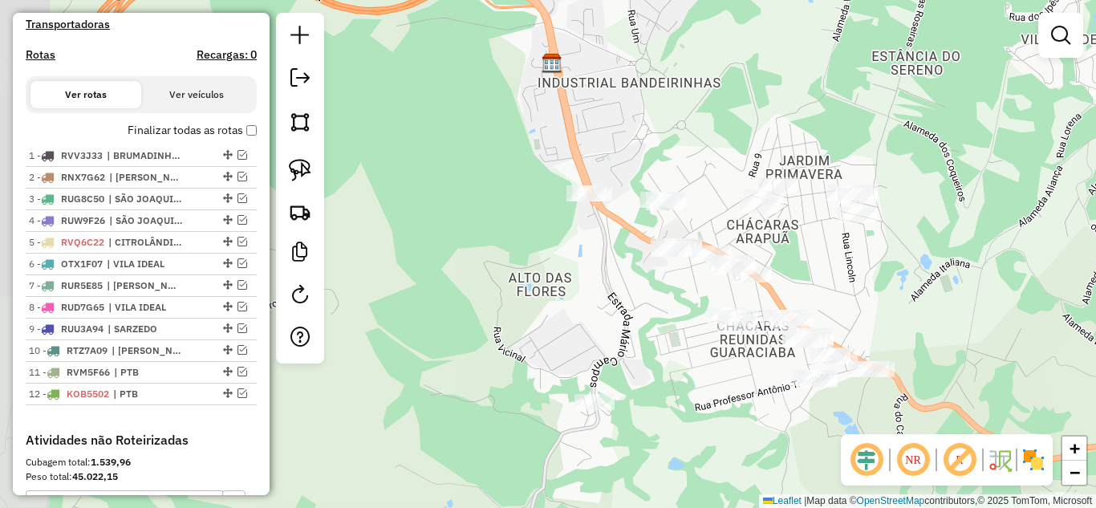
drag, startPoint x: 780, startPoint y: 293, endPoint x: 863, endPoint y: 292, distance: 82.7
click at [889, 288] on div "Janela de atendimento Grade de atendimento Capacidade Transportadoras Veículos …" at bounding box center [548, 254] width 1096 height 508
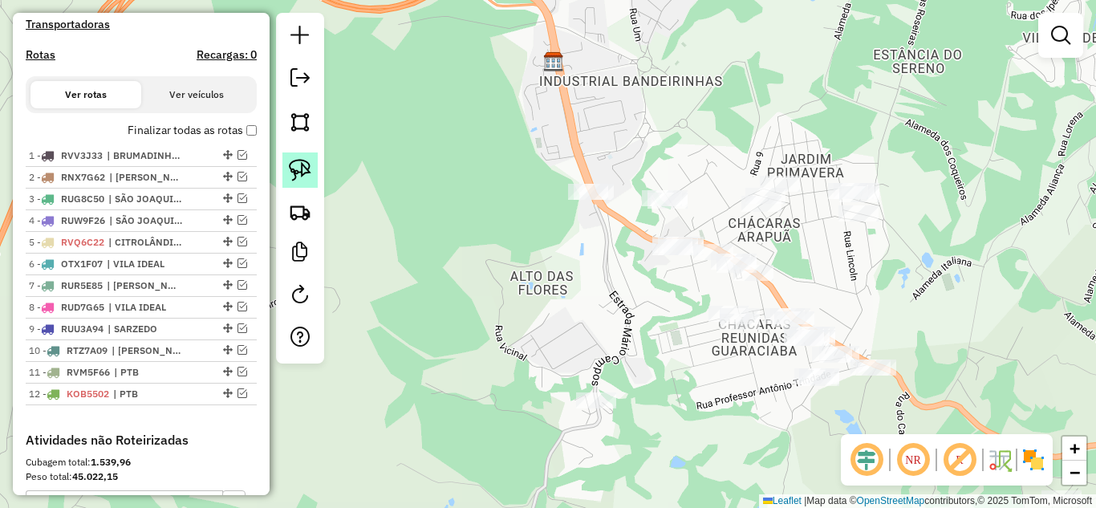
click at [301, 172] on img at bounding box center [300, 170] width 22 height 22
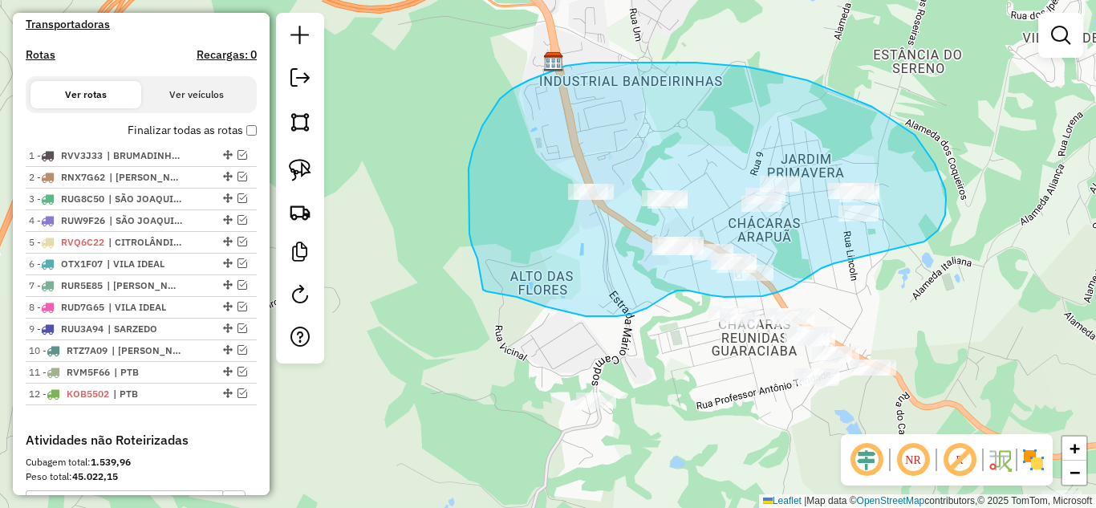
drag, startPoint x: 938, startPoint y: 230, endPoint x: 848, endPoint y: 258, distance: 95.0
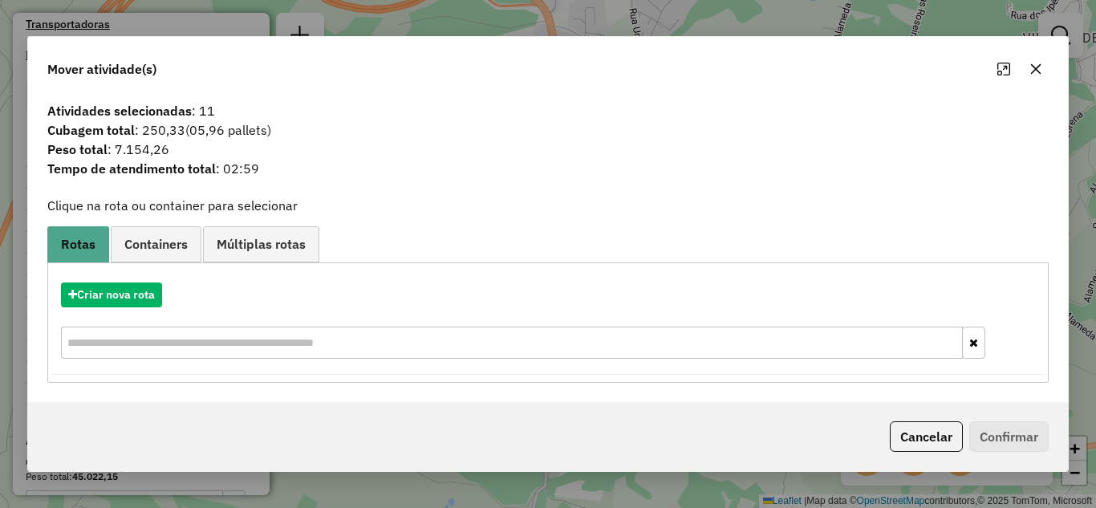
click at [1035, 67] on icon "button" at bounding box center [1036, 69] width 13 height 13
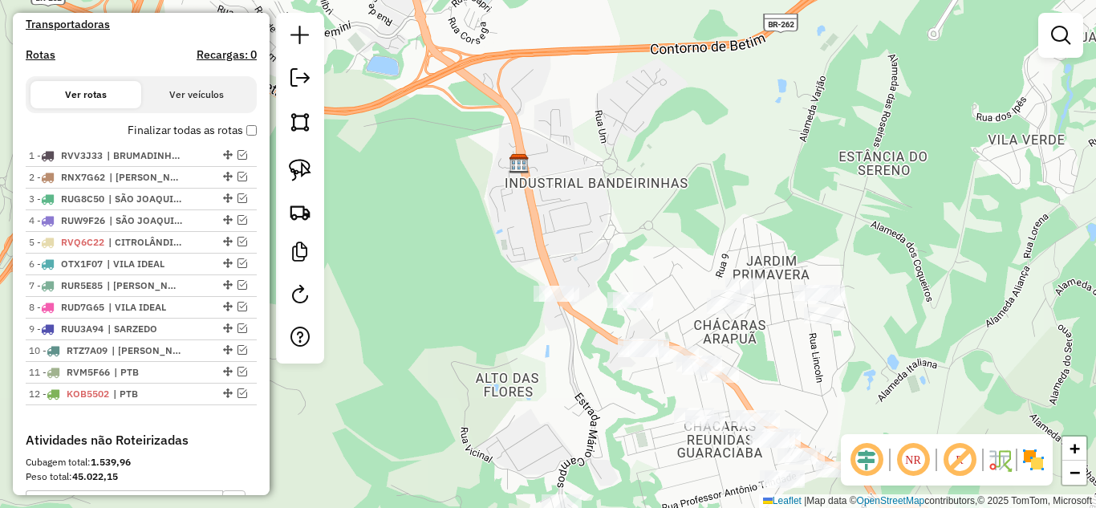
drag, startPoint x: 821, startPoint y: 283, endPoint x: 763, endPoint y: 292, distance: 59.4
click at [785, 376] on div "Janela de atendimento Grade de atendimento Capacidade Transportadoras Veículos …" at bounding box center [548, 254] width 1096 height 508
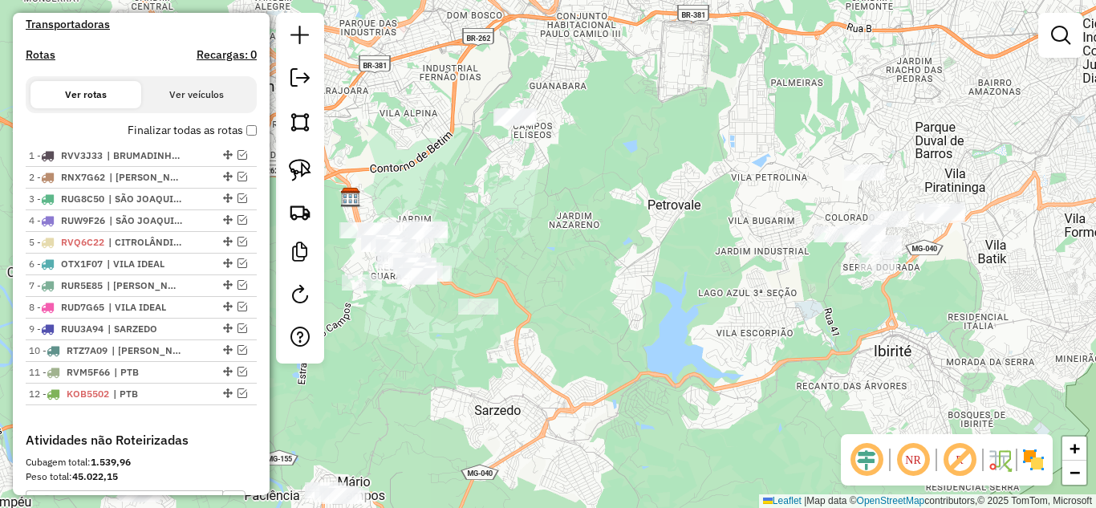
drag, startPoint x: 958, startPoint y: 200, endPoint x: 607, endPoint y: 210, distance: 350.9
click at [607, 210] on div "Janela de atendimento Grade de atendimento Capacidade Transportadoras Veículos …" at bounding box center [548, 254] width 1096 height 508
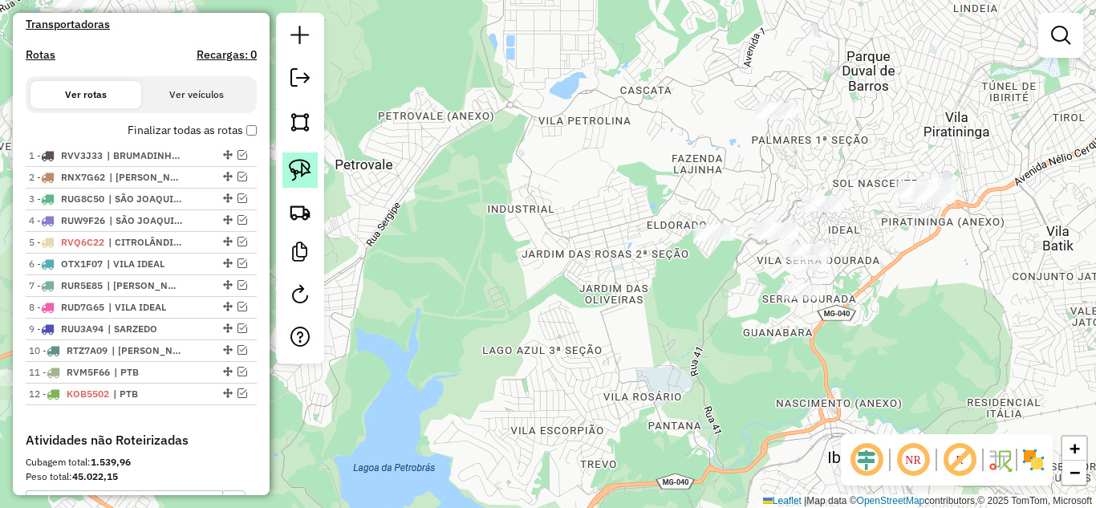
click at [301, 166] on img at bounding box center [300, 170] width 22 height 22
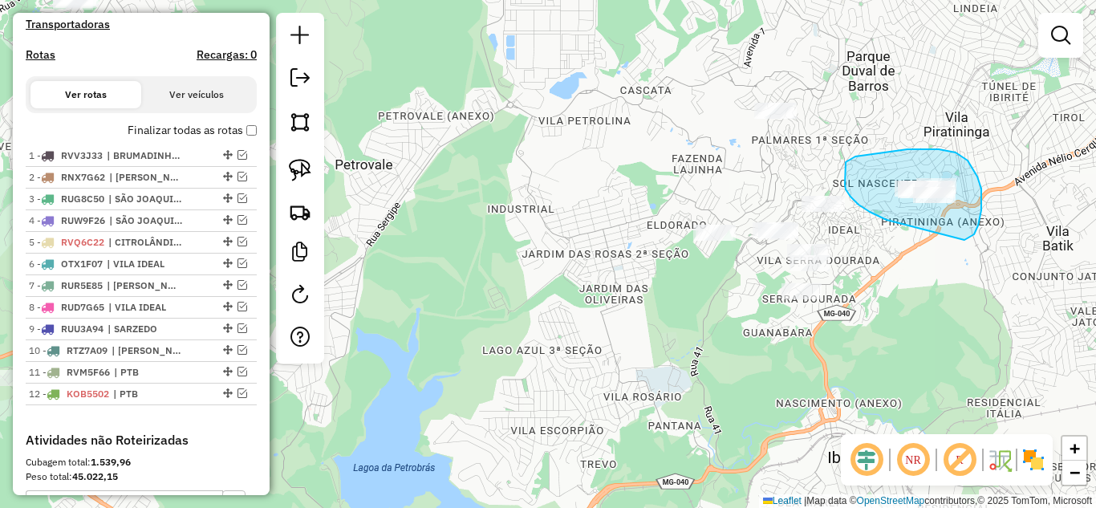
drag, startPoint x: 965, startPoint y: 240, endPoint x: 917, endPoint y: 220, distance: 51.4
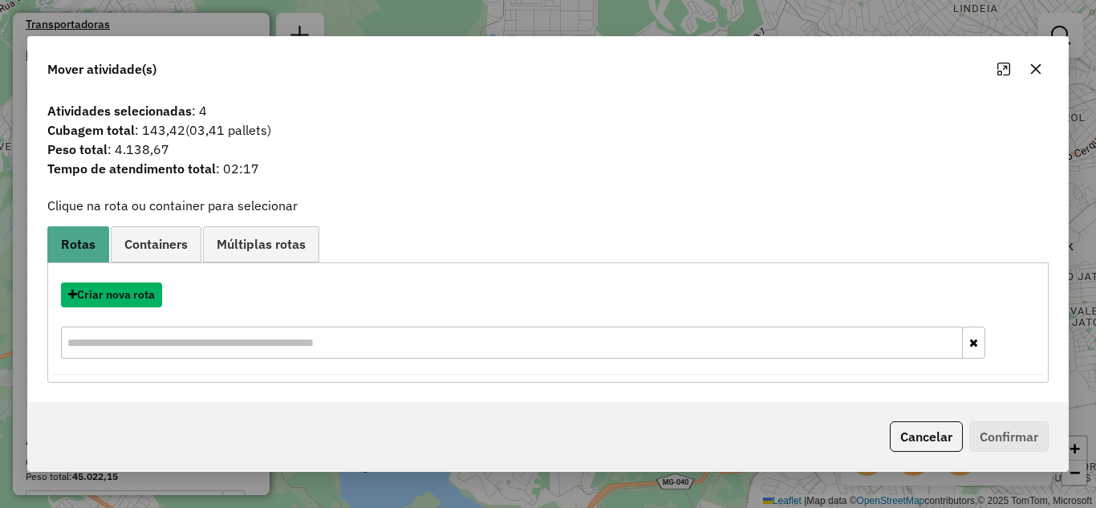
click at [118, 296] on button "Criar nova rota" at bounding box center [111, 295] width 101 height 25
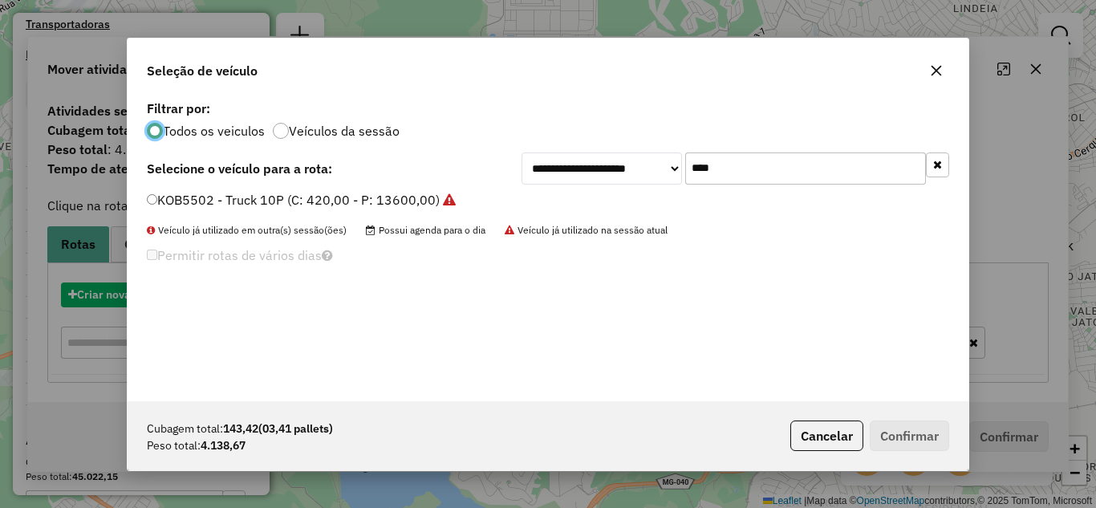
scroll to position [9, 5]
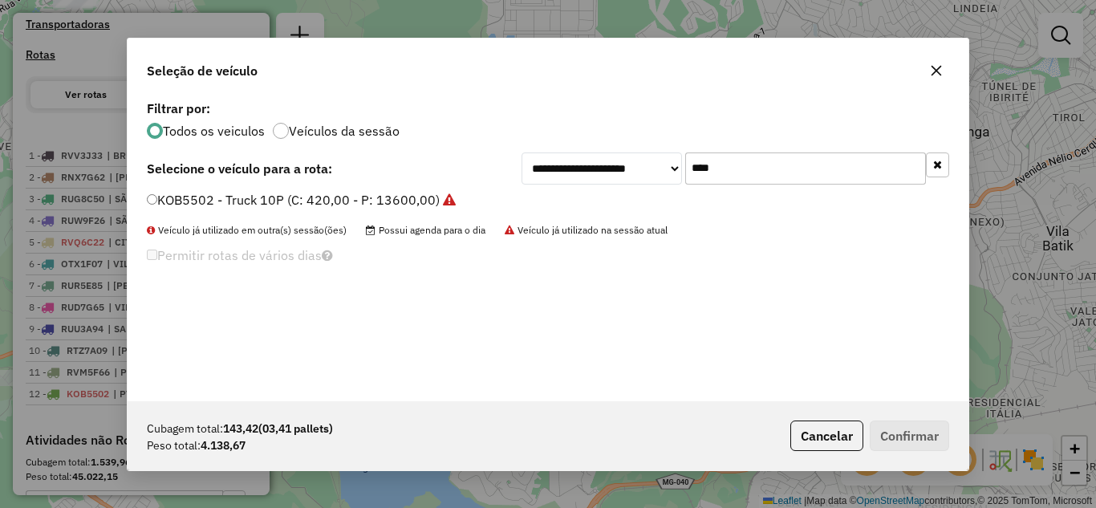
drag, startPoint x: 757, startPoint y: 172, endPoint x: 566, endPoint y: 173, distance: 191.0
click at [566, 173] on div "**********" at bounding box center [736, 169] width 428 height 32
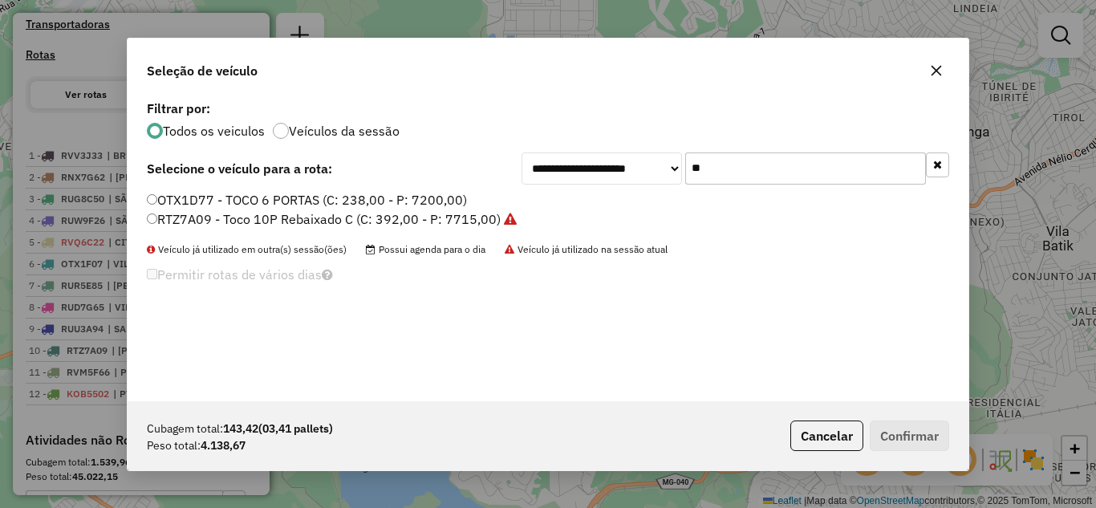
type input "**"
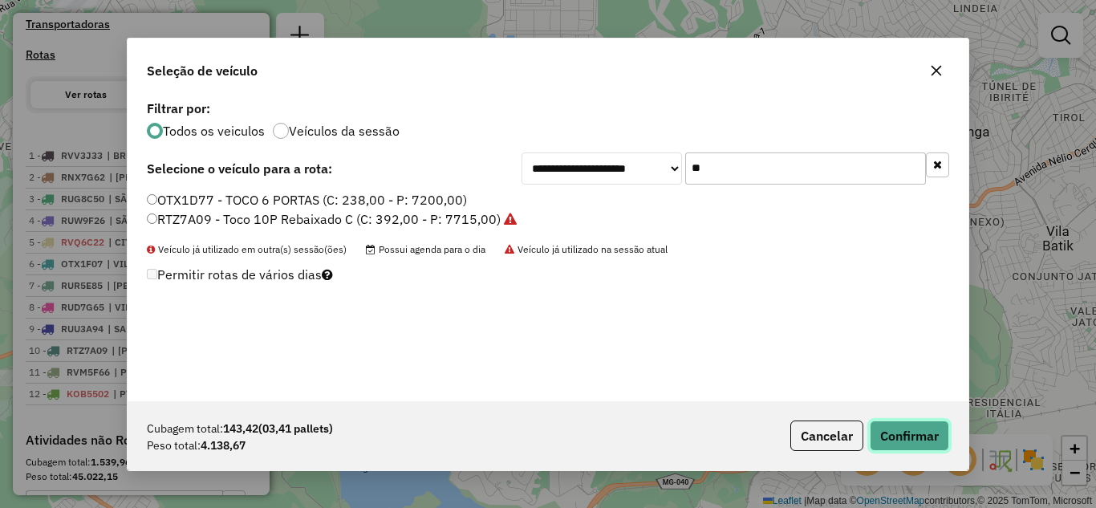
click at [901, 437] on button "Confirmar" at bounding box center [909, 436] width 79 height 31
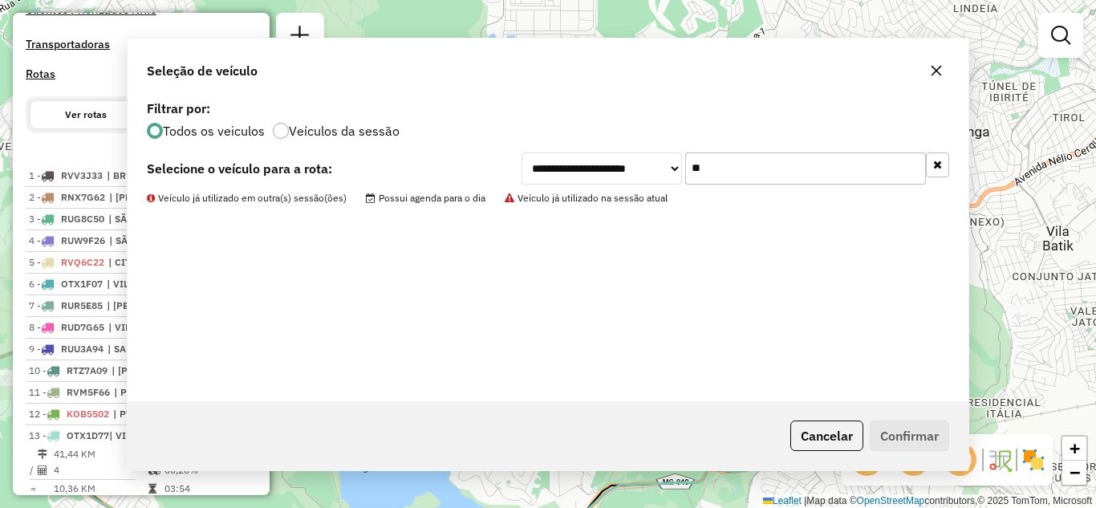
scroll to position [494, 0]
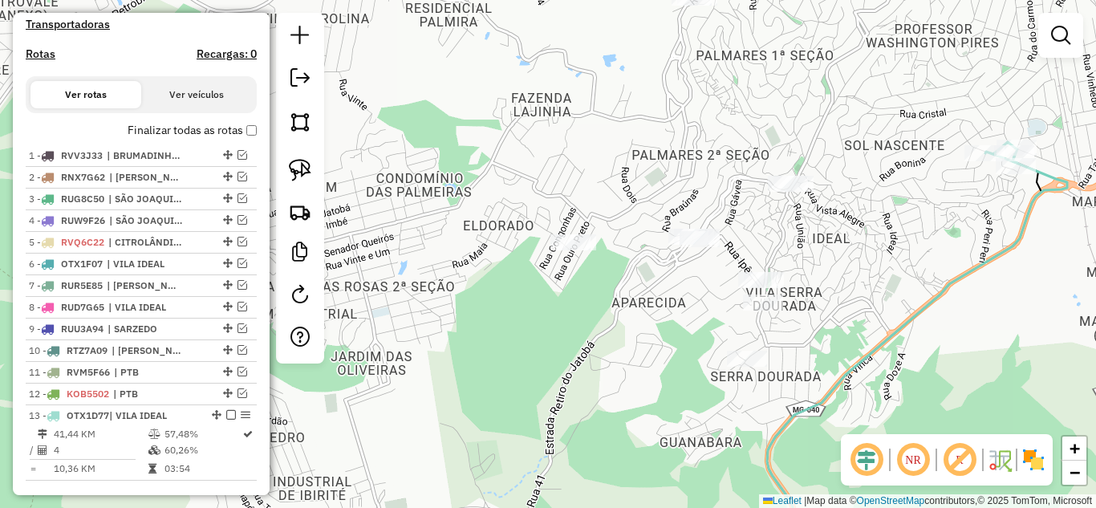
drag, startPoint x: 296, startPoint y: 175, endPoint x: 439, endPoint y: 225, distance: 151.3
click at [297, 174] on img at bounding box center [300, 170] width 22 height 22
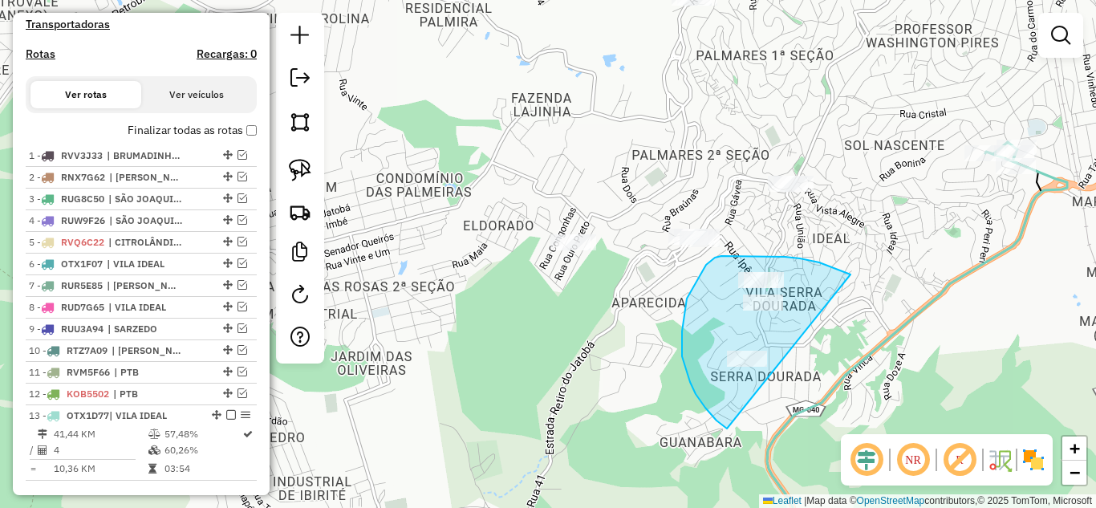
drag, startPoint x: 828, startPoint y: 265, endPoint x: 824, endPoint y: 376, distance: 111.6
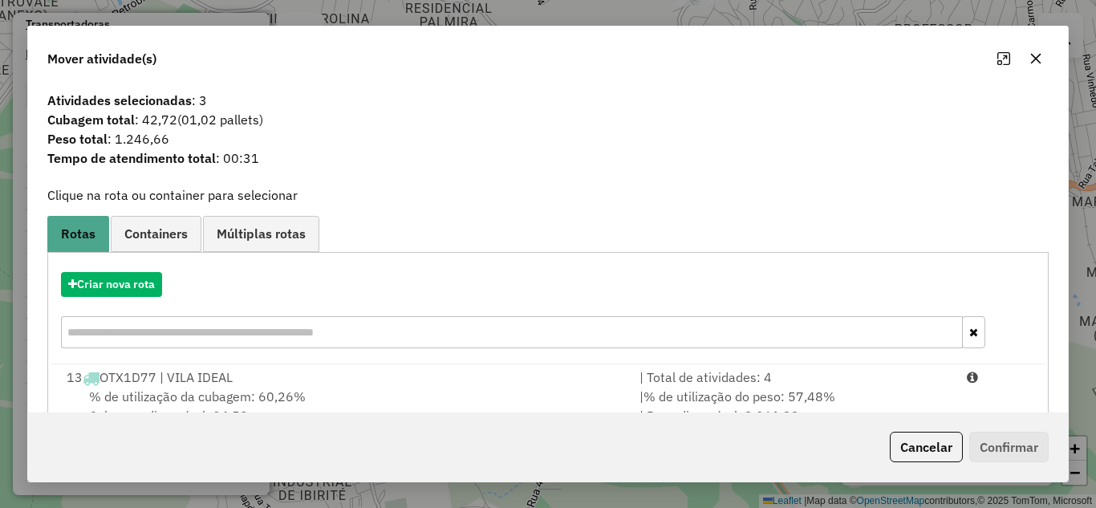
drag, startPoint x: 767, startPoint y: 385, endPoint x: 1048, endPoint y: 445, distance: 287.2
click at [779, 385] on div "| Total de atividades: 4" at bounding box center [794, 377] width 328 height 19
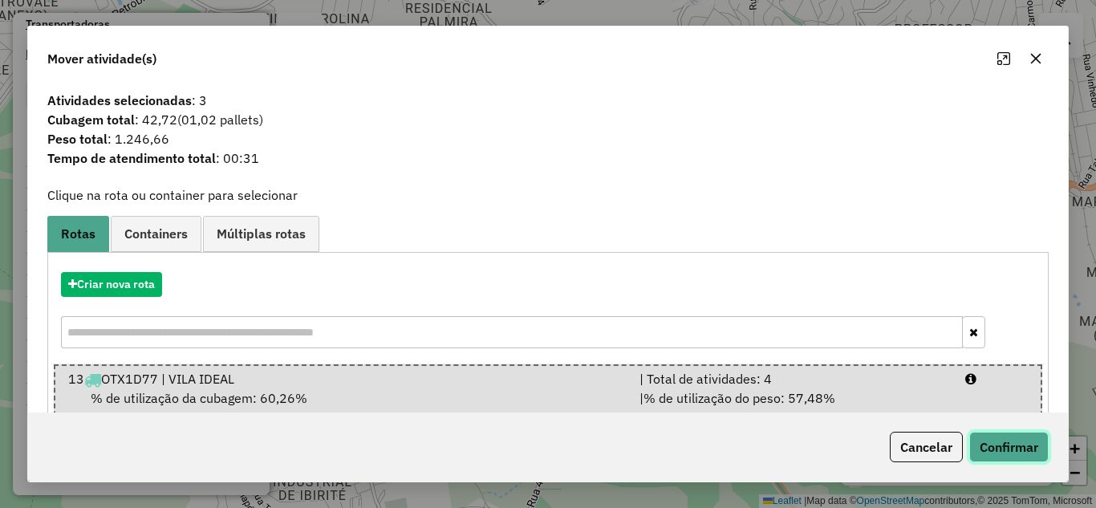
click at [1006, 441] on button "Confirmar" at bounding box center [1009, 447] width 79 height 31
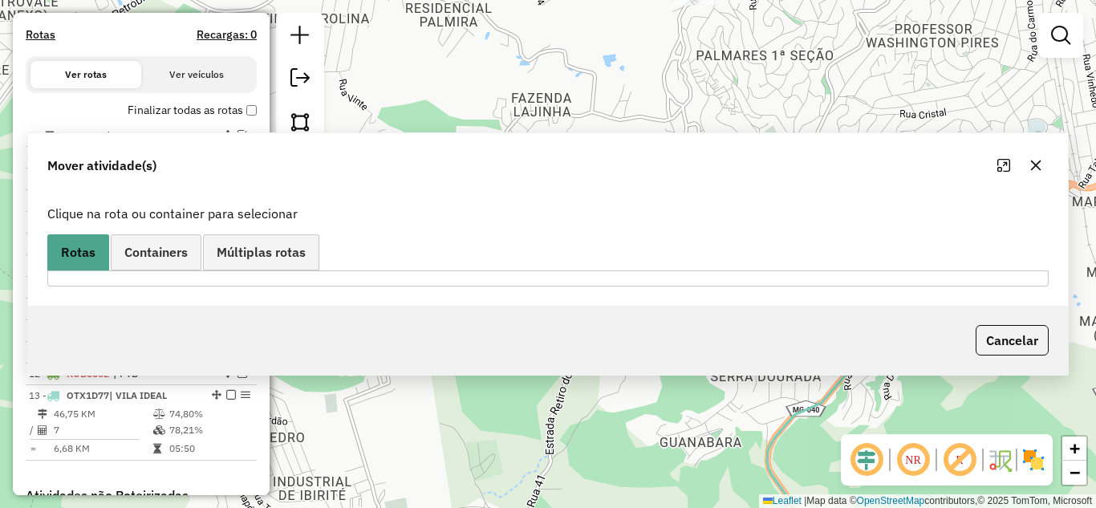
scroll to position [474, 0]
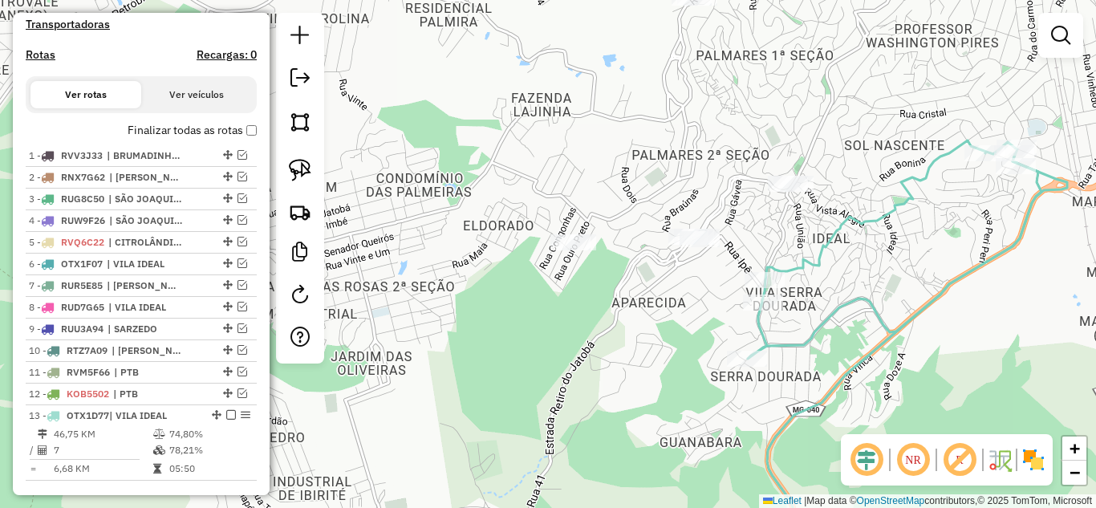
click at [880, 219] on icon at bounding box center [895, 249] width 294 height 218
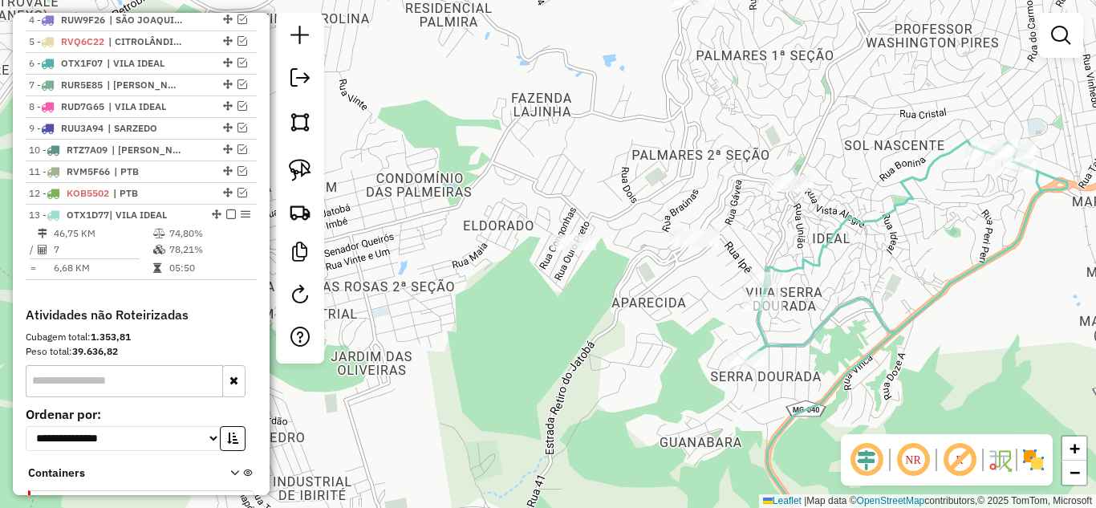
select select "*********"
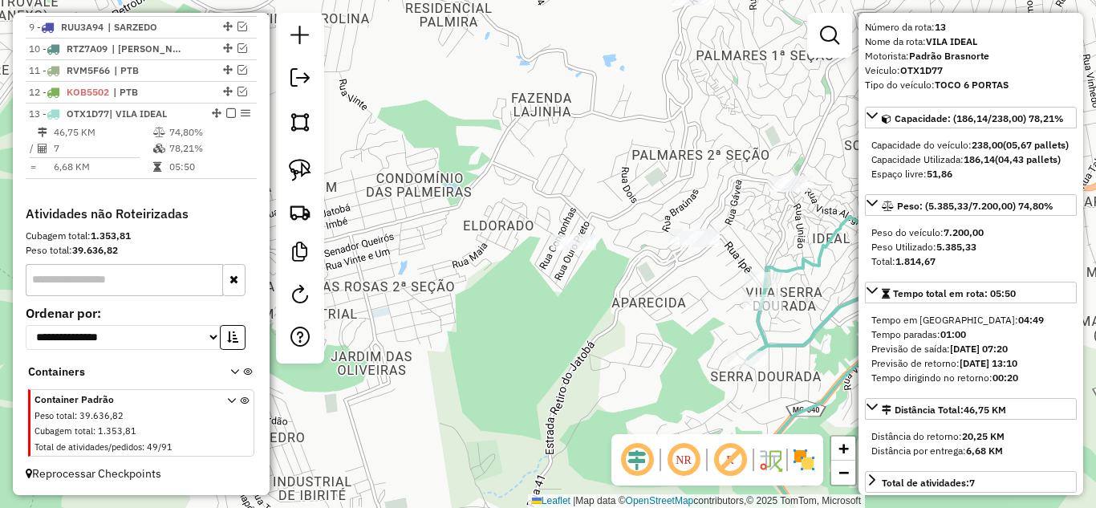
scroll to position [80, 0]
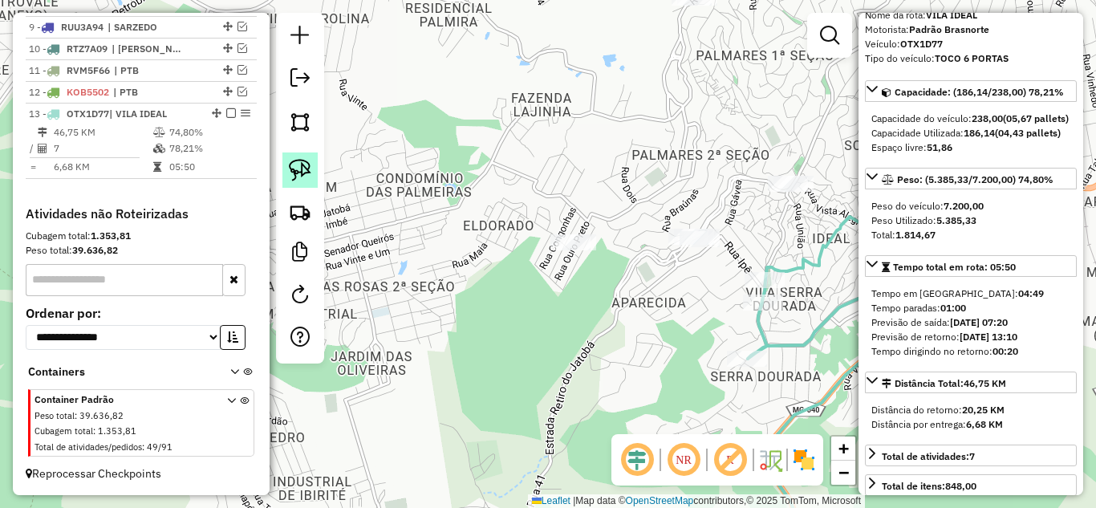
click at [310, 168] on img at bounding box center [300, 170] width 22 height 22
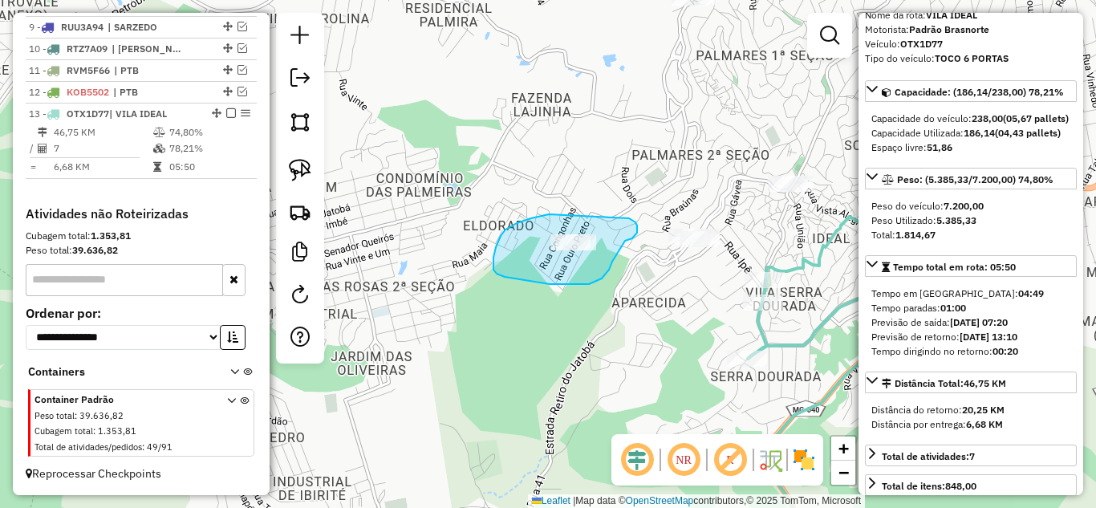
drag, startPoint x: 514, startPoint y: 225, endPoint x: 592, endPoint y: 205, distance: 81.2
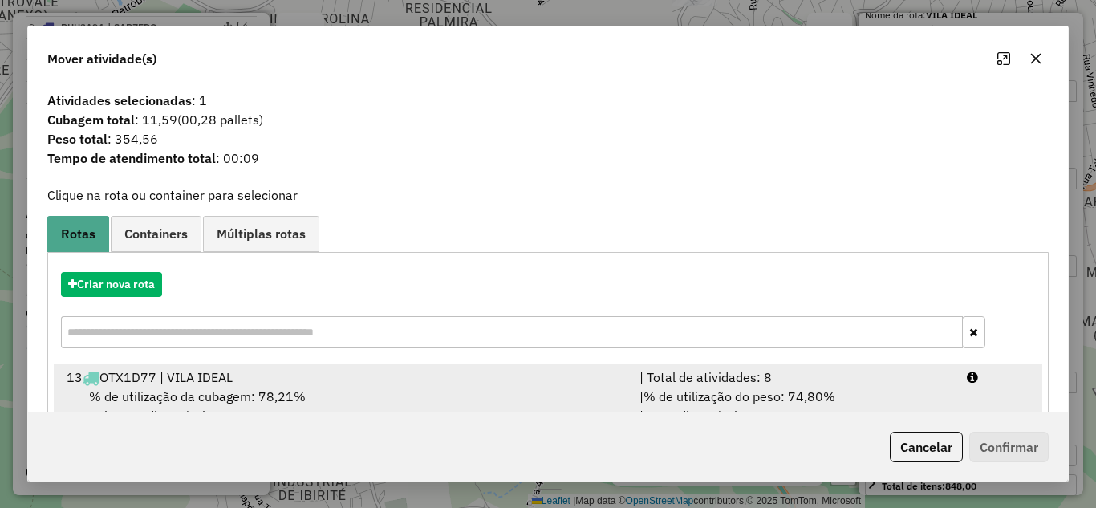
drag, startPoint x: 787, startPoint y: 380, endPoint x: 950, endPoint y: 410, distance: 166.6
click at [788, 378] on div "| Total de atividades: 8" at bounding box center [794, 377] width 328 height 19
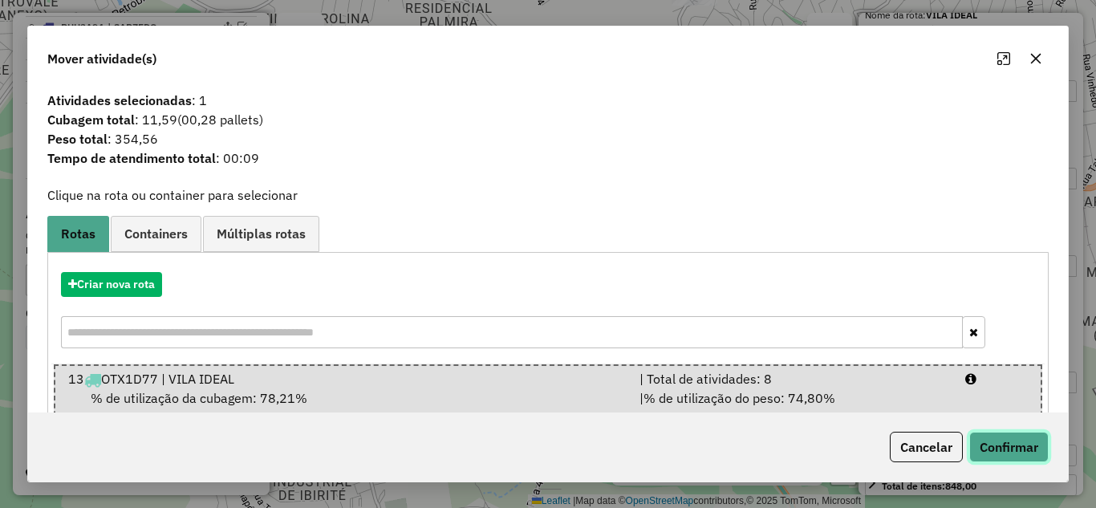
click at [1001, 447] on button "Confirmar" at bounding box center [1009, 447] width 79 height 31
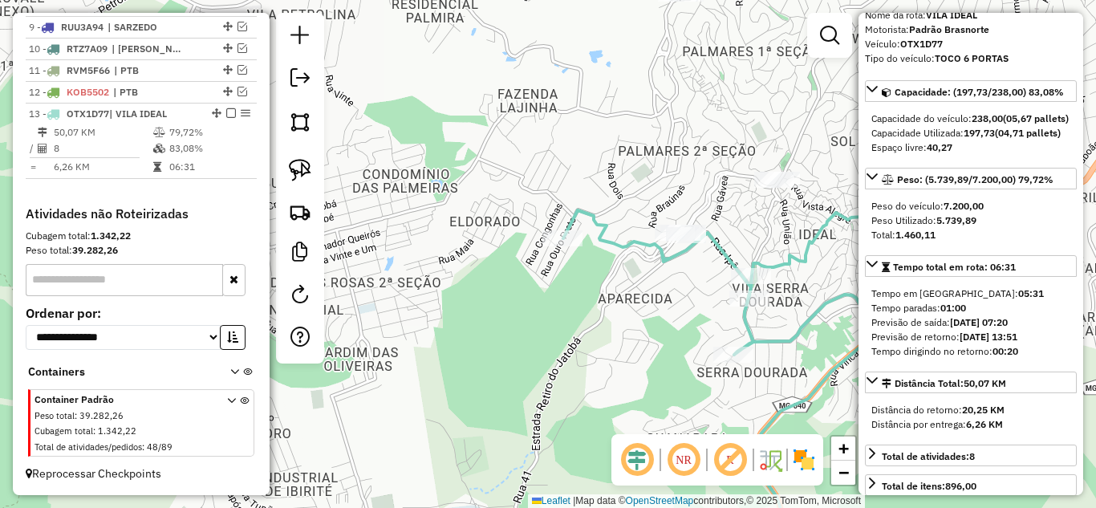
click at [621, 236] on icon at bounding box center [795, 245] width 465 height 218
click at [627, 246] on icon at bounding box center [795, 245] width 465 height 218
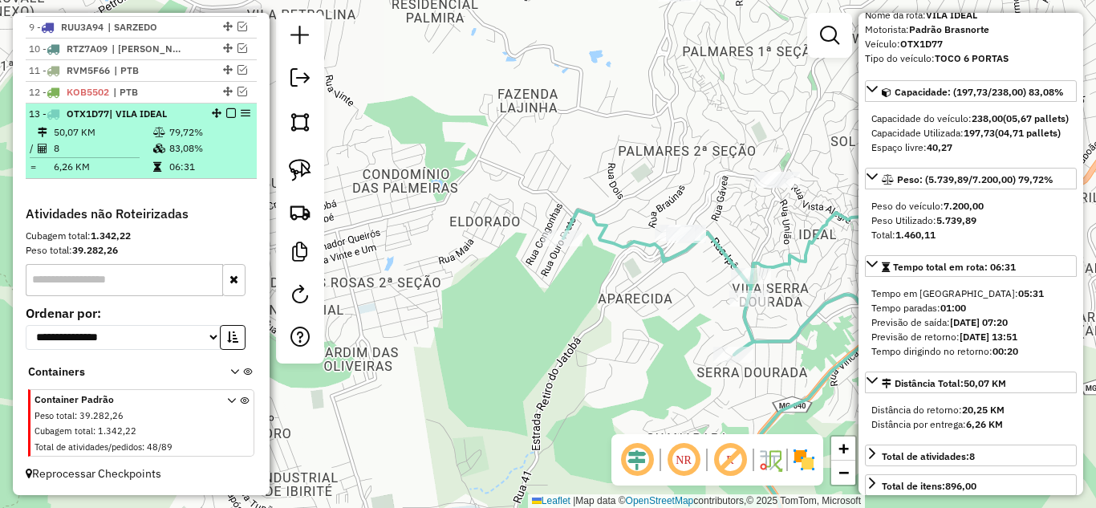
click at [228, 111] on em at bounding box center [231, 113] width 10 height 10
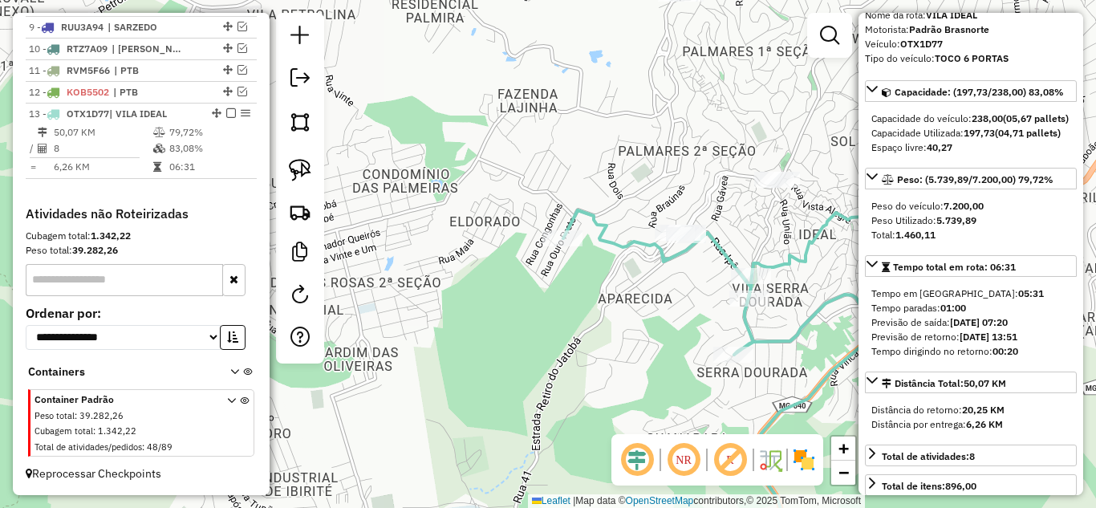
scroll to position [737, 0]
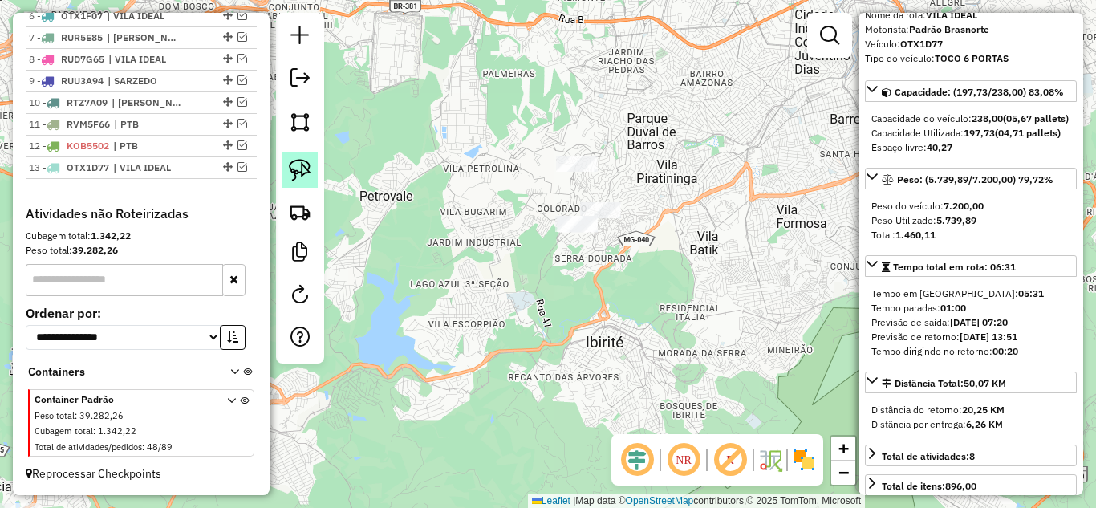
click at [295, 176] on img at bounding box center [300, 170] width 22 height 22
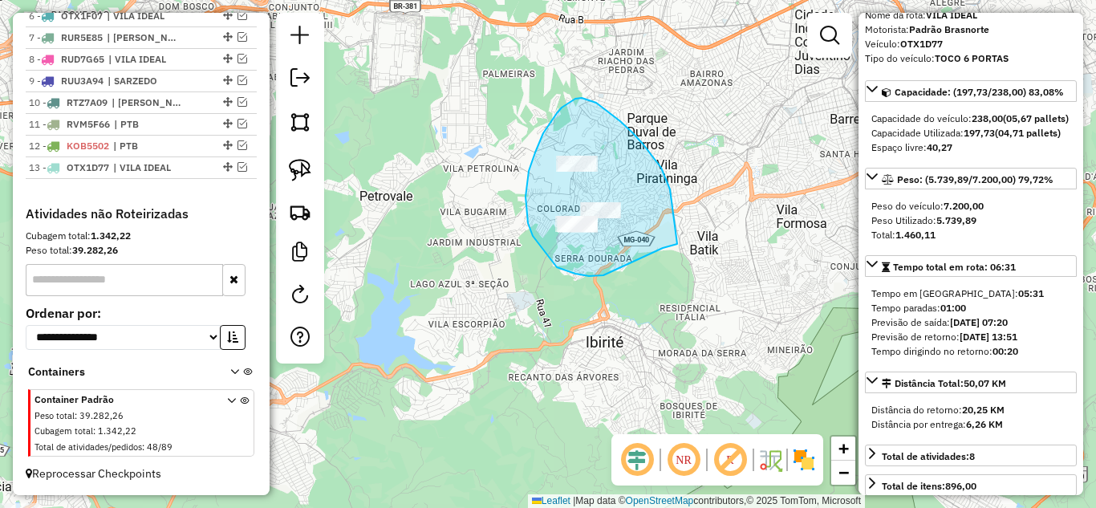
drag, startPoint x: 620, startPoint y: 121, endPoint x: 678, endPoint y: 243, distance: 135.0
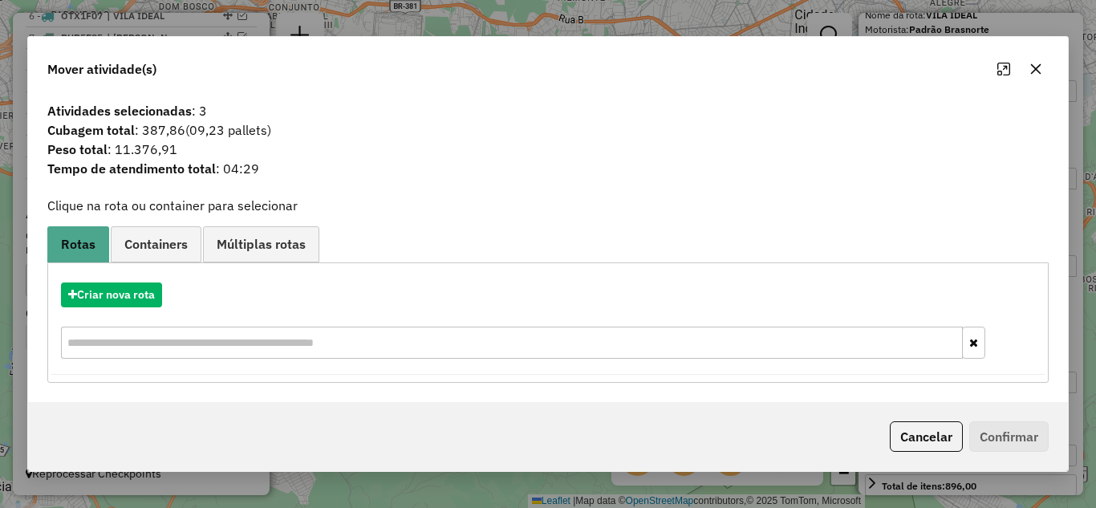
click at [1039, 71] on icon "button" at bounding box center [1036, 69] width 13 height 13
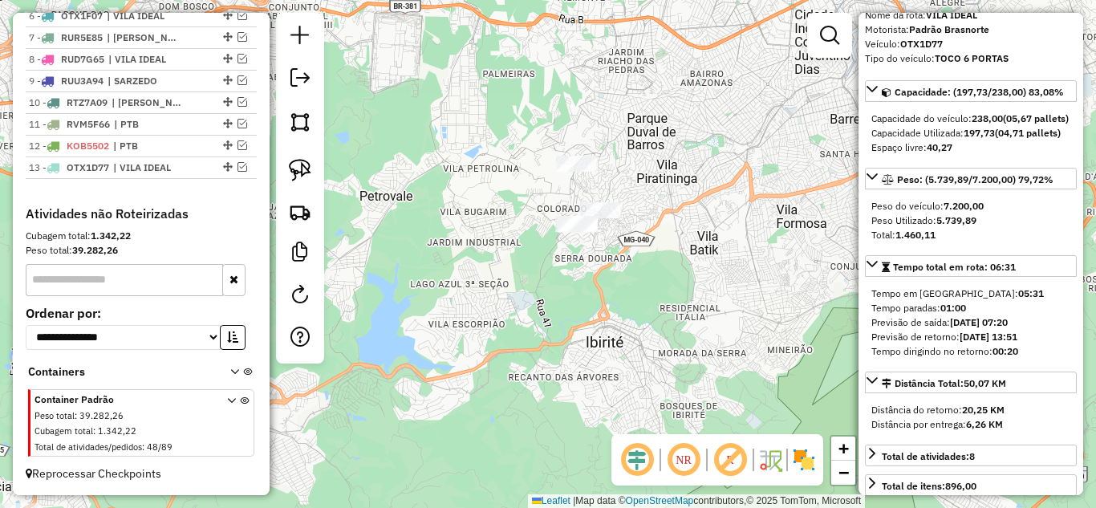
drag, startPoint x: 791, startPoint y: 195, endPoint x: 831, endPoint y: 180, distance: 42.9
click at [834, 180] on div "Janela de atendimento Grade de atendimento Capacidade Transportadoras Veículos …" at bounding box center [548, 254] width 1096 height 508
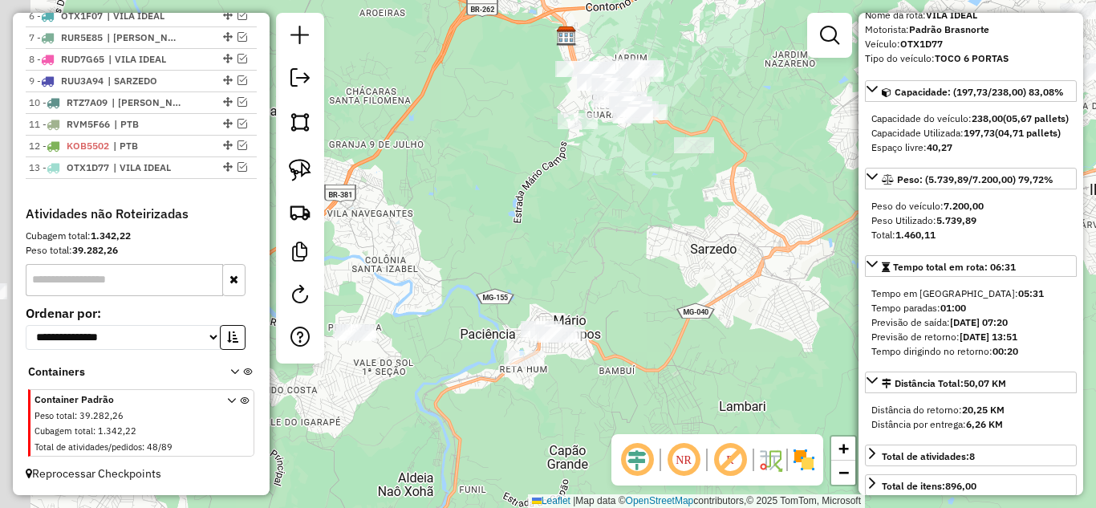
drag, startPoint x: 674, startPoint y: 229, endPoint x: 842, endPoint y: 183, distance: 173.9
click at [842, 183] on div "Janela de atendimento Grade de atendimento Capacidade Transportadoras Veículos …" at bounding box center [548, 254] width 1096 height 508
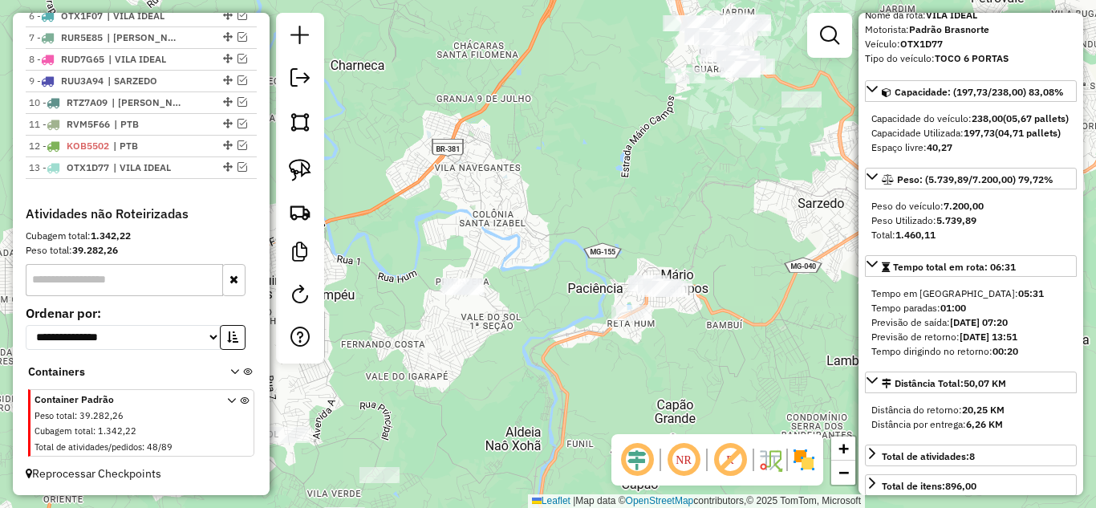
drag, startPoint x: 784, startPoint y: 226, endPoint x: 815, endPoint y: 208, distance: 35.2
click at [815, 208] on div "Janela de atendimento Grade de atendimento Capacidade Transportadoras Veículos …" at bounding box center [548, 254] width 1096 height 508
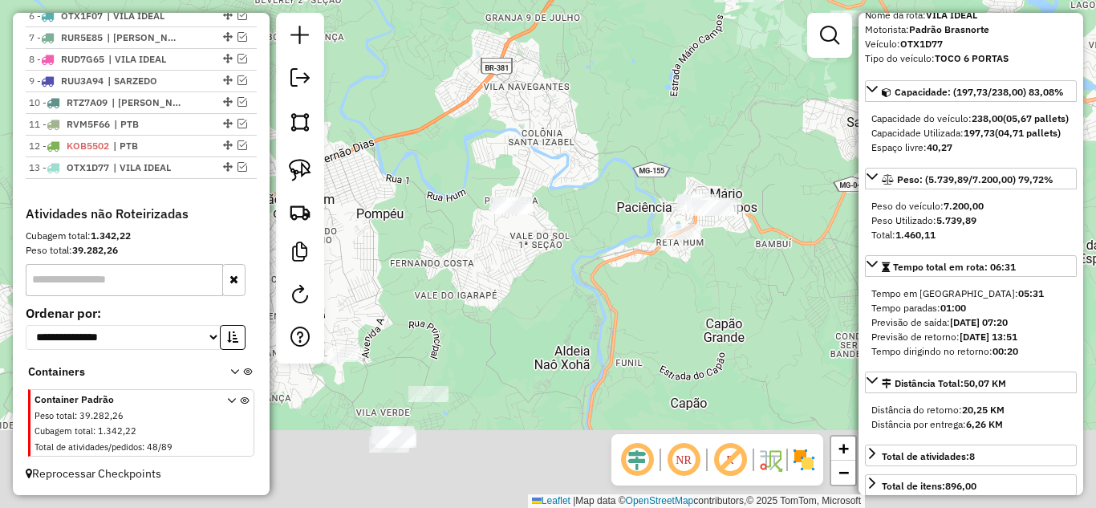
drag, startPoint x: 542, startPoint y: 359, endPoint x: 592, endPoint y: 286, distance: 88.8
click at [590, 275] on div "Janela de atendimento Grade de atendimento Capacidade Transportadoras Veículos …" at bounding box center [548, 254] width 1096 height 508
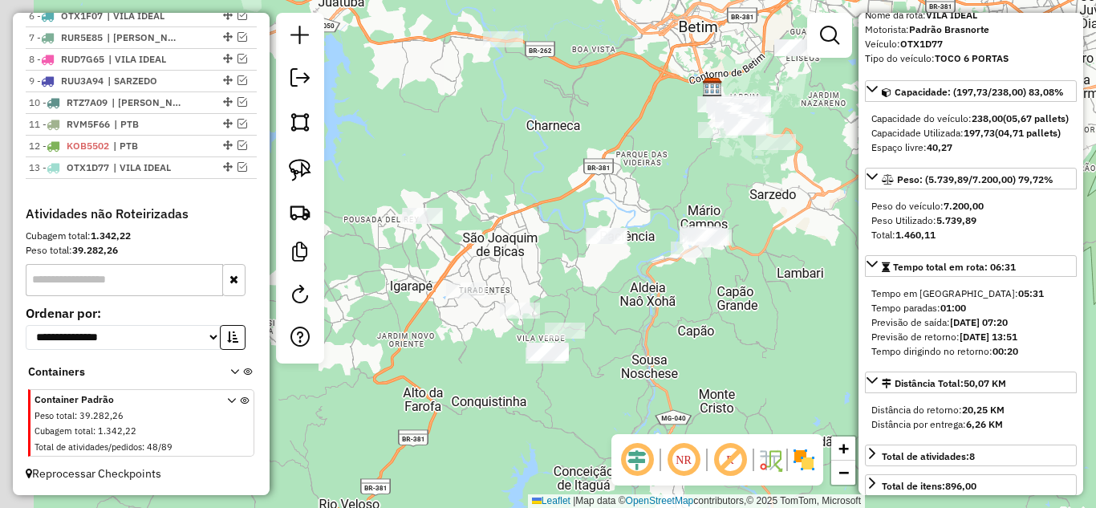
drag, startPoint x: 649, startPoint y: 335, endPoint x: 702, endPoint y: 324, distance: 54.0
click at [702, 324] on div "Janela de atendimento Grade de atendimento Capacidade Transportadoras Veículos …" at bounding box center [548, 254] width 1096 height 508
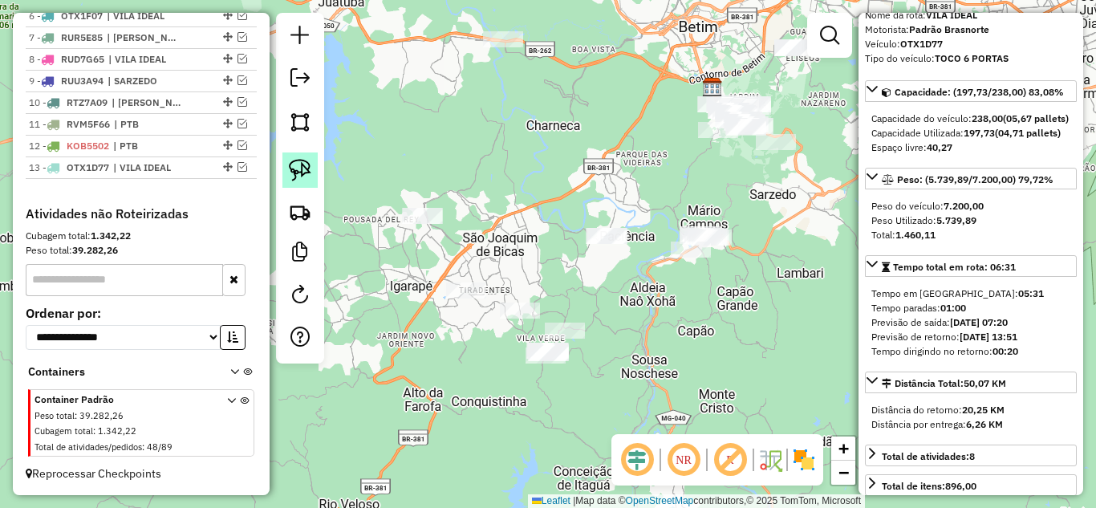
click at [299, 166] on img at bounding box center [300, 170] width 22 height 22
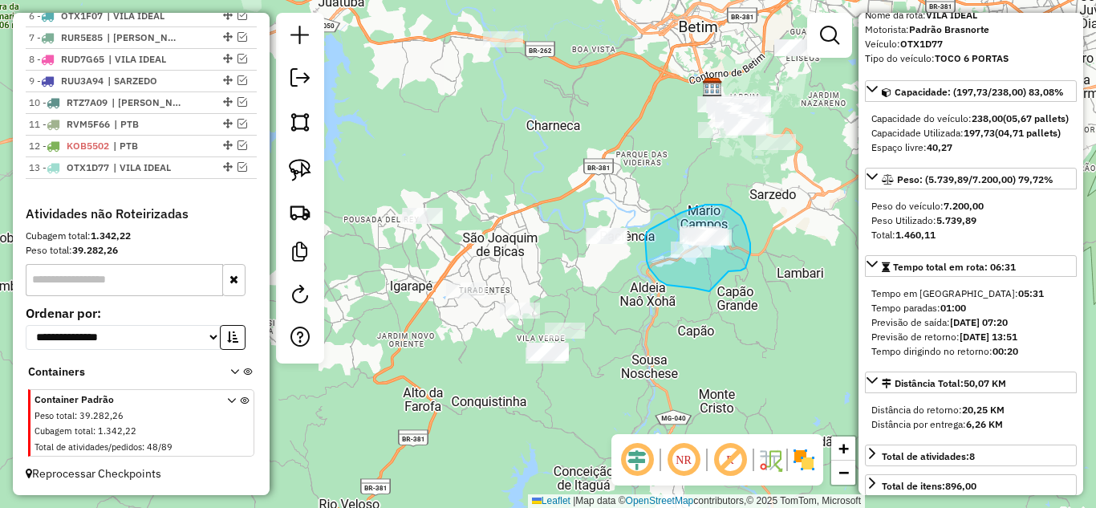
drag, startPoint x: 729, startPoint y: 271, endPoint x: 714, endPoint y: 291, distance: 24.1
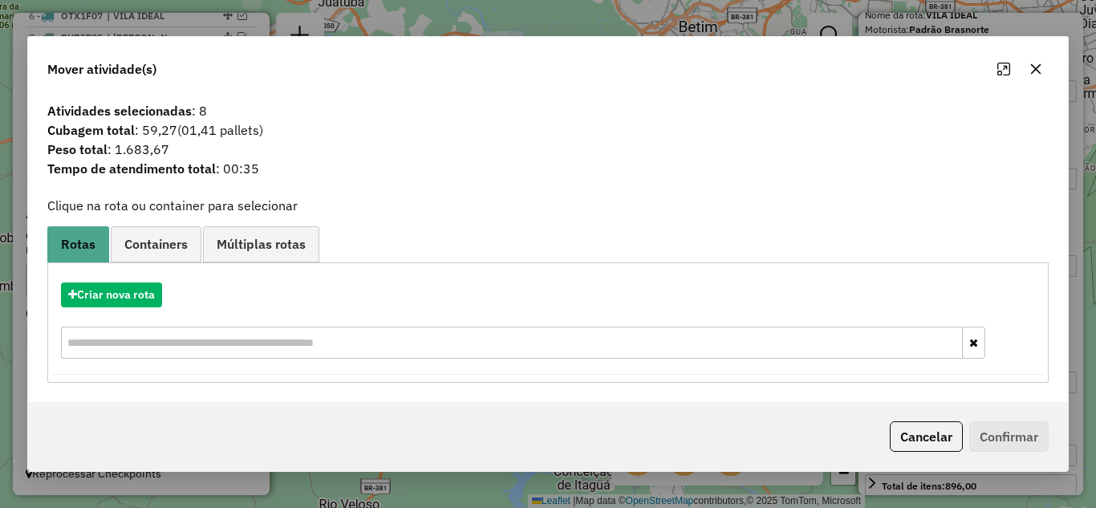
click at [1037, 69] on icon "button" at bounding box center [1036, 68] width 10 height 10
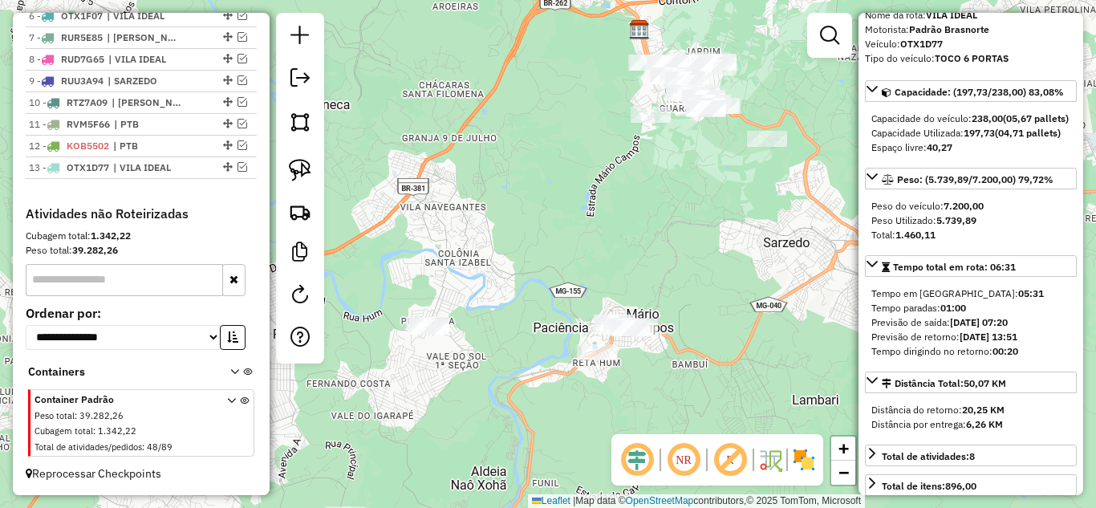
drag, startPoint x: 703, startPoint y: 192, endPoint x: 606, endPoint y: 262, distance: 119.6
click at [606, 262] on div "Janela de atendimento Grade de atendimento Capacidade Transportadoras Veículos …" at bounding box center [548, 254] width 1096 height 508
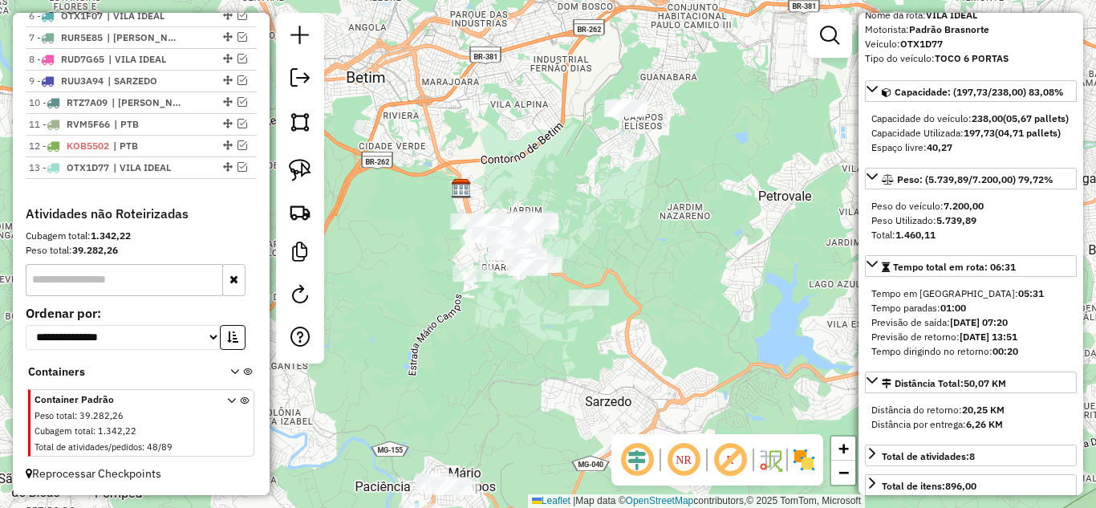
drag, startPoint x: 716, startPoint y: 140, endPoint x: 650, endPoint y: 213, distance: 98.3
click at [650, 213] on div "Janela de atendimento Grade de atendimento Capacidade Transportadoras Veículos …" at bounding box center [548, 254] width 1096 height 508
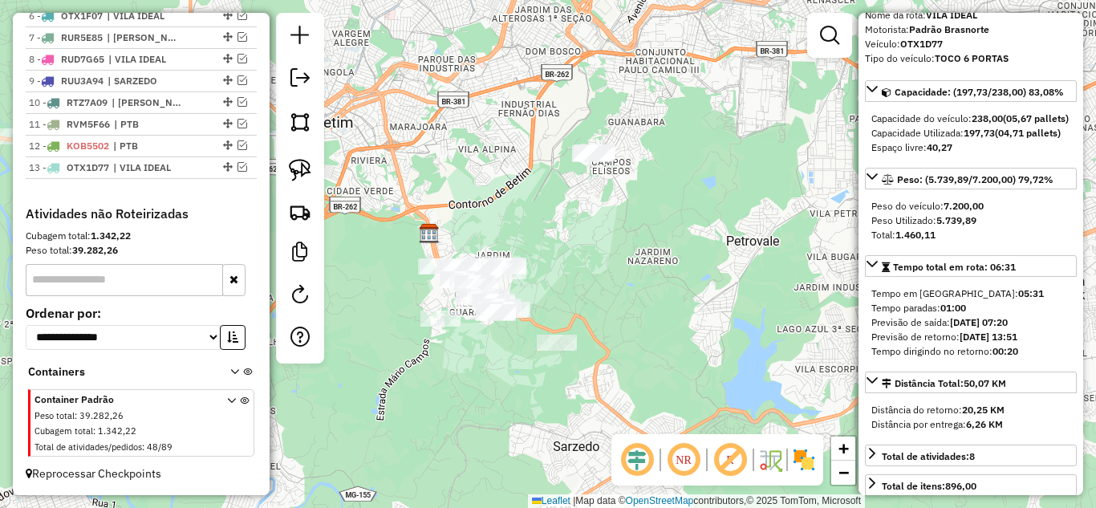
drag, startPoint x: 599, startPoint y: 206, endPoint x: 588, endPoint y: 238, distance: 33.0
click at [576, 244] on div "Janela de atendimento Grade de atendimento Capacidade Transportadoras Veículos …" at bounding box center [548, 254] width 1096 height 508
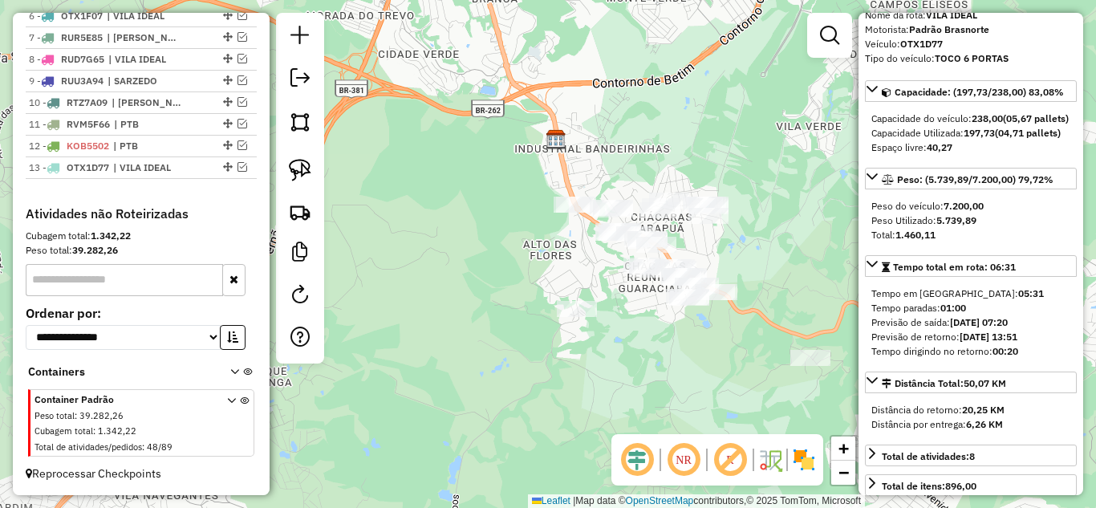
drag, startPoint x: 651, startPoint y: 253, endPoint x: 788, endPoint y: 212, distance: 143.2
click at [788, 212] on div "Janela de atendimento Grade de atendimento Capacidade Transportadoras Veículos …" at bounding box center [548, 254] width 1096 height 508
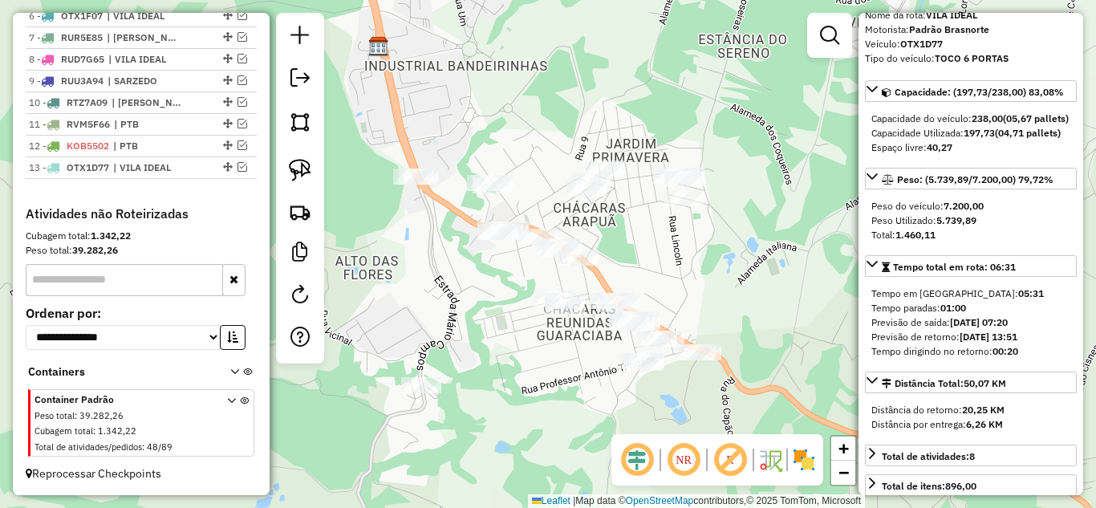
drag, startPoint x: 698, startPoint y: 259, endPoint x: 783, endPoint y: 231, distance: 88.8
click at [783, 231] on div "Janela de atendimento Grade de atendimento Capacidade Transportadoras Veículos …" at bounding box center [548, 254] width 1096 height 508
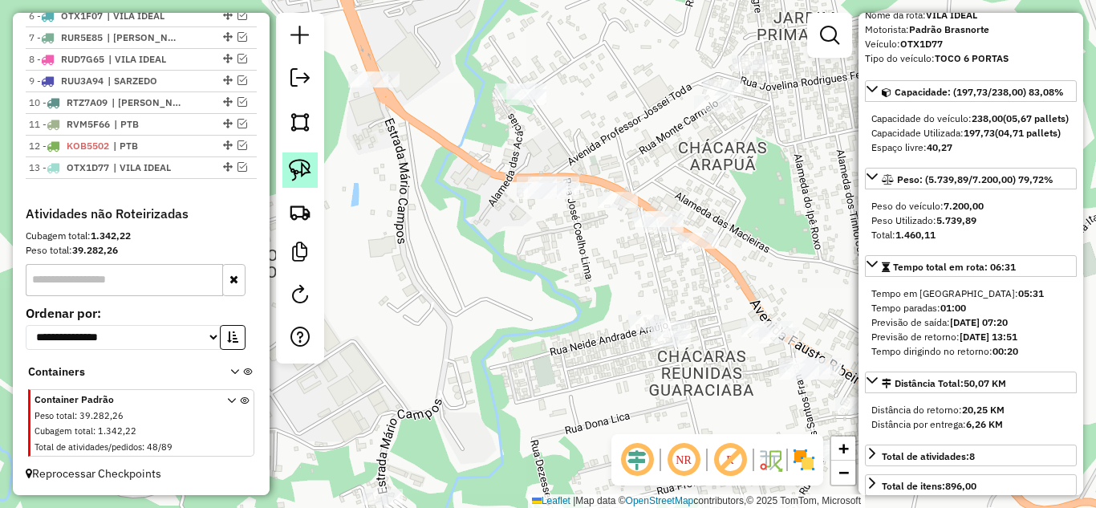
click at [303, 166] on img at bounding box center [300, 170] width 22 height 22
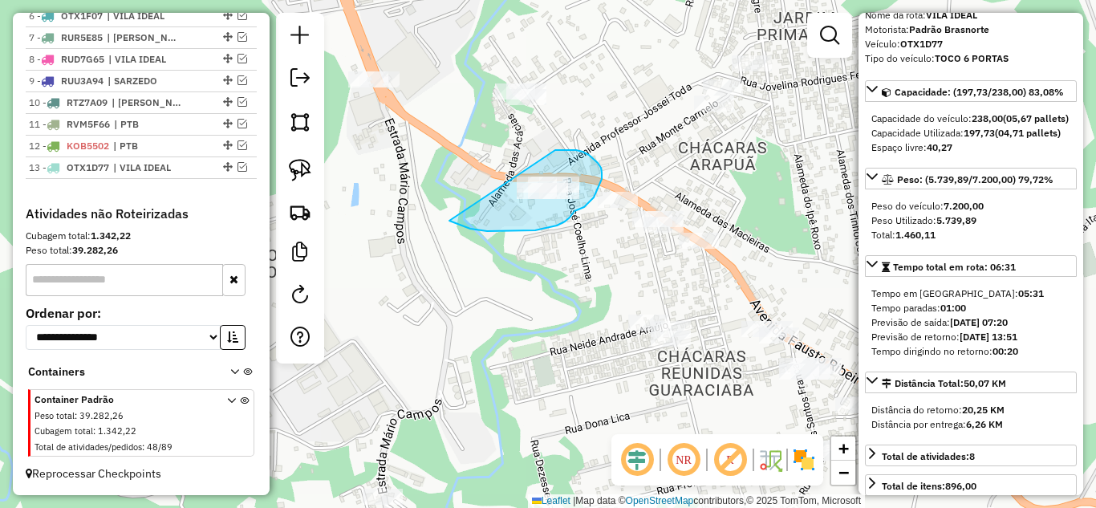
drag, startPoint x: 474, startPoint y: 230, endPoint x: 496, endPoint y: 157, distance: 76.2
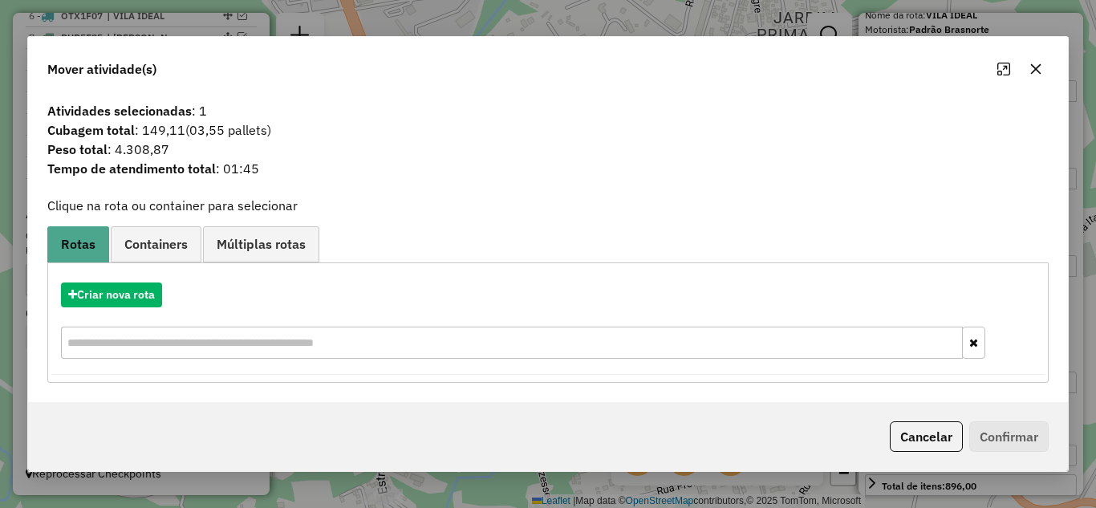
click at [1034, 69] on icon "button" at bounding box center [1036, 69] width 13 height 13
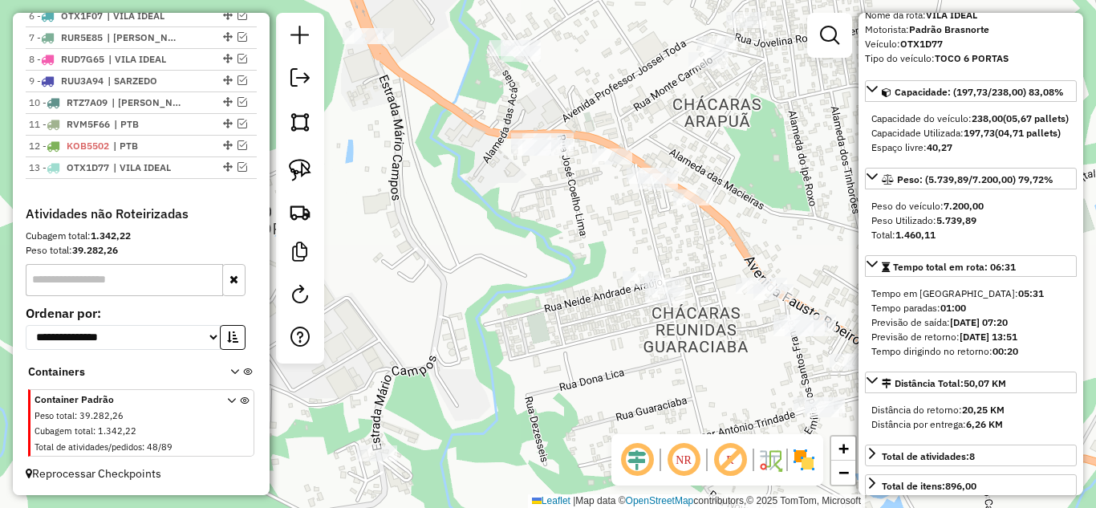
drag, startPoint x: 496, startPoint y: 290, endPoint x: 479, endPoint y: 171, distance: 120.0
click at [479, 171] on div "Janela de atendimento Grade de atendimento Capacidade Transportadoras Veículos …" at bounding box center [548, 254] width 1096 height 508
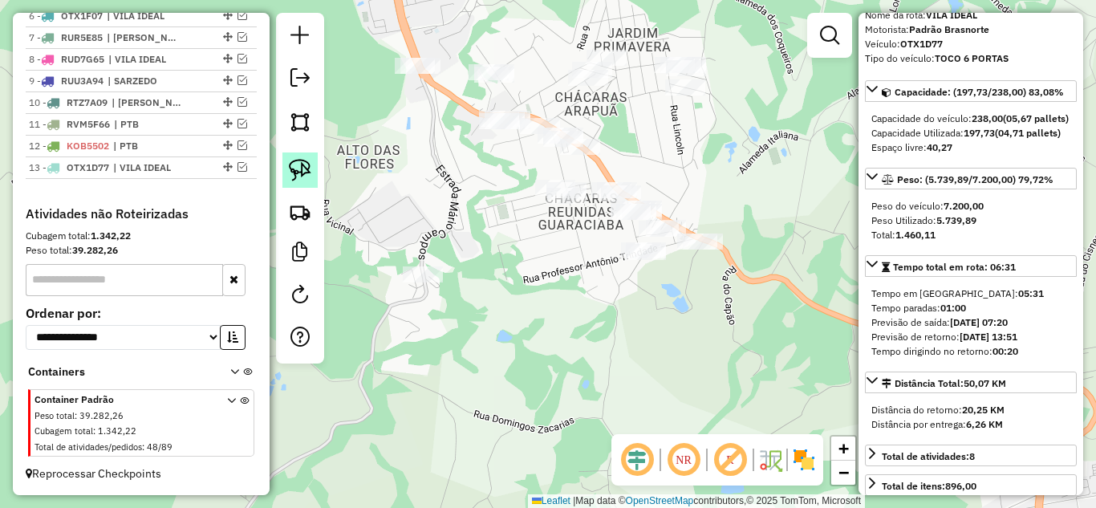
click at [301, 174] on img at bounding box center [300, 170] width 22 height 22
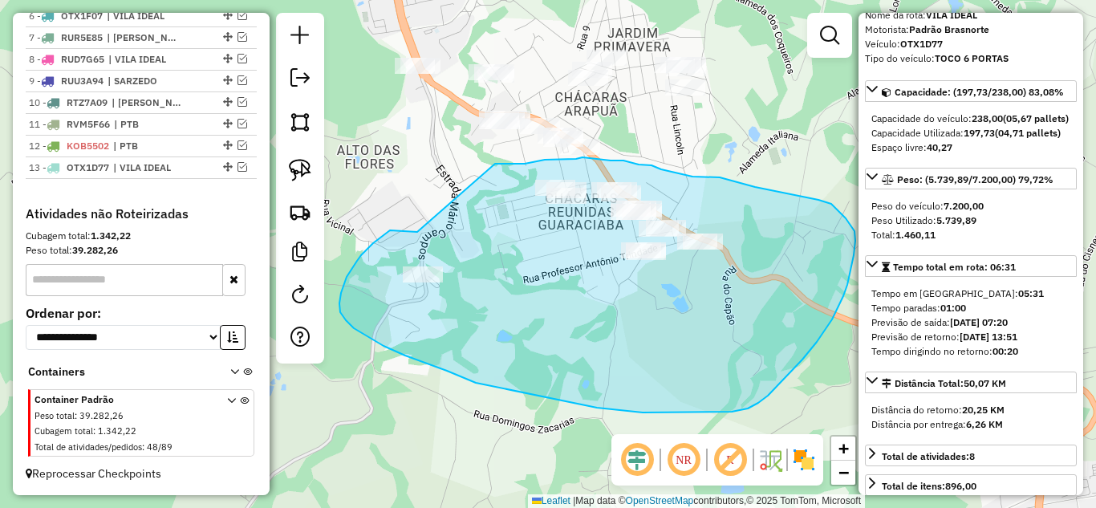
drag, startPoint x: 393, startPoint y: 230, endPoint x: 446, endPoint y: 171, distance: 79.6
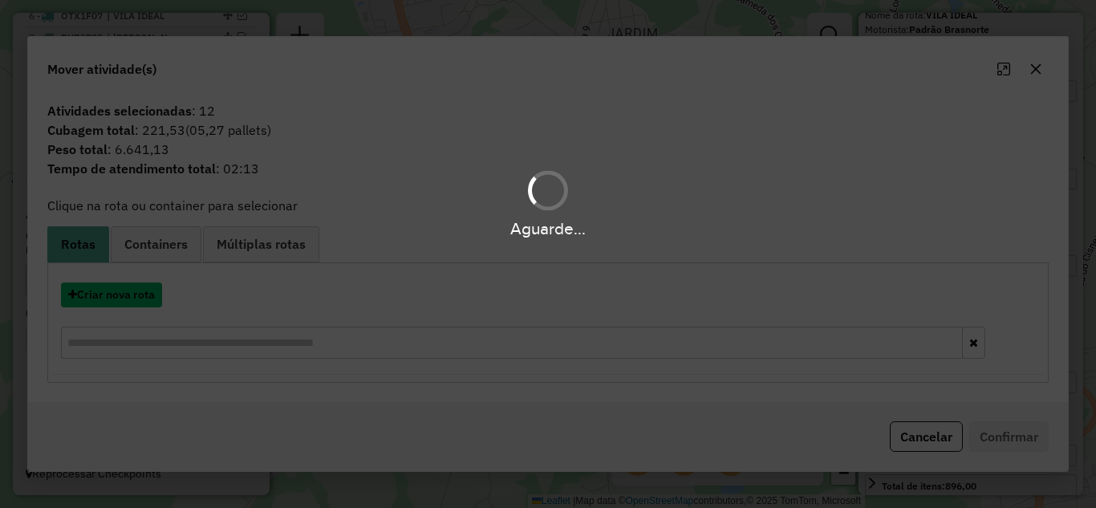
click at [99, 294] on button "Criar nova rota" at bounding box center [111, 295] width 101 height 25
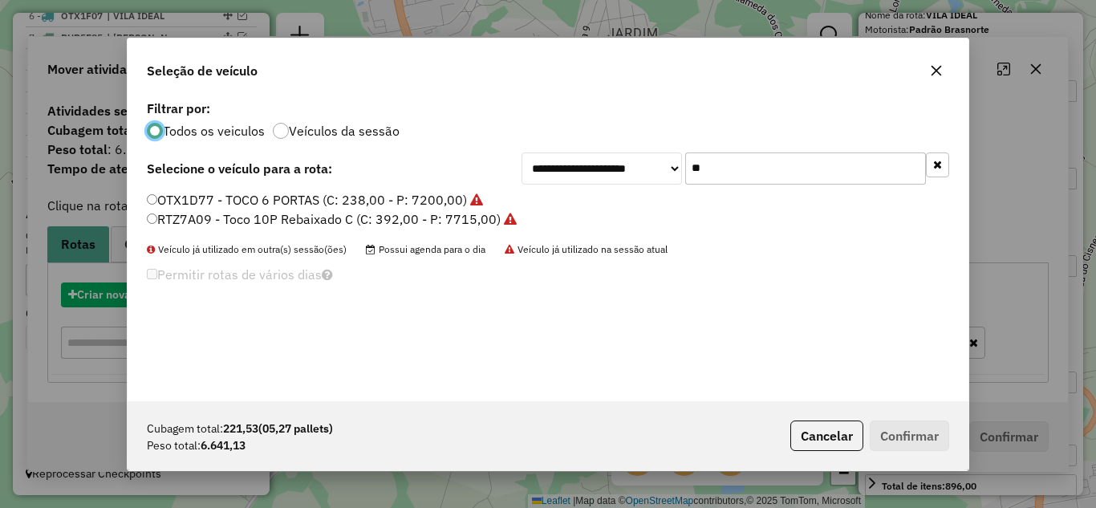
scroll to position [9, 5]
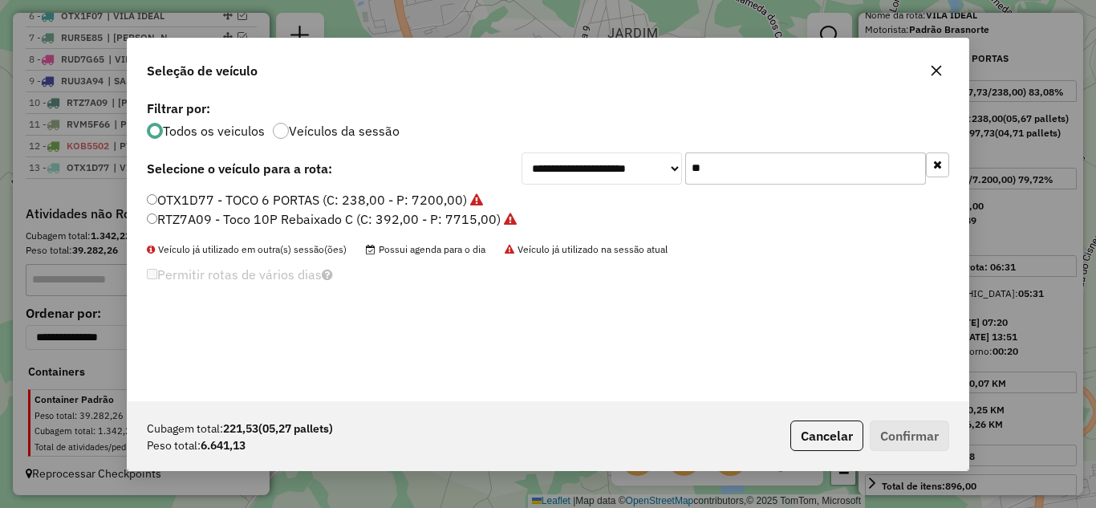
click at [724, 160] on input "**" at bounding box center [806, 169] width 241 height 32
type input "*"
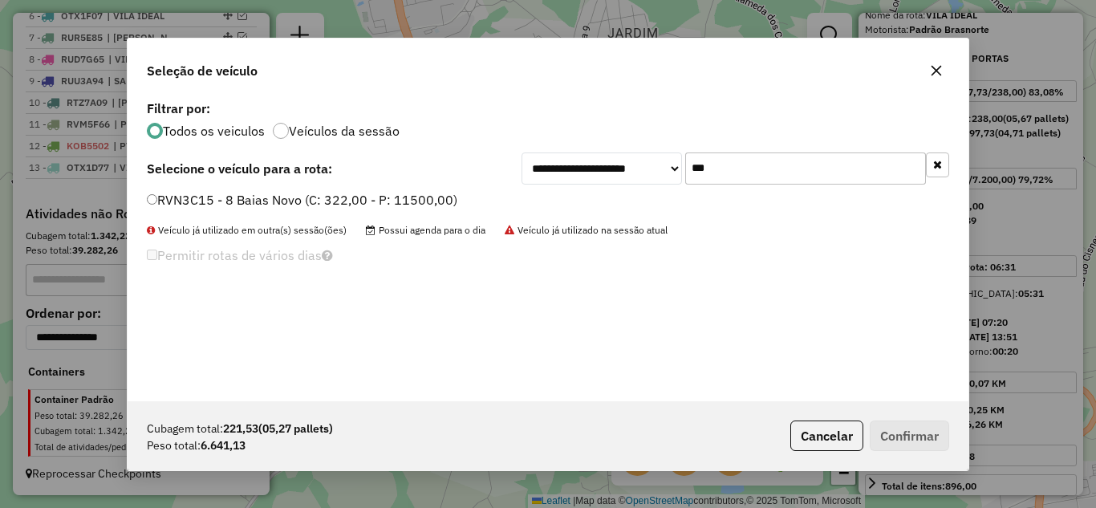
type input "***"
click at [921, 440] on button "Confirmar" at bounding box center [909, 436] width 79 height 31
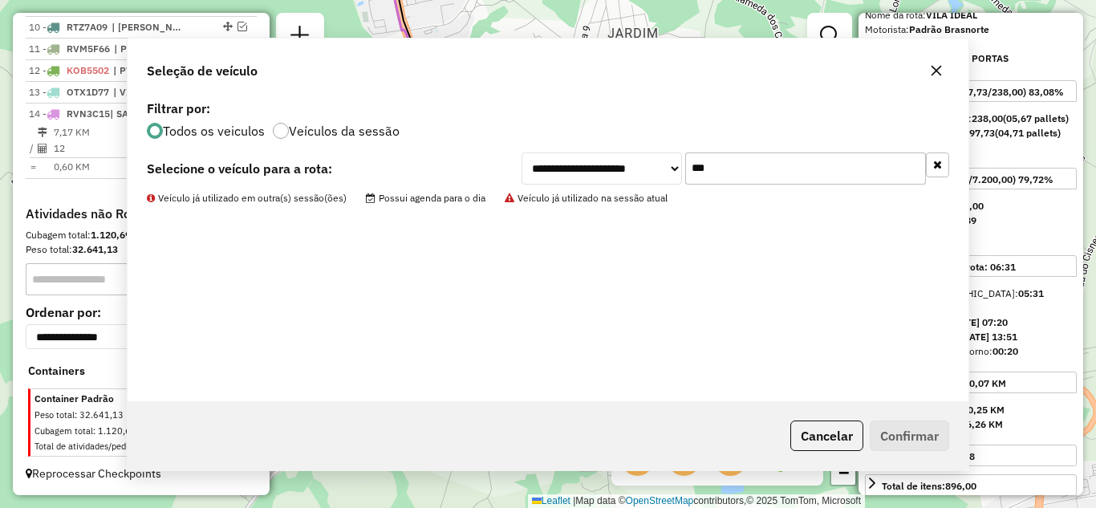
scroll to position [832, 0]
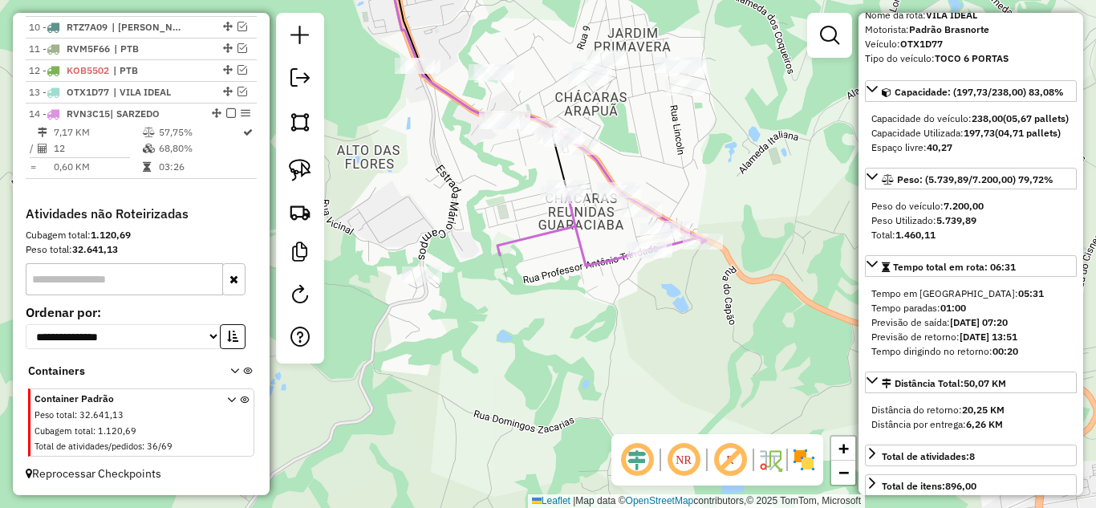
click at [565, 219] on icon at bounding box center [602, 227] width 209 height 77
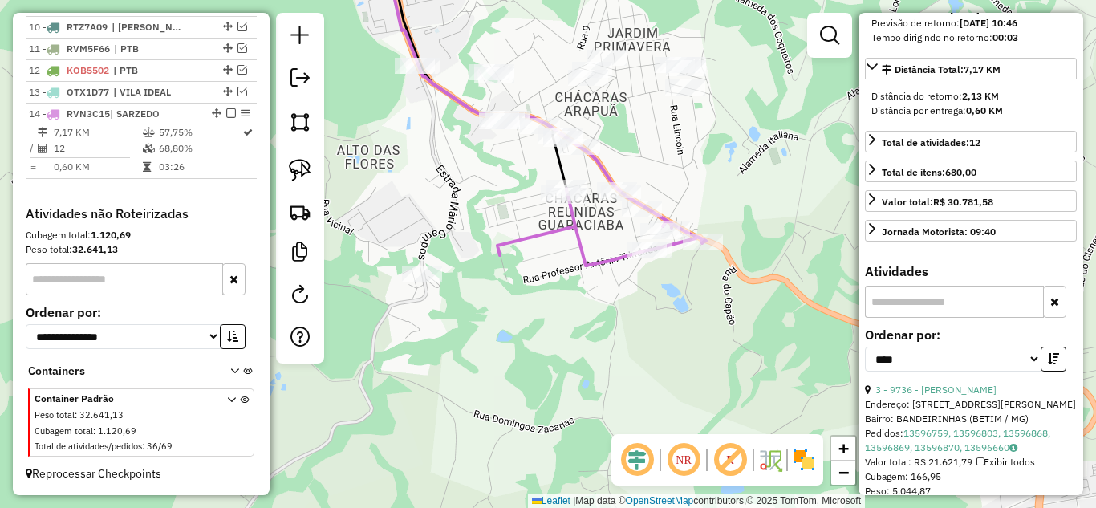
scroll to position [482, 0]
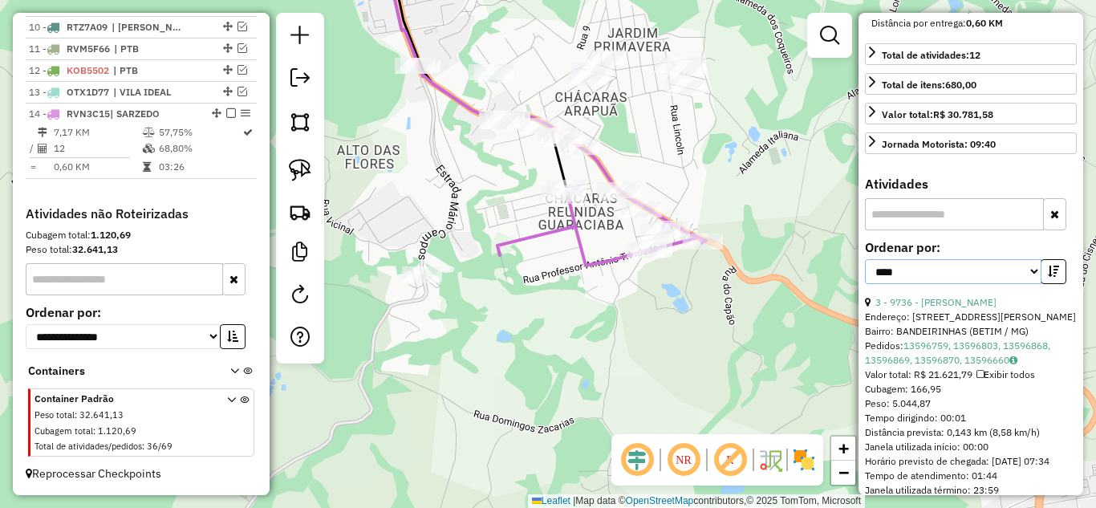
drag, startPoint x: 1026, startPoint y: 302, endPoint x: 999, endPoint y: 301, distance: 26.5
click at [1026, 284] on select "**********" at bounding box center [953, 271] width 177 height 25
click at [865, 284] on select "**********" at bounding box center [953, 271] width 177 height 25
click at [970, 308] on link "3 - 9736 - LUIZ GUSTAVO ALVES" at bounding box center [936, 302] width 121 height 12
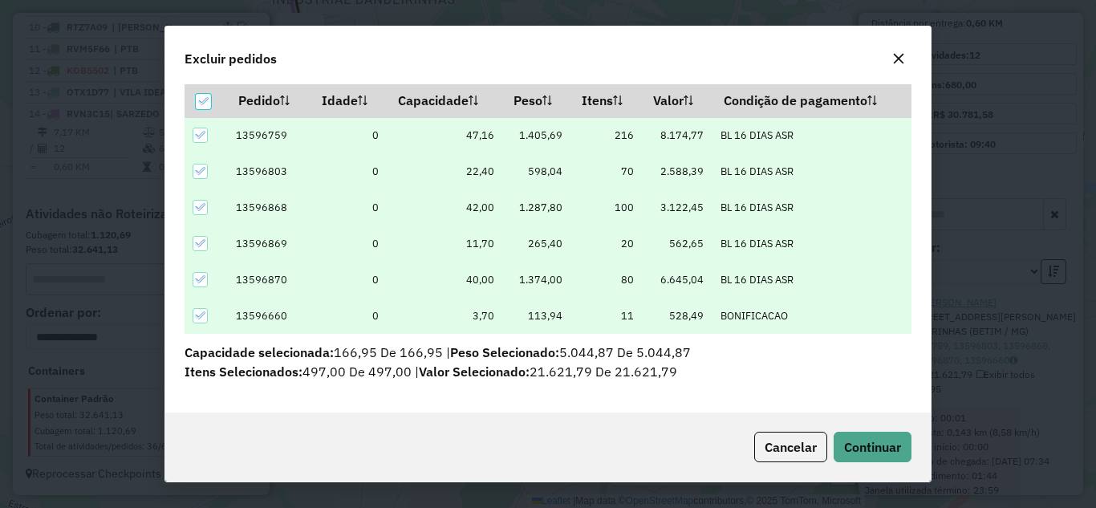
scroll to position [56, 0]
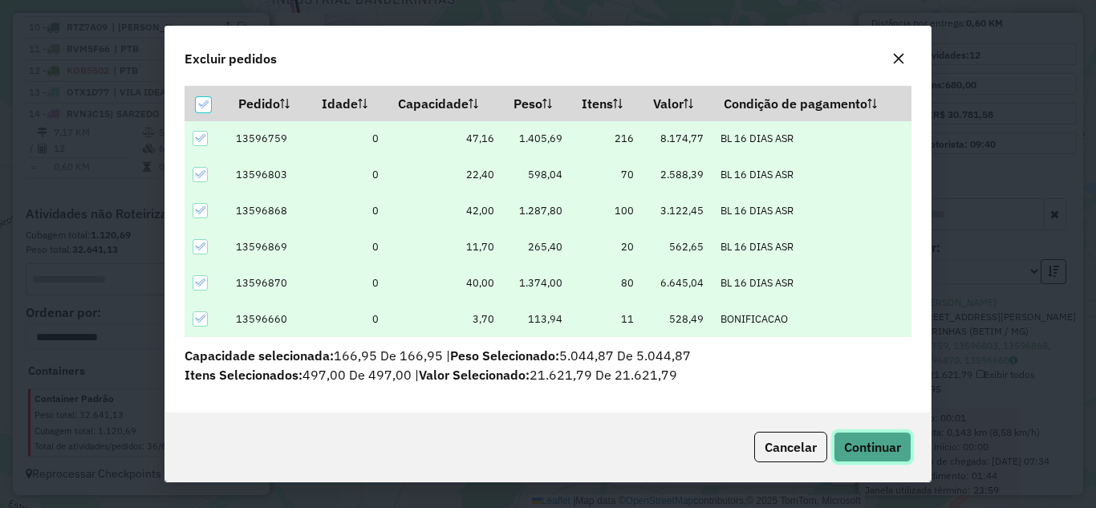
click at [893, 432] on button "Continuar" at bounding box center [873, 447] width 78 height 31
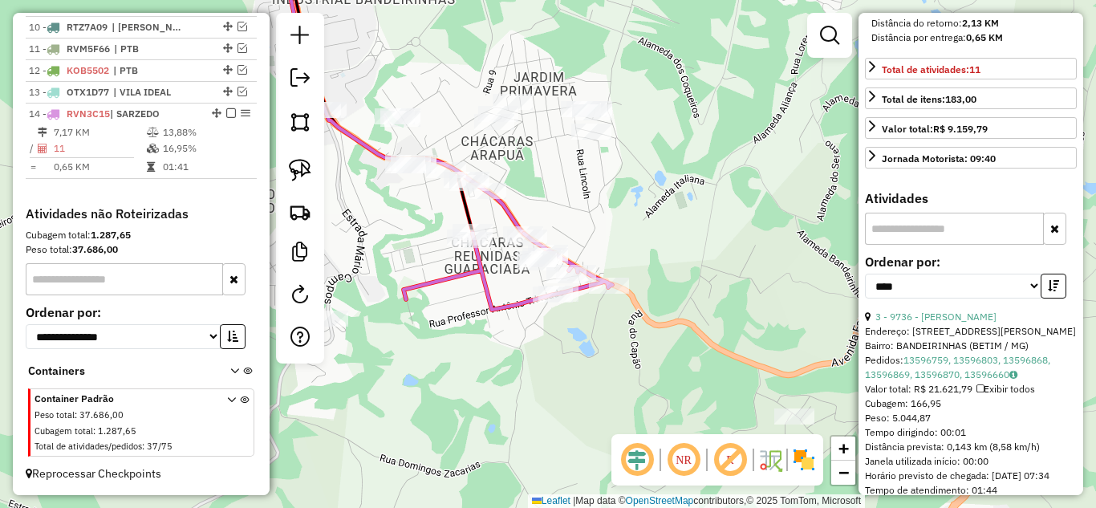
scroll to position [467, 0]
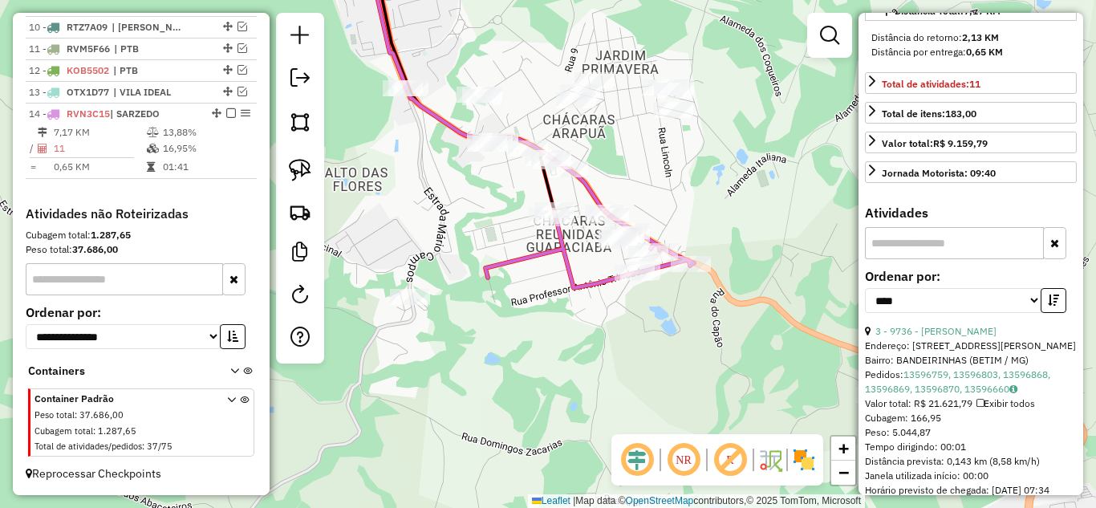
drag, startPoint x: 558, startPoint y: 193, endPoint x: 639, endPoint y: 172, distance: 83.9
click at [639, 172] on div "Janela de atendimento Grade de atendimento Capacidade Transportadoras Veículos …" at bounding box center [548, 254] width 1096 height 508
drag, startPoint x: 588, startPoint y: 281, endPoint x: 787, endPoint y: 281, distance: 198.3
click at [589, 281] on icon at bounding box center [590, 249] width 209 height 77
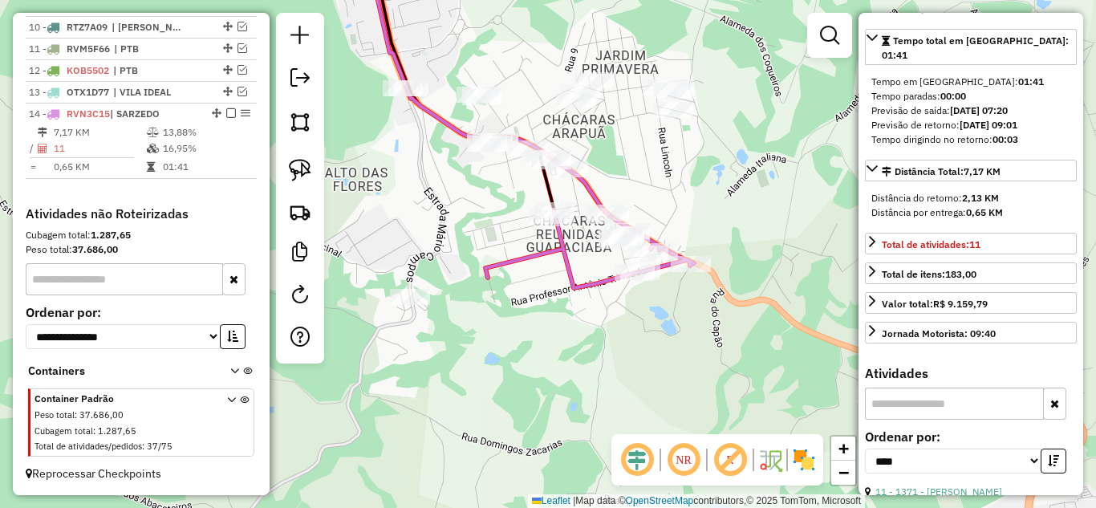
scroll to position [226, 0]
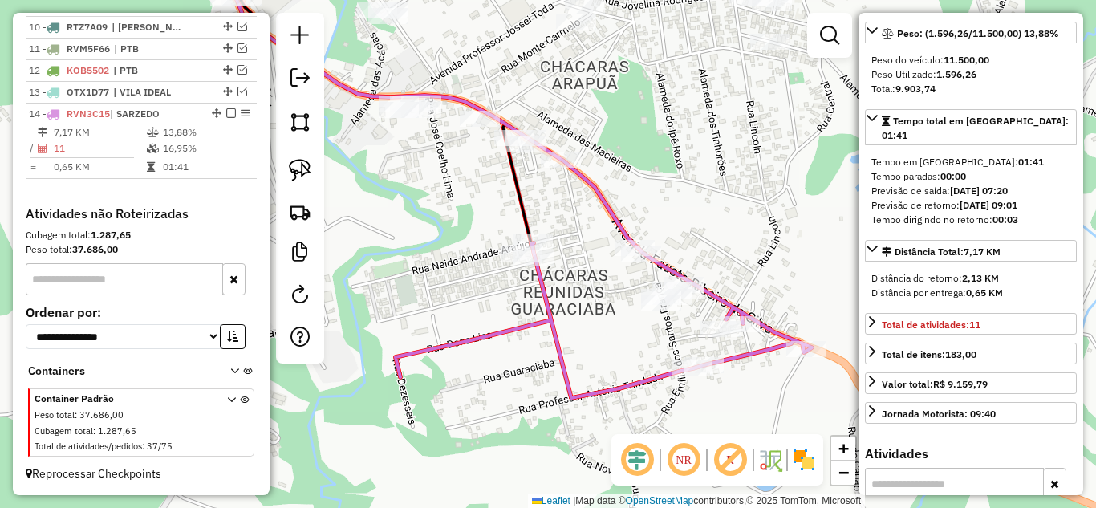
drag, startPoint x: 676, startPoint y: 195, endPoint x: 741, endPoint y: 169, distance: 70.2
click at [741, 169] on div "Janela de atendimento Grade de atendimento Capacidade Transportadoras Veículos …" at bounding box center [548, 254] width 1096 height 508
click at [292, 171] on img at bounding box center [300, 170] width 22 height 22
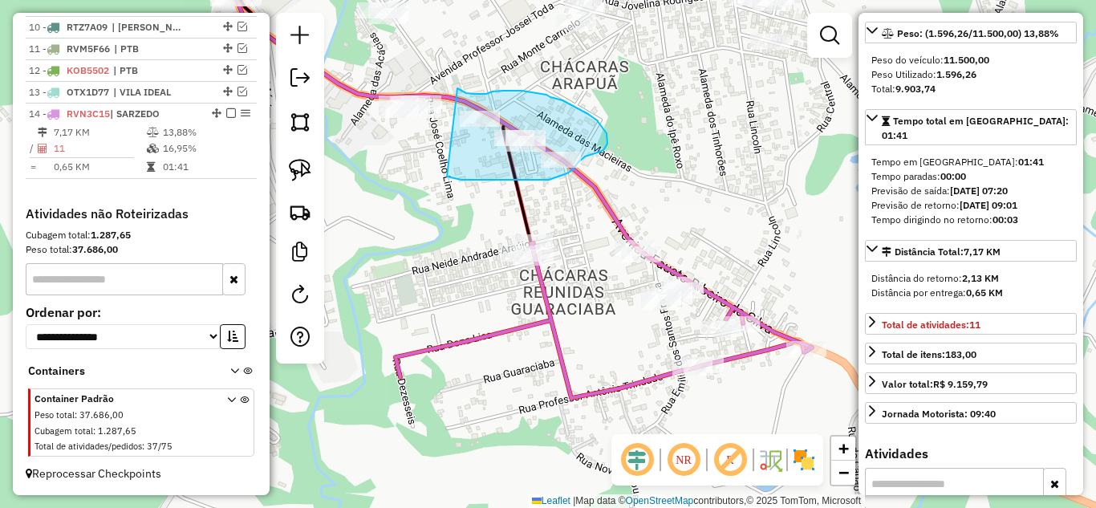
drag, startPoint x: 468, startPoint y: 180, endPoint x: 455, endPoint y: 88, distance: 92.4
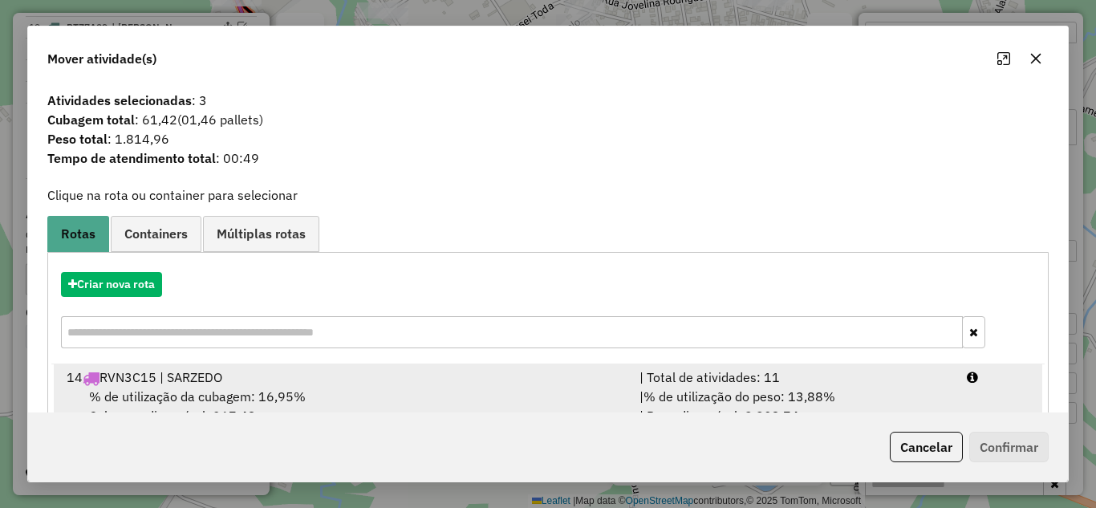
drag, startPoint x: 728, startPoint y: 380, endPoint x: 820, endPoint y: 391, distance: 92.2
click at [734, 376] on div "| Total de atividades: 11" at bounding box center [794, 377] width 328 height 19
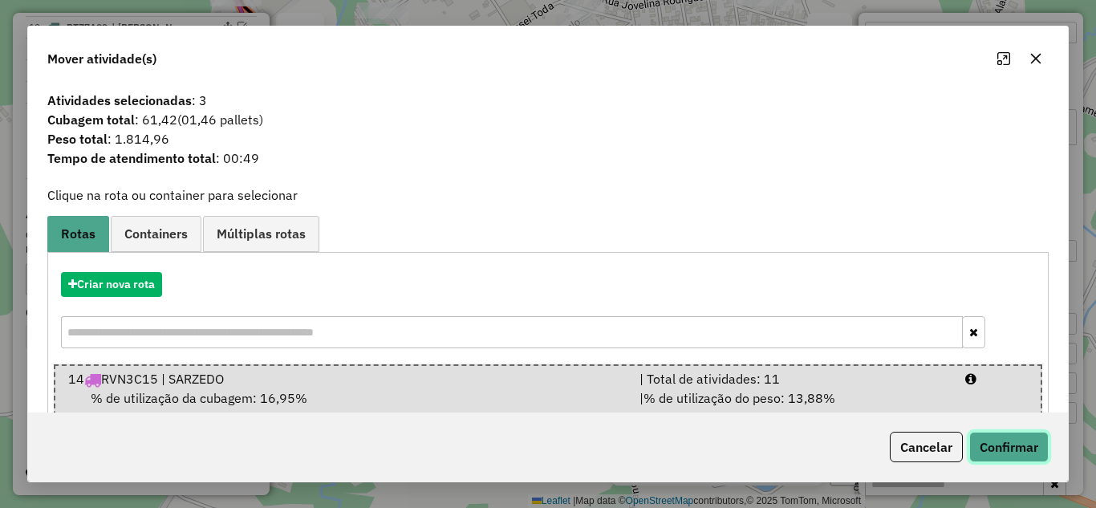
click at [1008, 440] on button "Confirmar" at bounding box center [1009, 447] width 79 height 31
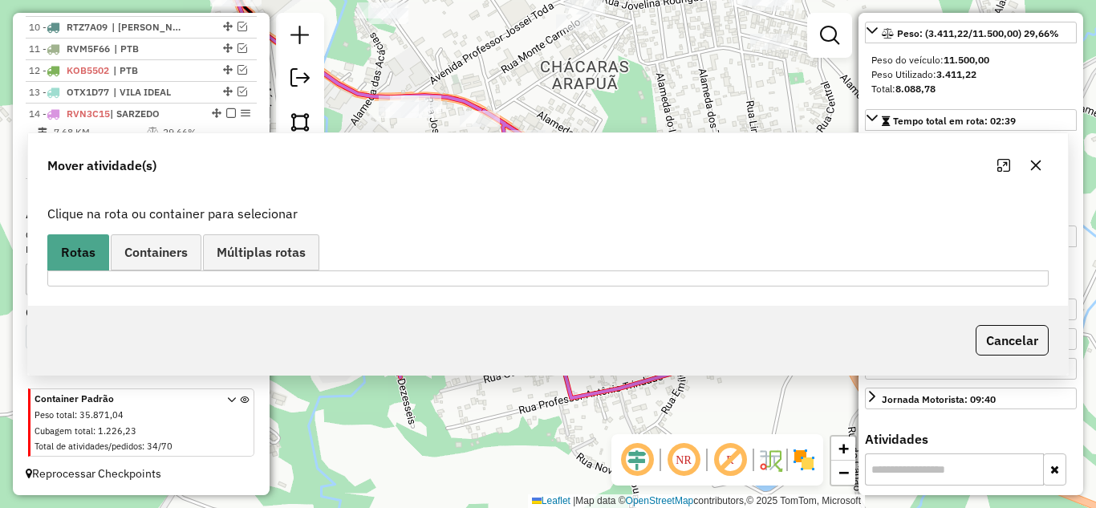
scroll to position [241, 0]
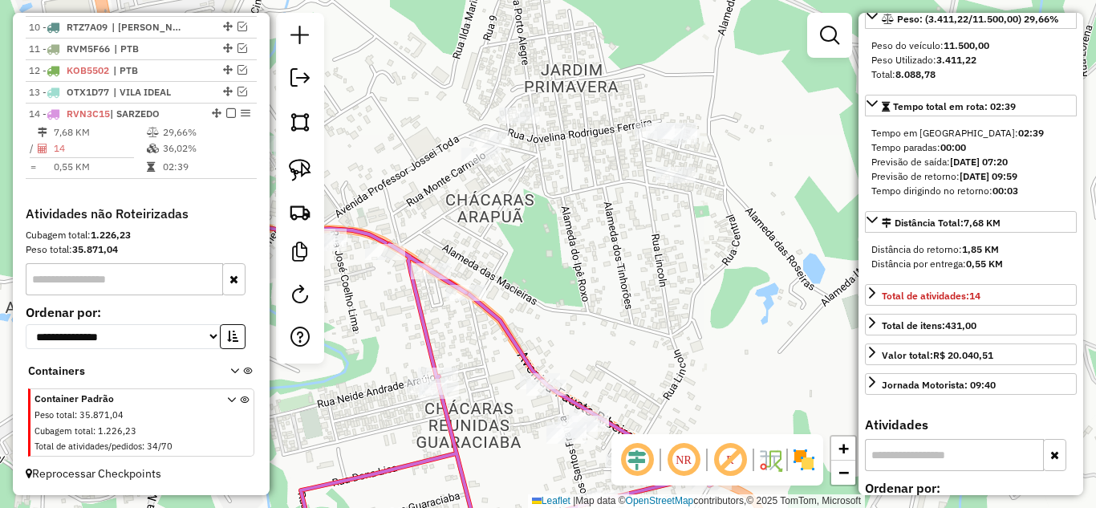
drag, startPoint x: 730, startPoint y: 115, endPoint x: 618, endPoint y: 234, distance: 163.5
click at [644, 239] on div "Janela de atendimento Grade de atendimento Capacidade Transportadoras Veículos …" at bounding box center [548, 254] width 1096 height 508
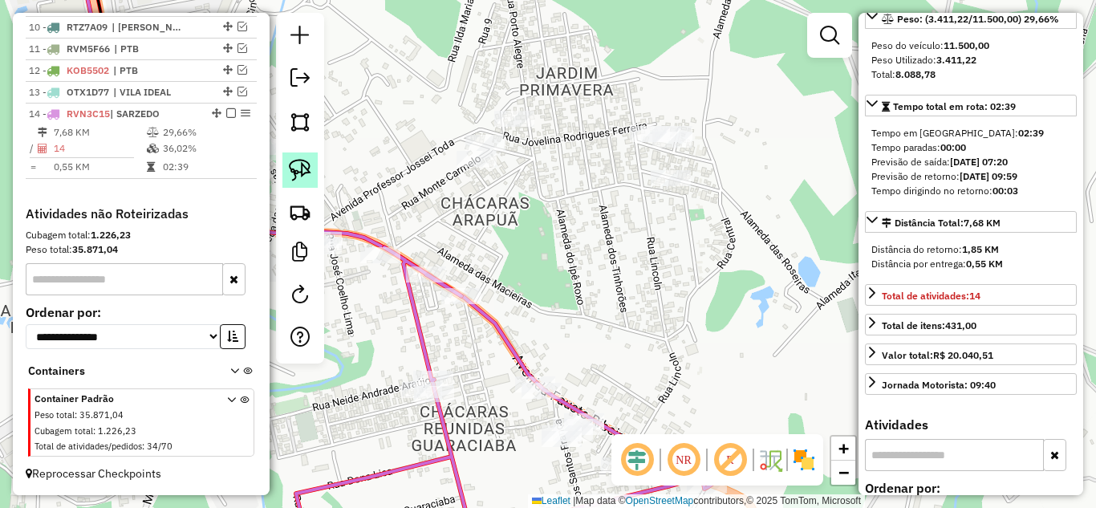
click at [306, 176] on img at bounding box center [300, 170] width 22 height 22
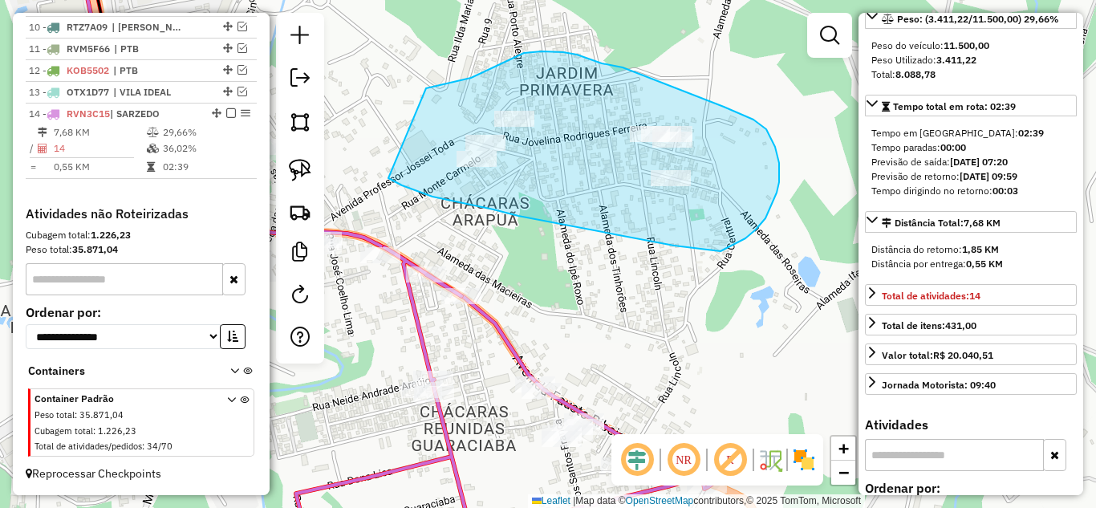
drag, startPoint x: 394, startPoint y: 181, endPoint x: 422, endPoint y: 90, distance: 95.0
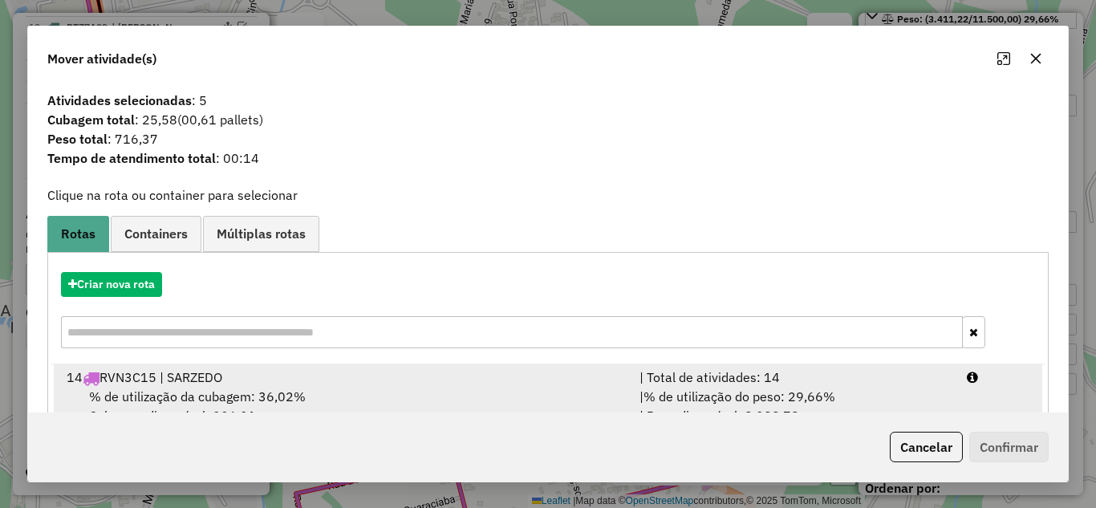
click at [743, 387] on div "| % de utilização do peso: 29,66% | Peso disponível: 8.088,78" at bounding box center [794, 406] width 328 height 39
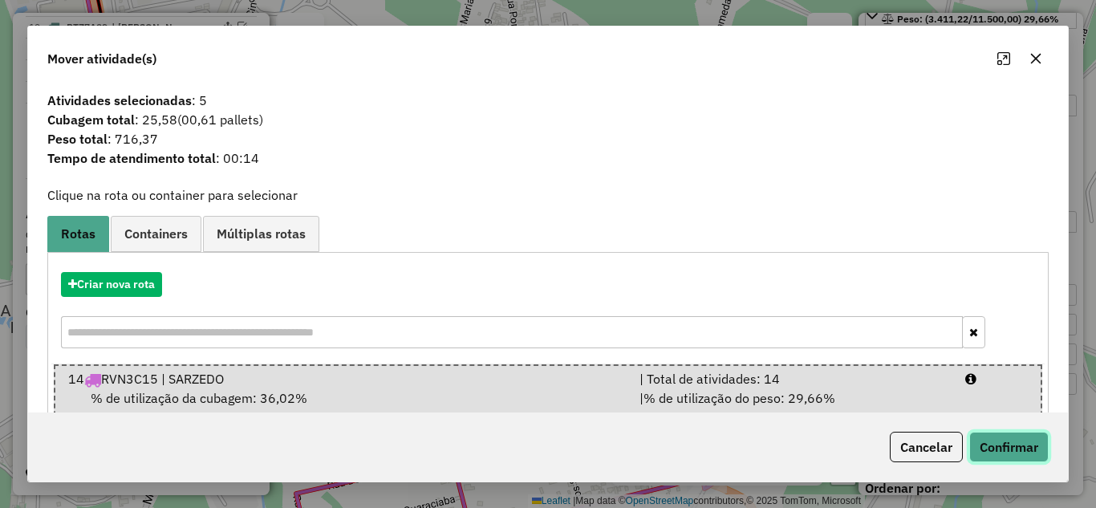
drag, startPoint x: 981, startPoint y: 449, endPoint x: 990, endPoint y: 446, distance: 9.2
click at [982, 449] on button "Confirmar" at bounding box center [1009, 447] width 79 height 31
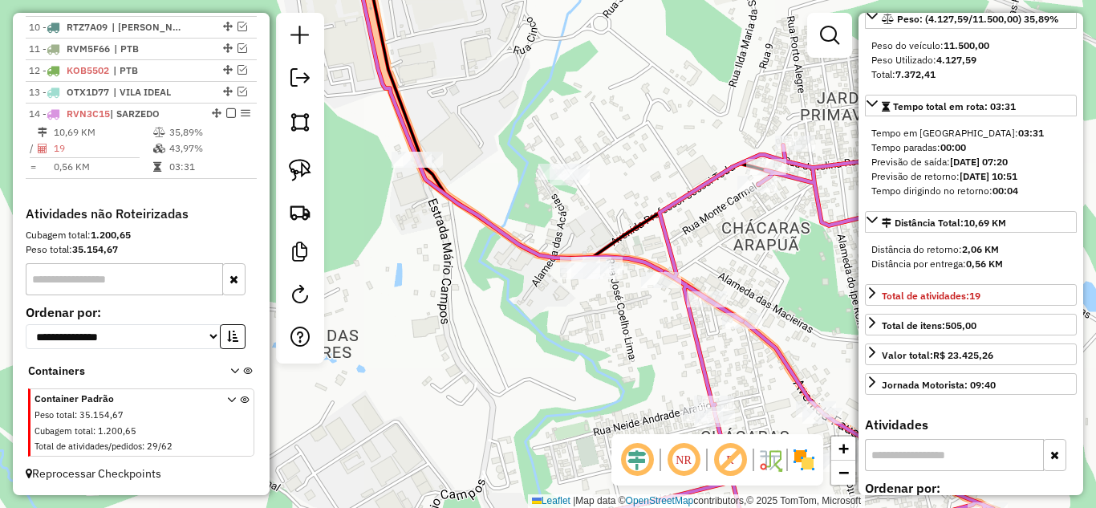
drag, startPoint x: 454, startPoint y: 234, endPoint x: 726, endPoint y: 268, distance: 273.4
click at [738, 268] on div "Janela de atendimento Grade de atendimento Capacidade Transportadoras Veículos …" at bounding box center [548, 254] width 1096 height 508
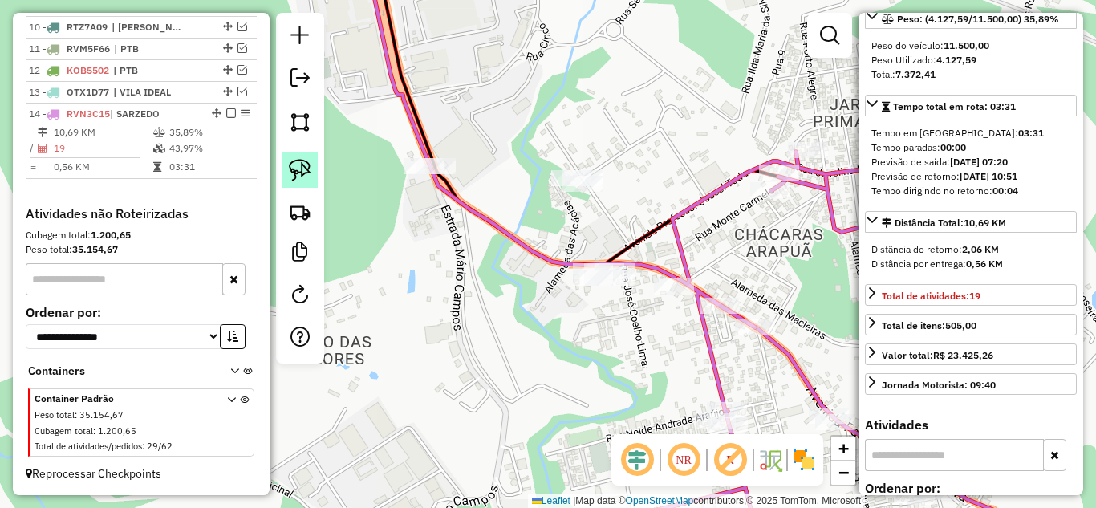
click at [297, 170] on img at bounding box center [300, 170] width 22 height 22
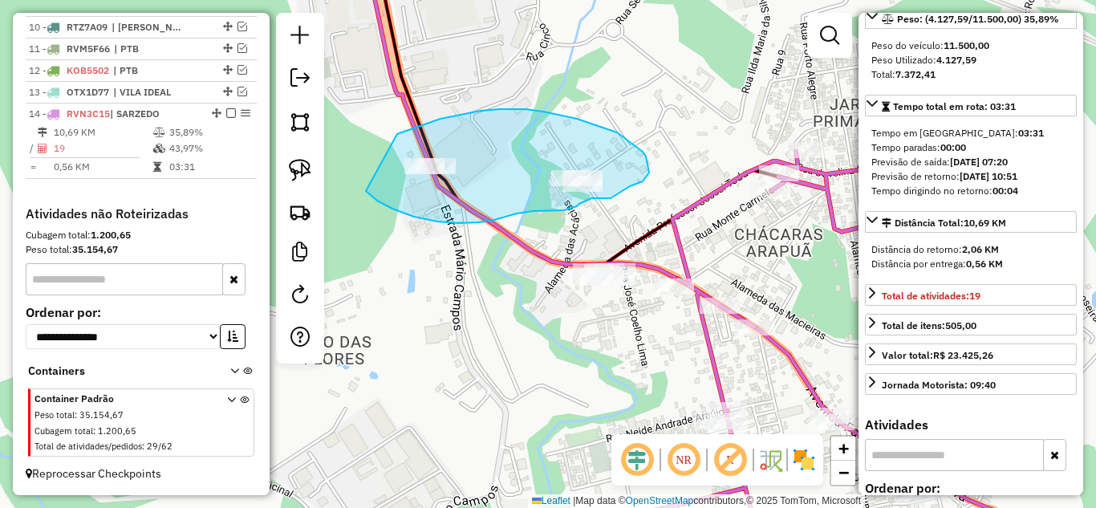
drag, startPoint x: 366, startPoint y: 191, endPoint x: 394, endPoint y: 135, distance: 62.8
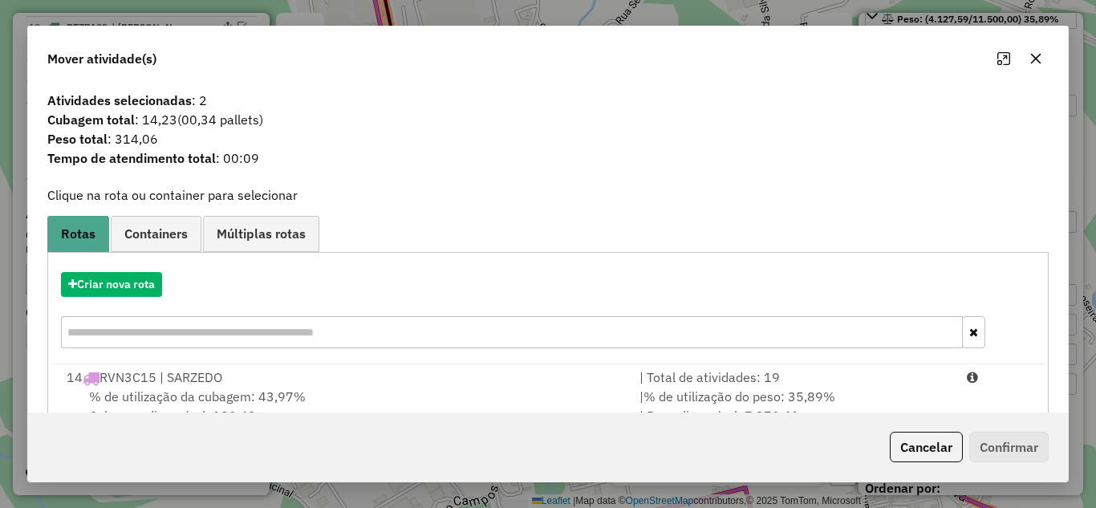
drag, startPoint x: 774, startPoint y: 376, endPoint x: 996, endPoint y: 433, distance: 229.7
click at [791, 376] on div "| Total de atividades: 19" at bounding box center [794, 377] width 328 height 19
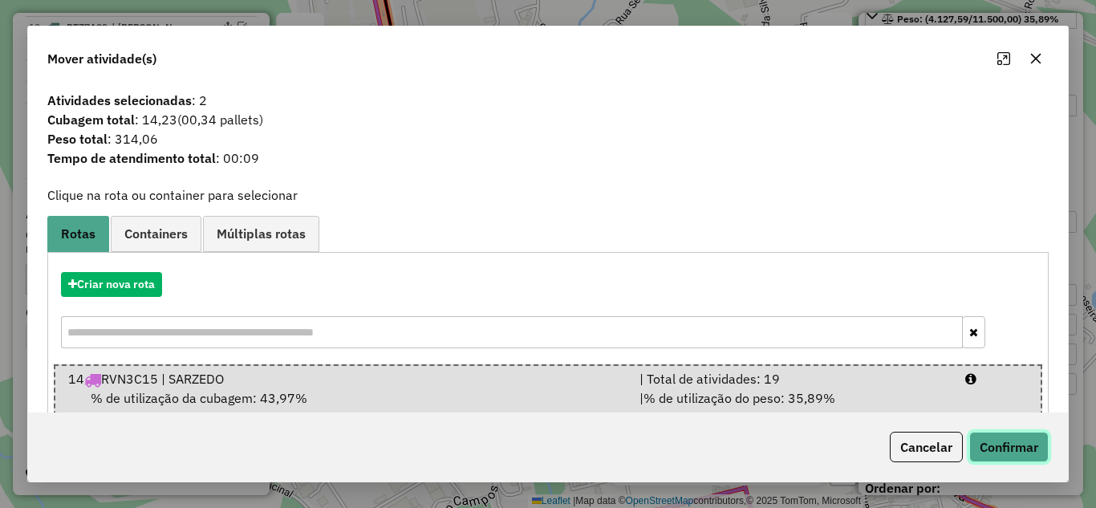
click at [1022, 441] on button "Confirmar" at bounding box center [1009, 447] width 79 height 31
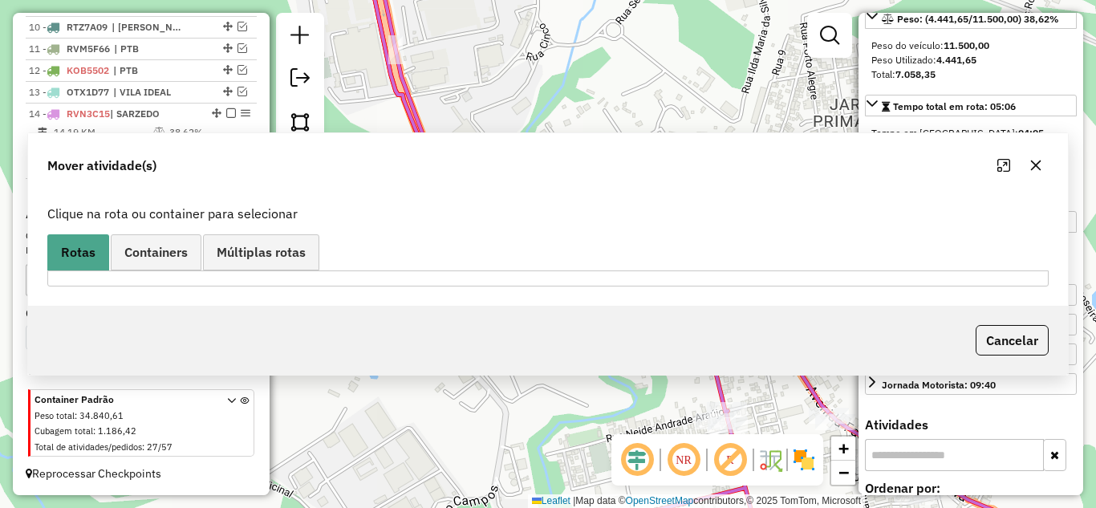
scroll to position [812, 0]
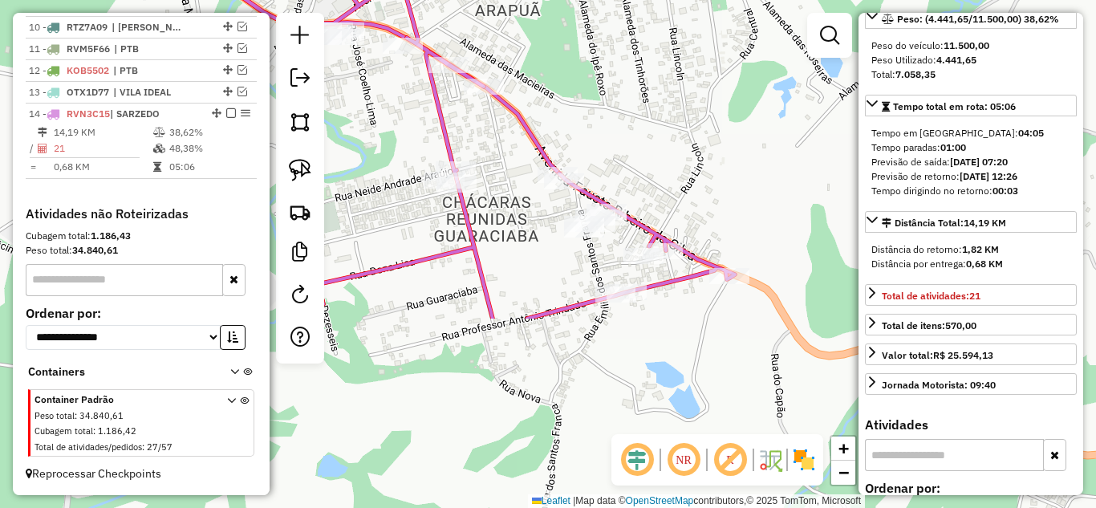
drag, startPoint x: 761, startPoint y: 260, endPoint x: 501, endPoint y: 31, distance: 346.4
click at [497, 16] on div "Janela de atendimento Grade de atendimento Capacidade Transportadoras Veículos …" at bounding box center [548, 254] width 1096 height 508
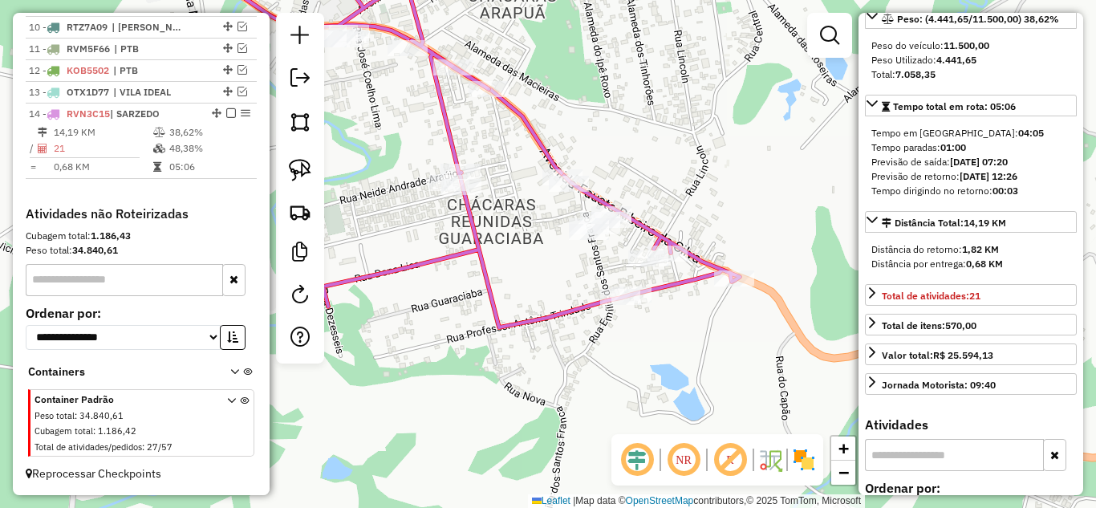
drag, startPoint x: 511, startPoint y: 225, endPoint x: 591, endPoint y: 292, distance: 104.2
click at [569, 283] on div "Janela de atendimento Grade de atendimento Capacidade Transportadoras Veículos …" at bounding box center [548, 254] width 1096 height 508
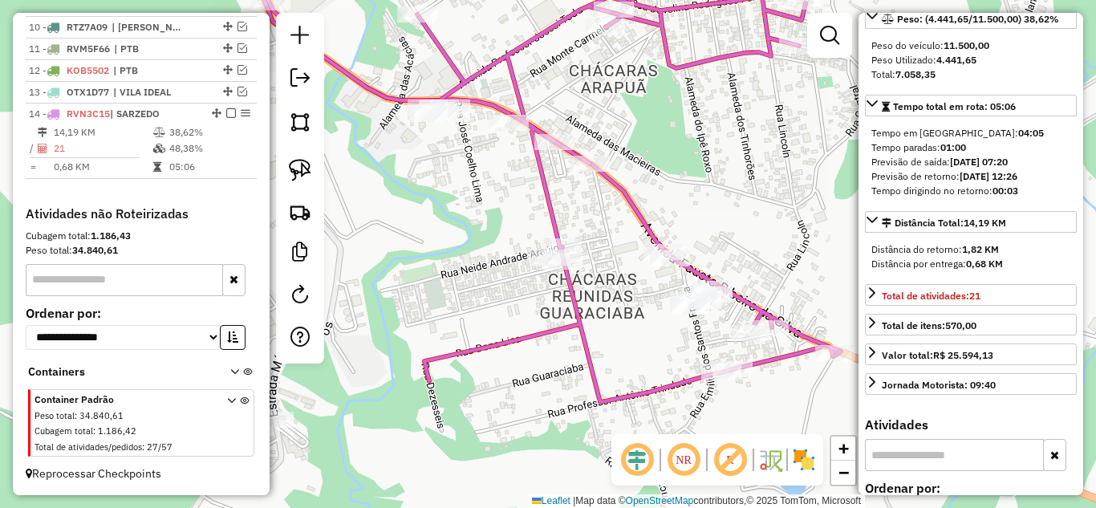
click at [614, 396] on icon at bounding box center [542, 175] width 597 height 453
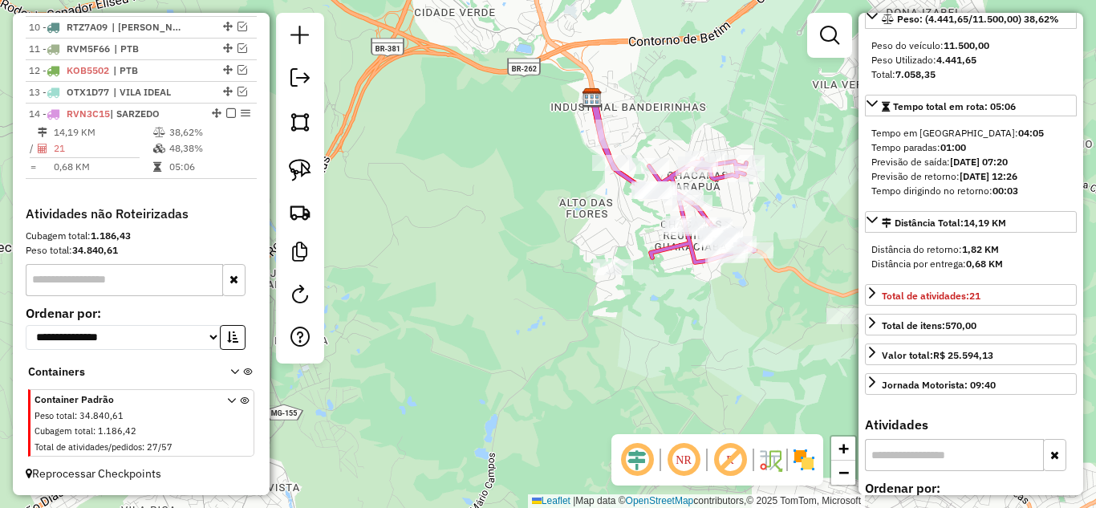
drag, startPoint x: 445, startPoint y: 220, endPoint x: 364, endPoint y: 100, distance: 144.9
click at [356, 82] on div "Janela de atendimento Grade de atendimento Capacidade Transportadoras Veículos …" at bounding box center [548, 254] width 1096 height 508
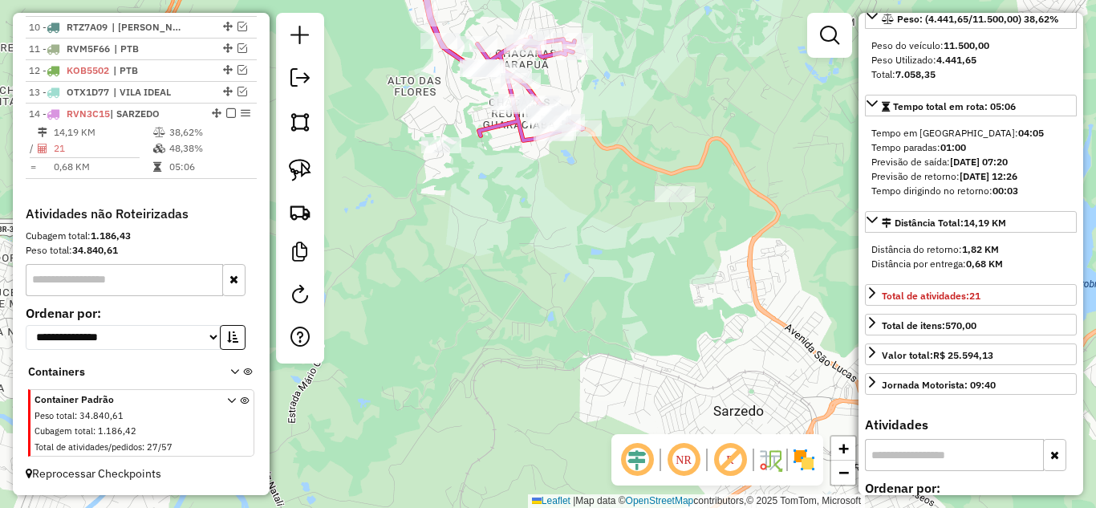
drag, startPoint x: 296, startPoint y: 174, endPoint x: 437, endPoint y: 202, distance: 143.3
click at [297, 174] on img at bounding box center [300, 170] width 22 height 22
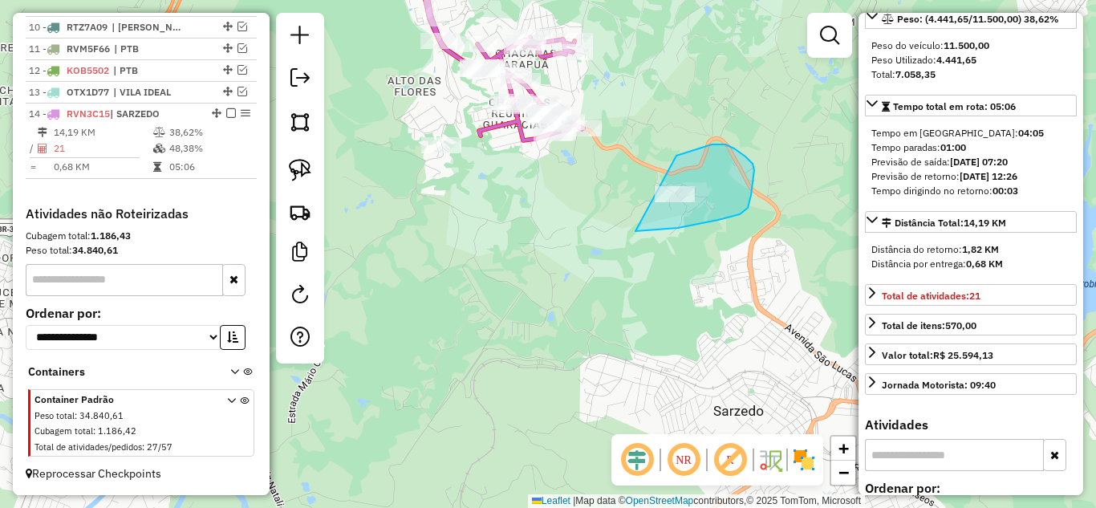
drag, startPoint x: 672, startPoint y: 229, endPoint x: 612, endPoint y: 195, distance: 69.0
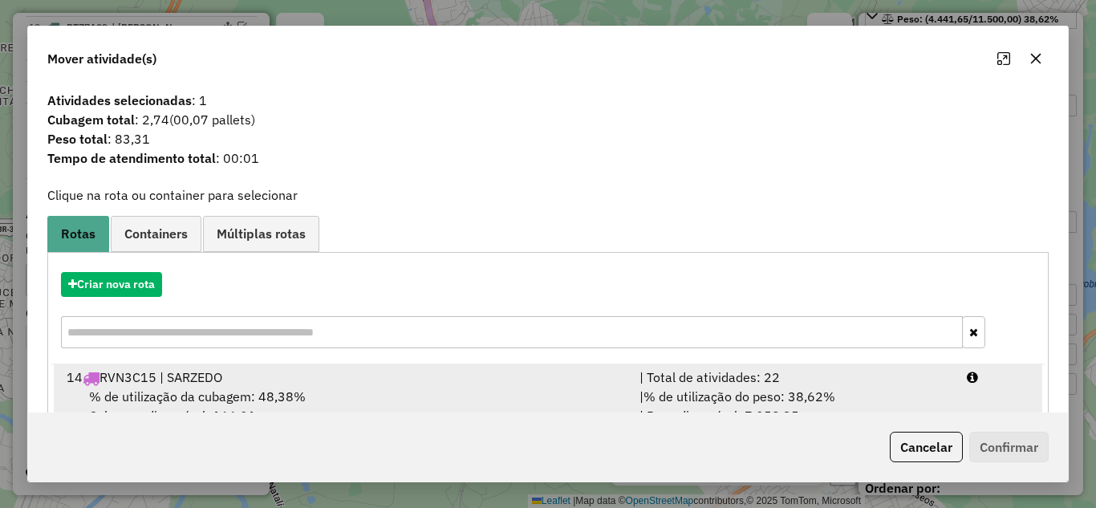
click at [742, 381] on div "| Total de atividades: 22" at bounding box center [794, 377] width 328 height 19
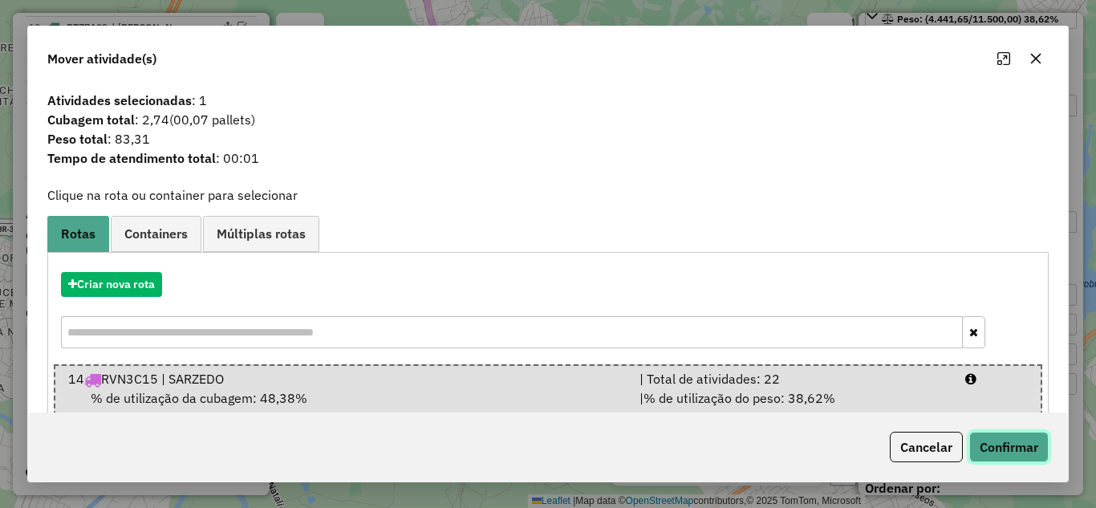
click at [996, 449] on button "Confirmar" at bounding box center [1009, 447] width 79 height 31
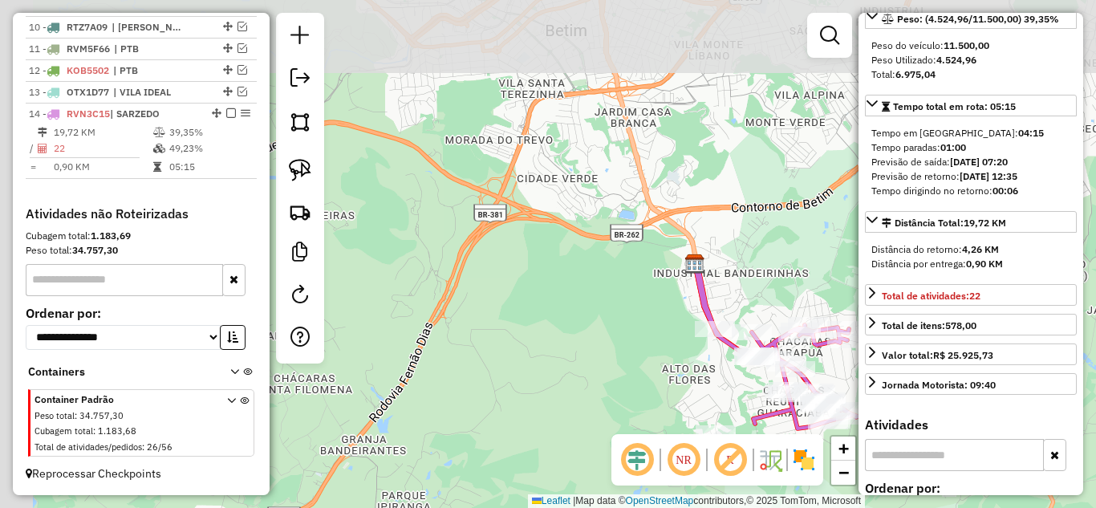
drag, startPoint x: 404, startPoint y: 160, endPoint x: 656, endPoint y: 409, distance: 354.7
click at [656, 410] on div "Janela de atendimento Grade de atendimento Capacidade Transportadoras Veículos …" at bounding box center [548, 254] width 1096 height 508
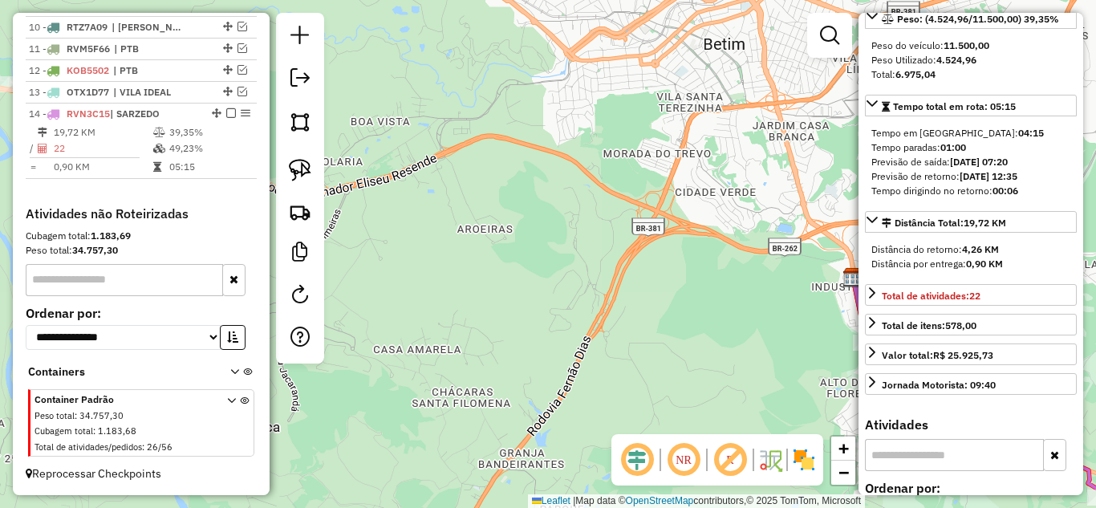
drag, startPoint x: 565, startPoint y: 285, endPoint x: 642, endPoint y: 266, distance: 79.2
click at [704, 293] on div "Janela de atendimento Grade de atendimento Capacidade Transportadoras Veículos …" at bounding box center [548, 254] width 1096 height 508
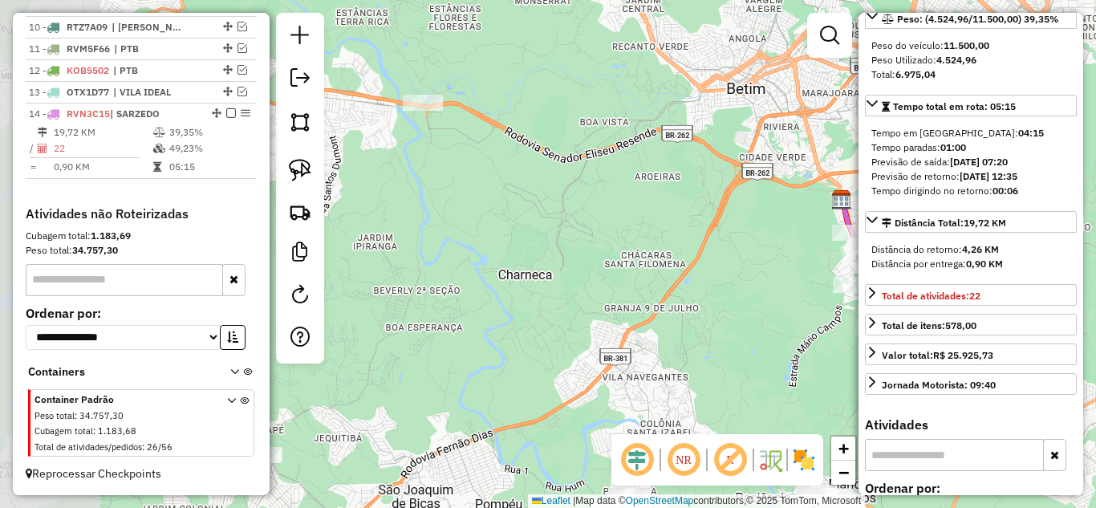
drag, startPoint x: 469, startPoint y: 222, endPoint x: 657, endPoint y: 205, distance: 188.5
click at [657, 205] on div "Janela de atendimento Grade de atendimento Capacidade Transportadoras Veículos …" at bounding box center [548, 254] width 1096 height 508
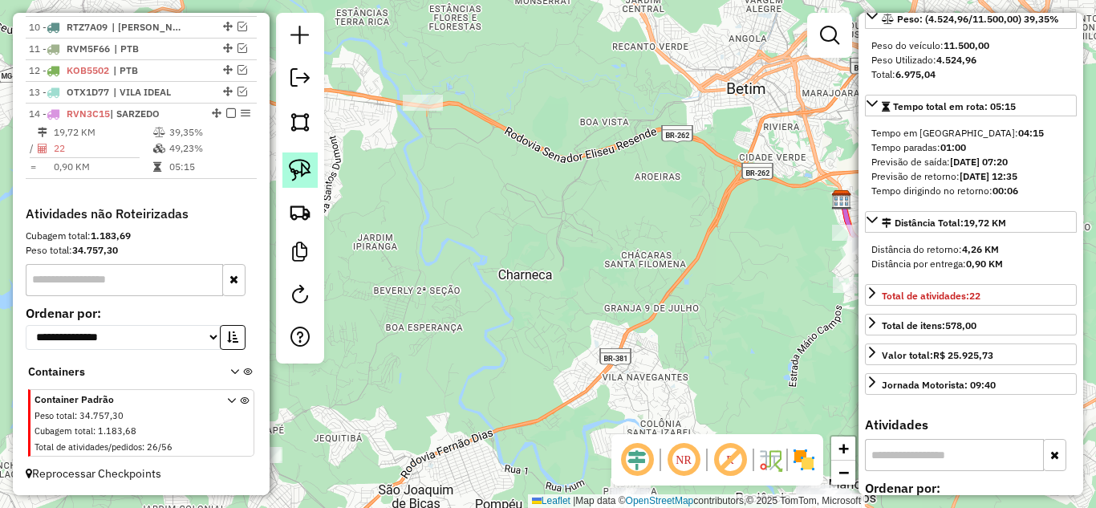
click at [298, 174] on img at bounding box center [300, 170] width 22 height 22
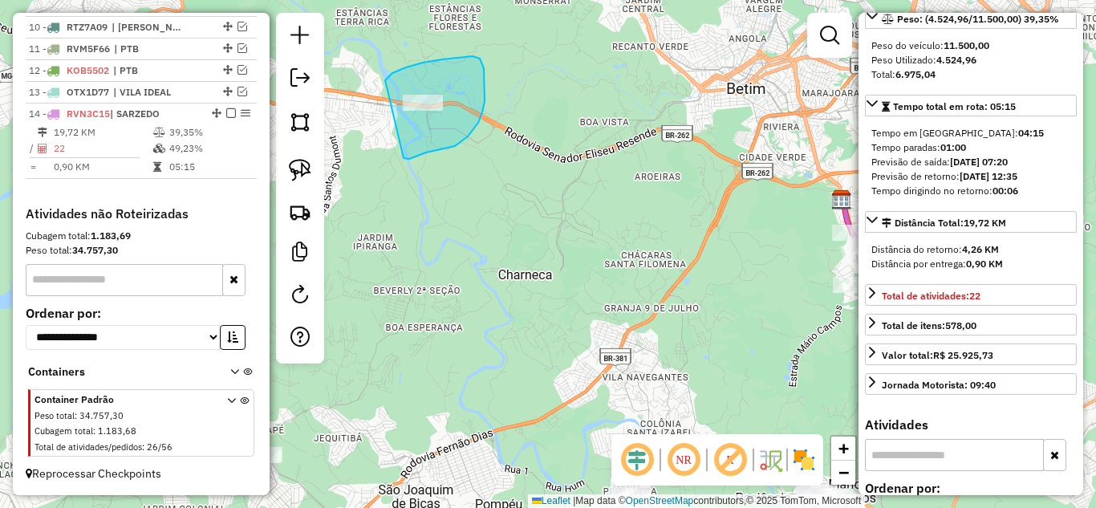
drag, startPoint x: 439, startPoint y: 150, endPoint x: 362, endPoint y: 136, distance: 78.3
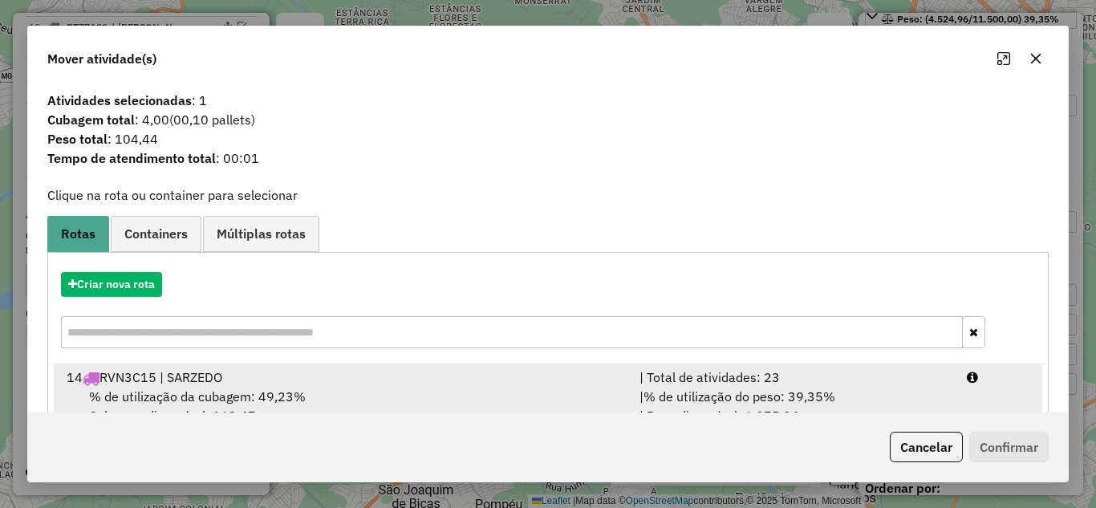
click at [785, 379] on div "| Total de atividades: 23" at bounding box center [794, 377] width 328 height 19
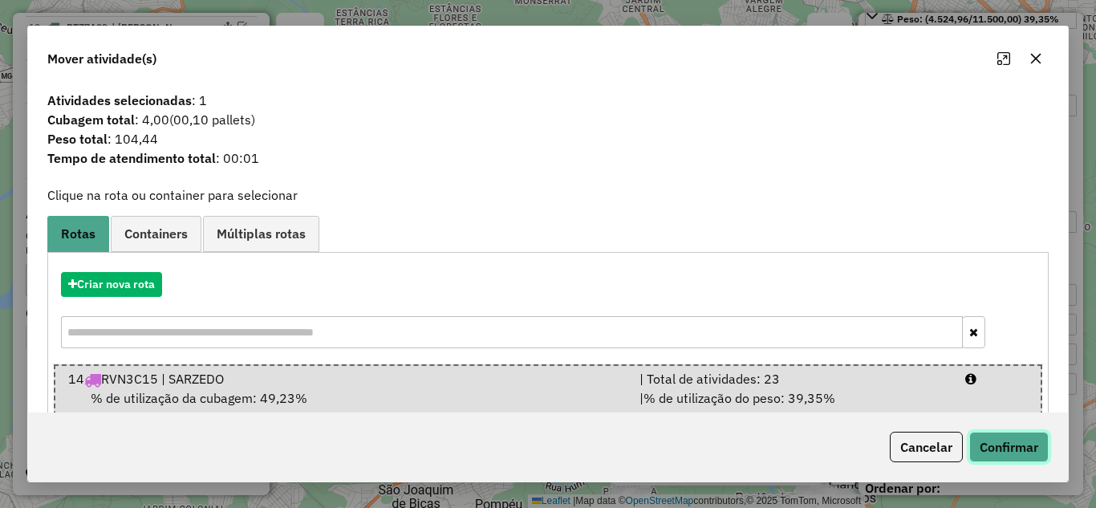
click at [1035, 445] on button "Confirmar" at bounding box center [1009, 447] width 79 height 31
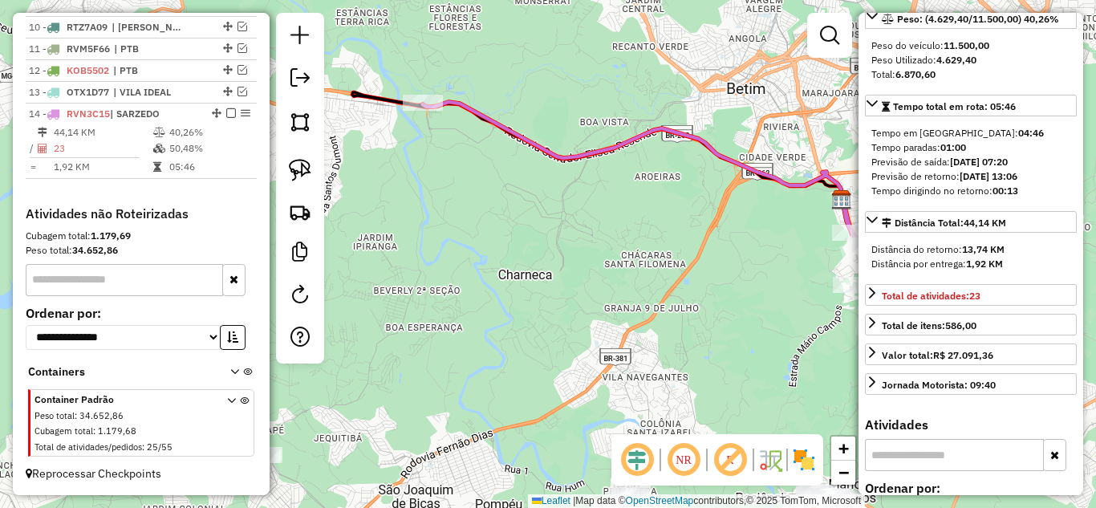
click at [519, 107] on div "Janela de atendimento Grade de atendimento Capacidade Transportadoras Veículos …" at bounding box center [548, 254] width 1096 height 508
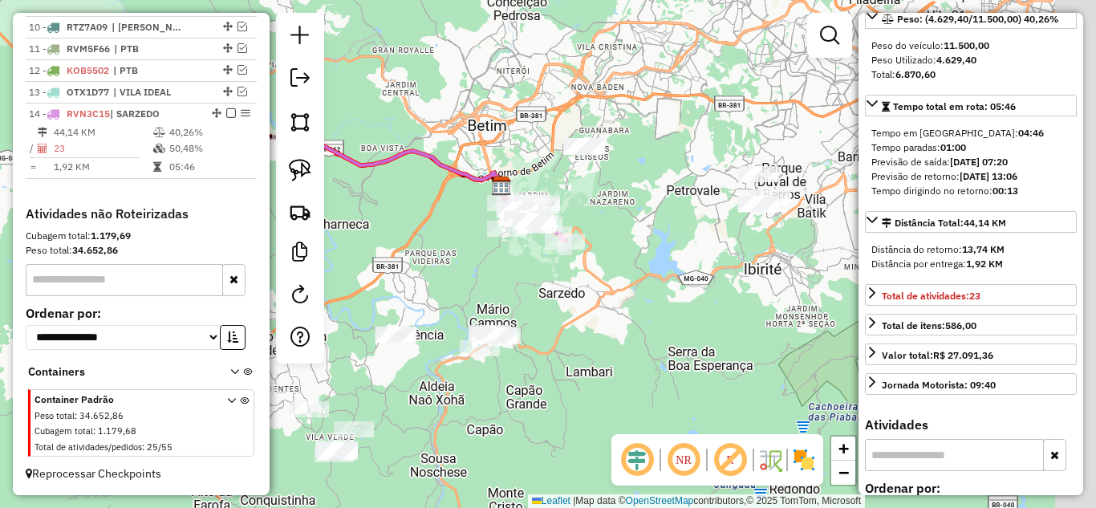
drag, startPoint x: 659, startPoint y: 213, endPoint x: 583, endPoint y: 284, distance: 104.5
click at [583, 299] on div "Janela de atendimento Grade de atendimento Capacidade Transportadoras Veículos …" at bounding box center [548, 254] width 1096 height 508
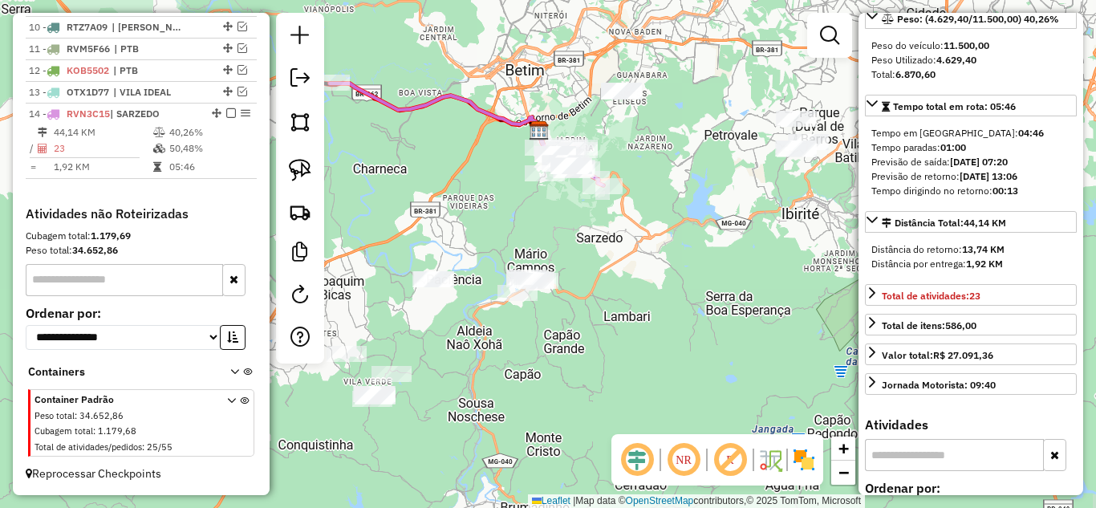
drag, startPoint x: 689, startPoint y: 190, endPoint x: 705, endPoint y: 174, distance: 22.7
click at [710, 173] on div "Janela de atendimento Grade de atendimento Capacidade Transportadoras Veículos …" at bounding box center [548, 254] width 1096 height 508
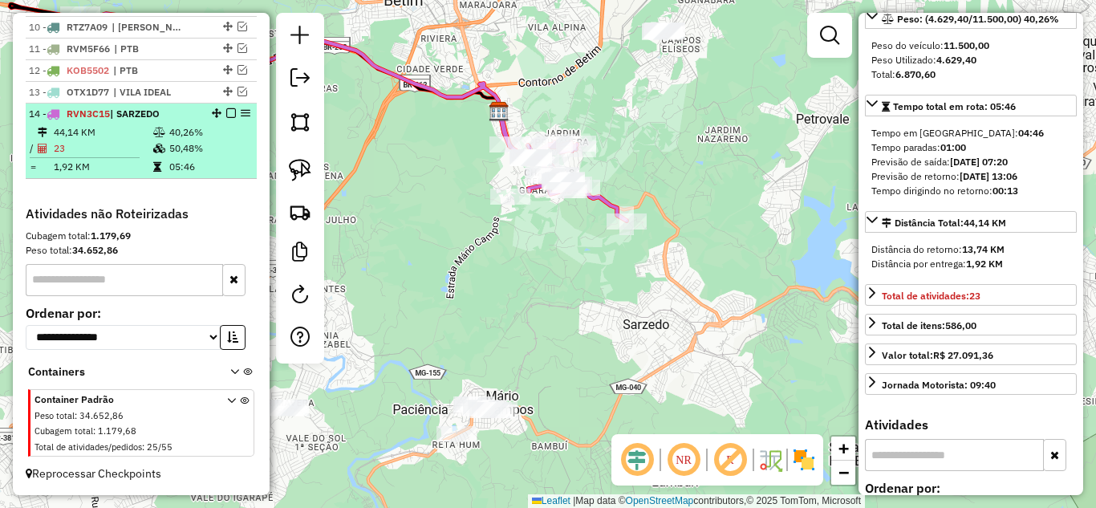
click at [228, 115] on em at bounding box center [231, 113] width 10 height 10
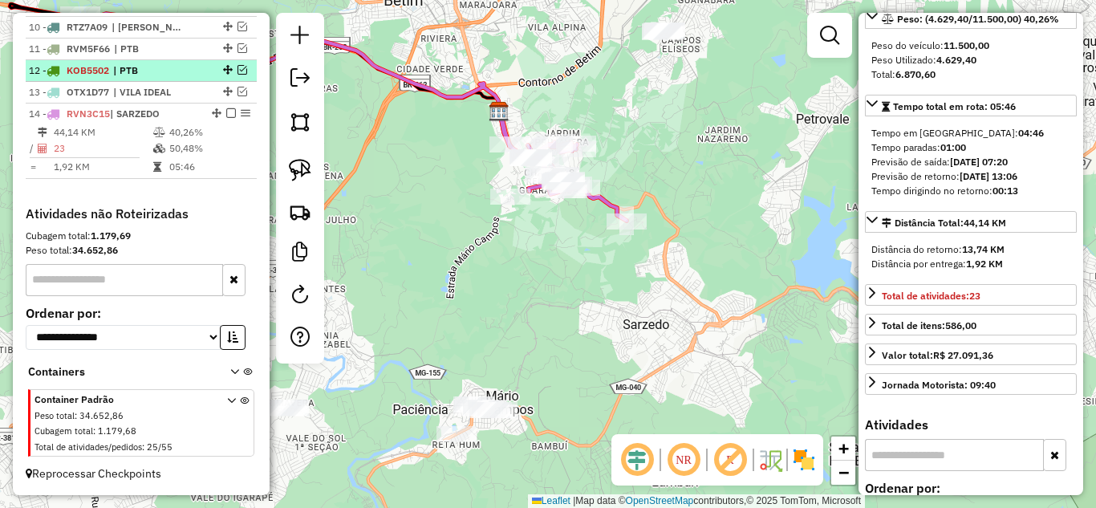
scroll to position [759, 0]
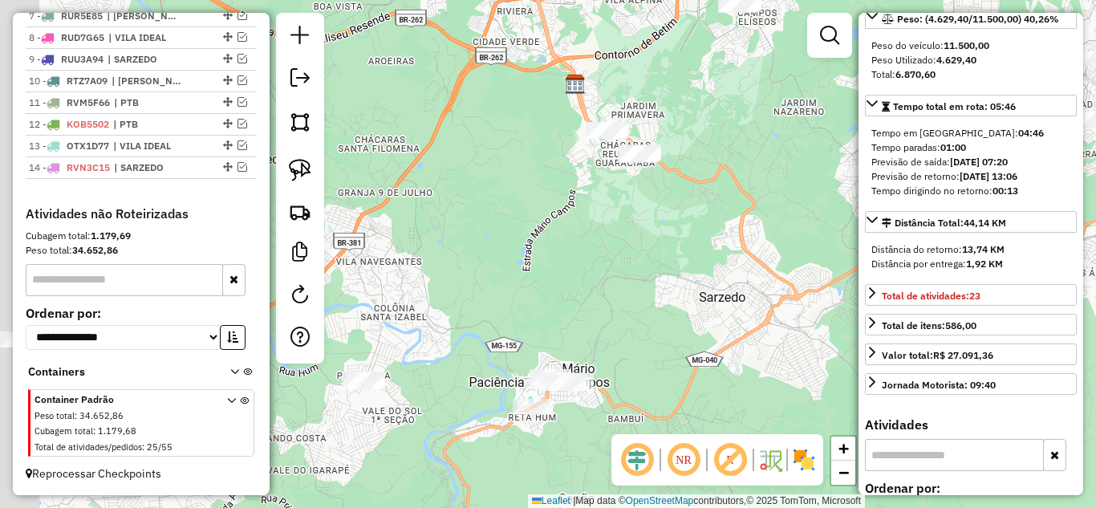
drag, startPoint x: 472, startPoint y: 296, endPoint x: 561, endPoint y: 266, distance: 93.9
click at [555, 266] on div "Janela de atendimento Grade de atendimento Capacidade Transportadoras Veículos …" at bounding box center [548, 254] width 1096 height 508
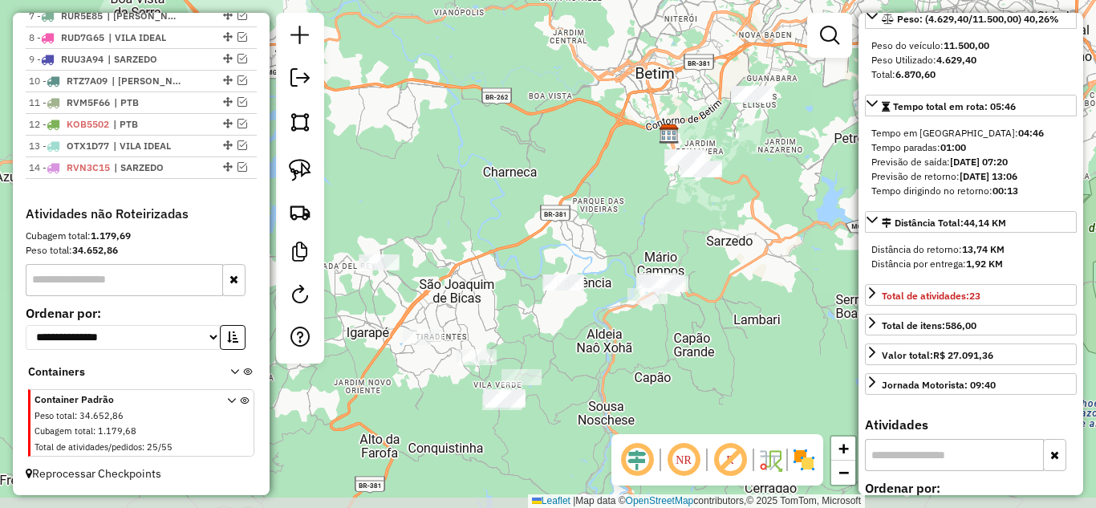
drag, startPoint x: 520, startPoint y: 386, endPoint x: 584, endPoint y: 340, distance: 78.7
click at [600, 350] on div "Janela de atendimento Grade de atendimento Capacidade Transportadoras Veículos …" at bounding box center [548, 254] width 1096 height 508
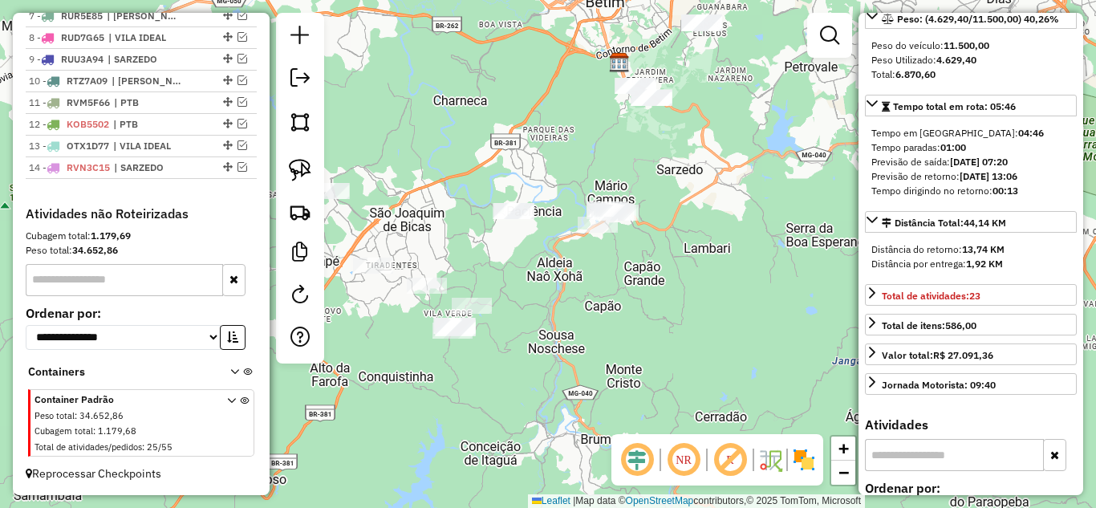
drag, startPoint x: 485, startPoint y: 255, endPoint x: 639, endPoint y: 174, distance: 174.1
click at [639, 174] on div "Janela de atendimento Grade de atendimento Capacidade Transportadoras Veículos …" at bounding box center [548, 254] width 1096 height 508
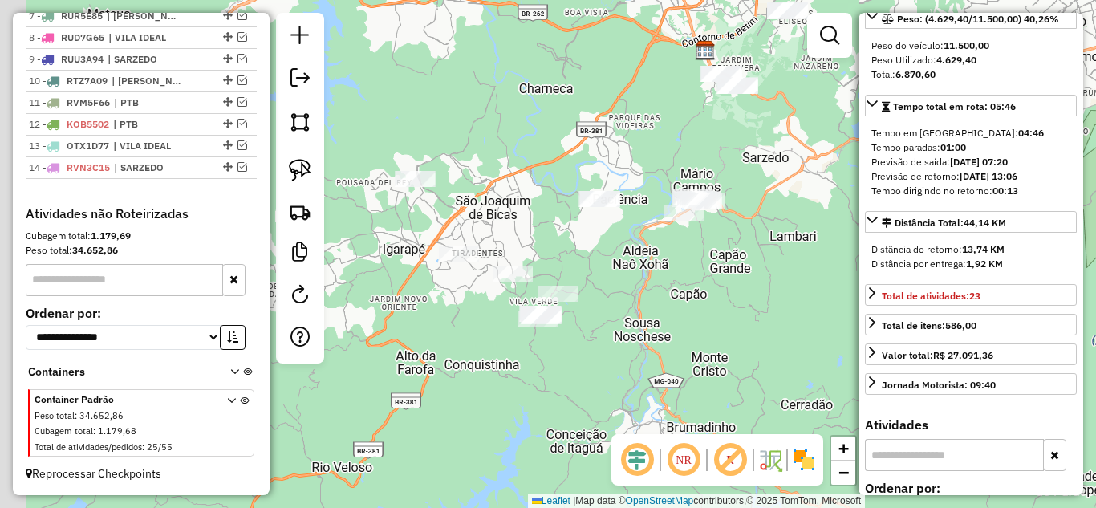
drag, startPoint x: 412, startPoint y: 213, endPoint x: 543, endPoint y: 187, distance: 134.1
click at [543, 187] on div "Janela de atendimento Grade de atendimento Capacidade Transportadoras Veículos …" at bounding box center [548, 254] width 1096 height 508
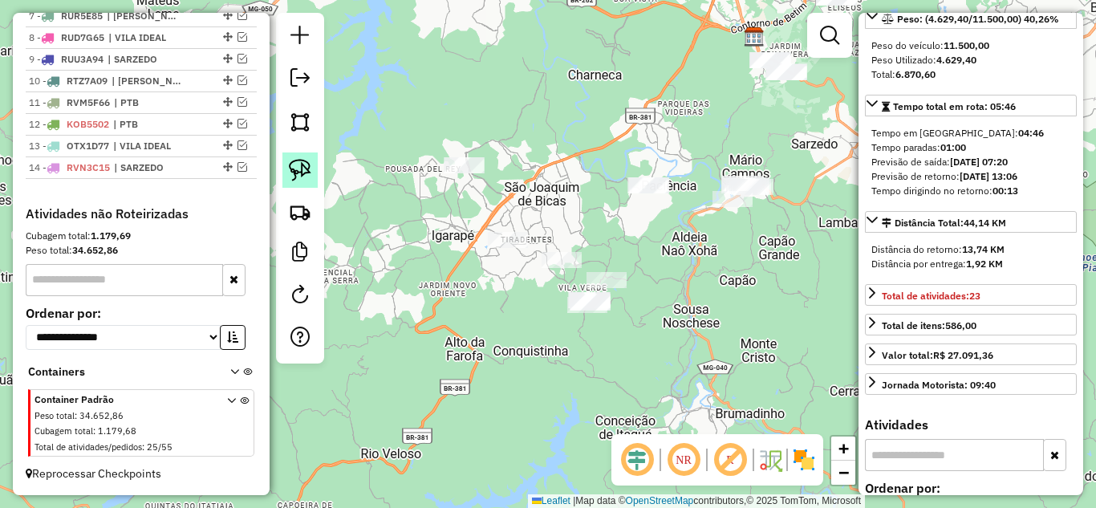
click at [300, 175] on img at bounding box center [300, 170] width 22 height 22
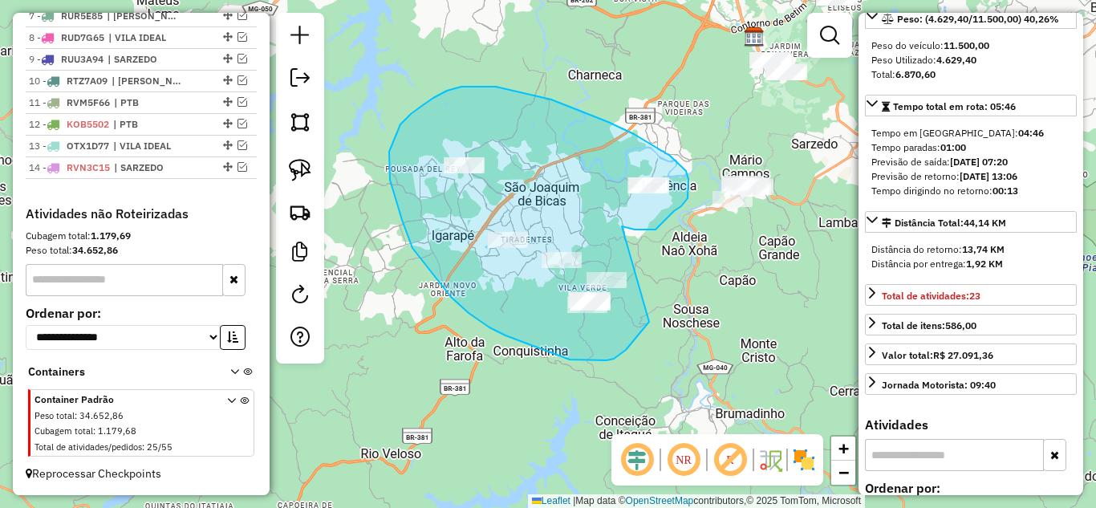
drag, startPoint x: 624, startPoint y: 226, endPoint x: 653, endPoint y: 301, distance: 79.8
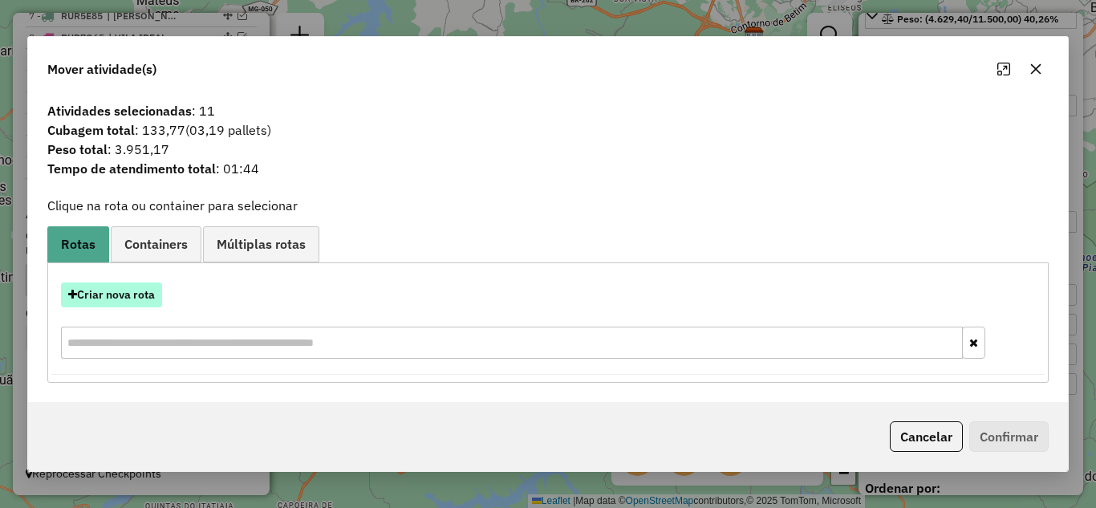
click at [104, 295] on button "Criar nova rota" at bounding box center [111, 295] width 101 height 25
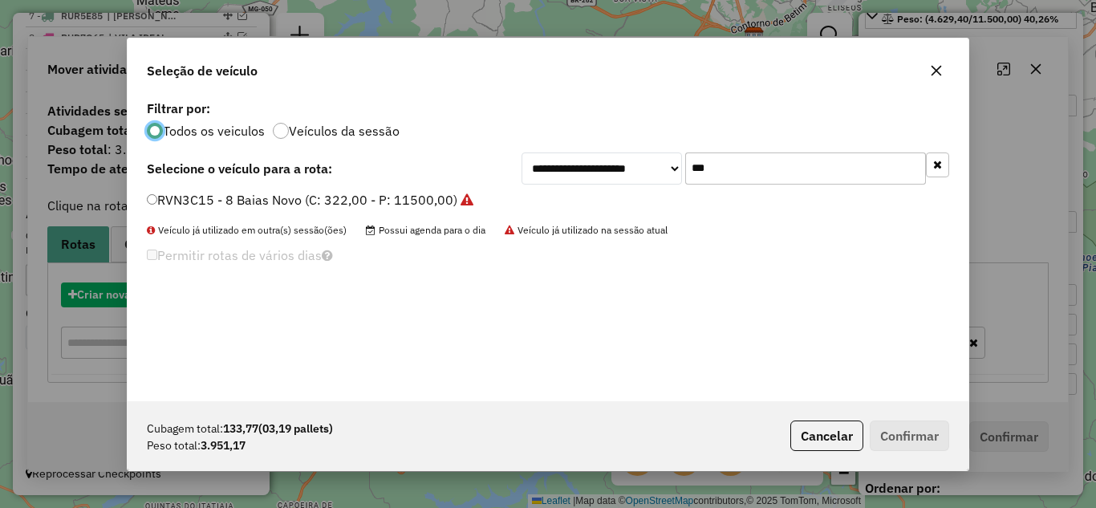
scroll to position [9, 5]
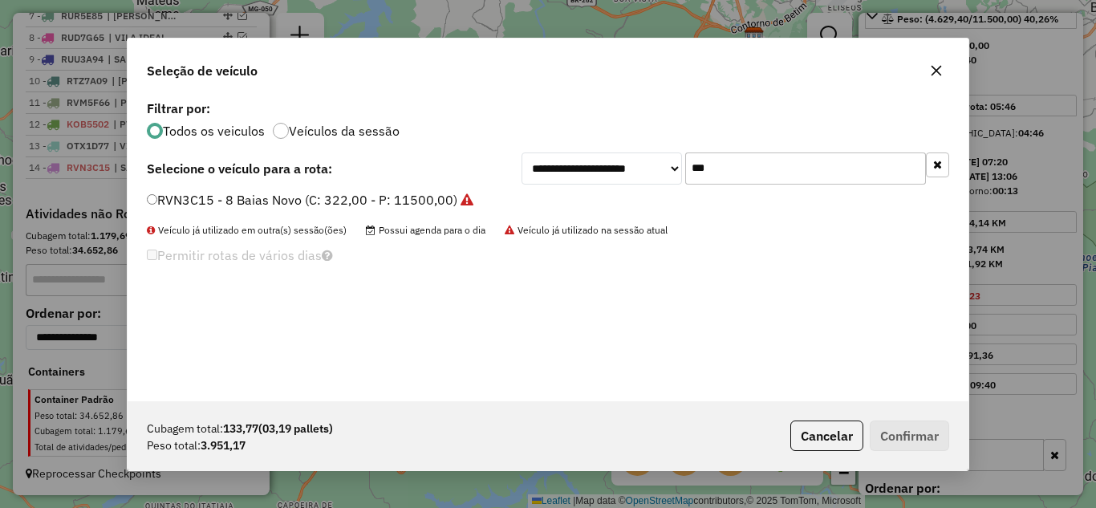
drag, startPoint x: 721, startPoint y: 164, endPoint x: 608, endPoint y: 173, distance: 112.8
click at [608, 173] on div "**********" at bounding box center [736, 169] width 428 height 32
type input "***"
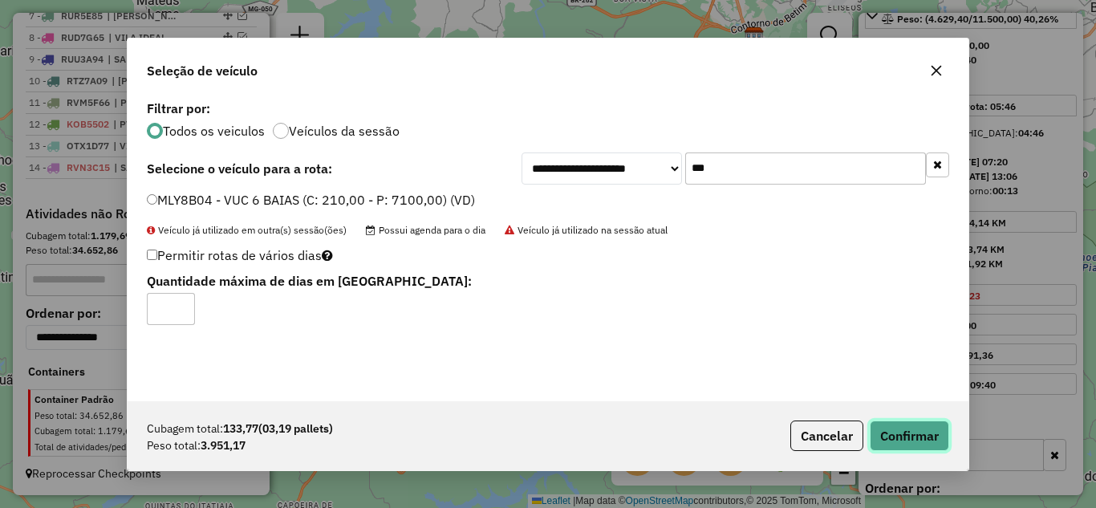
drag, startPoint x: 911, startPoint y: 437, endPoint x: 874, endPoint y: 429, distance: 37.8
click at [910, 437] on button "Confirmar" at bounding box center [909, 436] width 79 height 31
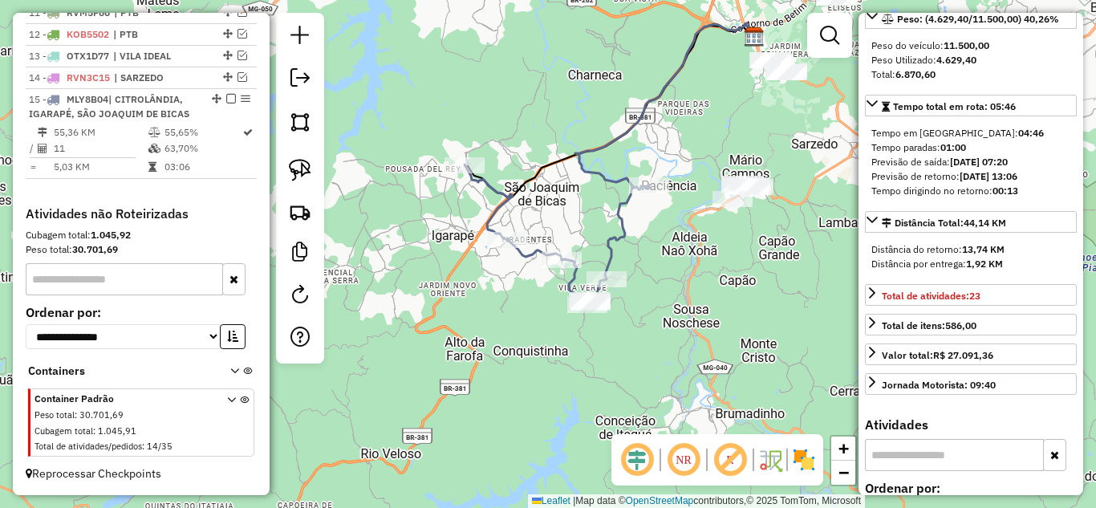
scroll to position [869, 0]
click at [620, 177] on icon at bounding box center [666, 106] width 180 height 166
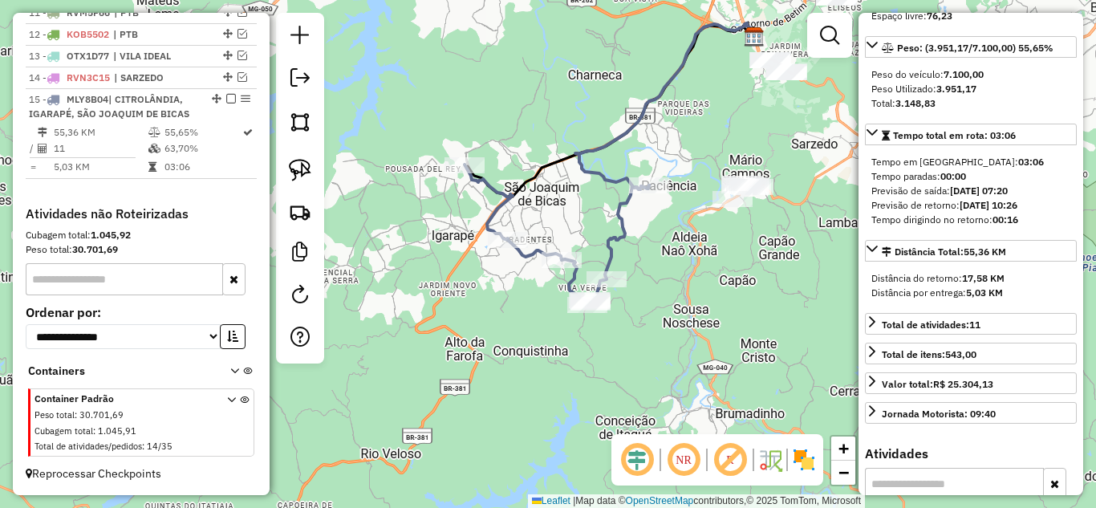
scroll to position [270, 0]
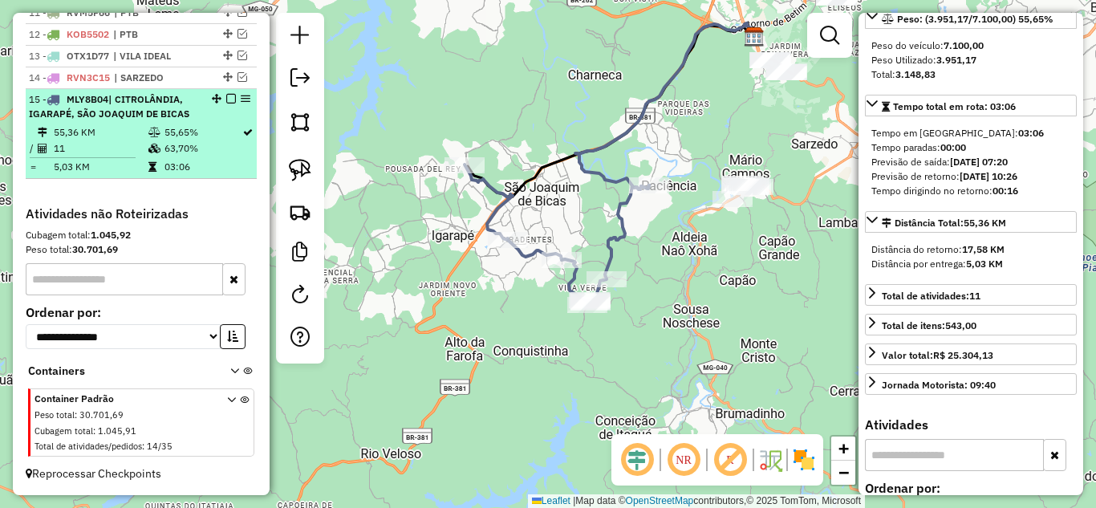
click at [226, 100] on em at bounding box center [231, 99] width 10 height 10
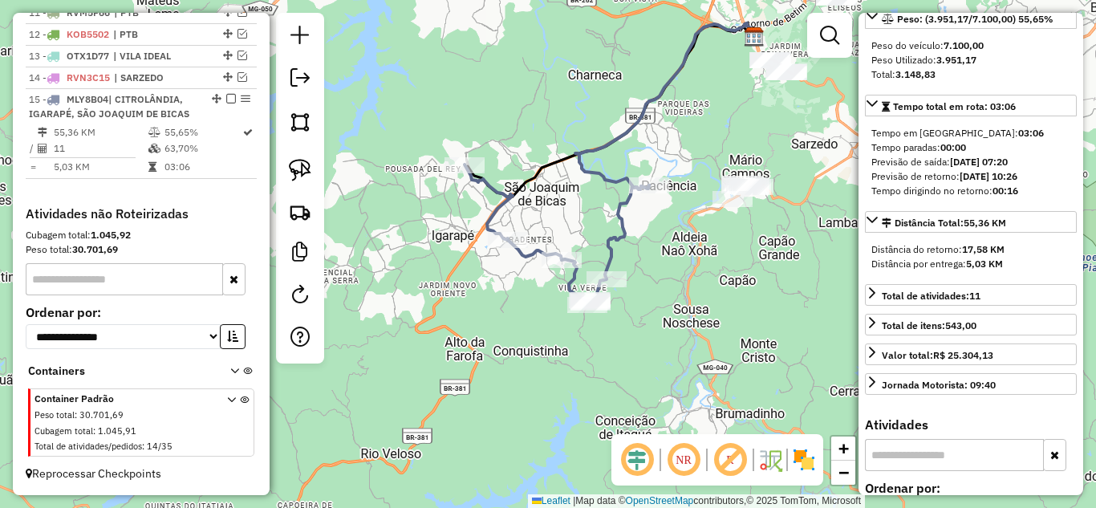
scroll to position [800, 0]
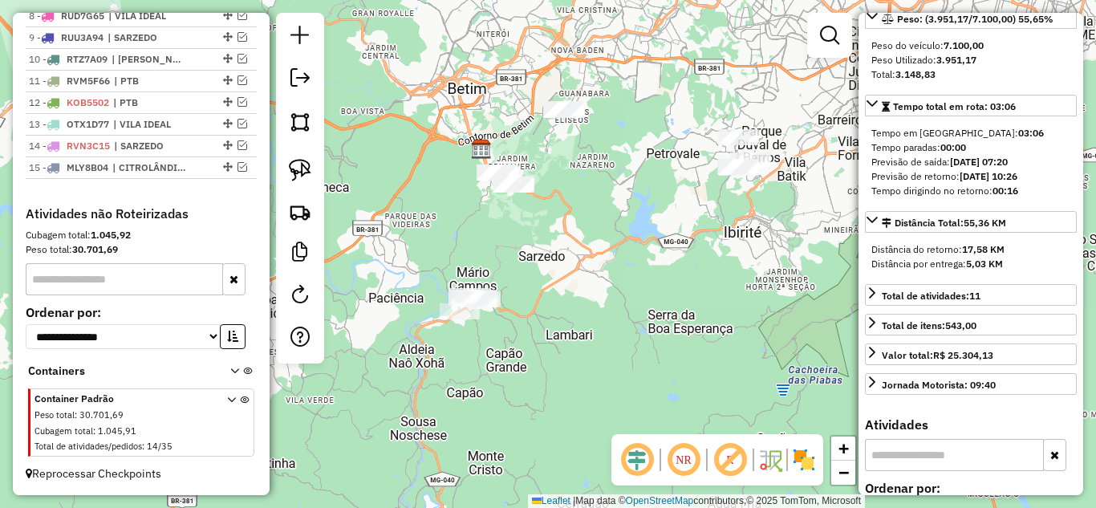
drag, startPoint x: 616, startPoint y: 189, endPoint x: 498, endPoint y: 256, distance: 134.8
click at [498, 256] on div "Janela de atendimento Grade de atendimento Capacidade Transportadoras Veículos …" at bounding box center [548, 254] width 1096 height 508
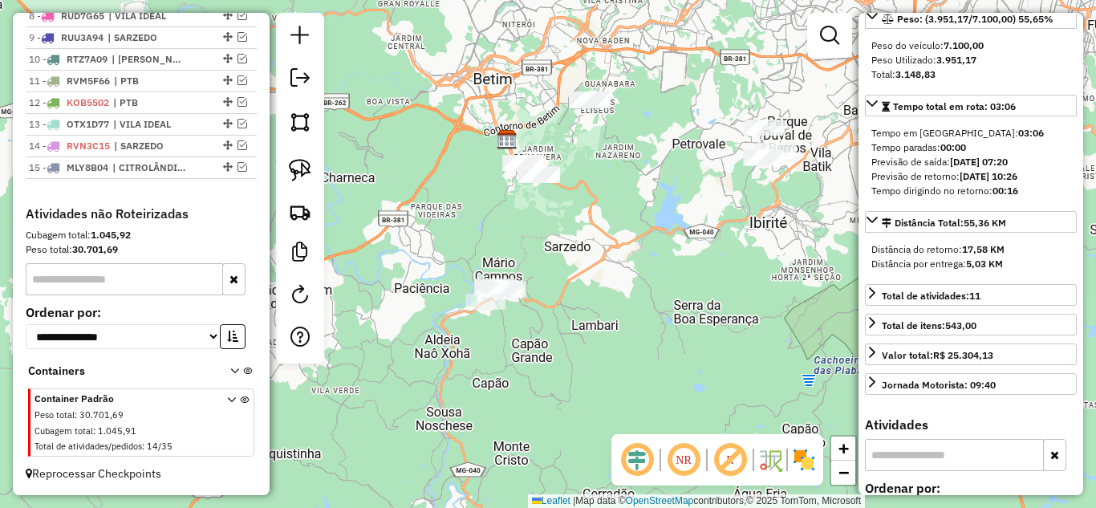
drag, startPoint x: 582, startPoint y: 234, endPoint x: 608, endPoint y: 225, distance: 27.4
click at [608, 225] on div "Janela de atendimento Grade de atendimento Capacidade Transportadoras Veículos …" at bounding box center [548, 254] width 1096 height 508
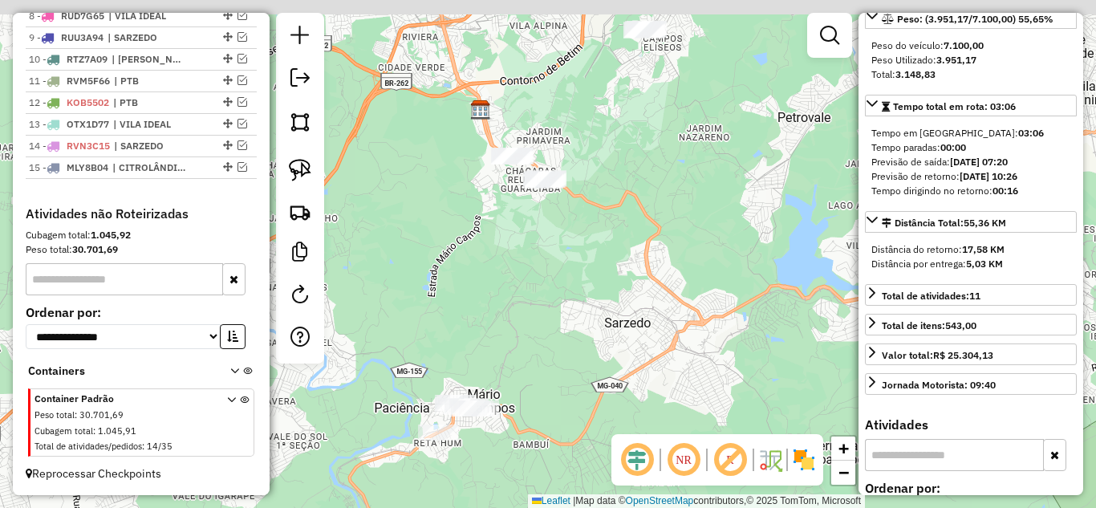
drag, startPoint x: 531, startPoint y: 247, endPoint x: 532, endPoint y: 267, distance: 20.1
click at [532, 267] on div "Janela de atendimento Grade de atendimento Capacidade Transportadoras Veículos …" at bounding box center [548, 254] width 1096 height 508
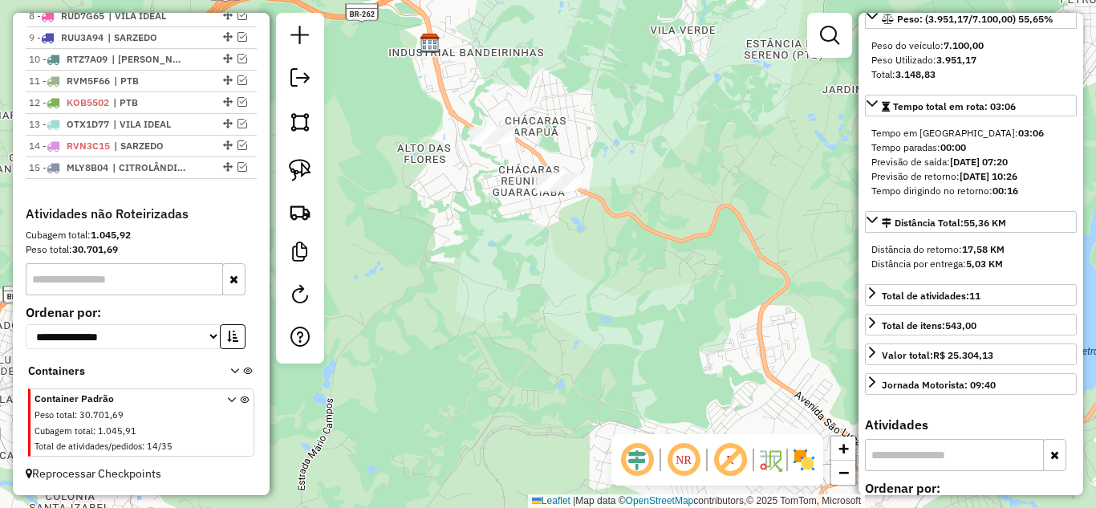
drag, startPoint x: 538, startPoint y: 226, endPoint x: 556, endPoint y: 242, distance: 23.9
click at [551, 250] on div "Janela de atendimento Grade de atendimento Capacidade Transportadoras Veículos …" at bounding box center [548, 254] width 1096 height 508
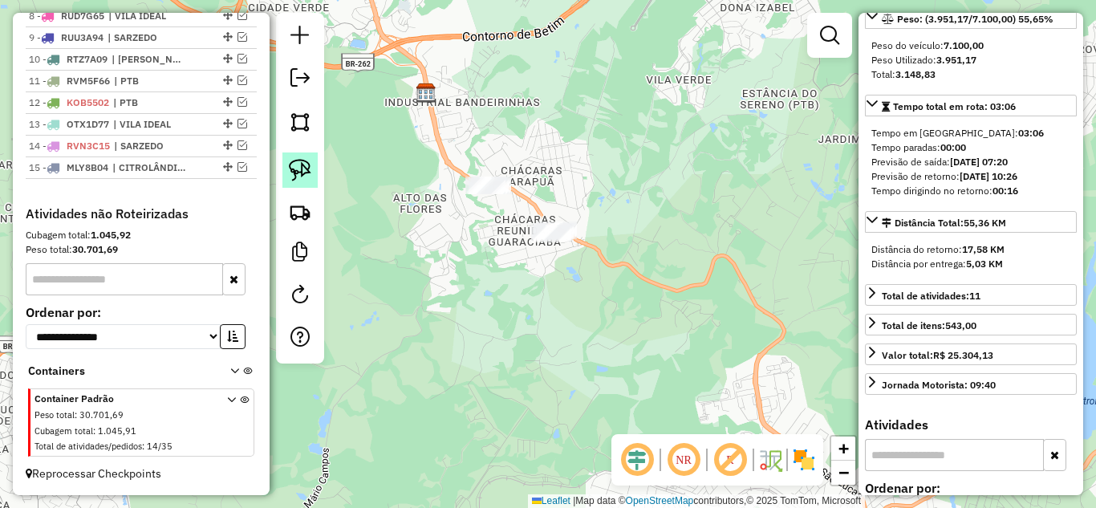
click at [301, 177] on img at bounding box center [300, 170] width 22 height 22
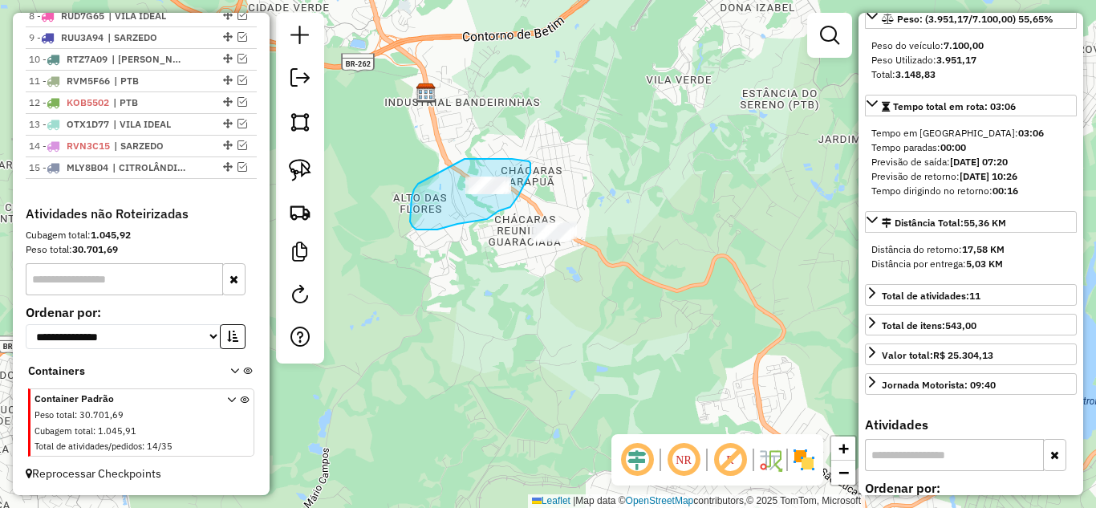
drag, startPoint x: 412, startPoint y: 197, endPoint x: 466, endPoint y: 157, distance: 67.1
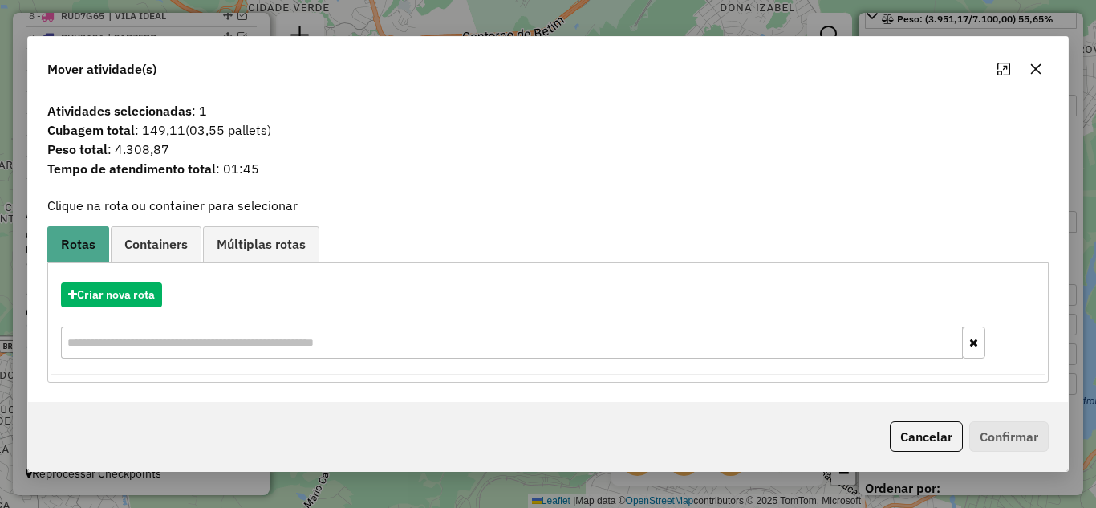
drag, startPoint x: 1038, startPoint y: 63, endPoint x: 1013, endPoint y: 67, distance: 25.1
click at [1033, 63] on icon "button" at bounding box center [1036, 69] width 13 height 13
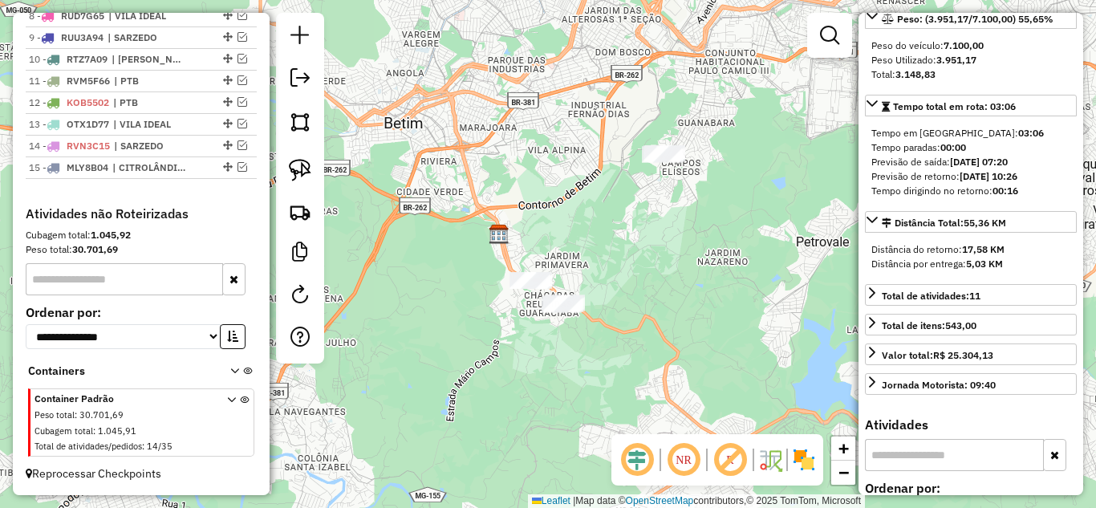
drag, startPoint x: 720, startPoint y: 184, endPoint x: 641, endPoint y: 270, distance: 116.5
click at [653, 272] on div "Janela de atendimento Grade de atendimento Capacidade Transportadoras Veículos …" at bounding box center [548, 254] width 1096 height 508
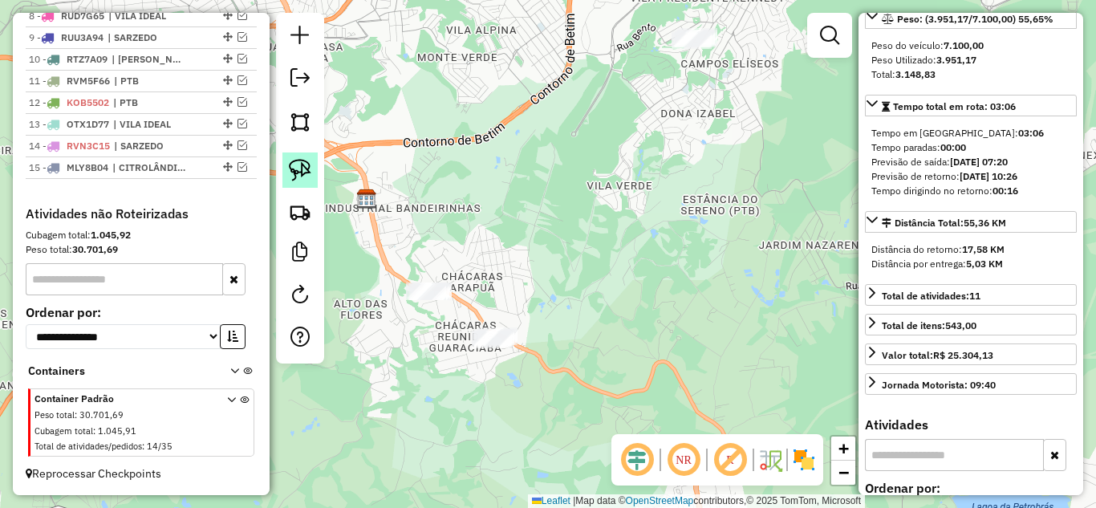
click at [294, 164] on img at bounding box center [300, 170] width 22 height 22
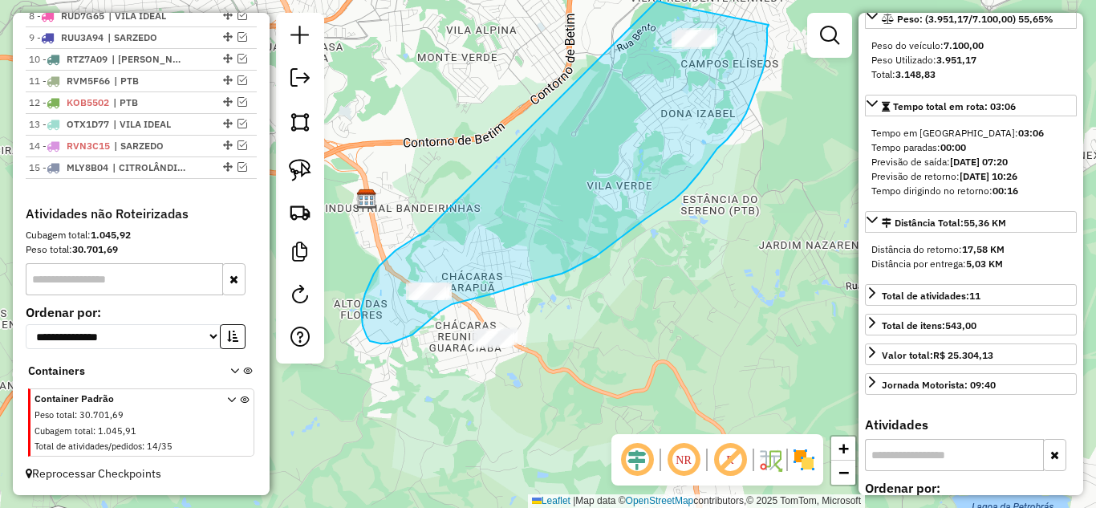
drag, startPoint x: 374, startPoint y: 274, endPoint x: 636, endPoint y: -5, distance: 382.2
click at [636, 0] on html "Aguarde... Pop-up bloqueado! Seu navegador bloqueou automáticamente a abertura …" at bounding box center [548, 254] width 1096 height 508
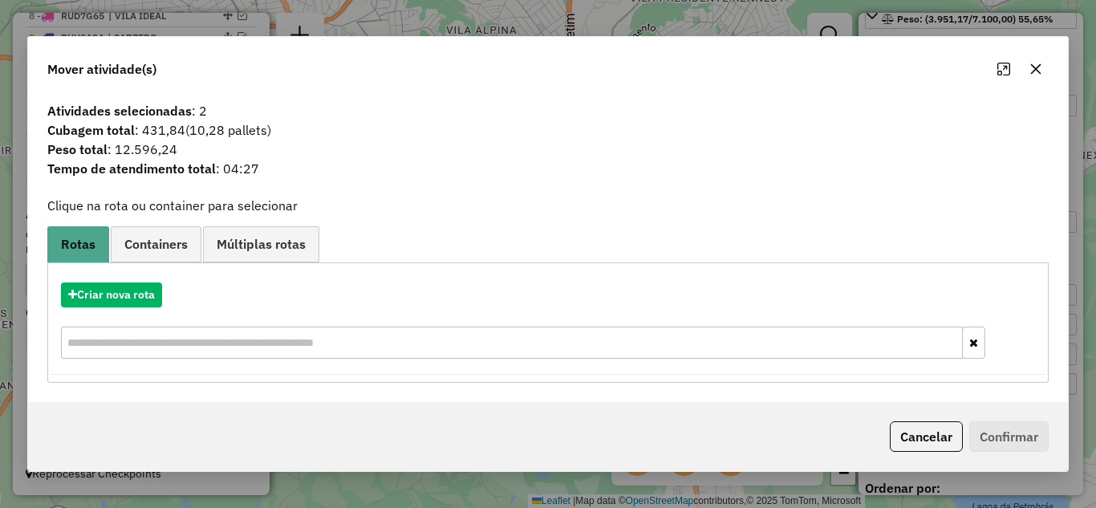
drag, startPoint x: 1035, startPoint y: 67, endPoint x: 1018, endPoint y: 73, distance: 18.0
click at [1031, 69] on icon "button" at bounding box center [1036, 68] width 10 height 10
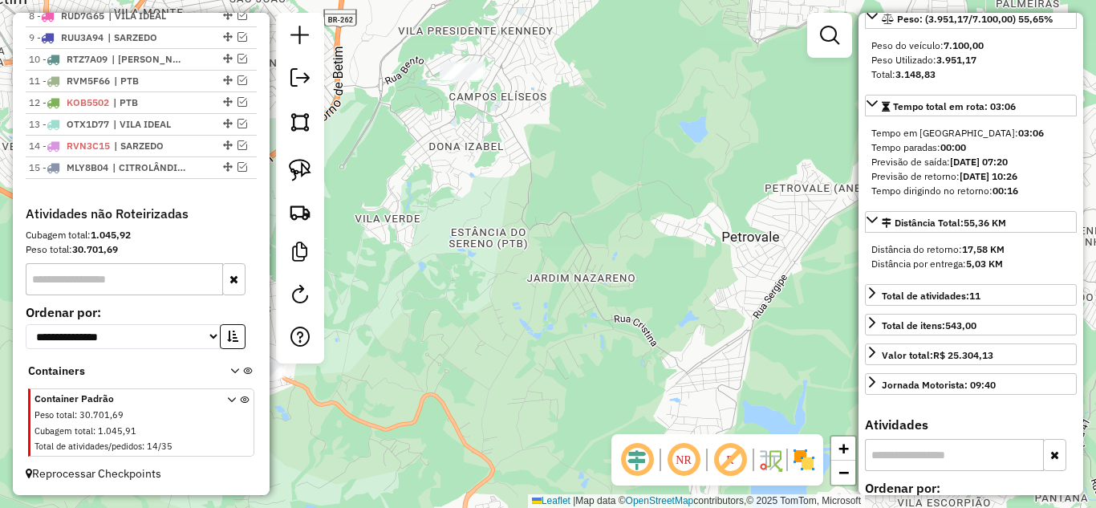
drag, startPoint x: 568, startPoint y: 302, endPoint x: 364, endPoint y: 299, distance: 204.7
click at [341, 327] on div "Janela de atendimento Grade de atendimento Capacidade Transportadoras Veículos …" at bounding box center [548, 254] width 1096 height 508
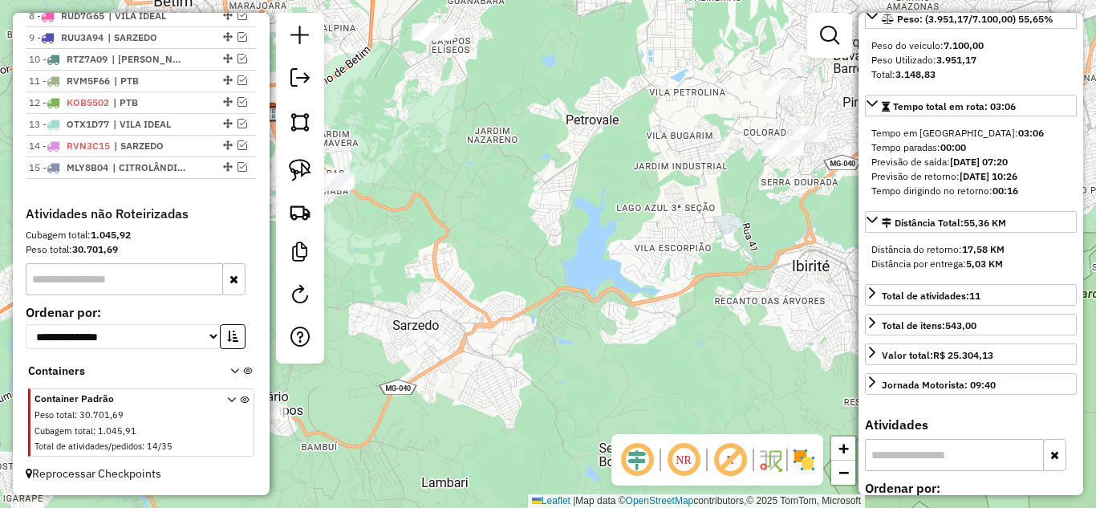
drag, startPoint x: 551, startPoint y: 328, endPoint x: 696, endPoint y: 251, distance: 163.4
click at [696, 251] on div "Janela de atendimento Grade de atendimento Capacidade Transportadoras Veículos …" at bounding box center [548, 254] width 1096 height 508
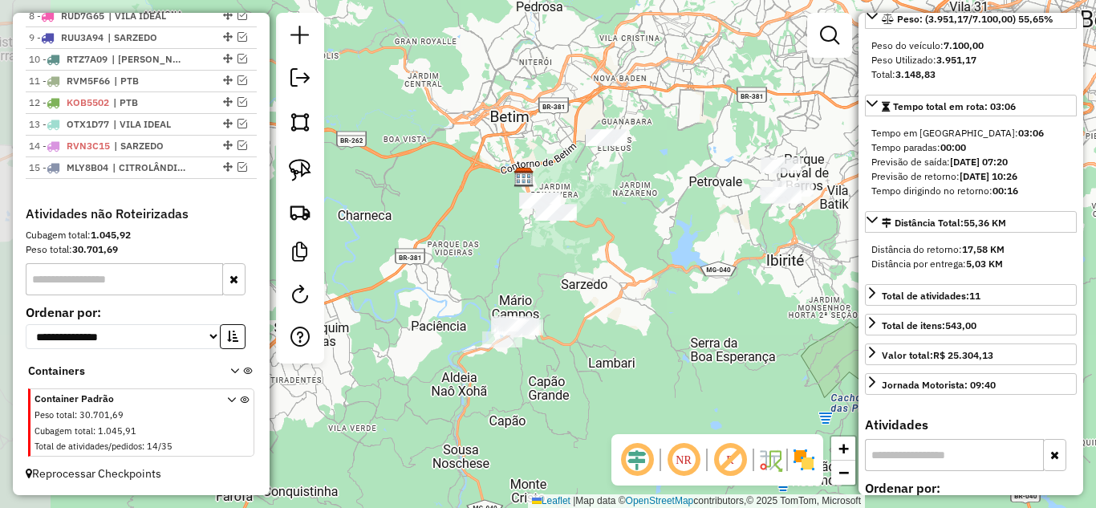
drag, startPoint x: 481, startPoint y: 342, endPoint x: 588, endPoint y: 314, distance: 110.4
click at [588, 314] on div "Janela de atendimento Grade de atendimento Capacidade Transportadoras Veículos …" at bounding box center [548, 254] width 1096 height 508
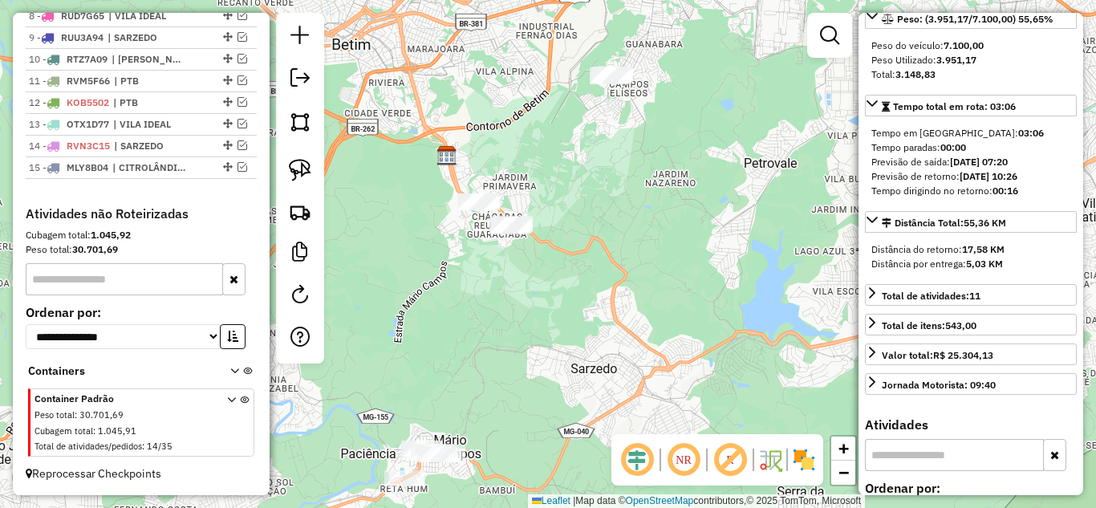
drag, startPoint x: 585, startPoint y: 270, endPoint x: 568, endPoint y: 275, distance: 17.5
click at [578, 284] on div "Janela de atendimento Grade de atendimento Capacidade Transportadoras Veículos …" at bounding box center [548, 254] width 1096 height 508
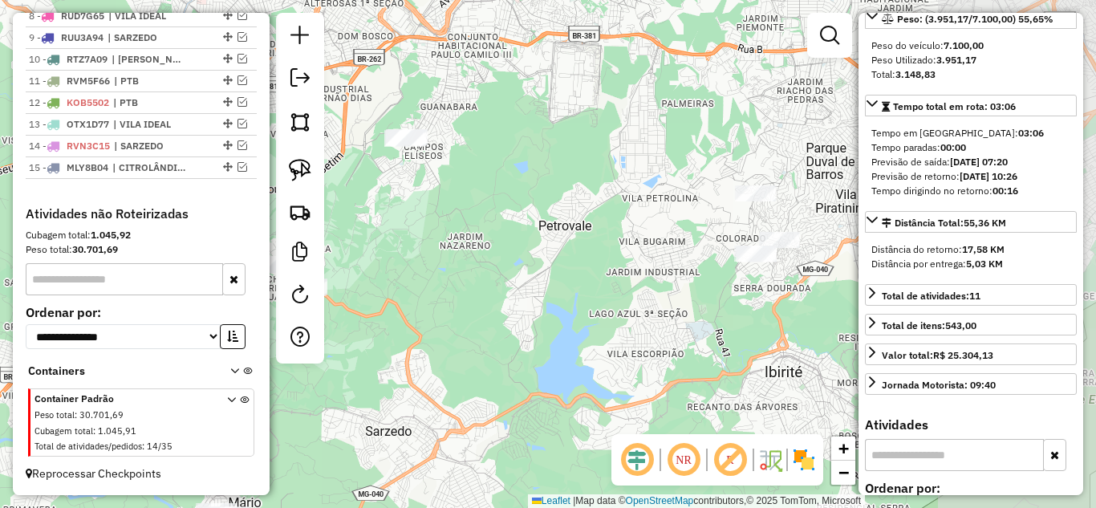
drag, startPoint x: 710, startPoint y: 261, endPoint x: 422, endPoint y: 310, distance: 292.3
click at [422, 310] on div "Janela de atendimento Grade de atendimento Capacidade Transportadoras Veículos …" at bounding box center [548, 254] width 1096 height 508
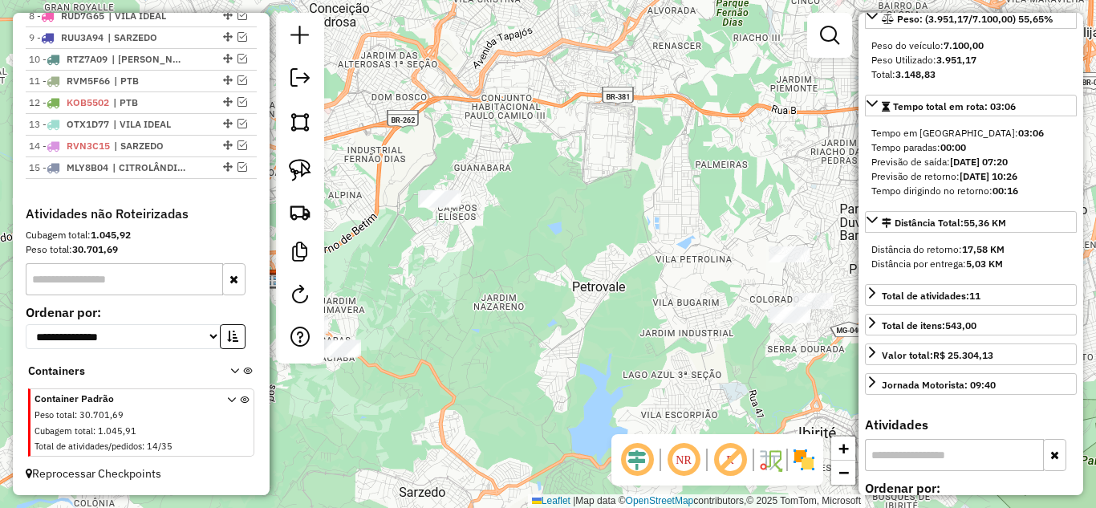
drag, startPoint x: 571, startPoint y: 383, endPoint x: 615, endPoint y: 429, distance: 64.2
click at [615, 429] on div "Janela de atendimento Grade de atendimento Capacidade Transportadoras Veículos …" at bounding box center [548, 254] width 1096 height 508
click at [304, 175] on img at bounding box center [300, 170] width 22 height 22
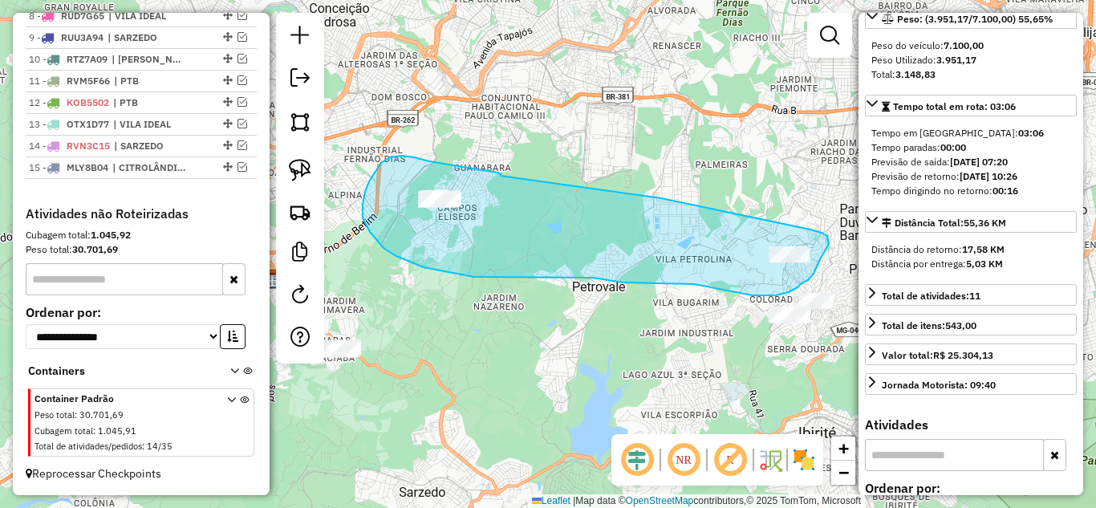
drag, startPoint x: 501, startPoint y: 176, endPoint x: 661, endPoint y: 198, distance: 162.1
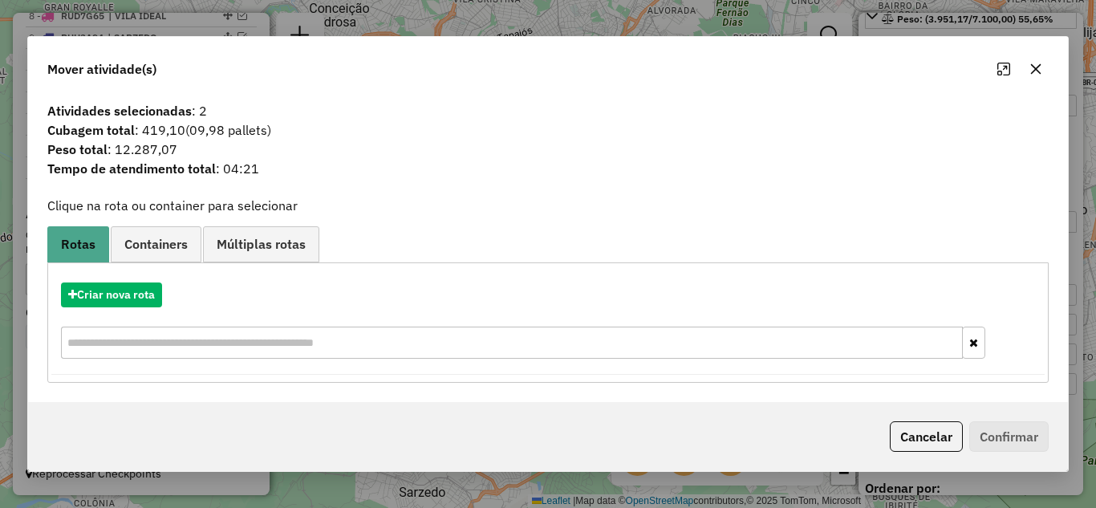
drag, startPoint x: 1039, startPoint y: 64, endPoint x: 844, endPoint y: 148, distance: 212.9
click at [1037, 64] on icon "button" at bounding box center [1036, 69] width 13 height 13
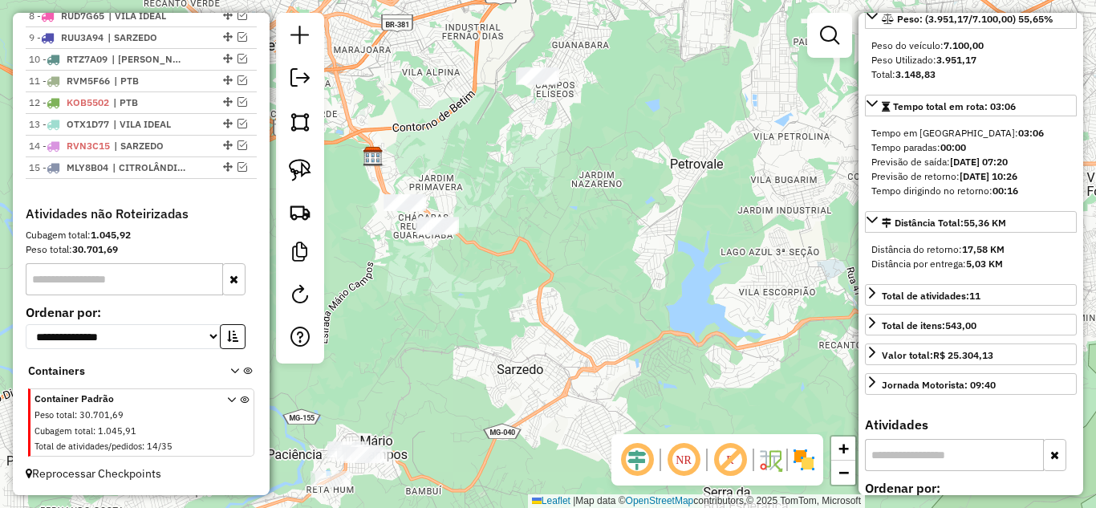
drag, startPoint x: 568, startPoint y: 305, endPoint x: 664, endPoint y: 184, distance: 154.8
click at [664, 184] on div "Janela de atendimento Grade de atendimento Capacidade Transportadoras Veículos …" at bounding box center [548, 254] width 1096 height 508
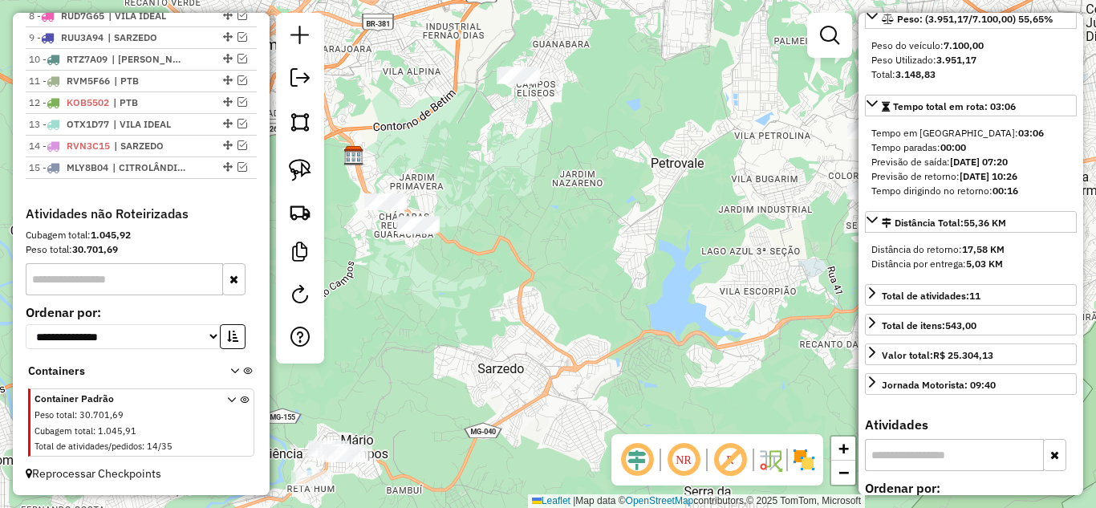
drag, startPoint x: 652, startPoint y: 212, endPoint x: 633, endPoint y: 218, distance: 19.3
click at [633, 218] on div "Janela de atendimento Grade de atendimento Capacidade Transportadoras Veículos …" at bounding box center [548, 254] width 1096 height 508
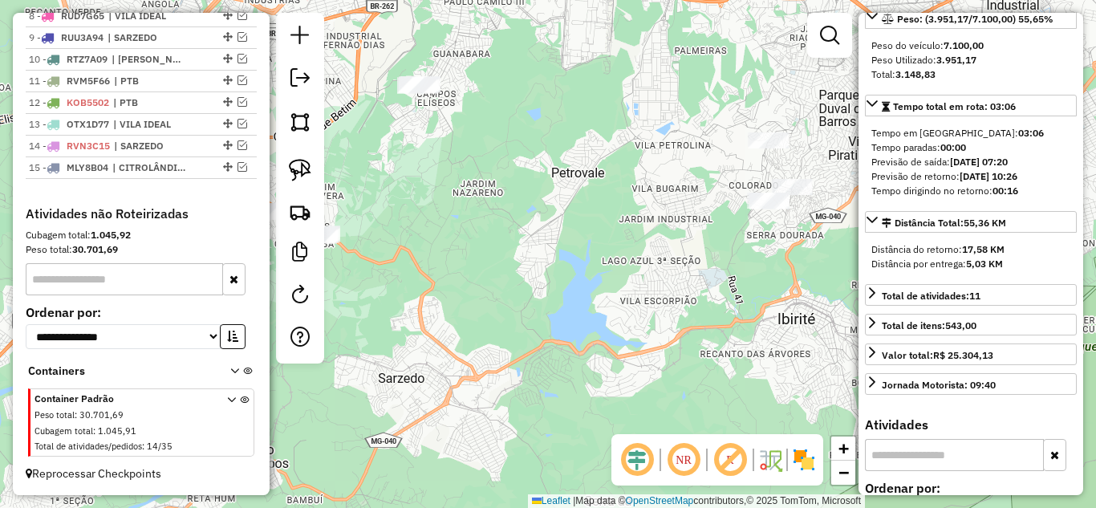
drag, startPoint x: 686, startPoint y: 230, endPoint x: 604, endPoint y: 234, distance: 81.2
click at [604, 234] on div "Janela de atendimento Grade de atendimento Capacidade Transportadoras Veículos …" at bounding box center [548, 254] width 1096 height 508
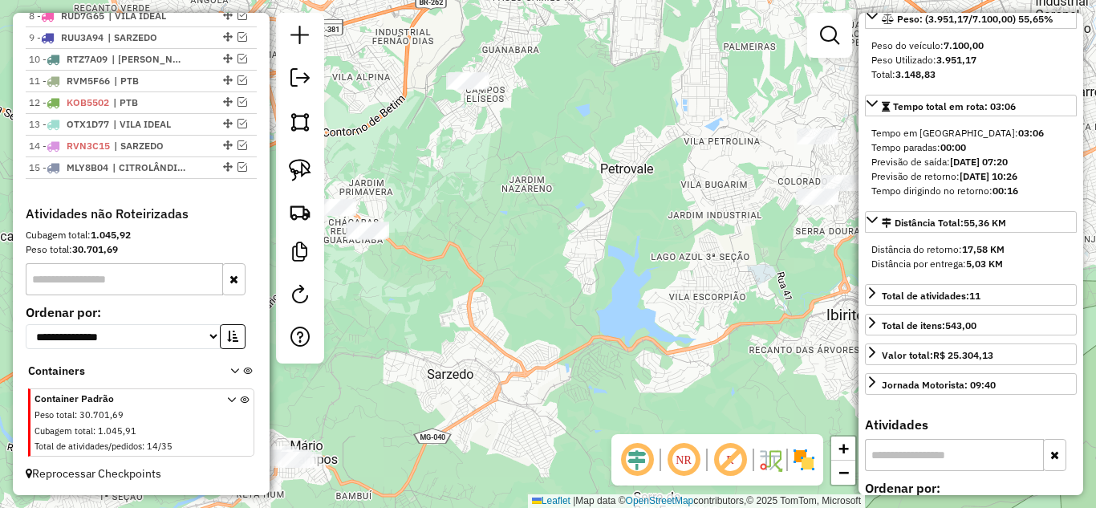
drag, startPoint x: 518, startPoint y: 250, endPoint x: 650, endPoint y: 286, distance: 137.3
click at [519, 249] on div "Janela de atendimento Grade de atendimento Capacidade Transportadoras Veículos …" at bounding box center [548, 254] width 1096 height 508
click at [681, 281] on div "Janela de atendimento Grade de atendimento Capacidade Transportadoras Veículos …" at bounding box center [548, 254] width 1096 height 508
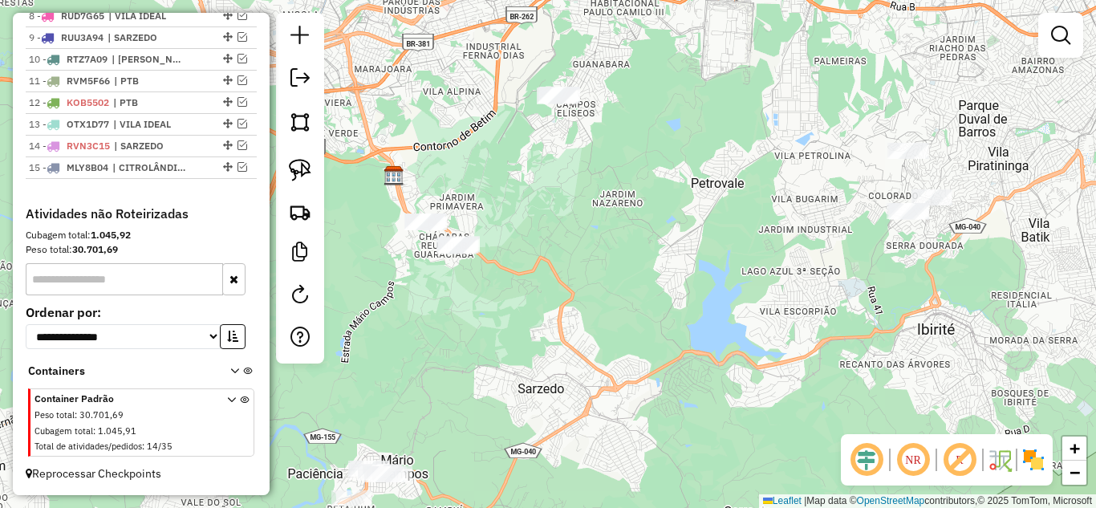
drag, startPoint x: 772, startPoint y: 296, endPoint x: 714, endPoint y: 303, distance: 59.0
click at [848, 307] on div "Janela de atendimento Grade de atendimento Capacidade Transportadoras Veículos …" at bounding box center [548, 254] width 1096 height 508
click at [294, 169] on img at bounding box center [300, 170] width 22 height 22
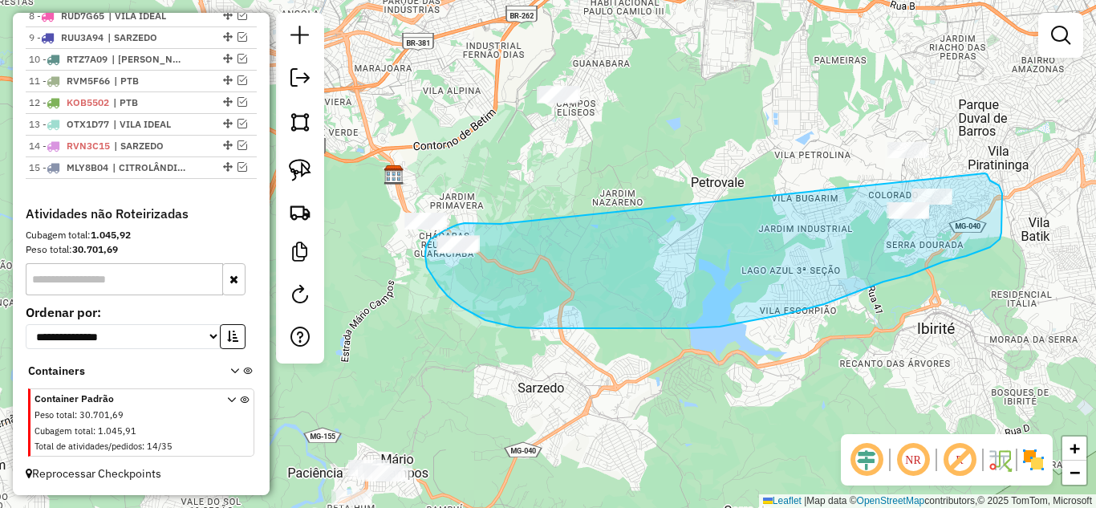
drag, startPoint x: 501, startPoint y: 224, endPoint x: 984, endPoint y: 172, distance: 486.0
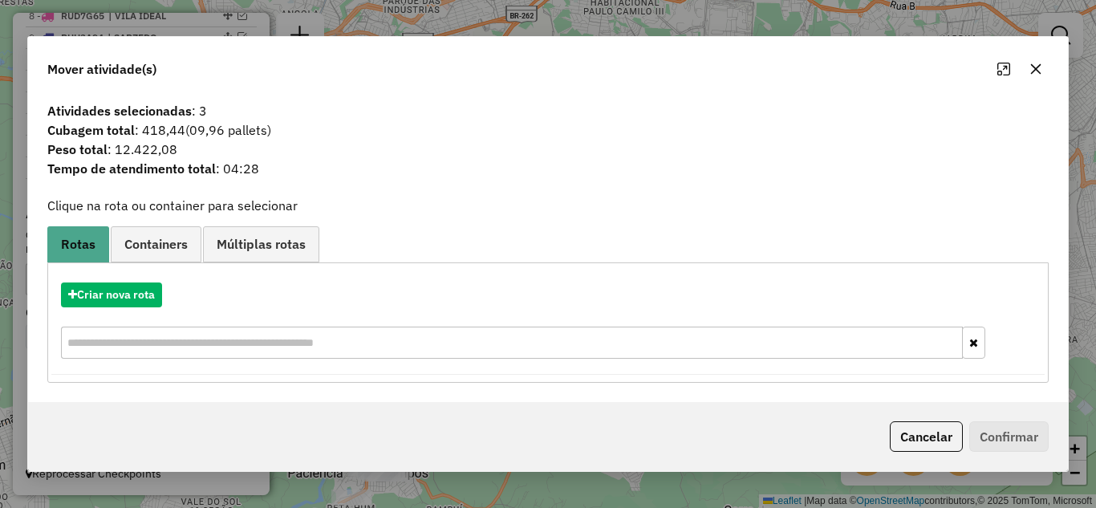
click at [1040, 67] on icon "button" at bounding box center [1036, 69] width 13 height 13
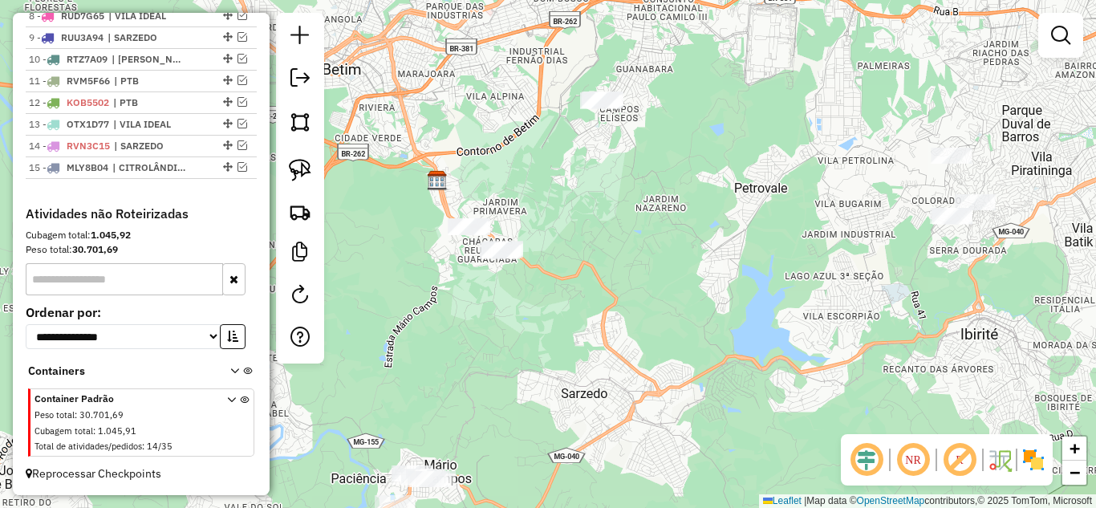
drag, startPoint x: 516, startPoint y: 305, endPoint x: 556, endPoint y: 308, distance: 40.3
click at [556, 308] on div "Janela de atendimento Grade de atendimento Capacidade Transportadoras Veículos …" at bounding box center [548, 254] width 1096 height 508
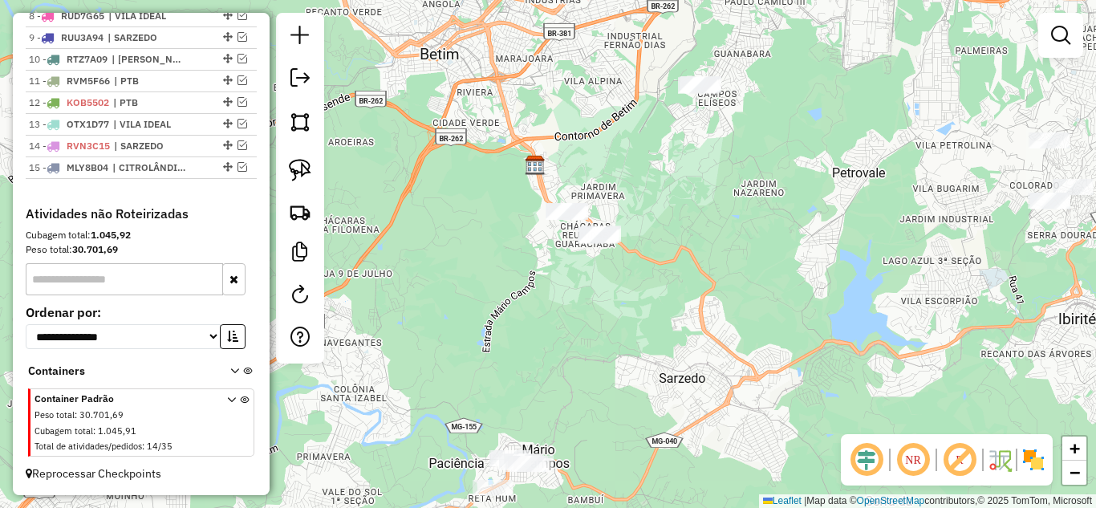
drag, startPoint x: 602, startPoint y: 350, endPoint x: 610, endPoint y: 342, distance: 11.4
click at [610, 342] on div "Janela de atendimento Grade de atendimento Capacidade Transportadoras Veículos …" at bounding box center [548, 254] width 1096 height 508
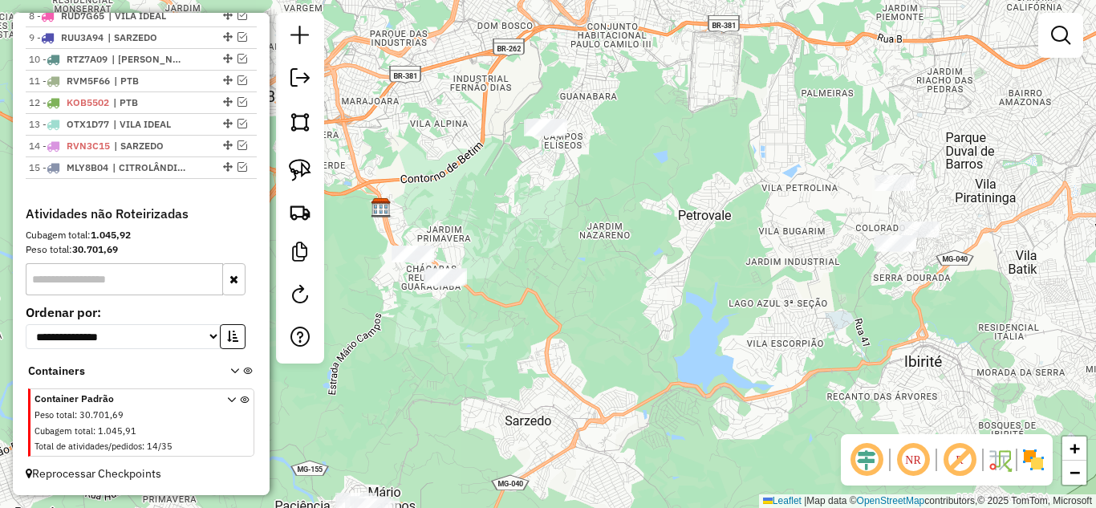
drag, startPoint x: 847, startPoint y: 299, endPoint x: 706, endPoint y: 339, distance: 145.9
click at [706, 339] on div "Janela de atendimento Grade de atendimento Capacidade Transportadoras Veículos …" at bounding box center [548, 254] width 1096 height 508
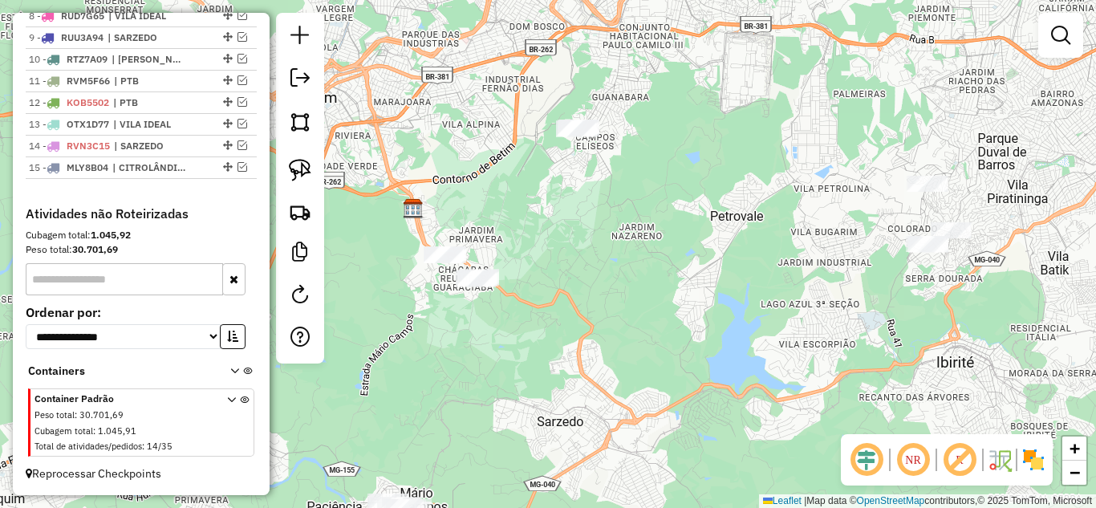
drag, startPoint x: 665, startPoint y: 311, endPoint x: 697, endPoint y: 311, distance: 32.1
click at [697, 311] on div "Janela de atendimento Grade de atendimento Capacidade Transportadoras Veículos …" at bounding box center [548, 254] width 1096 height 508
click at [303, 171] on img at bounding box center [300, 170] width 22 height 22
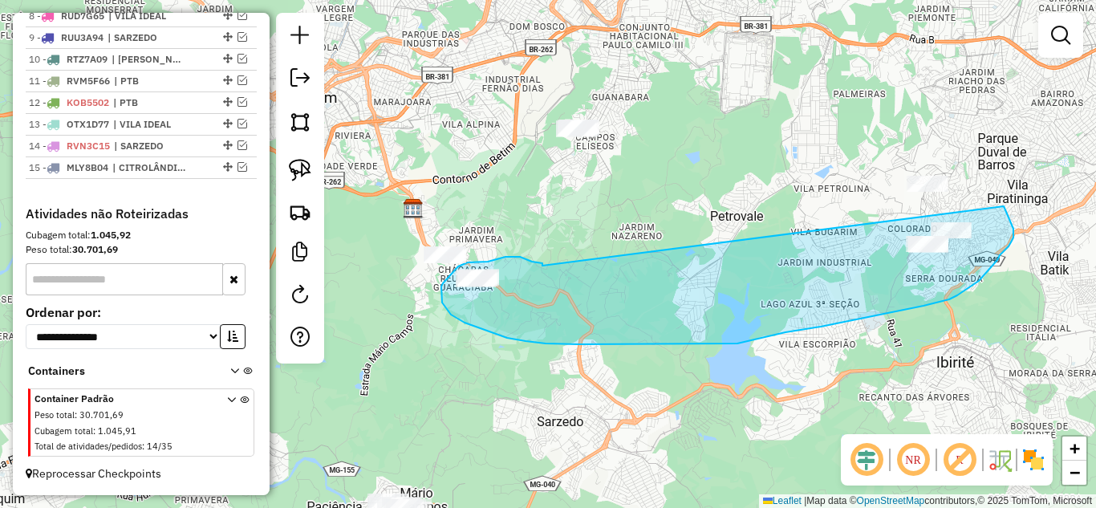
drag, startPoint x: 543, startPoint y: 266, endPoint x: 1004, endPoint y: 206, distance: 465.4
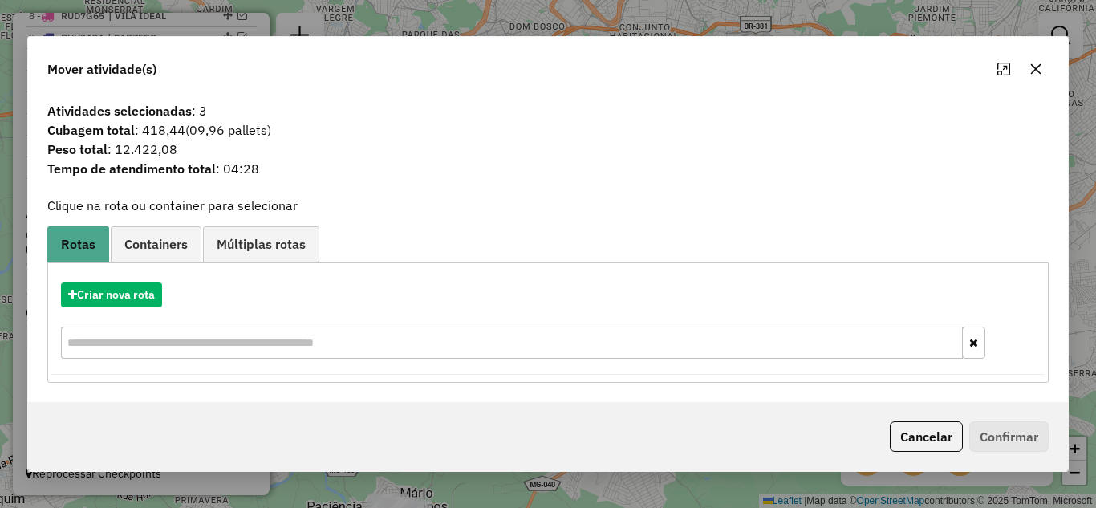
click at [1039, 63] on icon "button" at bounding box center [1036, 69] width 13 height 13
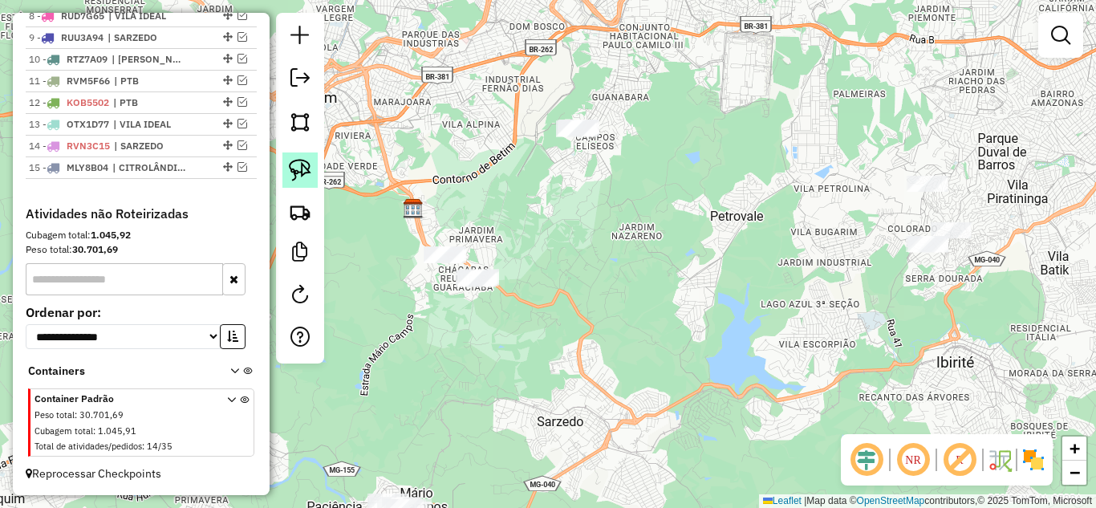
click at [299, 173] on img at bounding box center [300, 170] width 22 height 22
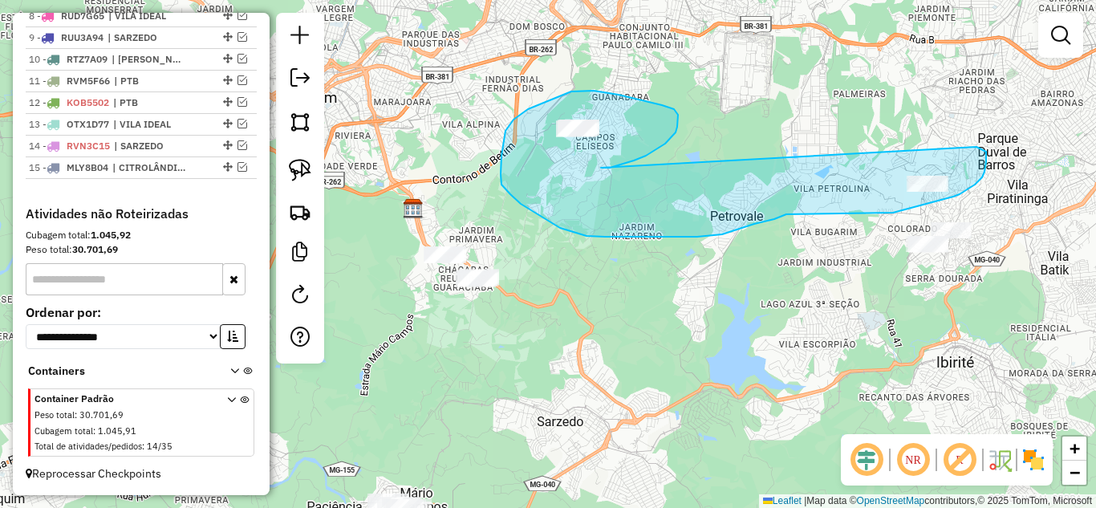
drag, startPoint x: 623, startPoint y: 165, endPoint x: 879, endPoint y: 144, distance: 256.8
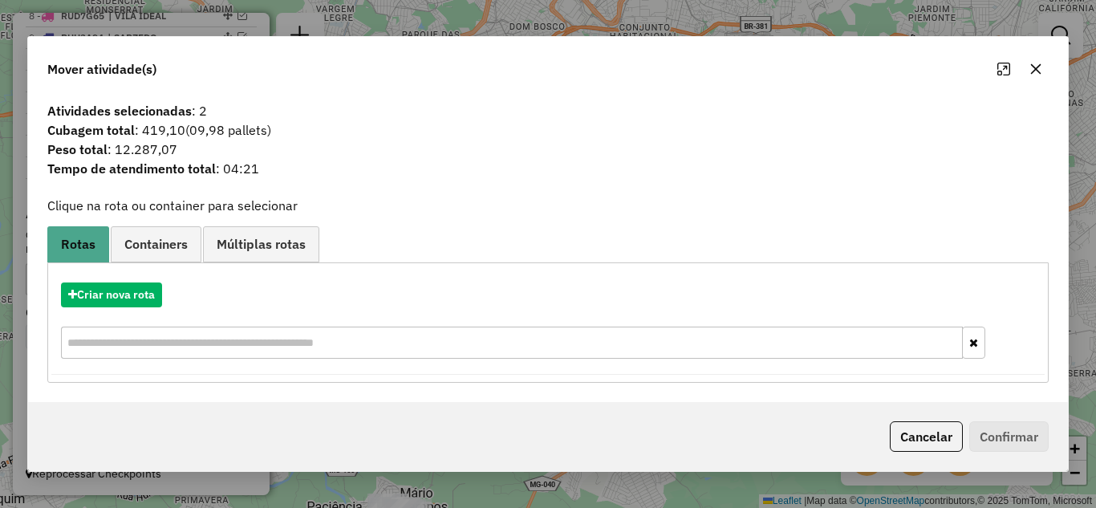
click at [1042, 69] on icon "button" at bounding box center [1036, 69] width 13 height 13
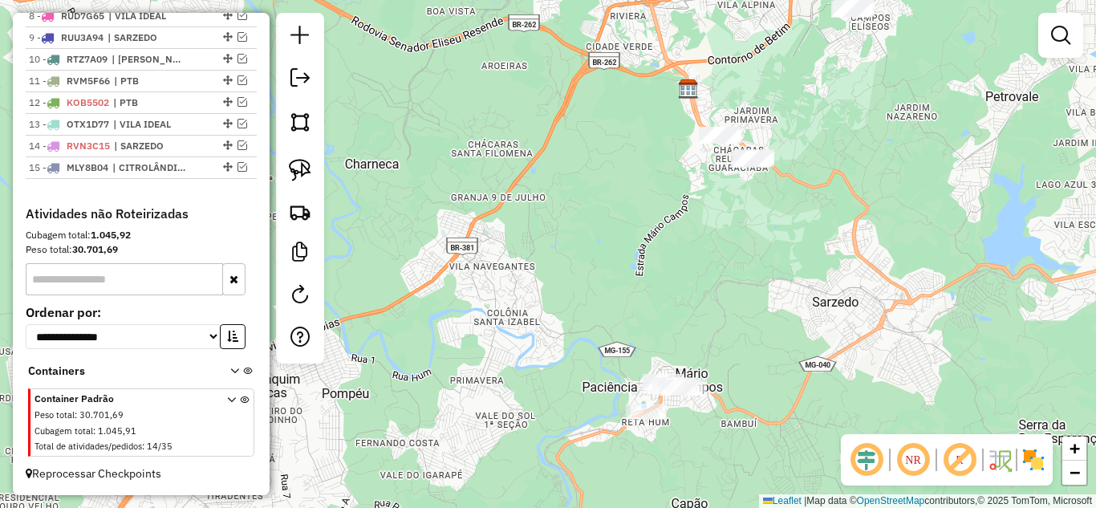
drag, startPoint x: 450, startPoint y: 348, endPoint x: 725, endPoint y: 228, distance: 300.2
click at [725, 228] on div "Janela de atendimento Grade de atendimento Capacidade Transportadoras Veículos …" at bounding box center [548, 254] width 1096 height 508
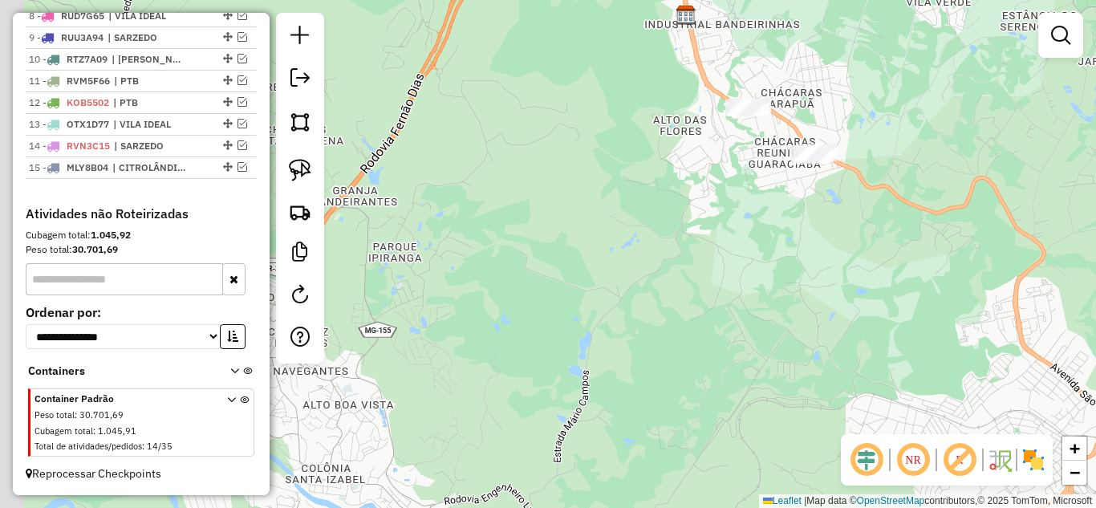
drag, startPoint x: 750, startPoint y: 204, endPoint x: 752, endPoint y: 196, distance: 8.4
click at [754, 203] on div "Janela de atendimento Grade de atendimento Capacidade Transportadoras Veículos …" at bounding box center [548, 254] width 1096 height 508
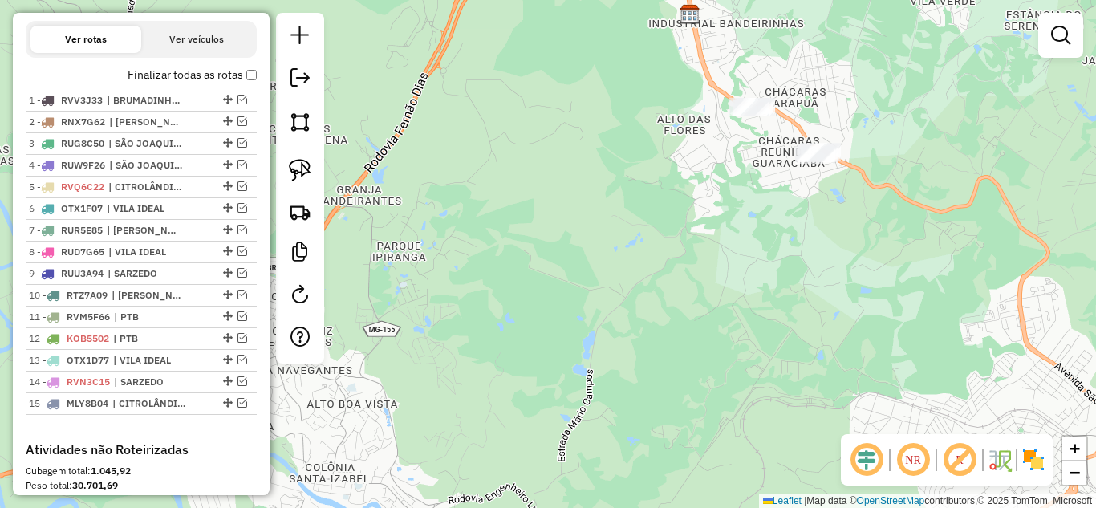
scroll to position [479, 0]
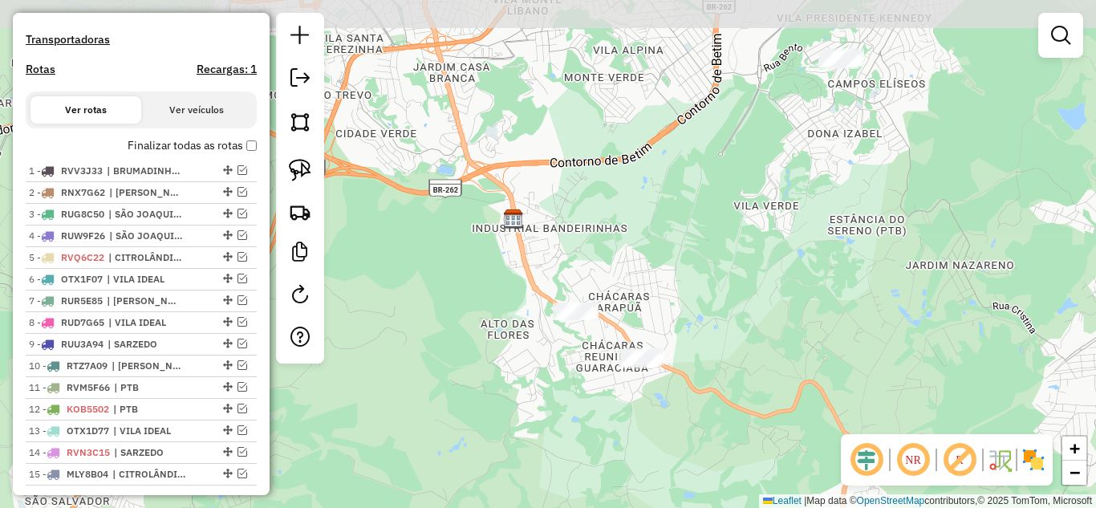
drag, startPoint x: 740, startPoint y: 336, endPoint x: 571, endPoint y: 529, distance: 257.1
click at [571, 507] on html "Aguarde... Pop-up bloqueado! Seu navegador bloqueou automáticamente a abertura …" at bounding box center [548, 254] width 1096 height 508
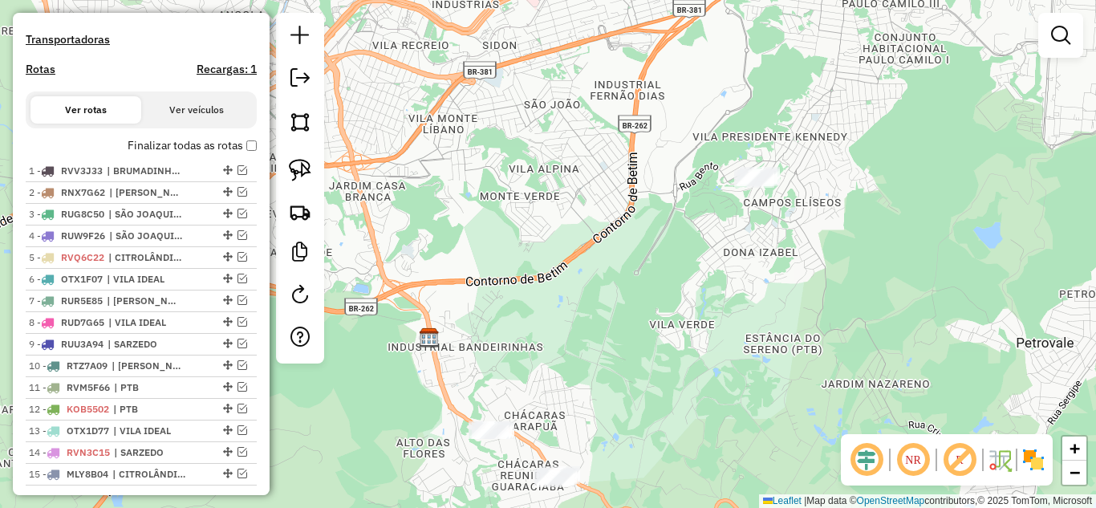
drag, startPoint x: 728, startPoint y: 364, endPoint x: 710, endPoint y: 397, distance: 37.0
click at [710, 397] on div "Janela de atendimento Grade de atendimento Capacidade Transportadoras Veículos …" at bounding box center [548, 254] width 1096 height 508
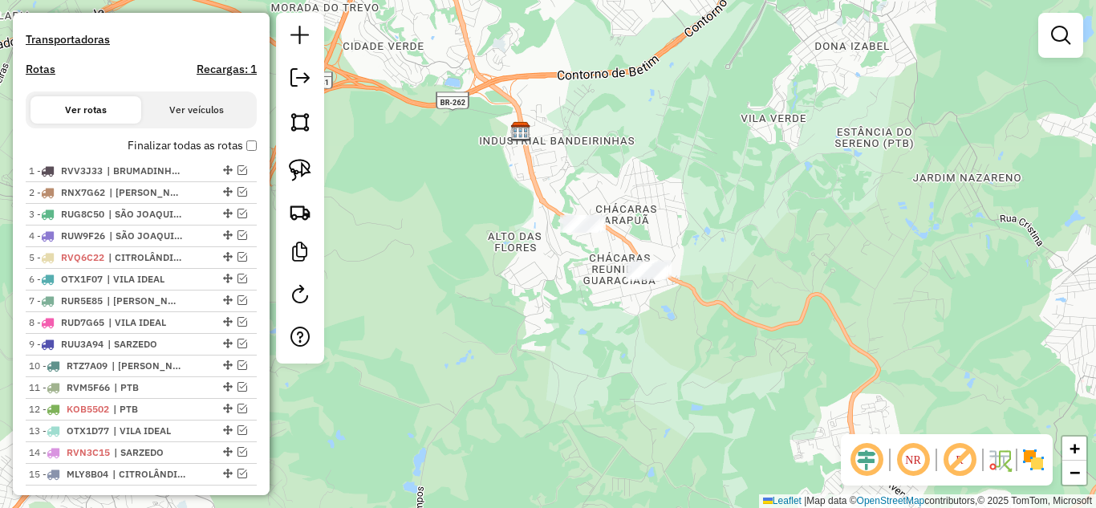
drag, startPoint x: 741, startPoint y: 264, endPoint x: 775, endPoint y: 195, distance: 77.2
click at [775, 195] on div "Janela de atendimento Grade de atendimento Capacidade Transportadoras Veículos …" at bounding box center [548, 254] width 1096 height 508
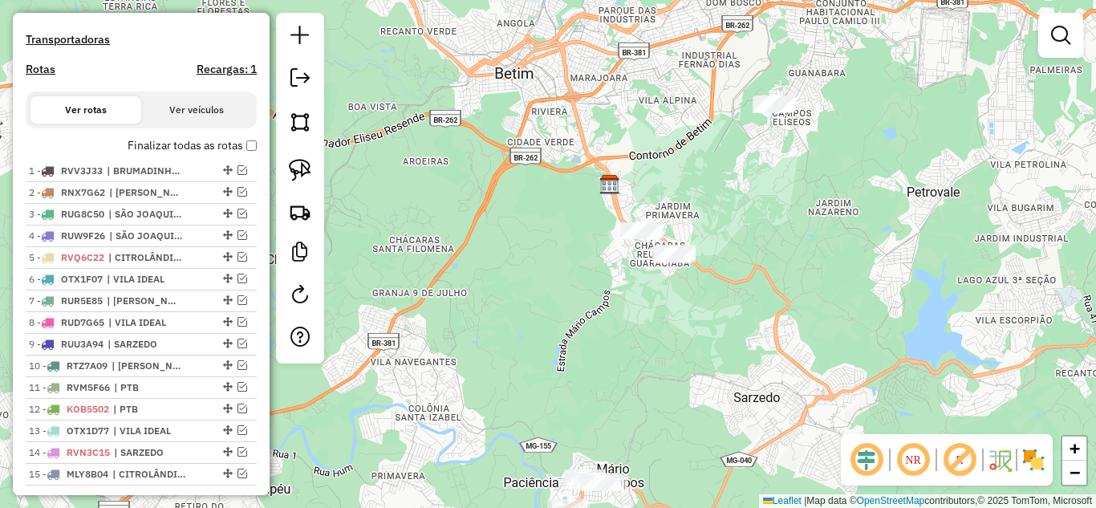
drag, startPoint x: 651, startPoint y: 366, endPoint x: 629, endPoint y: 394, distance: 36.0
click at [629, 402] on div "Janela de atendimento Grade de atendimento Capacidade Transportadoras Veículos …" at bounding box center [548, 254] width 1096 height 508
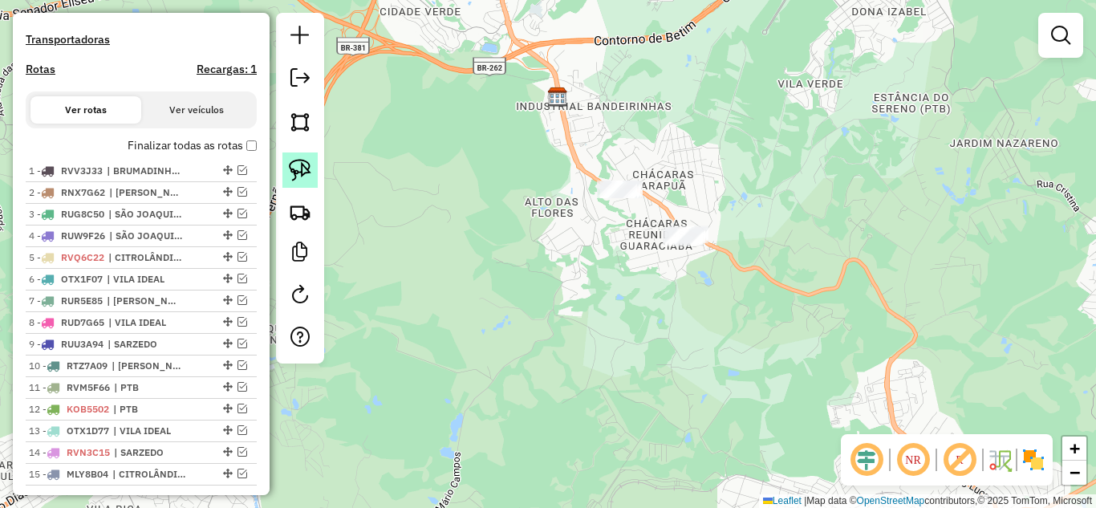
click at [303, 174] on img at bounding box center [300, 170] width 22 height 22
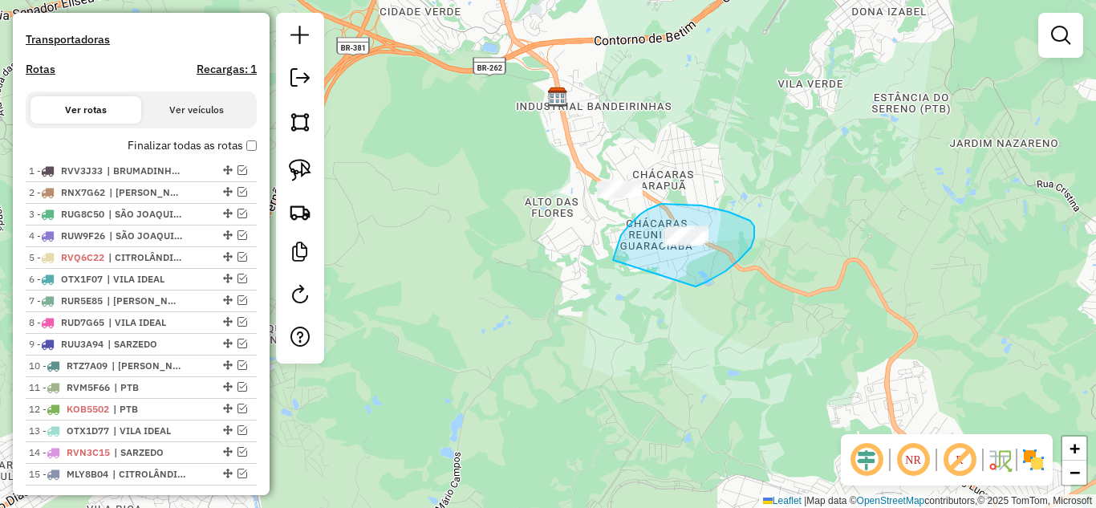
drag, startPoint x: 739, startPoint y: 260, endPoint x: 687, endPoint y: 295, distance: 62.6
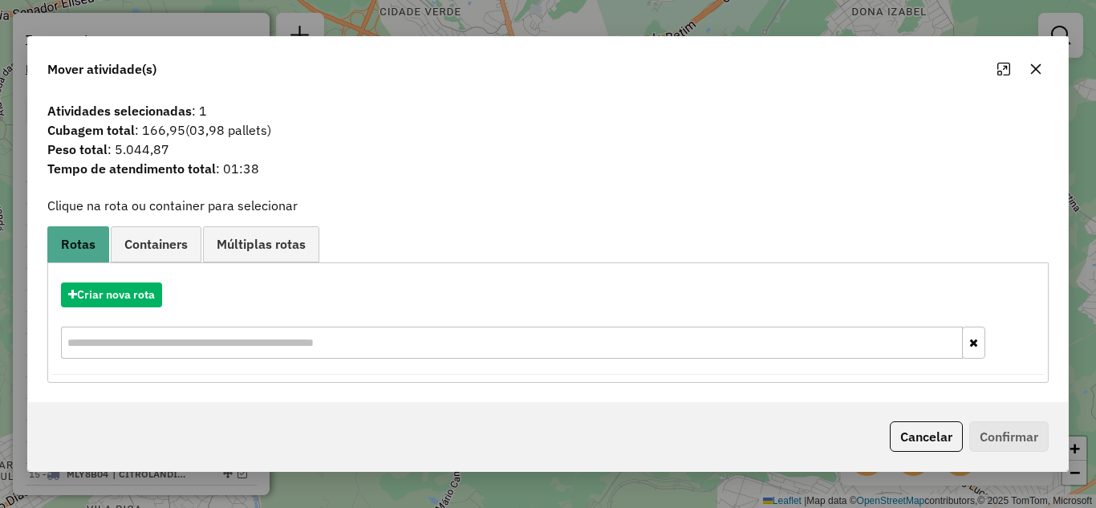
drag, startPoint x: 1036, startPoint y: 66, endPoint x: 755, endPoint y: 309, distance: 372.2
click at [1033, 65] on icon "button" at bounding box center [1036, 69] width 13 height 13
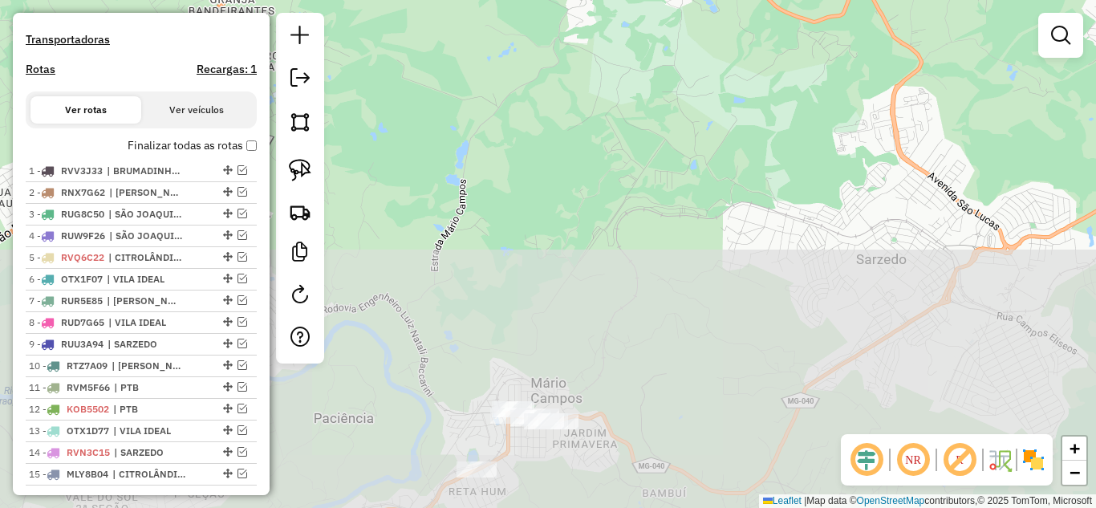
drag, startPoint x: 670, startPoint y: 380, endPoint x: 566, endPoint y: 202, distance: 206.5
click at [677, 105] on div "Janela de atendimento Grade de atendimento Capacidade Transportadoras Veículos …" at bounding box center [548, 254] width 1096 height 508
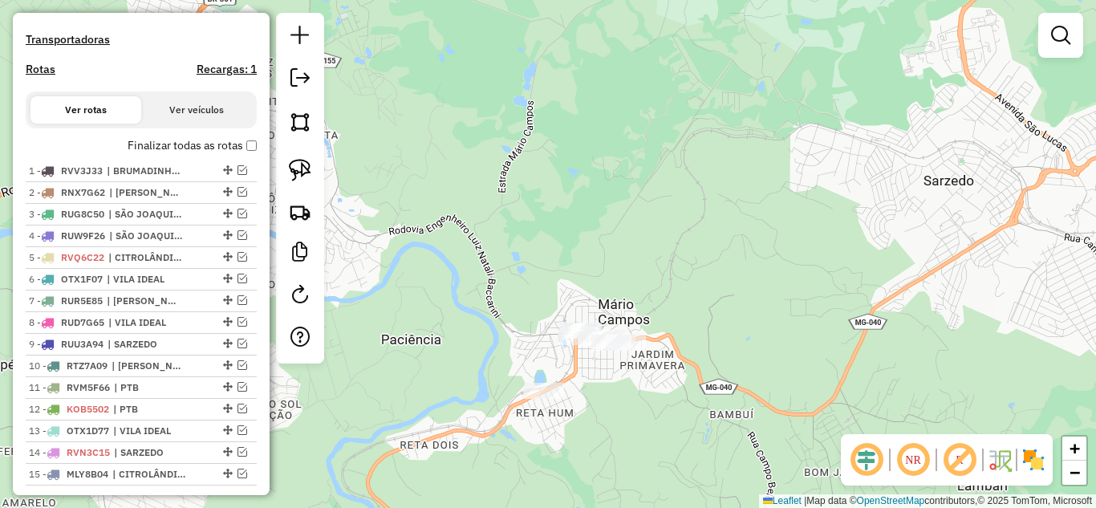
drag, startPoint x: 610, startPoint y: 181, endPoint x: 511, endPoint y: 194, distance: 100.4
click at [612, 177] on div "Janela de atendimento Grade de atendimento Capacidade Transportadoras Veículos …" at bounding box center [548, 254] width 1096 height 508
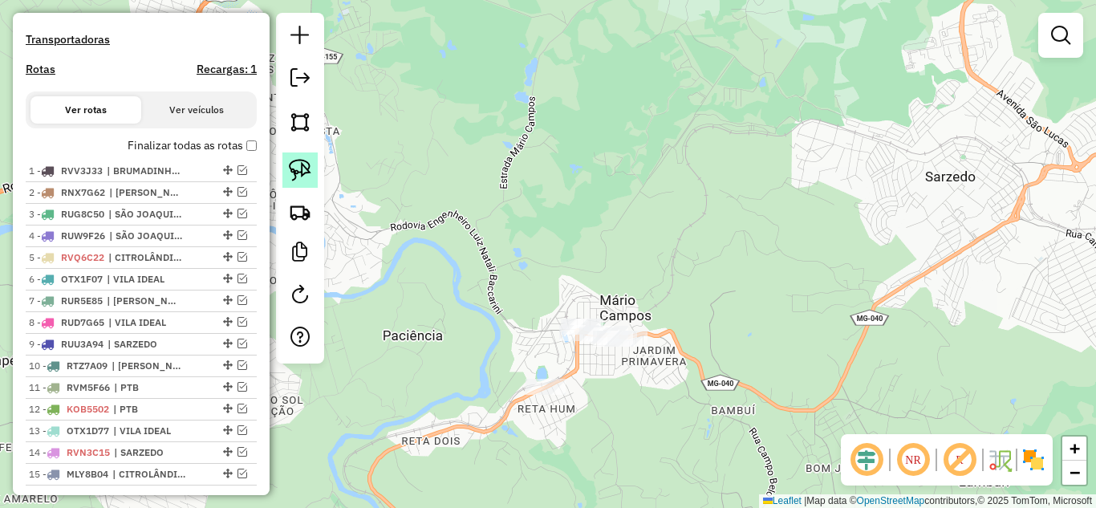
click at [310, 173] on img at bounding box center [300, 170] width 22 height 22
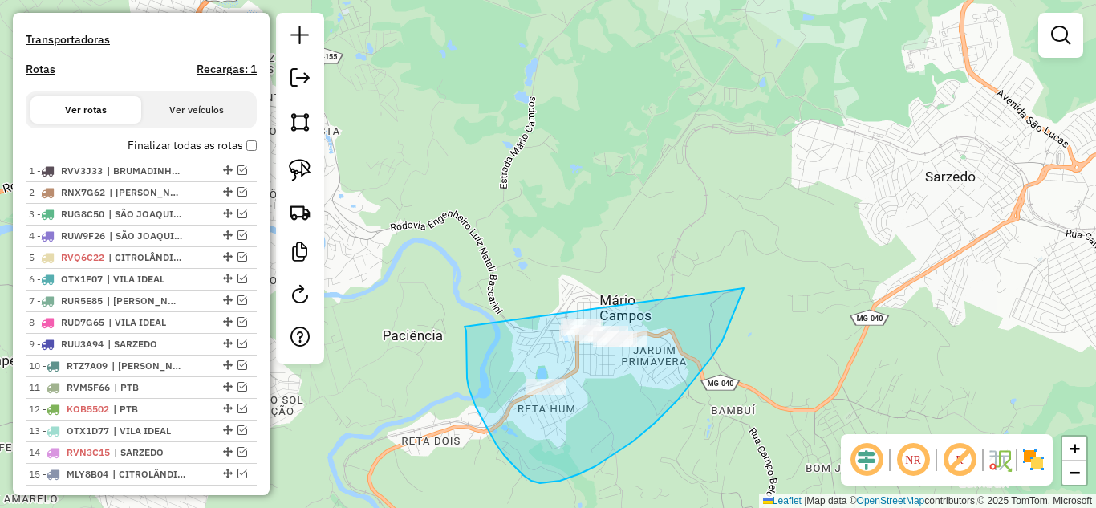
drag, startPoint x: 466, startPoint y: 331, endPoint x: 570, endPoint y: 261, distance: 124.9
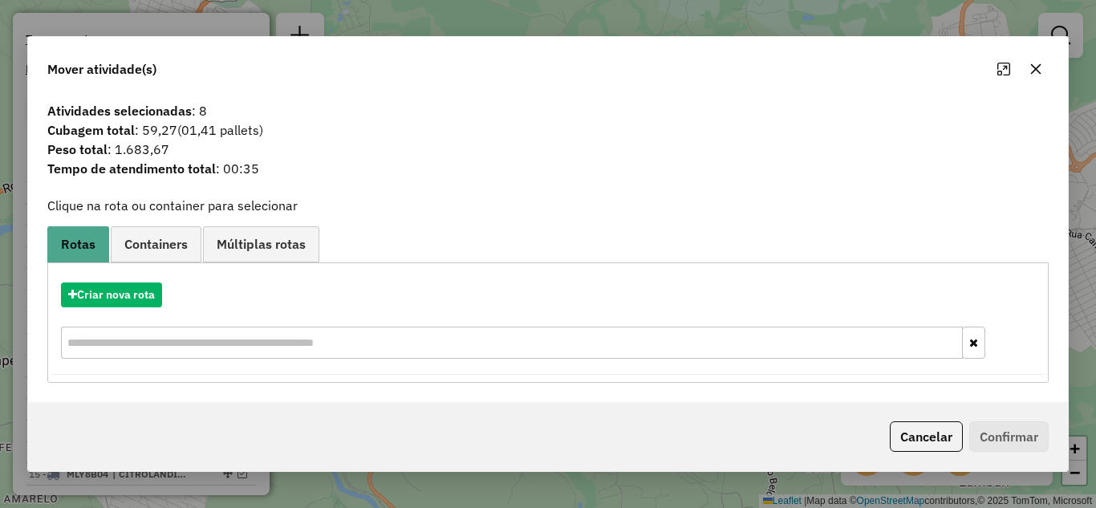
click at [1039, 67] on icon "button" at bounding box center [1036, 69] width 13 height 13
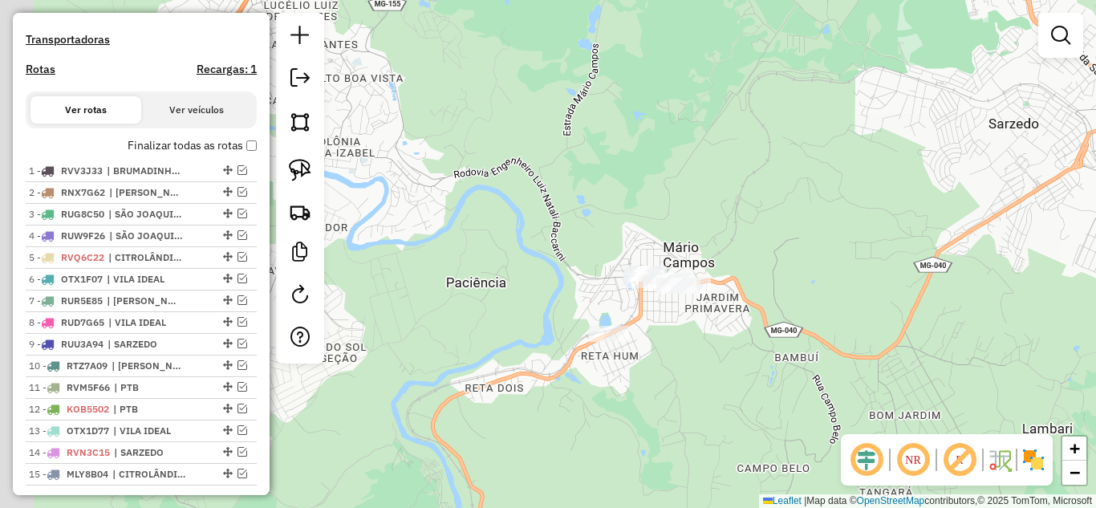
drag, startPoint x: 563, startPoint y: 306, endPoint x: 641, endPoint y: 237, distance: 103.5
click at [639, 241] on div "Janela de atendimento Grade de atendimento Capacidade Transportadoras Veículos …" at bounding box center [548, 254] width 1096 height 508
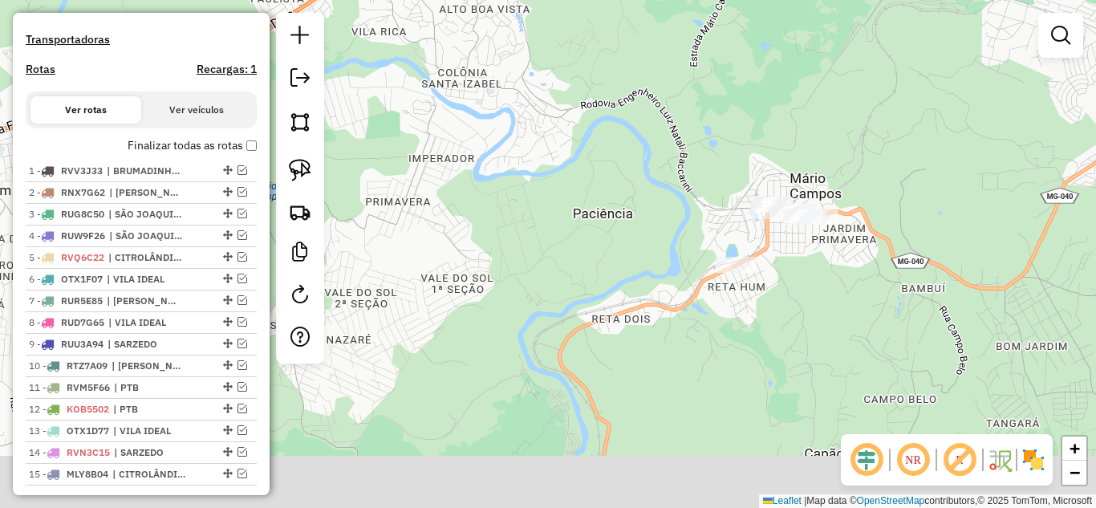
drag, startPoint x: 384, startPoint y: 393, endPoint x: 511, endPoint y: 328, distance: 142.5
click at [507, 331] on div "Janela de atendimento Grade de atendimento Capacidade Transportadoras Veículos …" at bounding box center [548, 254] width 1096 height 508
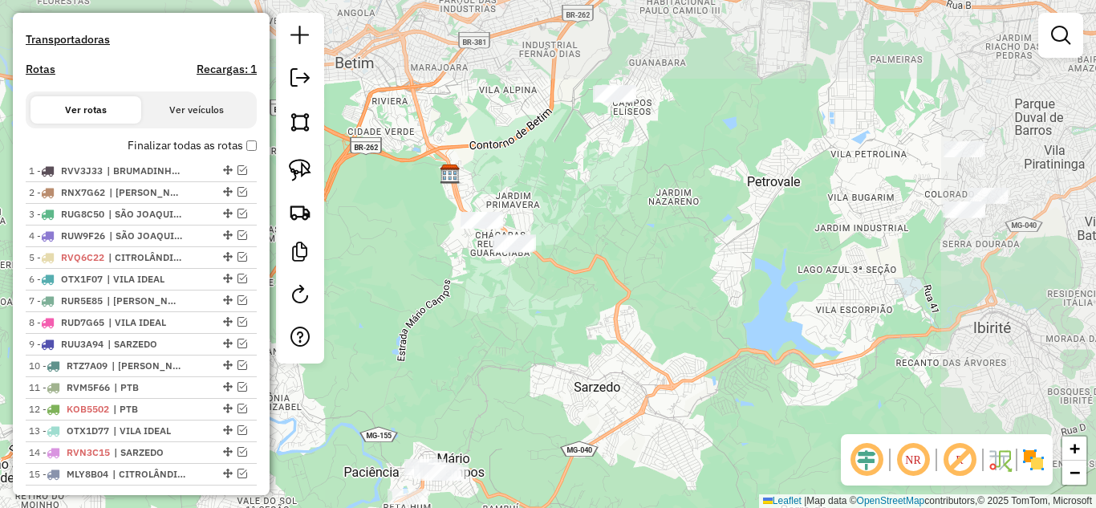
drag, startPoint x: 718, startPoint y: 301, endPoint x: 602, endPoint y: 442, distance: 182.5
click at [602, 442] on div "Janela de atendimento Grade de atendimento Capacidade Transportadoras Veículos …" at bounding box center [548, 254] width 1096 height 508
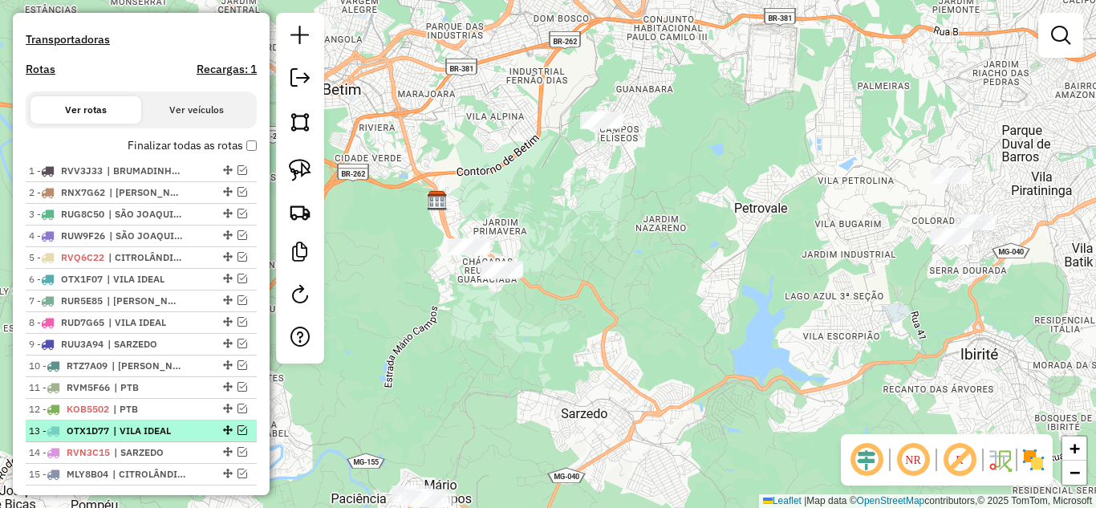
scroll to position [559, 0]
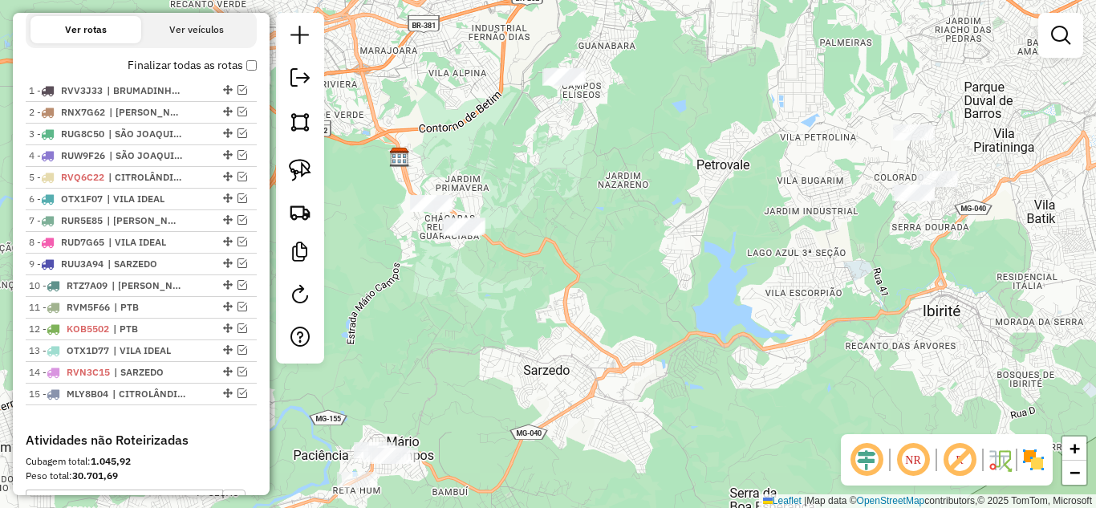
drag, startPoint x: 634, startPoint y: 344, endPoint x: 588, endPoint y: 311, distance: 57.5
click at [592, 311] on div "Janela de atendimento Grade de atendimento Capacidade Transportadoras Veículos …" at bounding box center [548, 254] width 1096 height 508
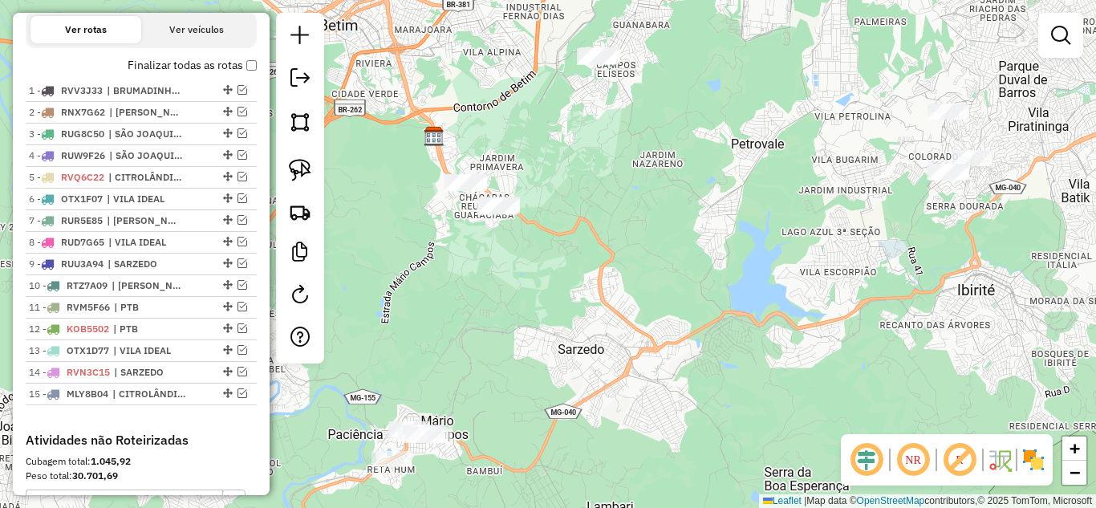
drag, startPoint x: 527, startPoint y: 340, endPoint x: 559, endPoint y: 321, distance: 37.4
click at [559, 321] on div "Janela de atendimento Grade de atendimento Capacidade Transportadoras Veículos …" at bounding box center [548, 254] width 1096 height 508
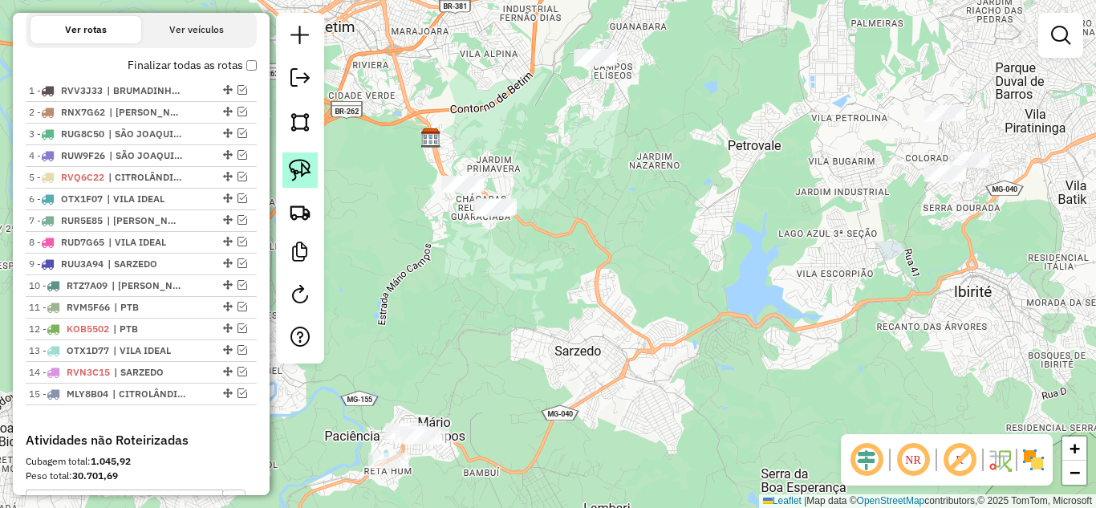
click at [293, 168] on img at bounding box center [300, 170] width 22 height 22
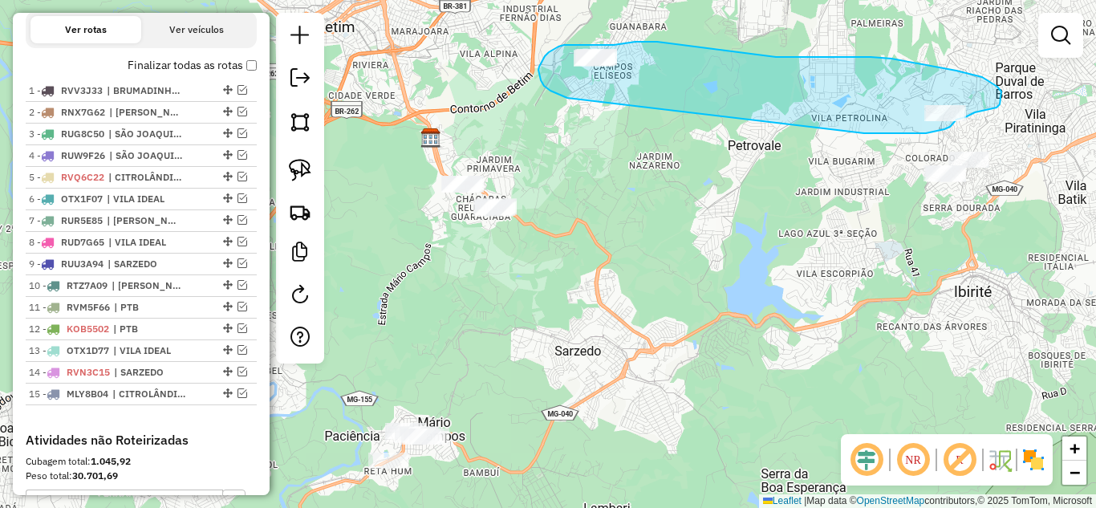
drag, startPoint x: 883, startPoint y: 133, endPoint x: 568, endPoint y: 98, distance: 317.4
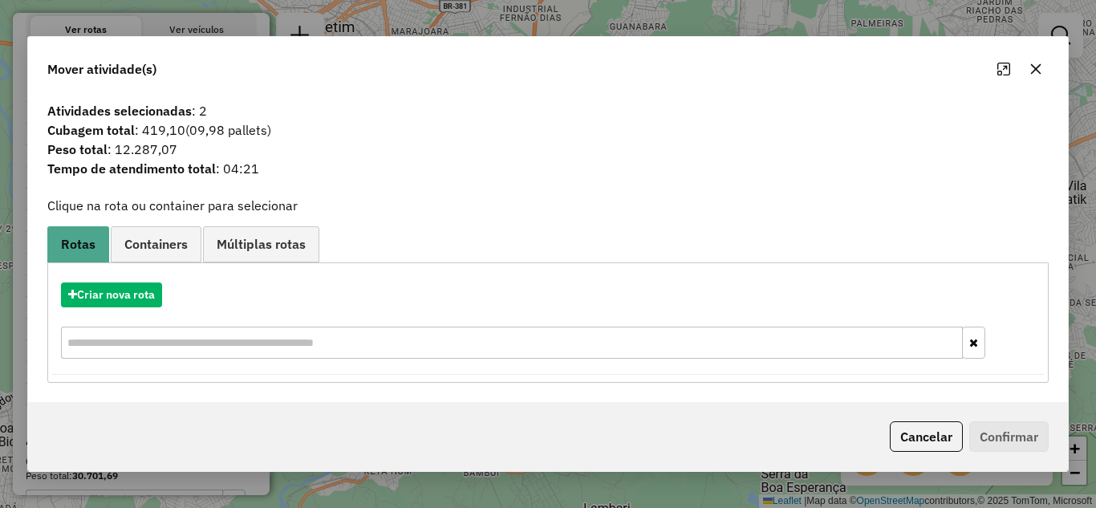
drag, startPoint x: 1037, startPoint y: 65, endPoint x: 1019, endPoint y: 67, distance: 18.5
click at [1035, 65] on icon "button" at bounding box center [1036, 69] width 13 height 13
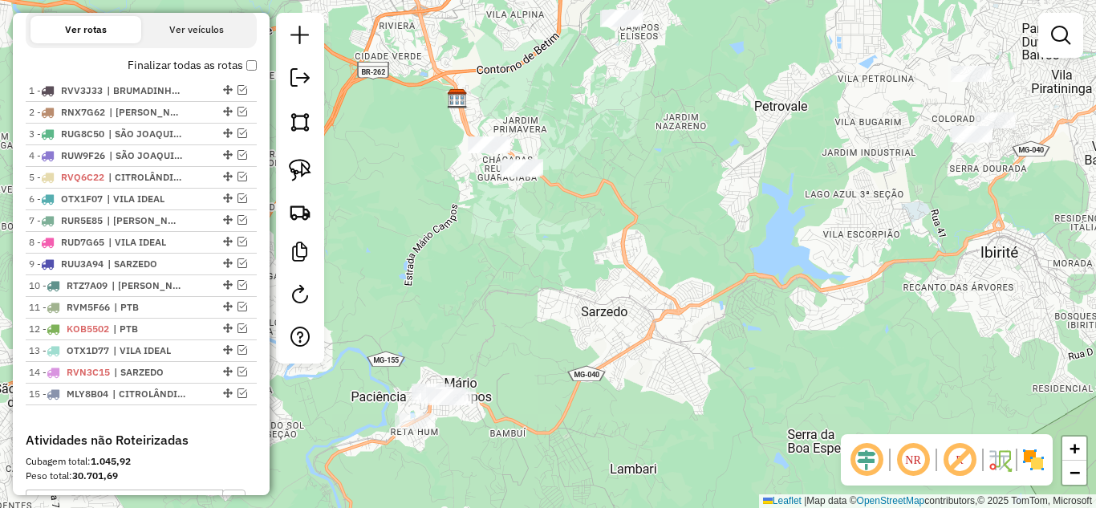
click at [613, 250] on div "Janela de atendimento Grade de atendimento Capacidade Transportadoras Veículos …" at bounding box center [548, 254] width 1096 height 508
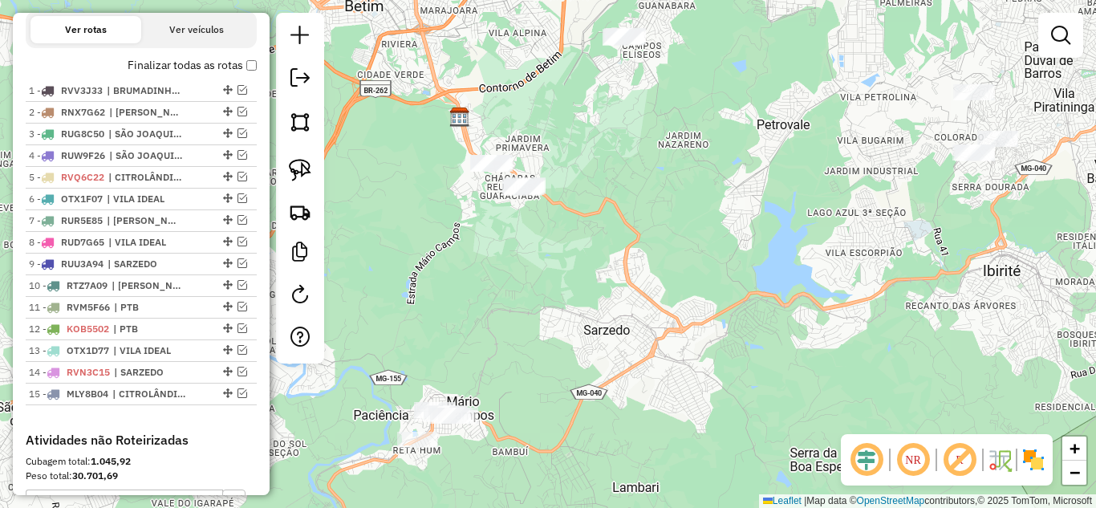
drag, startPoint x: 555, startPoint y: 257, endPoint x: 557, endPoint y: 275, distance: 18.6
click at [557, 275] on div "Janela de atendimento Grade de atendimento Capacidade Transportadoras Veículos …" at bounding box center [548, 254] width 1096 height 508
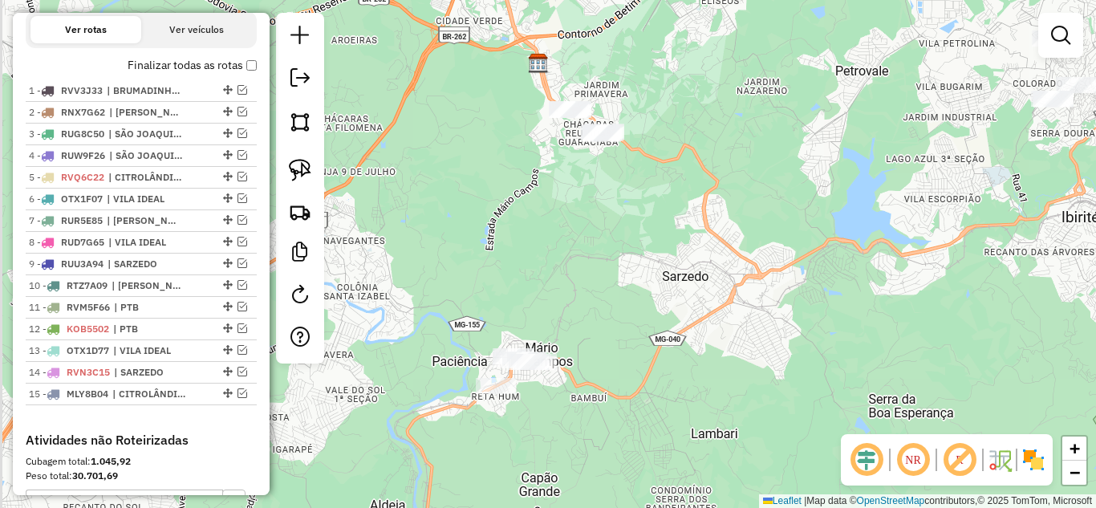
click at [607, 204] on div "Janela de atendimento Grade de atendimento Capacidade Transportadoras Veículos …" at bounding box center [548, 254] width 1096 height 508
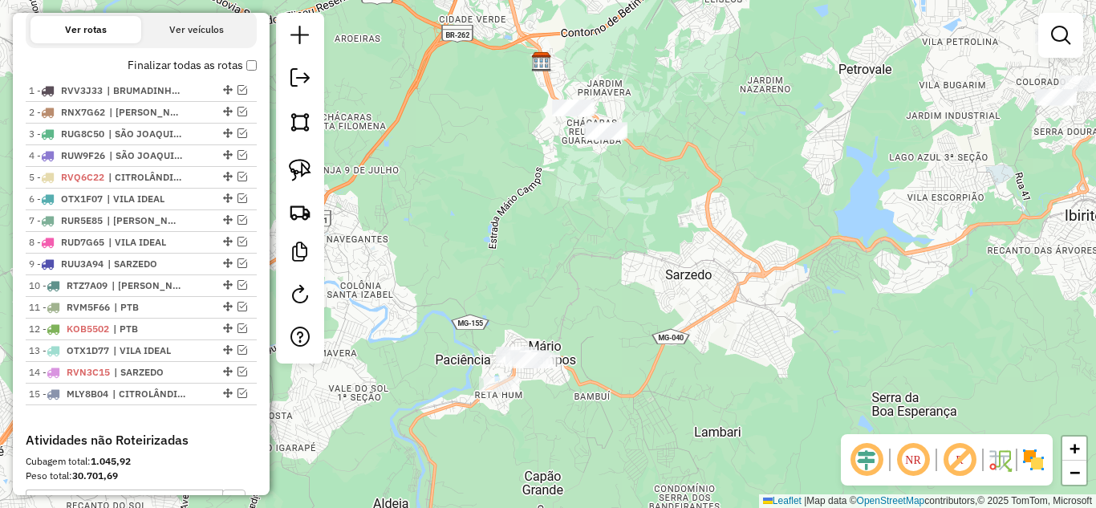
click at [595, 184] on div "Janela de atendimento Grade de atendimento Capacidade Transportadoras Veículos …" at bounding box center [548, 254] width 1096 height 508
click at [294, 175] on img at bounding box center [300, 170] width 22 height 22
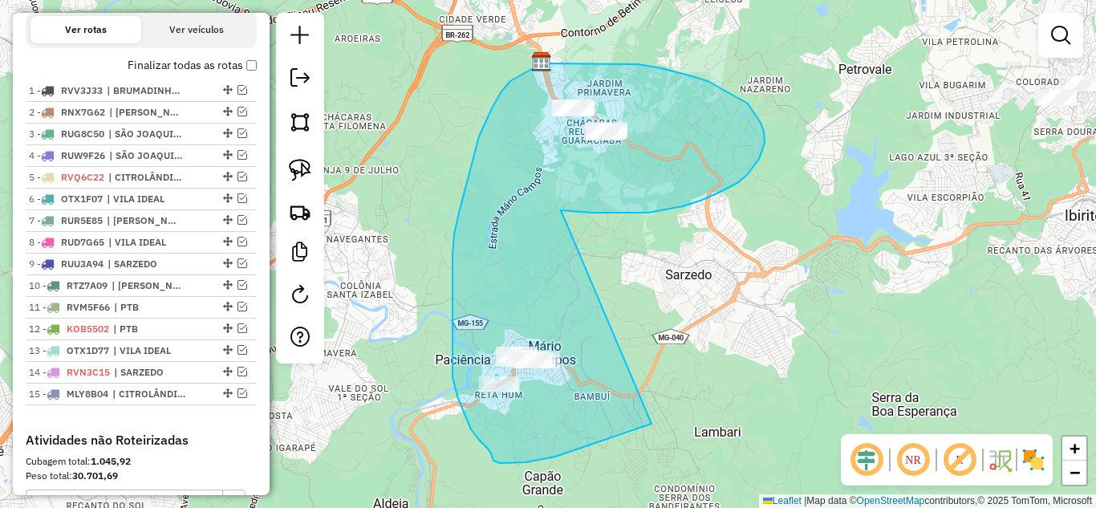
drag, startPoint x: 592, startPoint y: 213, endPoint x: 761, endPoint y: 364, distance: 226.2
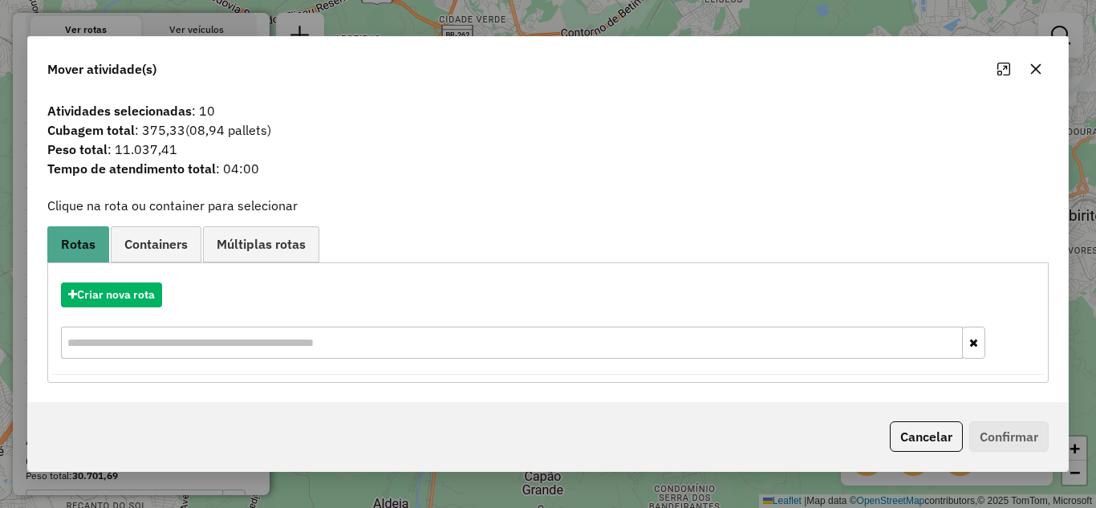
drag, startPoint x: 1040, startPoint y: 73, endPoint x: 1027, endPoint y: 77, distance: 13.5
click at [1039, 73] on icon "button" at bounding box center [1036, 68] width 10 height 10
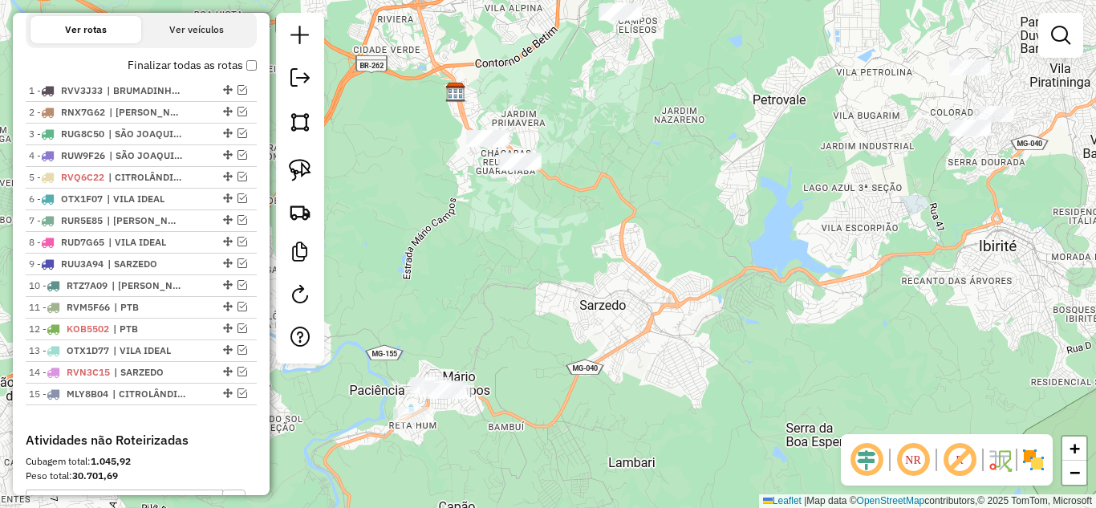
click at [695, 277] on div "Janela de atendimento Grade de atendimento Capacidade Transportadoras Veículos …" at bounding box center [548, 254] width 1096 height 508
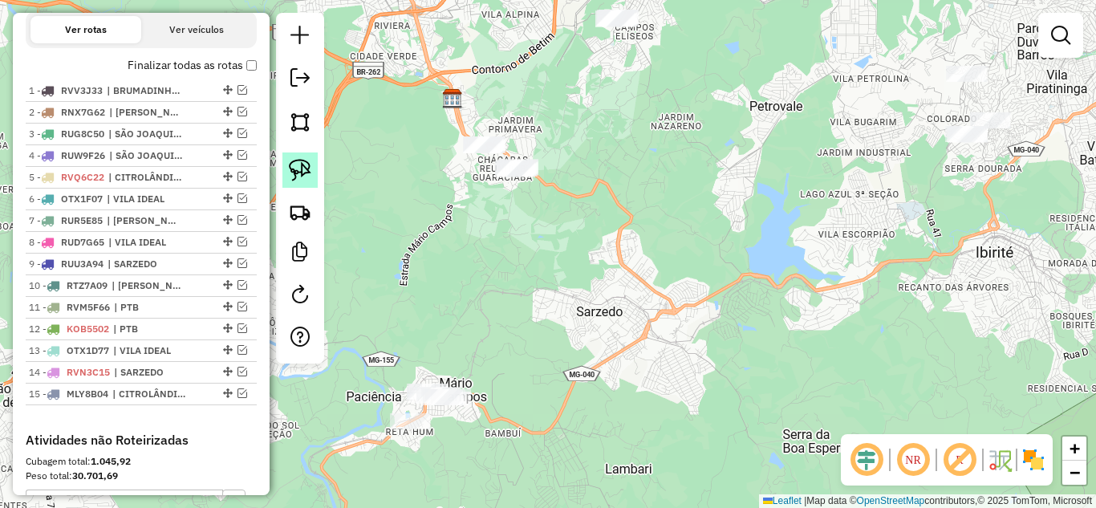
click at [304, 173] on img at bounding box center [300, 170] width 22 height 22
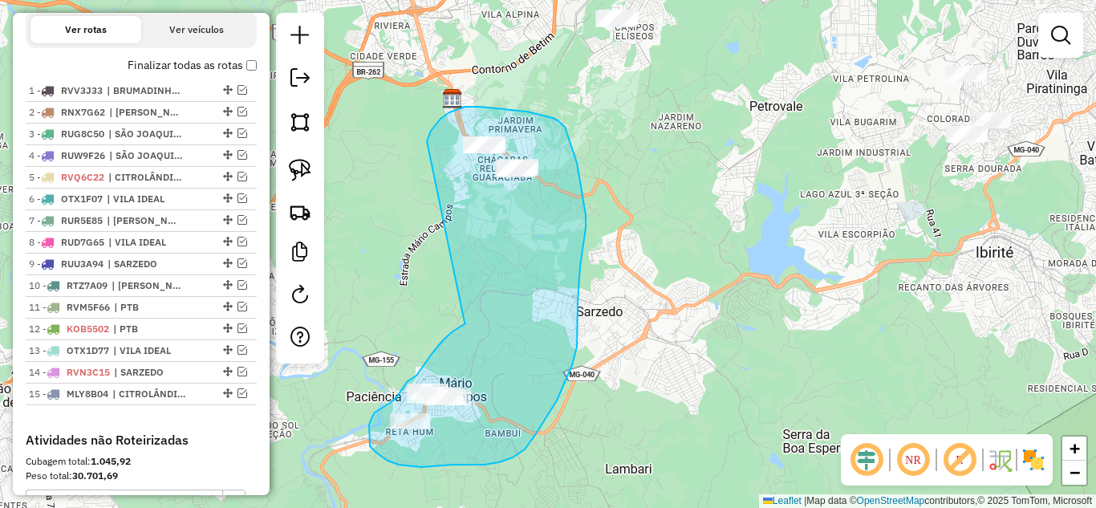
drag, startPoint x: 465, startPoint y: 323, endPoint x: 427, endPoint y: 141, distance: 185.3
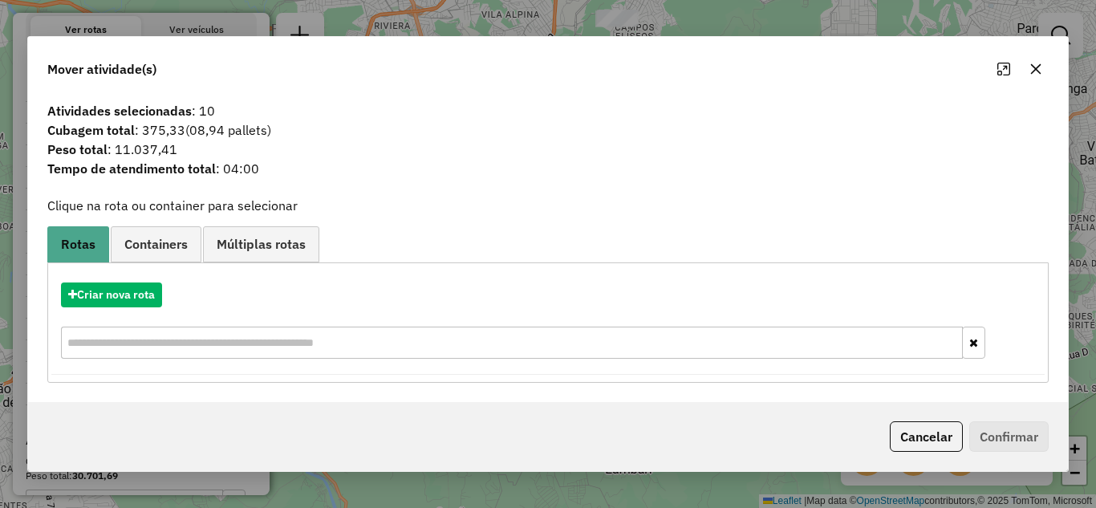
click at [1038, 73] on icon "button" at bounding box center [1036, 69] width 13 height 13
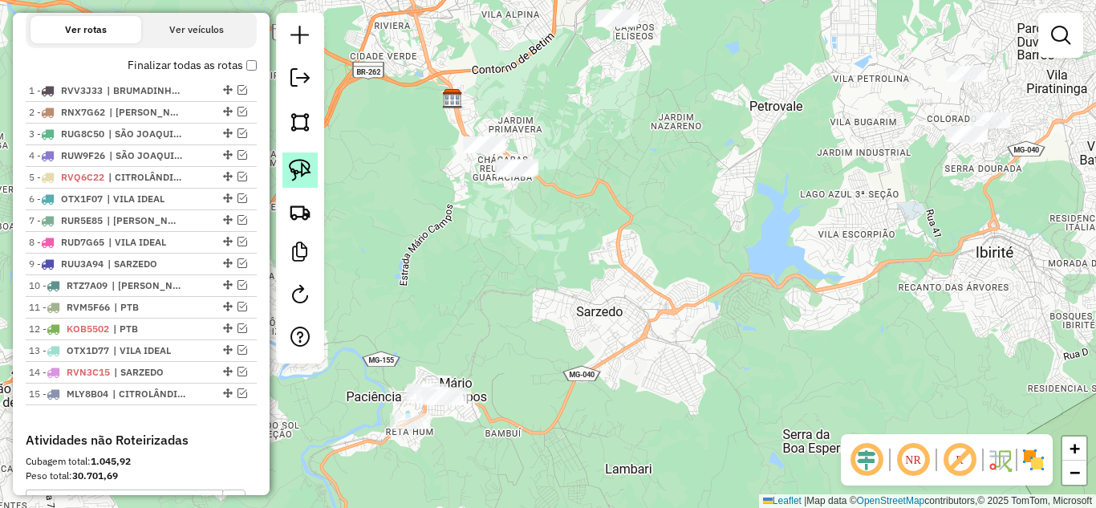
click at [309, 169] on img at bounding box center [300, 170] width 22 height 22
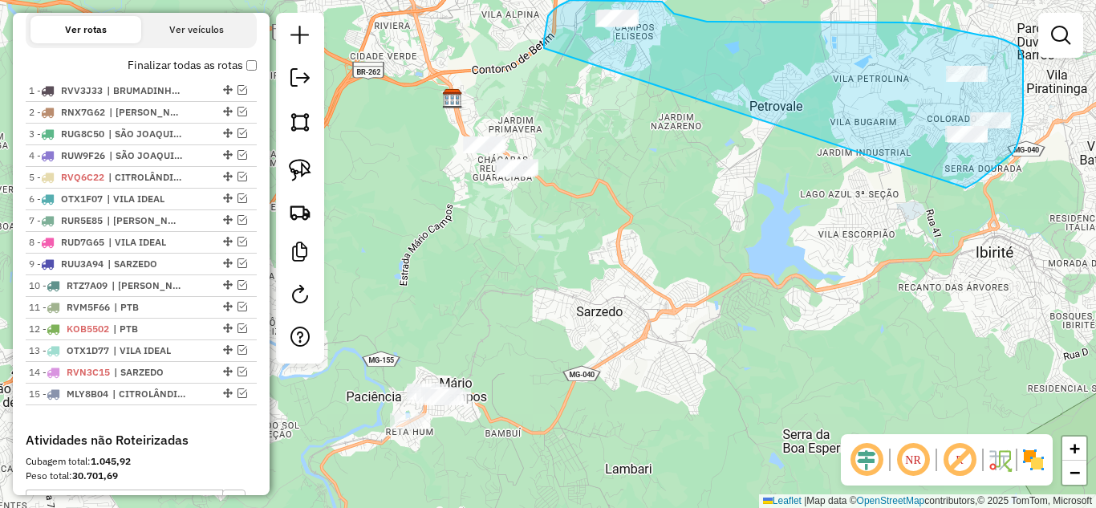
drag, startPoint x: 966, startPoint y: 188, endPoint x: 601, endPoint y: 108, distance: 373.8
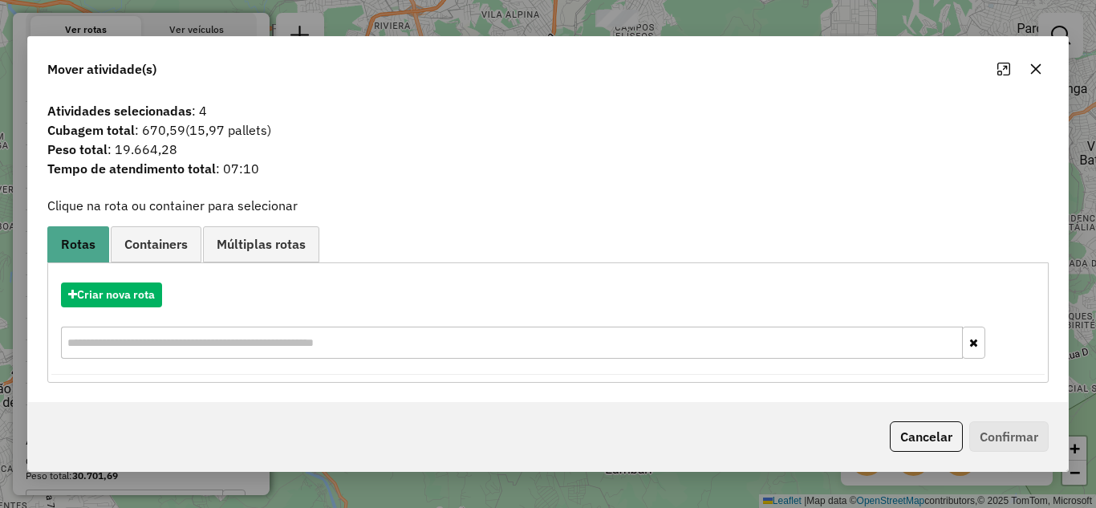
click at [1036, 71] on icon "button" at bounding box center [1036, 69] width 13 height 13
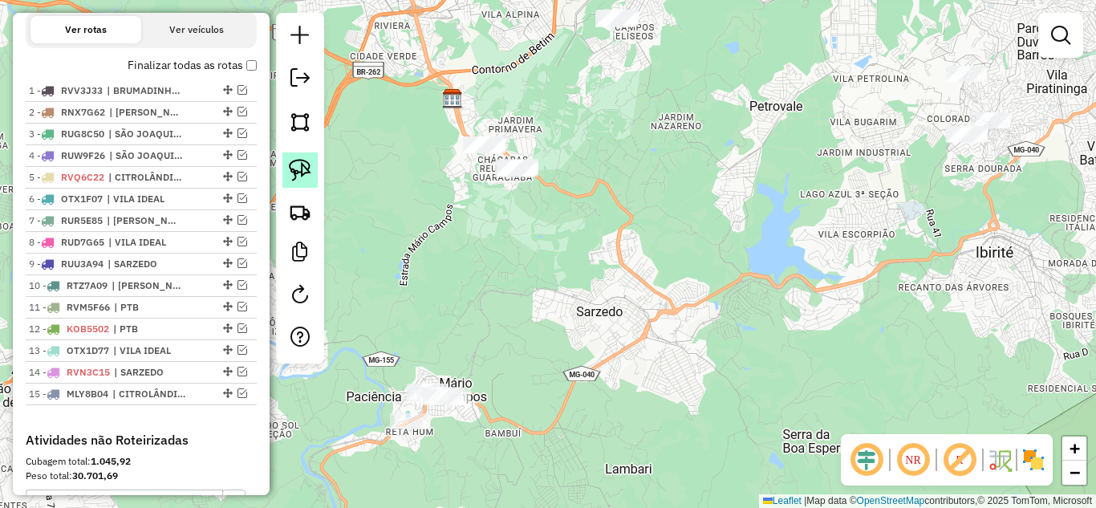
click at [303, 165] on img at bounding box center [300, 170] width 22 height 22
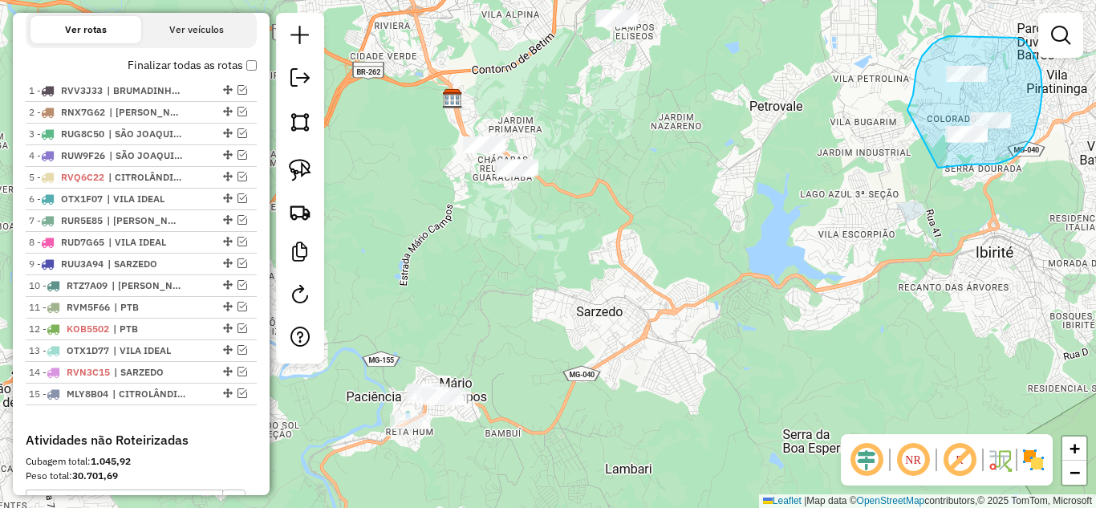
drag, startPoint x: 938, startPoint y: 168, endPoint x: 903, endPoint y: 121, distance: 58.4
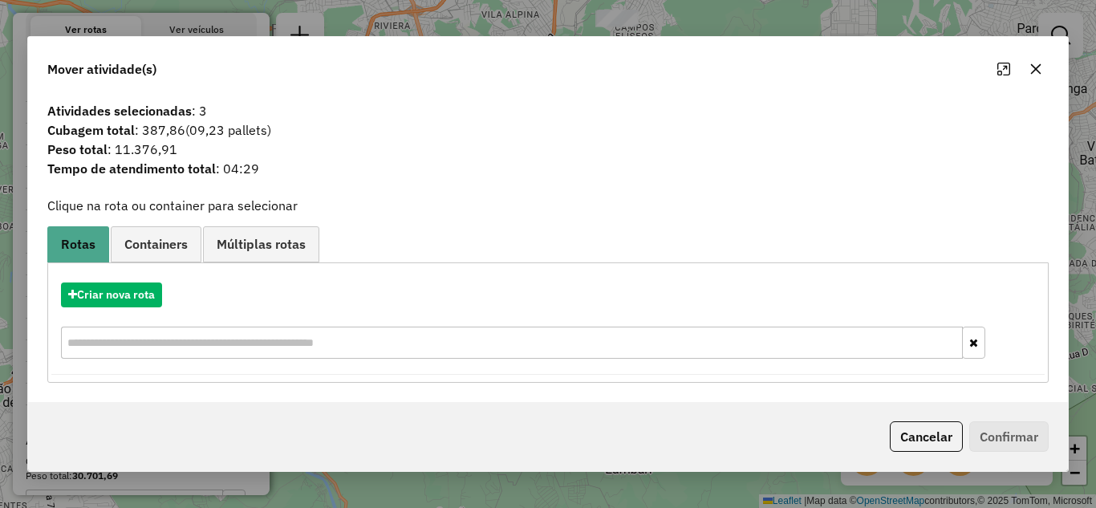
click at [1033, 67] on icon "button" at bounding box center [1036, 69] width 13 height 13
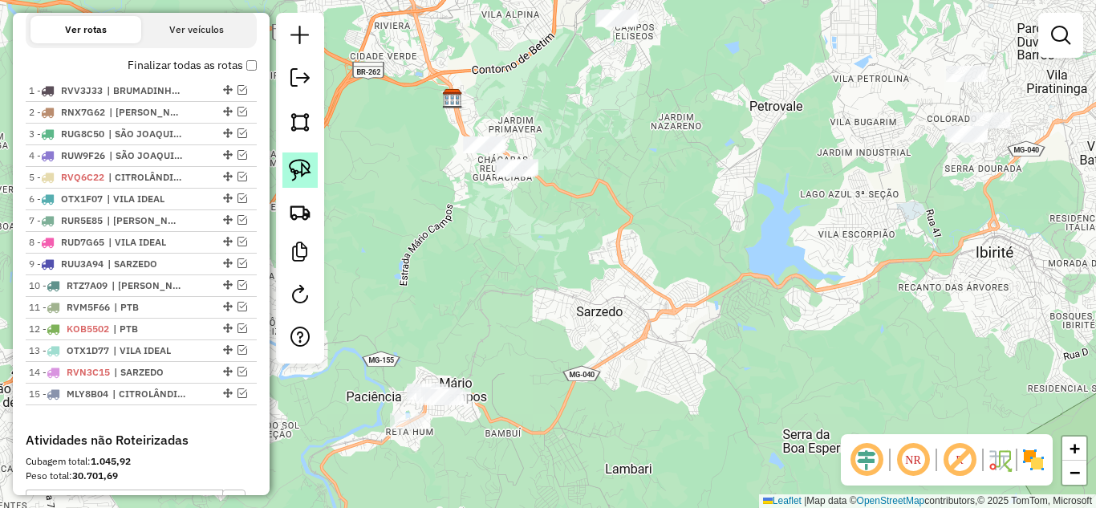
click at [304, 165] on img at bounding box center [300, 170] width 22 height 22
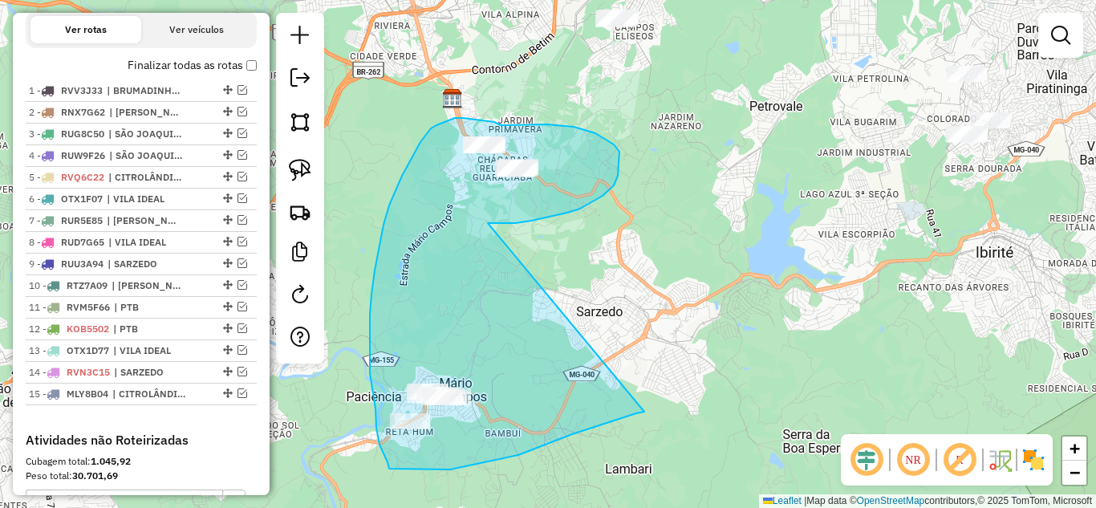
drag, startPoint x: 491, startPoint y: 223, endPoint x: 645, endPoint y: 412, distance: 243.1
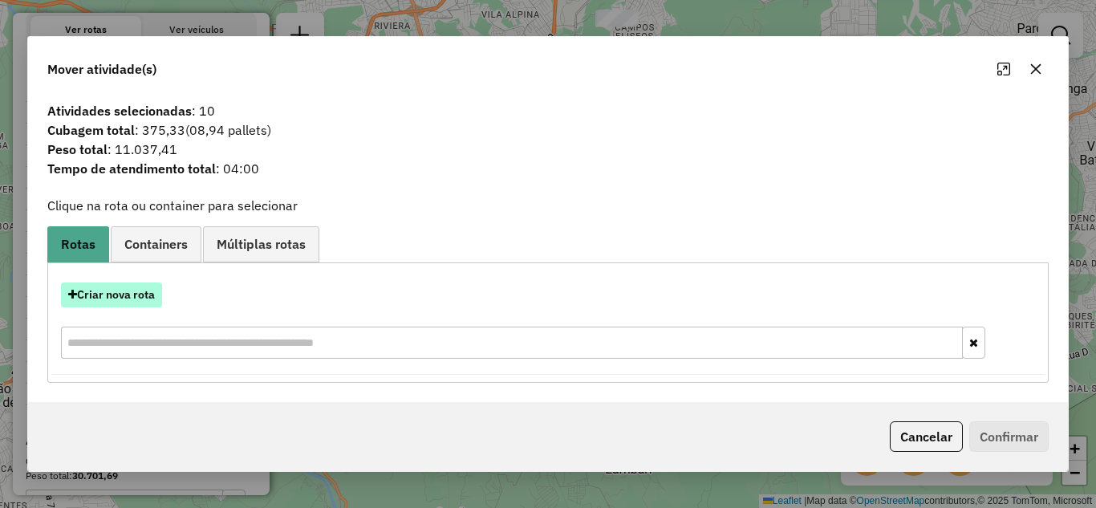
click at [125, 300] on button "Criar nova rota" at bounding box center [111, 295] width 101 height 25
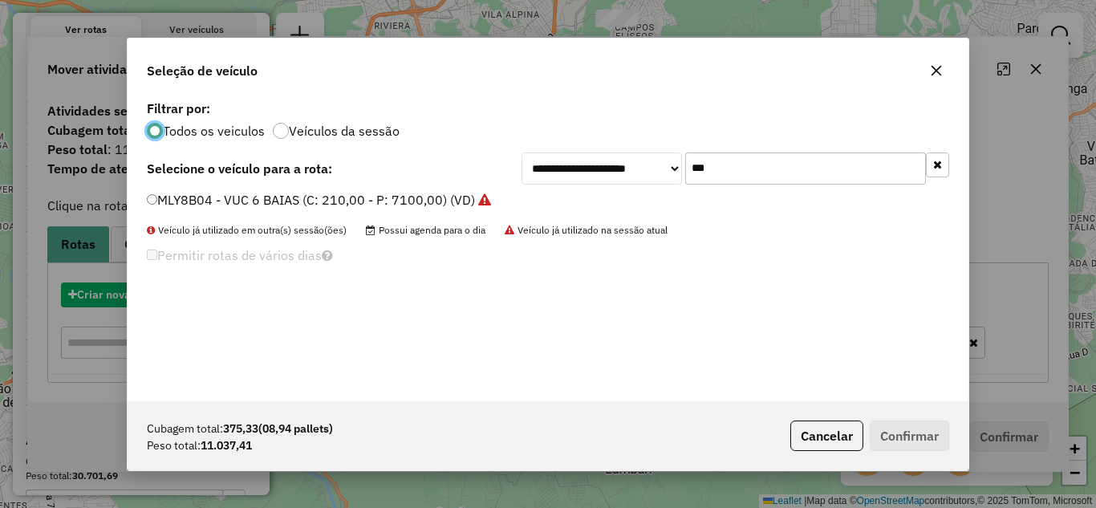
scroll to position [9, 5]
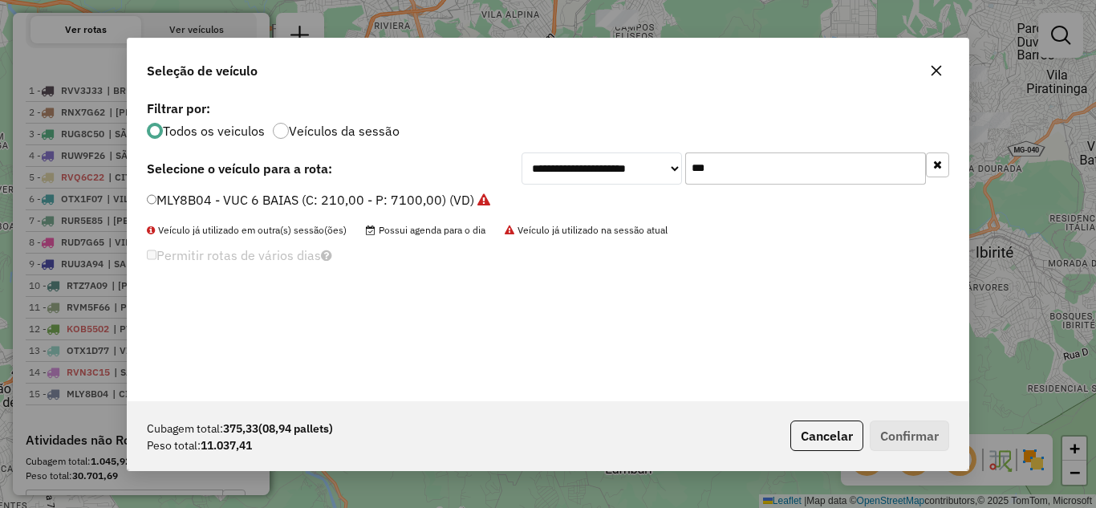
click at [783, 170] on input "***" at bounding box center [806, 169] width 241 height 32
type input "*"
type input "**"
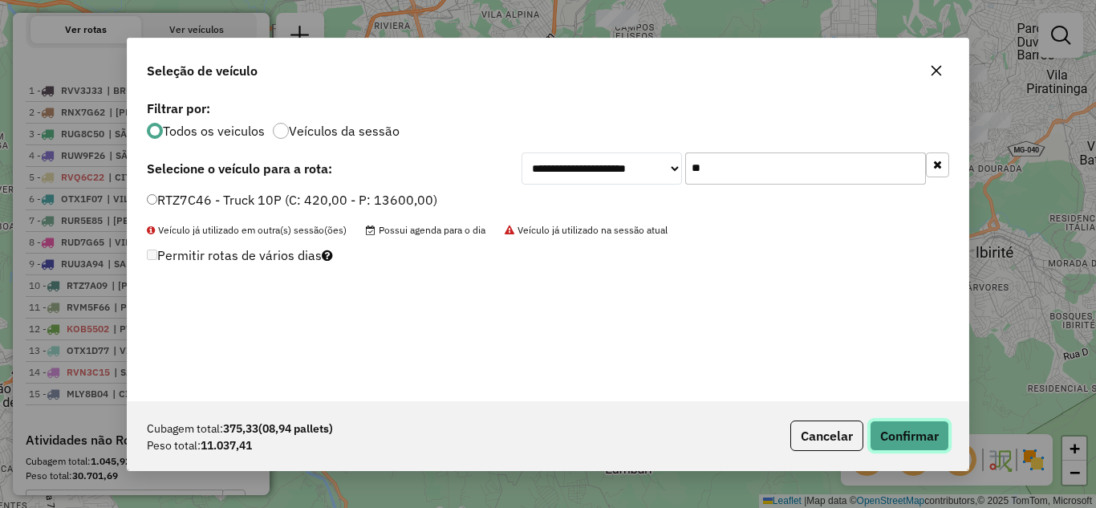
click at [917, 435] on button "Confirmar" at bounding box center [909, 436] width 79 height 31
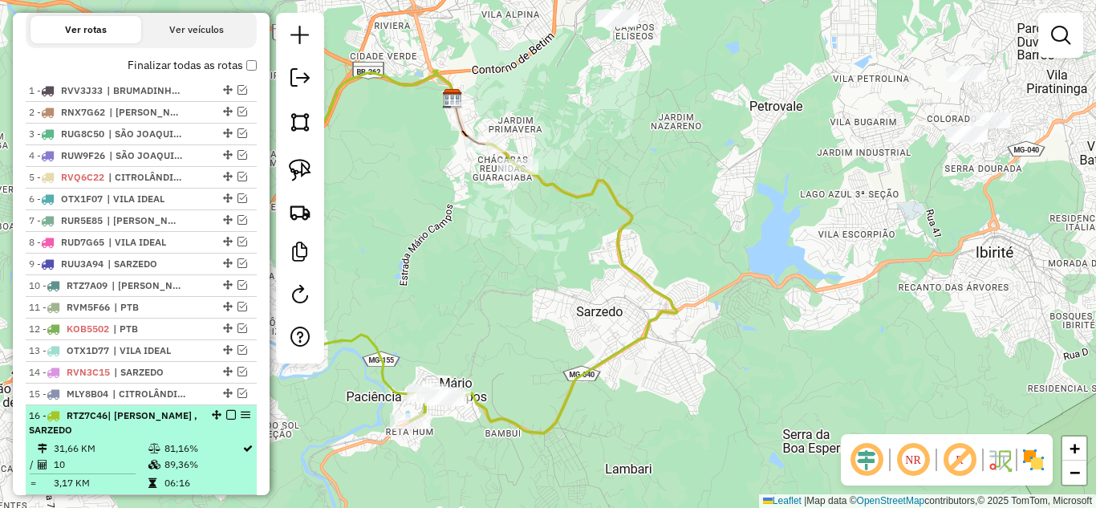
click at [226, 420] on em at bounding box center [231, 415] width 10 height 10
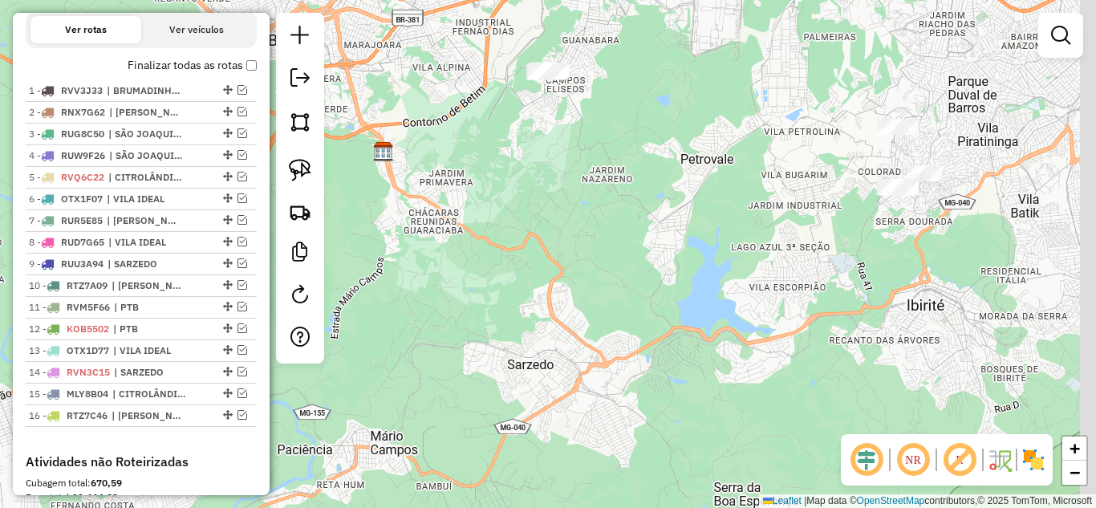
drag, startPoint x: 499, startPoint y: 282, endPoint x: 383, endPoint y: 287, distance: 116.5
click at [454, 313] on div "Janela de atendimento Grade de atendimento Capacidade Transportadoras Veículos …" at bounding box center [548, 254] width 1096 height 508
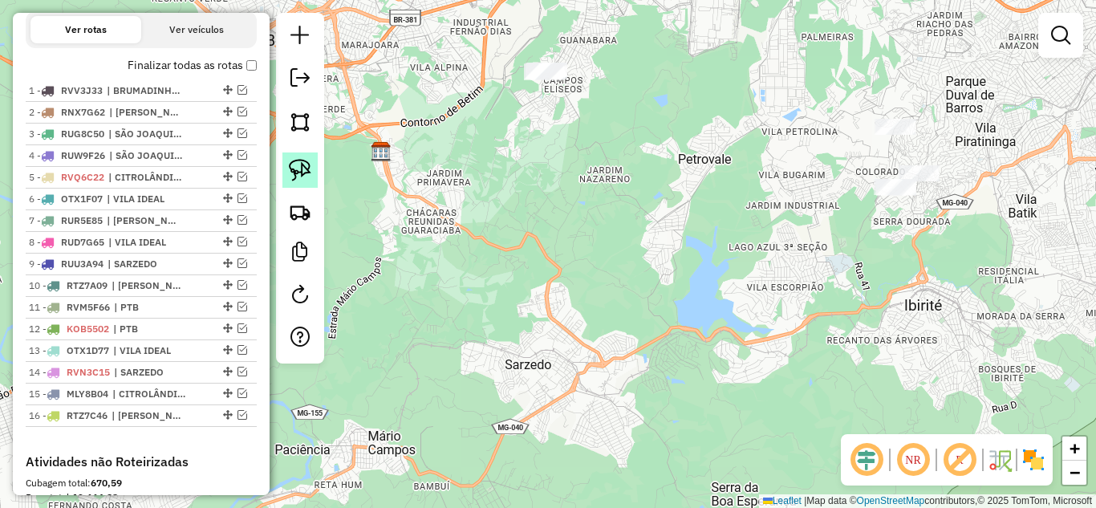
click at [300, 171] on img at bounding box center [300, 170] width 22 height 22
drag, startPoint x: 507, startPoint y: 144, endPoint x: 639, endPoint y: 199, distance: 142.5
drag, startPoint x: 297, startPoint y: 160, endPoint x: 360, endPoint y: 172, distance: 64.5
click at [299, 161] on img at bounding box center [300, 170] width 22 height 22
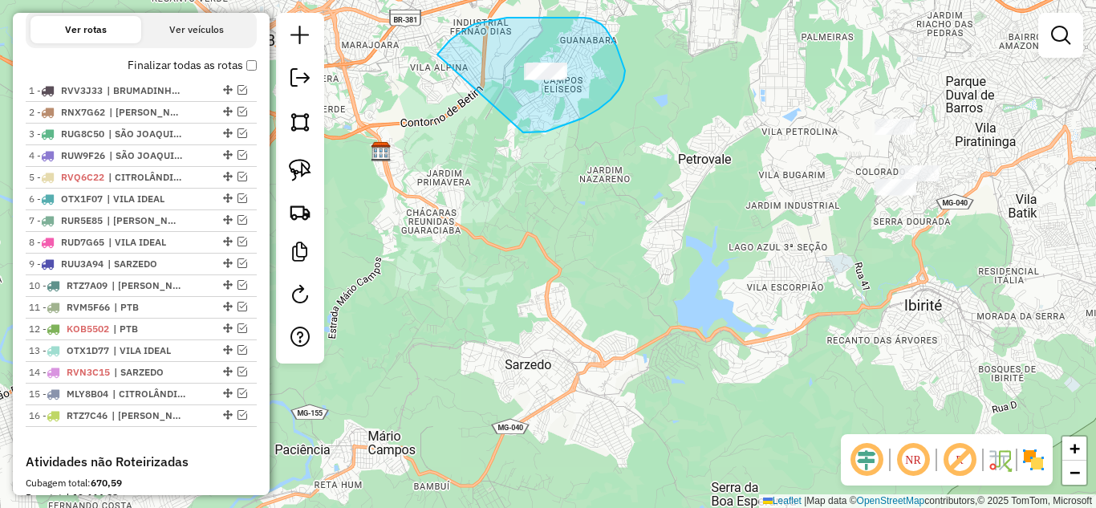
drag, startPoint x: 599, startPoint y: 109, endPoint x: 438, endPoint y: 68, distance: 165.7
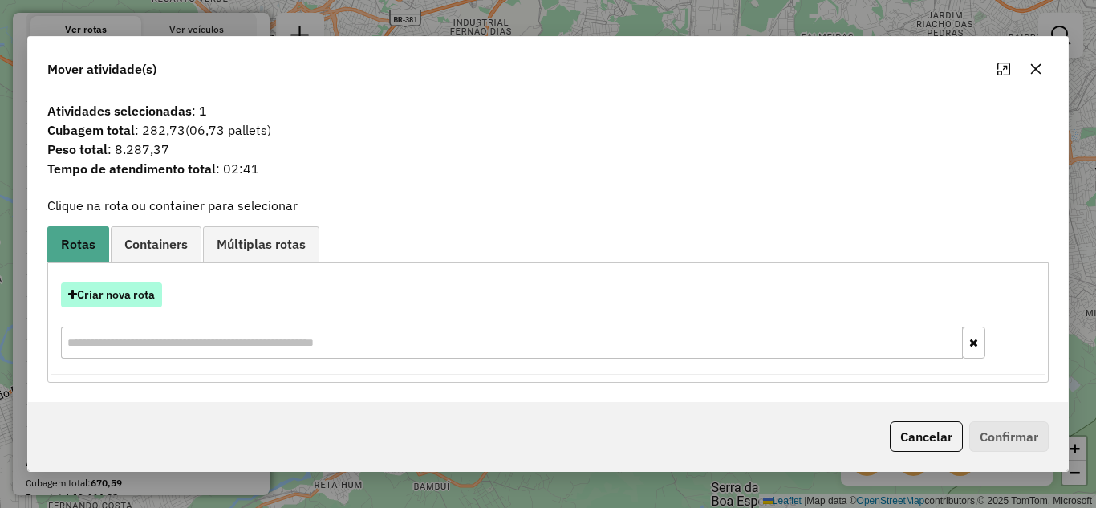
drag, startPoint x: 117, startPoint y: 291, endPoint x: 132, endPoint y: 291, distance: 14.4
click at [132, 291] on button "Criar nova rota" at bounding box center [111, 295] width 101 height 25
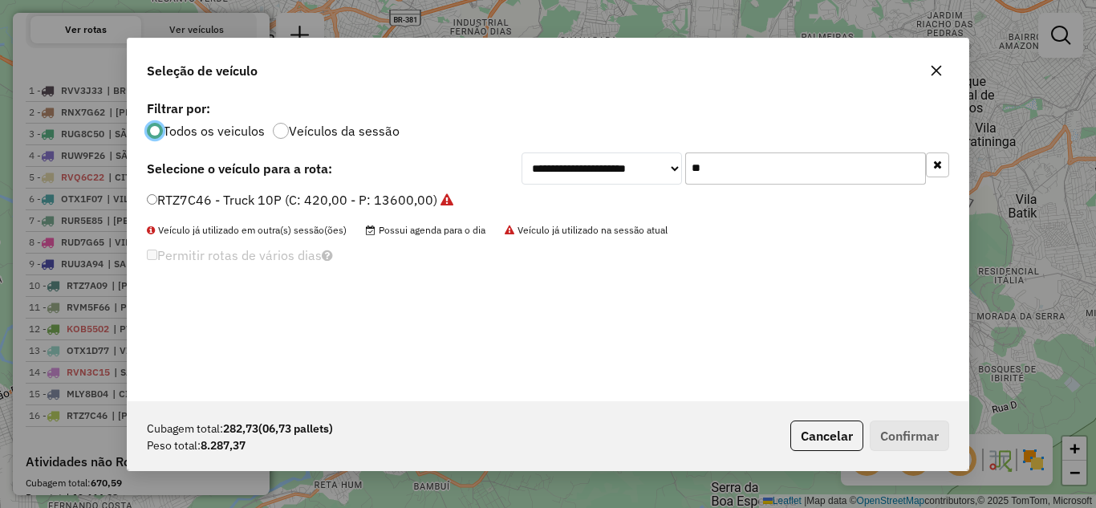
click at [769, 167] on input "**" at bounding box center [806, 169] width 241 height 32
type input "*"
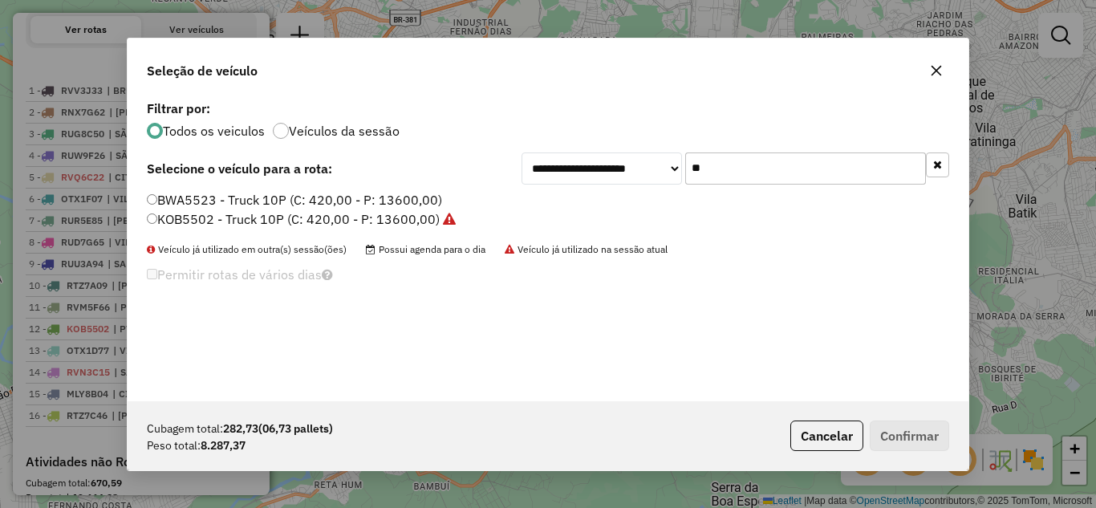
type input "*"
type input "***"
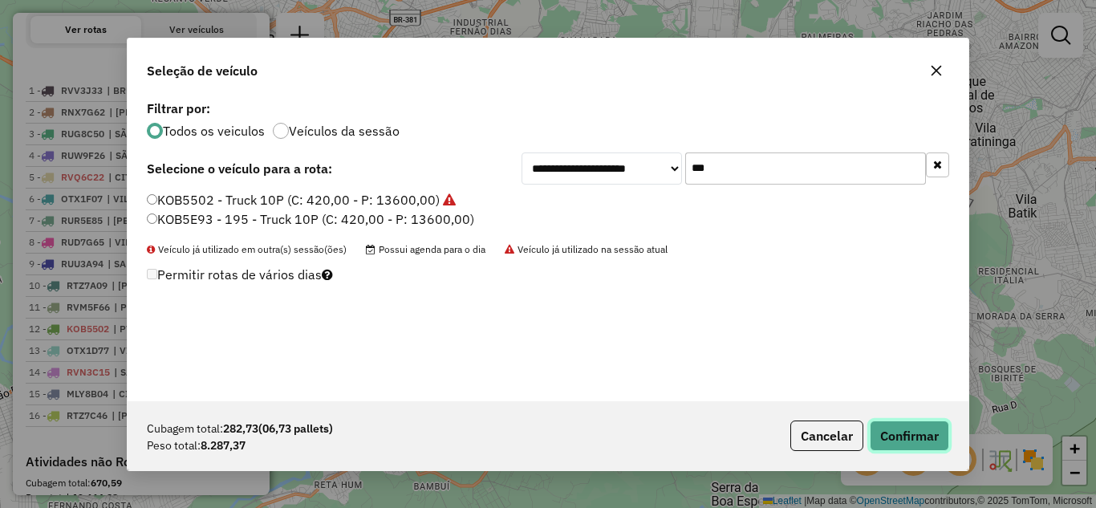
click at [905, 441] on button "Confirmar" at bounding box center [909, 436] width 79 height 31
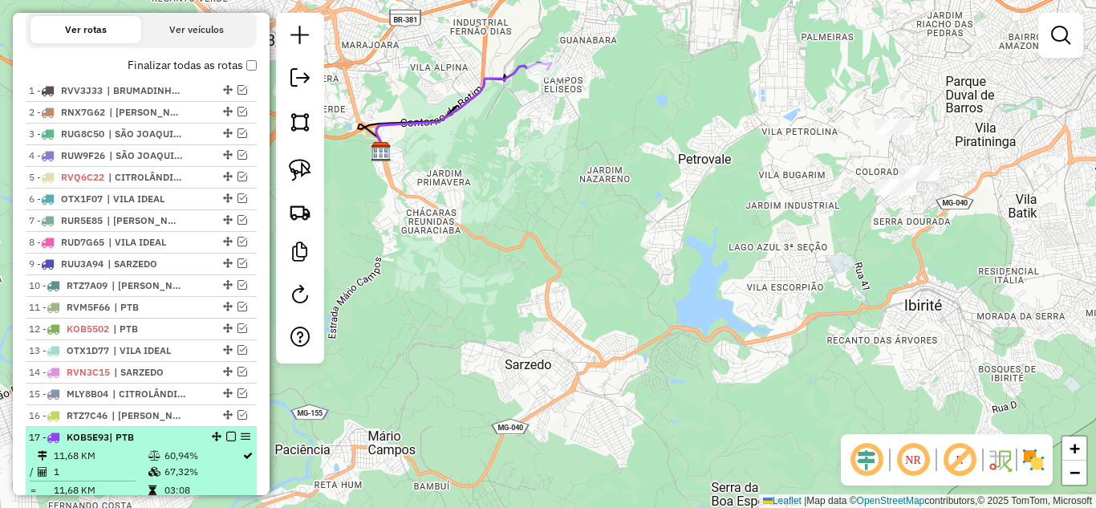
drag, startPoint x: 227, startPoint y: 450, endPoint x: 235, endPoint y: 449, distance: 8.1
click at [227, 441] on em at bounding box center [231, 437] width 10 height 10
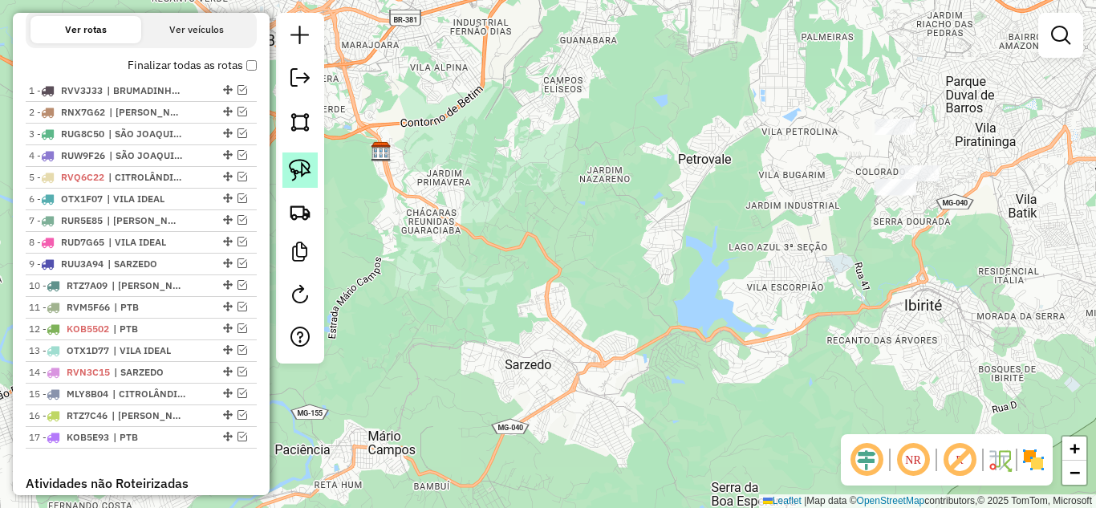
click at [291, 175] on img at bounding box center [300, 170] width 22 height 22
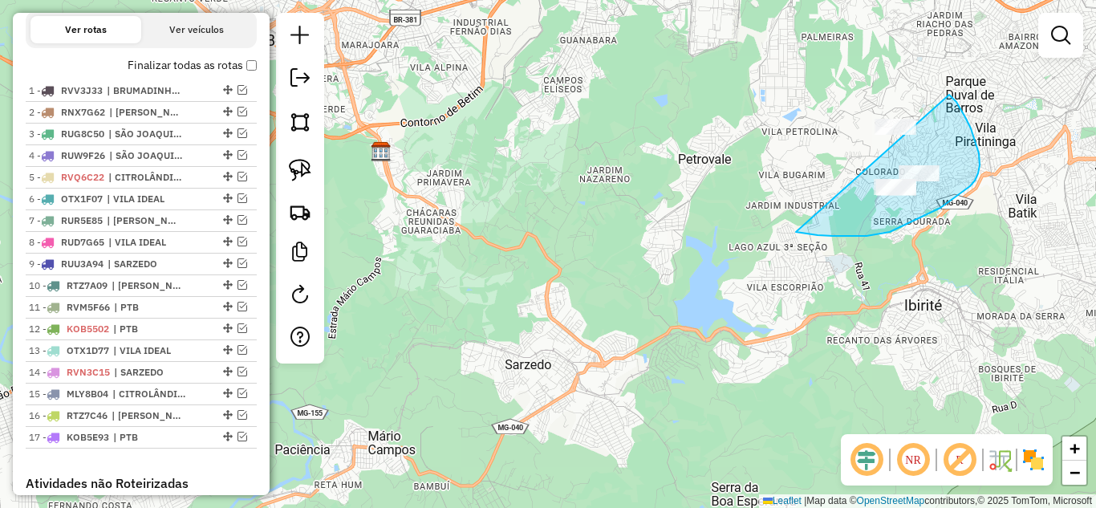
drag, startPoint x: 818, startPoint y: 235, endPoint x: 832, endPoint y: 82, distance: 154.0
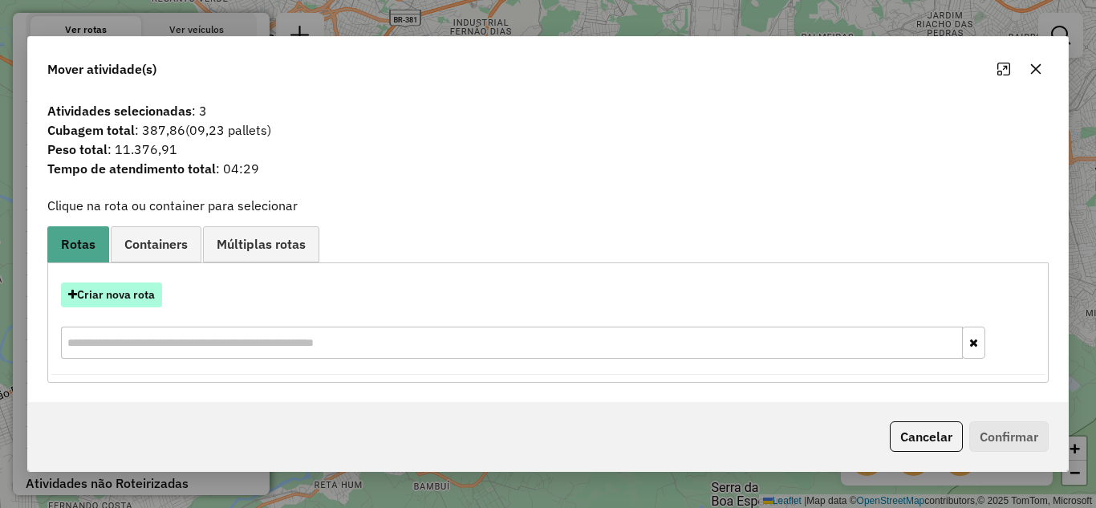
click at [110, 304] on button "Criar nova rota" at bounding box center [111, 295] width 101 height 25
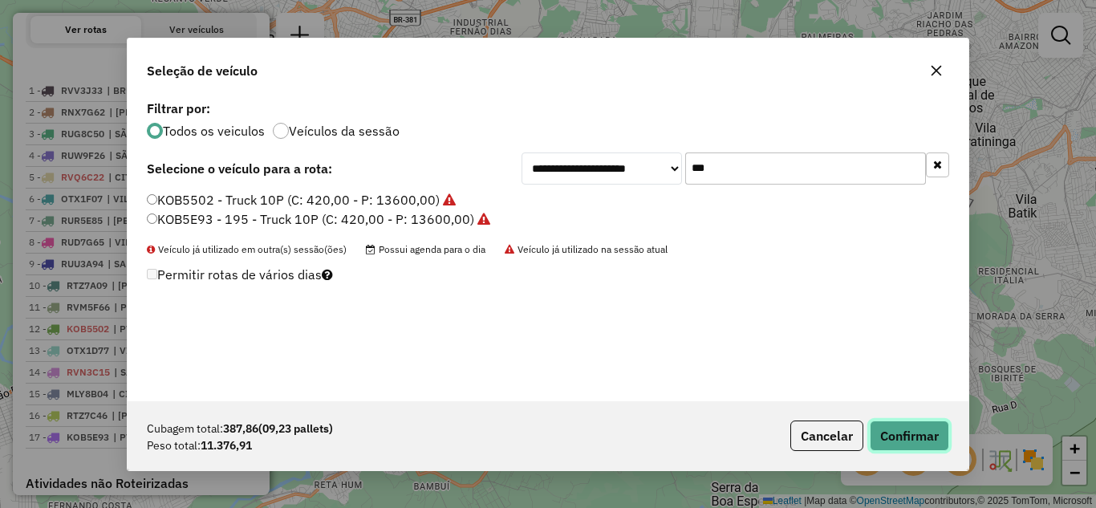
click at [904, 433] on button "Confirmar" at bounding box center [909, 436] width 79 height 31
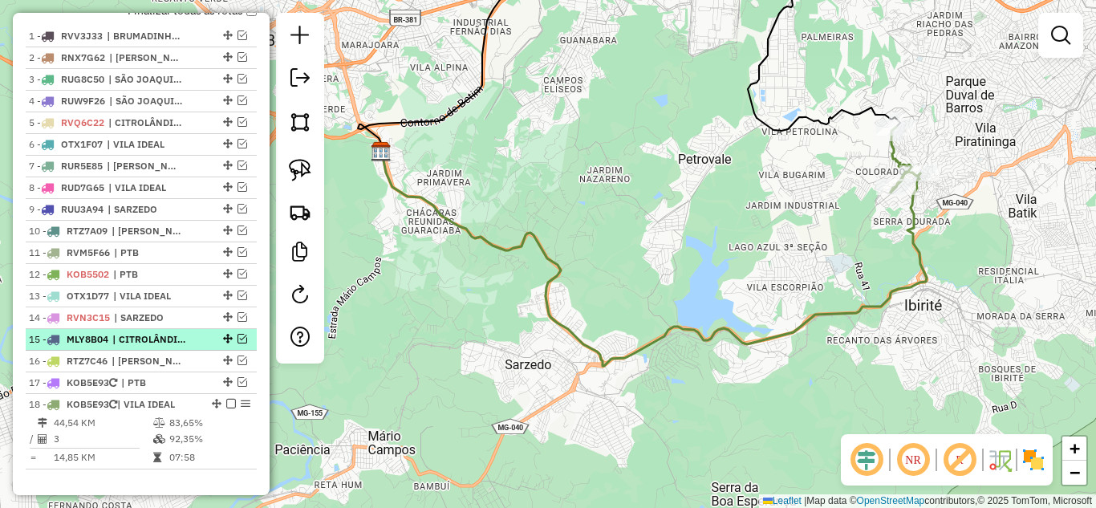
scroll to position [640, 0]
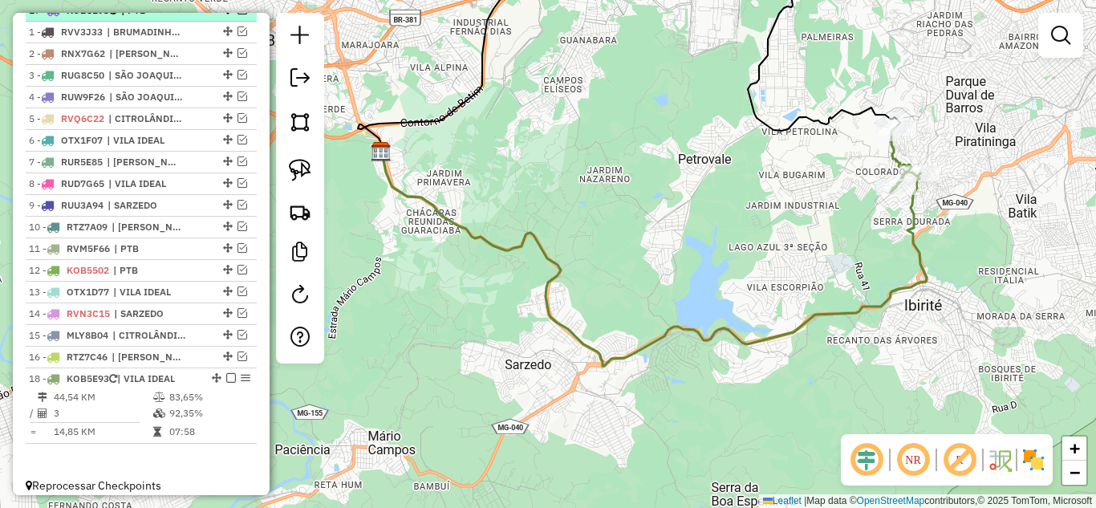
drag, startPoint x: 225, startPoint y: 368, endPoint x: 226, endPoint y: 20, distance: 348.4
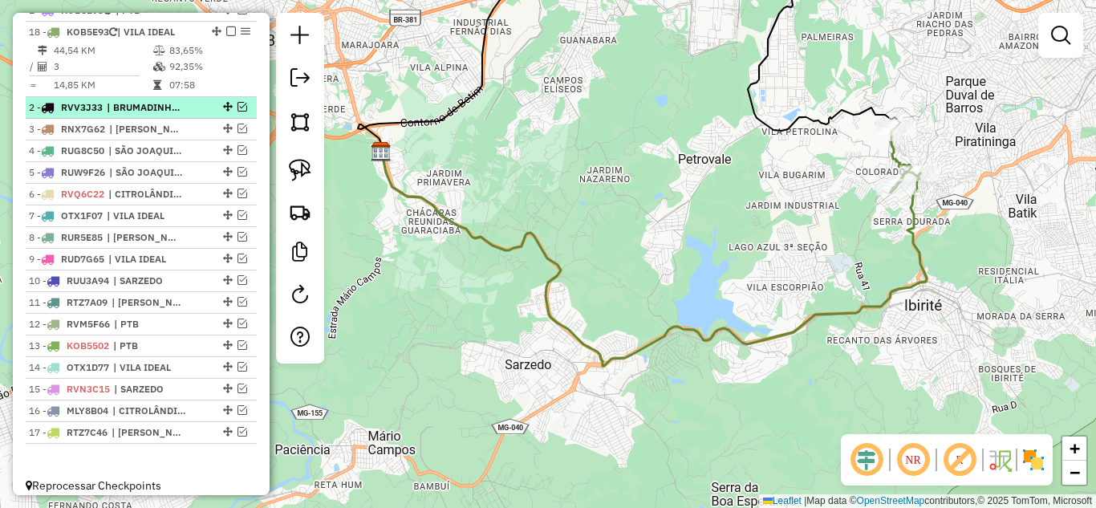
drag, startPoint x: 210, startPoint y: 393, endPoint x: 222, endPoint y: 47, distance: 346.2
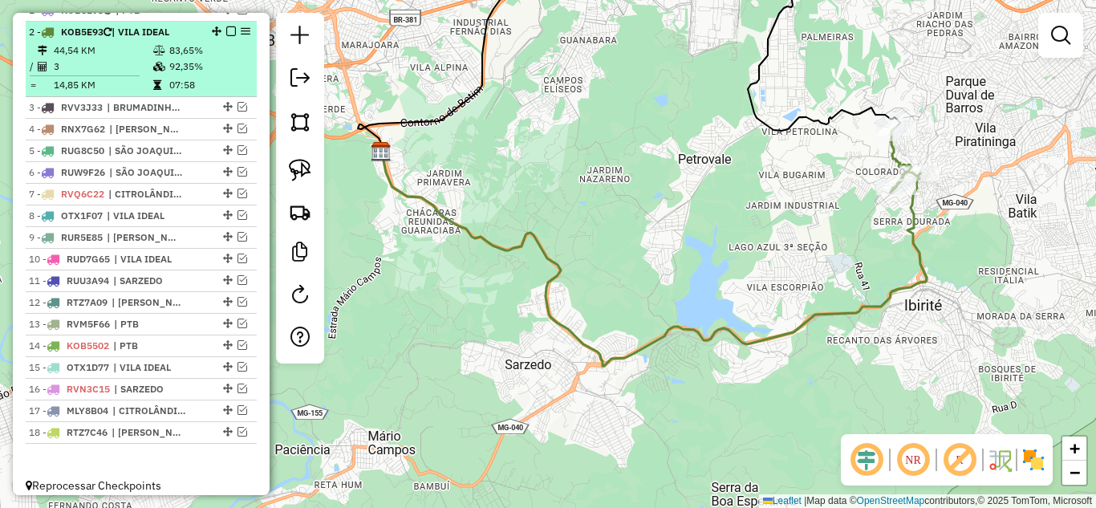
click at [226, 36] on em at bounding box center [231, 31] width 10 height 10
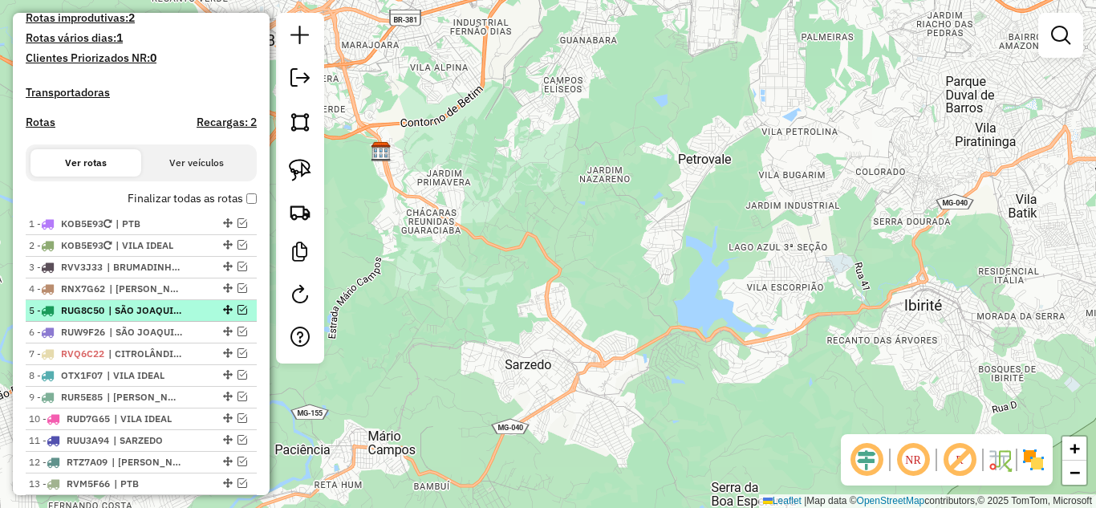
scroll to position [452, 0]
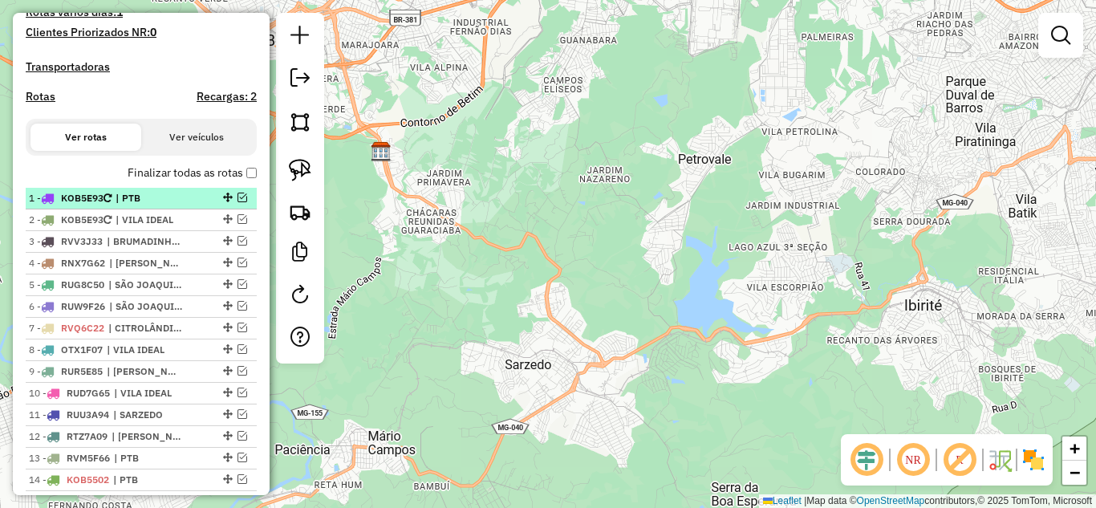
click at [238, 202] on em at bounding box center [243, 198] width 10 height 10
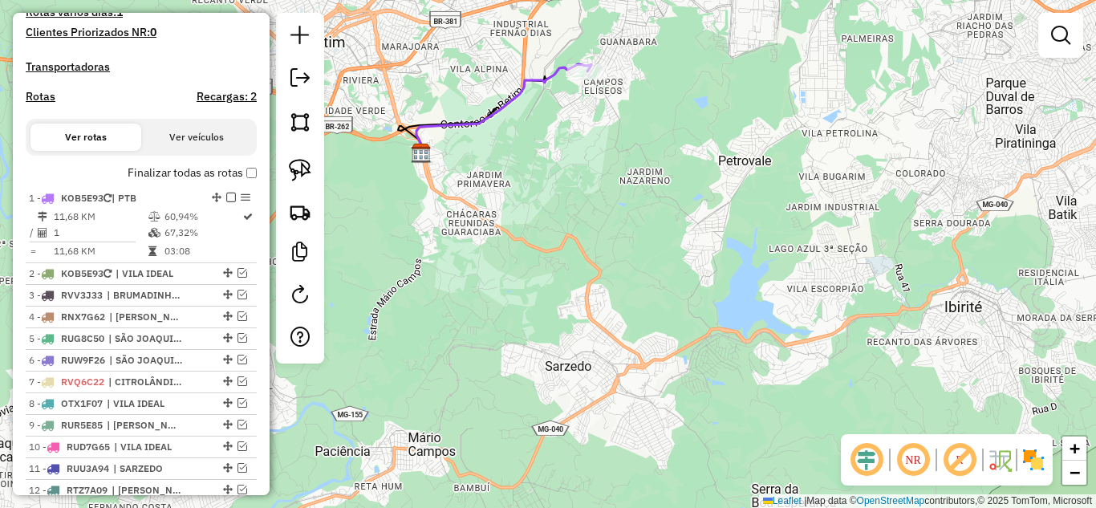
drag, startPoint x: 463, startPoint y: 169, endPoint x: 472, endPoint y: 164, distance: 10.5
click at [470, 168] on div "Janela de atendimento Grade de atendimento Capacidade Transportadoras Veículos …" at bounding box center [548, 254] width 1096 height 508
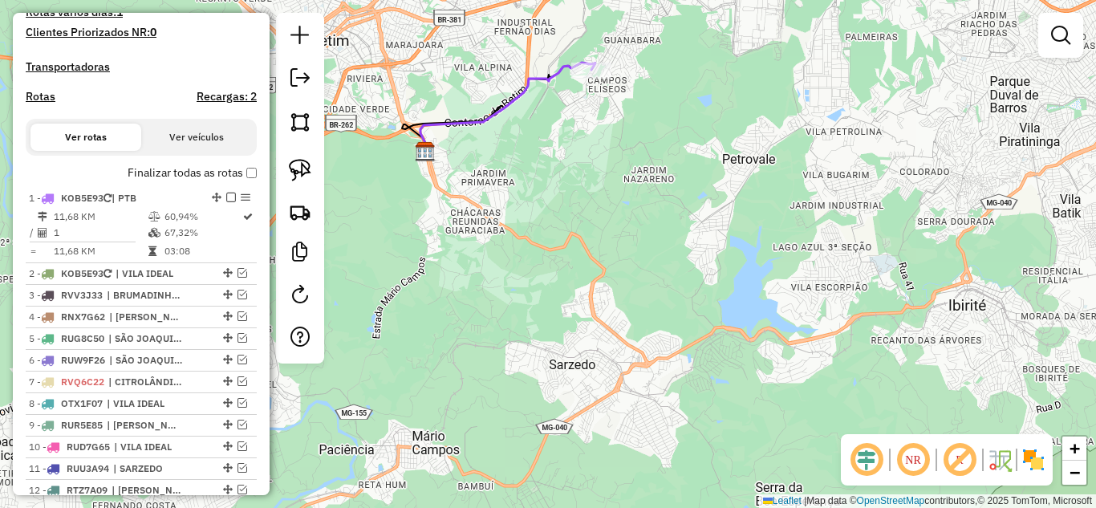
select select "*********"
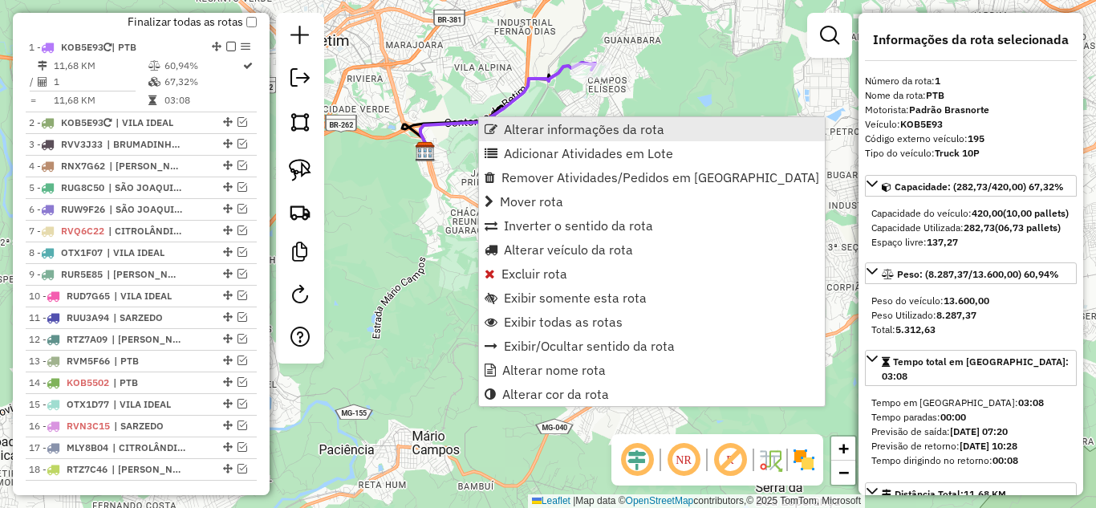
scroll to position [641, 0]
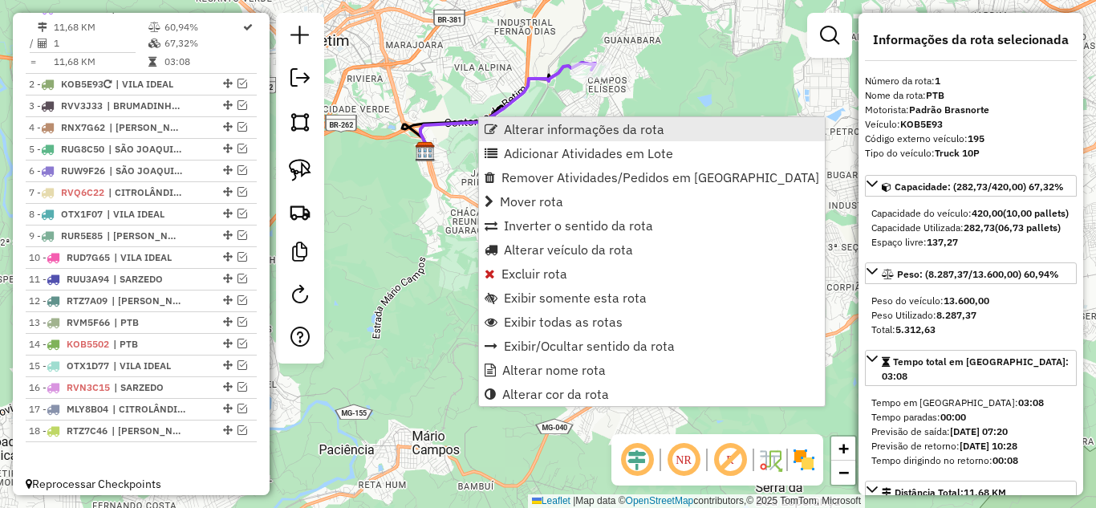
click at [528, 124] on span "Alterar informações da rota" at bounding box center [584, 129] width 161 height 13
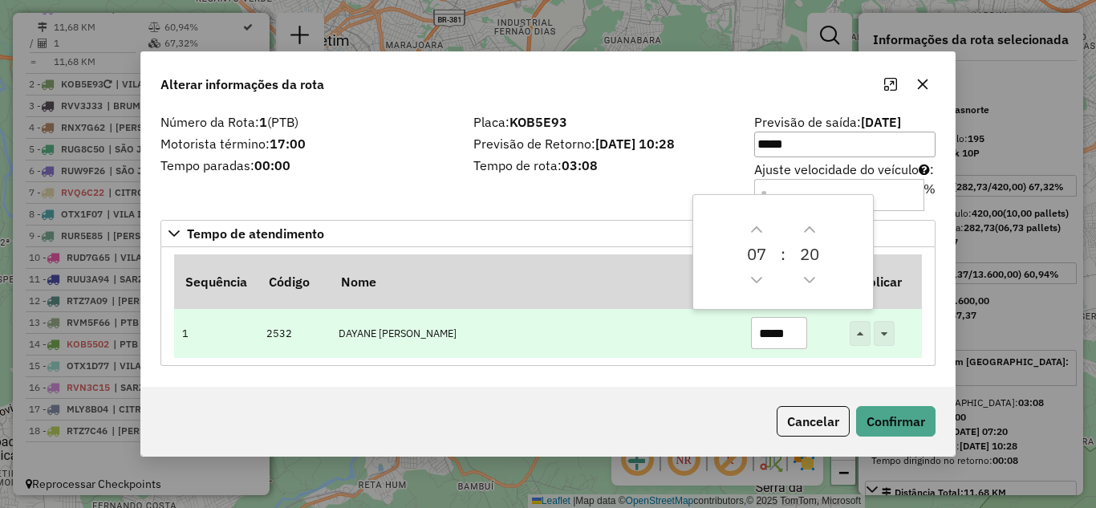
drag, startPoint x: 795, startPoint y: 336, endPoint x: 683, endPoint y: 333, distance: 112.4
click at [684, 333] on tr "1 2532 DAYANE BRENDA DA CRU *****" at bounding box center [548, 333] width 748 height 49
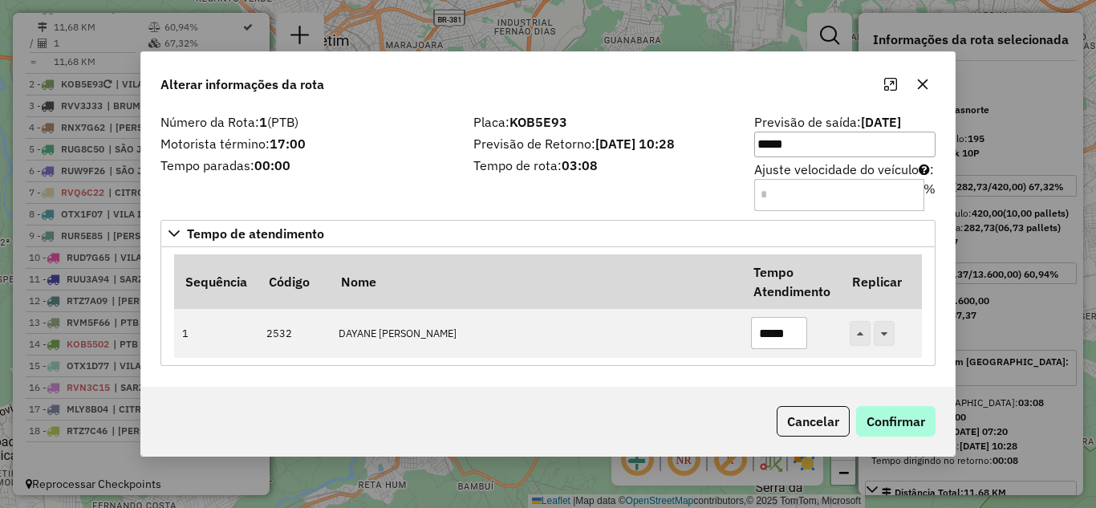
type input "*****"
drag, startPoint x: 909, startPoint y: 432, endPoint x: 905, endPoint y: 424, distance: 8.6
click at [909, 427] on button "Confirmar" at bounding box center [895, 421] width 79 height 31
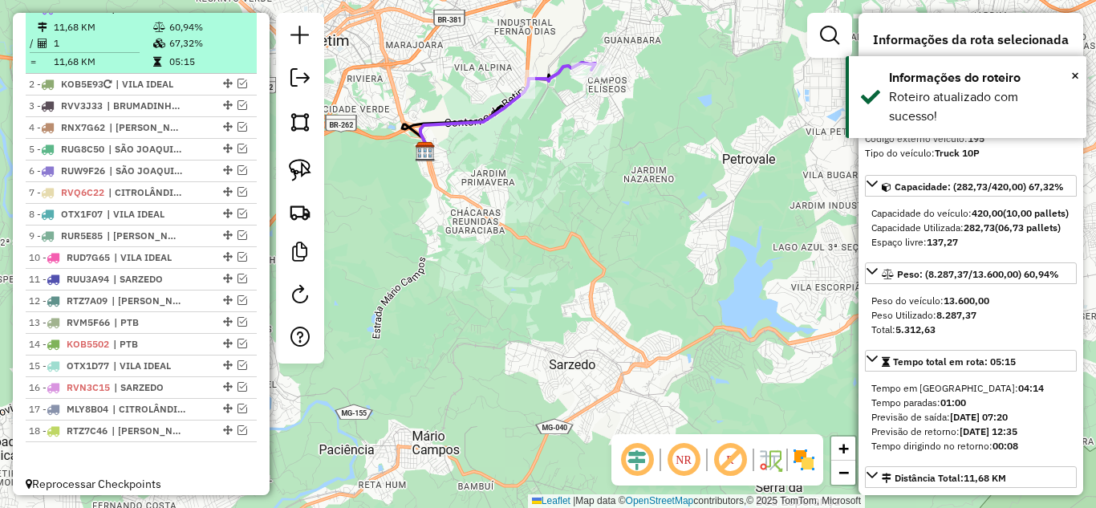
click at [226, 13] on em at bounding box center [231, 8] width 10 height 10
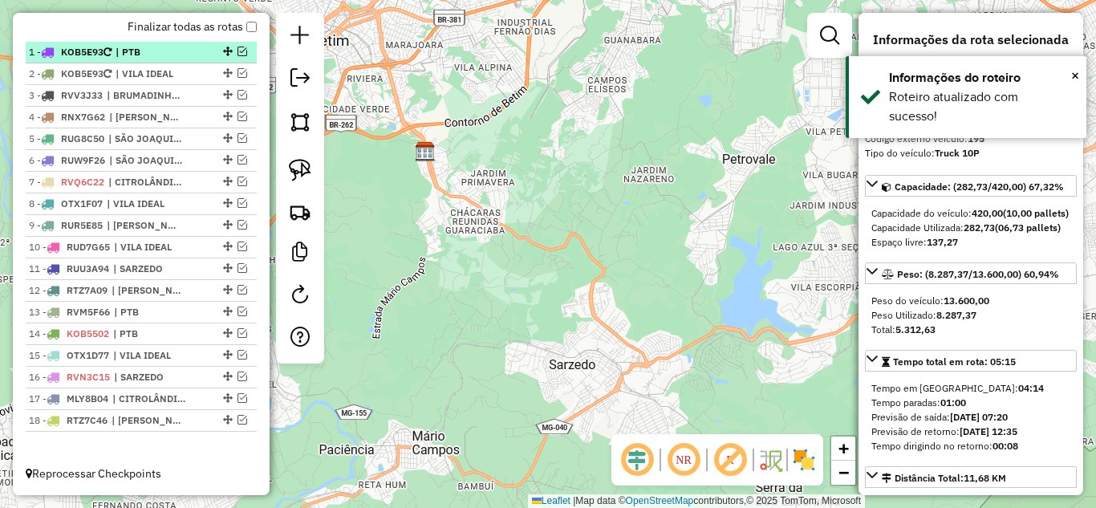
scroll to position [612, 0]
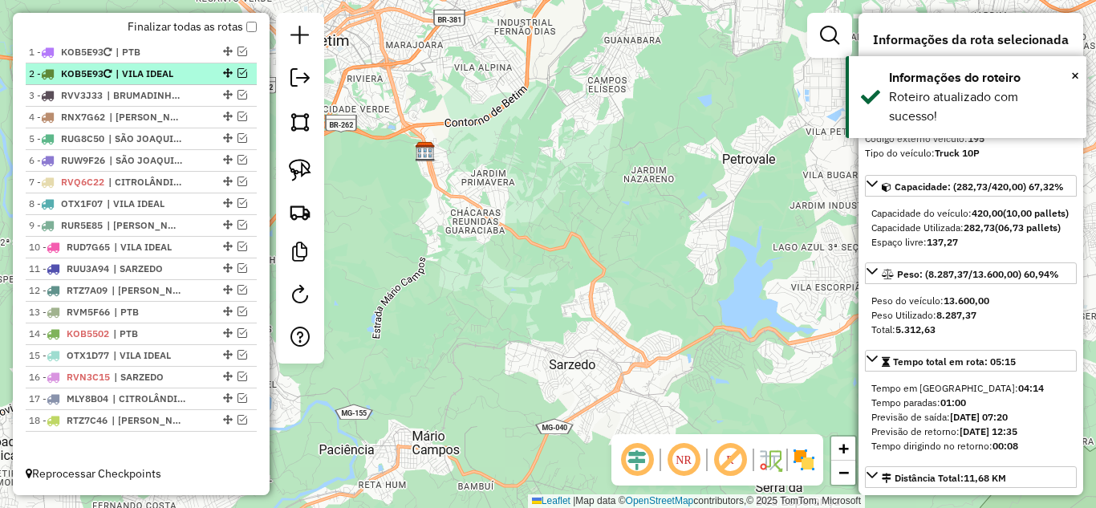
click at [239, 75] on em at bounding box center [243, 73] width 10 height 10
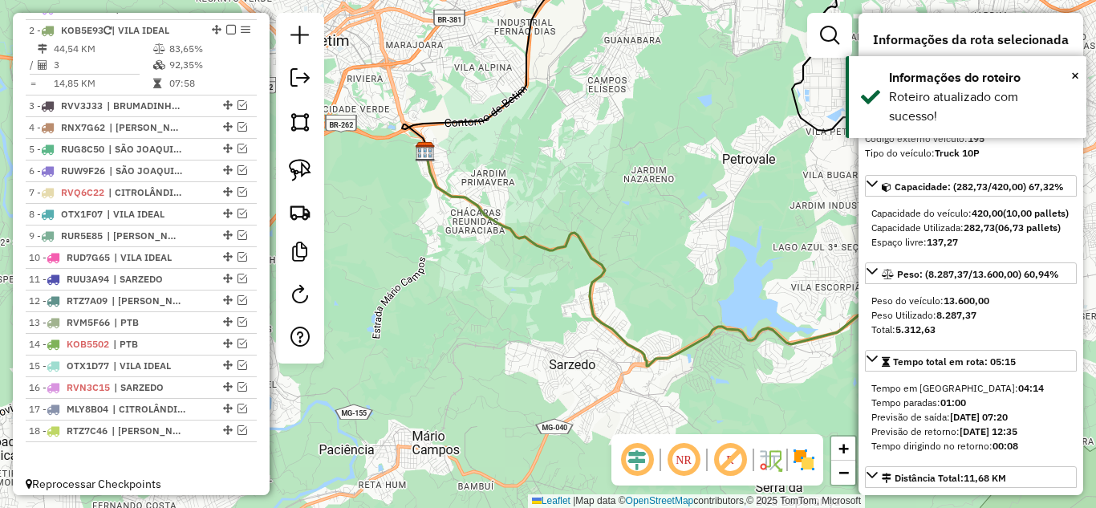
click at [528, 235] on icon at bounding box center [698, 259] width 545 height 214
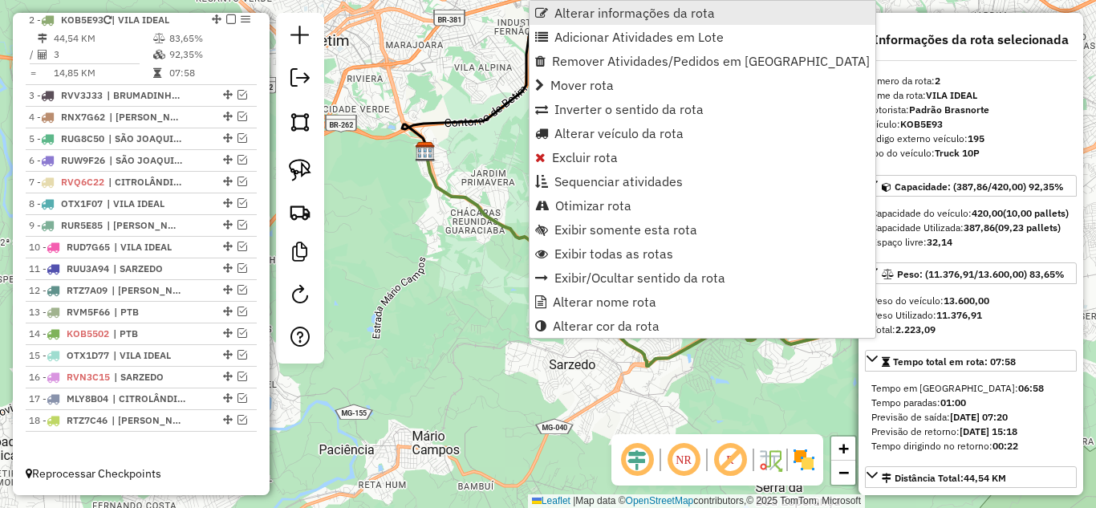
click at [594, 10] on span "Alterar informações da rota" at bounding box center [635, 12] width 161 height 13
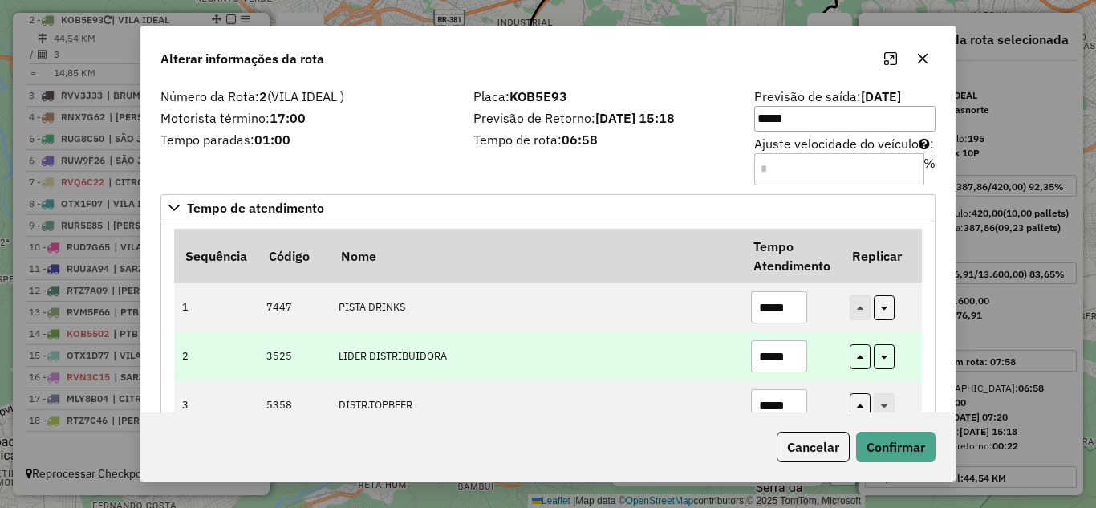
click at [723, 360] on tr "2 3525 LIDER DISTRIBUIDORA *****" at bounding box center [548, 356] width 748 height 49
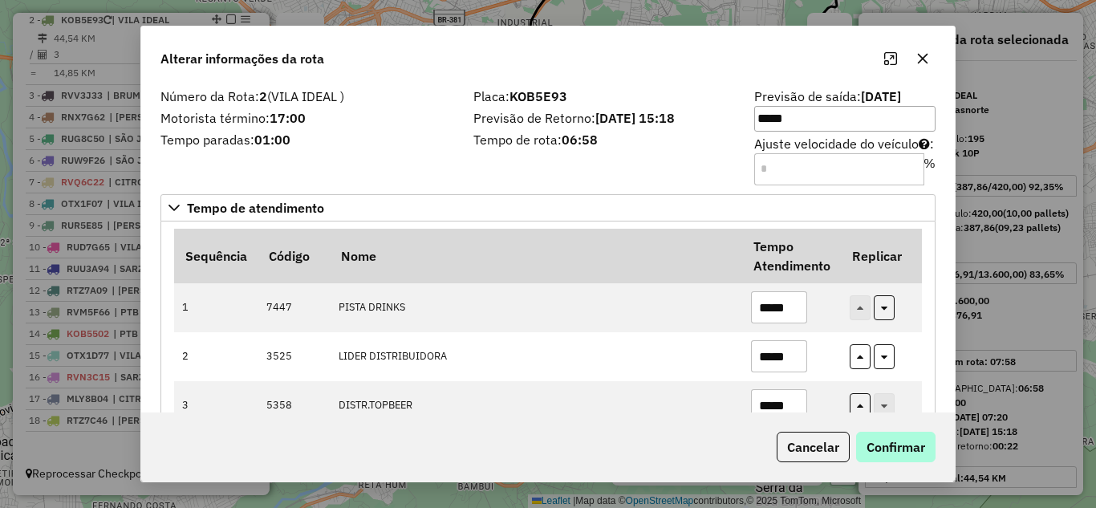
type input "*****"
drag, startPoint x: 906, startPoint y: 445, endPoint x: 885, endPoint y: 438, distance: 22.6
click at [905, 445] on button "Confirmar" at bounding box center [895, 447] width 79 height 31
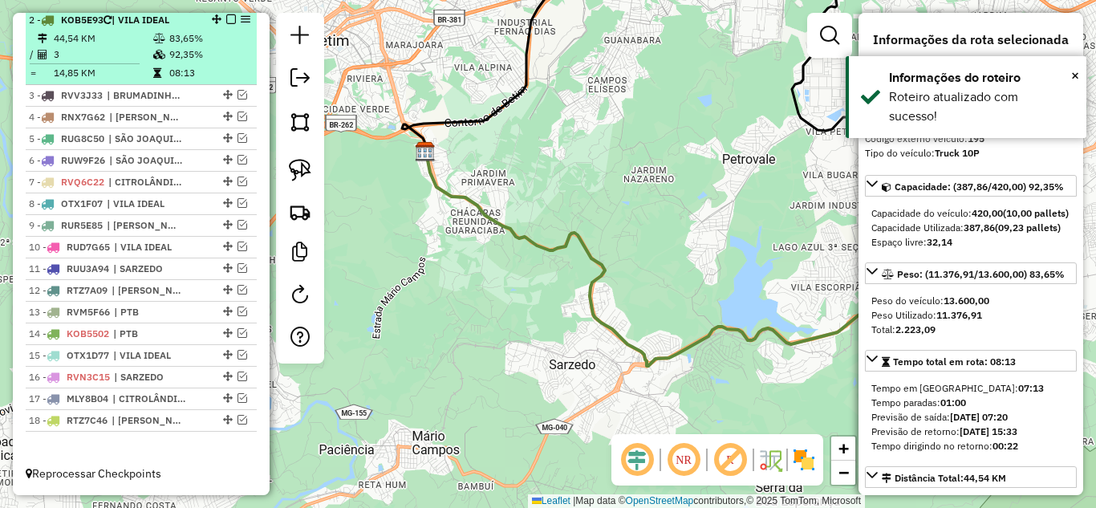
click at [226, 19] on em at bounding box center [231, 19] width 10 height 10
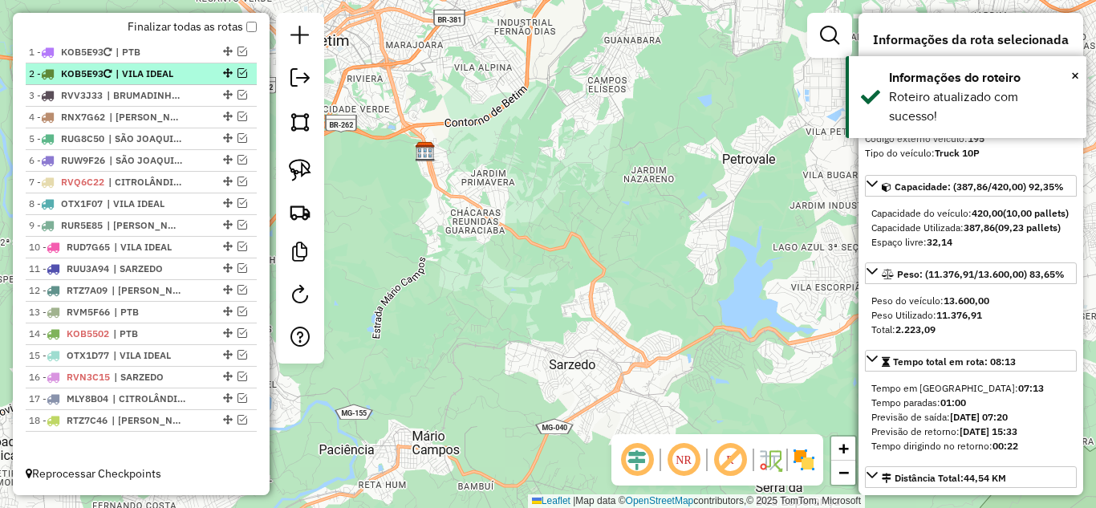
scroll to position [612, 0]
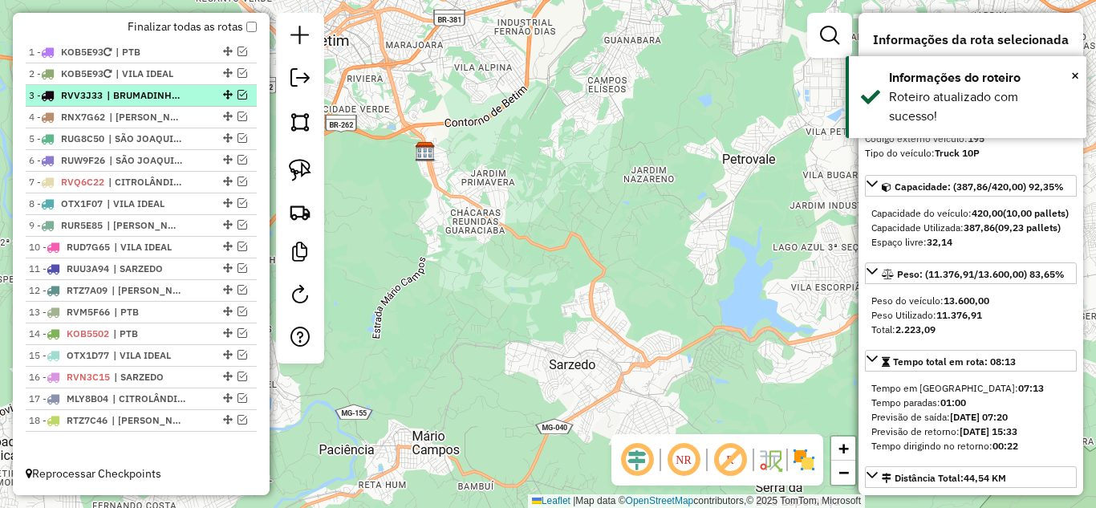
click at [238, 96] on em at bounding box center [243, 95] width 10 height 10
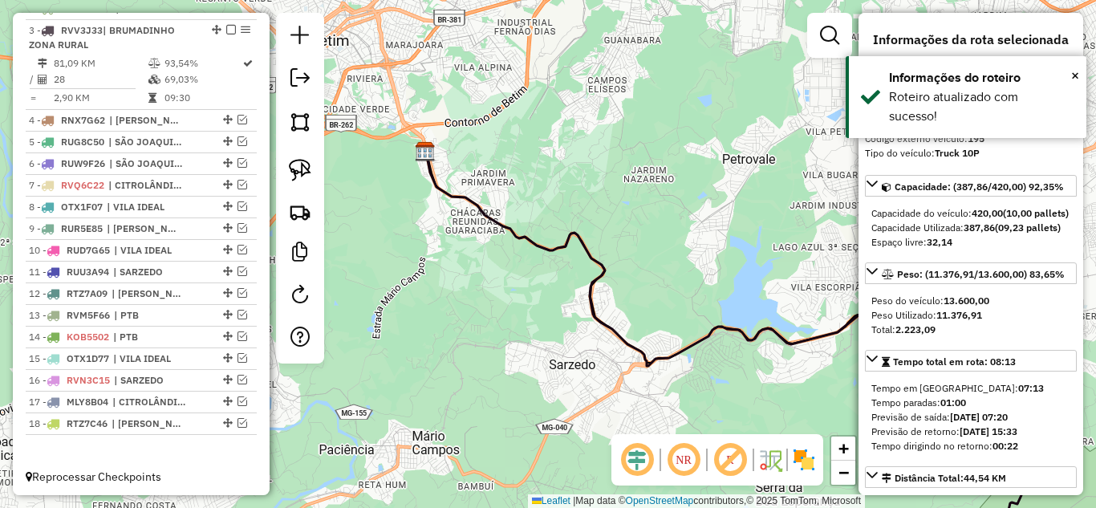
click at [487, 206] on icon at bounding box center [752, 356] width 653 height 408
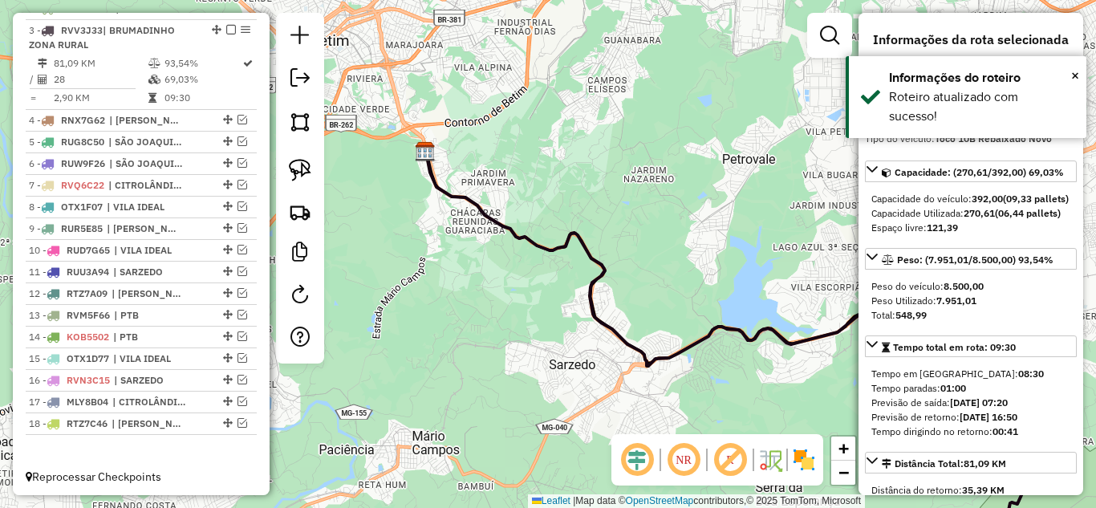
scroll to position [681, 0]
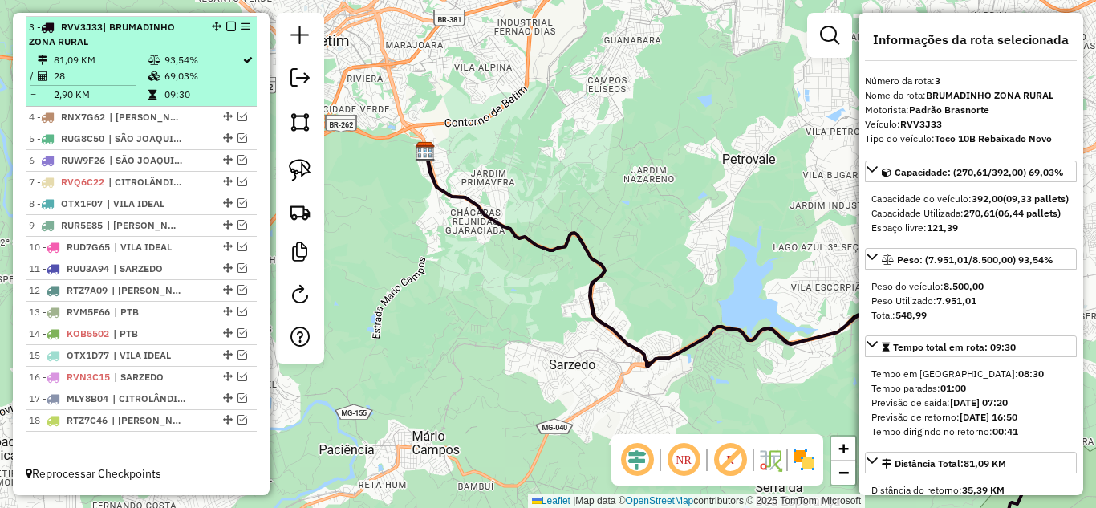
click at [226, 26] on em at bounding box center [231, 27] width 10 height 10
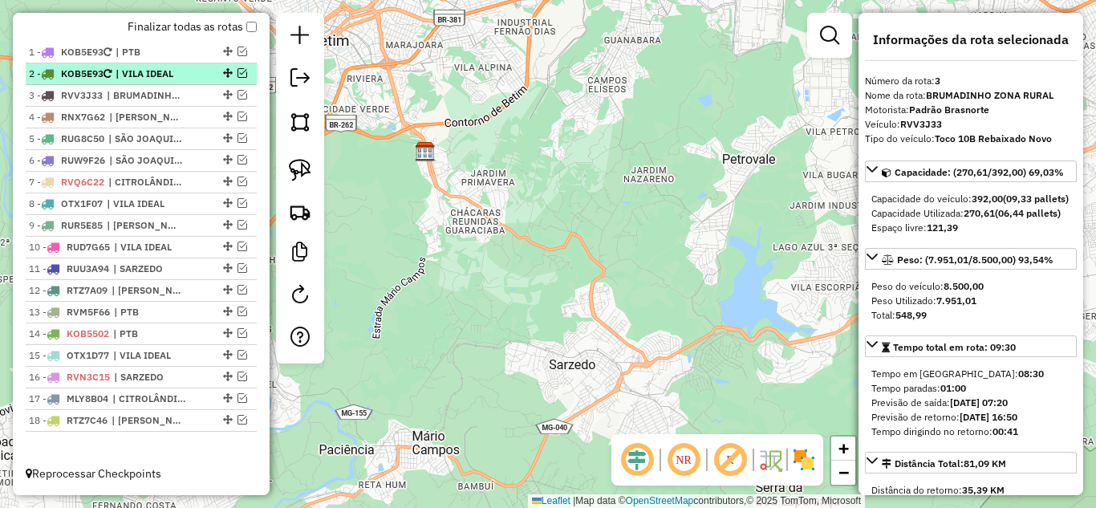
scroll to position [612, 0]
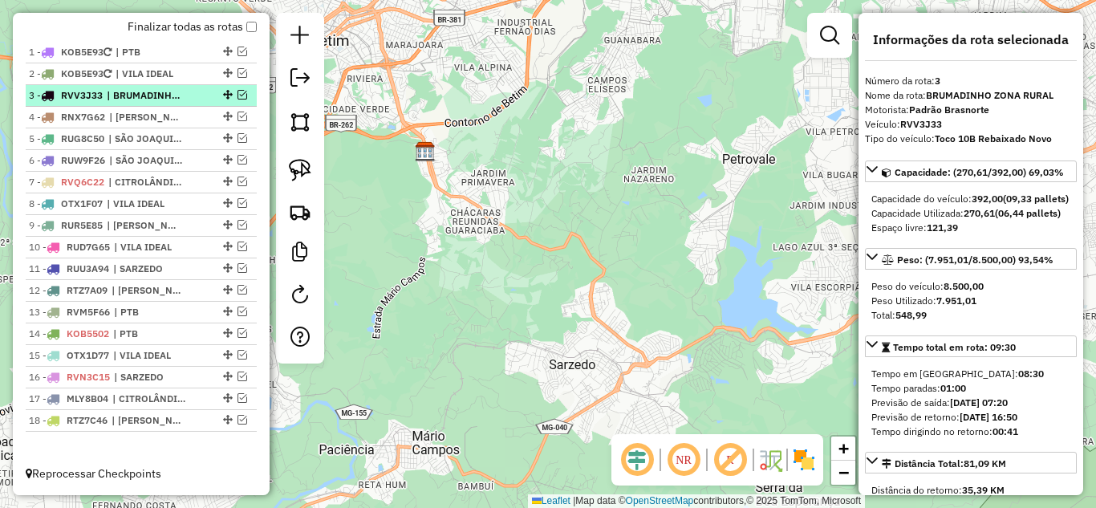
click at [240, 92] on em at bounding box center [243, 95] width 10 height 10
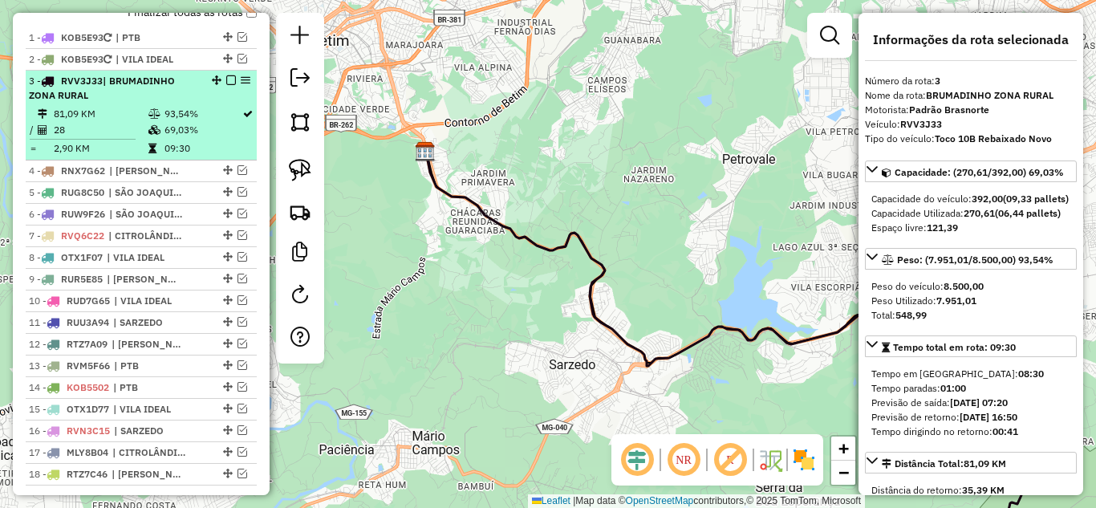
scroll to position [681, 0]
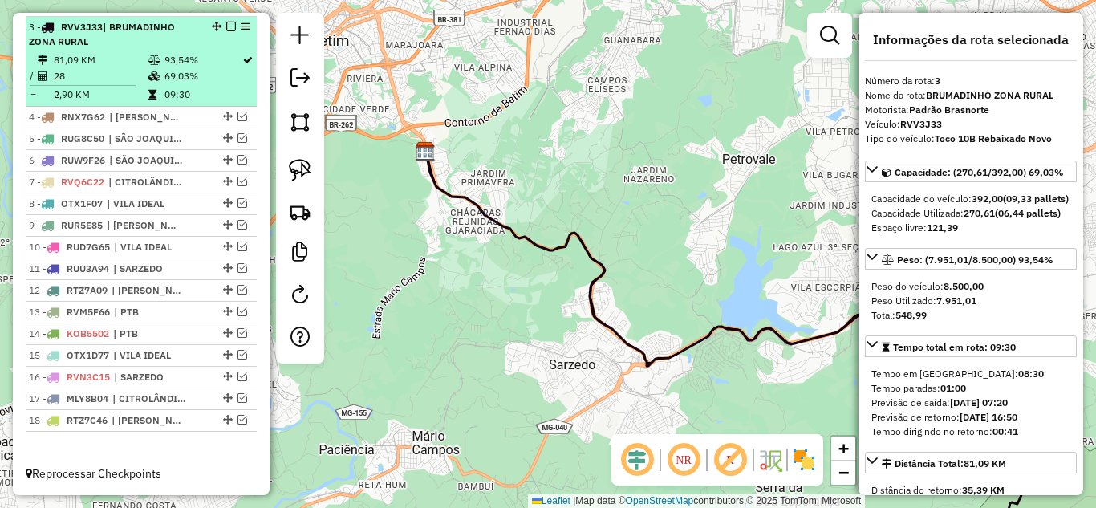
click at [240, 92] on table "81,09 KM 93,54% / 28 69,03% = 2,90 KM 09:30" at bounding box center [141, 77] width 225 height 51
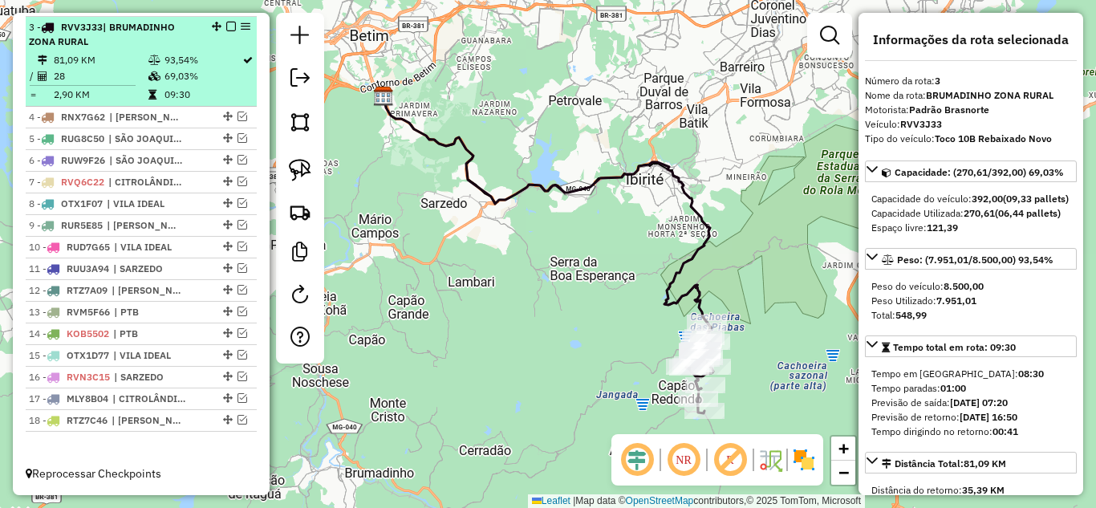
click at [226, 26] on em at bounding box center [231, 27] width 10 height 10
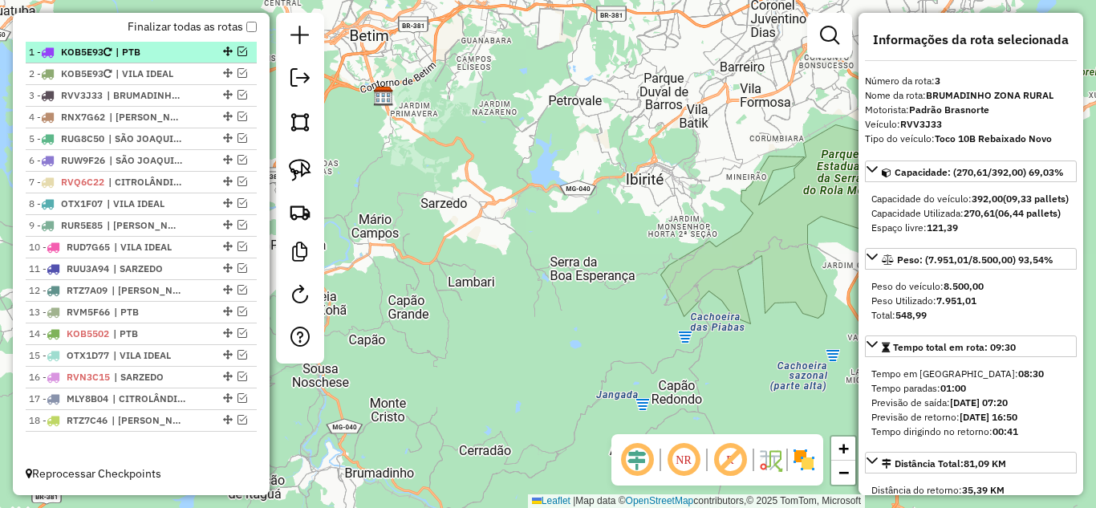
scroll to position [612, 0]
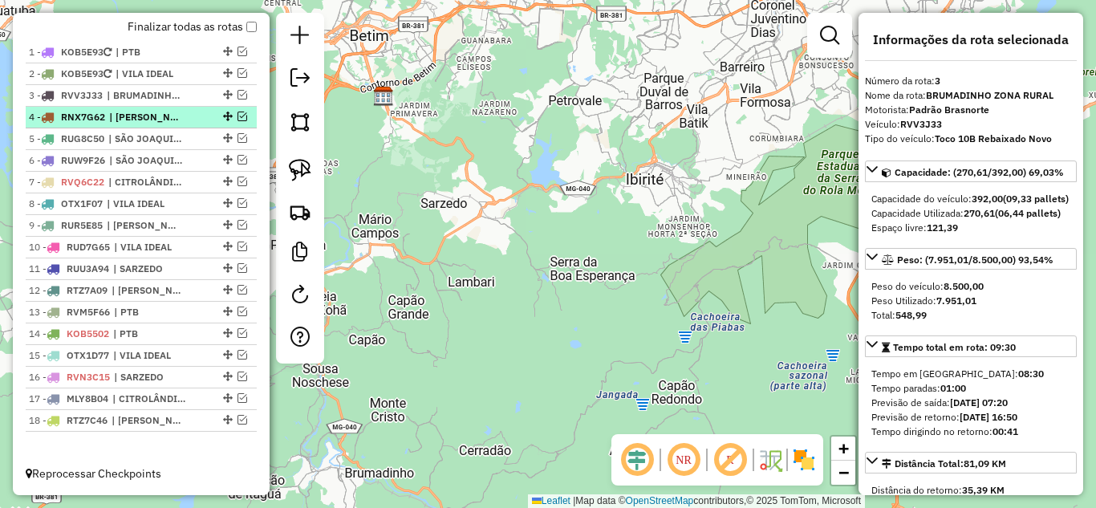
click at [238, 118] on em at bounding box center [243, 117] width 10 height 10
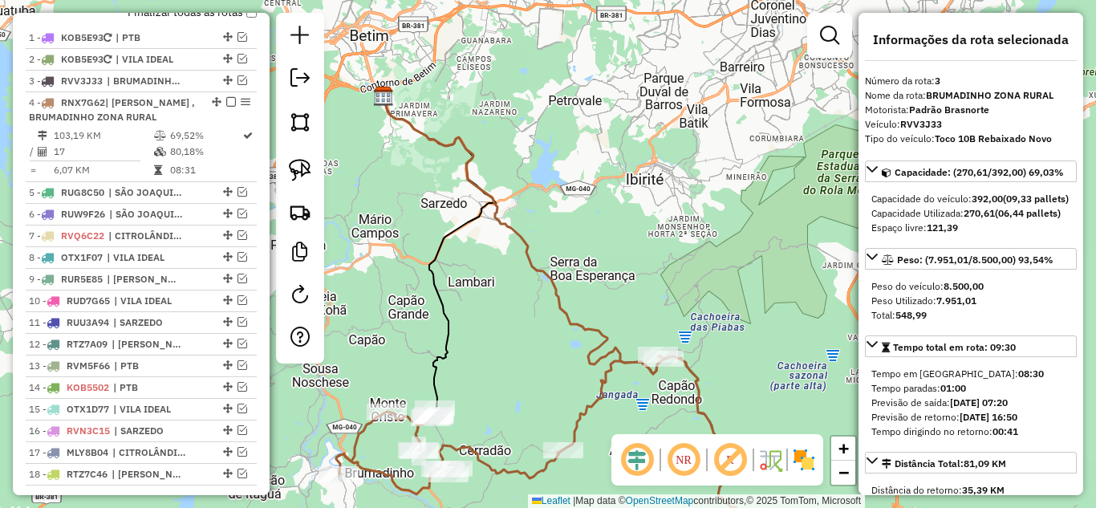
scroll to position [681, 0]
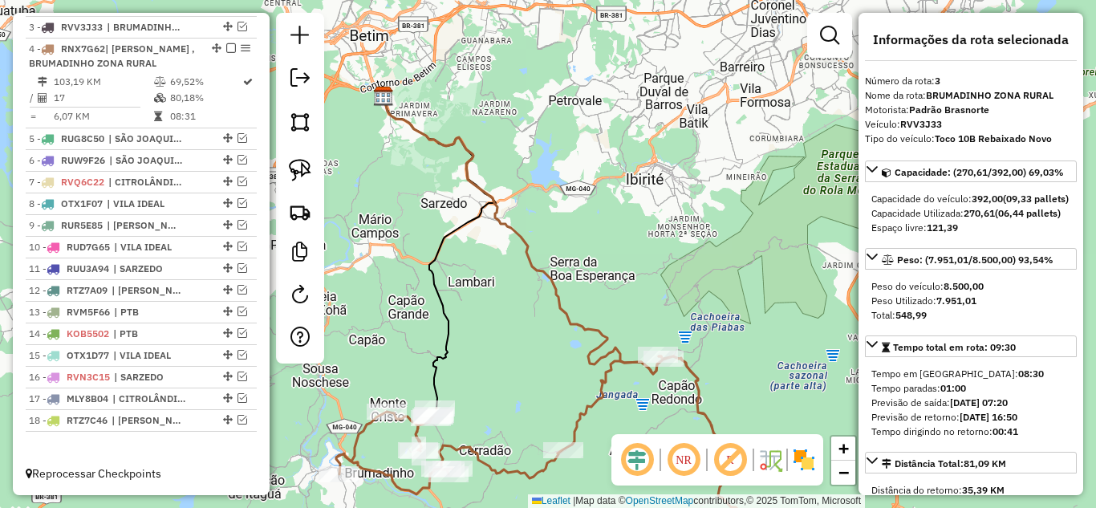
click at [508, 226] on icon at bounding box center [523, 235] width 279 height 278
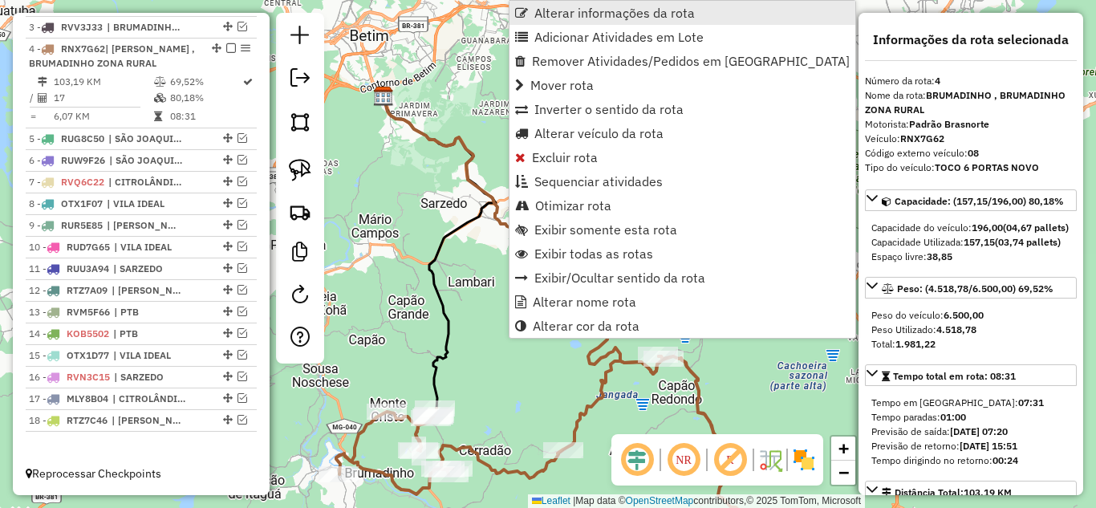
click at [568, 16] on span "Alterar informações da rota" at bounding box center [615, 12] width 161 height 13
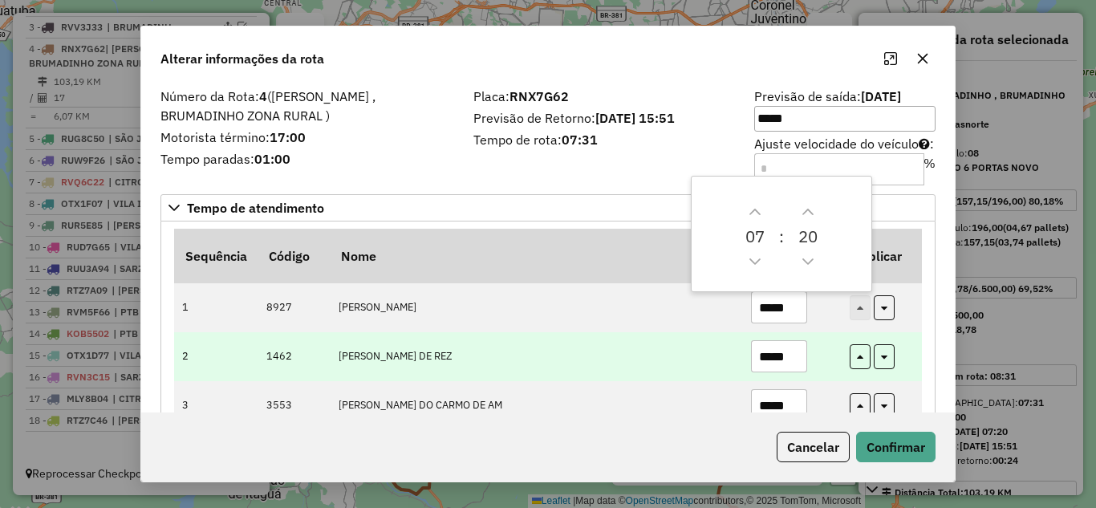
click at [789, 354] on input "*****" at bounding box center [779, 356] width 56 height 32
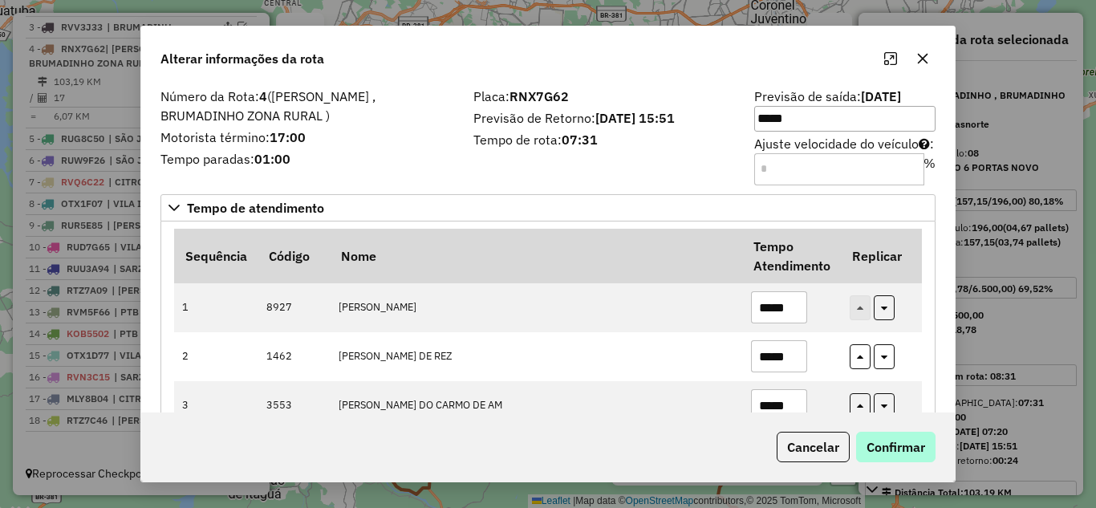
type input "*****"
click at [889, 450] on button "Confirmar" at bounding box center [895, 447] width 79 height 31
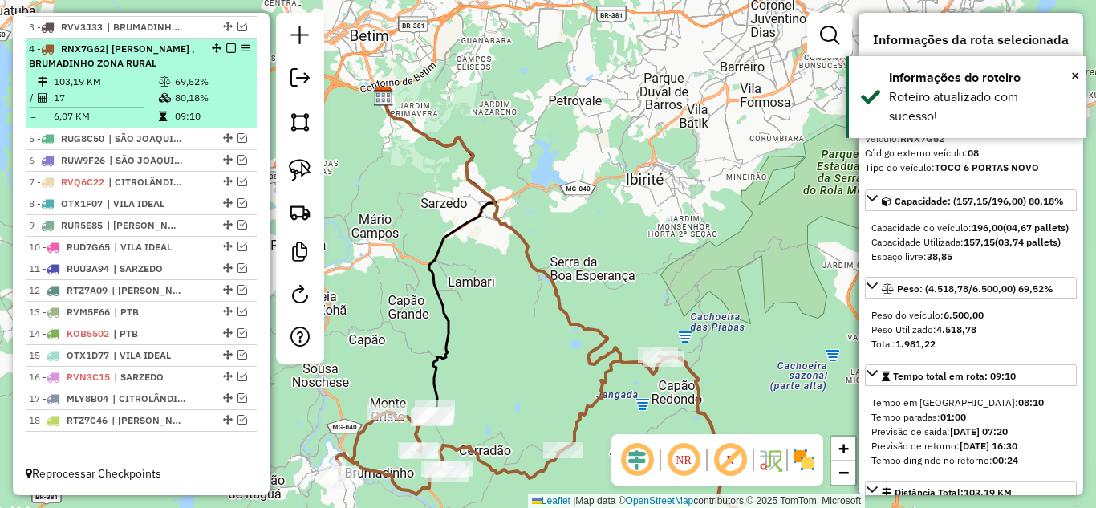
click at [226, 50] on em at bounding box center [231, 48] width 10 height 10
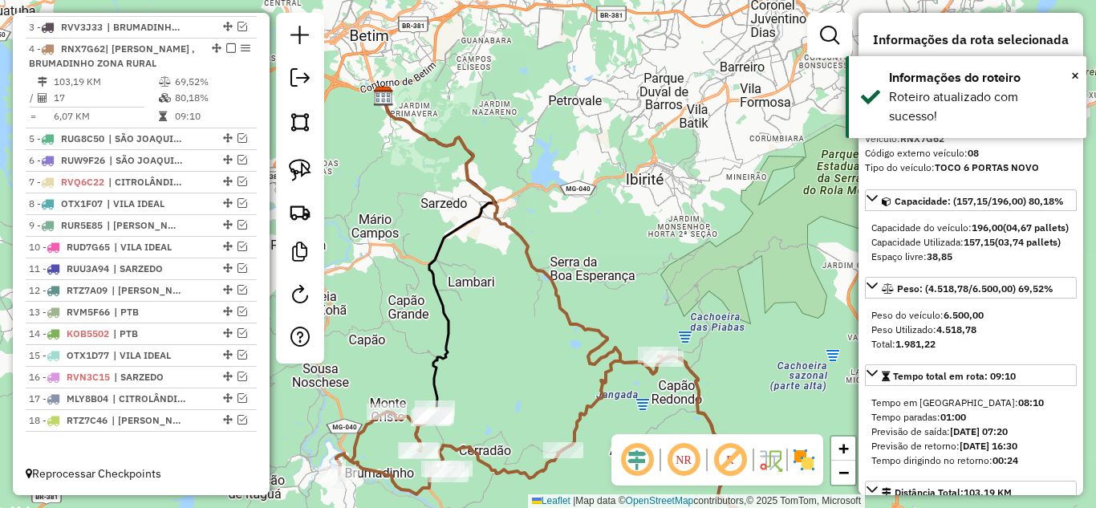
scroll to position [612, 0]
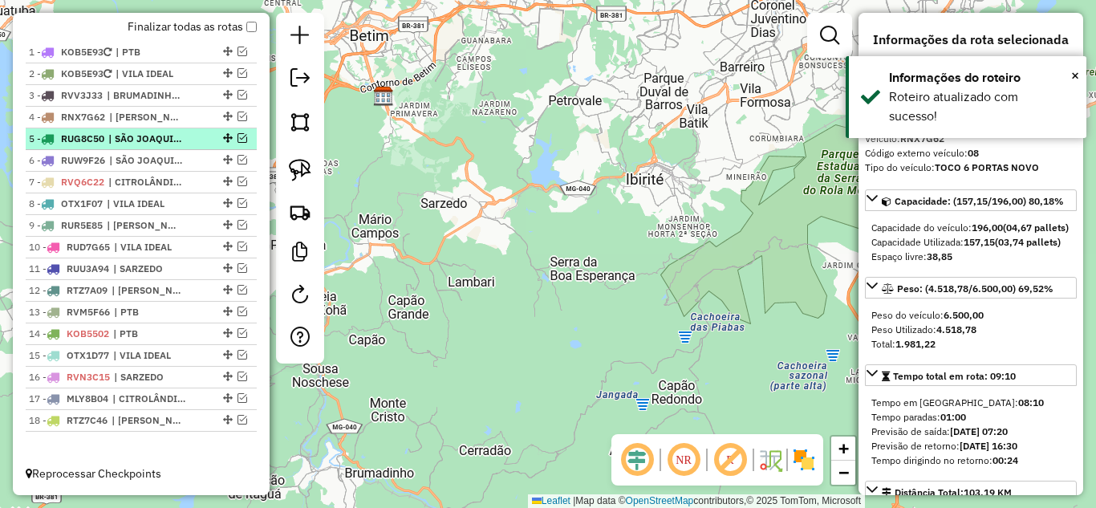
click at [238, 134] on em at bounding box center [243, 138] width 10 height 10
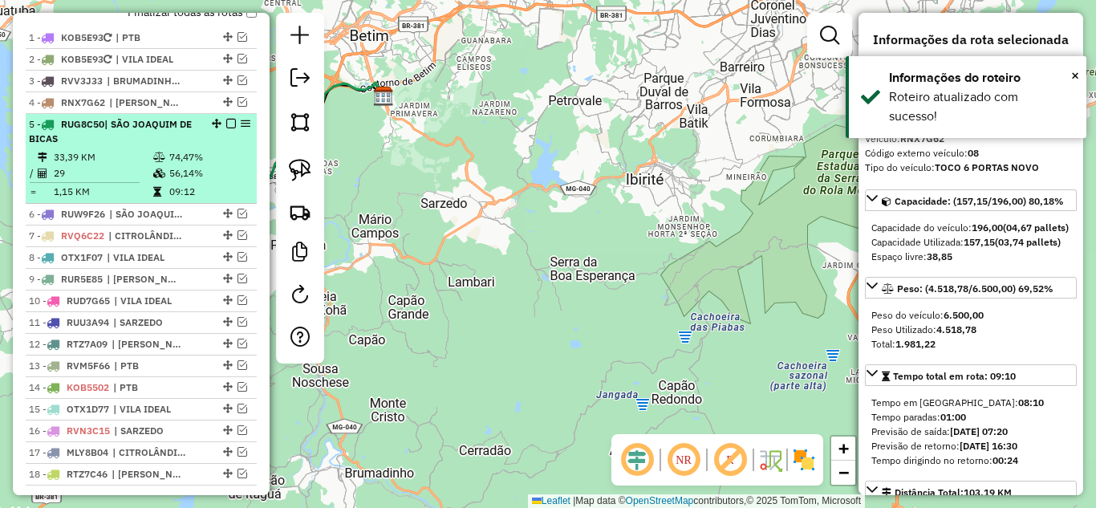
scroll to position [681, 0]
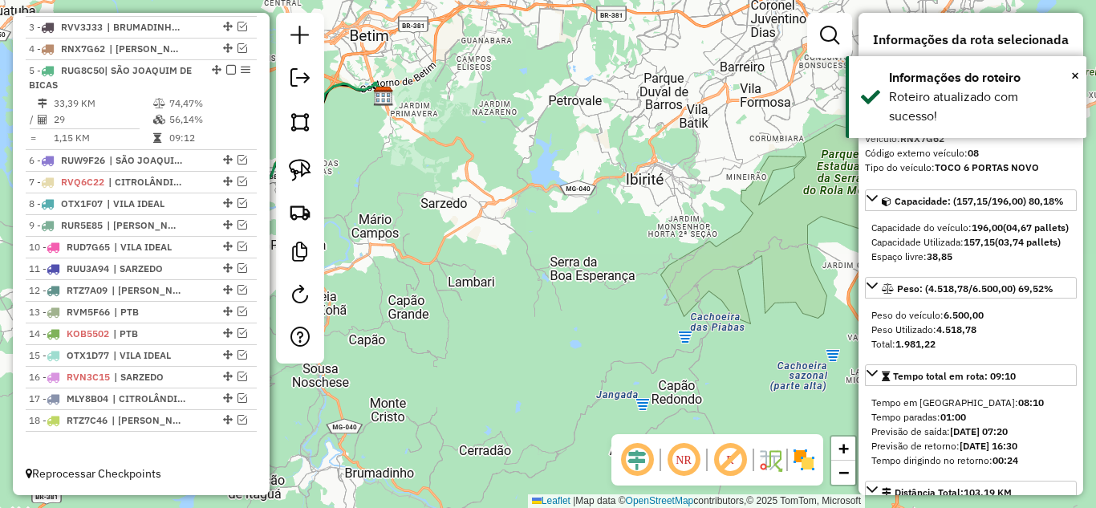
click at [357, 87] on icon at bounding box center [276, 158] width 215 height 151
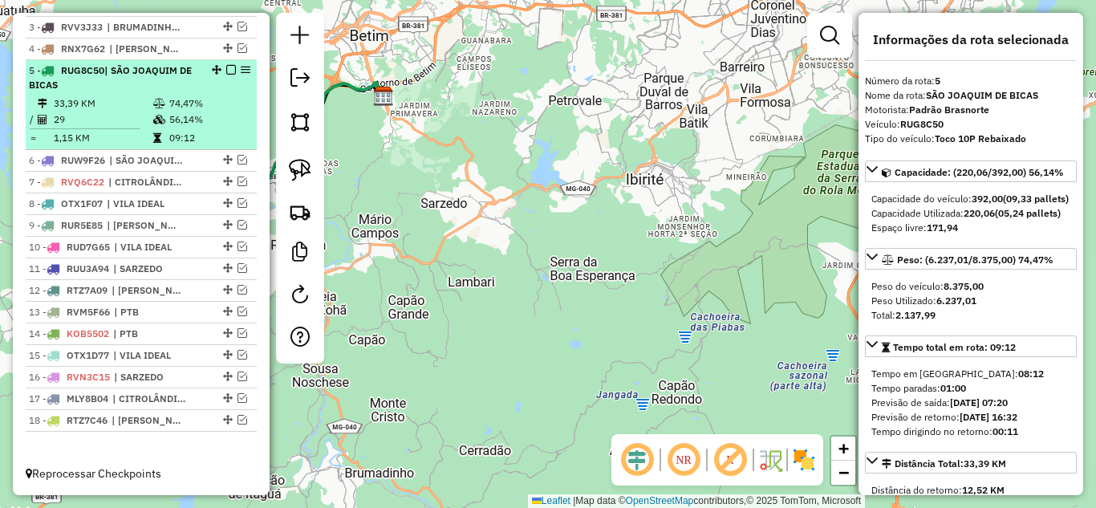
click at [226, 68] on em at bounding box center [231, 70] width 10 height 10
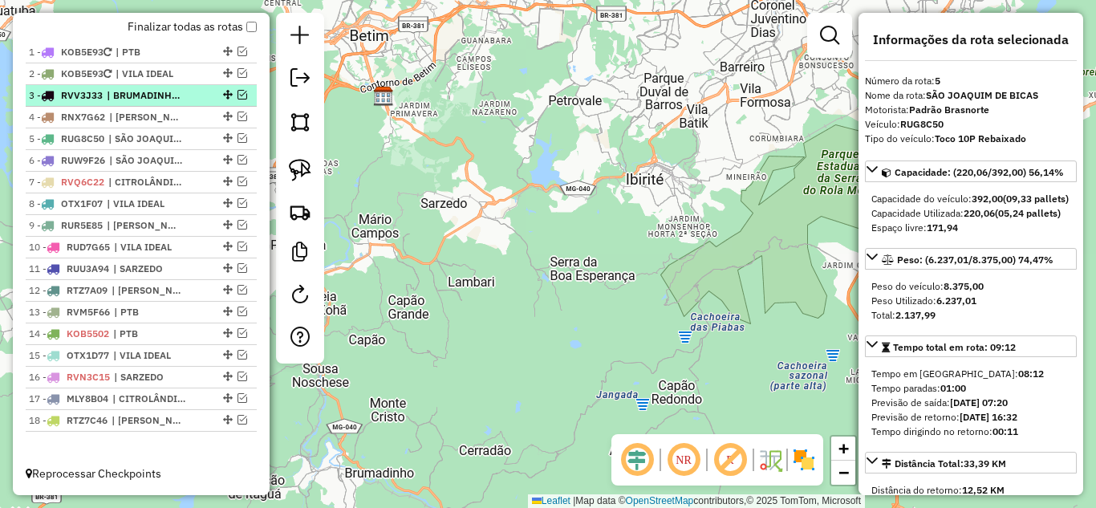
scroll to position [612, 0]
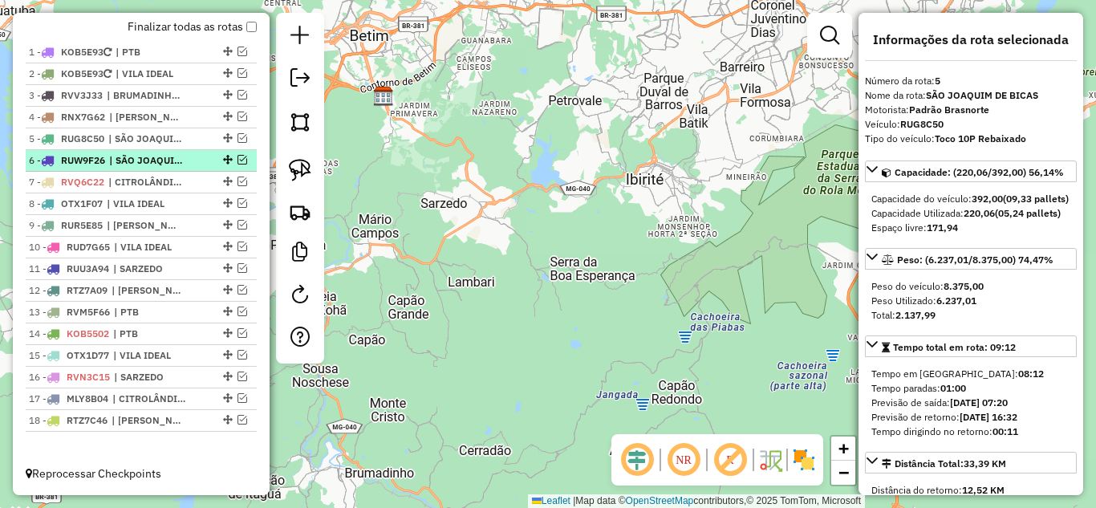
click at [238, 161] on em at bounding box center [243, 160] width 10 height 10
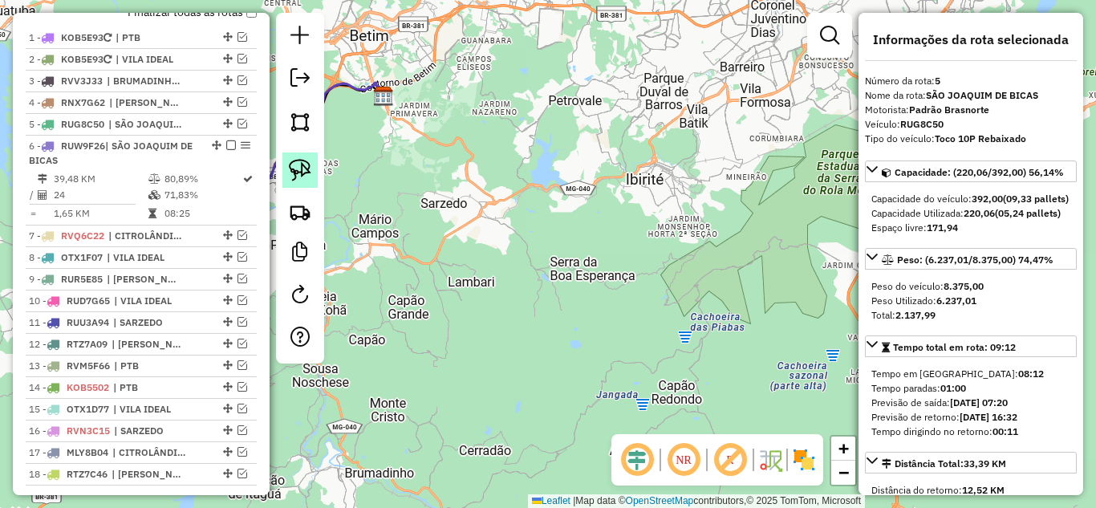
scroll to position [681, 0]
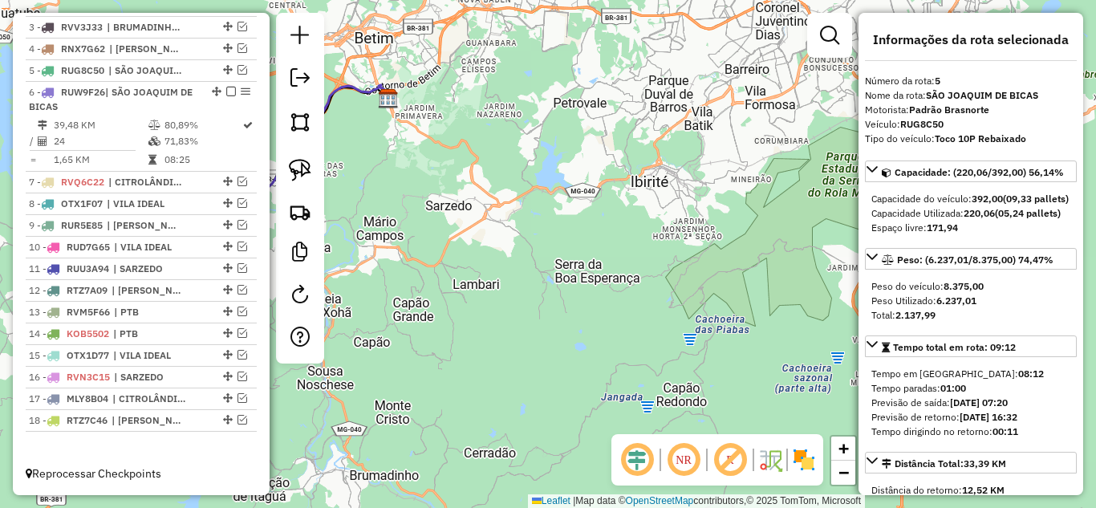
drag, startPoint x: 419, startPoint y: 180, endPoint x: 518, endPoint y: 184, distance: 98.8
click at [525, 185] on div "Janela de atendimento Grade de atendimento Capacidade Transportadoras Veículos …" at bounding box center [548, 254] width 1096 height 508
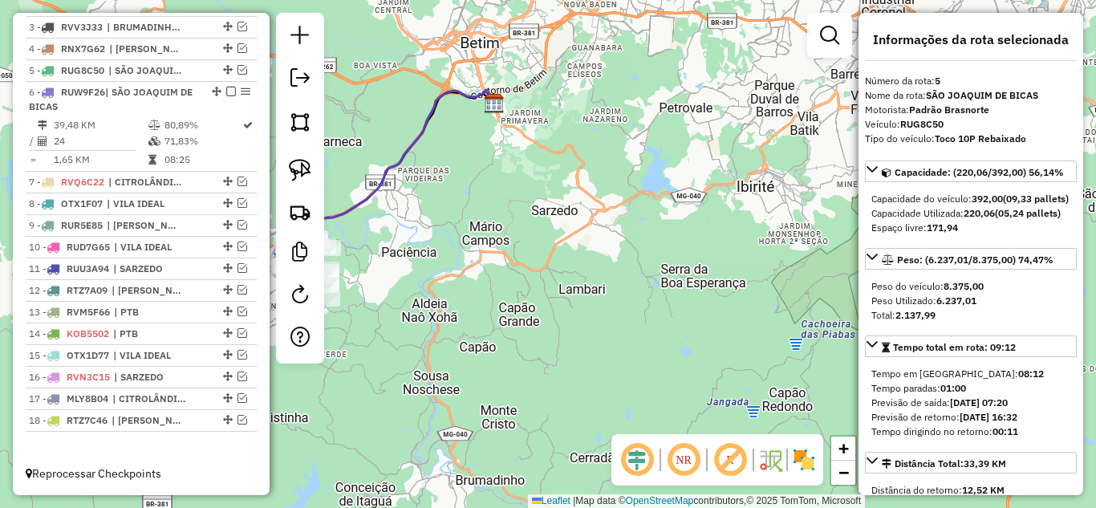
click at [401, 149] on icon at bounding box center [405, 169] width 180 height 158
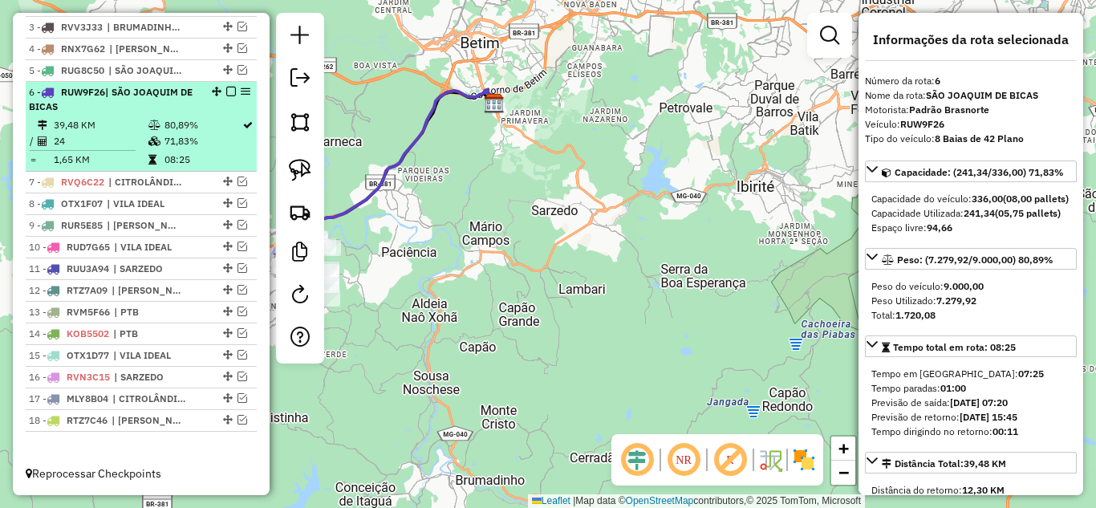
click at [226, 92] on em at bounding box center [231, 92] width 10 height 10
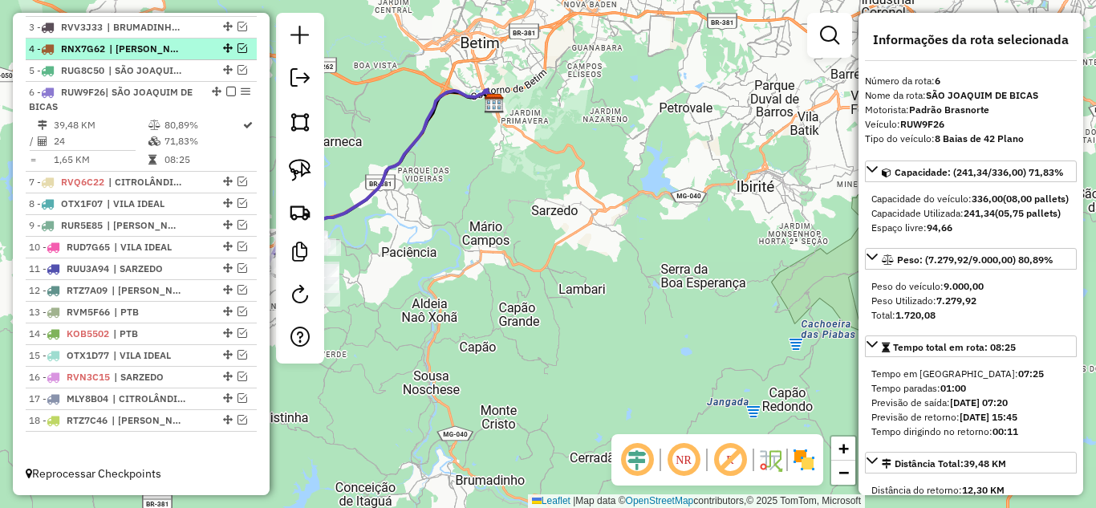
scroll to position [612, 0]
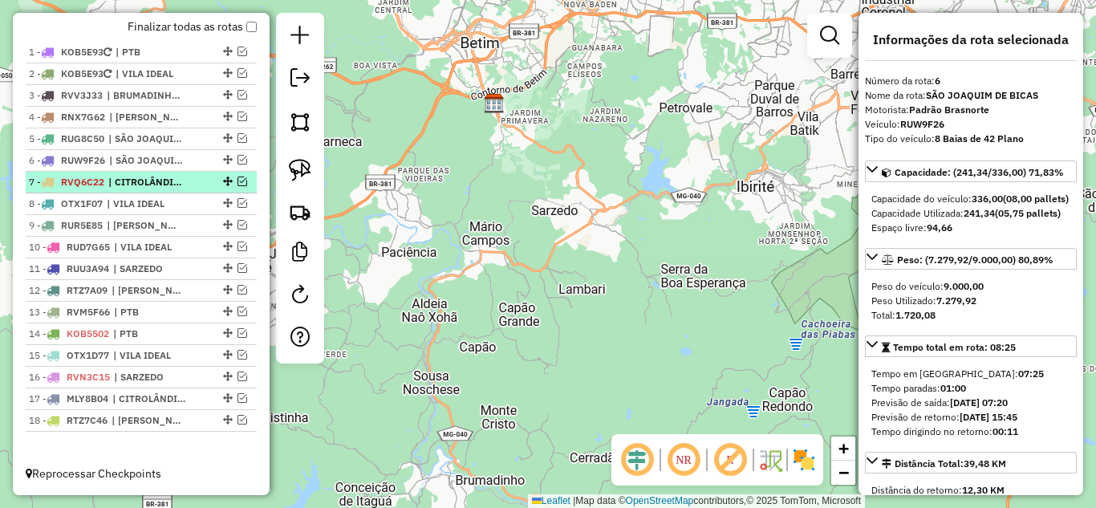
click at [238, 182] on em at bounding box center [243, 182] width 10 height 10
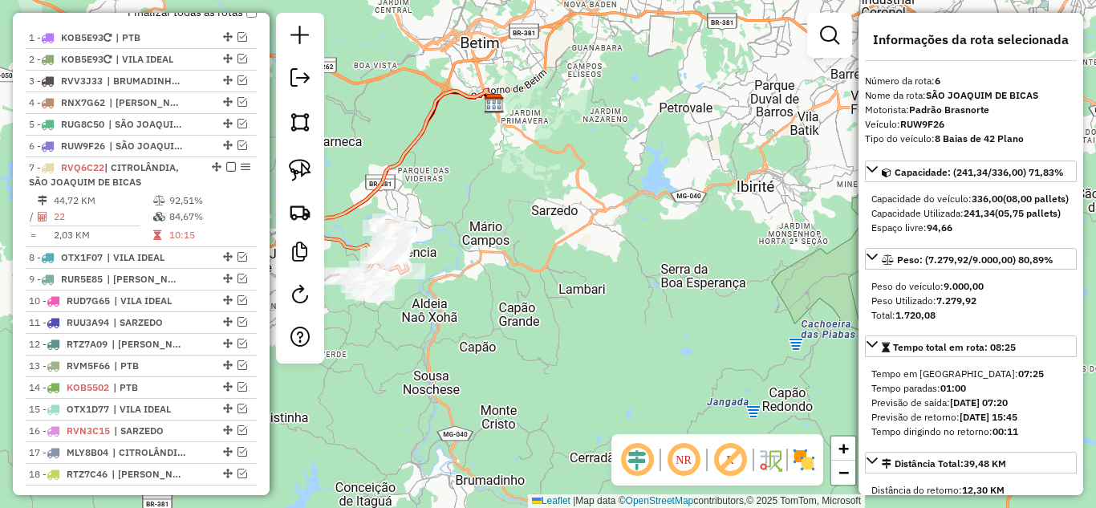
scroll to position [681, 0]
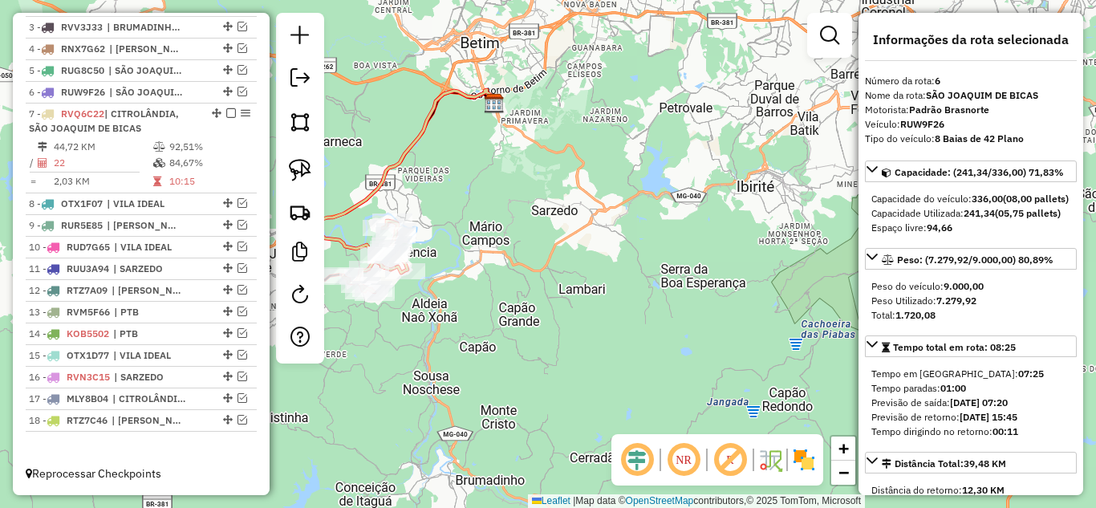
click at [386, 173] on icon at bounding box center [405, 173] width 180 height 166
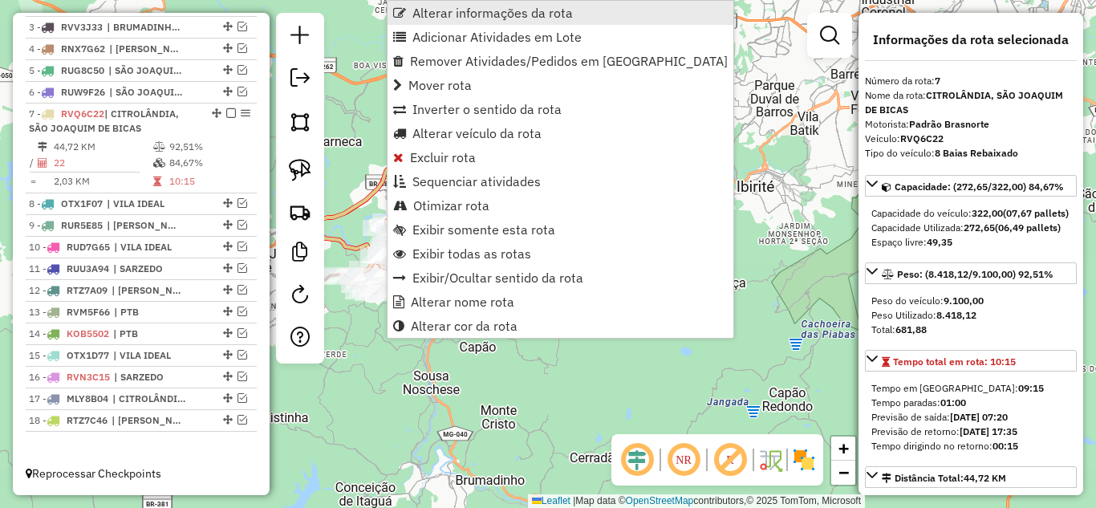
click at [466, 10] on span "Alterar informações da rota" at bounding box center [493, 12] width 161 height 13
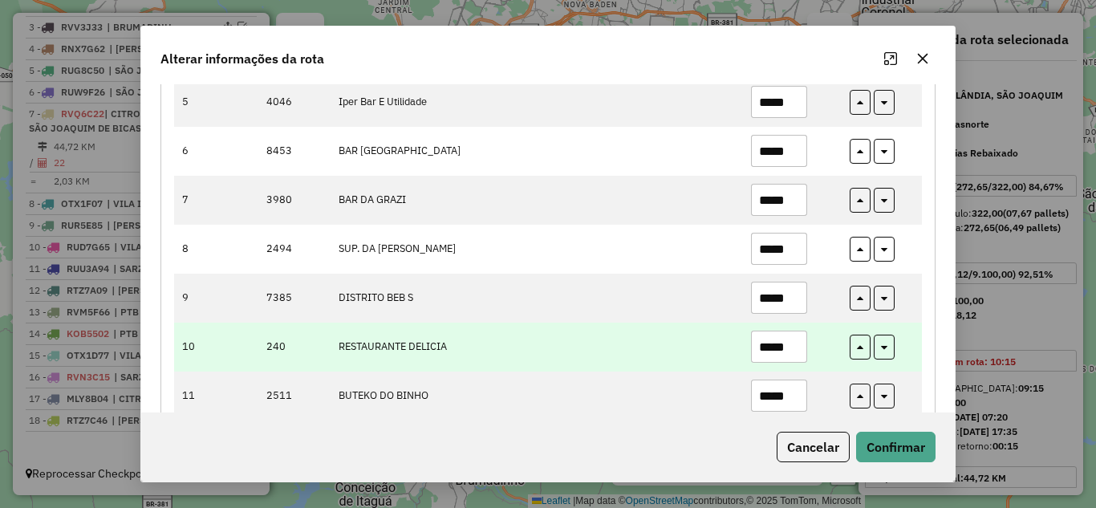
scroll to position [482, 0]
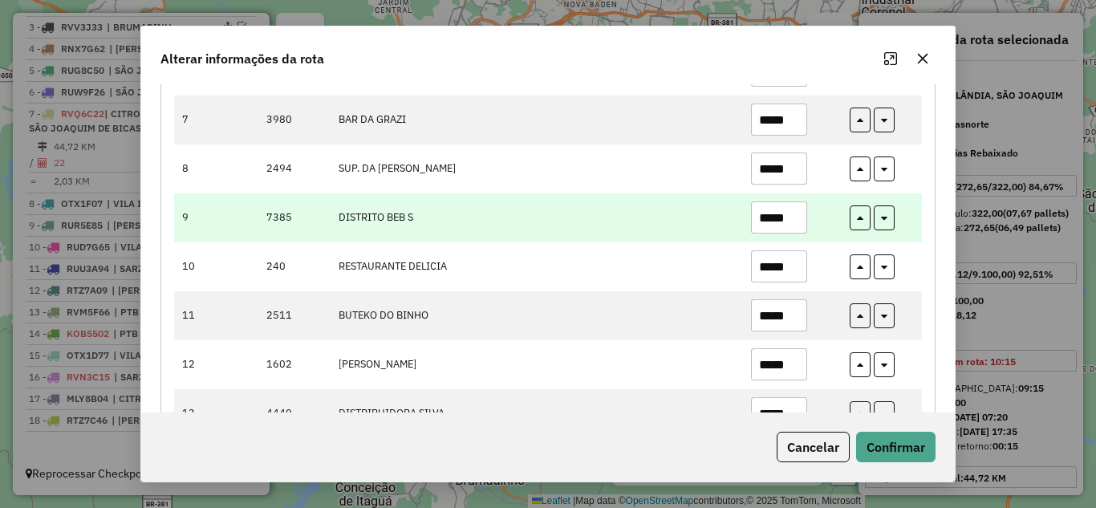
click at [799, 227] on input "*****" at bounding box center [779, 217] width 56 height 32
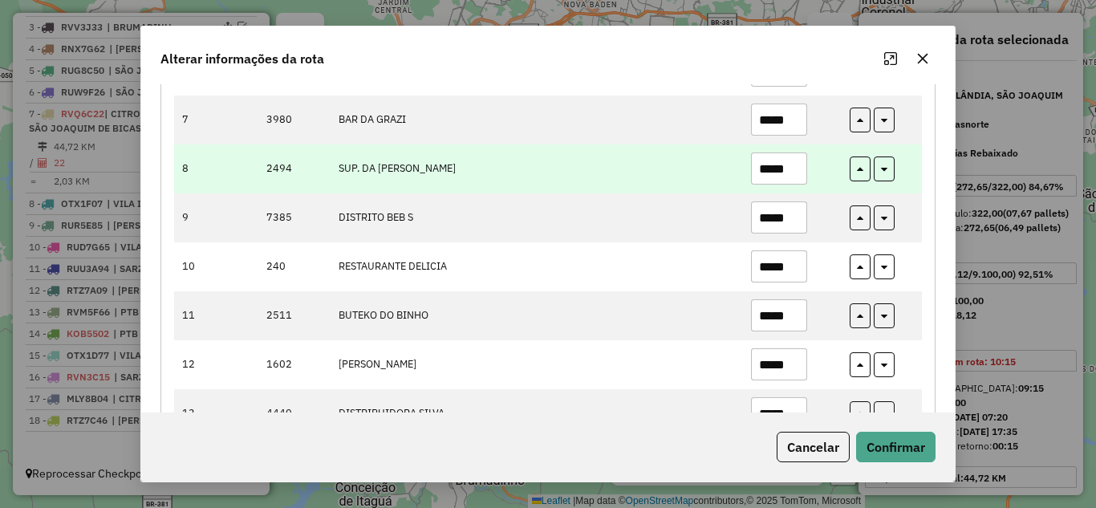
click at [799, 164] on input "*****" at bounding box center [779, 169] width 56 height 32
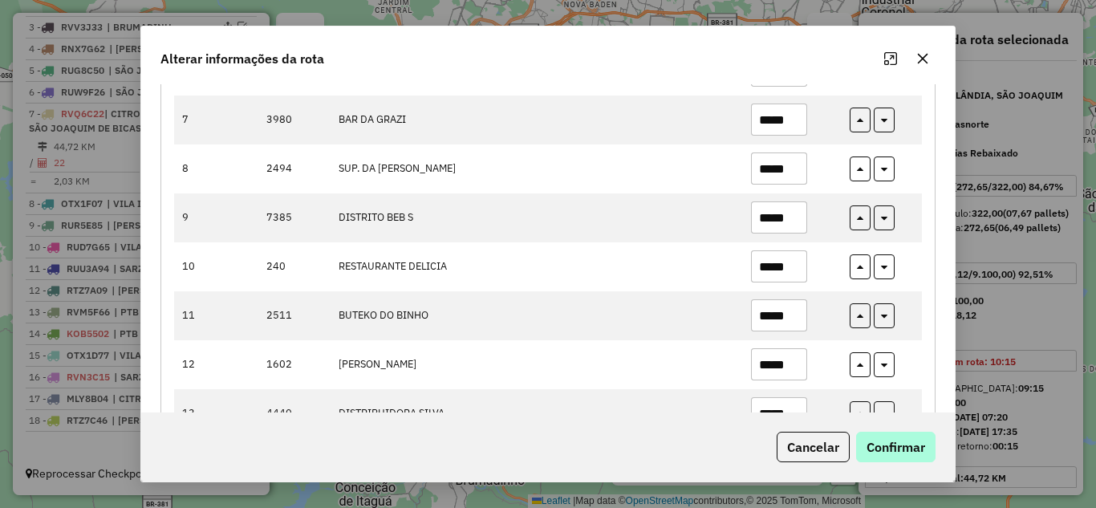
type input "*****"
click at [897, 435] on button "Confirmar" at bounding box center [895, 447] width 79 height 31
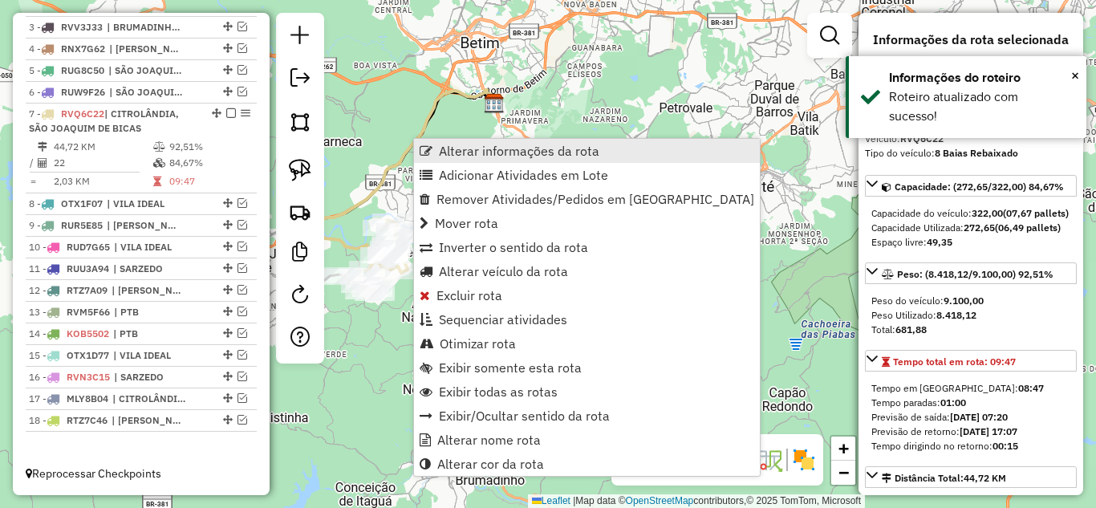
click at [486, 147] on span "Alterar informações da rota" at bounding box center [519, 150] width 161 height 13
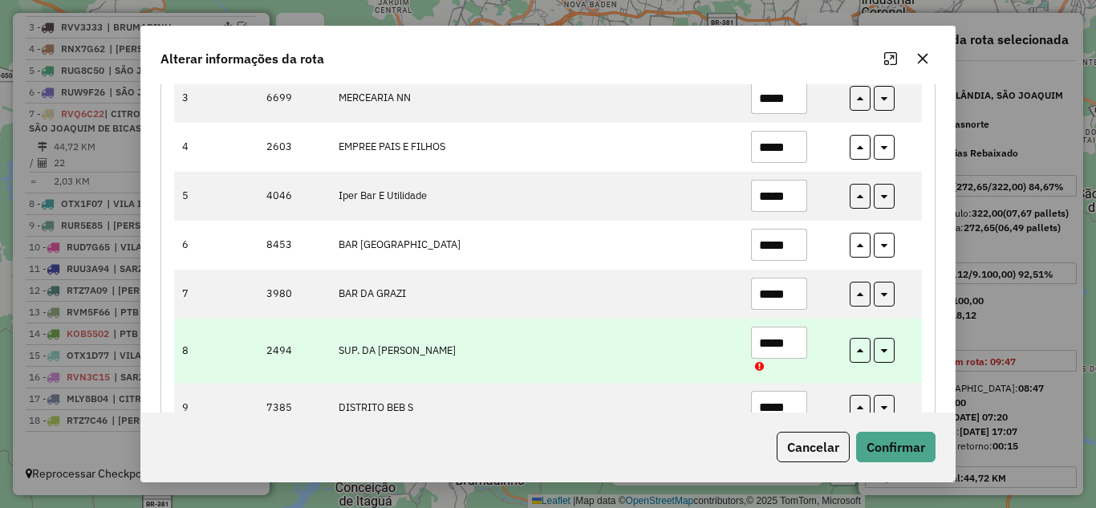
scroll to position [321, 0]
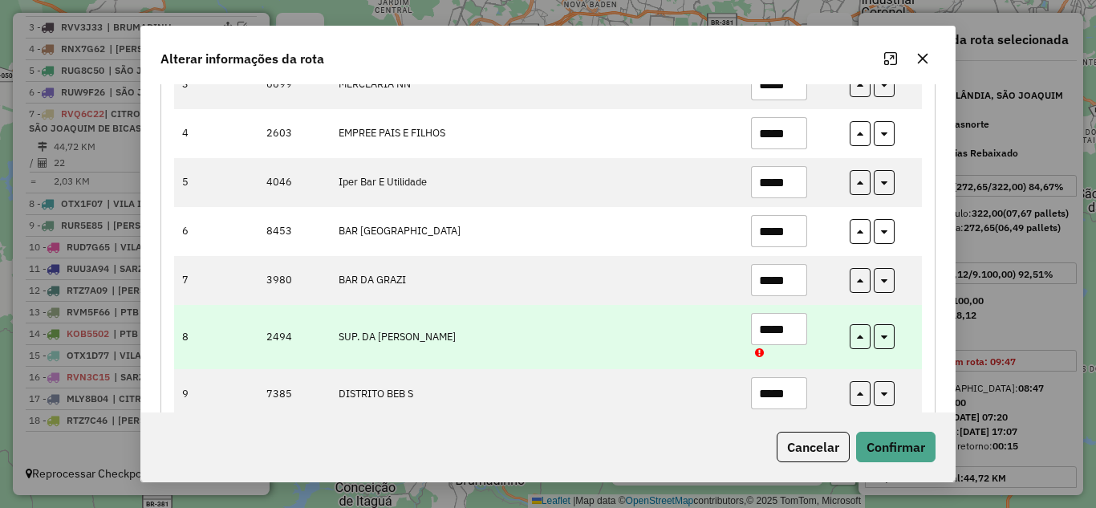
click at [791, 333] on input "*****" at bounding box center [779, 329] width 56 height 32
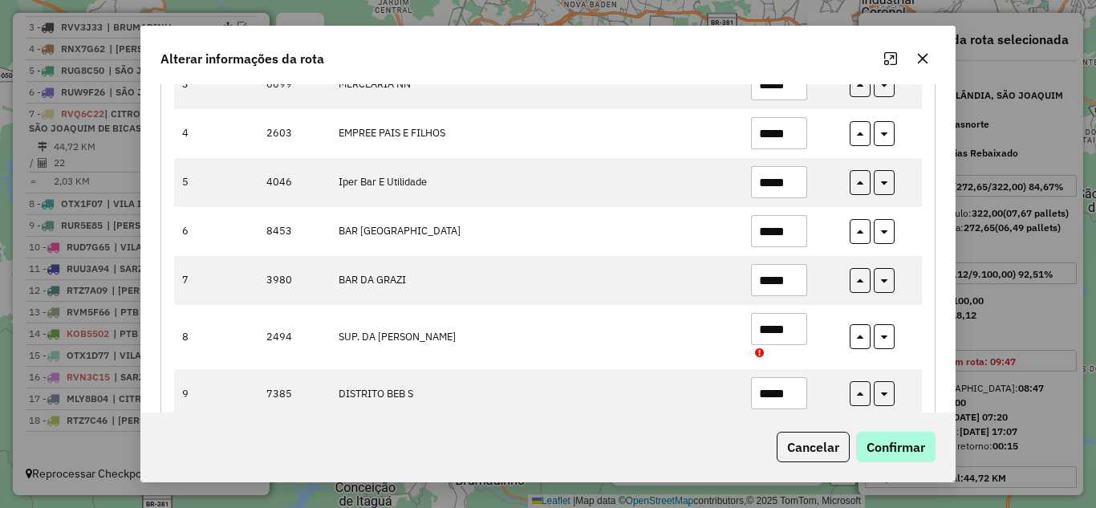
type input "*****"
click at [898, 449] on button "Confirmar" at bounding box center [895, 447] width 79 height 31
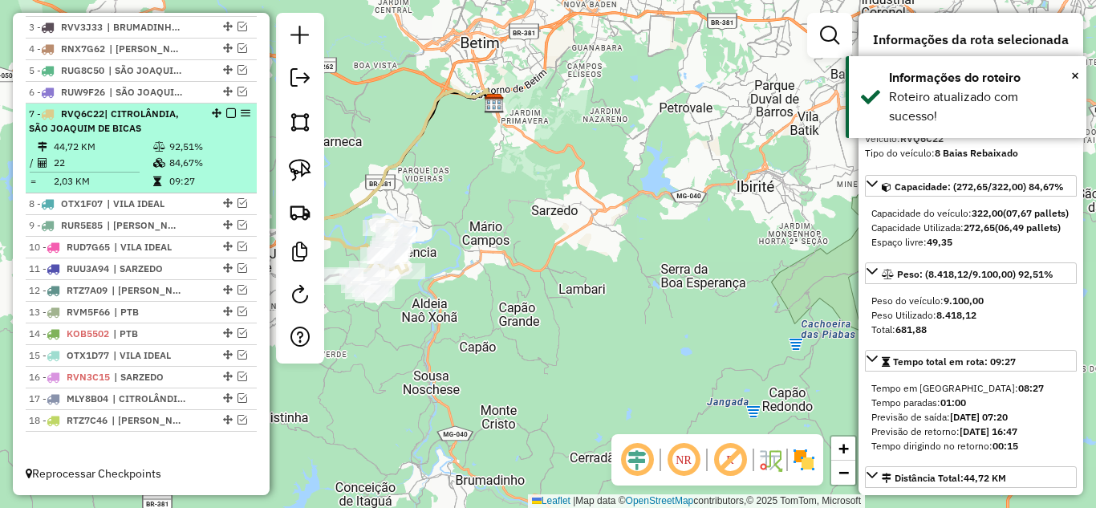
click at [226, 112] on em at bounding box center [231, 113] width 10 height 10
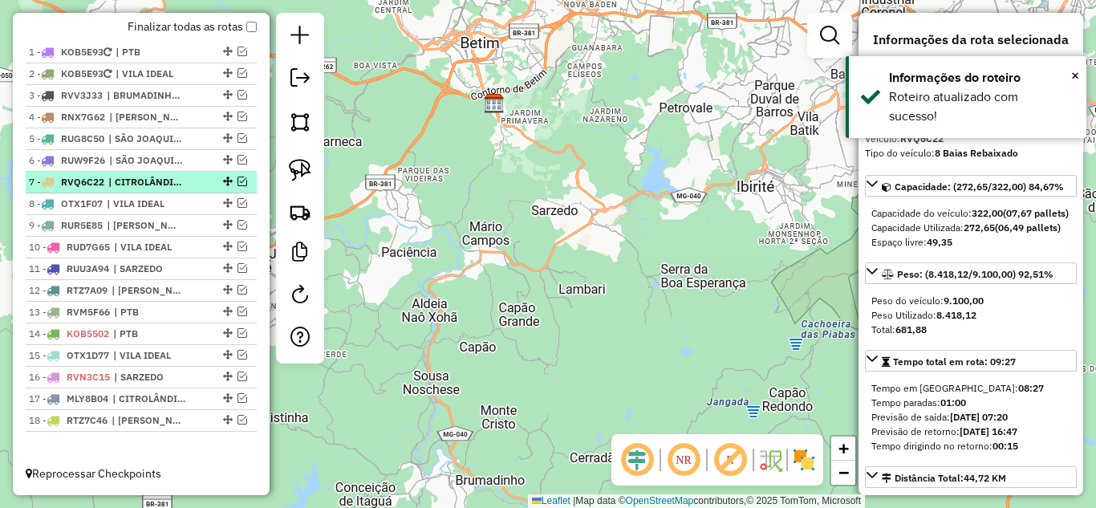
scroll to position [612, 0]
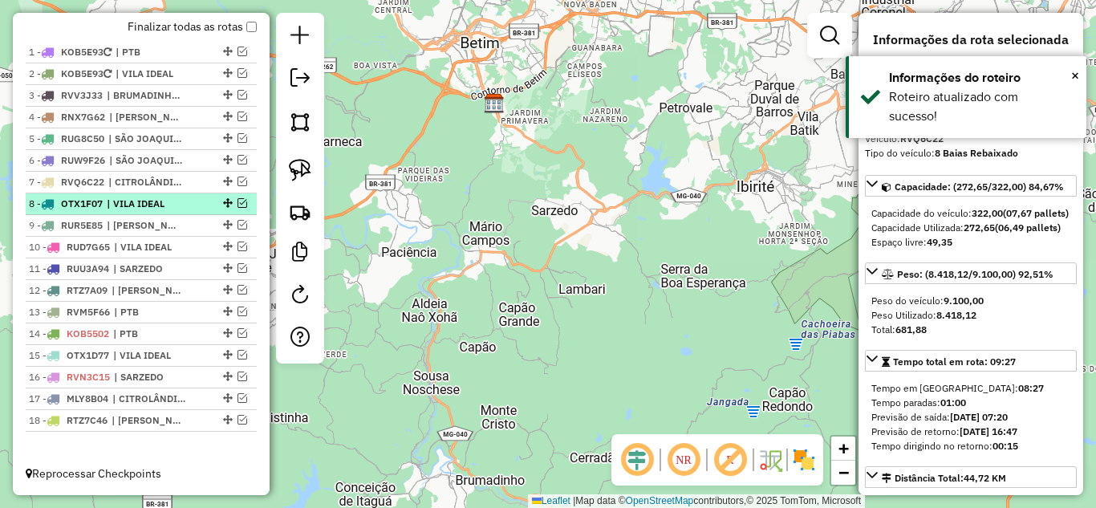
click at [238, 204] on em at bounding box center [243, 203] width 10 height 10
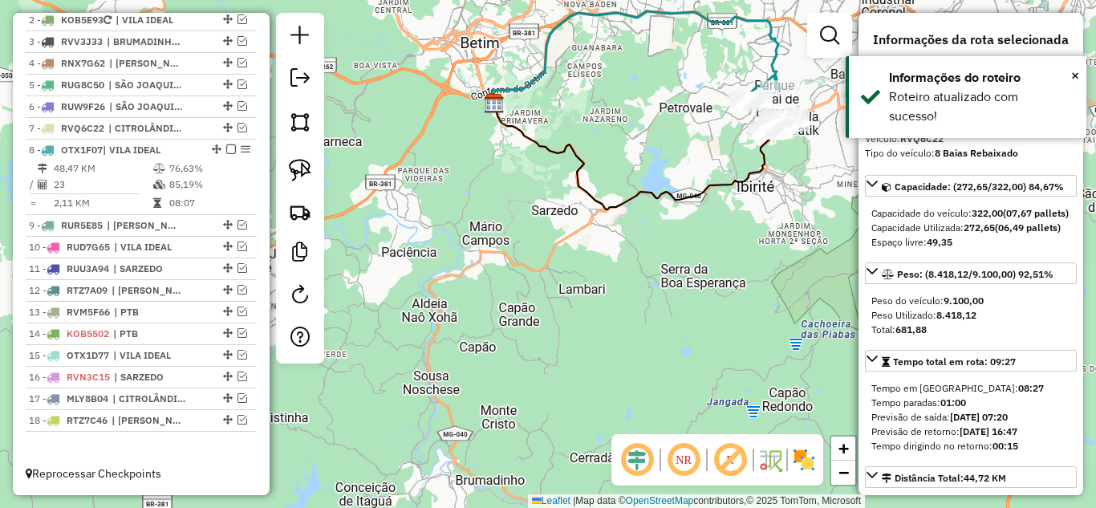
click at [531, 77] on icon at bounding box center [636, 57] width 288 height 92
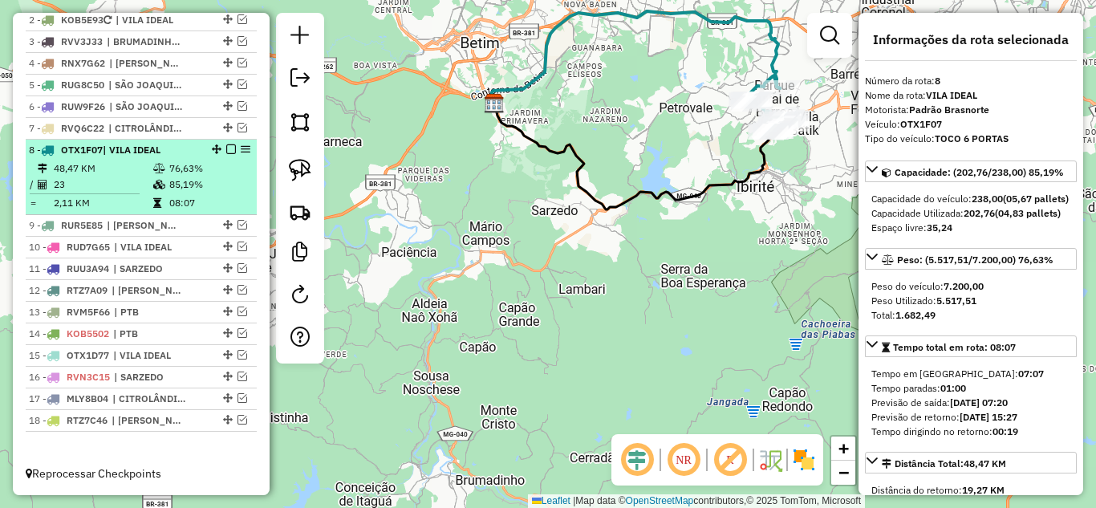
click at [226, 149] on em at bounding box center [231, 149] width 10 height 10
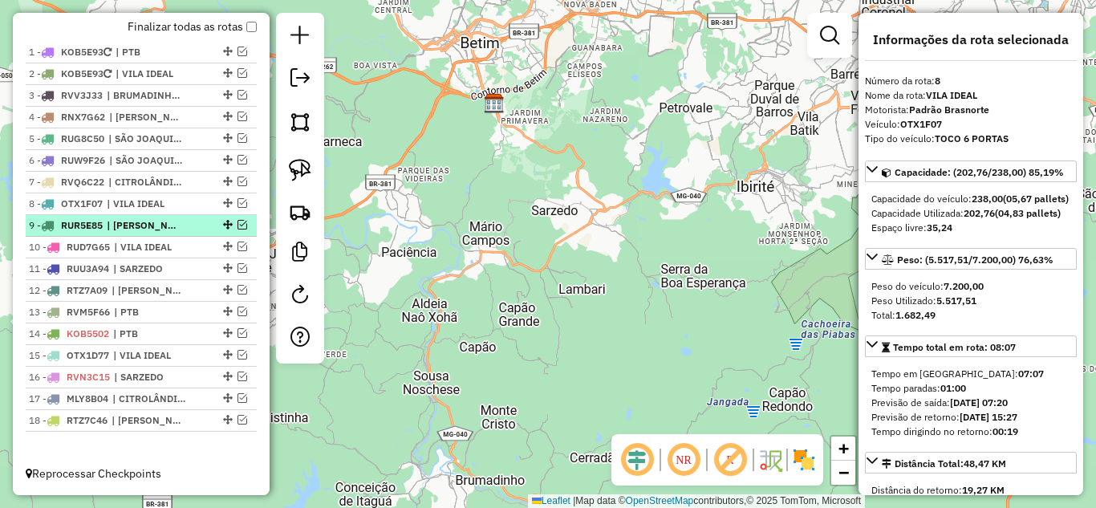
click at [238, 226] on em at bounding box center [243, 225] width 10 height 10
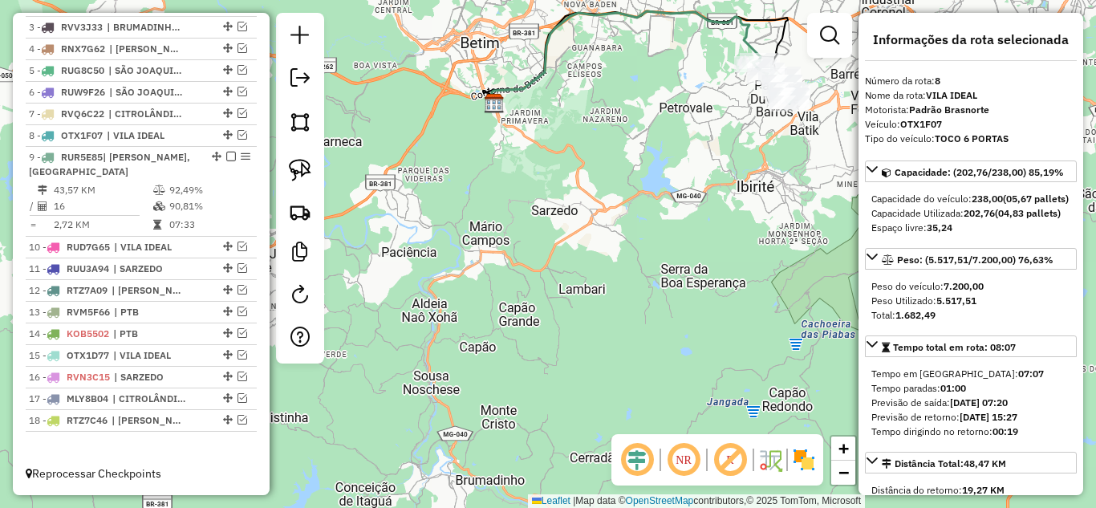
click at [537, 77] on icon at bounding box center [626, 57] width 269 height 92
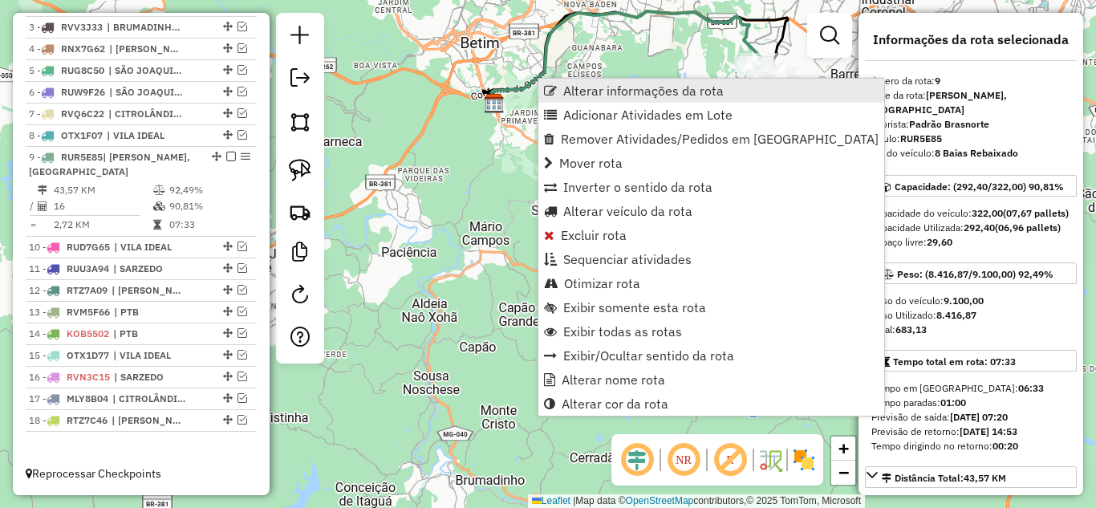
click at [563, 86] on link "Alterar informações da rota" at bounding box center [712, 91] width 346 height 24
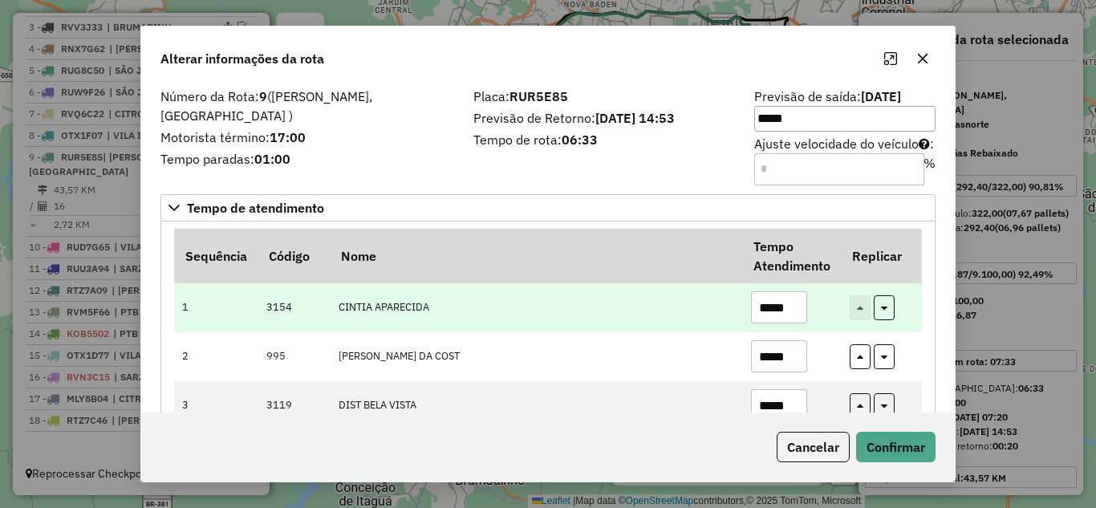
drag, startPoint x: 794, startPoint y: 309, endPoint x: 658, endPoint y: 290, distance: 137.0
click at [658, 290] on tr "1 3154 CINTIA APARECIDA *****" at bounding box center [548, 307] width 748 height 49
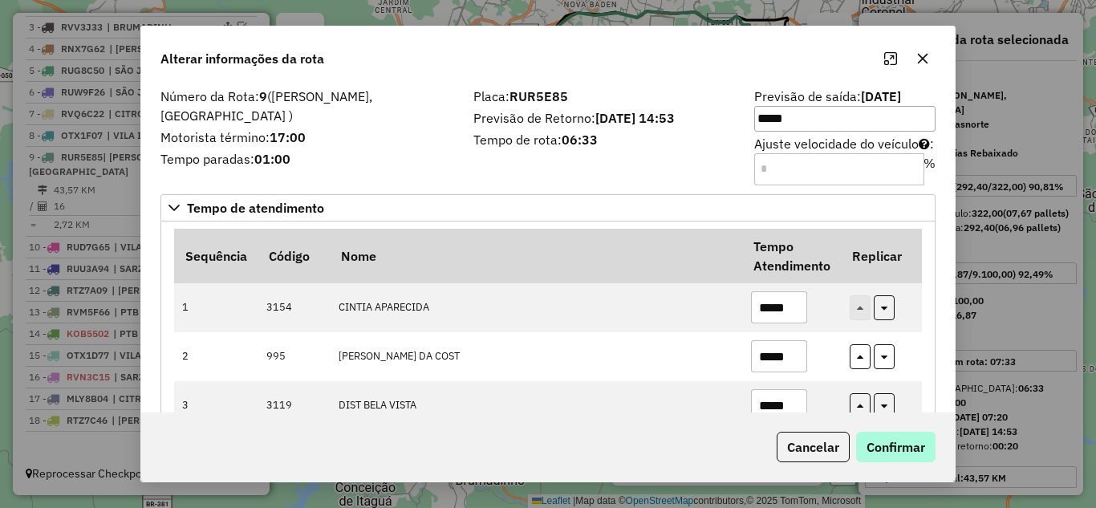
type input "*****"
click at [890, 446] on button "Confirmar" at bounding box center [895, 447] width 79 height 31
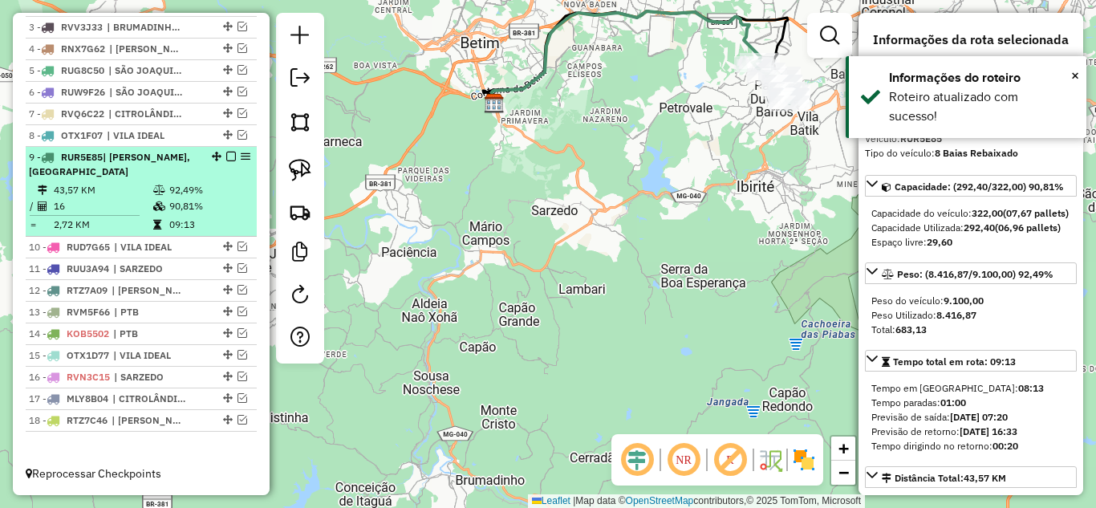
click at [226, 157] on em at bounding box center [231, 157] width 10 height 10
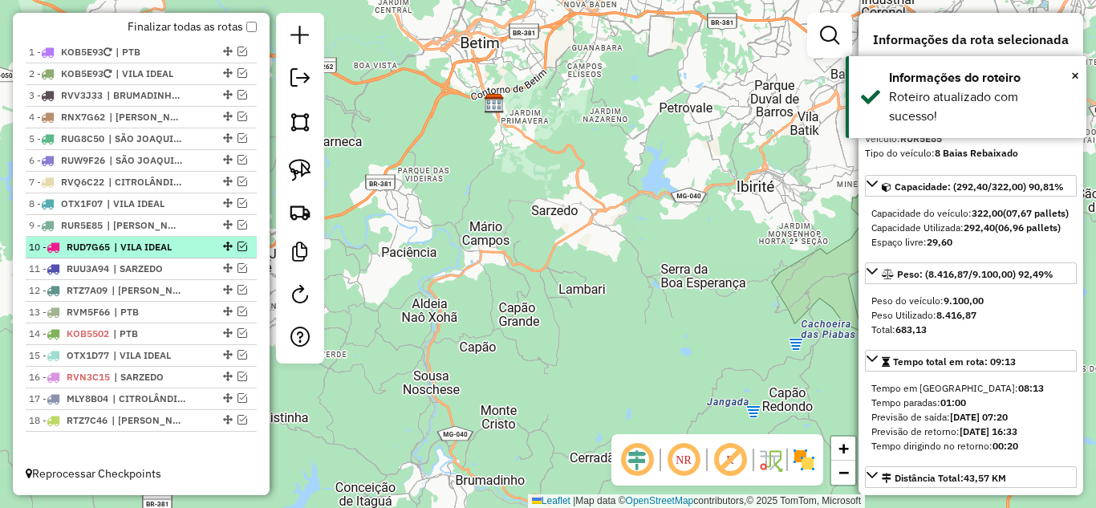
click at [238, 248] on em at bounding box center [243, 247] width 10 height 10
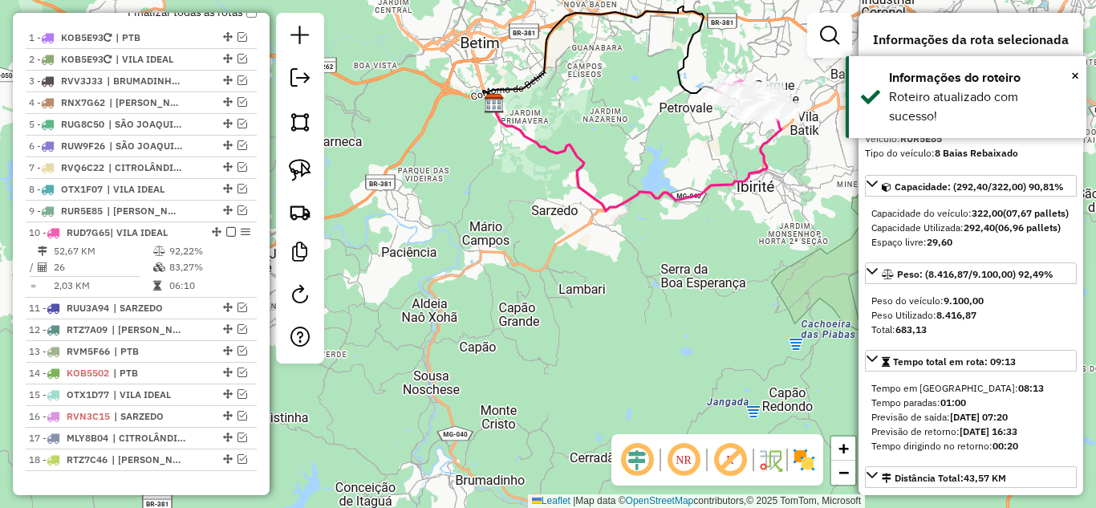
scroll to position [666, 0]
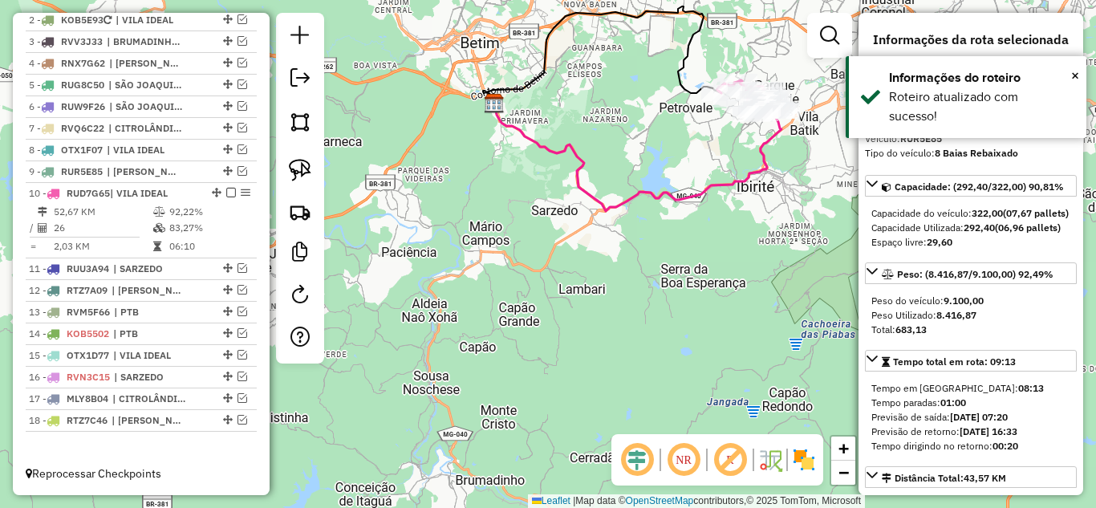
click at [539, 140] on icon at bounding box center [637, 158] width 287 height 108
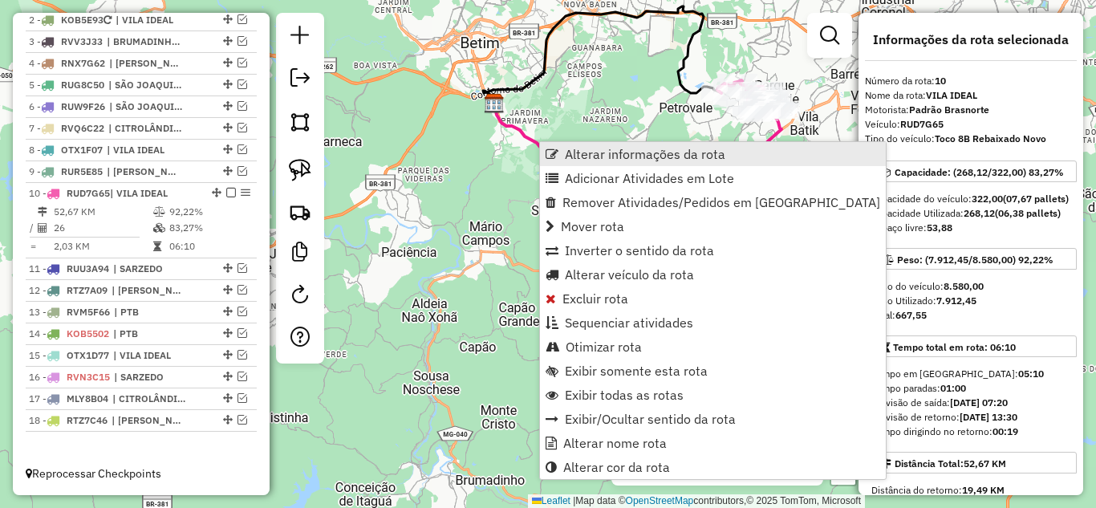
click at [601, 152] on span "Alterar informações da rota" at bounding box center [645, 154] width 161 height 13
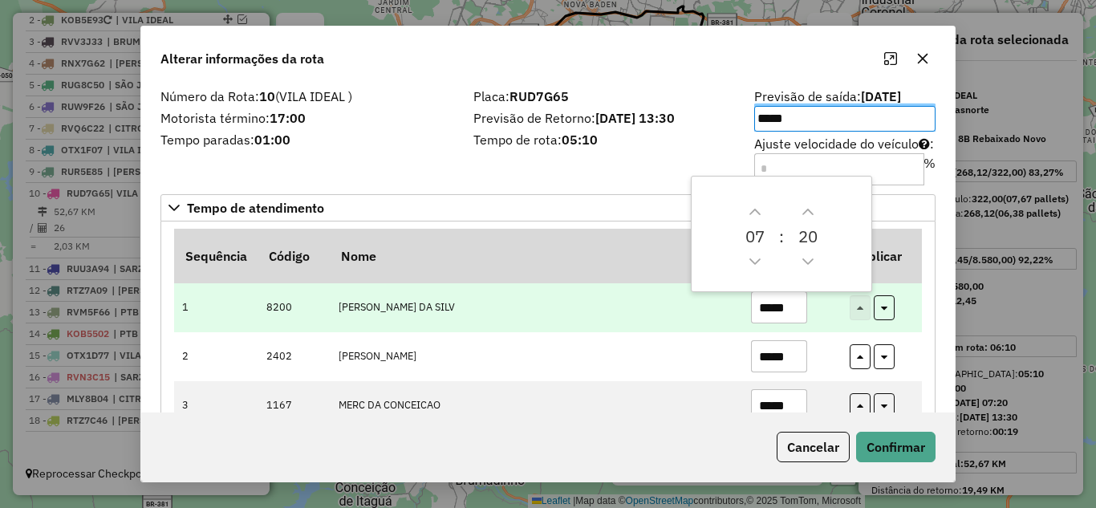
click at [798, 303] on input "*****" at bounding box center [779, 307] width 56 height 32
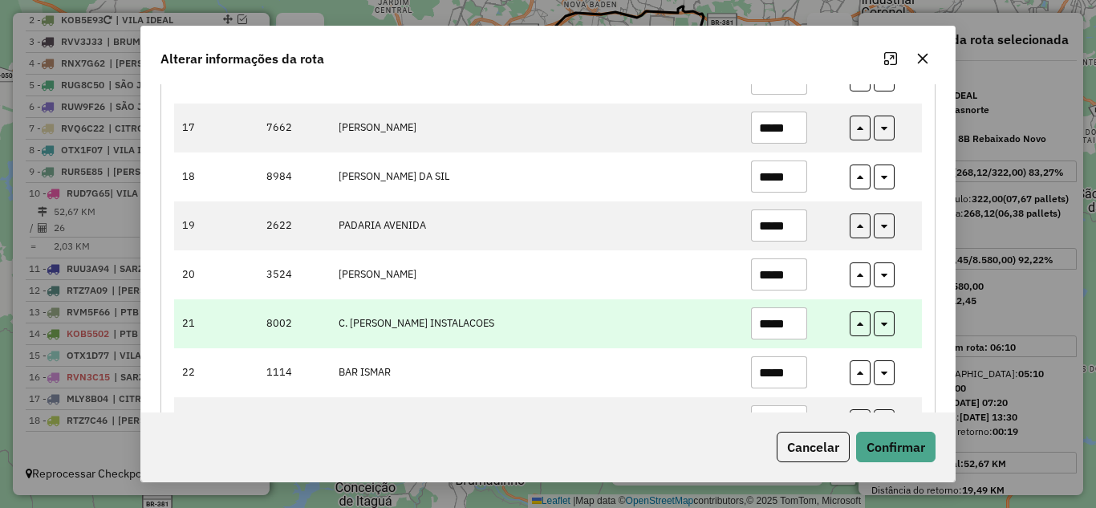
scroll to position [1124, 0]
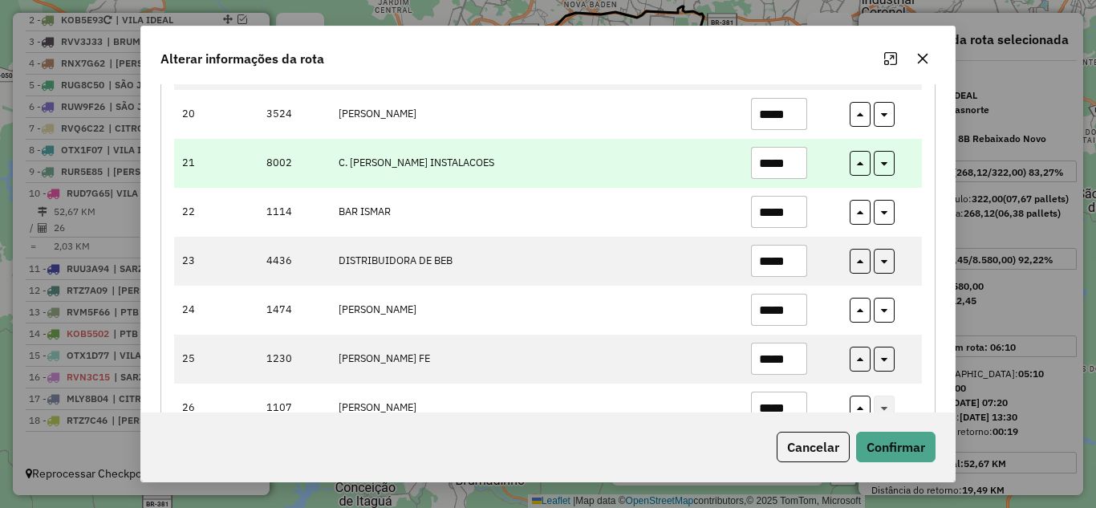
type input "*****"
drag, startPoint x: 799, startPoint y: 163, endPoint x: 720, endPoint y: 161, distance: 78.7
click at [720, 161] on tr "21 8002 C. GOMES INSTALACOES *****" at bounding box center [548, 163] width 748 height 49
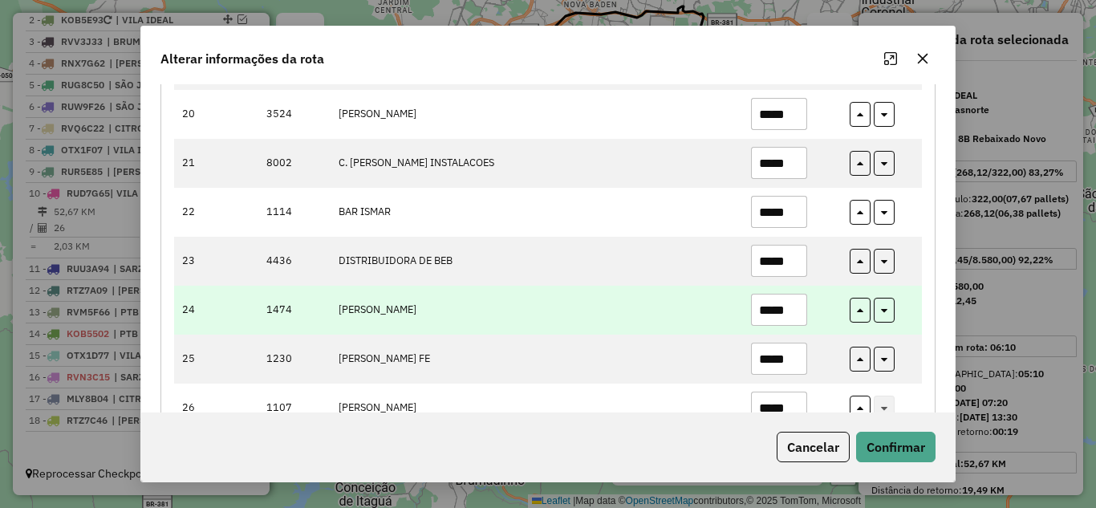
scroll to position [1173, 0]
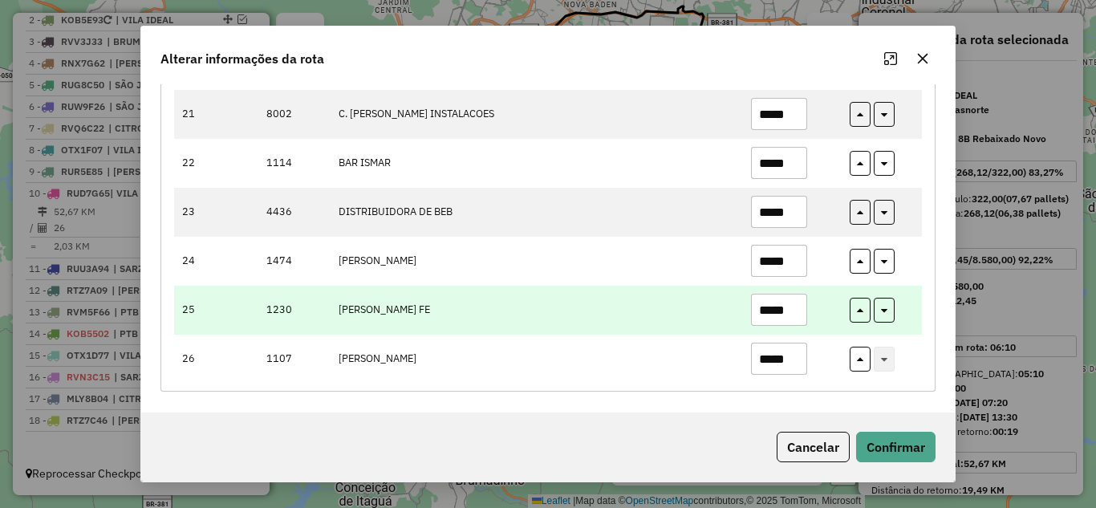
type input "*****"
drag, startPoint x: 796, startPoint y: 311, endPoint x: 624, endPoint y: 295, distance: 173.3
click at [624, 295] on tr "25 1230 PATRICIANA SOARES FE *****" at bounding box center [548, 310] width 748 height 49
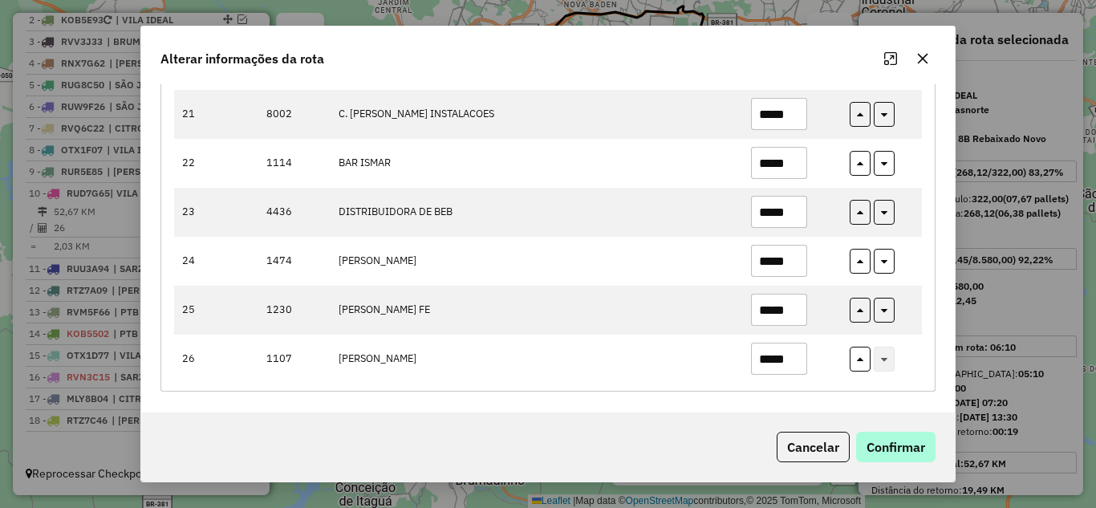
type input "*****"
click at [913, 450] on button "Confirmar" at bounding box center [895, 447] width 79 height 31
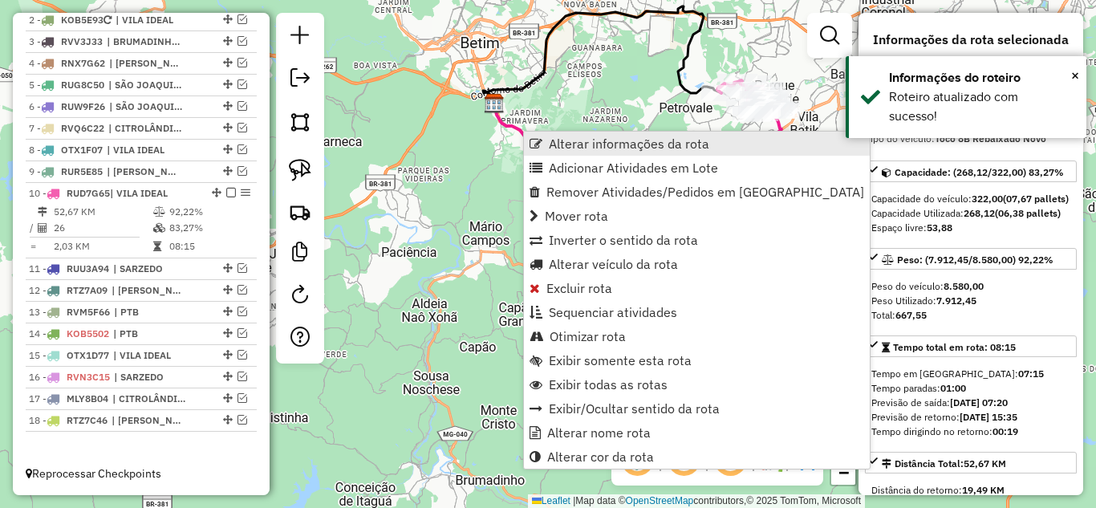
click at [570, 143] on span "Alterar informações da rota" at bounding box center [629, 143] width 161 height 13
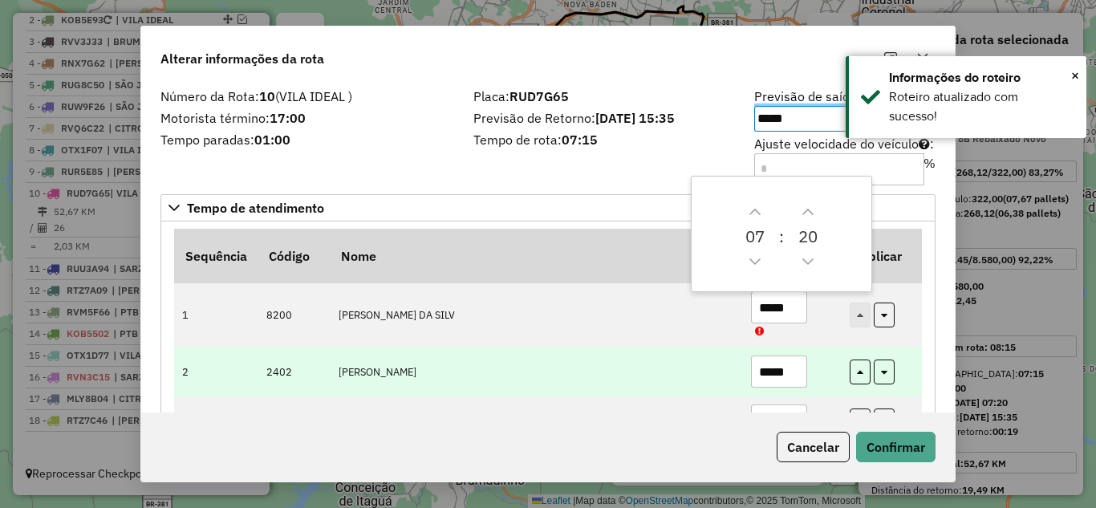
click at [792, 371] on input "*****" at bounding box center [779, 372] width 56 height 32
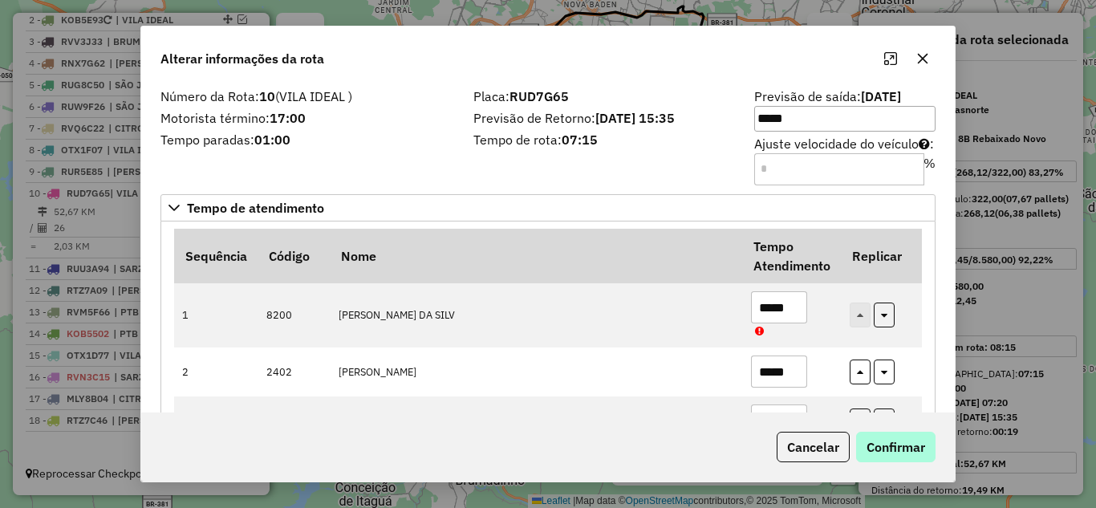
type input "*****"
drag, startPoint x: 881, startPoint y: 445, endPoint x: 873, endPoint y: 433, distance: 14.9
click at [876, 437] on button "Confirmar" at bounding box center [895, 447] width 79 height 31
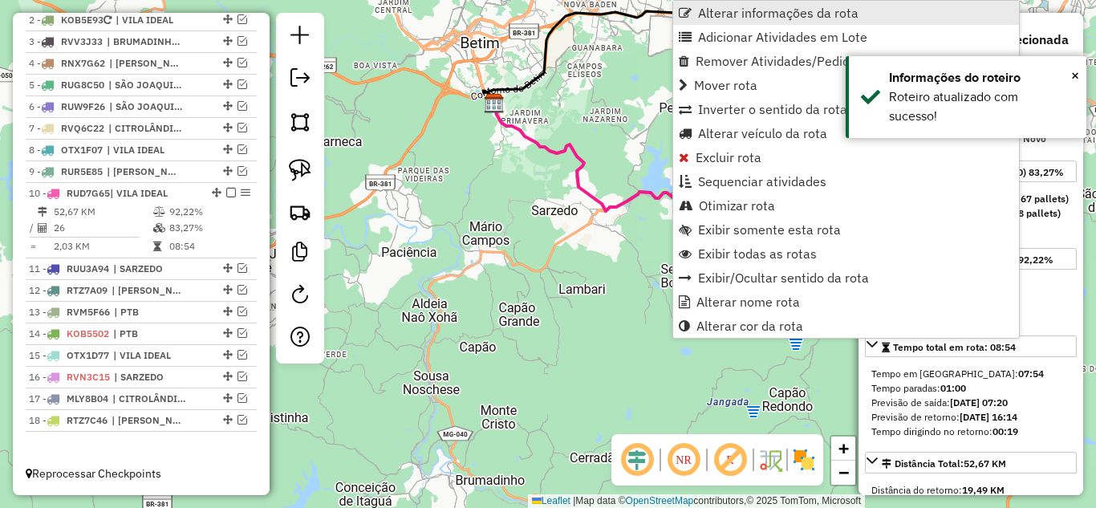
click at [722, 6] on span "Alterar informações da rota" at bounding box center [778, 12] width 161 height 13
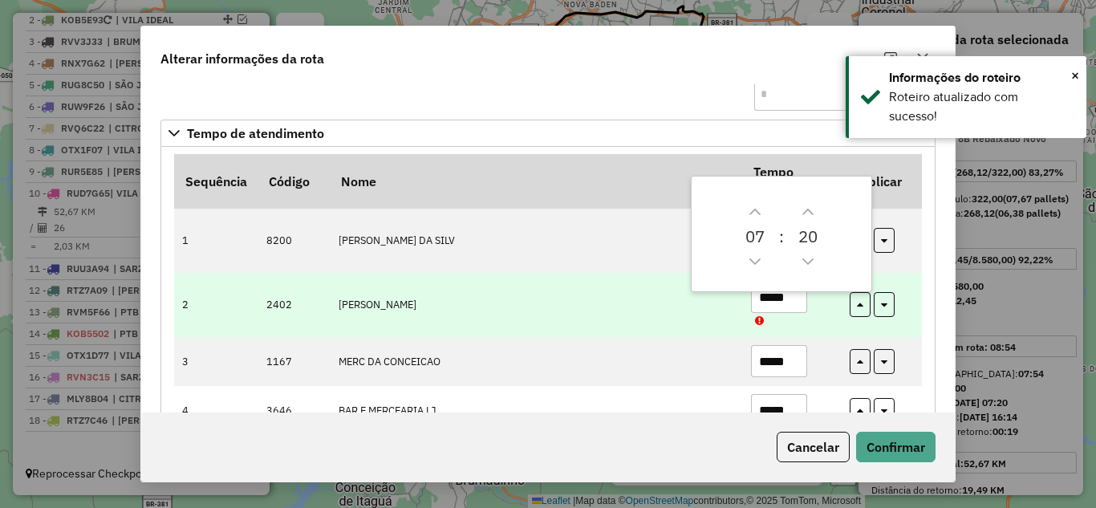
scroll to position [161, 0]
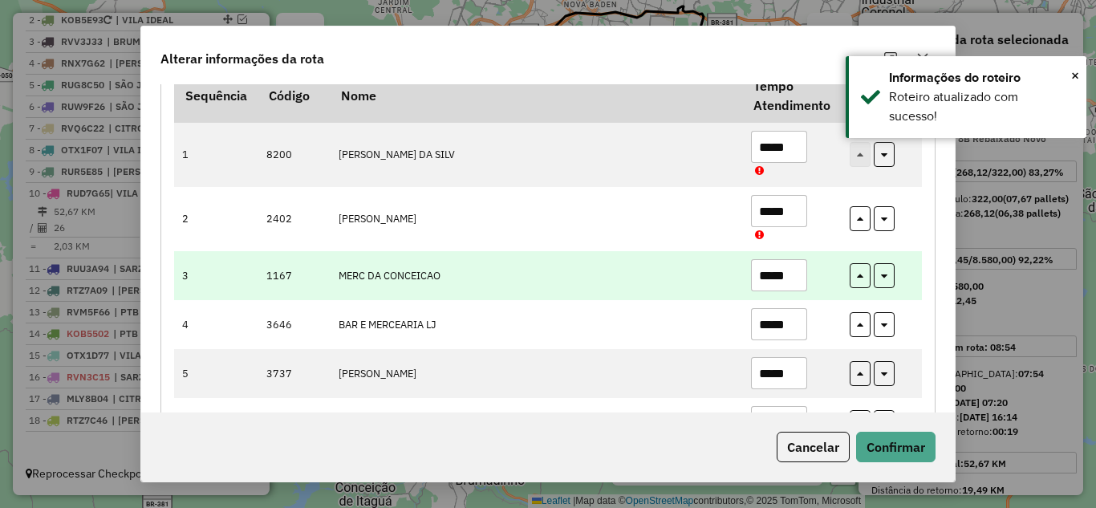
click at [794, 275] on input "*****" at bounding box center [779, 275] width 56 height 32
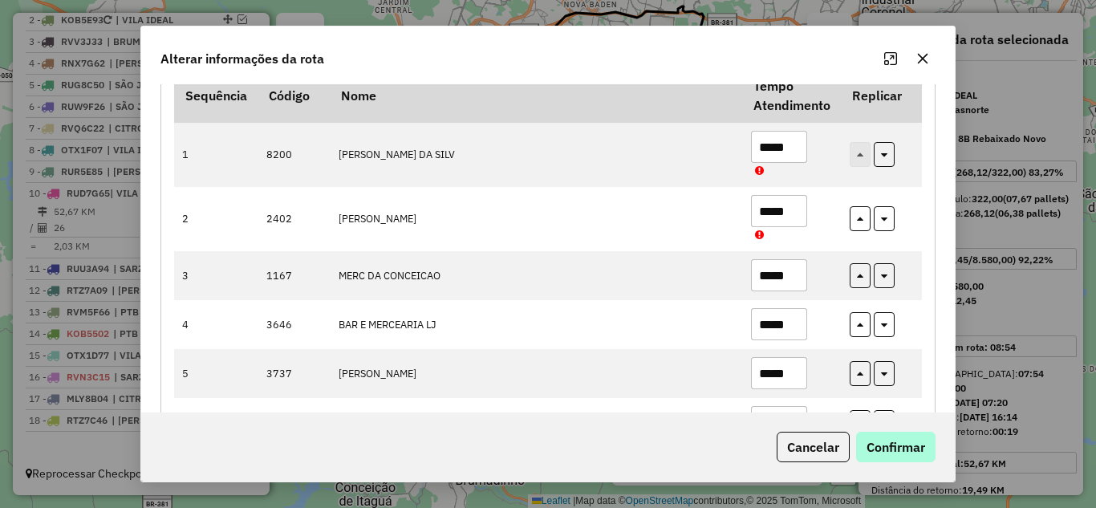
type input "*****"
drag, startPoint x: 885, startPoint y: 444, endPoint x: 892, endPoint y: 433, distance: 13.4
click at [887, 440] on button "Confirmar" at bounding box center [895, 447] width 79 height 31
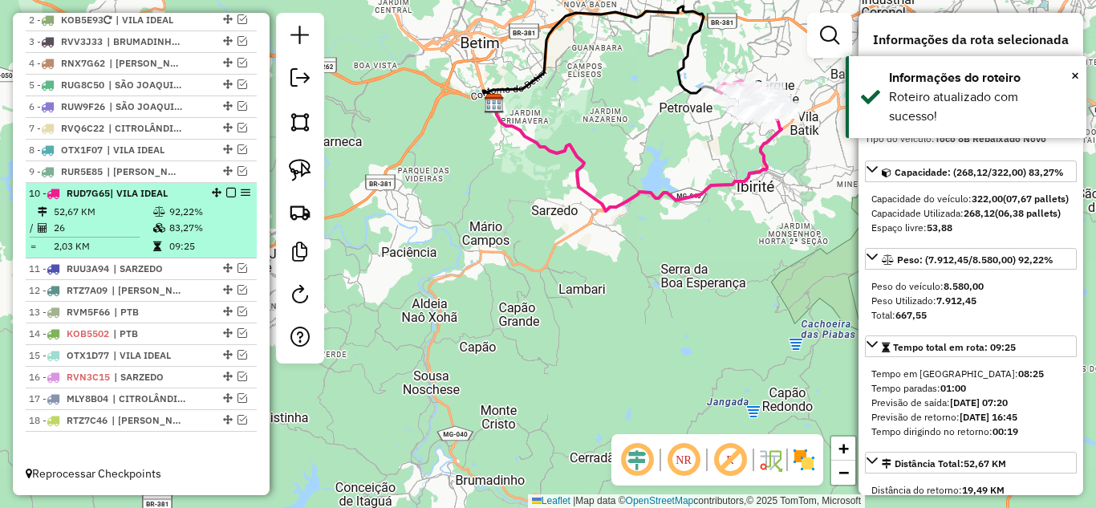
click at [226, 193] on em at bounding box center [231, 193] width 10 height 10
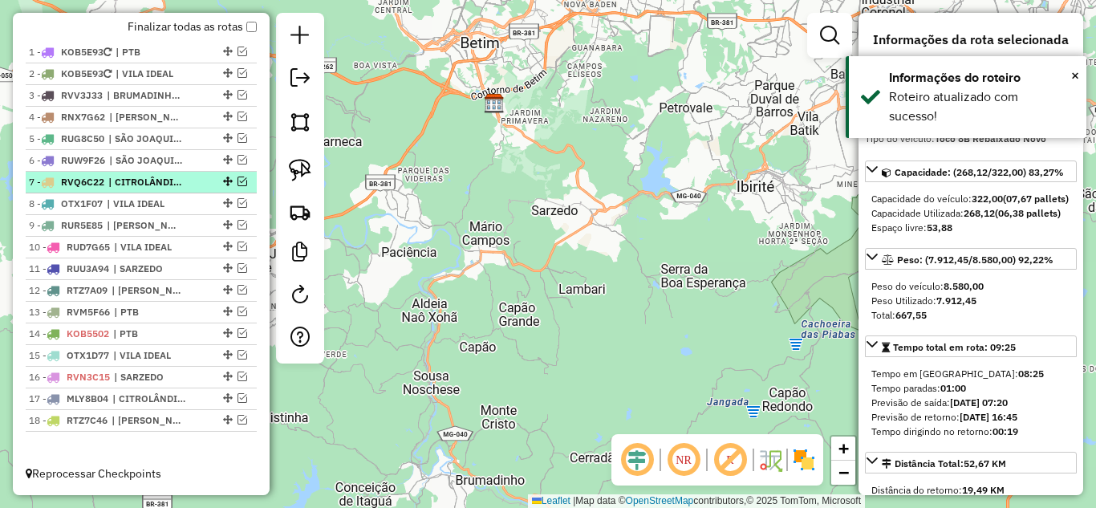
scroll to position [612, 0]
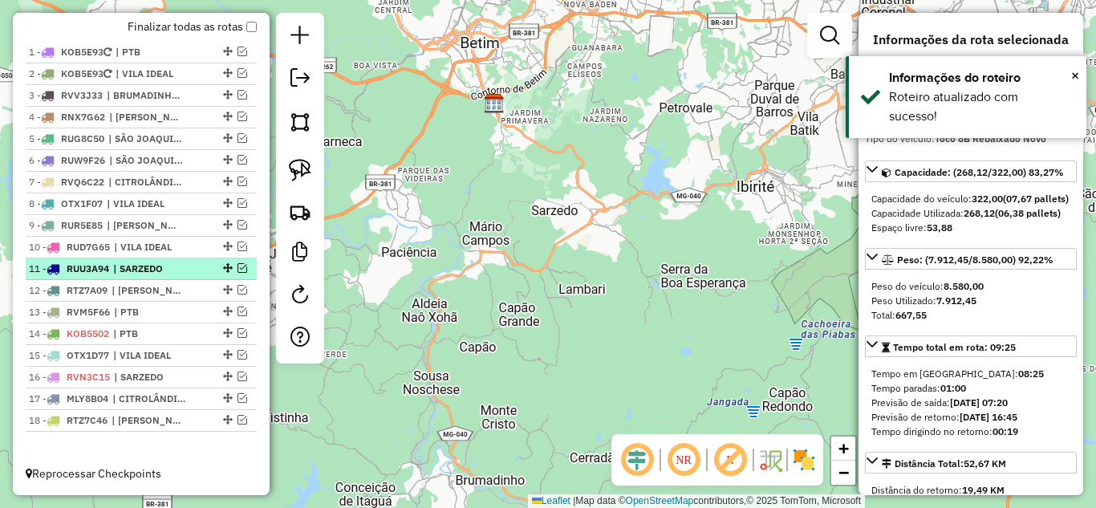
click at [238, 265] on em at bounding box center [243, 268] width 10 height 10
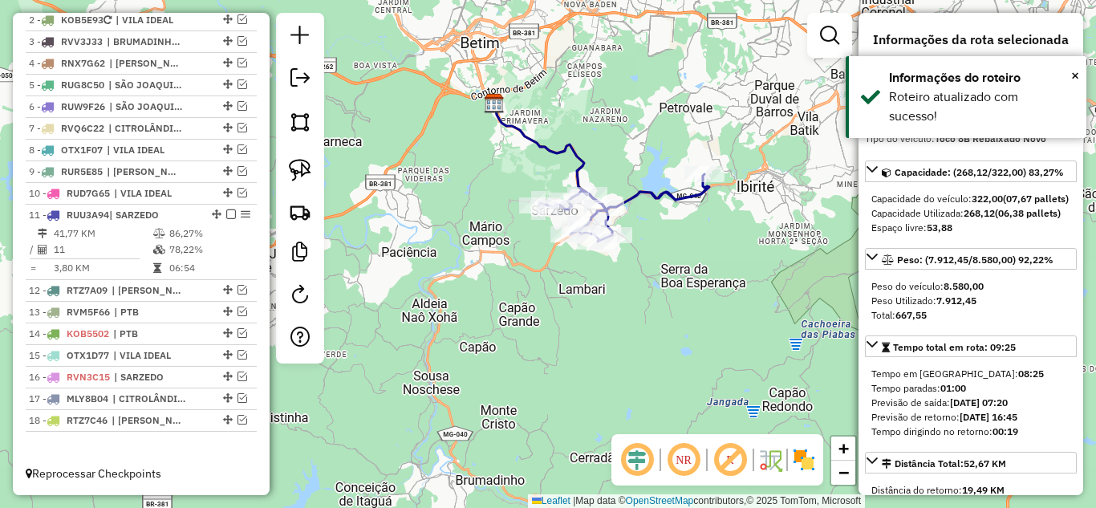
click at [545, 145] on icon at bounding box center [549, 156] width 110 height 104
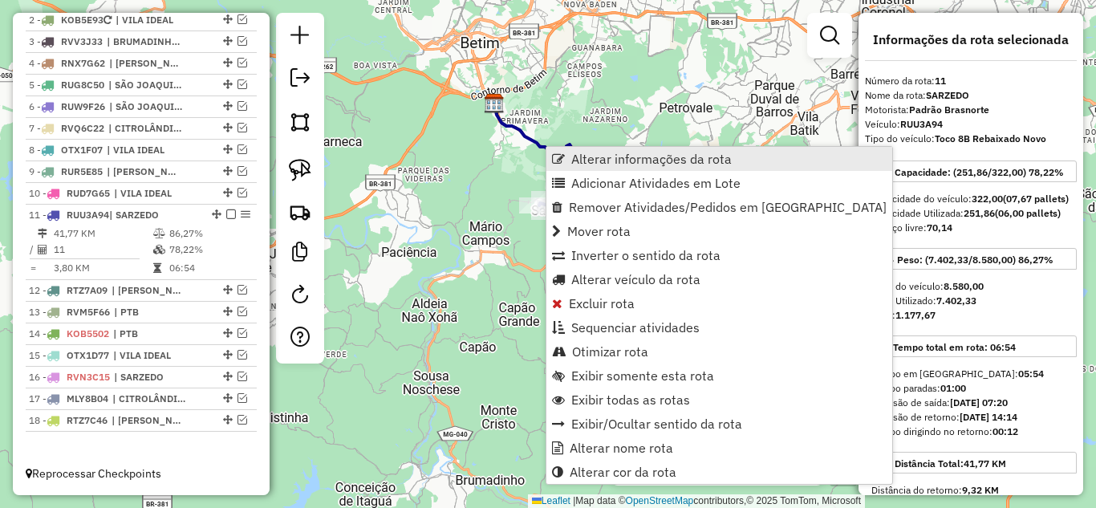
click at [608, 159] on span "Alterar informações da rota" at bounding box center [652, 159] width 161 height 13
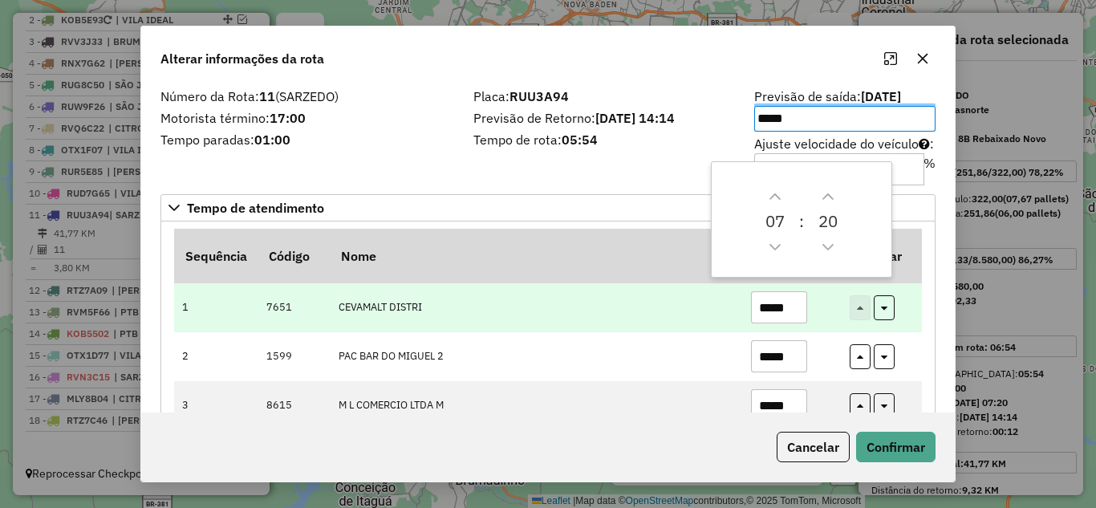
click at [795, 312] on input "*****" at bounding box center [779, 307] width 56 height 32
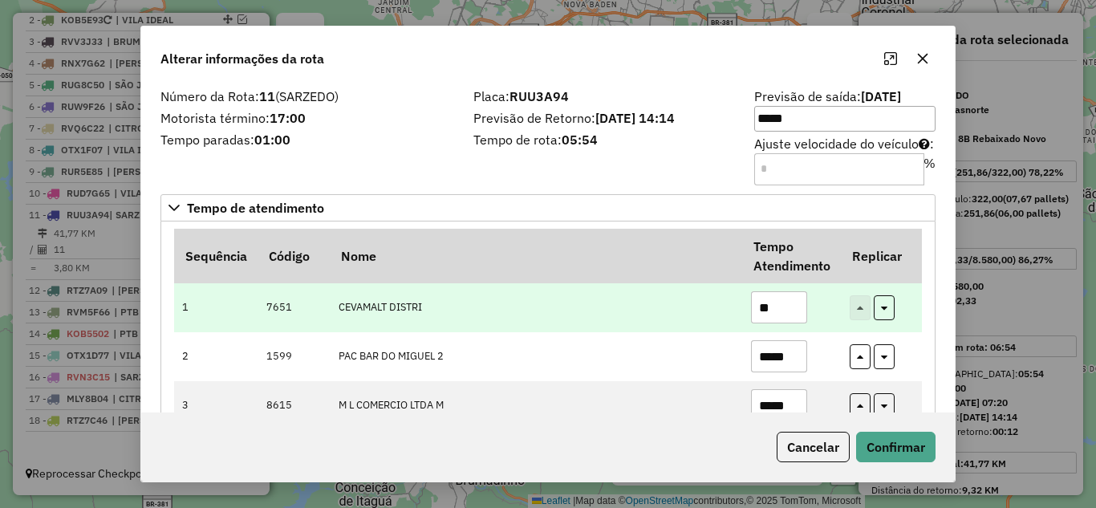
type input "*"
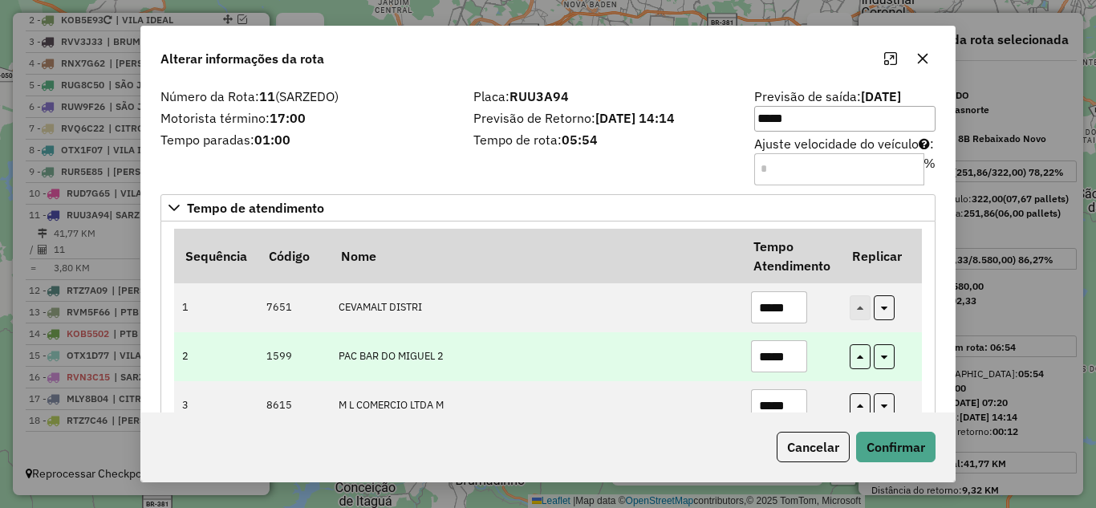
type input "*****"
click at [791, 348] on input "*****" at bounding box center [779, 356] width 56 height 32
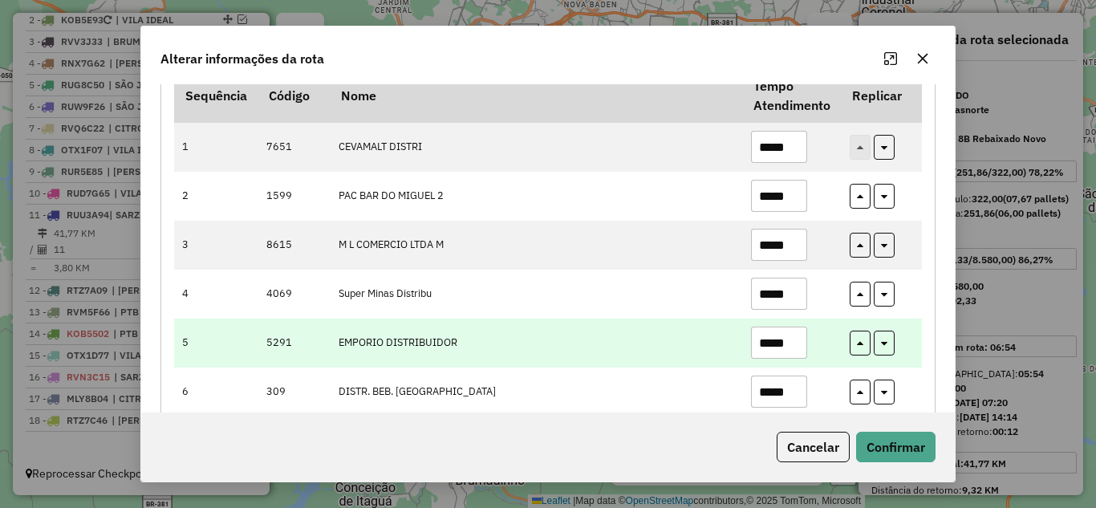
scroll to position [241, 0]
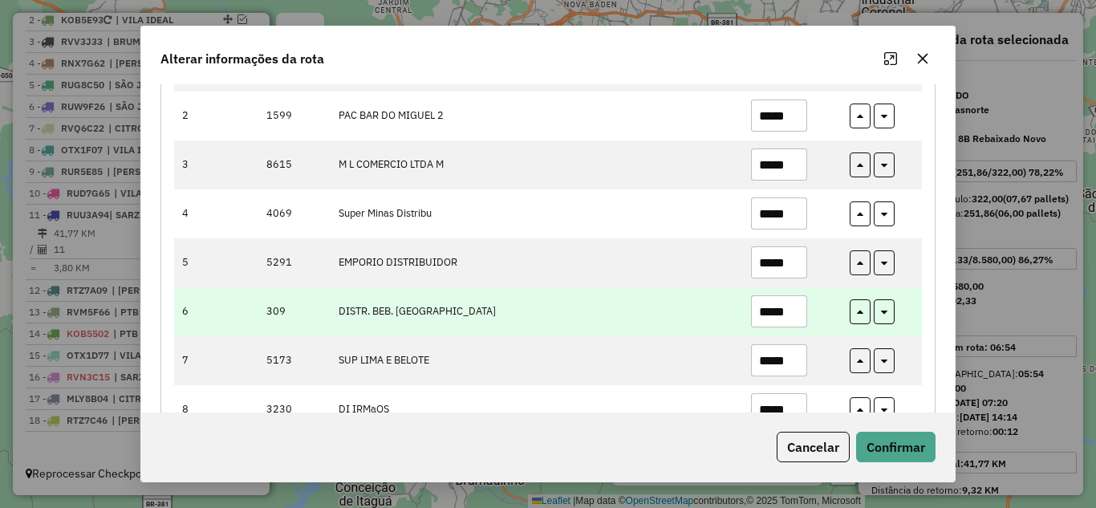
type input "*****"
click at [791, 314] on input "*****" at bounding box center [779, 311] width 56 height 32
type input "*"
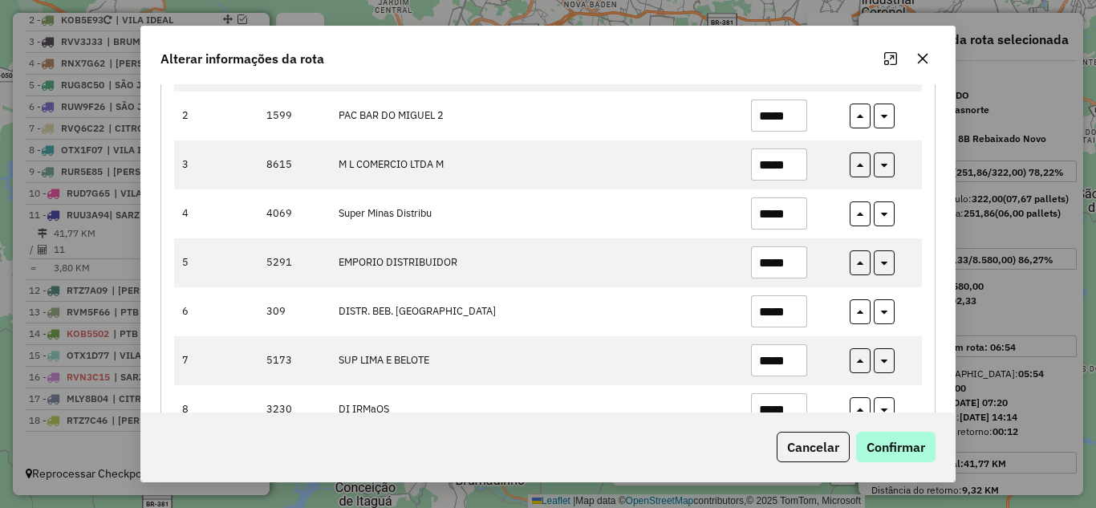
type input "*****"
click at [893, 455] on button "Confirmar" at bounding box center [895, 447] width 79 height 31
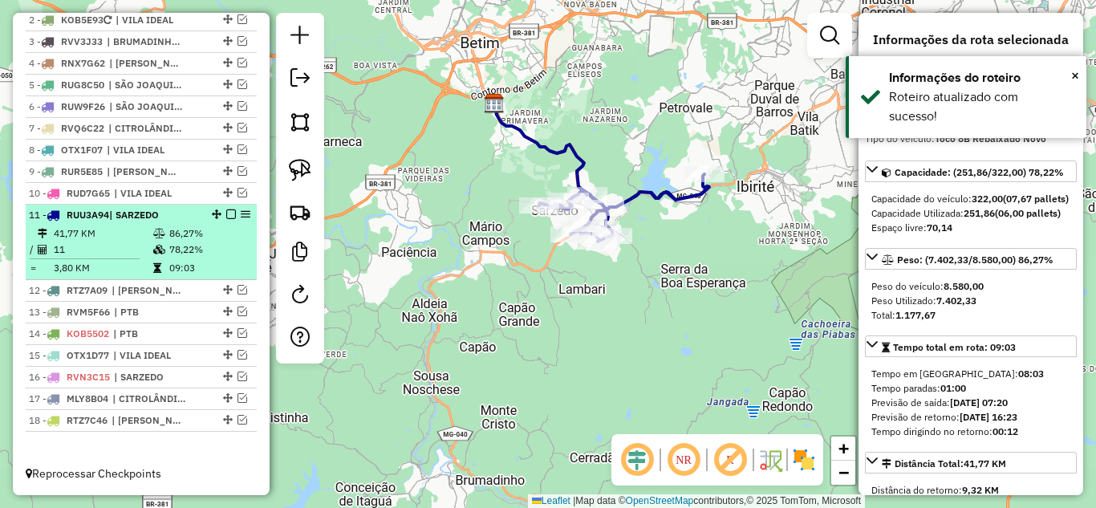
click at [226, 211] on em at bounding box center [231, 215] width 10 height 10
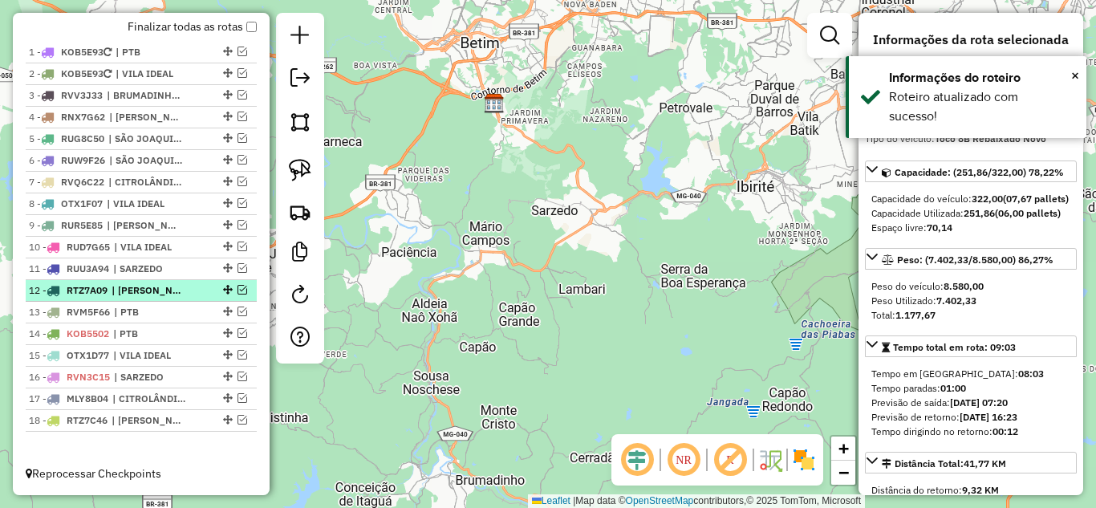
click at [238, 289] on em at bounding box center [243, 290] width 10 height 10
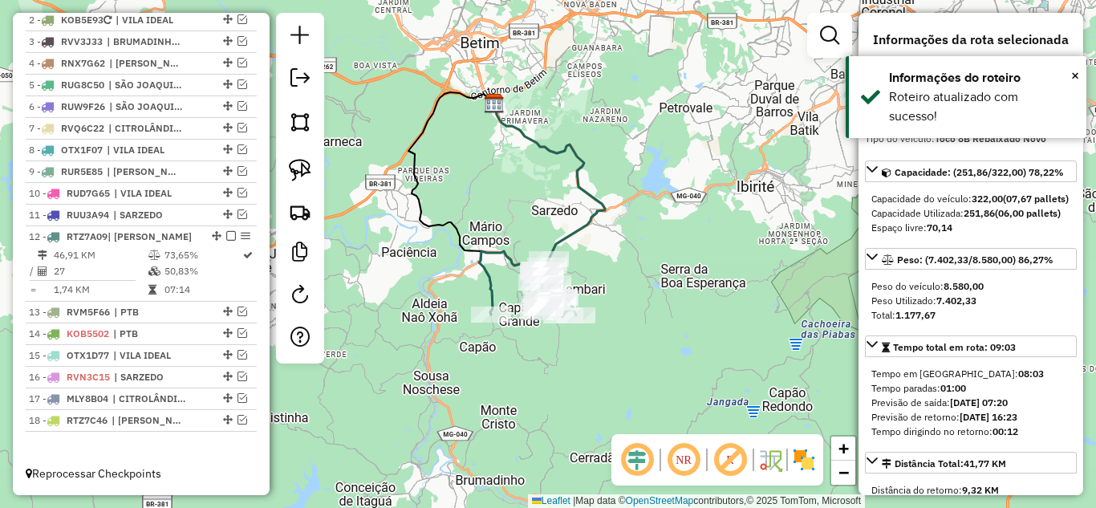
click at [576, 226] on icon at bounding box center [549, 182] width 111 height 156
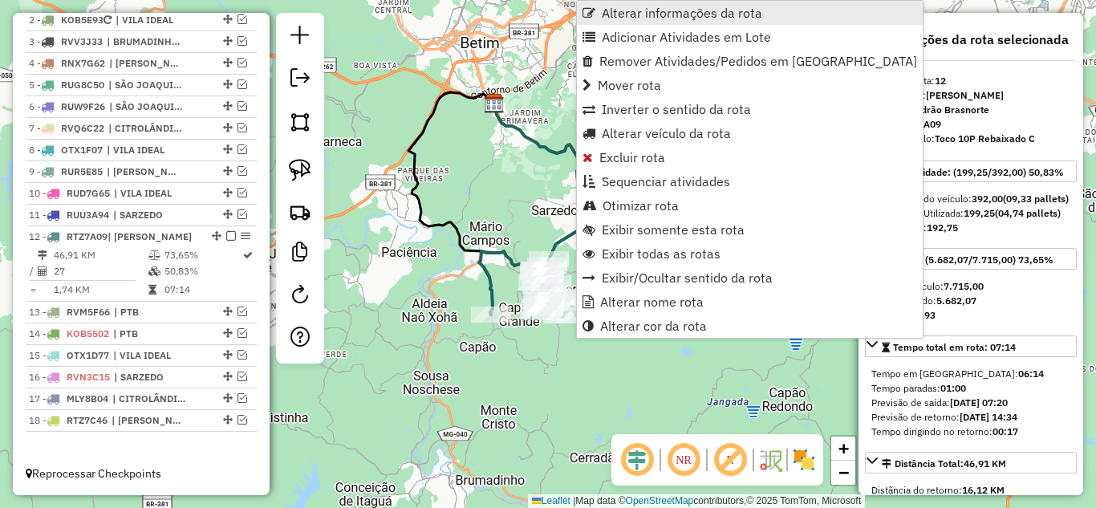
click at [657, 12] on span "Alterar informações da rota" at bounding box center [682, 12] width 161 height 13
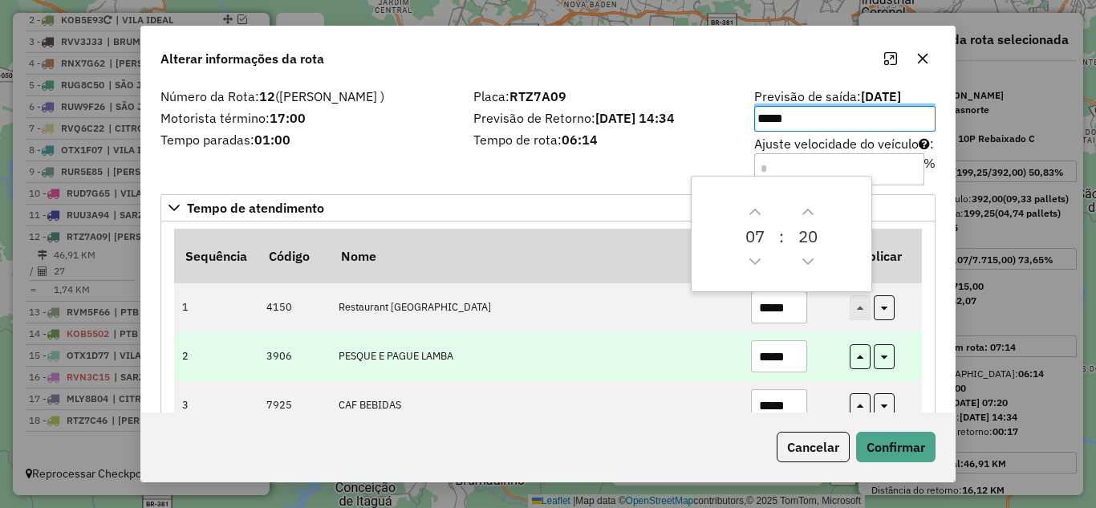
click at [794, 353] on input "*****" at bounding box center [779, 356] width 56 height 32
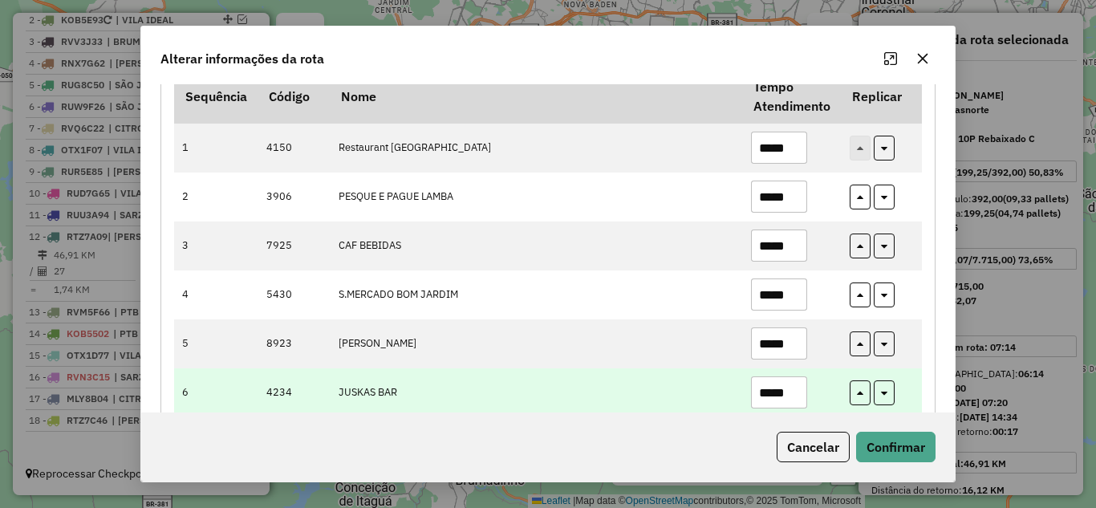
scroll to position [161, 0]
type input "*****"
click at [803, 393] on input "*****" at bounding box center [779, 392] width 56 height 32
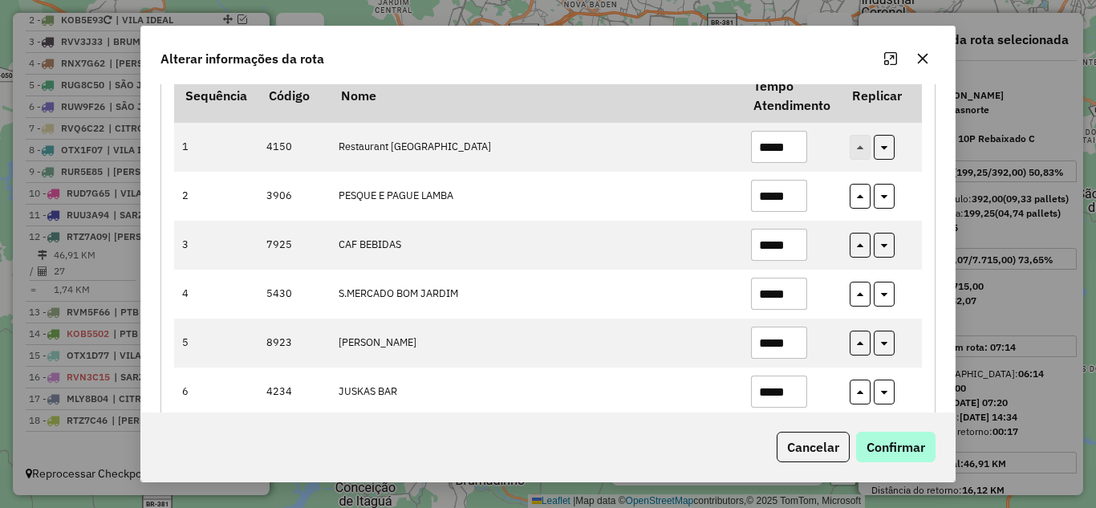
type input "*****"
click at [900, 447] on button "Confirmar" at bounding box center [895, 447] width 79 height 31
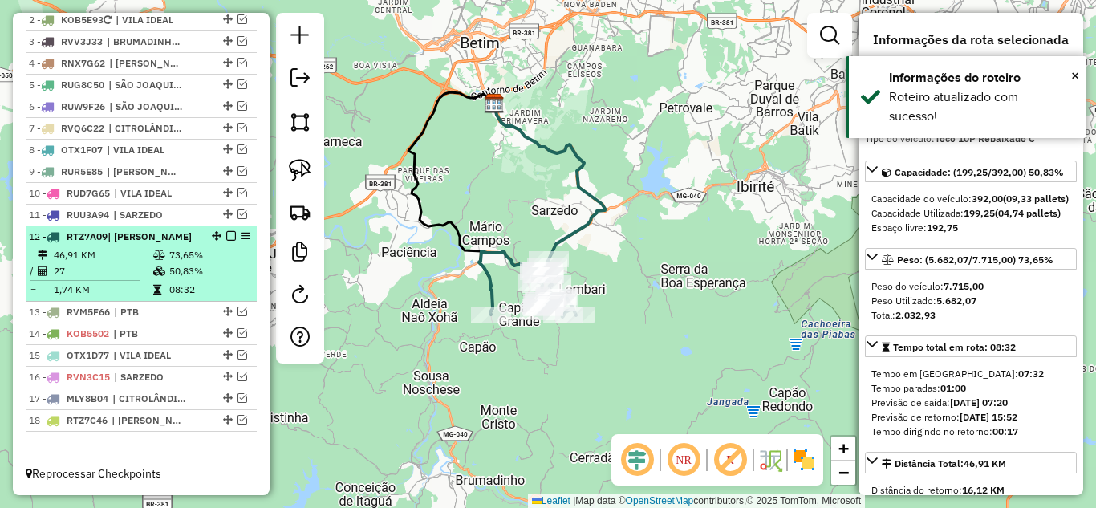
click at [226, 236] on em at bounding box center [231, 236] width 10 height 10
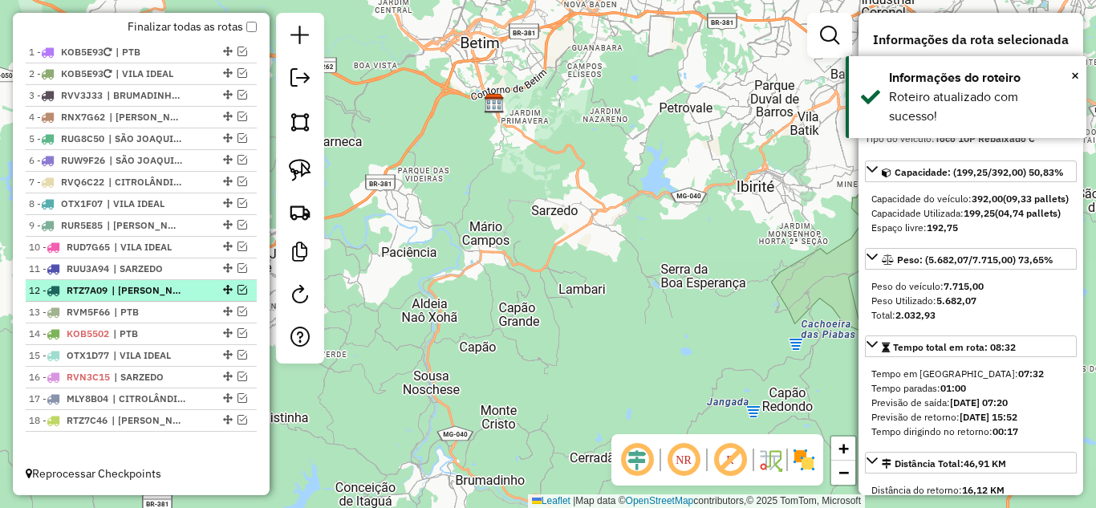
scroll to position [612, 0]
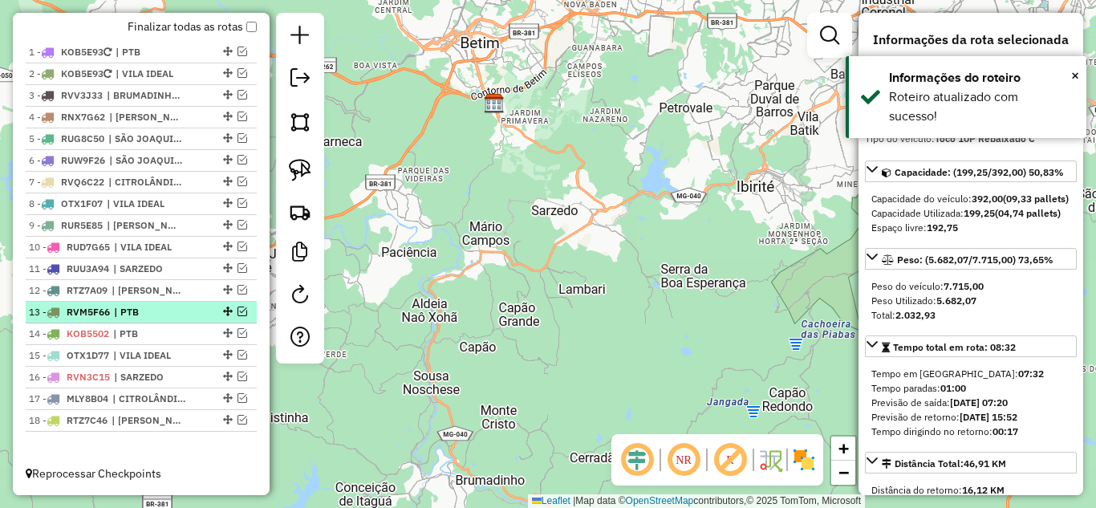
click at [238, 307] on em at bounding box center [243, 312] width 10 height 10
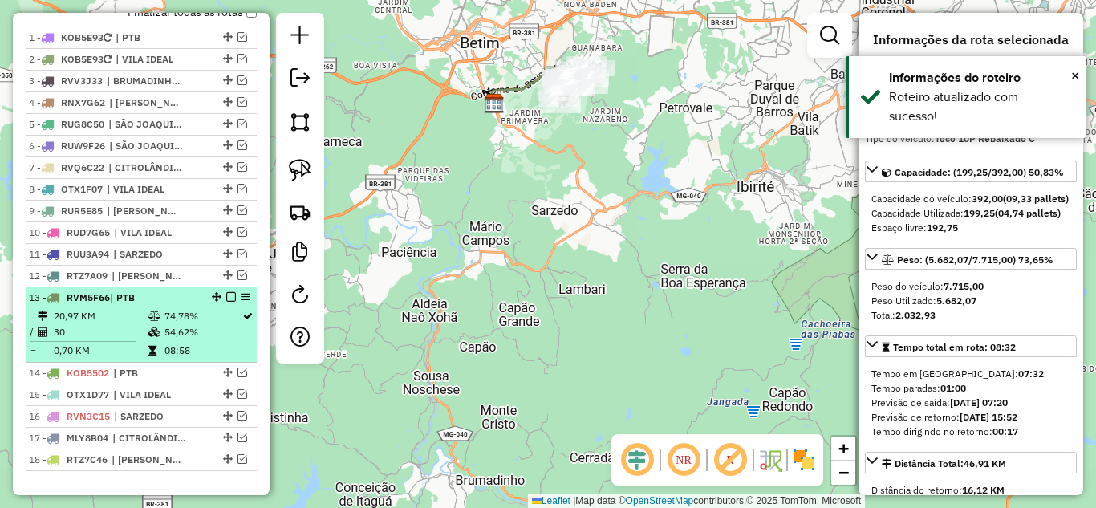
scroll to position [666, 0]
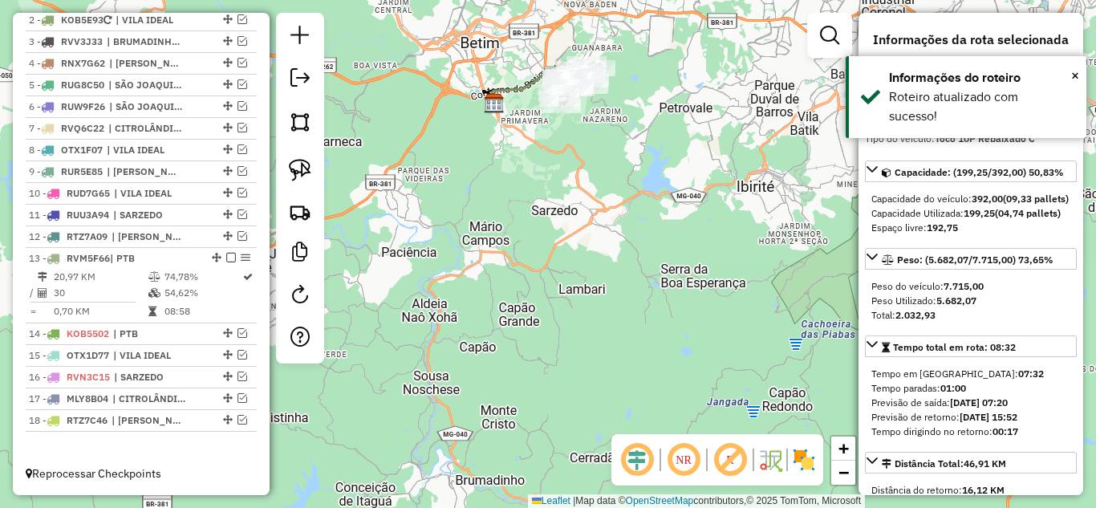
click at [523, 81] on icon at bounding box center [531, 85] width 78 height 36
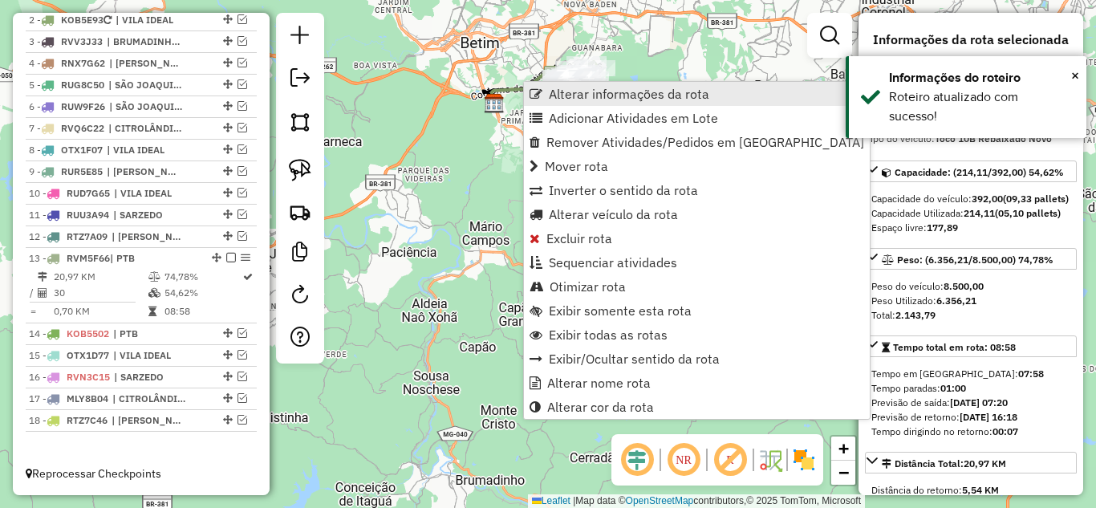
click at [572, 96] on span "Alterar informações da rota" at bounding box center [629, 93] width 161 height 13
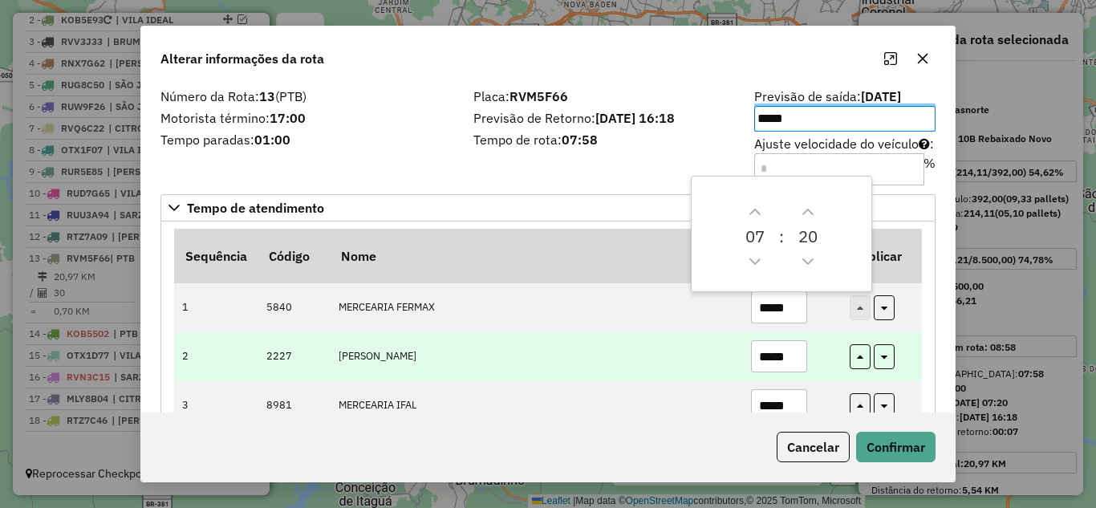
click at [803, 358] on input "*****" at bounding box center [779, 356] width 56 height 32
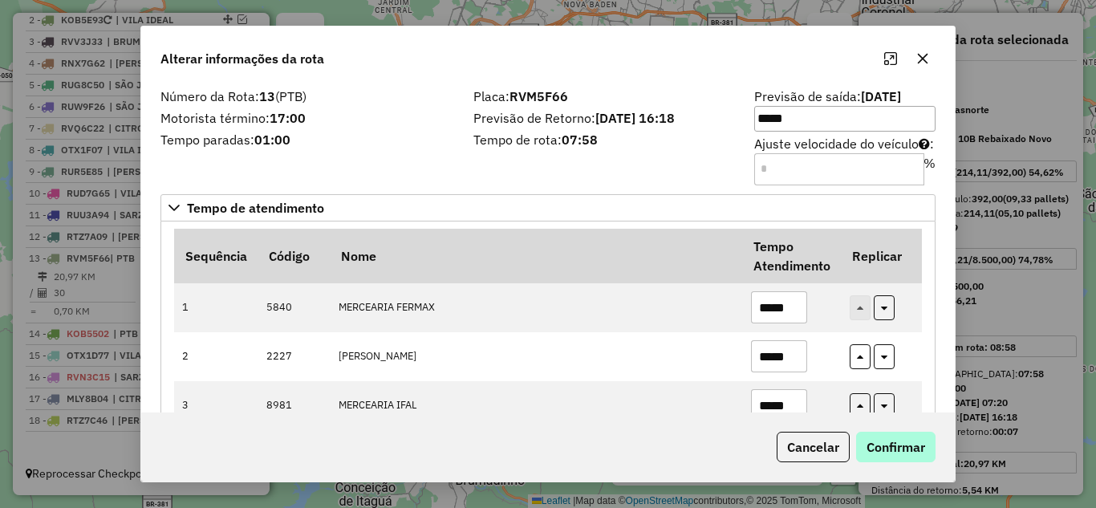
type input "*****"
click at [917, 446] on button "Confirmar" at bounding box center [895, 447] width 79 height 31
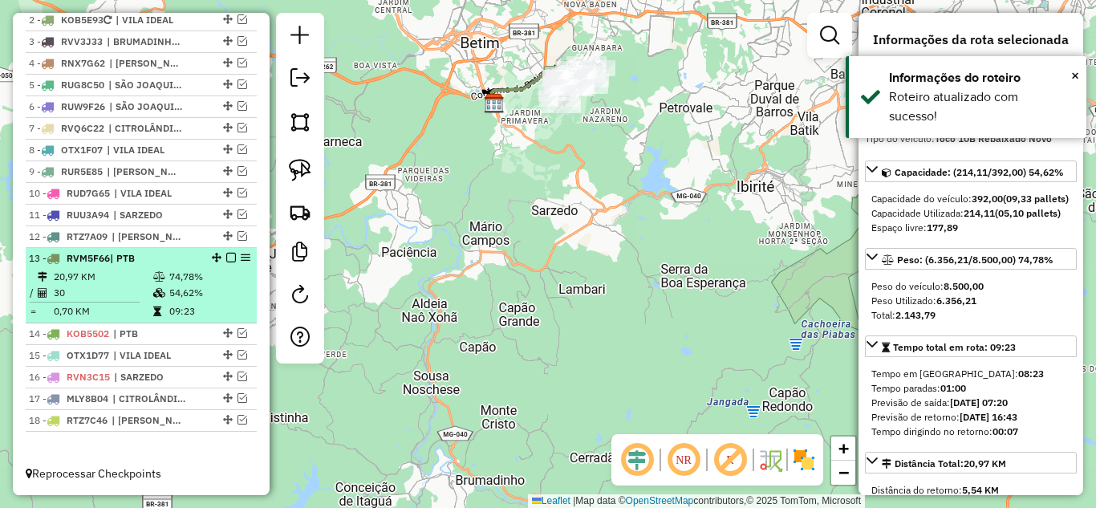
click at [226, 258] on em at bounding box center [231, 258] width 10 height 10
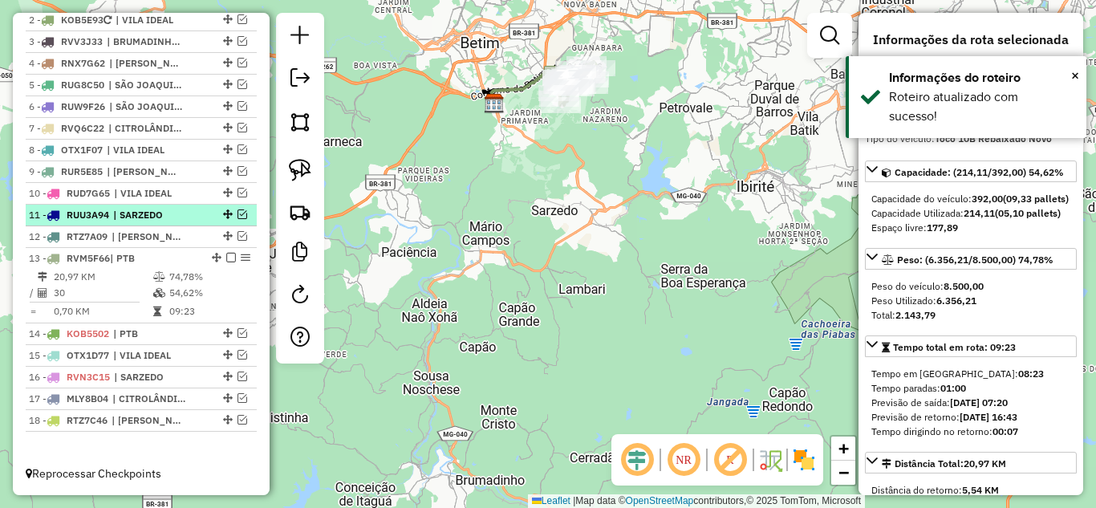
scroll to position [612, 0]
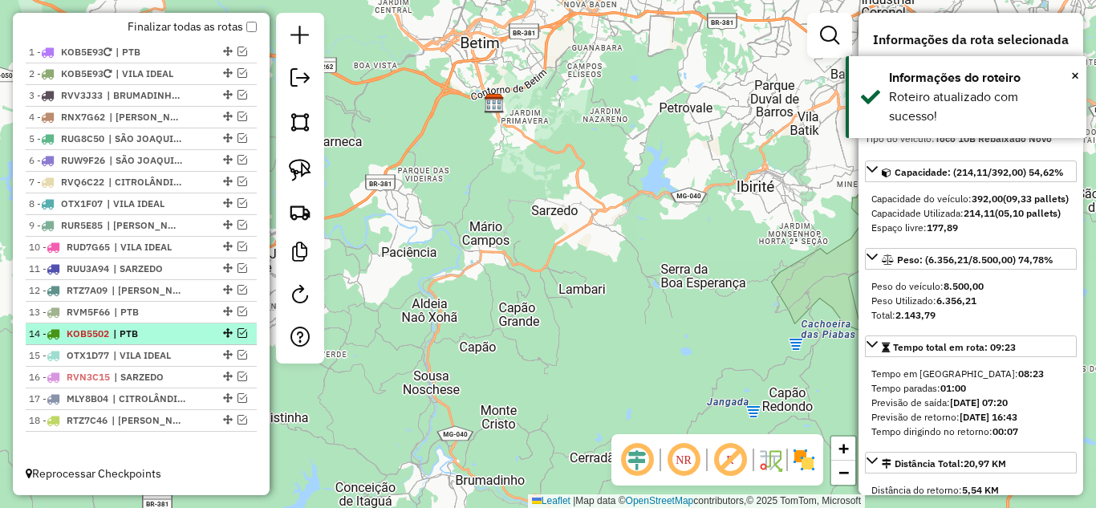
click at [238, 333] on em at bounding box center [243, 333] width 10 height 10
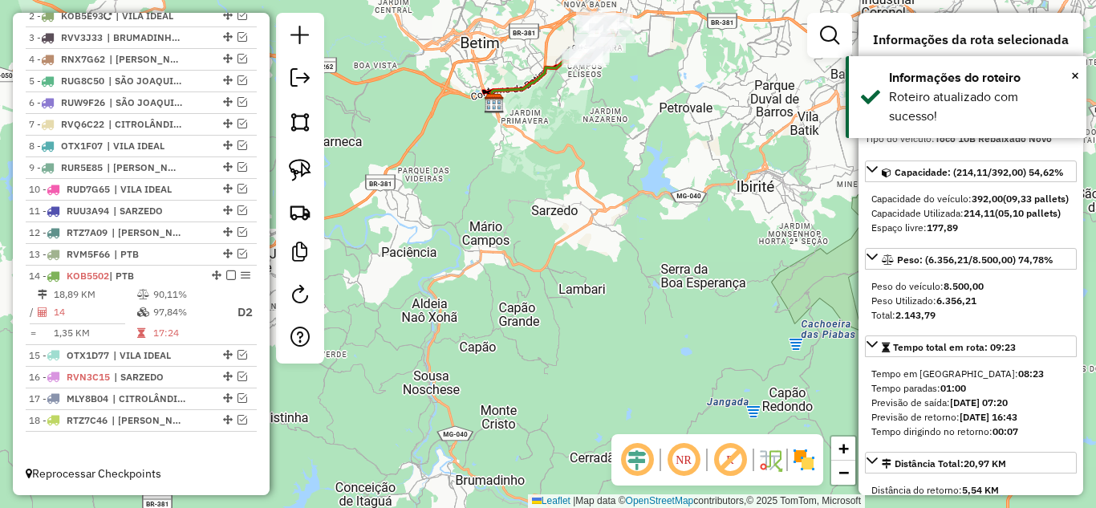
click at [527, 84] on icon at bounding box center [541, 79] width 99 height 49
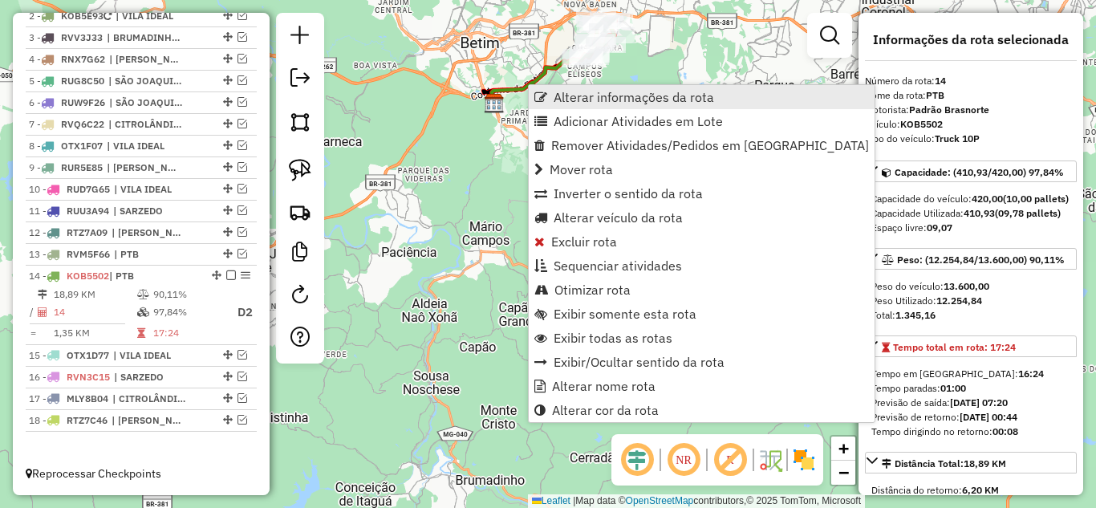
click at [563, 96] on span "Alterar informações da rota" at bounding box center [634, 97] width 161 height 13
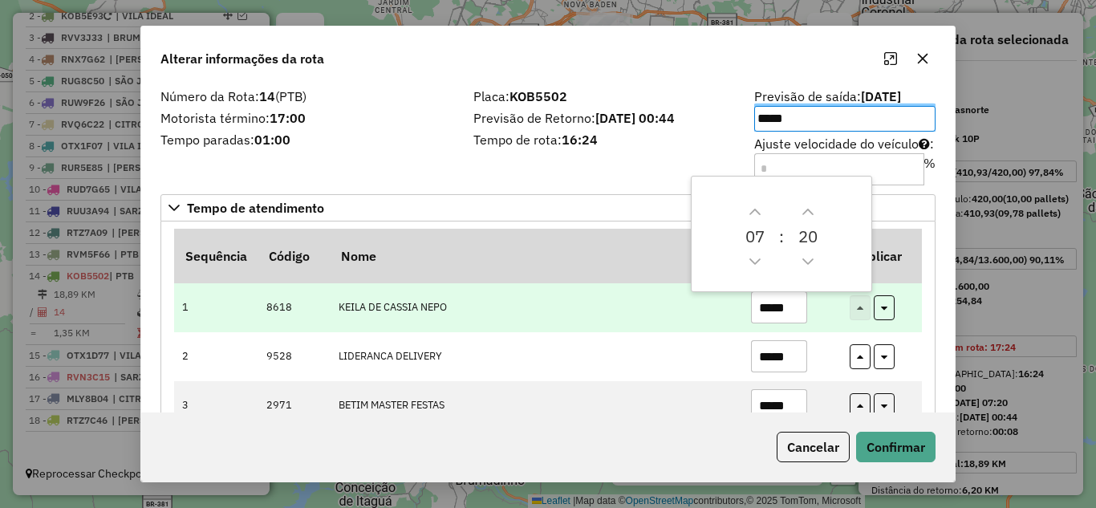
click at [795, 309] on input "*****" at bounding box center [779, 307] width 56 height 32
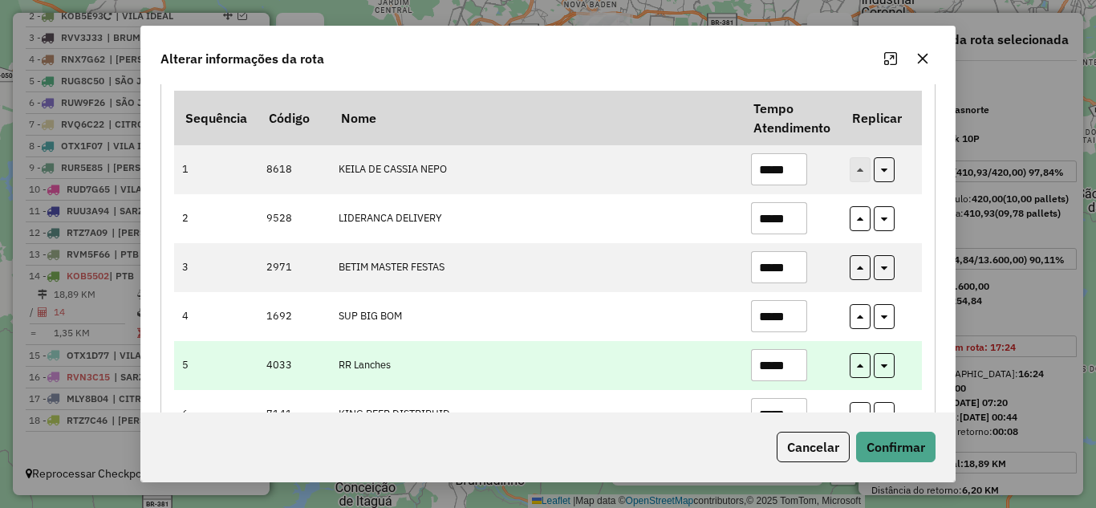
scroll to position [161, 0]
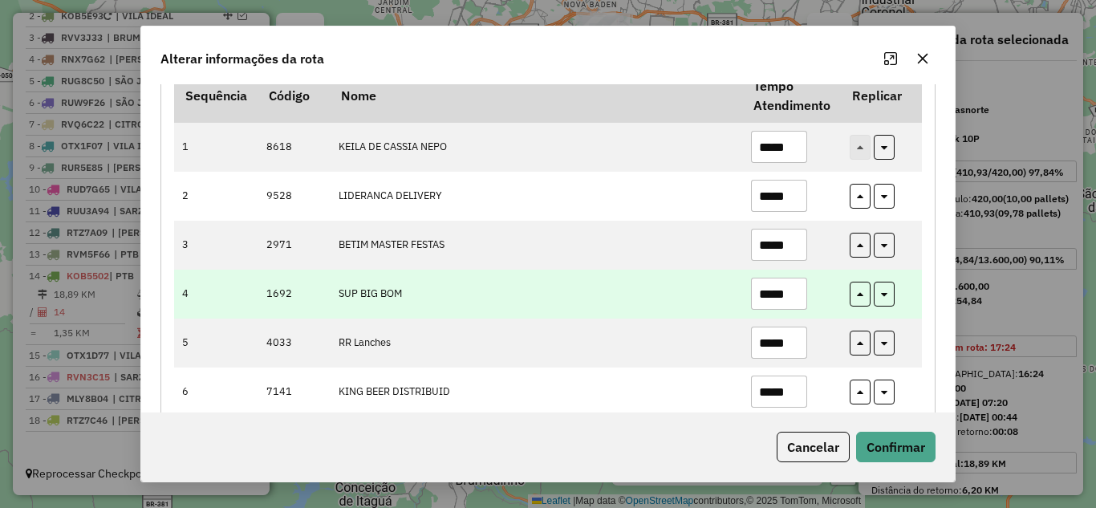
type input "*****"
click at [795, 296] on input "*****" at bounding box center [779, 294] width 56 height 32
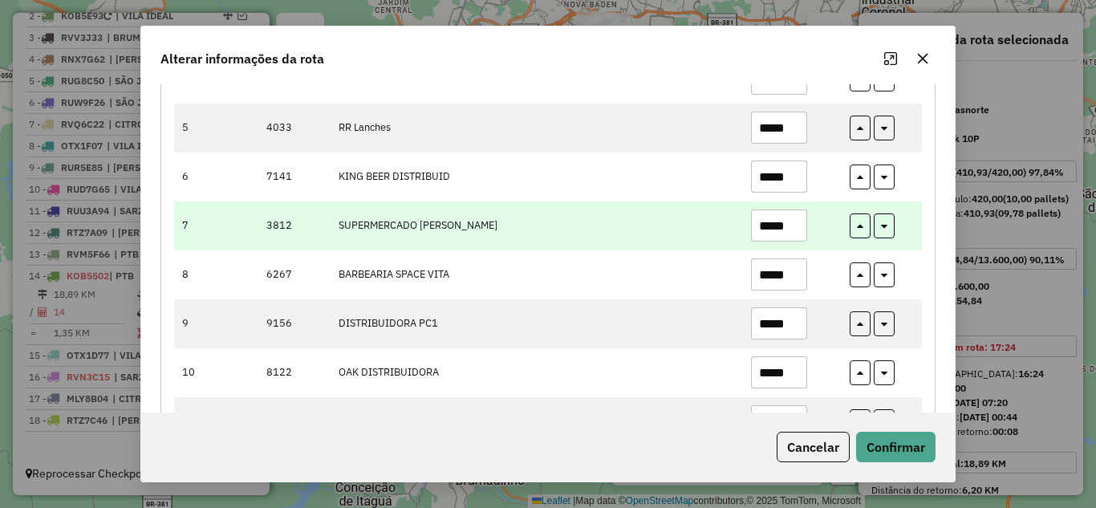
scroll to position [401, 0]
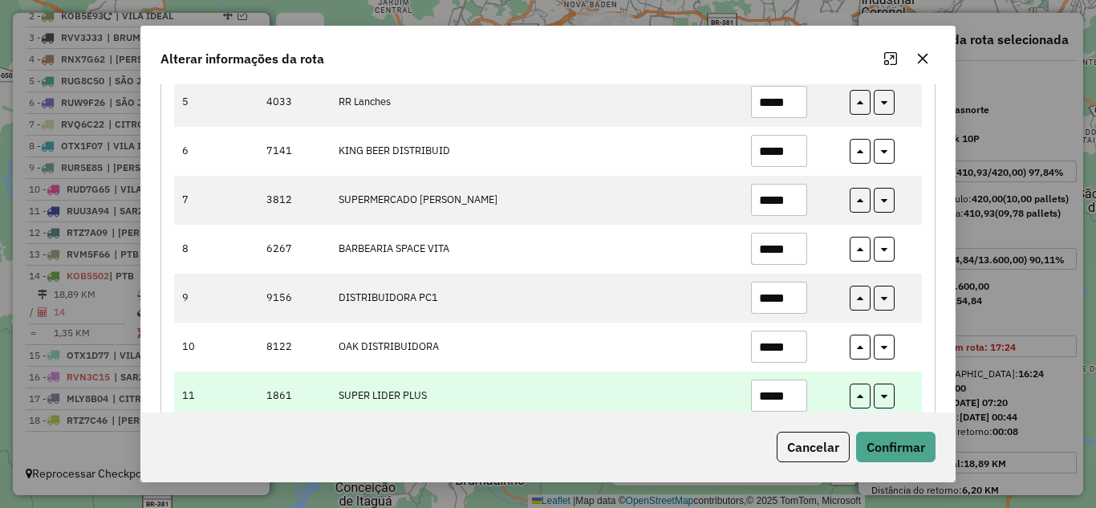
type input "*****"
click at [796, 389] on input "*****" at bounding box center [779, 396] width 56 height 32
type input "*"
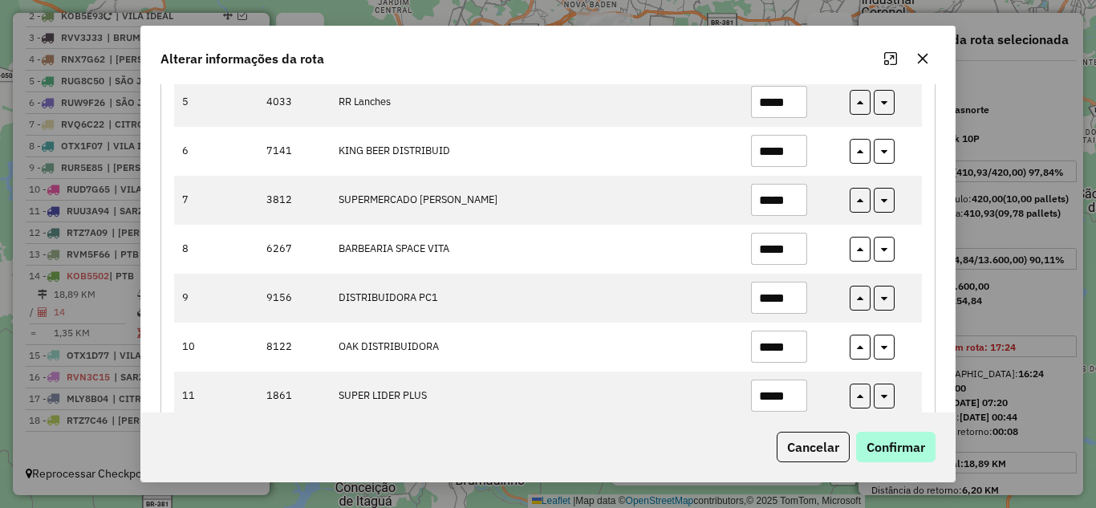
type input "*****"
click at [889, 449] on button "Confirmar" at bounding box center [895, 447] width 79 height 31
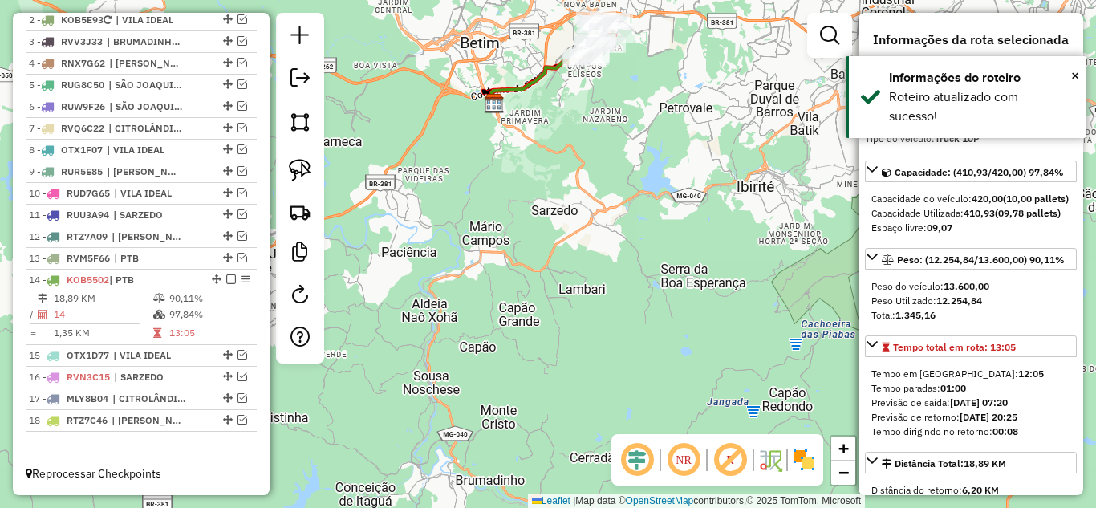
scroll to position [666, 0]
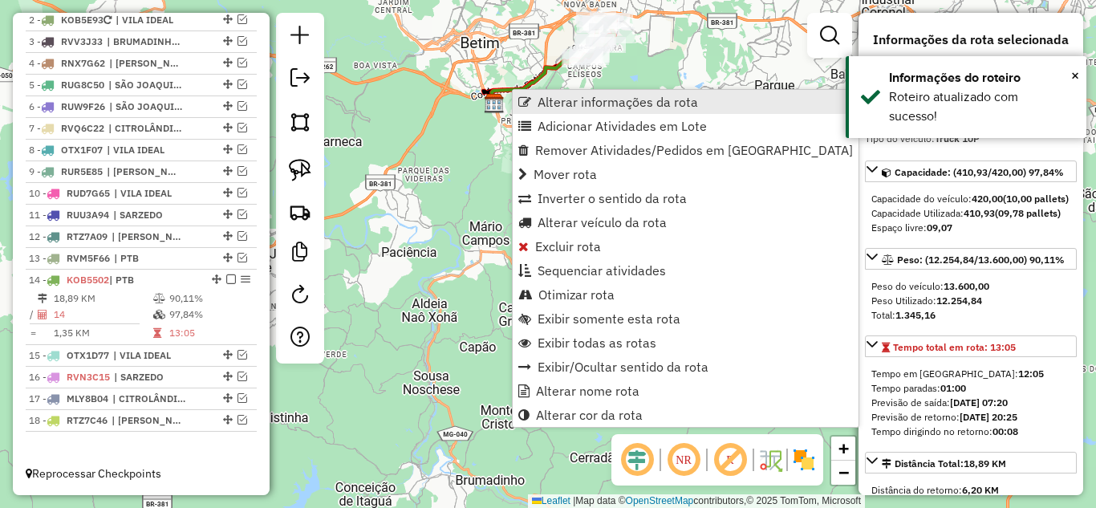
click at [560, 105] on span "Alterar informações da rota" at bounding box center [618, 102] width 161 height 13
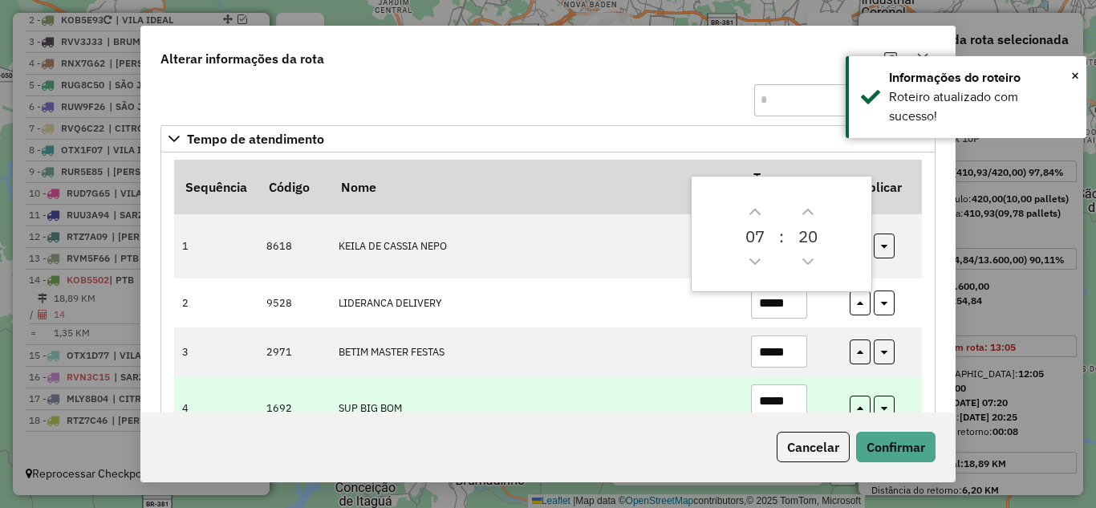
scroll to position [161, 0]
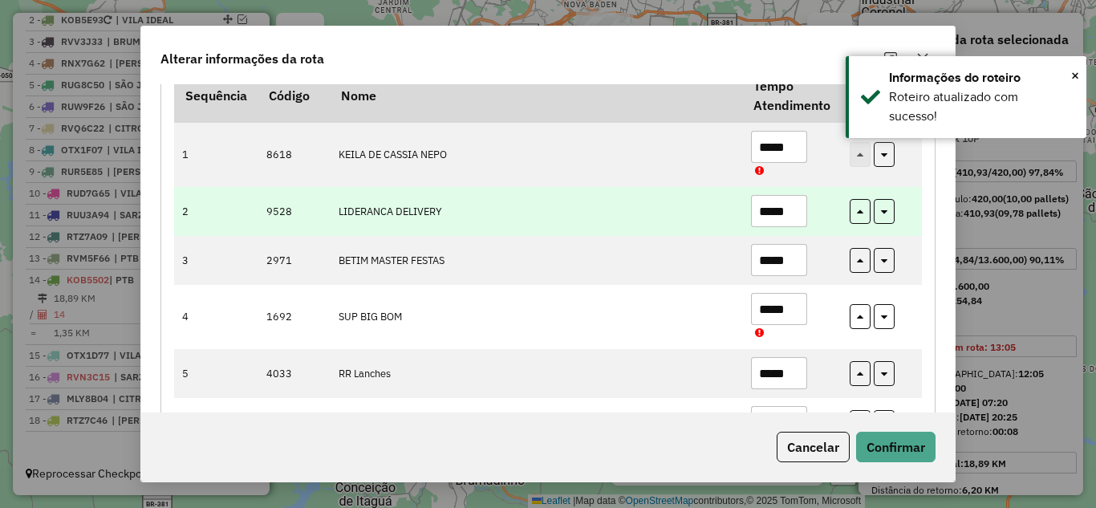
click at [799, 214] on input "*****" at bounding box center [779, 211] width 56 height 32
type input "*****"
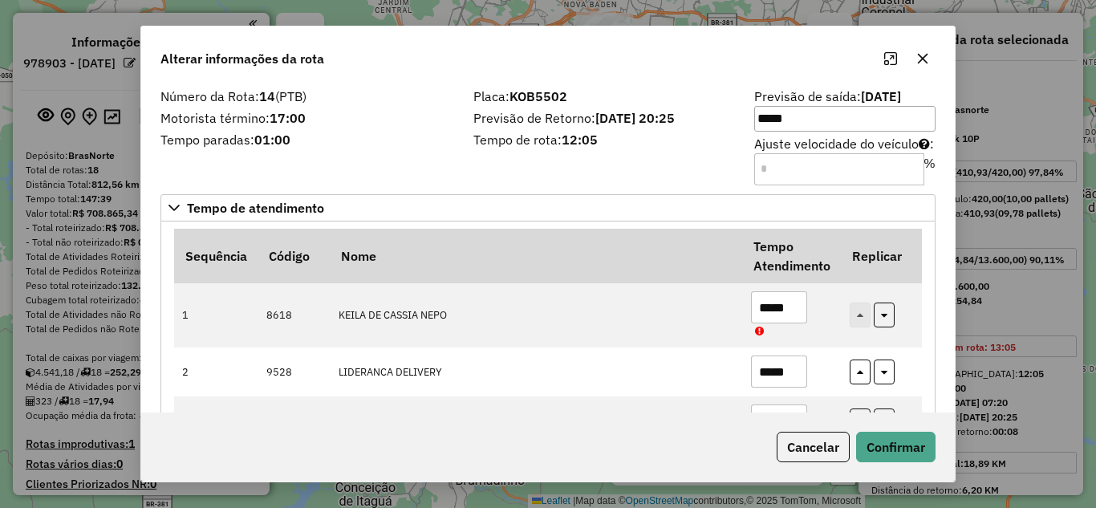
select select "*********"
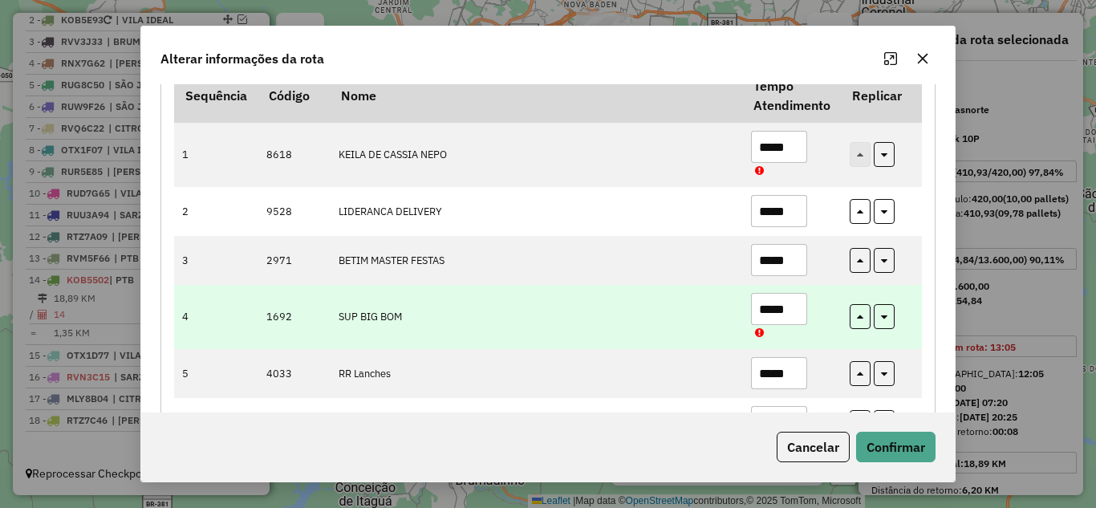
type input "*****"
click at [796, 305] on input "*****" at bounding box center [779, 309] width 56 height 32
type input "*"
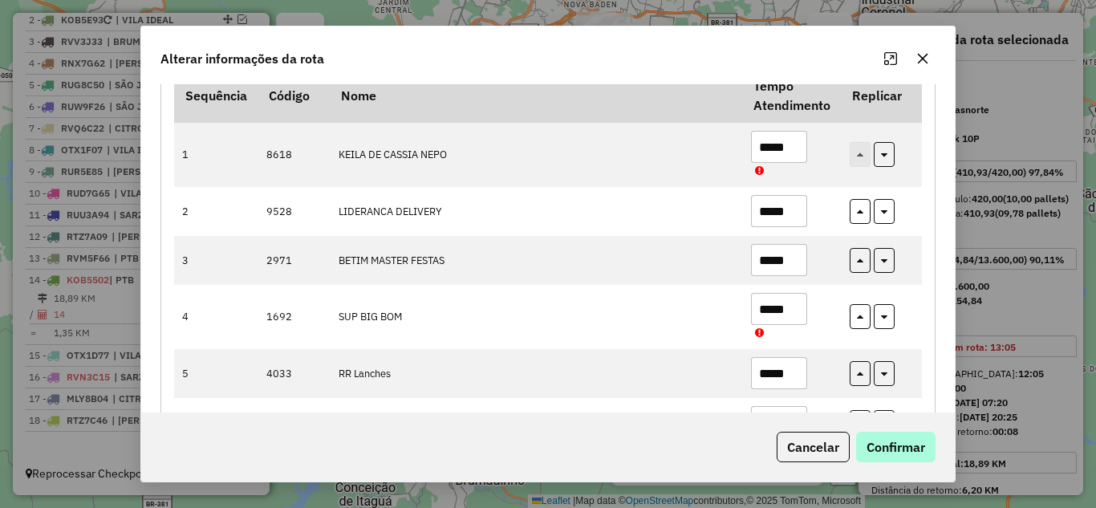
type input "*****"
click at [881, 450] on button "Confirmar" at bounding box center [895, 447] width 79 height 31
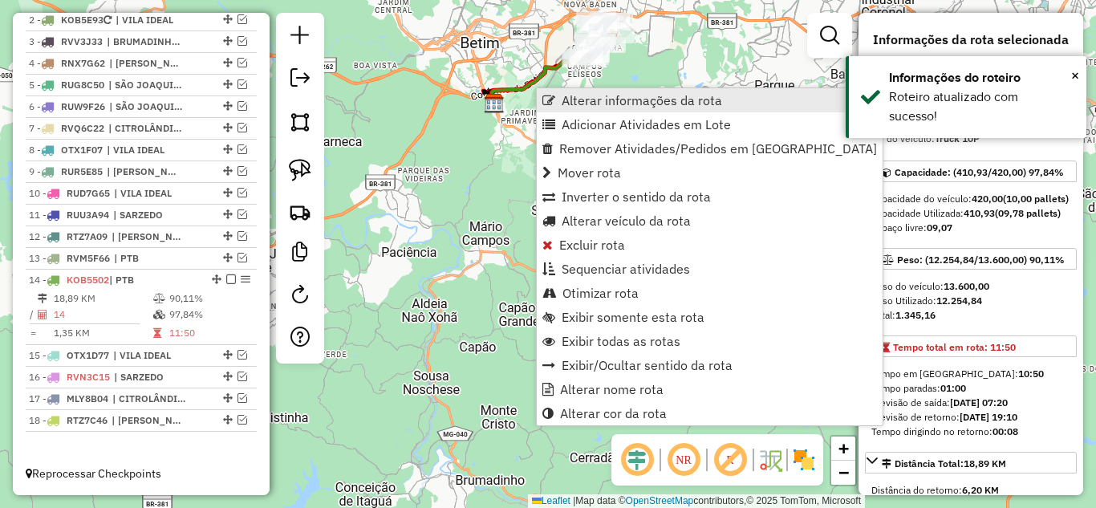
click at [582, 101] on span "Alterar informações da rota" at bounding box center [642, 100] width 161 height 13
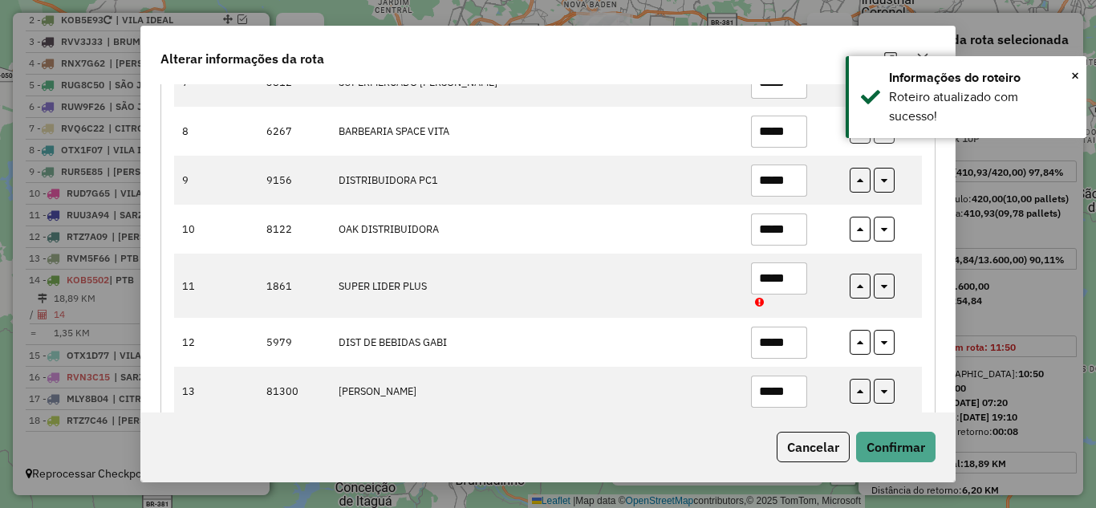
scroll to position [642, 0]
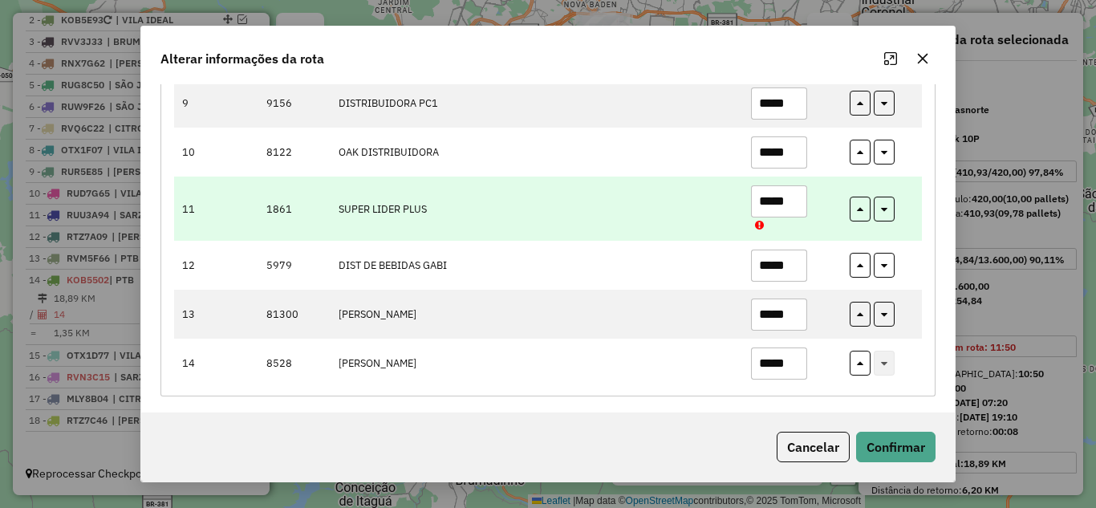
click at [795, 204] on input "*****" at bounding box center [779, 201] width 56 height 32
type input "*"
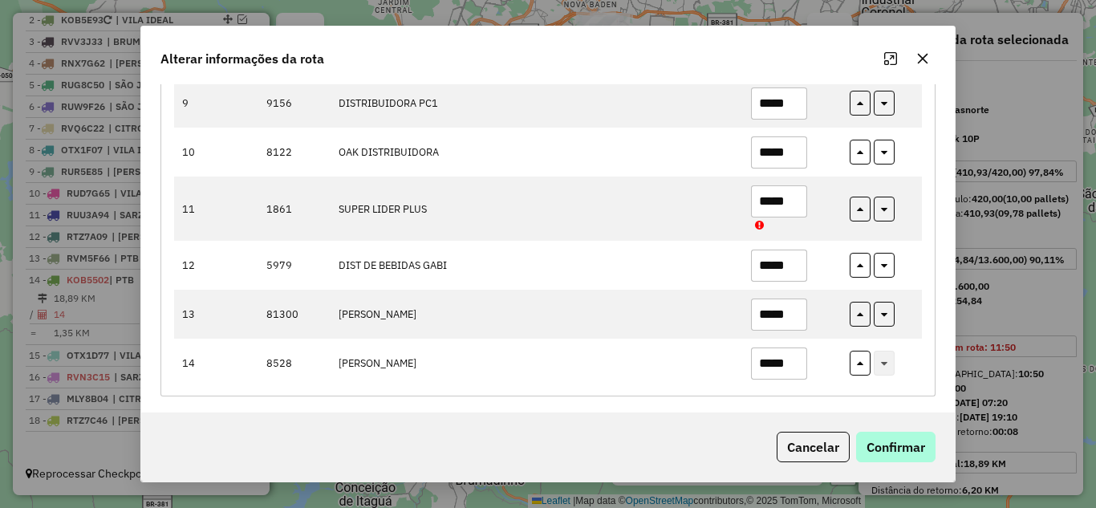
type input "*****"
click at [890, 440] on button "Confirmar" at bounding box center [895, 447] width 79 height 31
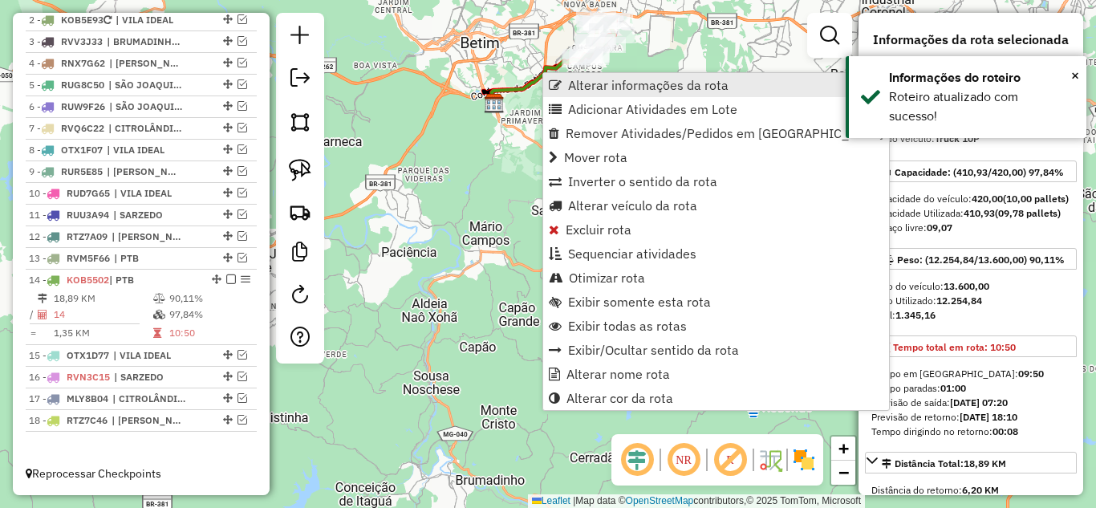
click at [596, 85] on span "Alterar informações da rota" at bounding box center [648, 85] width 161 height 13
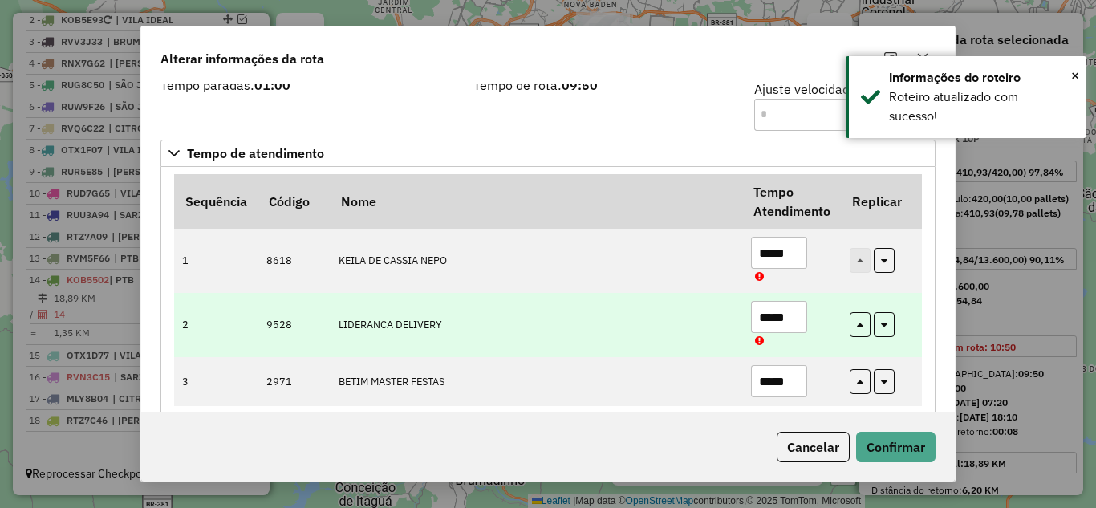
scroll to position [80, 0]
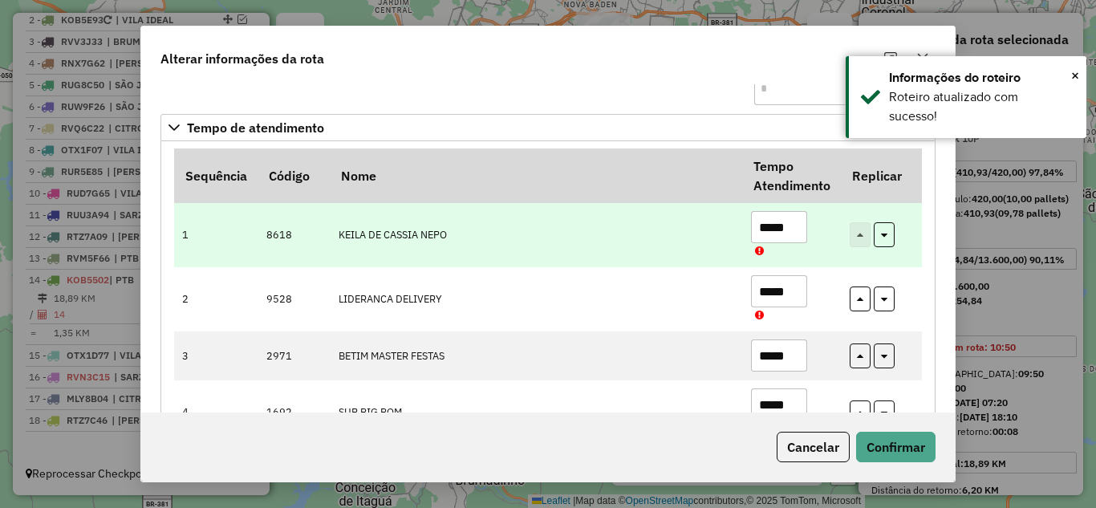
click at [796, 226] on input "*****" at bounding box center [779, 227] width 56 height 32
type input "*"
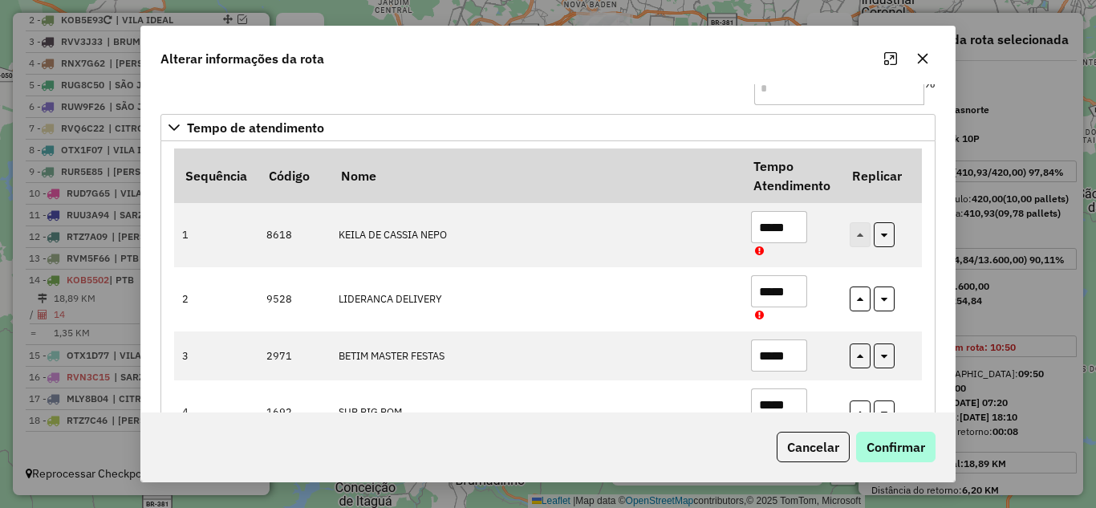
type input "*****"
click at [883, 442] on button "Confirmar" at bounding box center [895, 447] width 79 height 31
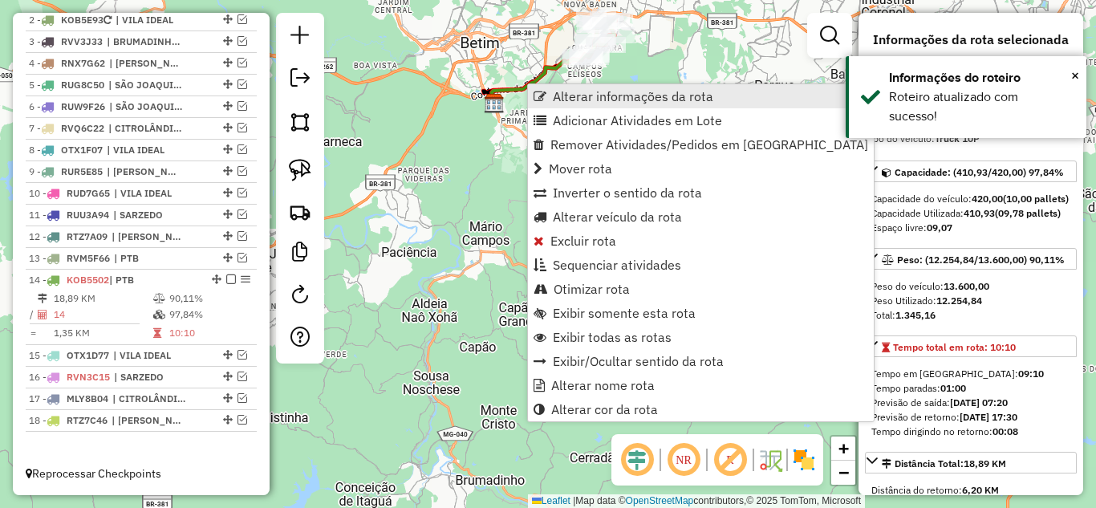
click at [571, 99] on span "Alterar informações da rota" at bounding box center [633, 96] width 161 height 13
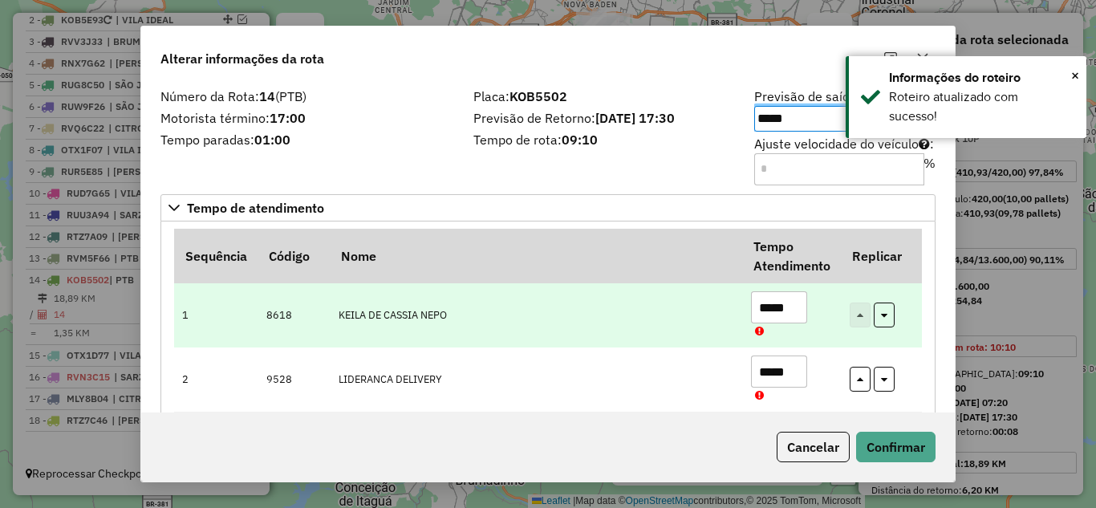
click at [792, 306] on input "*****" at bounding box center [779, 307] width 56 height 32
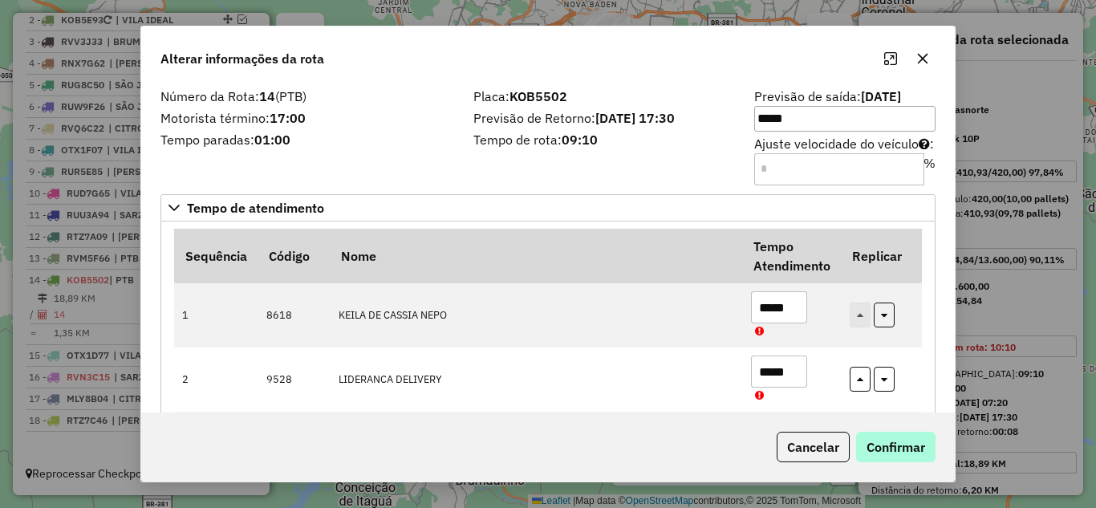
type input "*****"
click at [909, 452] on button "Confirmar" at bounding box center [895, 447] width 79 height 31
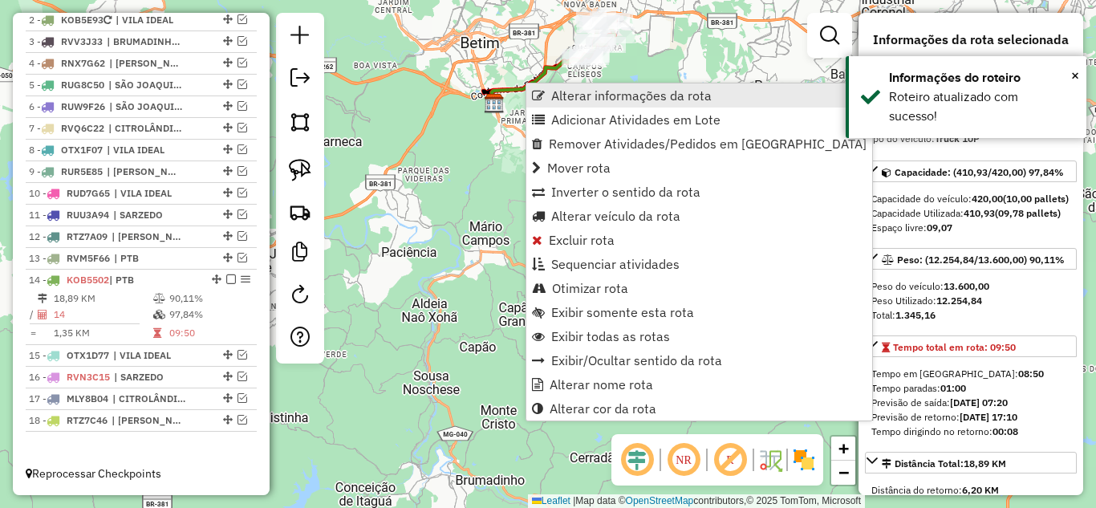
click at [580, 96] on span "Alterar informações da rota" at bounding box center [631, 95] width 161 height 13
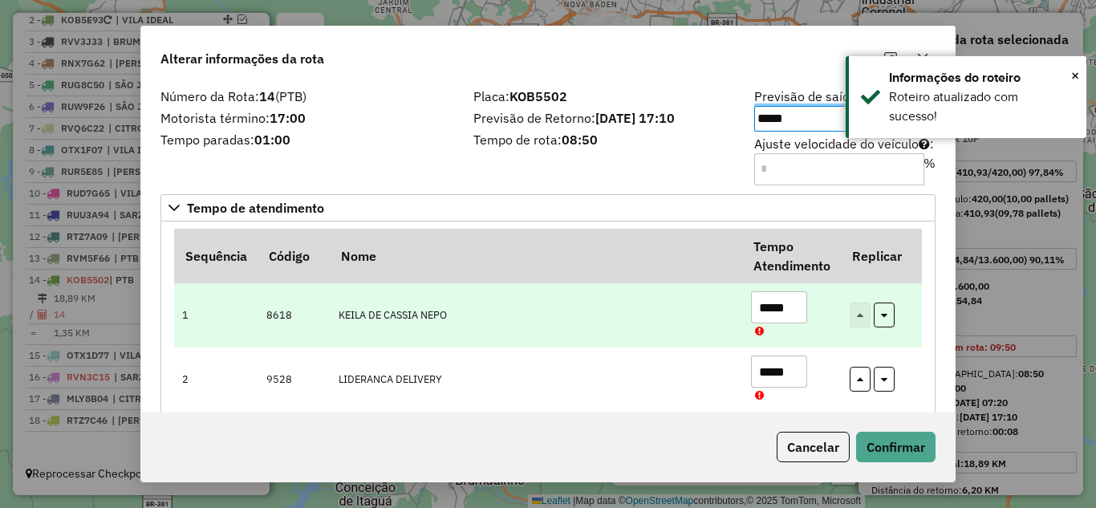
click at [791, 307] on input "*****" at bounding box center [779, 307] width 56 height 32
type input "*"
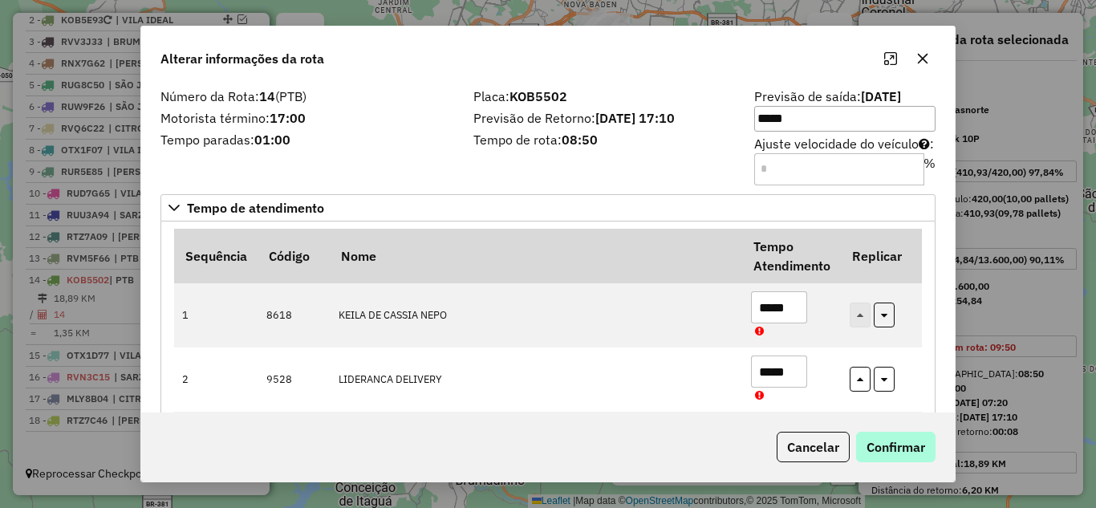
type input "*****"
click at [903, 447] on button "Confirmar" at bounding box center [895, 447] width 79 height 31
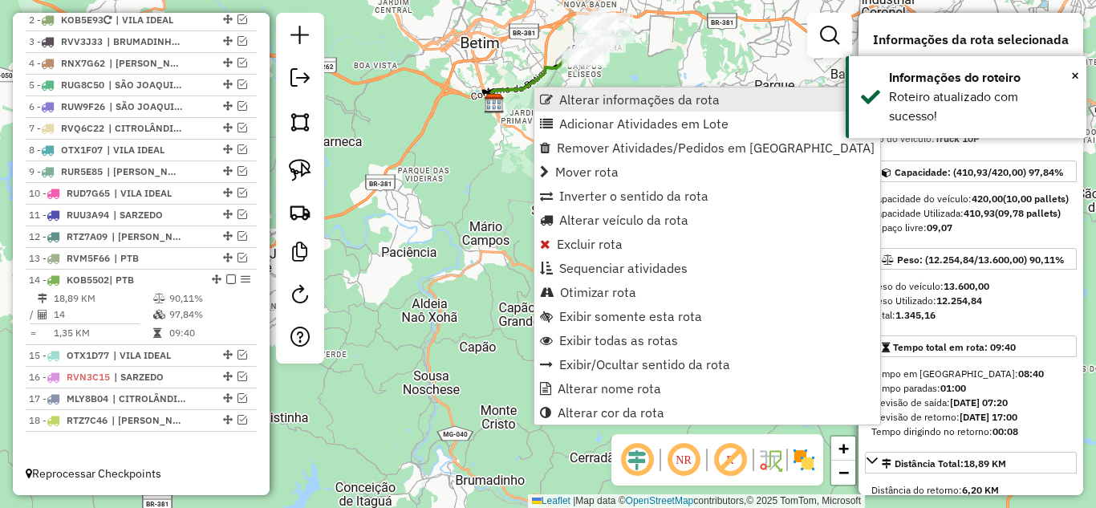
click at [566, 94] on span "Alterar informações da rota" at bounding box center [639, 99] width 161 height 13
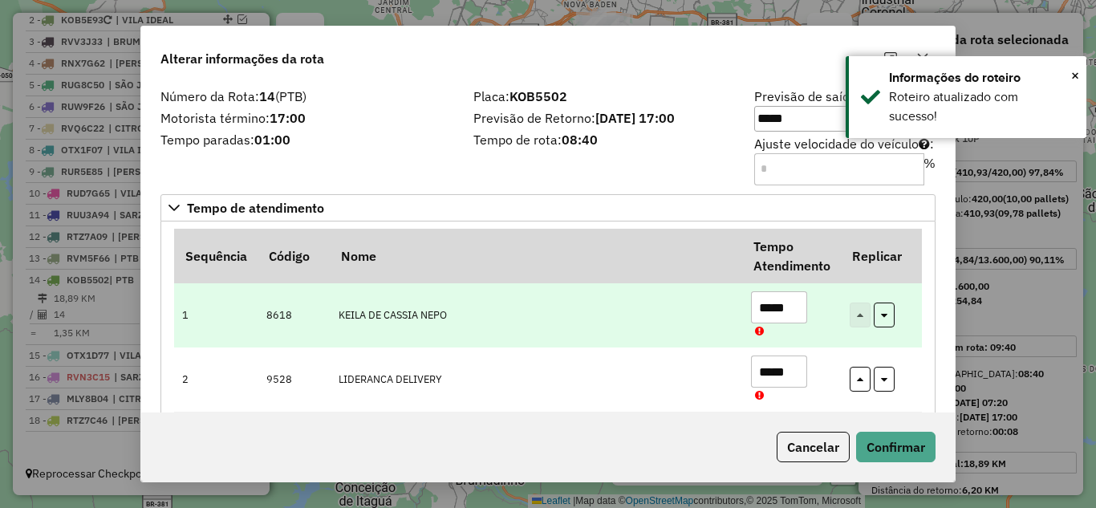
click at [798, 307] on input "*****" at bounding box center [779, 307] width 56 height 32
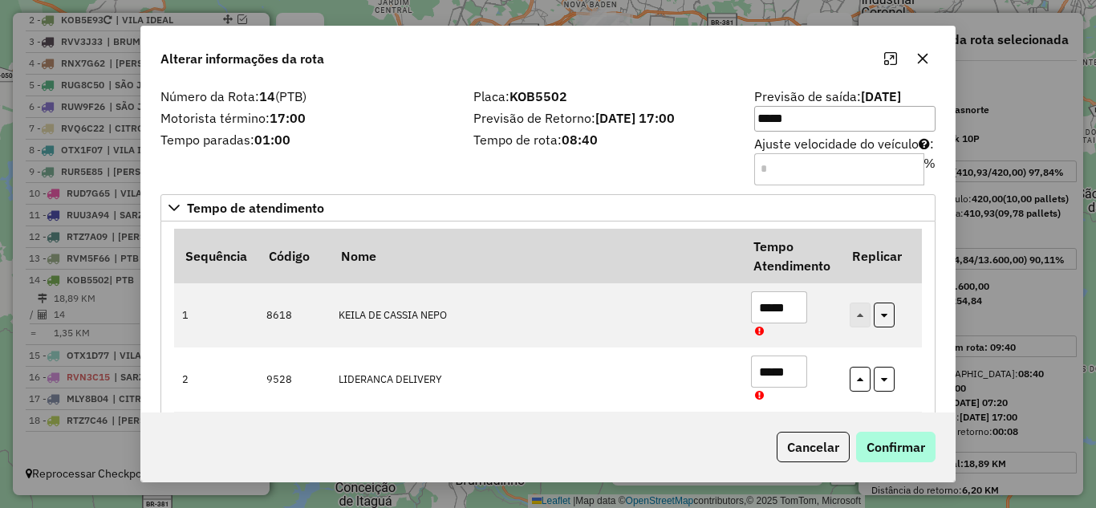
type input "*****"
click at [895, 436] on button "Confirmar" at bounding box center [895, 447] width 79 height 31
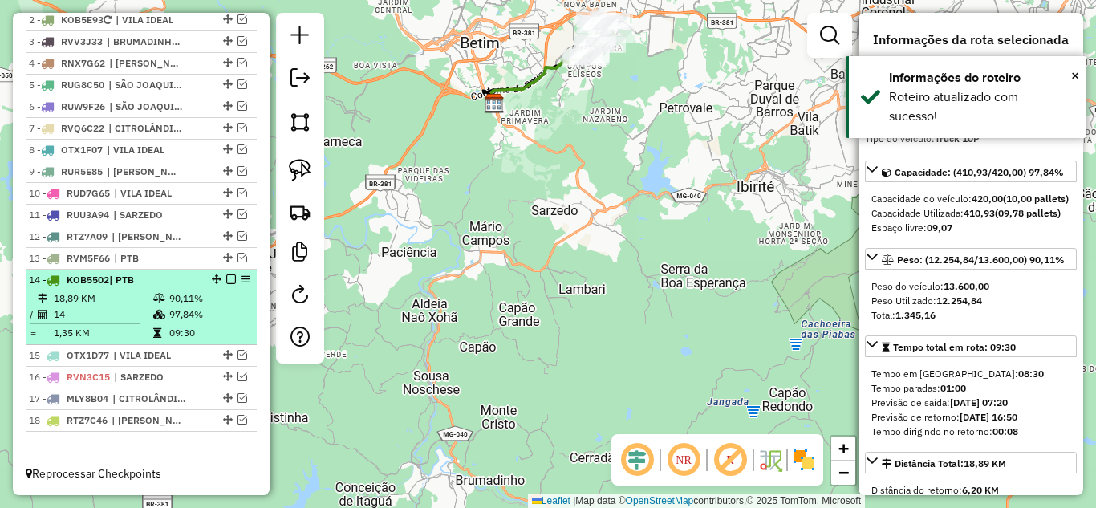
click at [226, 281] on em at bounding box center [231, 280] width 10 height 10
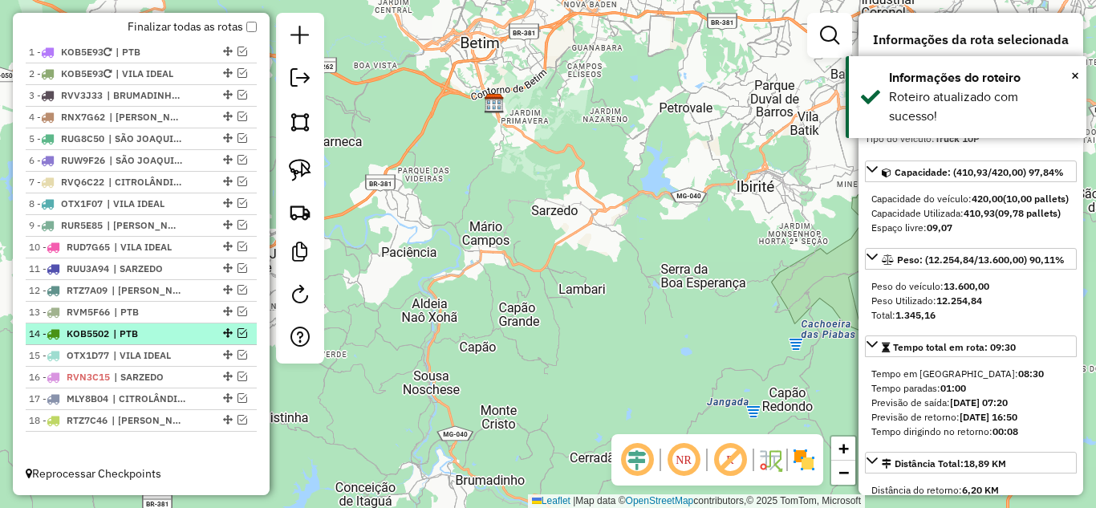
scroll to position [612, 0]
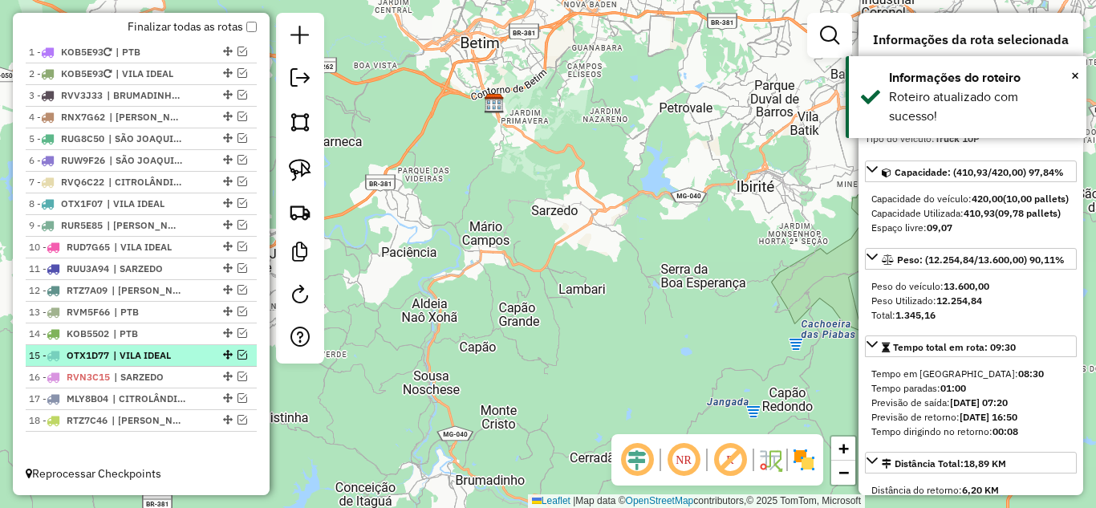
click at [238, 356] on em at bounding box center [243, 355] width 10 height 10
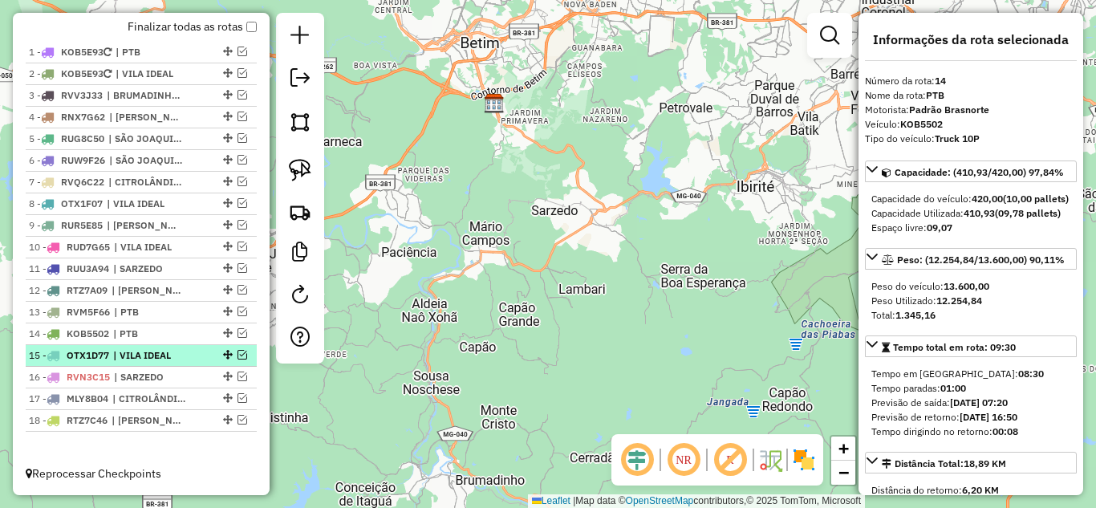
scroll to position [666, 0]
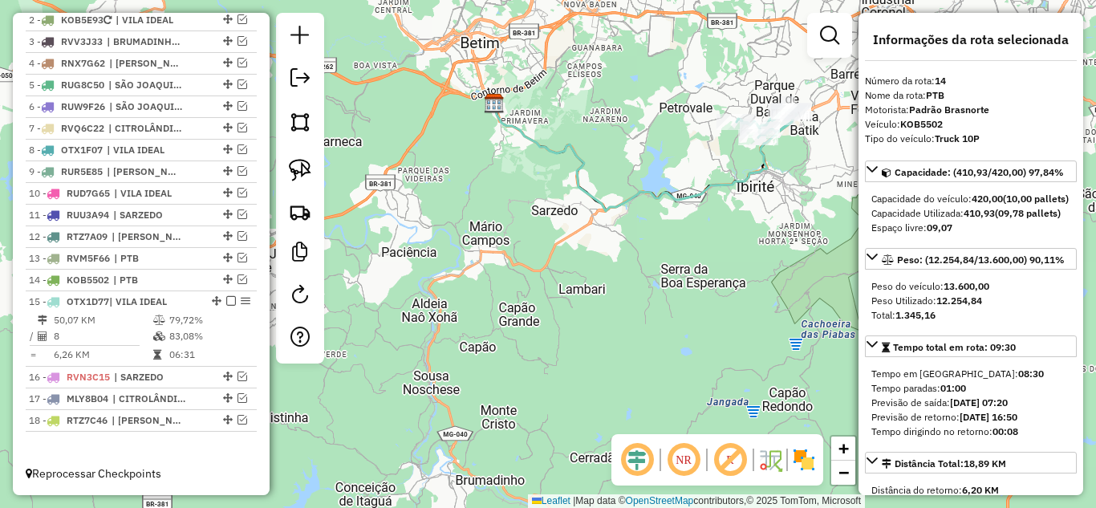
click at [652, 193] on icon at bounding box center [645, 158] width 303 height 108
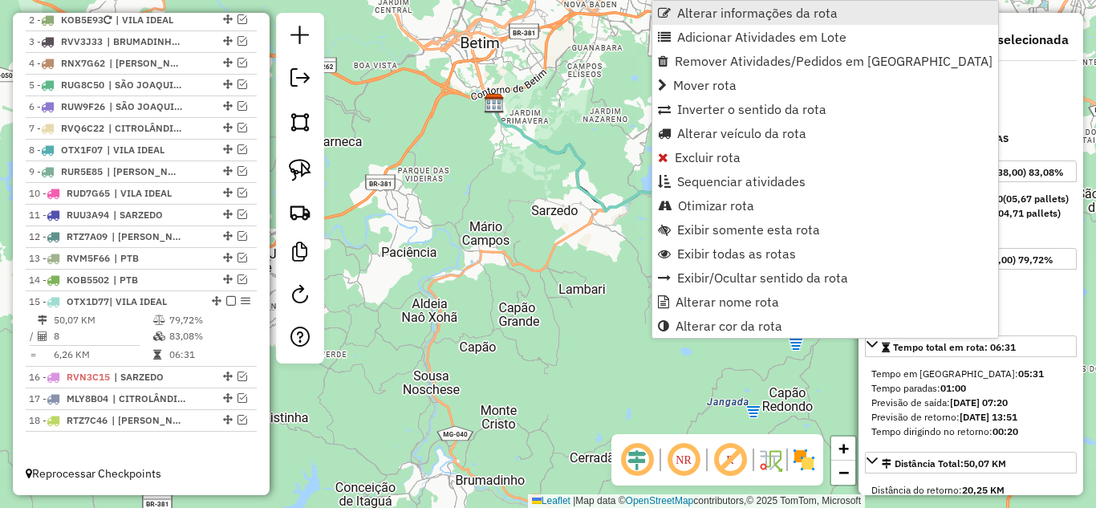
click at [709, 10] on span "Alterar informações da rota" at bounding box center [757, 12] width 161 height 13
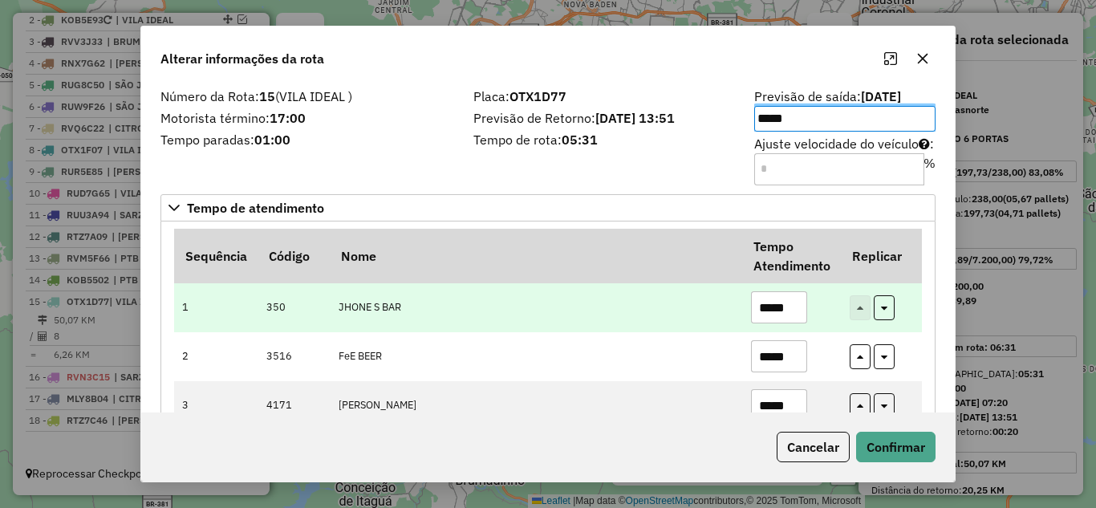
click at [796, 307] on input "*****" at bounding box center [779, 307] width 56 height 32
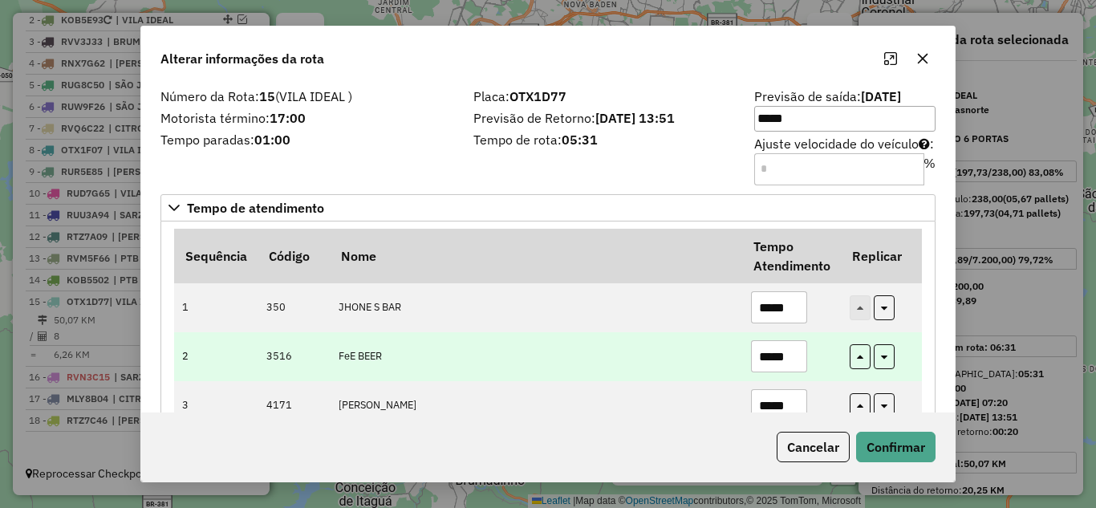
type input "*****"
click at [795, 352] on input "*****" at bounding box center [779, 356] width 56 height 32
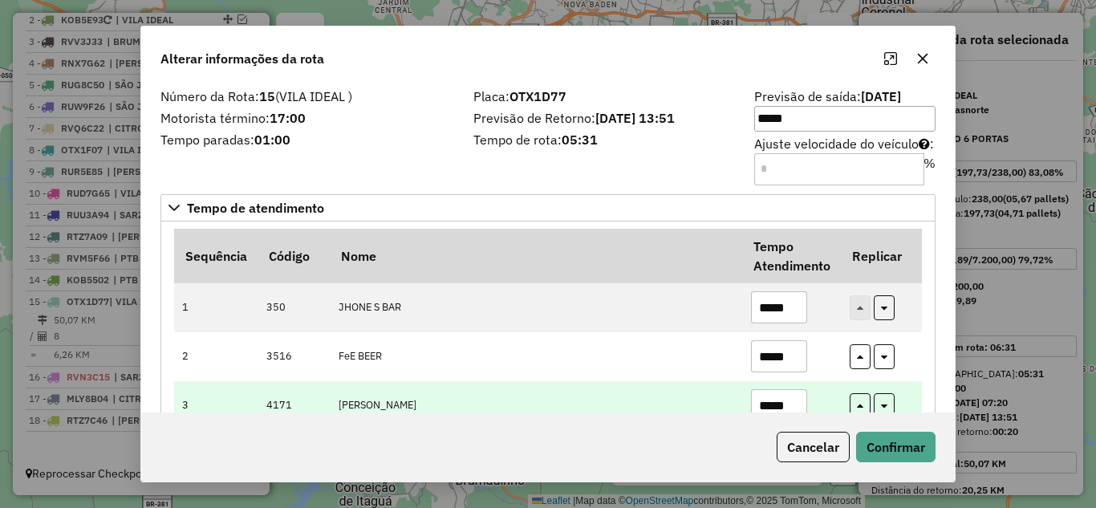
type input "*****"
click at [788, 404] on input "*****" at bounding box center [779, 405] width 56 height 32
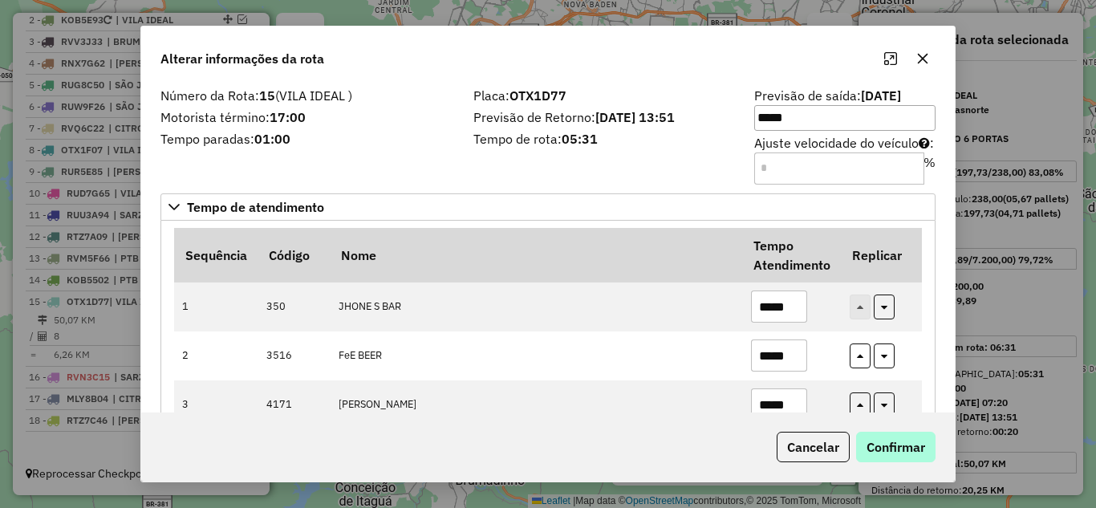
type input "*****"
click at [887, 441] on button "Confirmar" at bounding box center [895, 447] width 79 height 31
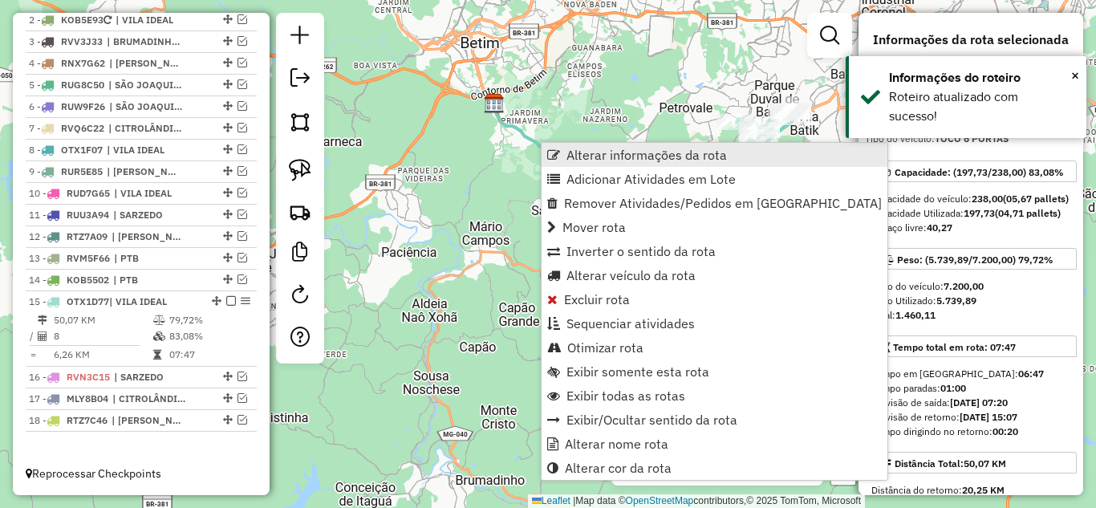
click at [593, 154] on span "Alterar informações da rota" at bounding box center [647, 154] width 161 height 13
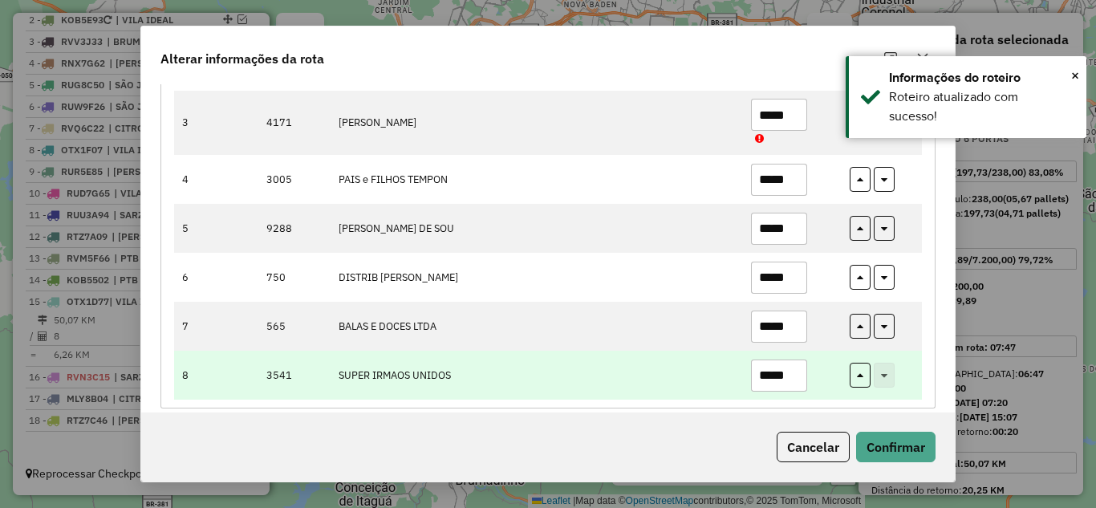
scroll to position [337, 0]
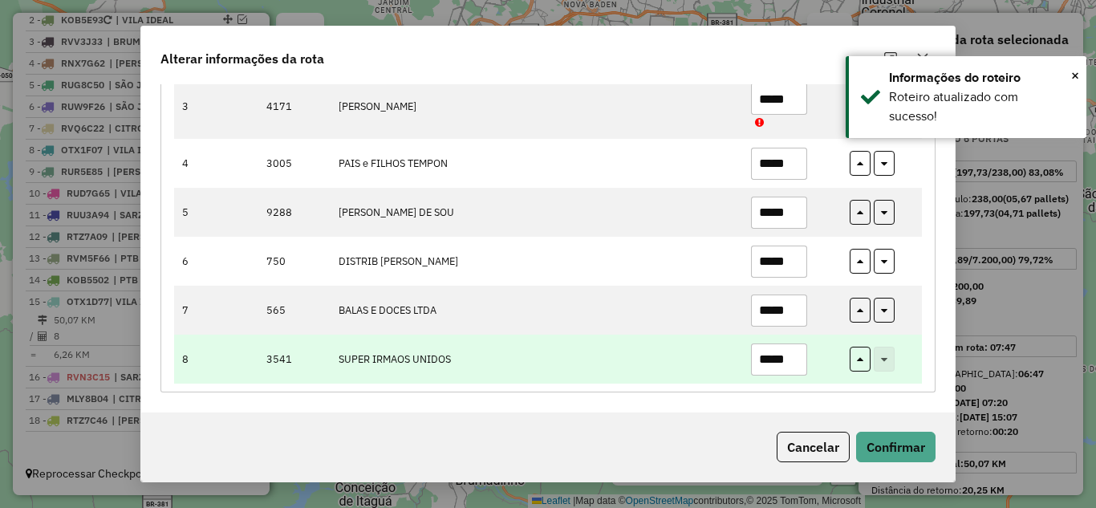
click at [795, 360] on input "*****" at bounding box center [779, 360] width 56 height 32
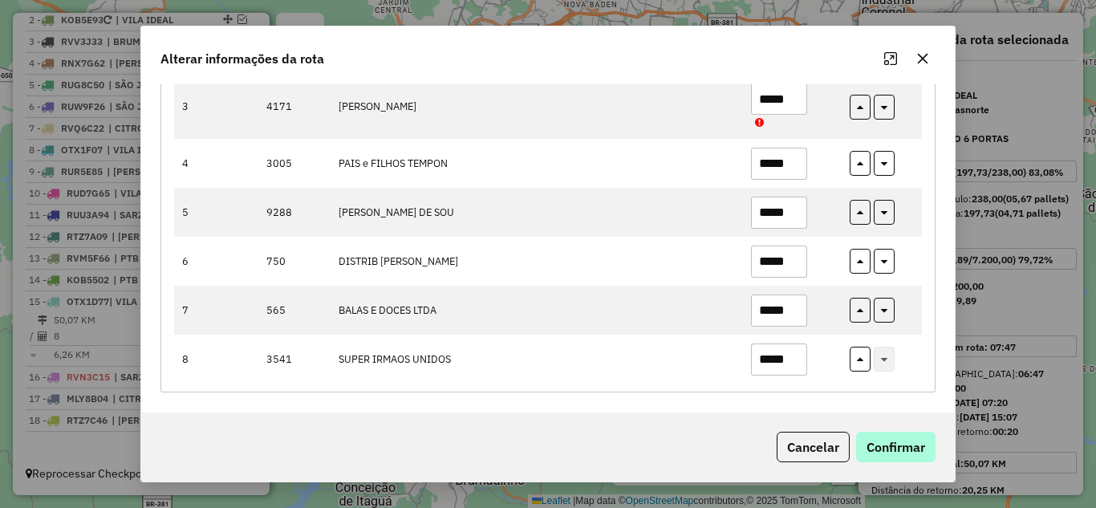
type input "*****"
click at [885, 439] on button "Confirmar" at bounding box center [895, 447] width 79 height 31
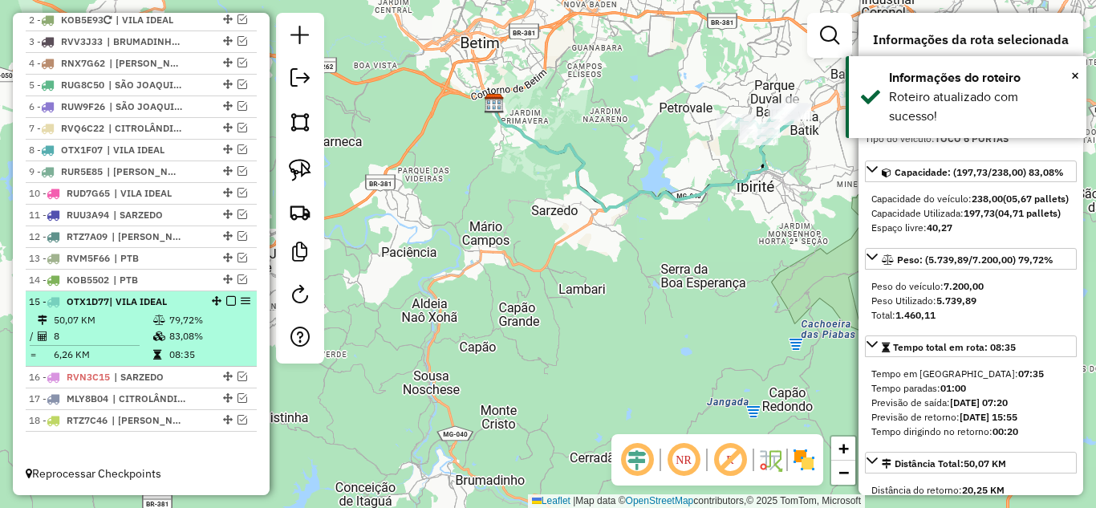
click at [228, 302] on em at bounding box center [231, 301] width 10 height 10
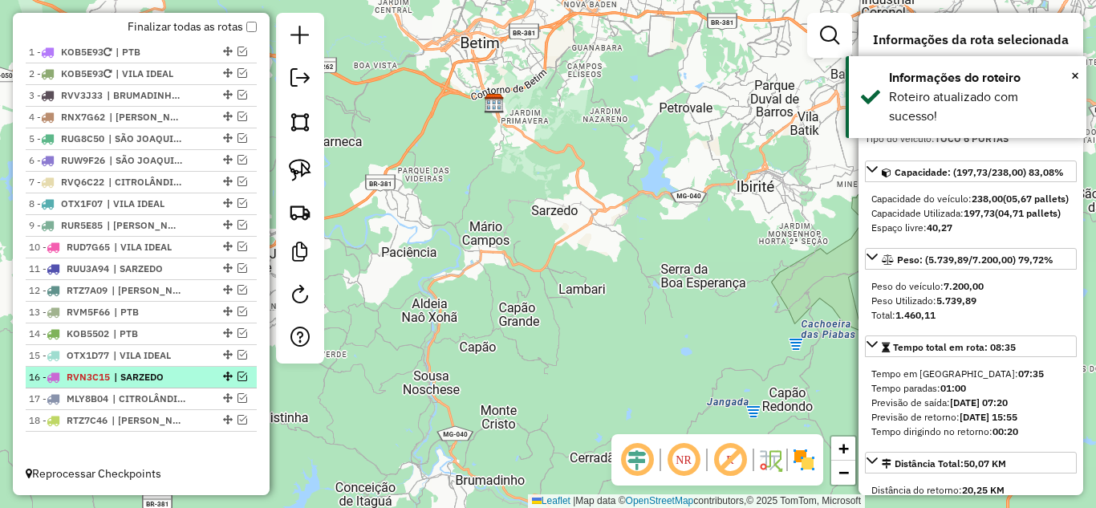
click at [238, 376] on em at bounding box center [243, 377] width 10 height 10
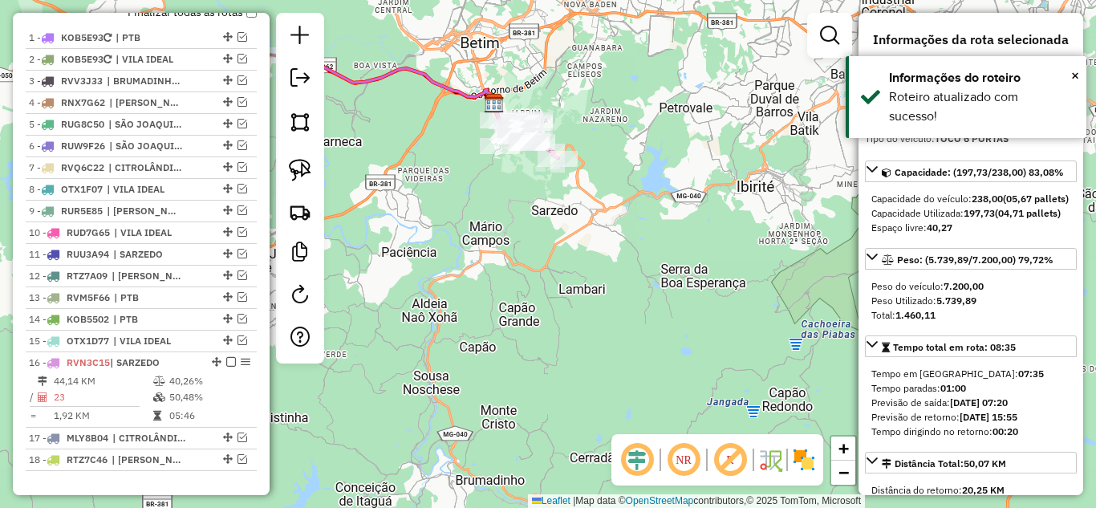
scroll to position [666, 0]
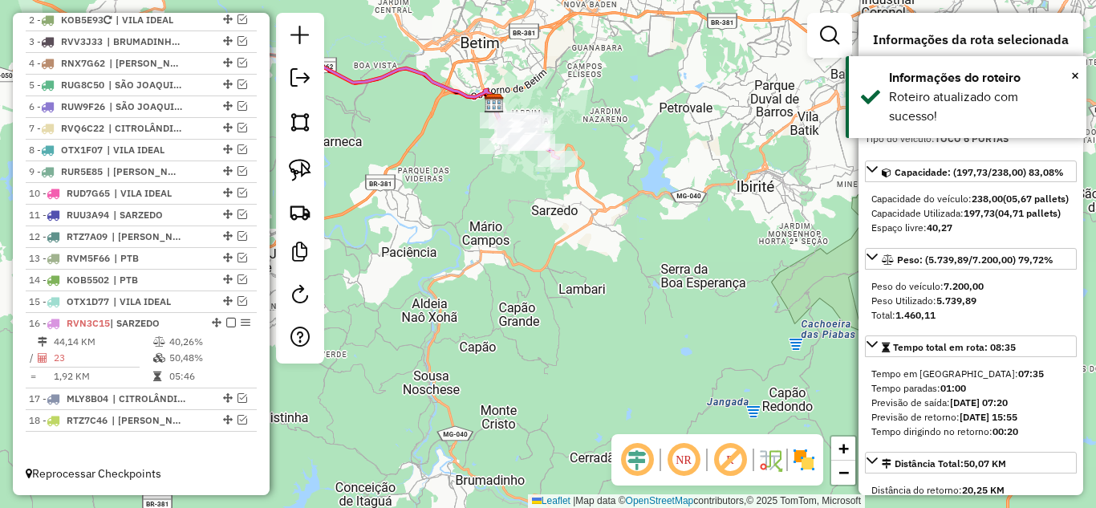
click at [466, 87] on icon at bounding box center [422, 107] width 274 height 102
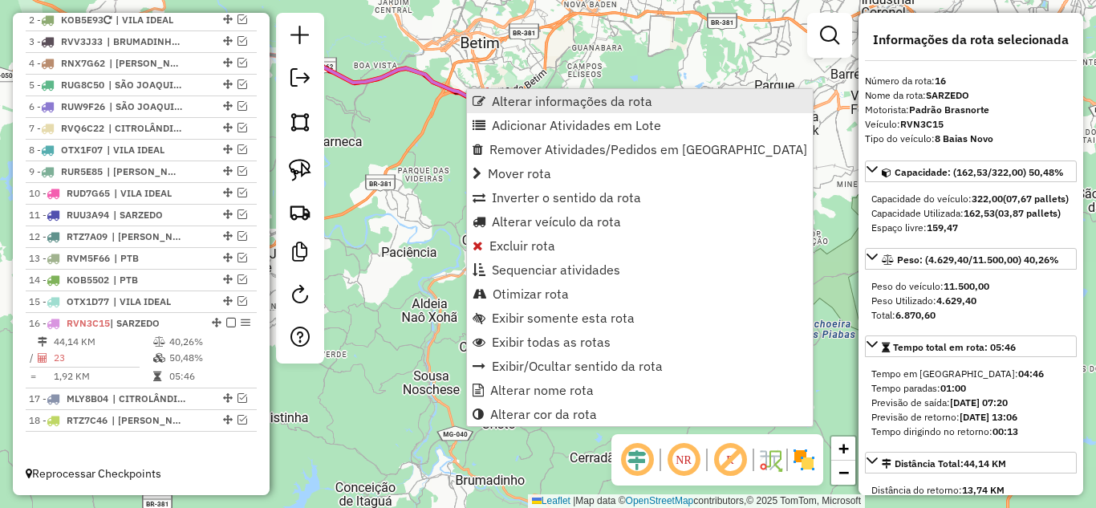
click at [499, 100] on span "Alterar informações da rota" at bounding box center [572, 101] width 161 height 13
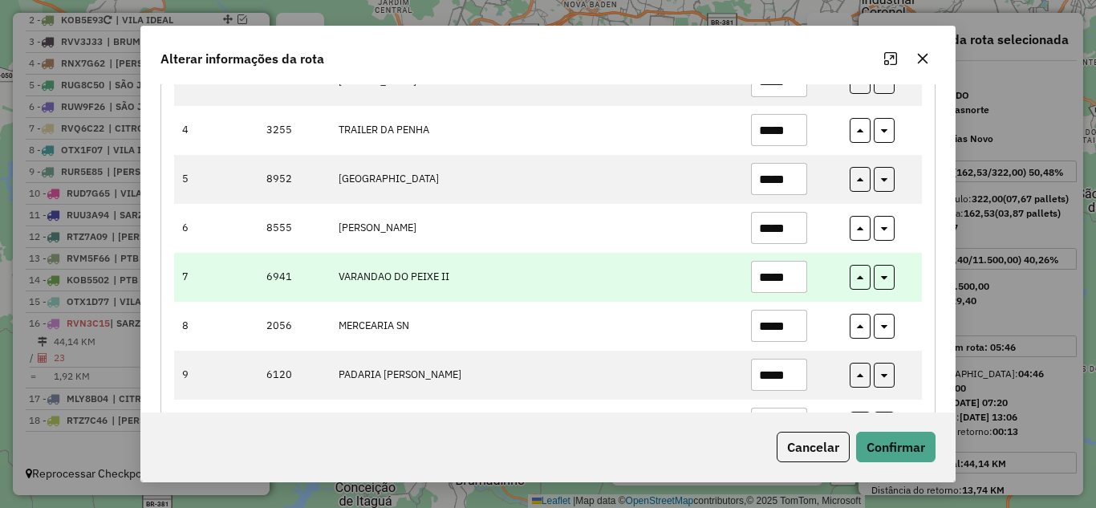
scroll to position [482, 0]
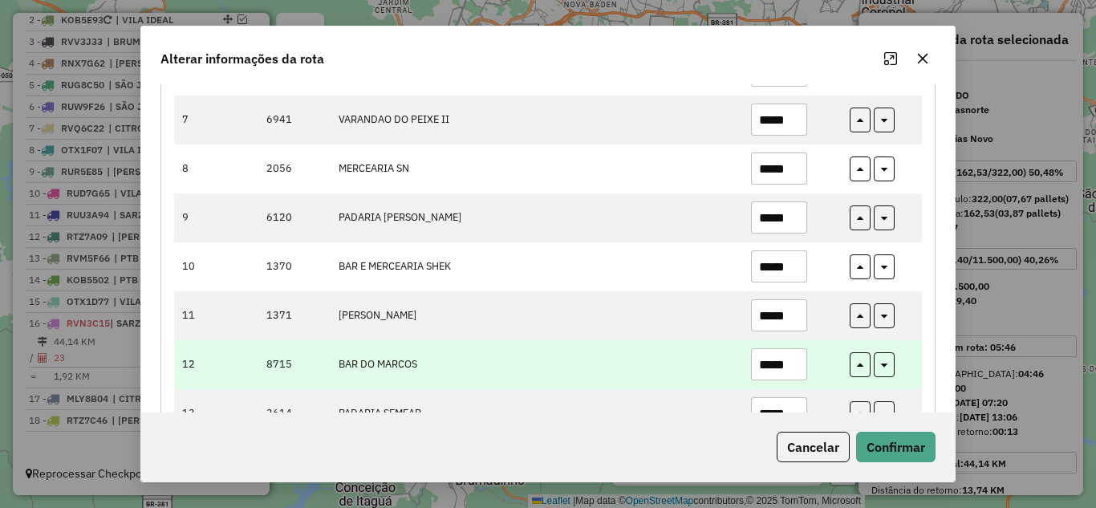
click at [799, 360] on input "*****" at bounding box center [779, 364] width 56 height 32
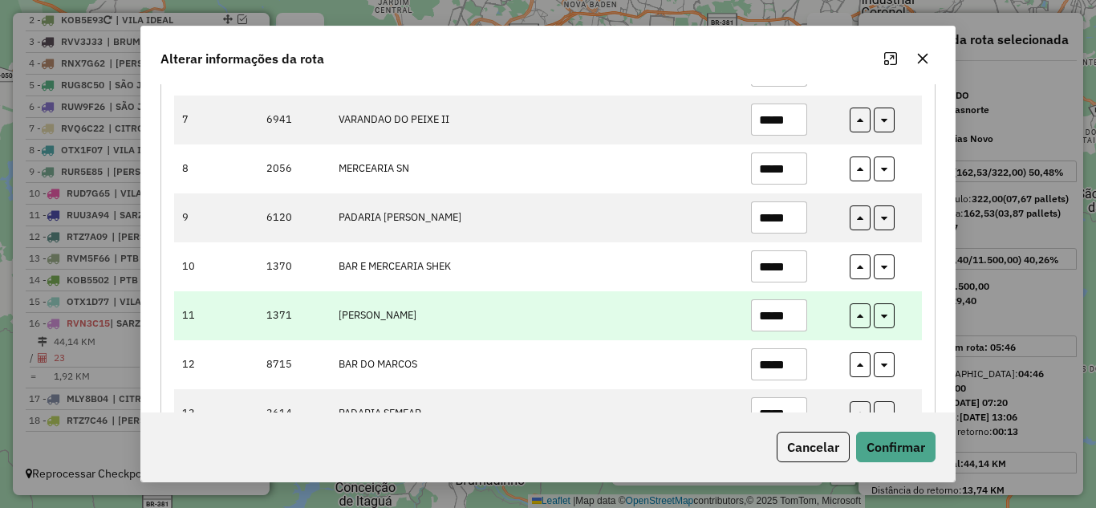
type input "*****"
click at [796, 315] on input "*****" at bounding box center [779, 315] width 56 height 32
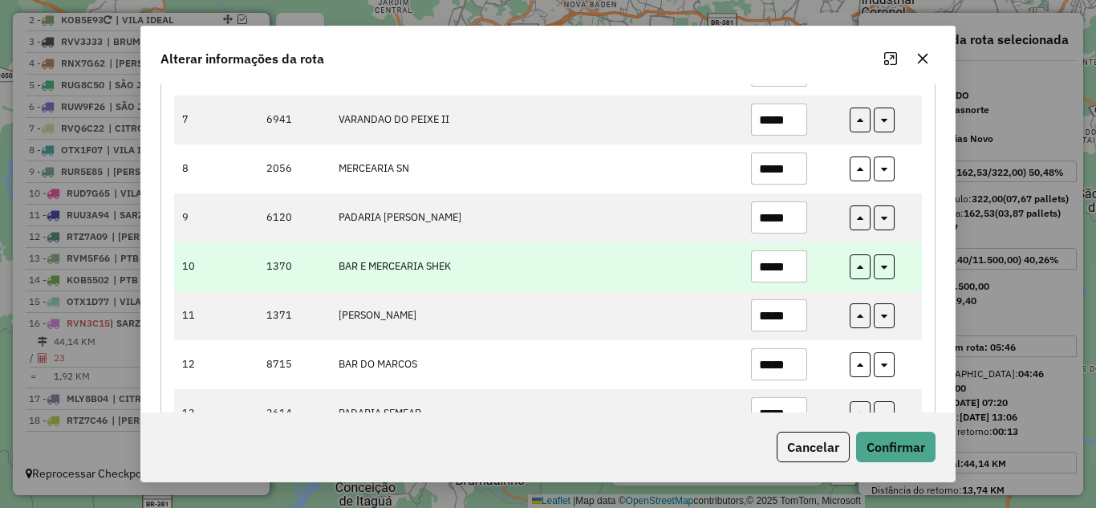
type input "*****"
click at [792, 266] on input "*****" at bounding box center [779, 266] width 56 height 32
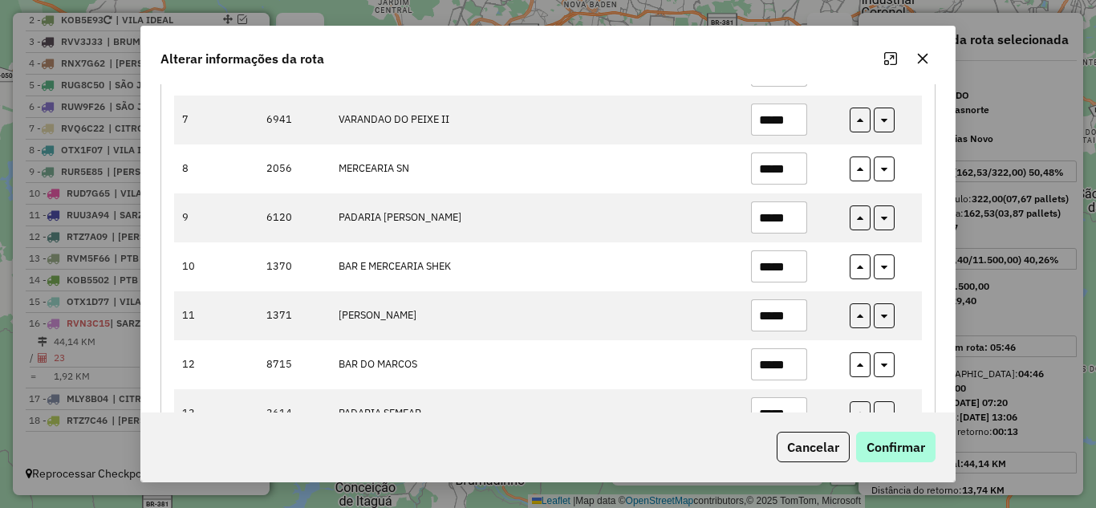
type input "*****"
click at [893, 450] on button "Confirmar" at bounding box center [895, 447] width 79 height 31
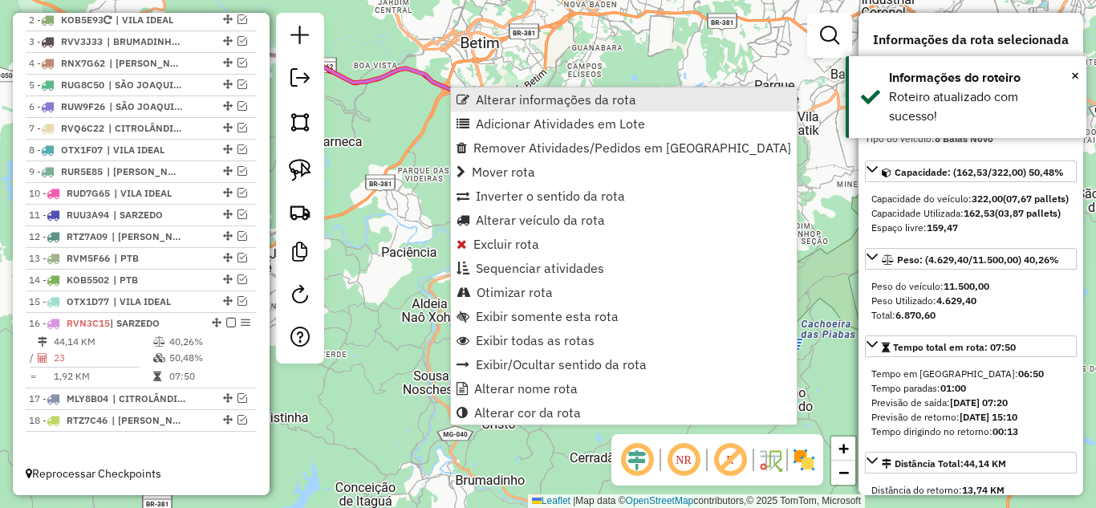
click at [491, 103] on span "Alterar informações da rota" at bounding box center [556, 99] width 161 height 13
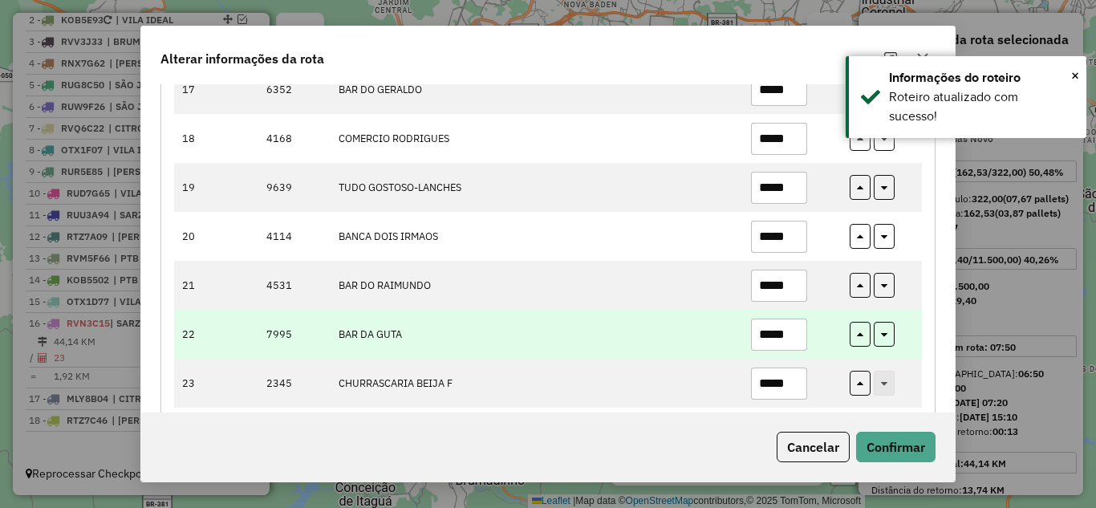
scroll to position [1072, 0]
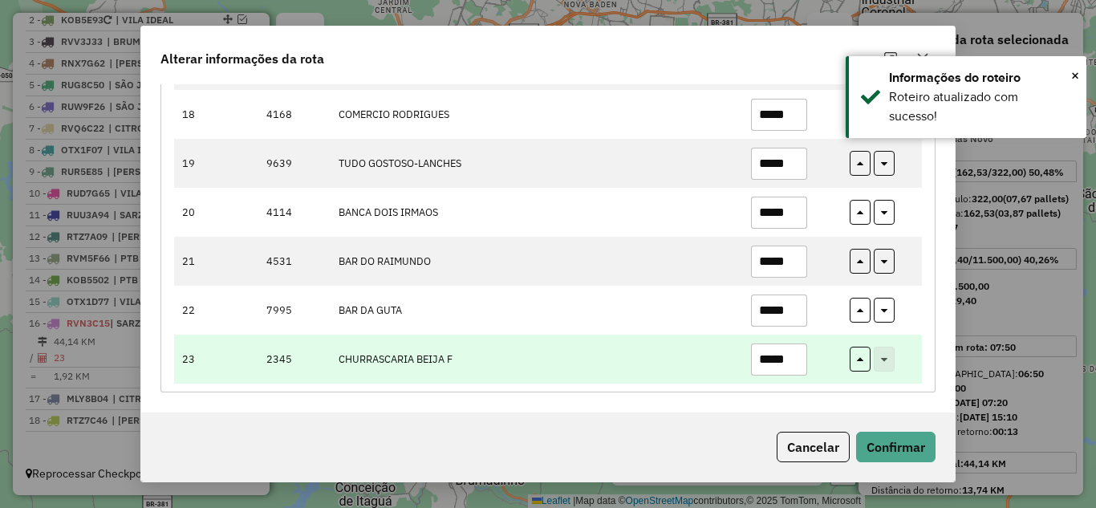
click at [800, 361] on input "*****" at bounding box center [779, 360] width 56 height 32
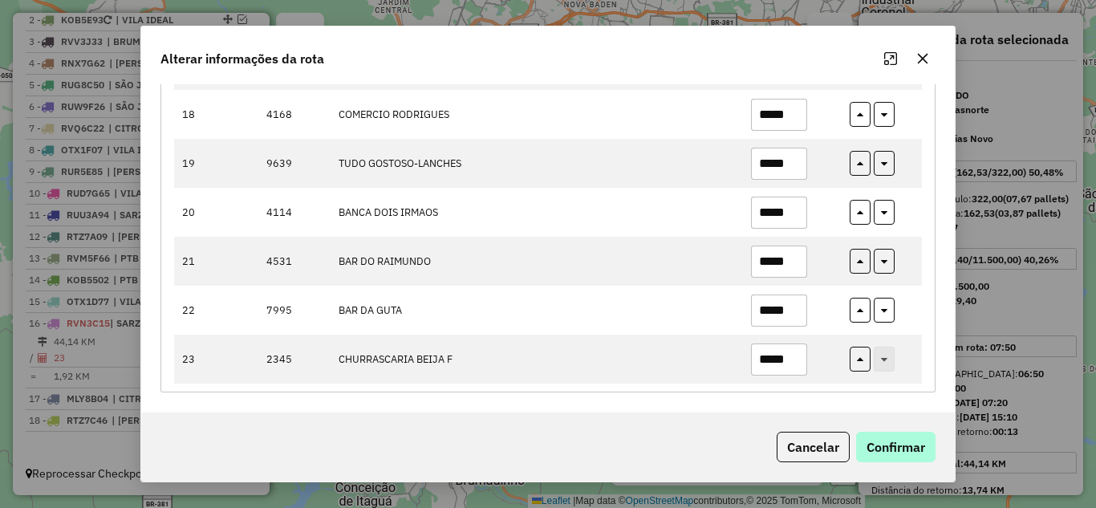
type input "*****"
click at [915, 435] on button "Confirmar" at bounding box center [895, 447] width 79 height 31
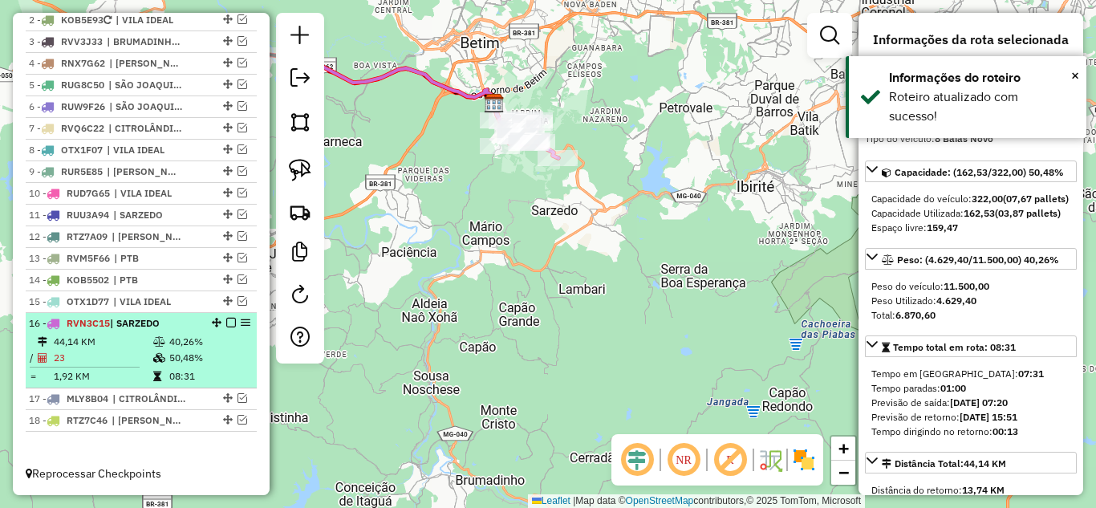
click at [226, 321] on em at bounding box center [231, 323] width 10 height 10
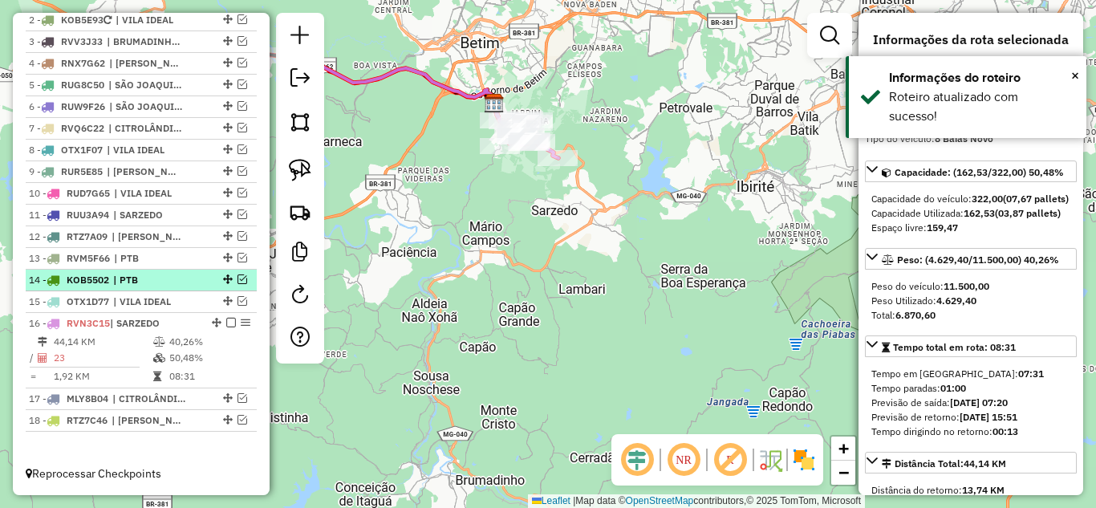
scroll to position [612, 0]
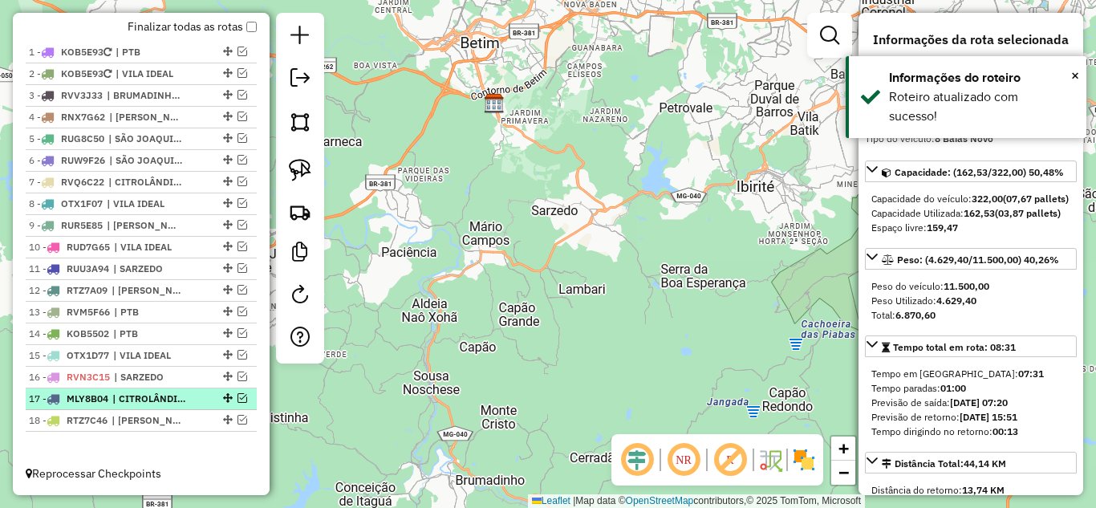
click at [239, 398] on em at bounding box center [243, 398] width 10 height 10
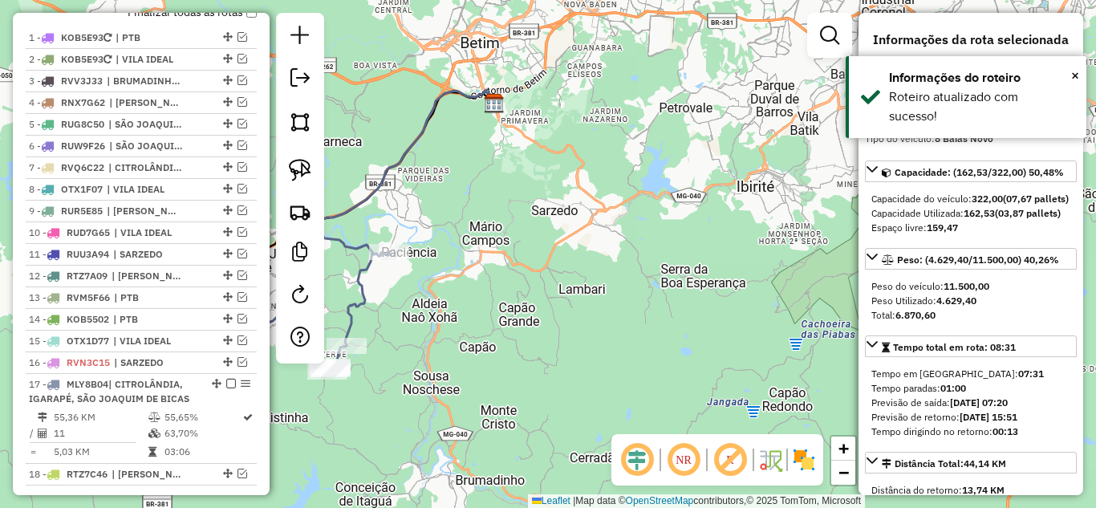
scroll to position [681, 0]
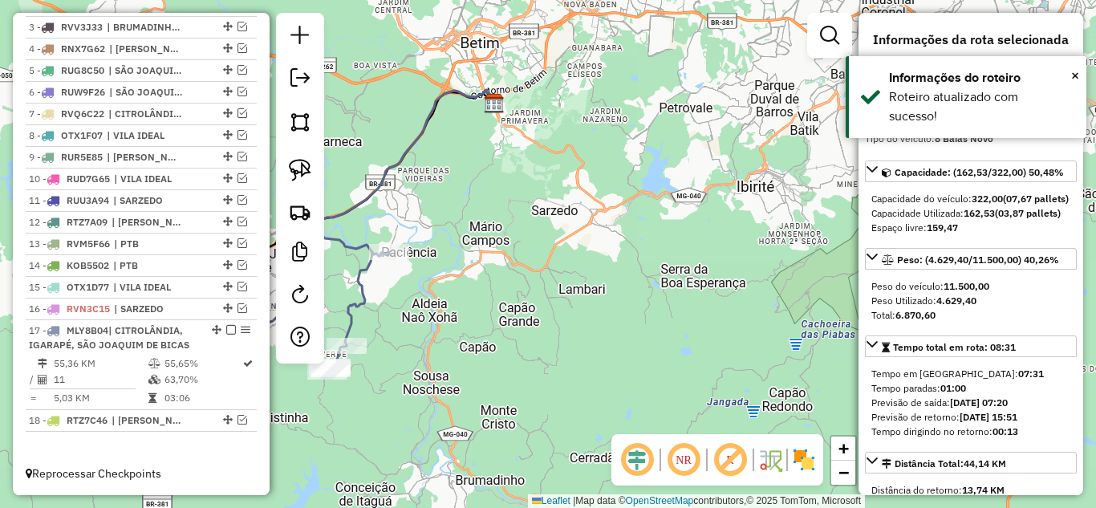
click at [365, 193] on icon at bounding box center [405, 173] width 180 height 166
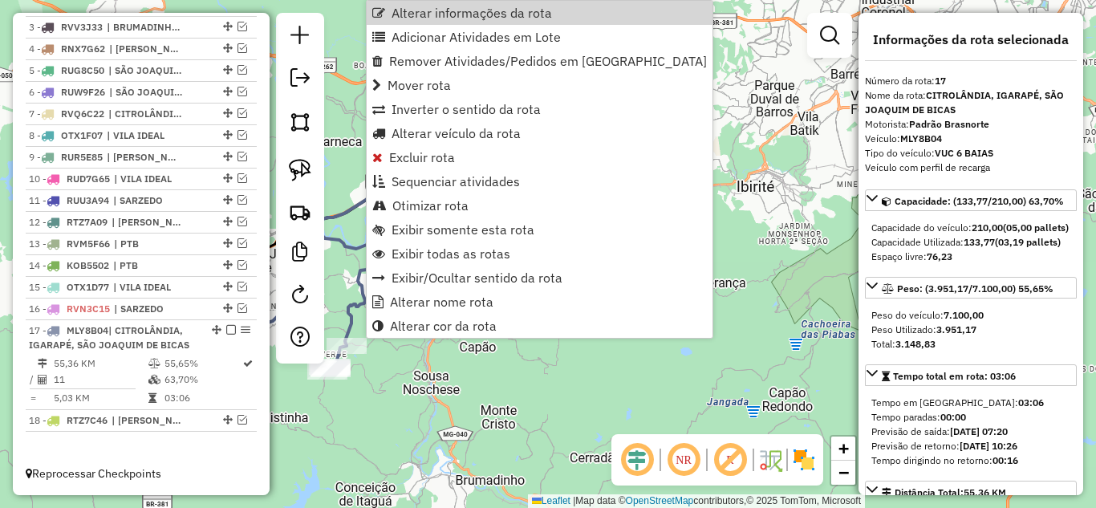
click at [449, 0] on div "Alterar informações da rota Adicionar Atividades em Lote Remover Atividades/Ped…" at bounding box center [540, 169] width 348 height 339
click at [449, 9] on span "Alterar informações da rota" at bounding box center [472, 12] width 161 height 13
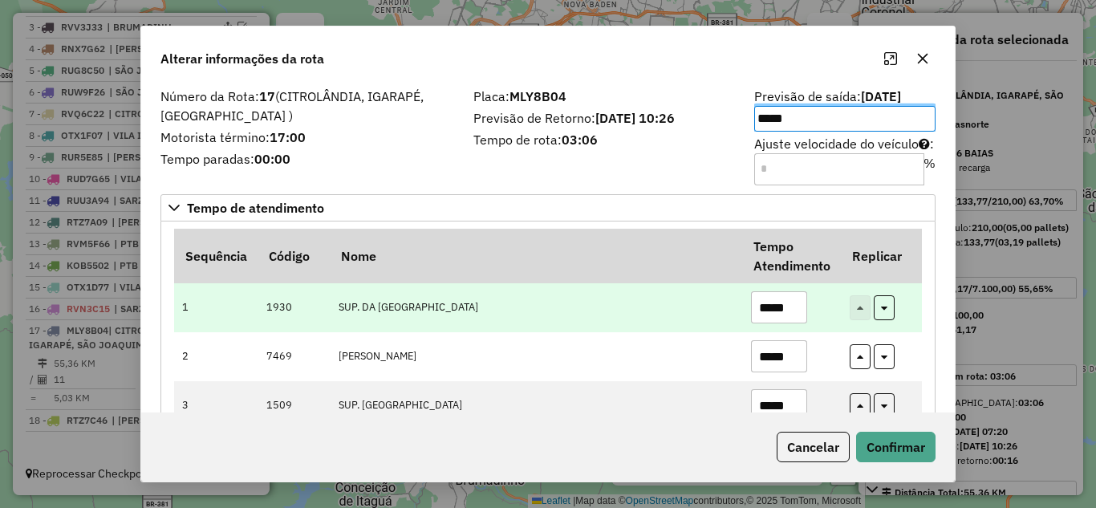
click at [799, 311] on input "*****" at bounding box center [779, 307] width 56 height 32
type input "*"
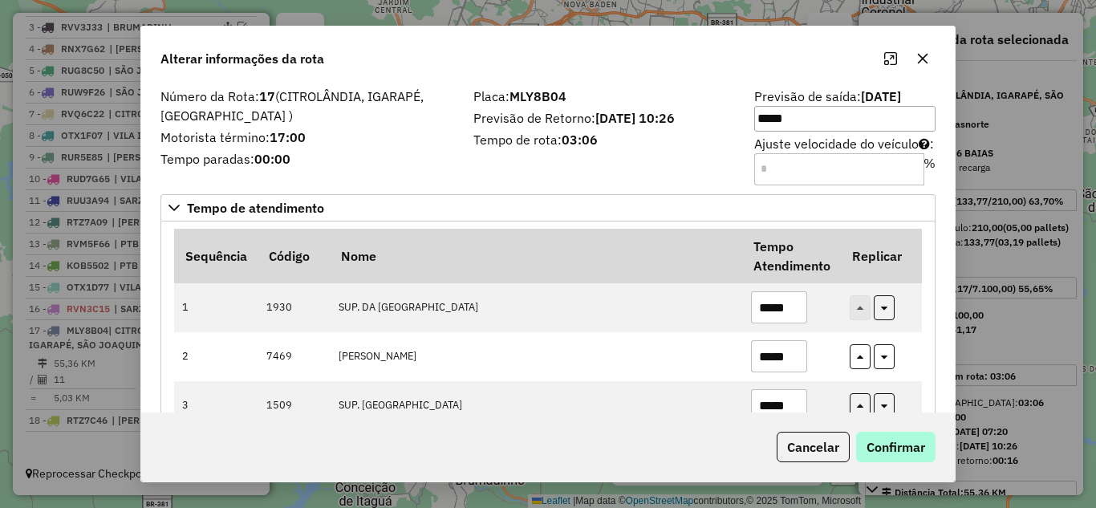
type input "*****"
click at [909, 445] on button "Confirmar" at bounding box center [895, 447] width 79 height 31
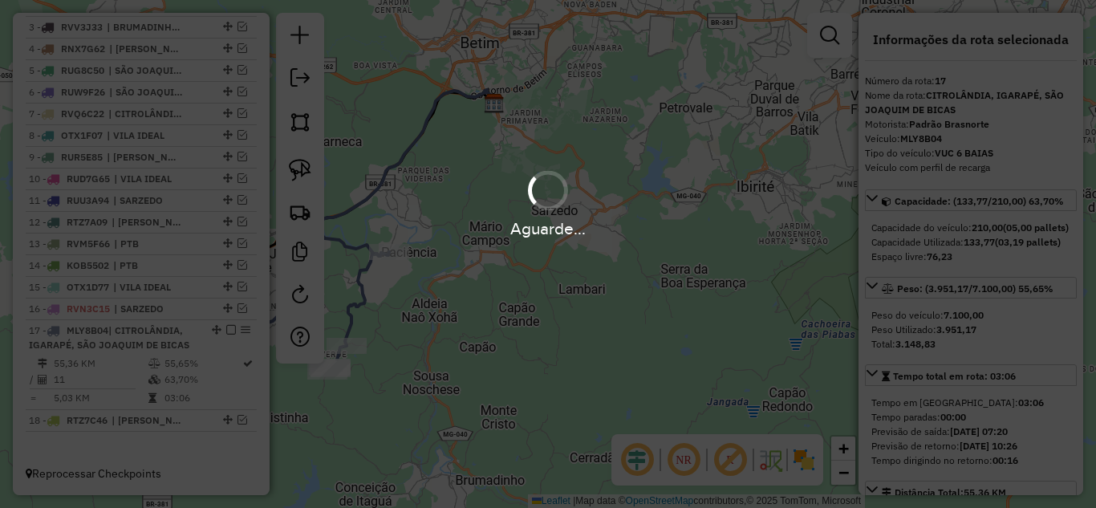
scroll to position [661, 0]
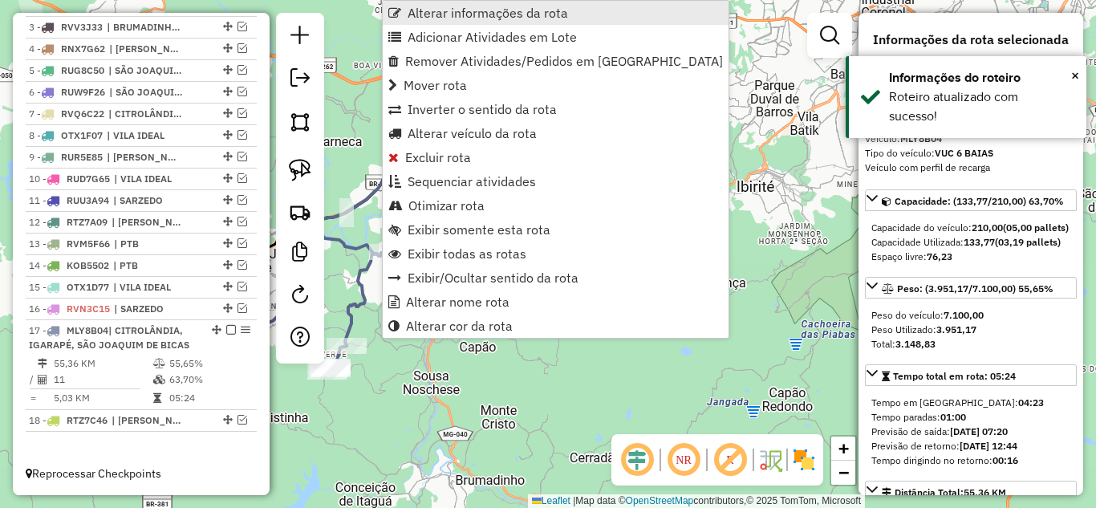
click at [454, 7] on span "Alterar informações da rota" at bounding box center [488, 12] width 161 height 13
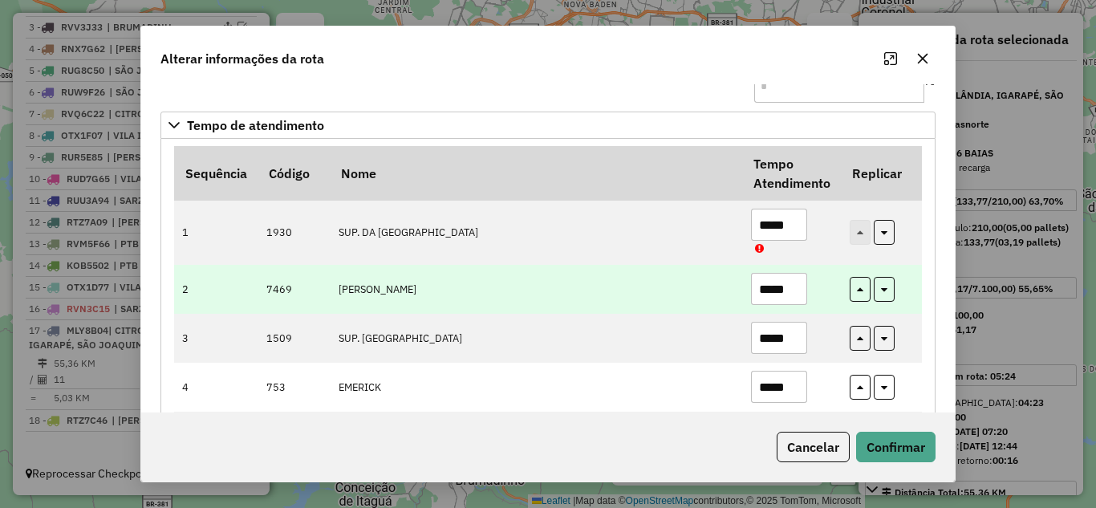
scroll to position [80, 0]
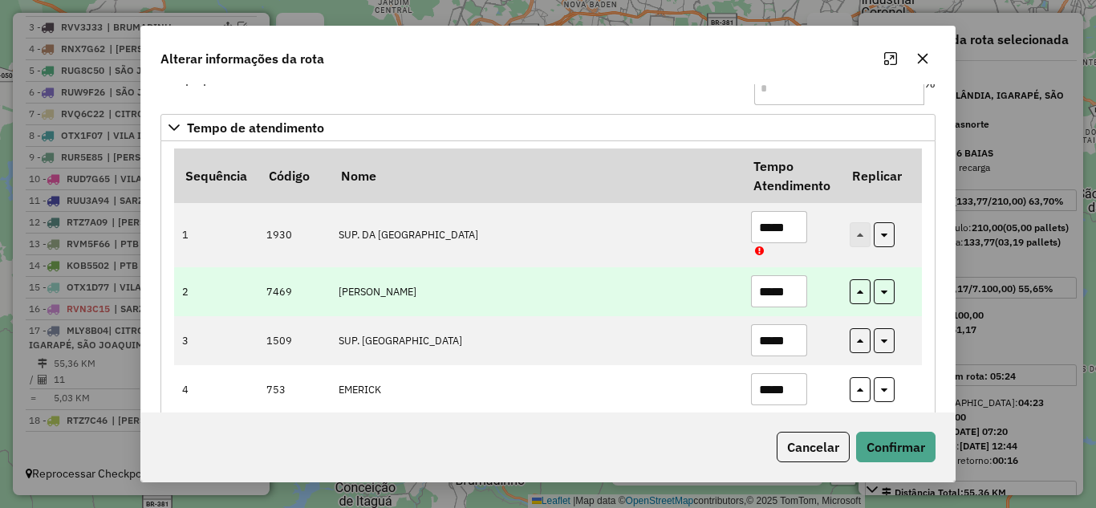
click at [794, 288] on input "*****" at bounding box center [779, 291] width 56 height 32
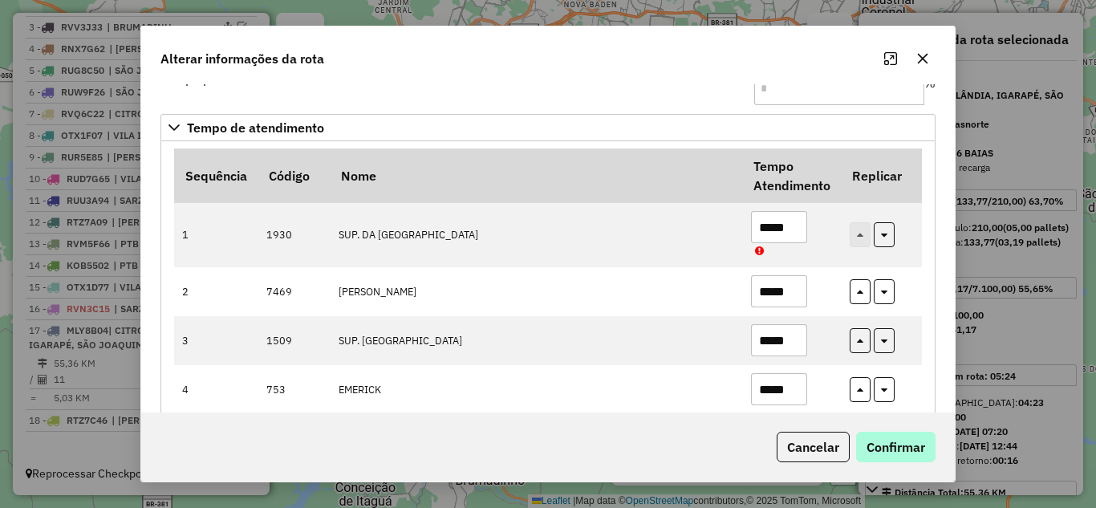
type input "*****"
click at [881, 446] on button "Confirmar" at bounding box center [895, 447] width 79 height 31
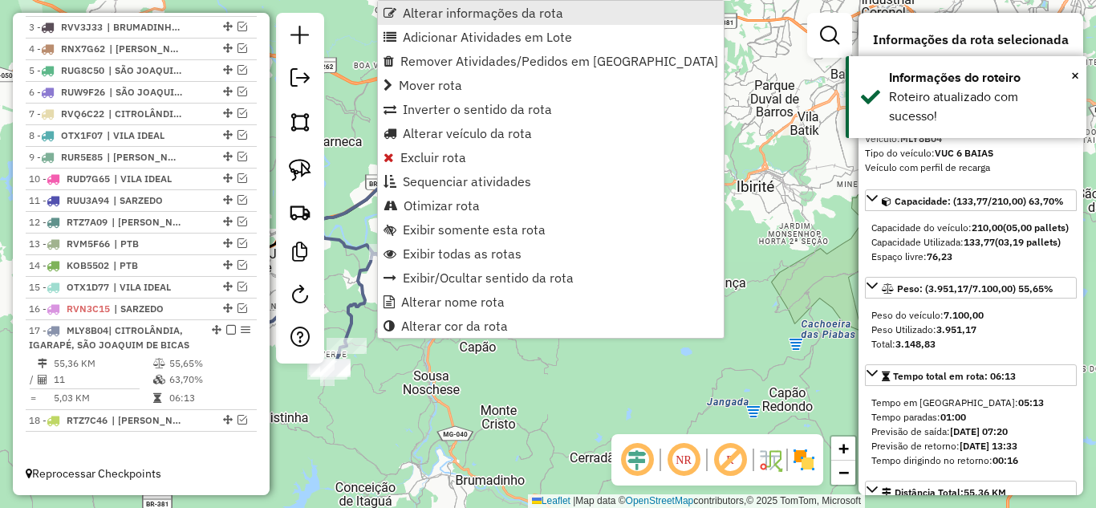
click at [452, 17] on span "Alterar informações da rota" at bounding box center [483, 12] width 161 height 13
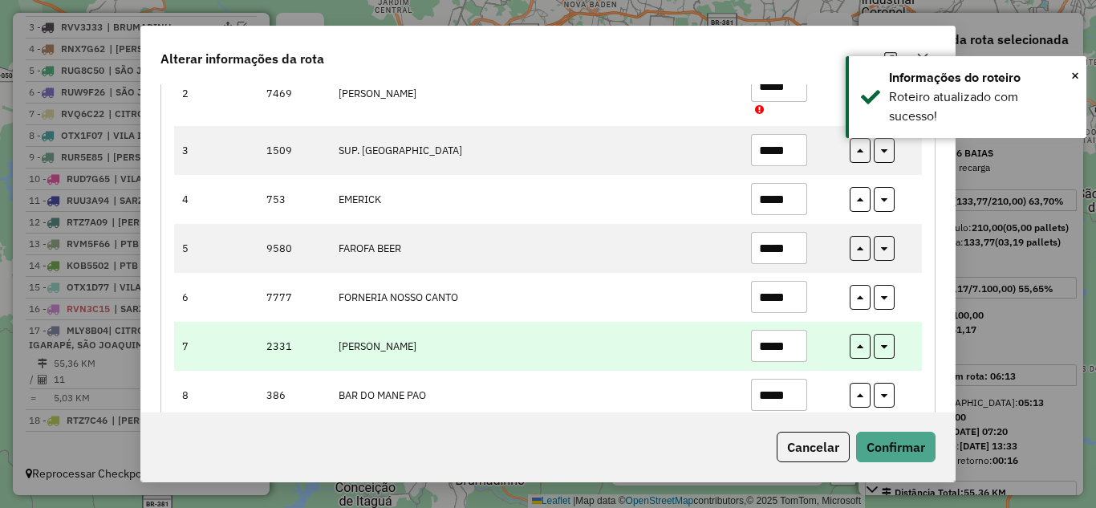
scroll to position [321, 0]
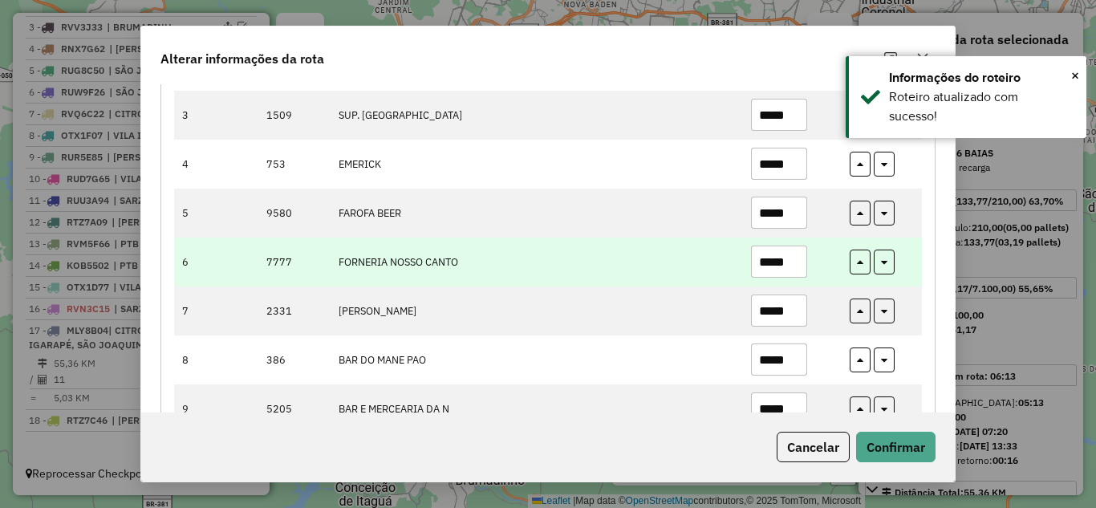
click at [788, 259] on input "*****" at bounding box center [779, 262] width 56 height 32
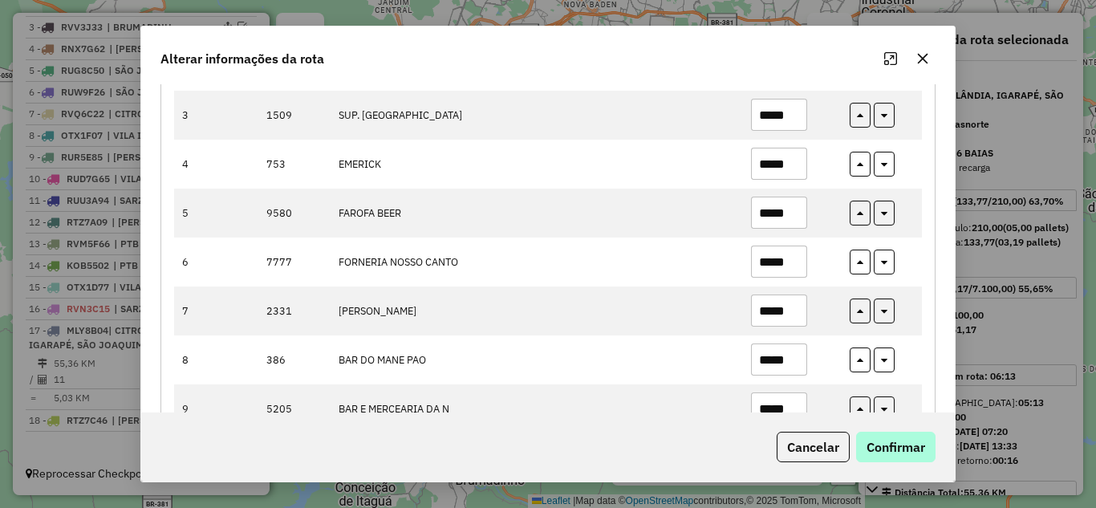
type input "*****"
click at [921, 440] on button "Confirmar" at bounding box center [895, 447] width 79 height 31
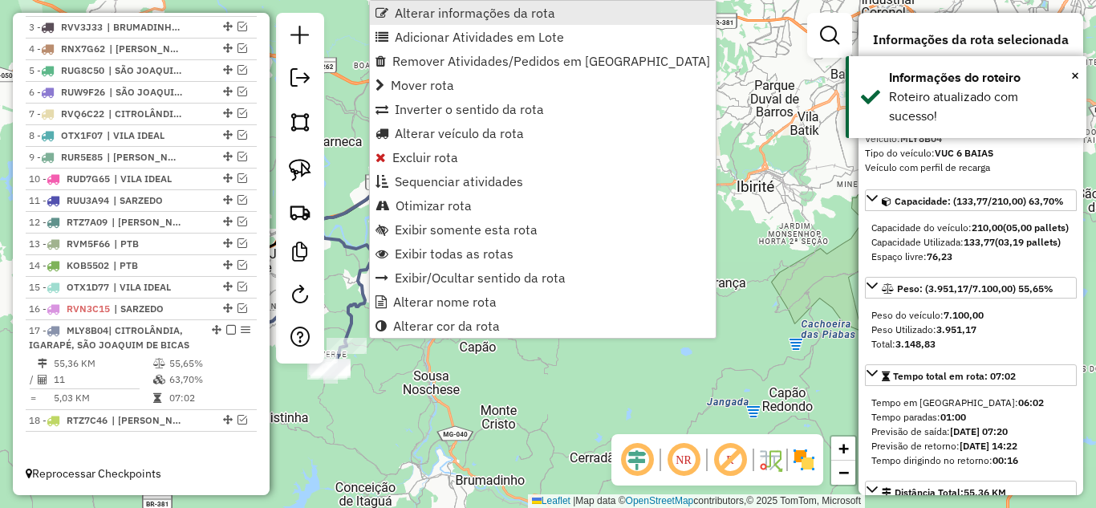
click at [465, 17] on span "Alterar informações da rota" at bounding box center [475, 12] width 161 height 13
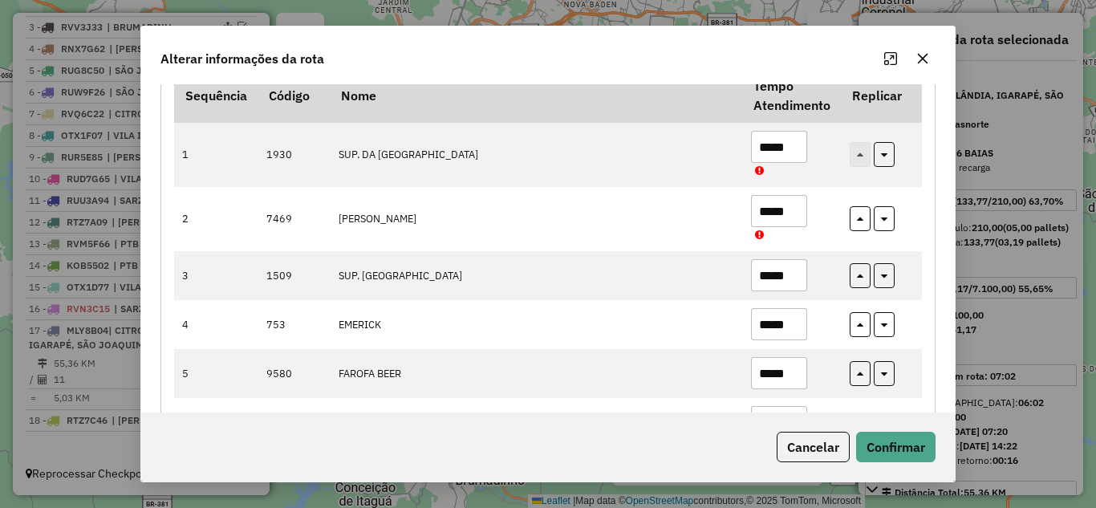
scroll to position [401, 0]
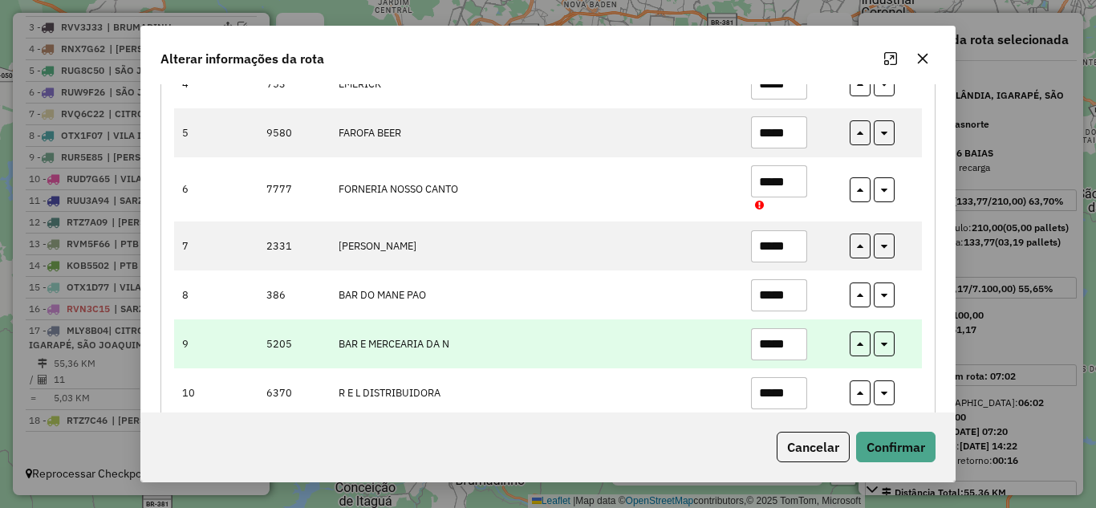
click at [799, 344] on input "*****" at bounding box center [779, 344] width 56 height 32
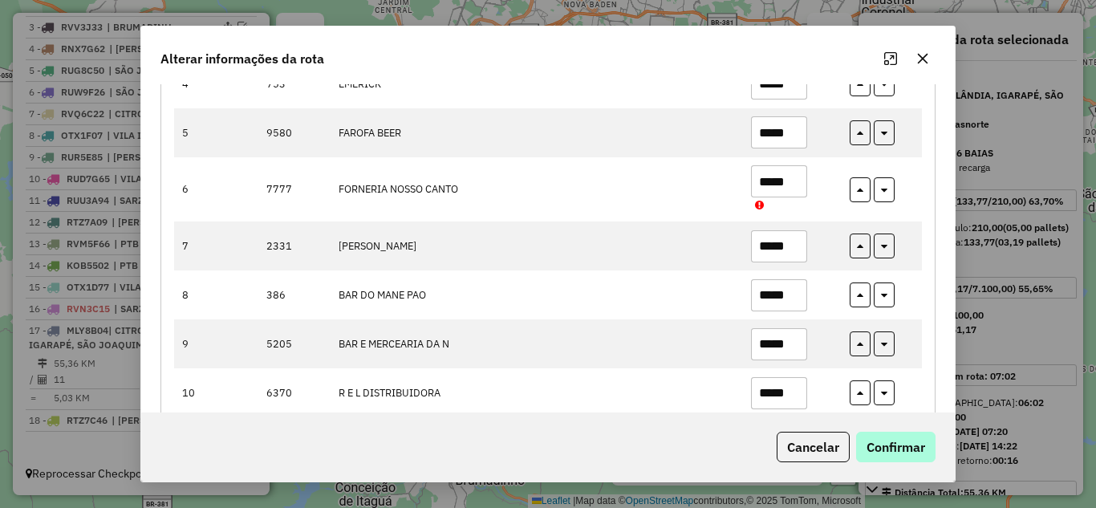
type input "*****"
click at [925, 454] on button "Confirmar" at bounding box center [895, 447] width 79 height 31
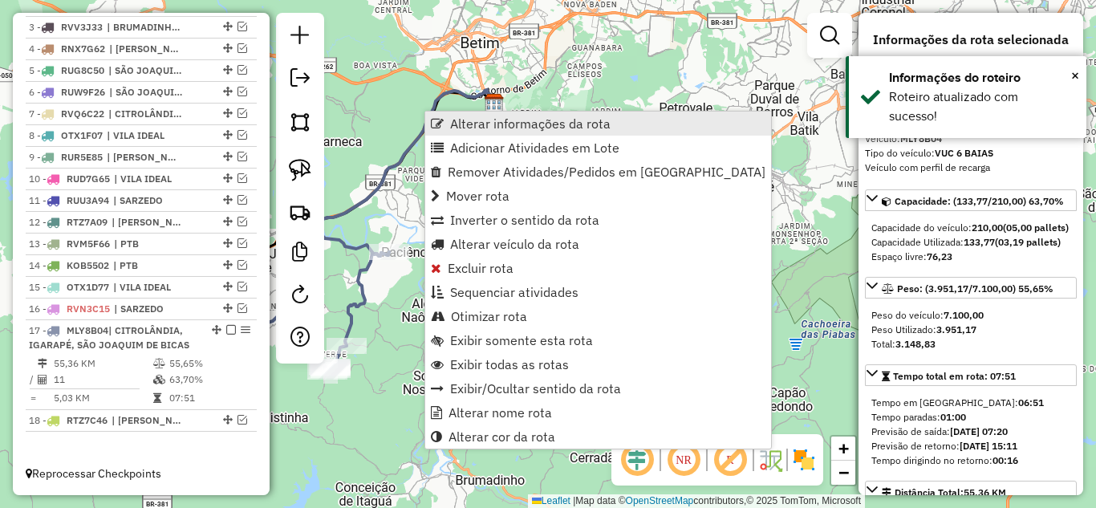
click at [460, 119] on span "Alterar informações da rota" at bounding box center [530, 123] width 161 height 13
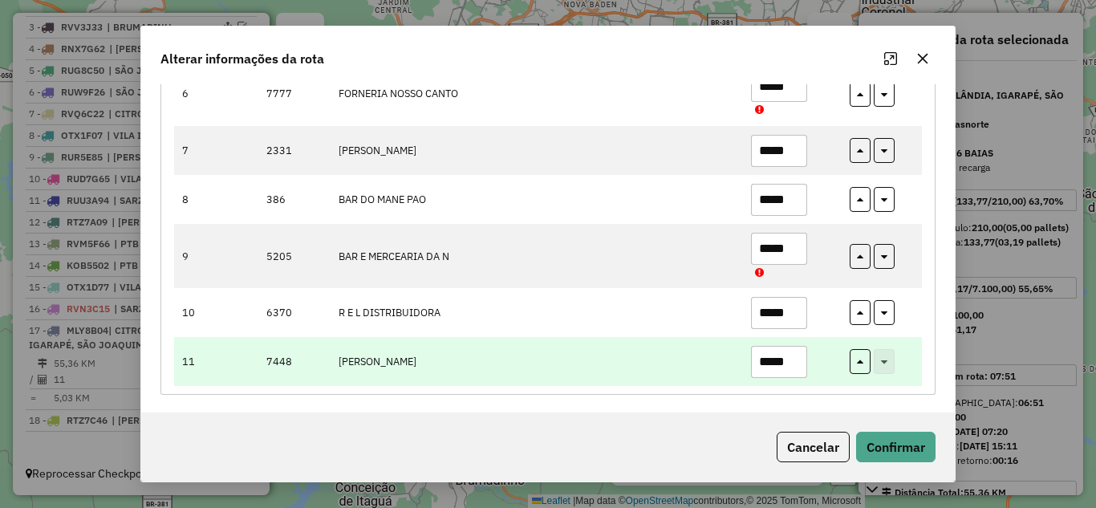
scroll to position [499, 0]
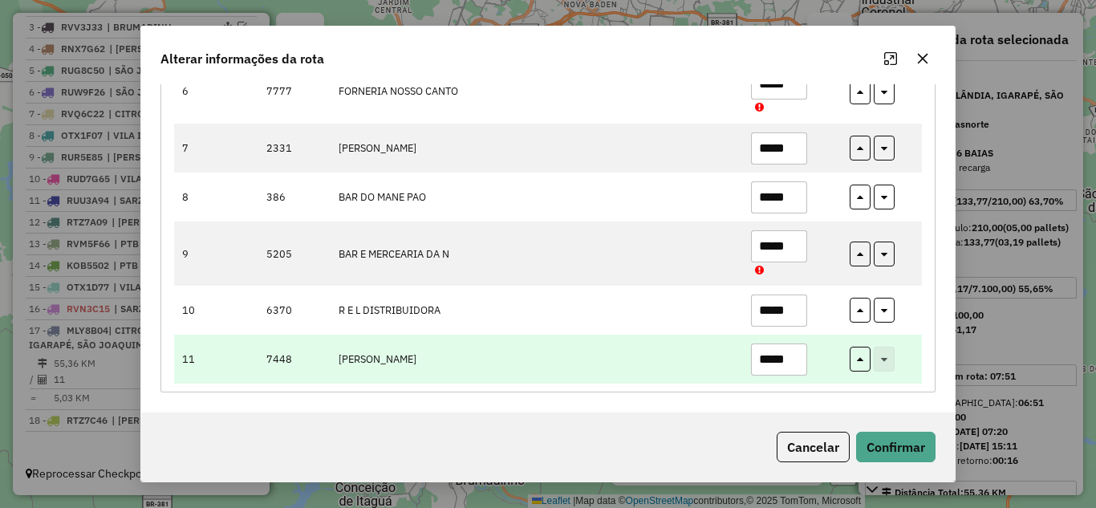
click at [795, 356] on input "*****" at bounding box center [779, 360] width 56 height 32
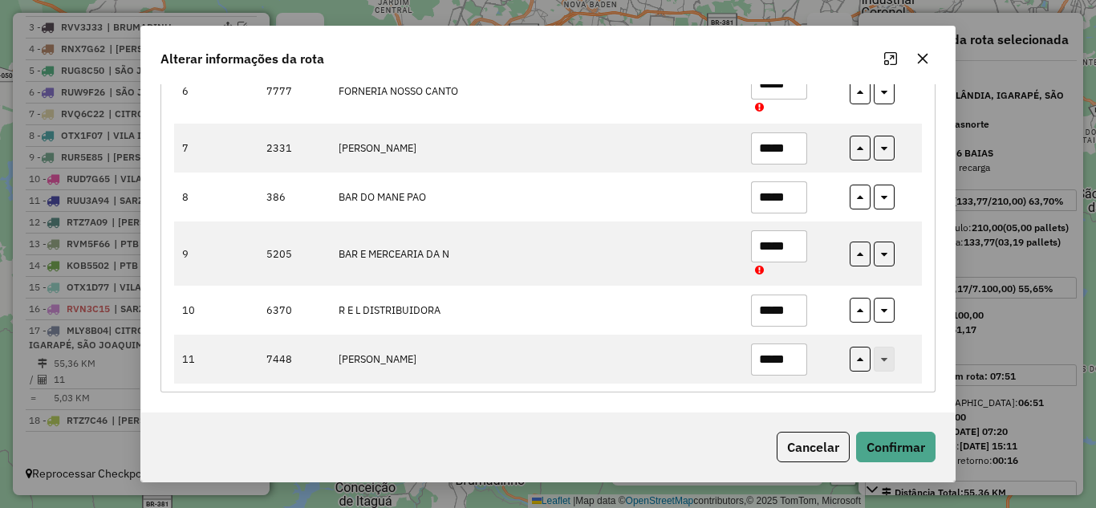
type input "*****"
click at [872, 428] on div "Cancelar Confirmar" at bounding box center [548, 447] width 814 height 69
click at [904, 454] on button "Confirmar" at bounding box center [895, 447] width 79 height 31
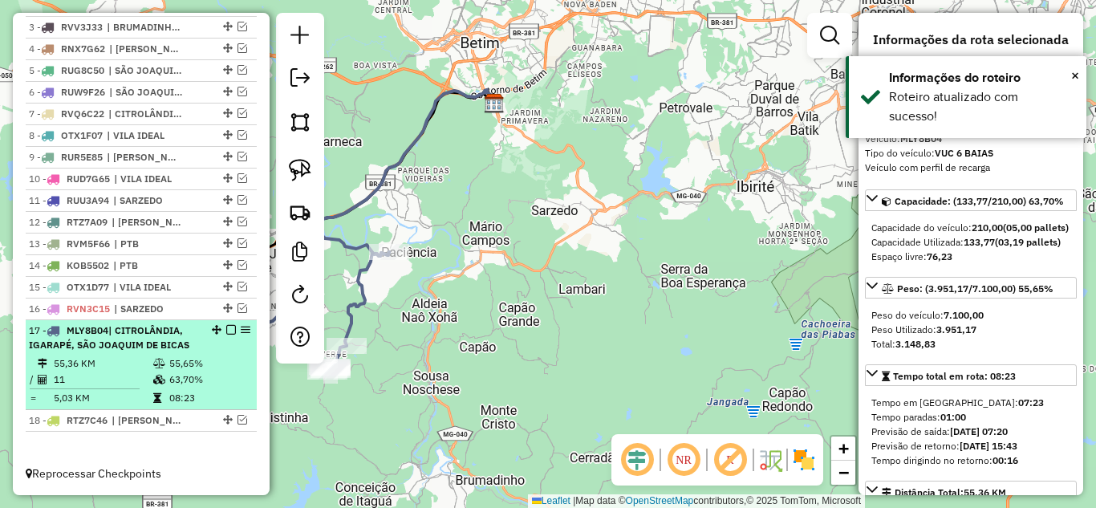
click at [226, 332] on em at bounding box center [231, 330] width 10 height 10
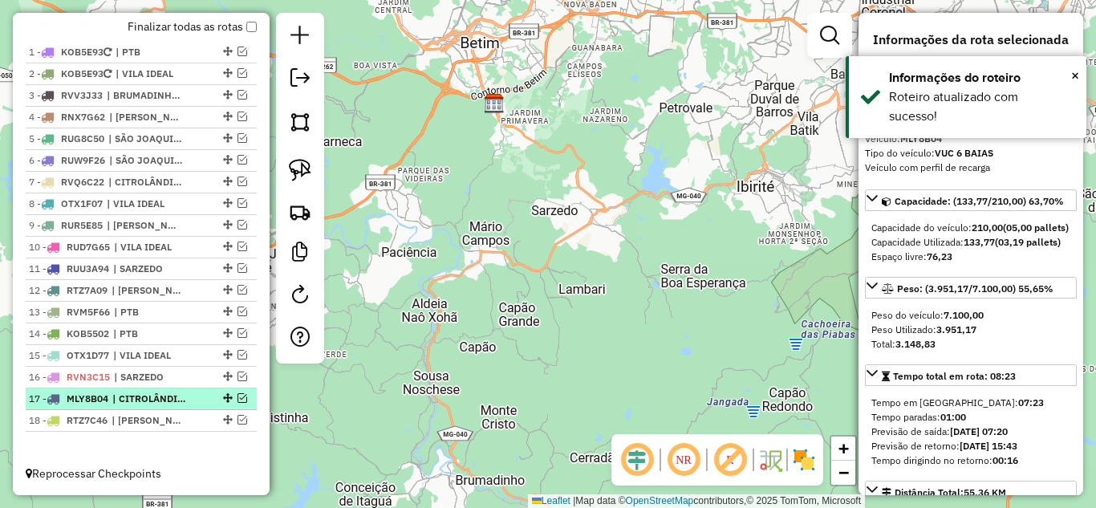
scroll to position [592, 0]
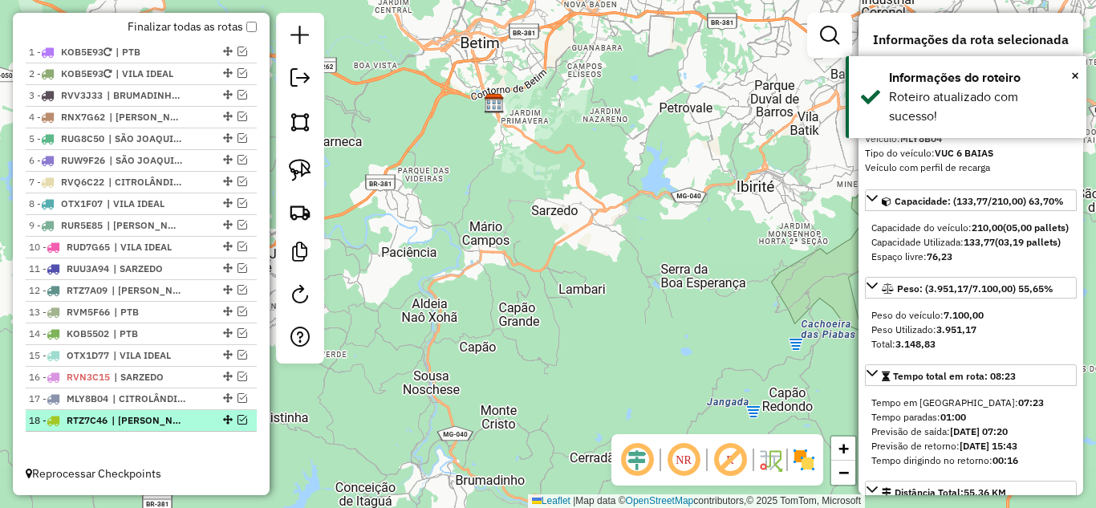
click at [238, 418] on em at bounding box center [243, 420] width 10 height 10
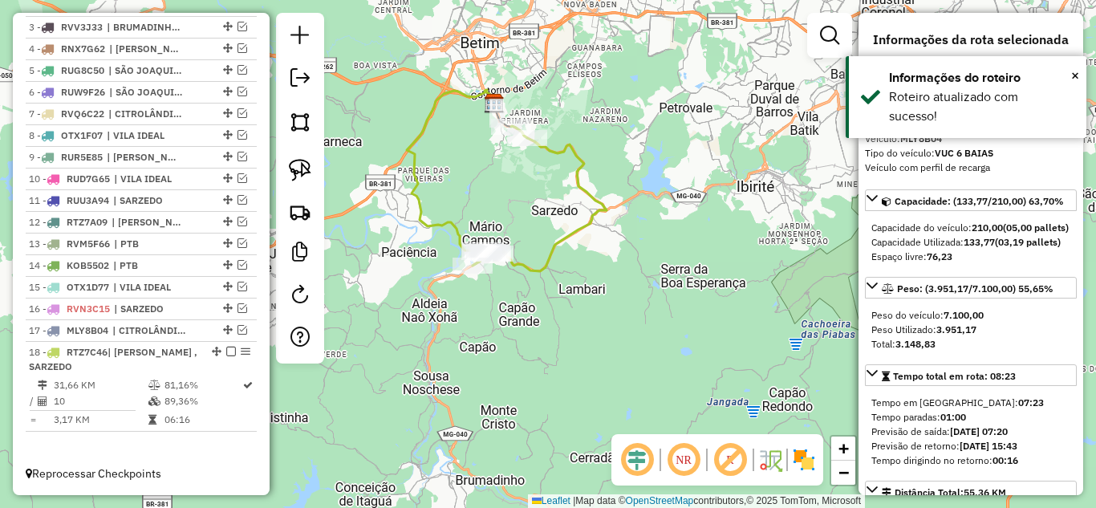
click at [442, 225] on icon at bounding box center [451, 178] width 88 height 176
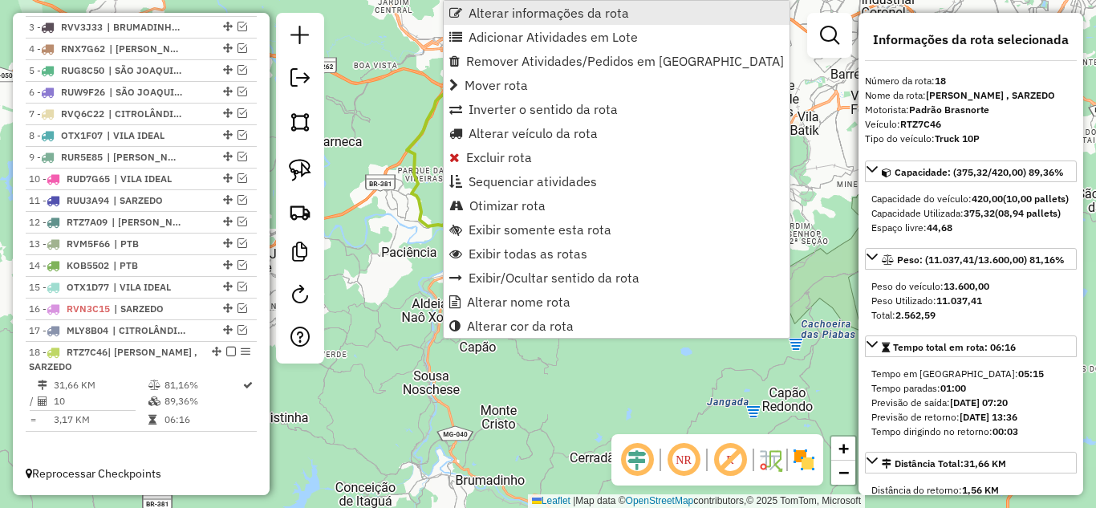
click at [503, 11] on span "Alterar informações da rota" at bounding box center [549, 12] width 161 height 13
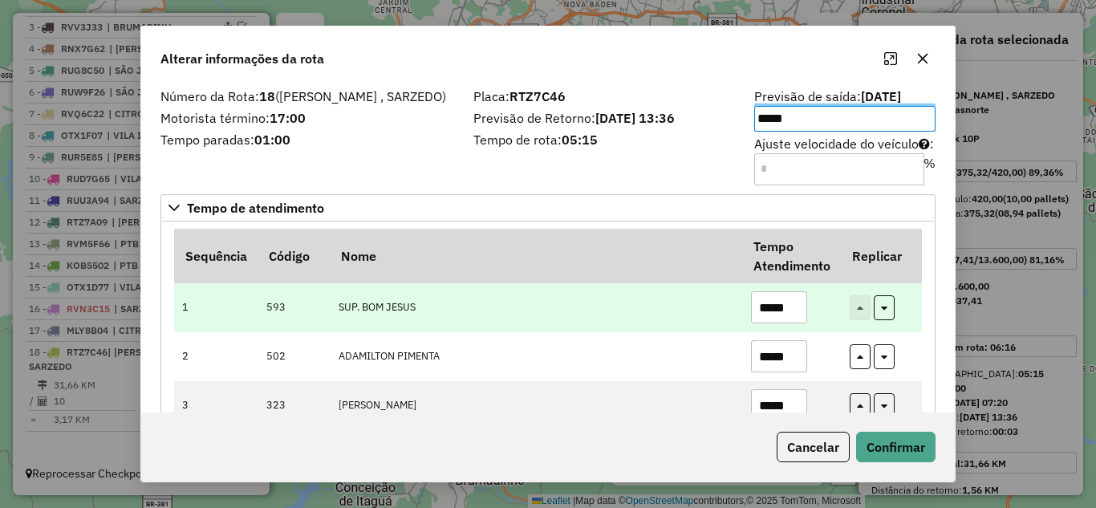
click at [794, 311] on input "*****" at bounding box center [779, 307] width 56 height 32
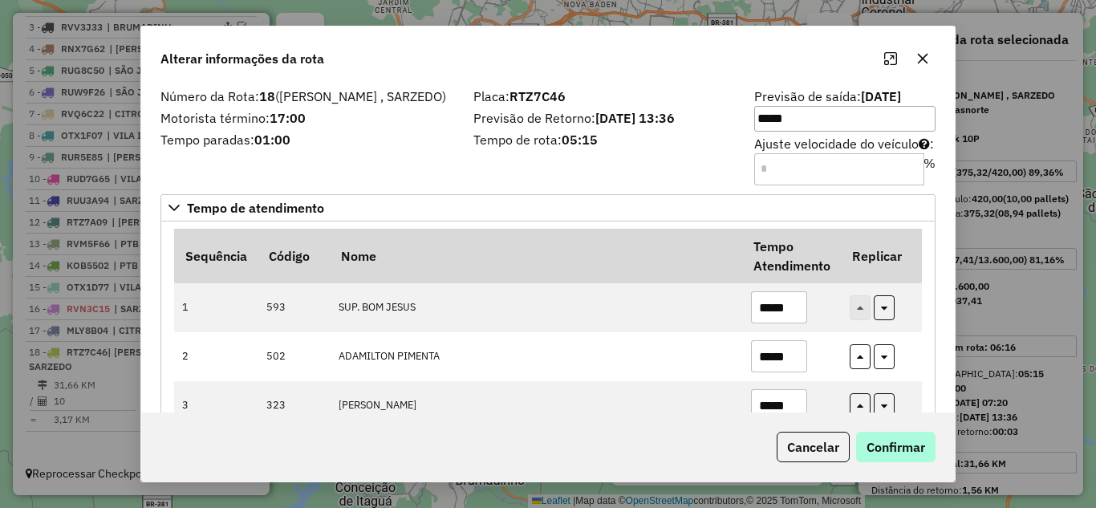
type input "*****"
click at [914, 448] on button "Confirmar" at bounding box center [895, 447] width 79 height 31
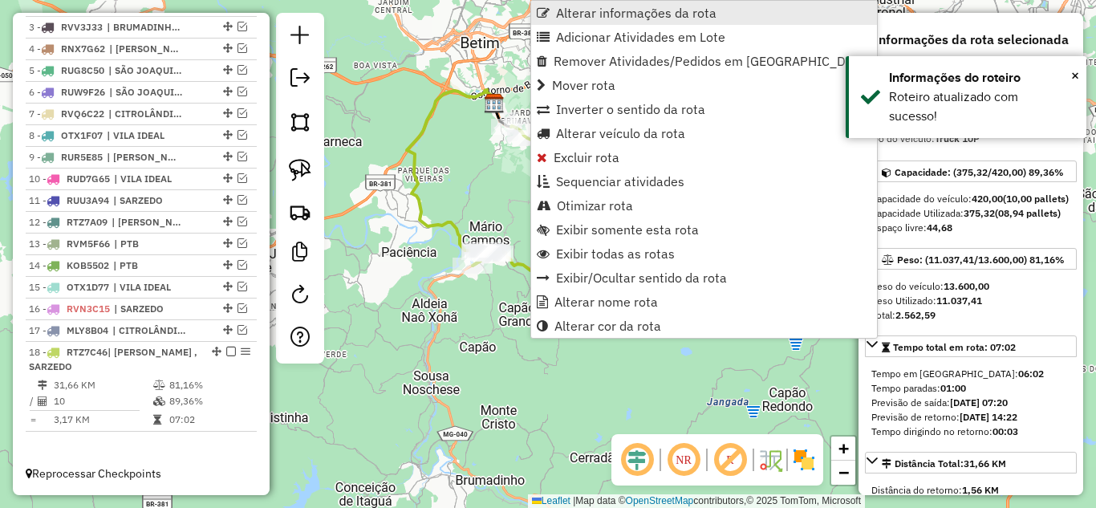
click at [600, 14] on span "Alterar informações da rota" at bounding box center [636, 12] width 161 height 13
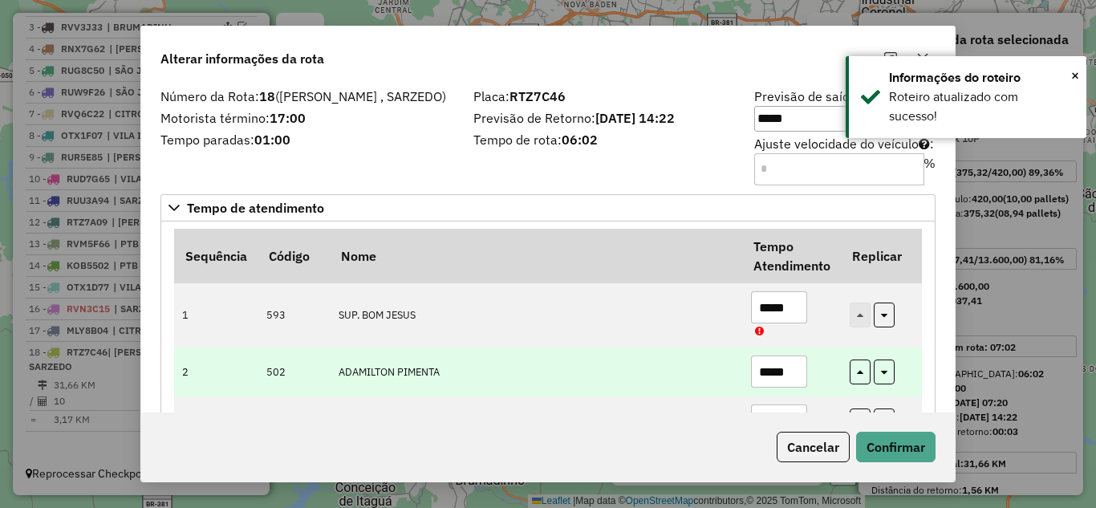
click at [798, 376] on input "*****" at bounding box center [779, 372] width 56 height 32
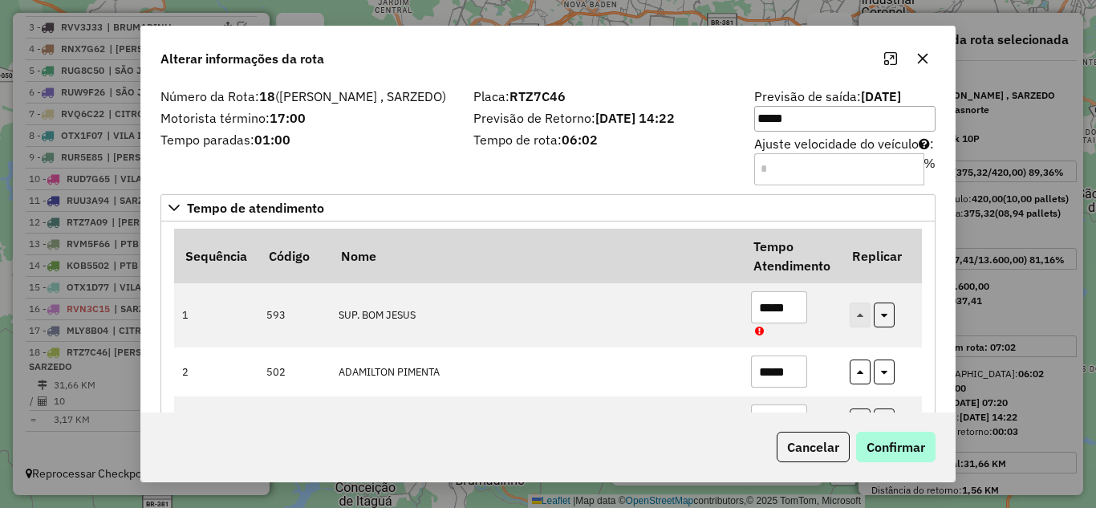
type input "*****"
click at [930, 445] on button "Confirmar" at bounding box center [895, 447] width 79 height 31
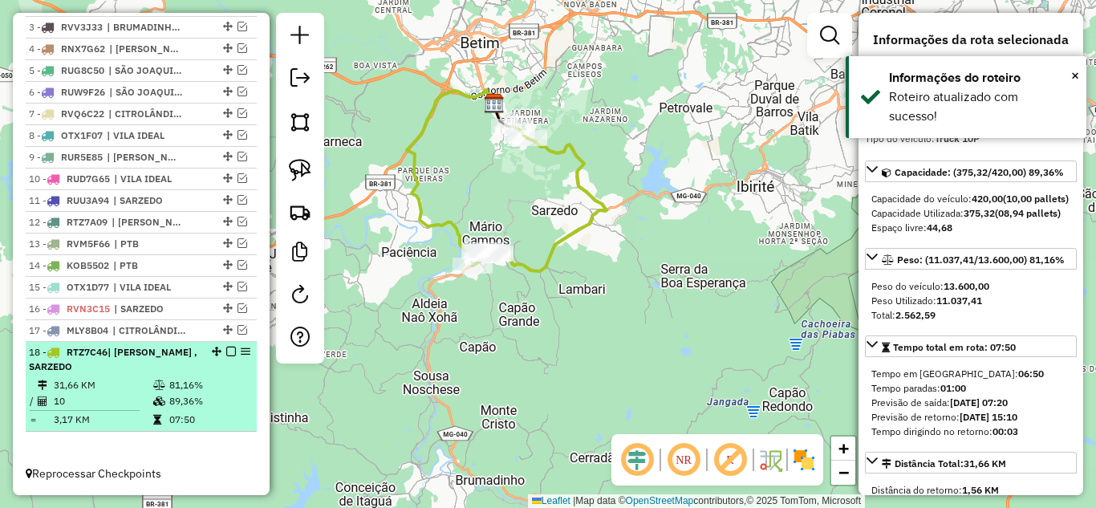
click at [226, 350] on em at bounding box center [231, 352] width 10 height 10
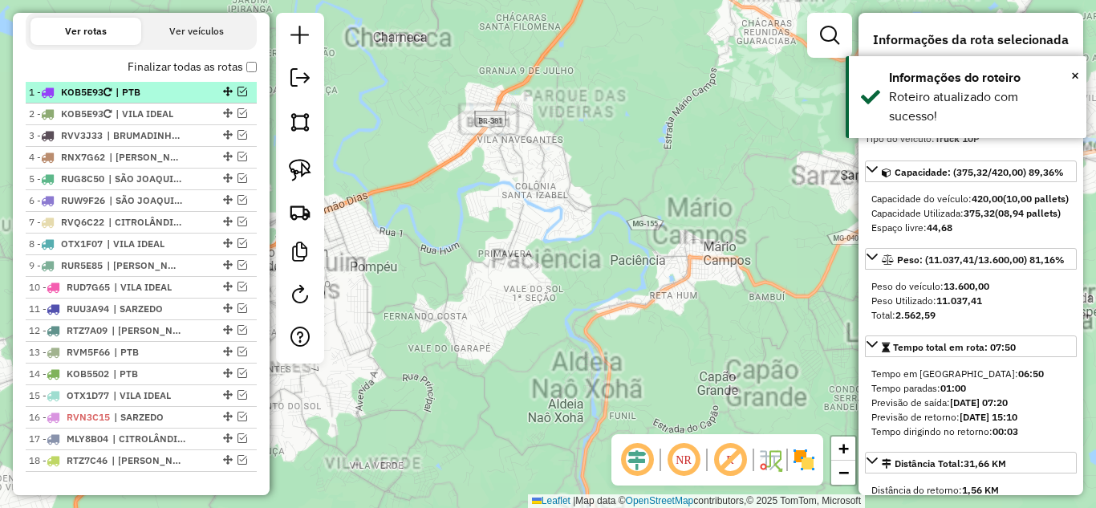
scroll to position [512, 0]
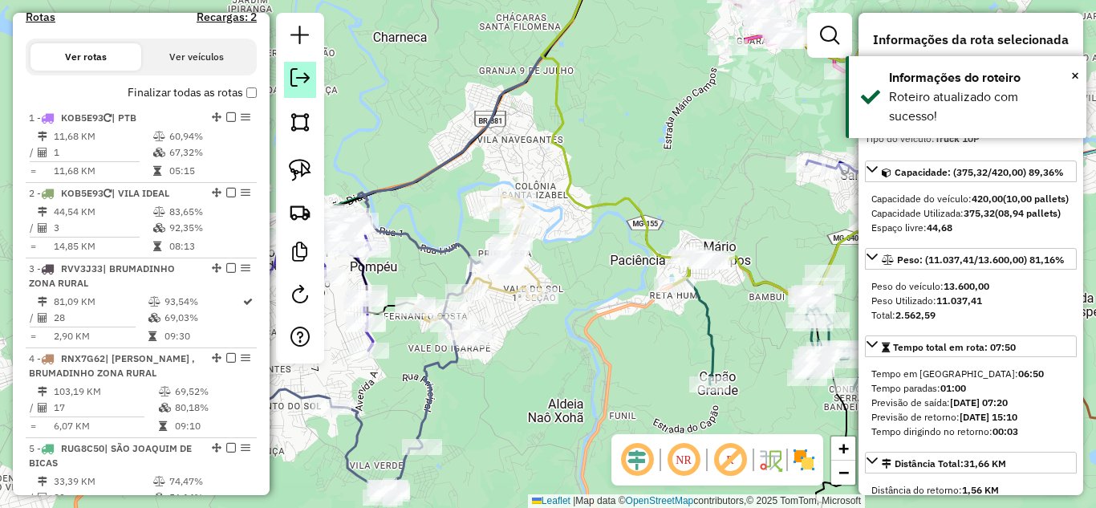
click at [300, 65] on link at bounding box center [300, 80] width 32 height 36
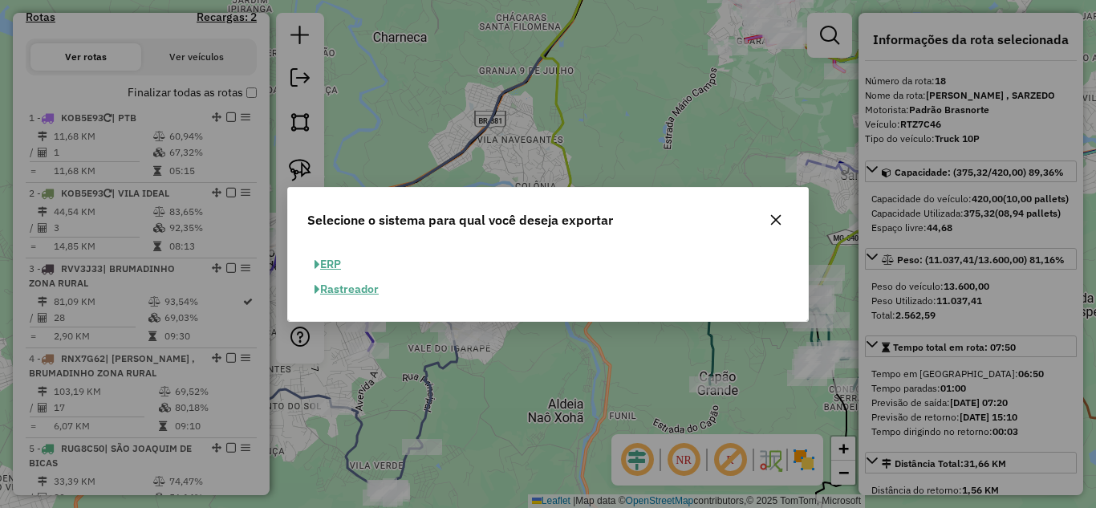
click at [327, 264] on button "ERP" at bounding box center [327, 264] width 41 height 25
select select "**"
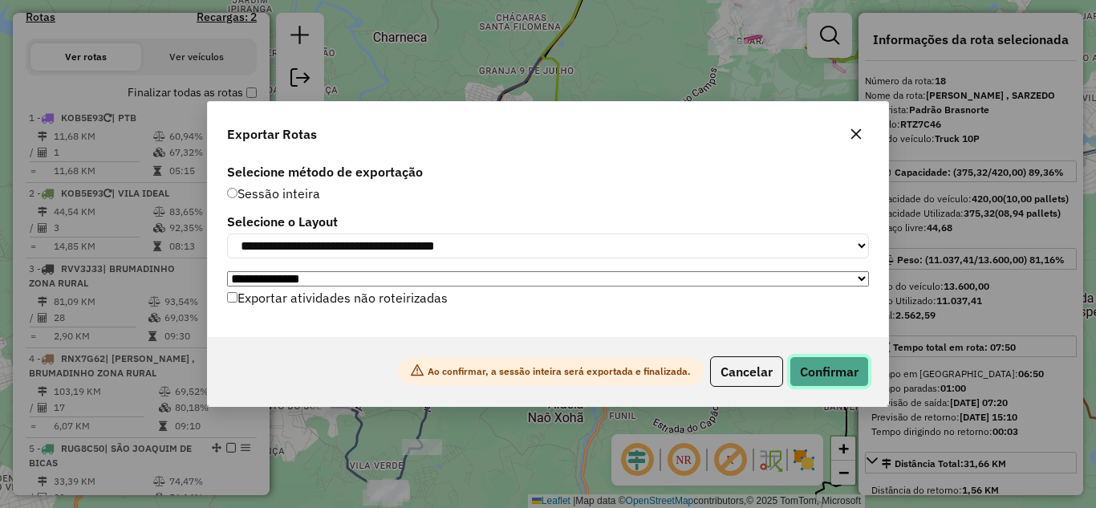
click at [824, 372] on button "Confirmar" at bounding box center [829, 371] width 79 height 31
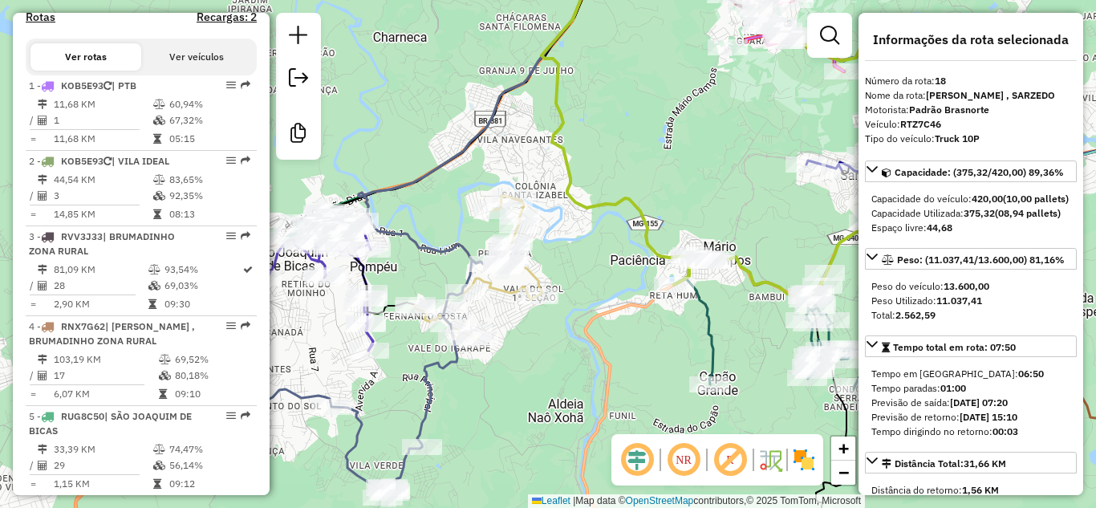
scroll to position [1651, 0]
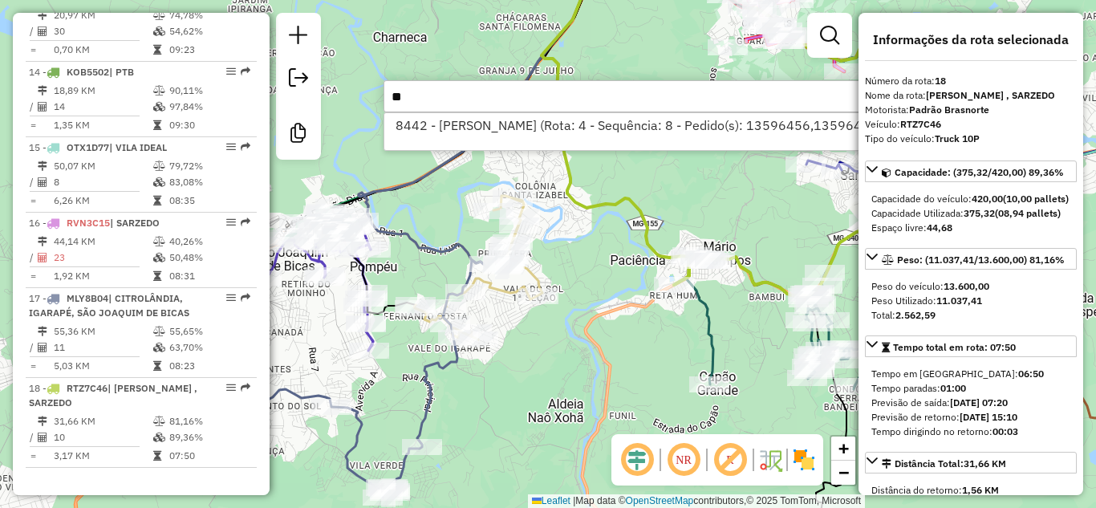
type input "*"
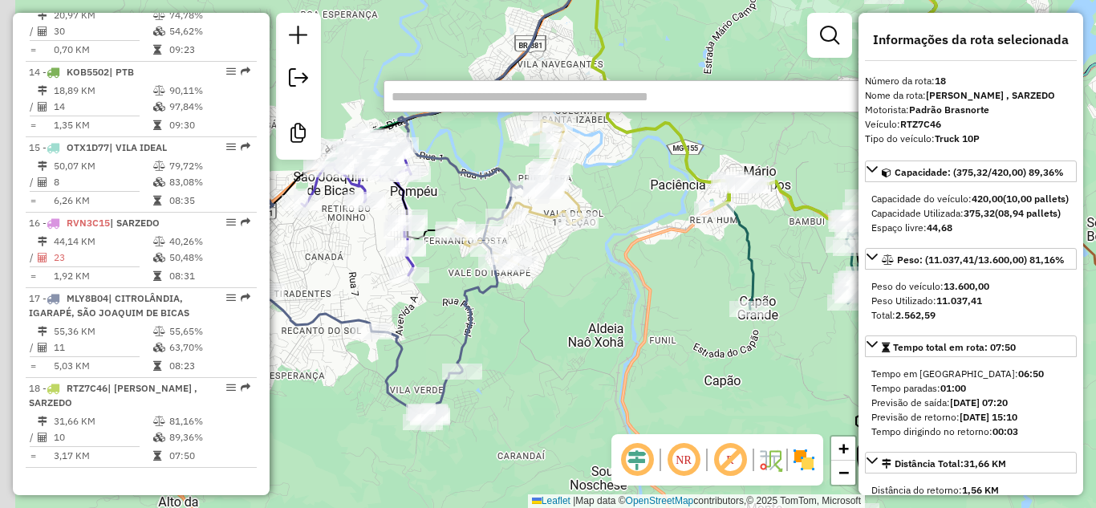
drag, startPoint x: 559, startPoint y: 378, endPoint x: 614, endPoint y: 292, distance: 101.8
click at [614, 292] on div "Janela de atendimento Grade de atendimento Capacidade Transportadoras Veículos …" at bounding box center [548, 254] width 1096 height 508
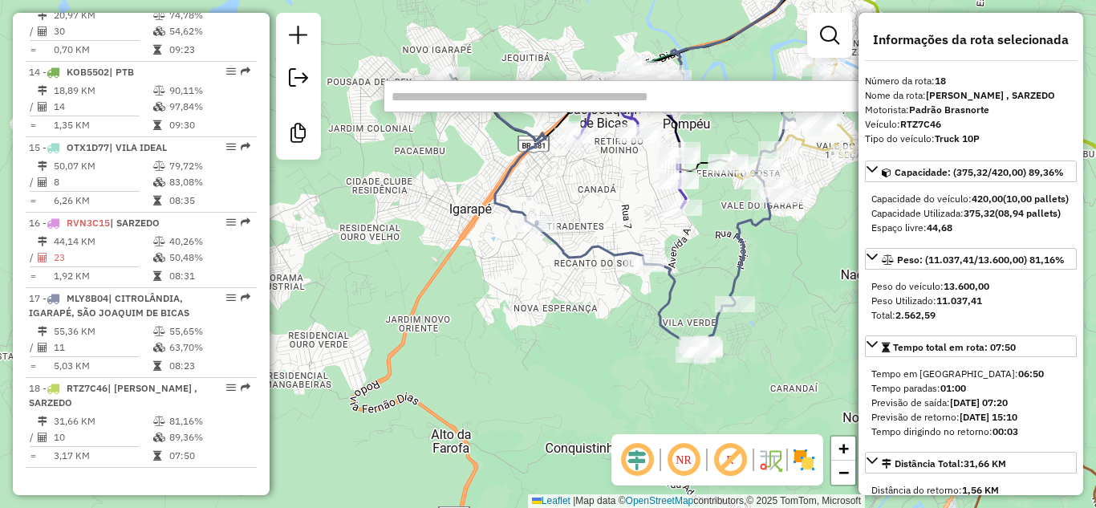
drag, startPoint x: 403, startPoint y: 296, endPoint x: 654, endPoint y: 314, distance: 251.9
click at [659, 317] on div "Janela de atendimento Grade de atendimento Capacidade Transportadoras Veículos …" at bounding box center [548, 254] width 1096 height 508
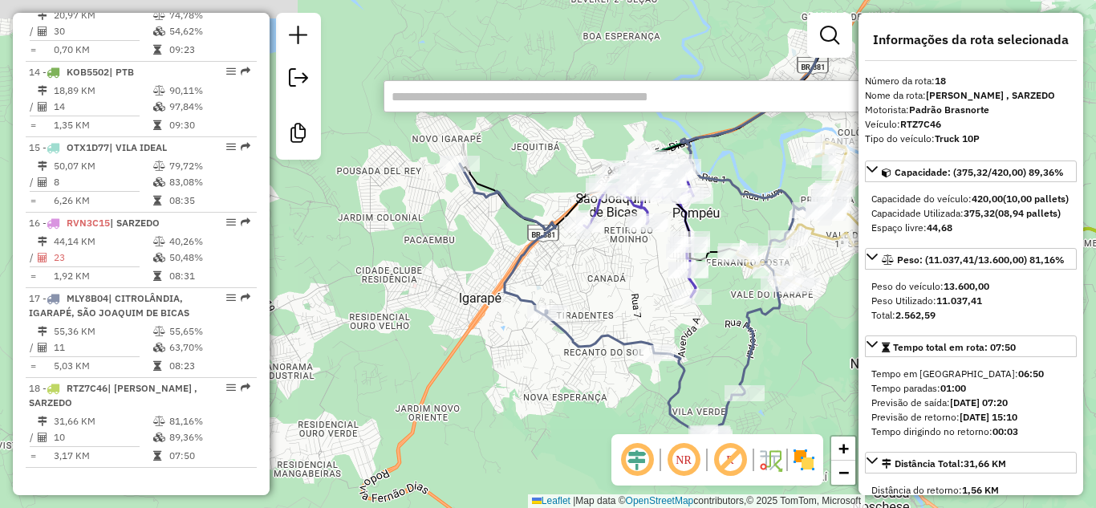
drag, startPoint x: 547, startPoint y: 321, endPoint x: 498, endPoint y: 307, distance: 50.3
click at [534, 363] on div "Janela de atendimento Grade de atendimento Capacidade Transportadoras Veículos …" at bounding box center [548, 254] width 1096 height 508
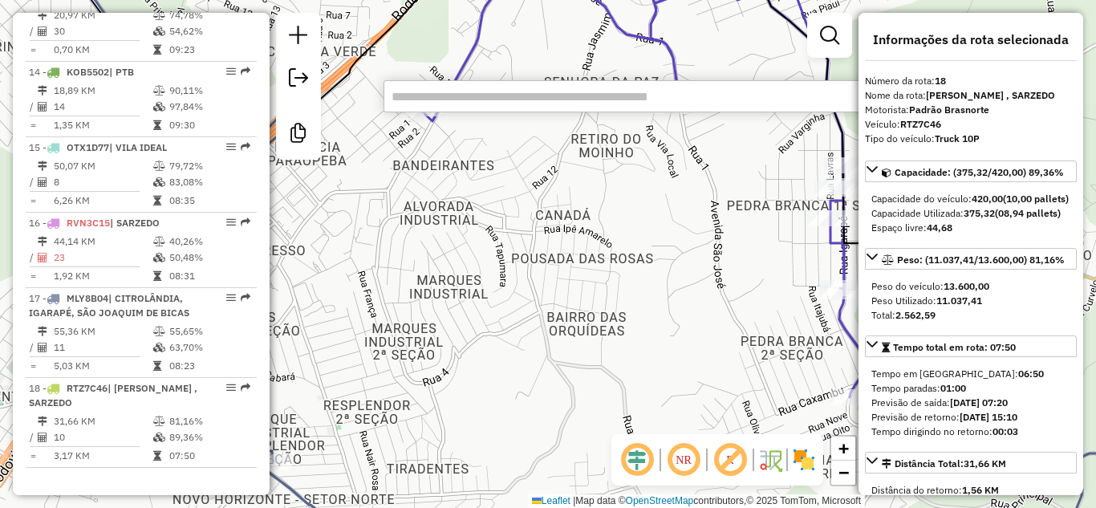
click at [600, 298] on div "Janela de atendimento Grade de atendimento Capacidade Transportadoras Veículos …" at bounding box center [548, 254] width 1096 height 508
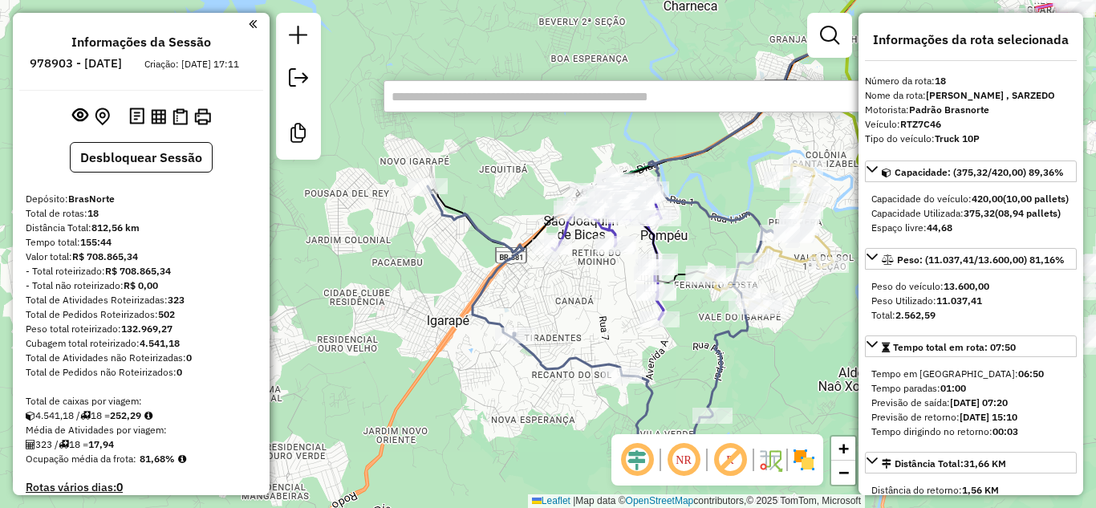
scroll to position [80, 0]
